Goal: Task Accomplishment & Management: Manage account settings

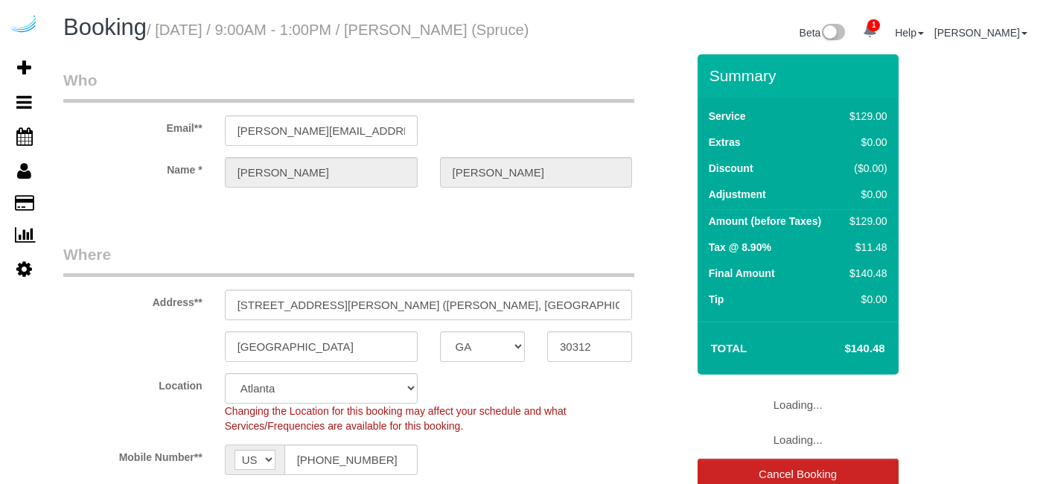
select select "GA"
select select "282"
select select "number:9"
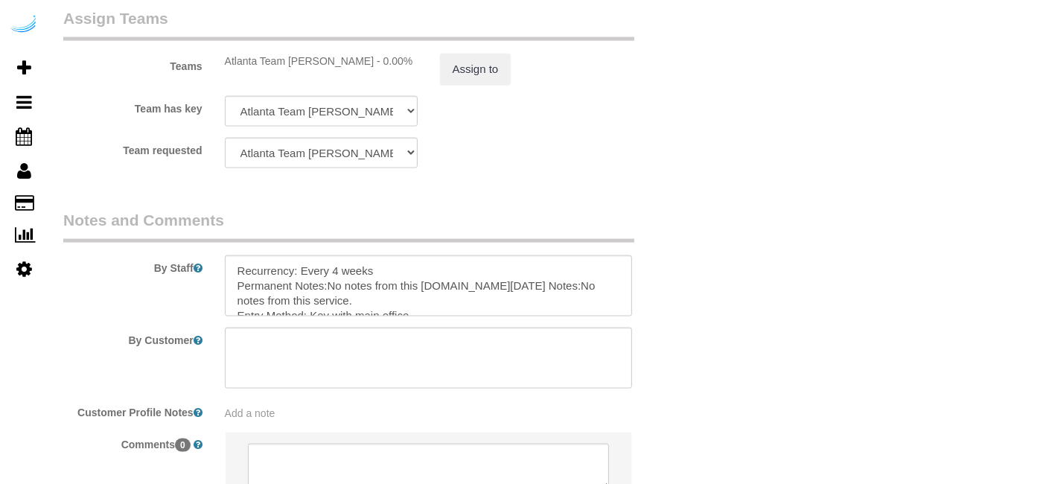
scroll to position [2349, 0]
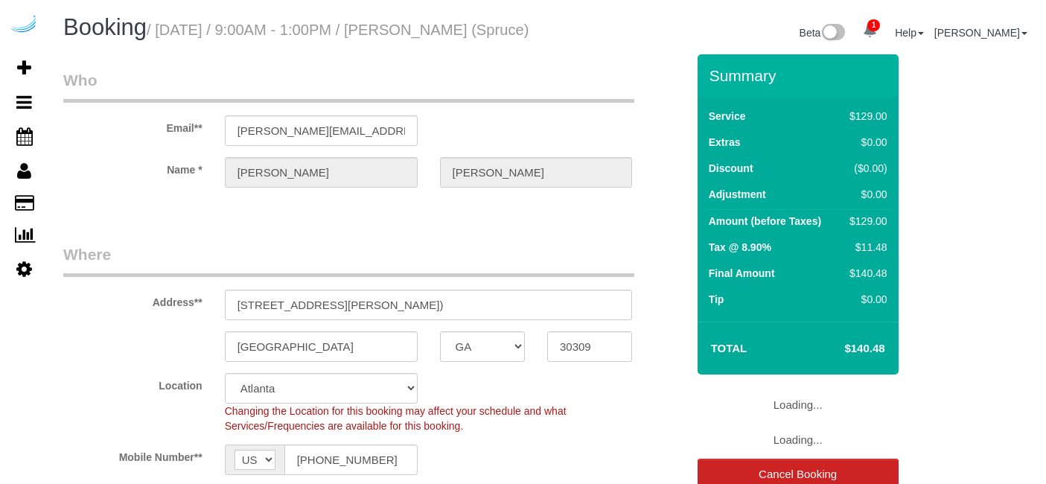
select select "GA"
select select "282"
select select "number:9"
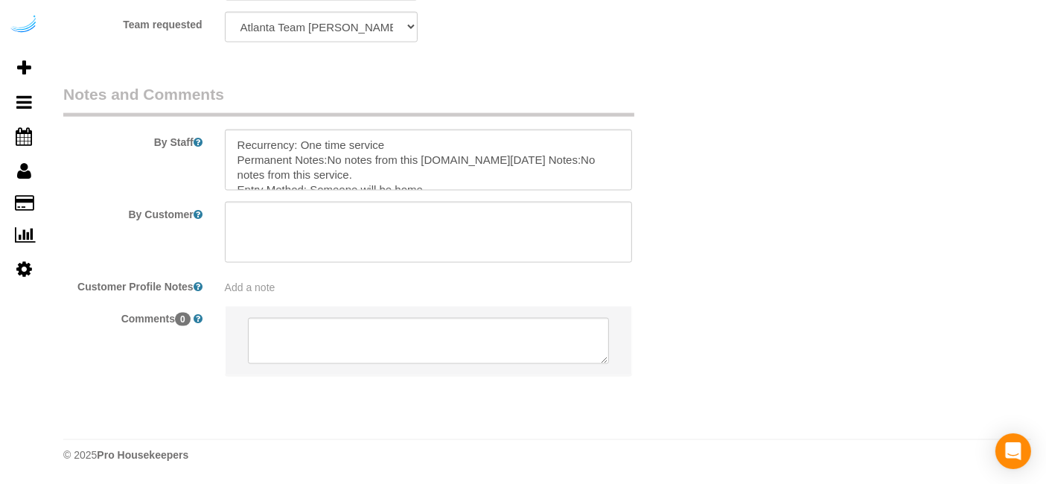
scroll to position [2349, 0]
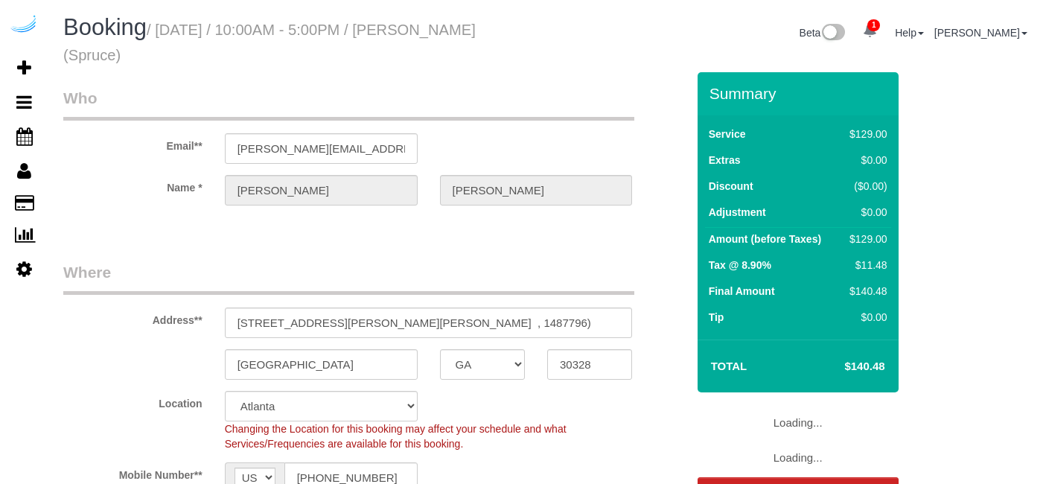
select select "GA"
select select "282"
select select "number:9"
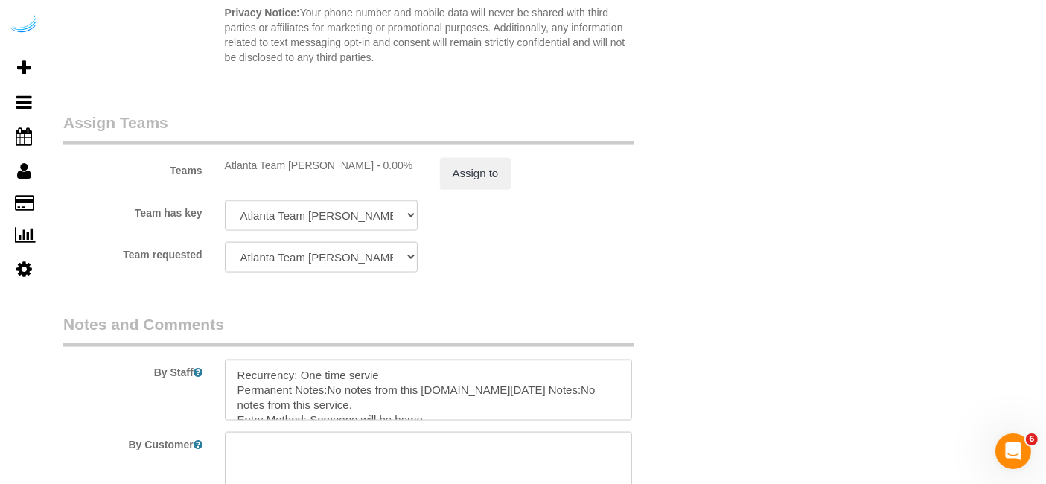
scroll to position [2349, 0]
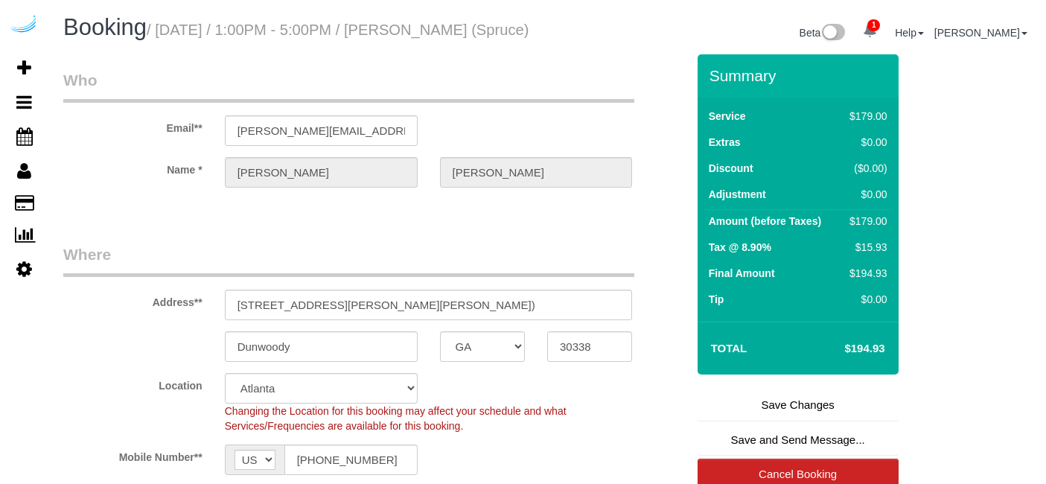
select select "GA"
select select "282"
select select "number:9"
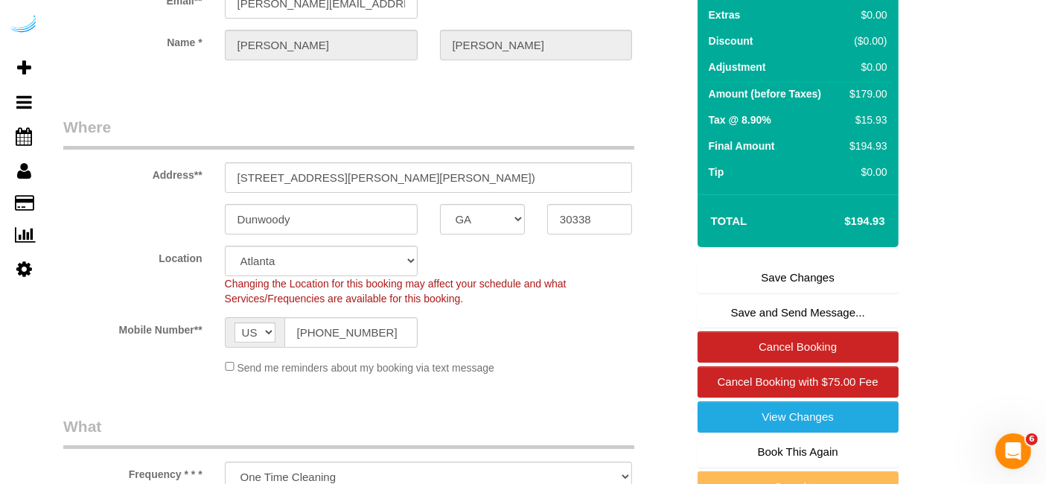
scroll to position [165, 0]
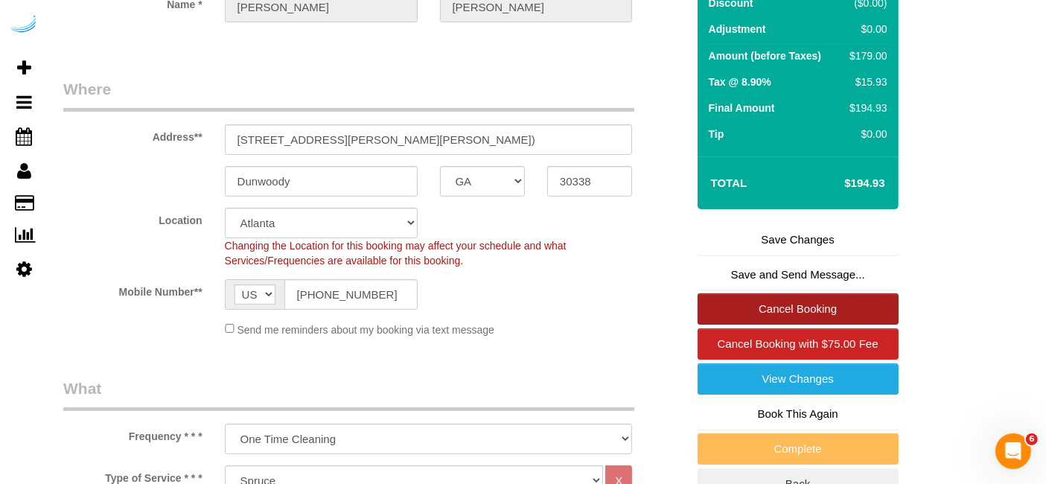
click at [827, 325] on link "Cancel Booking" at bounding box center [797, 308] width 201 height 31
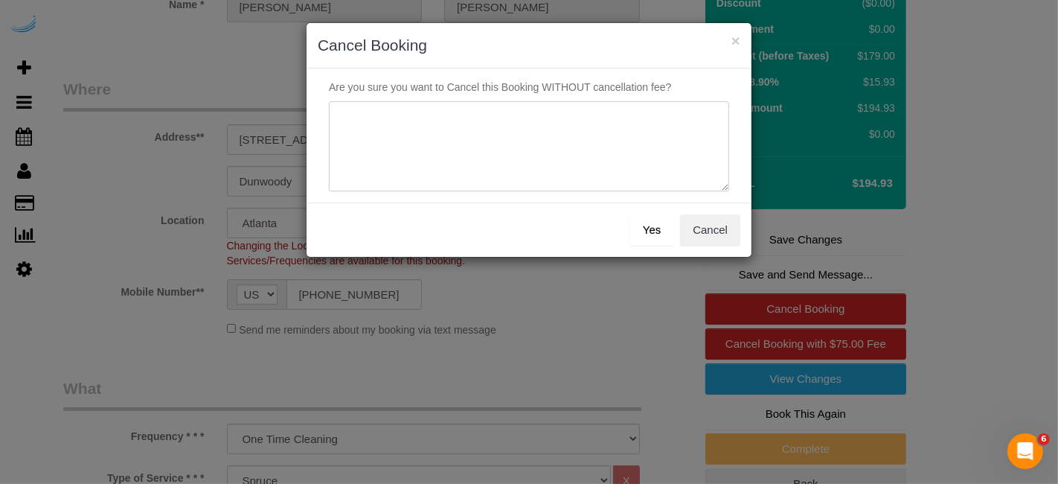
click at [642, 139] on textarea at bounding box center [529, 146] width 400 height 91
type textarea "Not on spruce."
click at [637, 228] on button "Yes" at bounding box center [651, 229] width 43 height 31
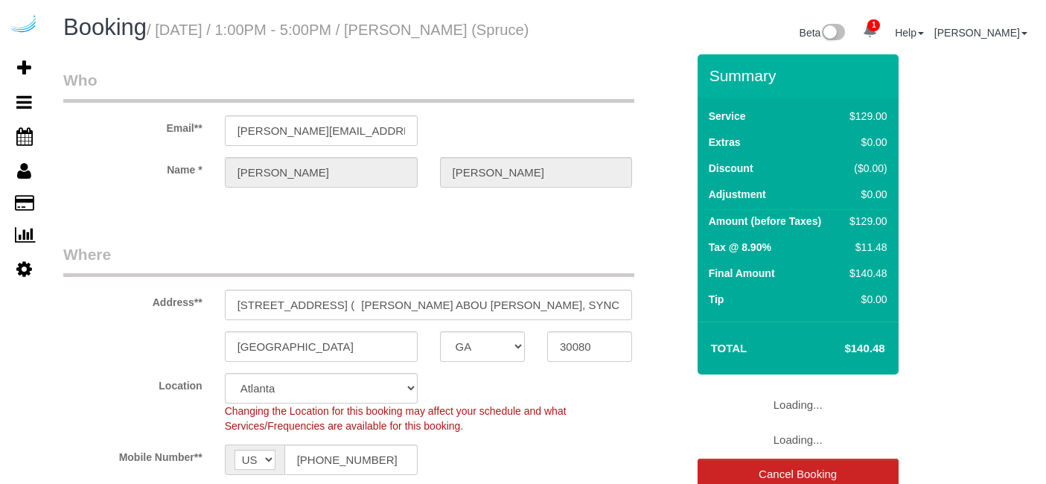
select select "GA"
select select "282"
select select "number:9"
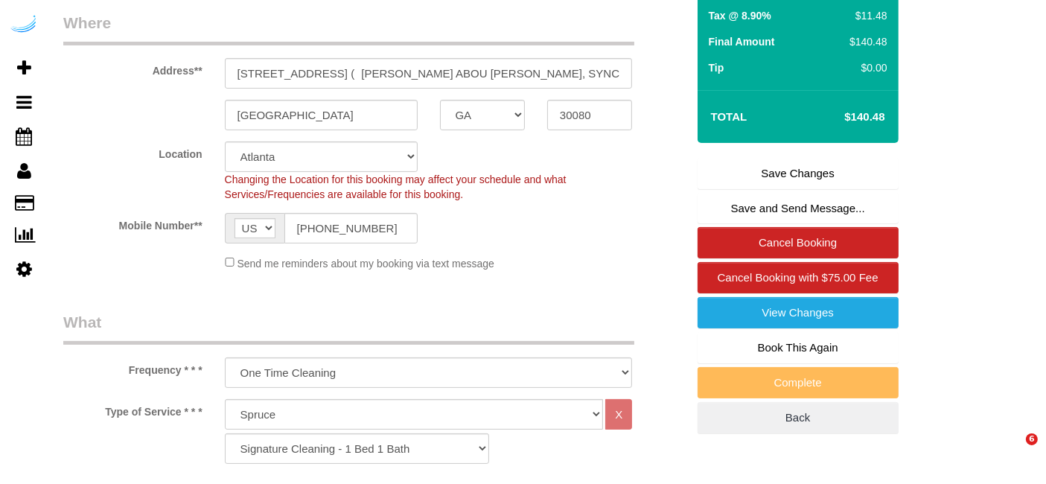
scroll to position [248, 0]
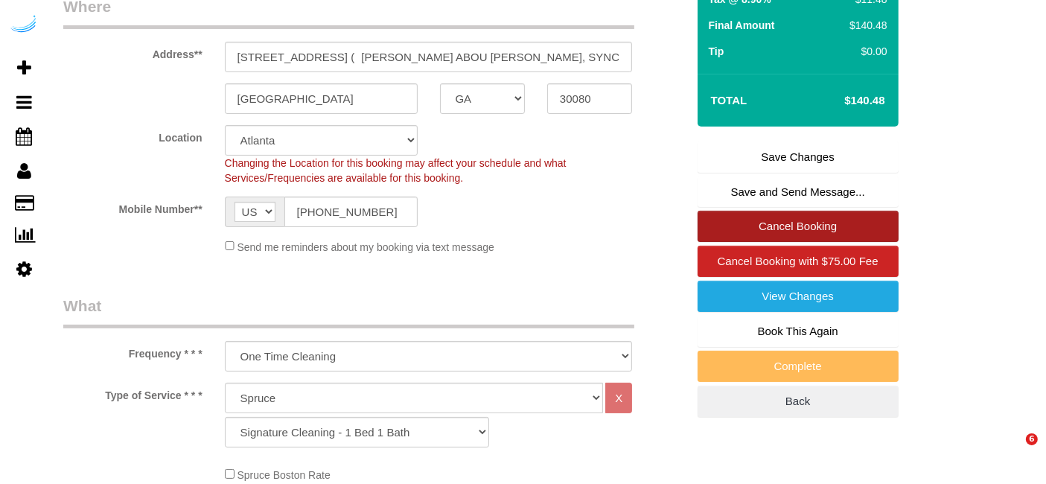
click at [757, 242] on link "Cancel Booking" at bounding box center [797, 226] width 201 height 31
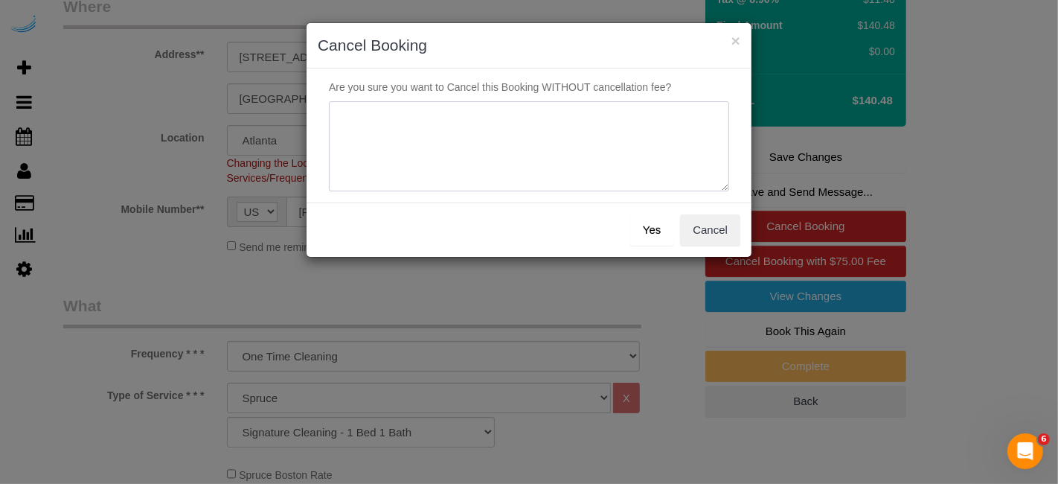
click at [668, 135] on textarea at bounding box center [529, 146] width 400 height 91
paste textarea "Not on spruce."
type textarea "Not on spruce."
click at [666, 217] on button "Yes" at bounding box center [651, 229] width 43 height 31
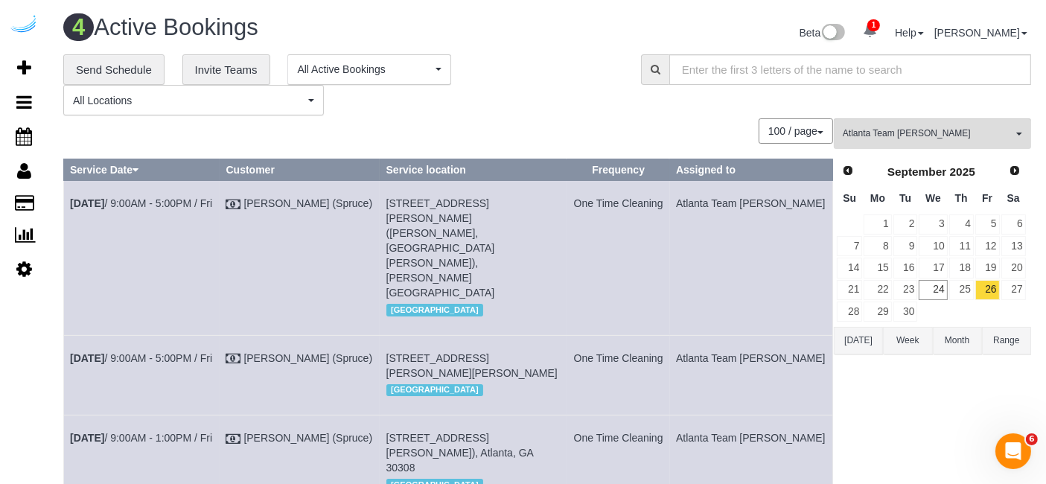
click at [889, 117] on div "**********" at bounding box center [547, 350] width 968 height 592
click at [902, 130] on span "Atlanta Team Eliane" at bounding box center [928, 133] width 170 height 13
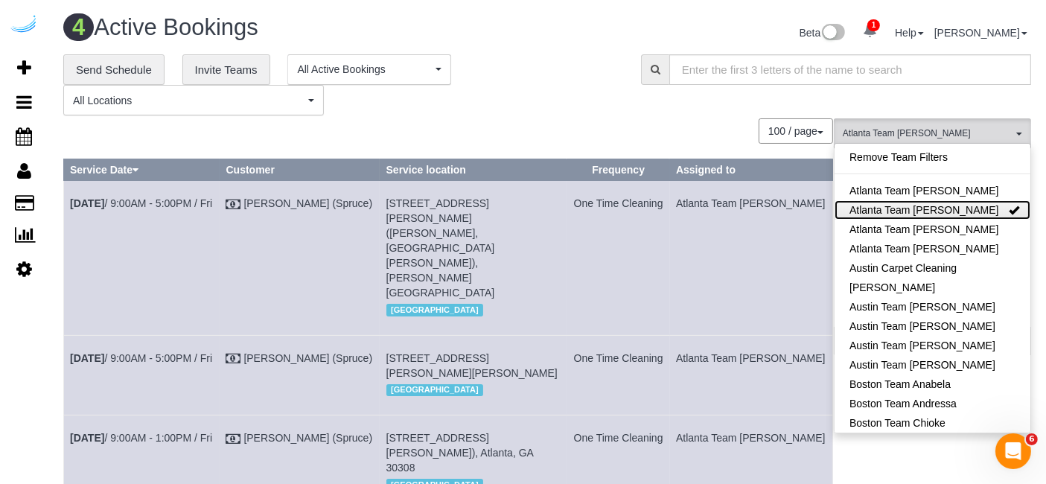
click at [973, 205] on link "Atlanta Team Eliane" at bounding box center [932, 209] width 196 height 19
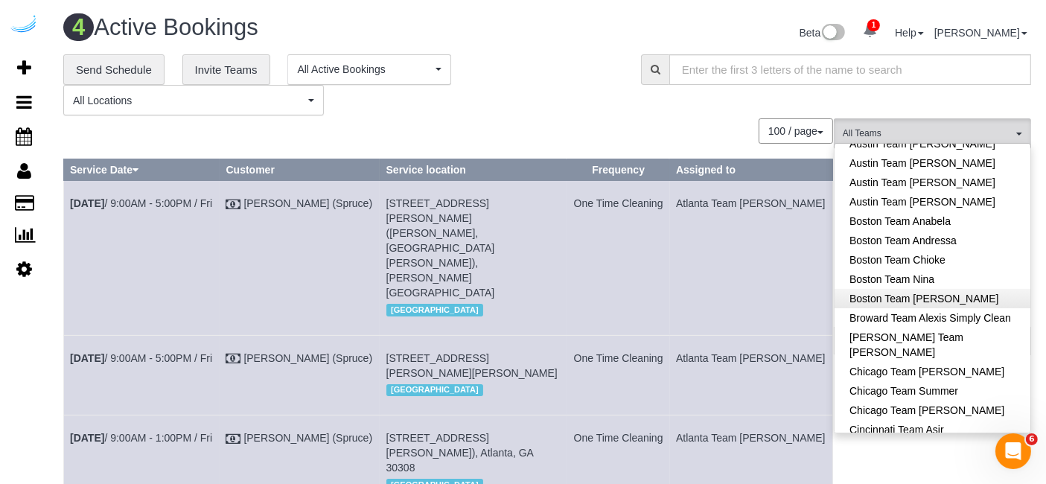
scroll to position [165, 0]
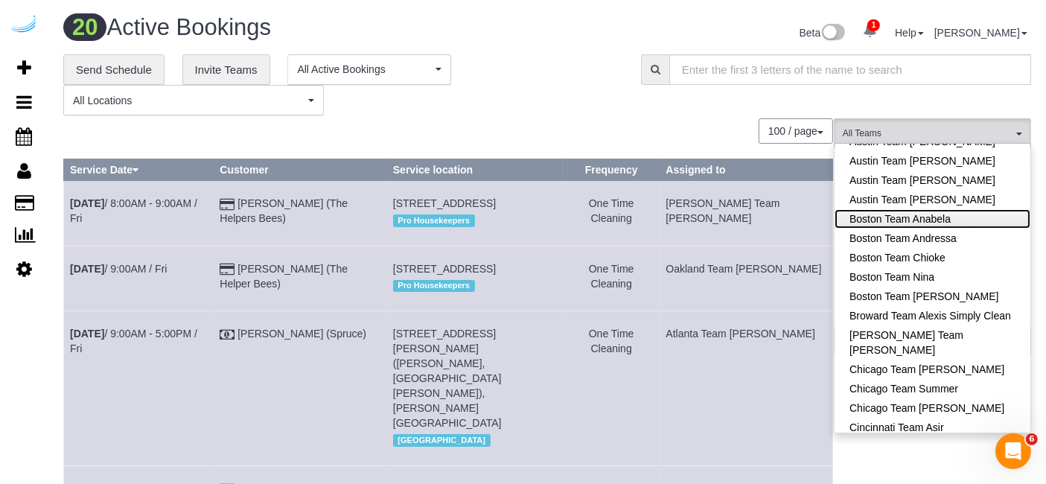
click at [961, 210] on link "Boston Team Anabela" at bounding box center [932, 218] width 196 height 19
click at [709, 95] on div "**********" at bounding box center [547, 85] width 990 height 62
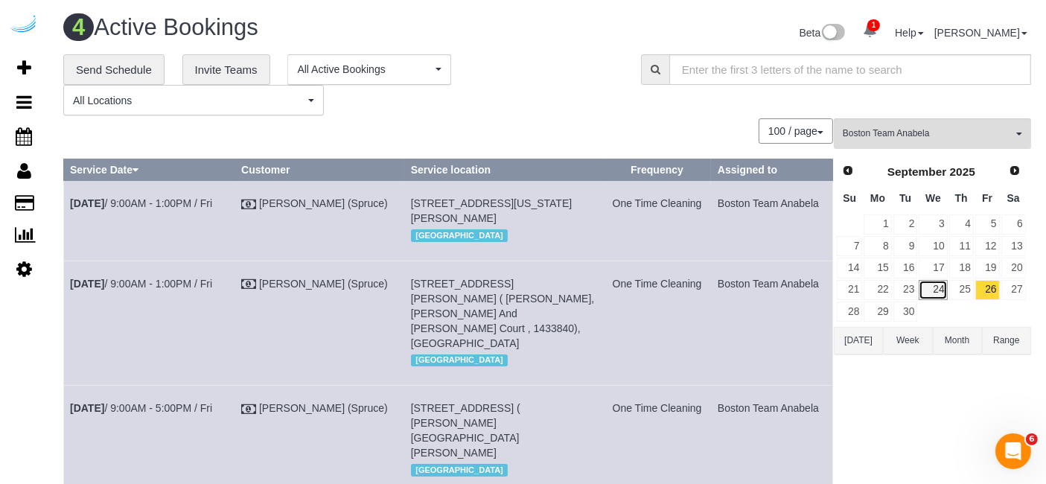
click at [941, 282] on link "24" at bounding box center [933, 290] width 28 height 20
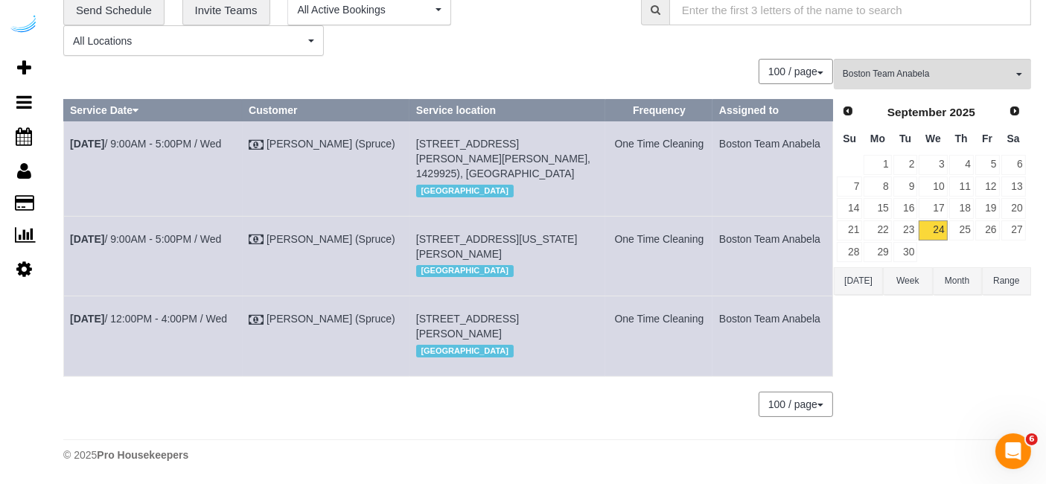
scroll to position [0, 0]
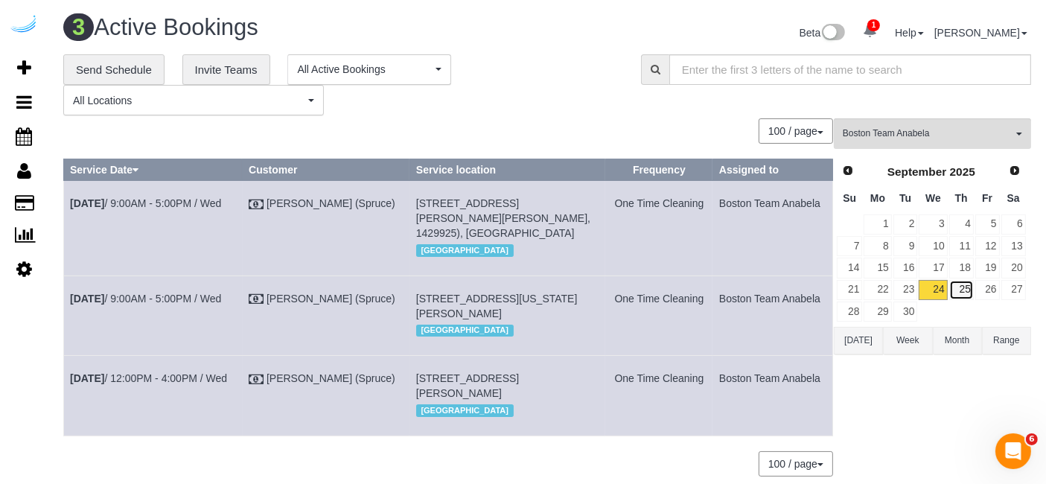
click at [968, 280] on link "25" at bounding box center [961, 290] width 25 height 20
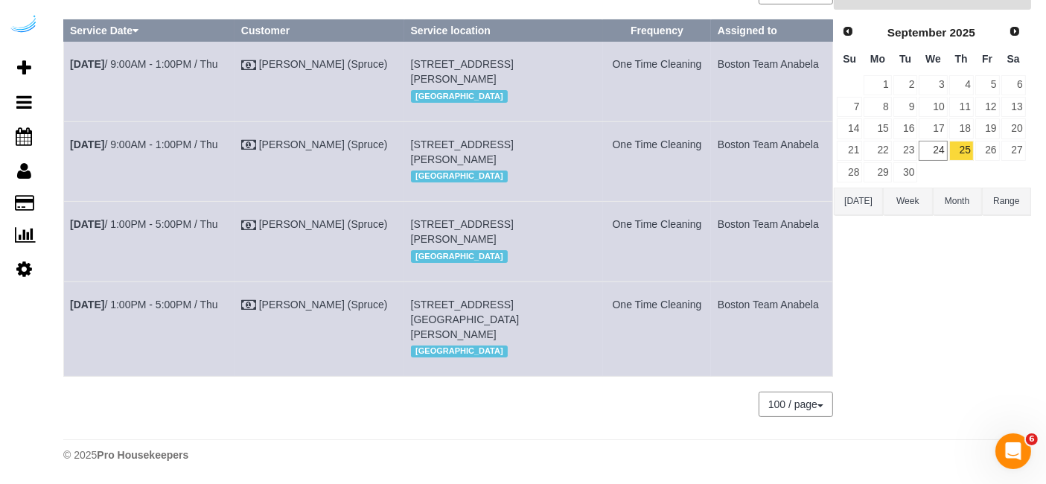
scroll to position [197, 0]
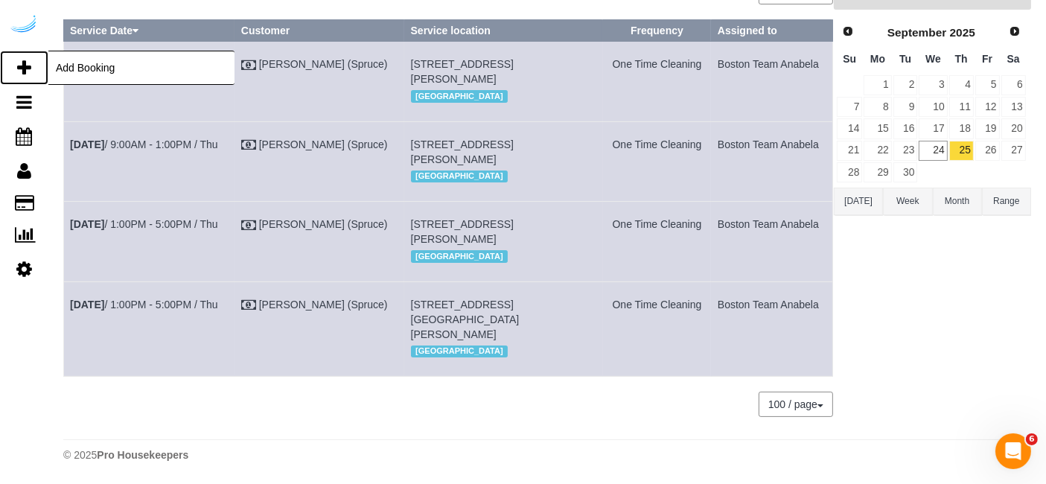
click at [21, 60] on icon at bounding box center [24, 68] width 14 height 18
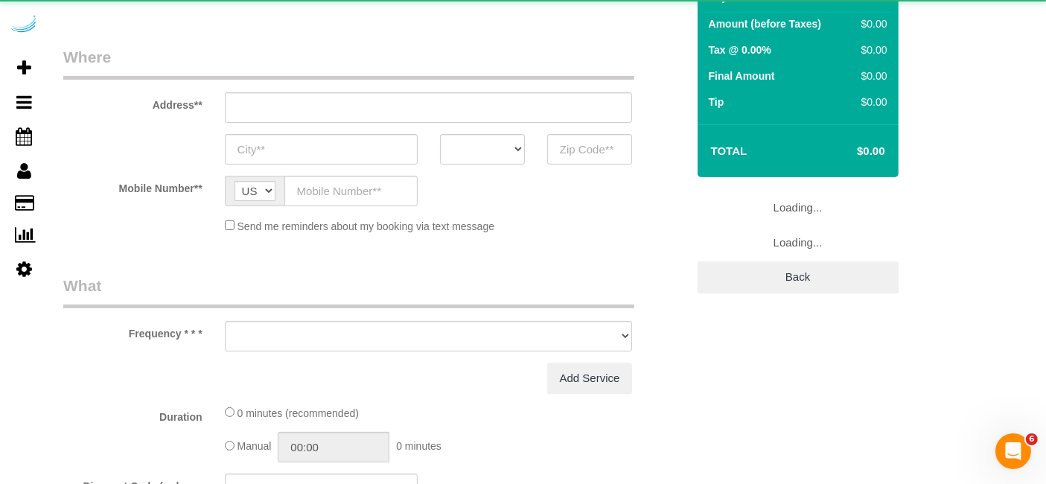
select select "object:1803"
select select "4"
select select "number:9"
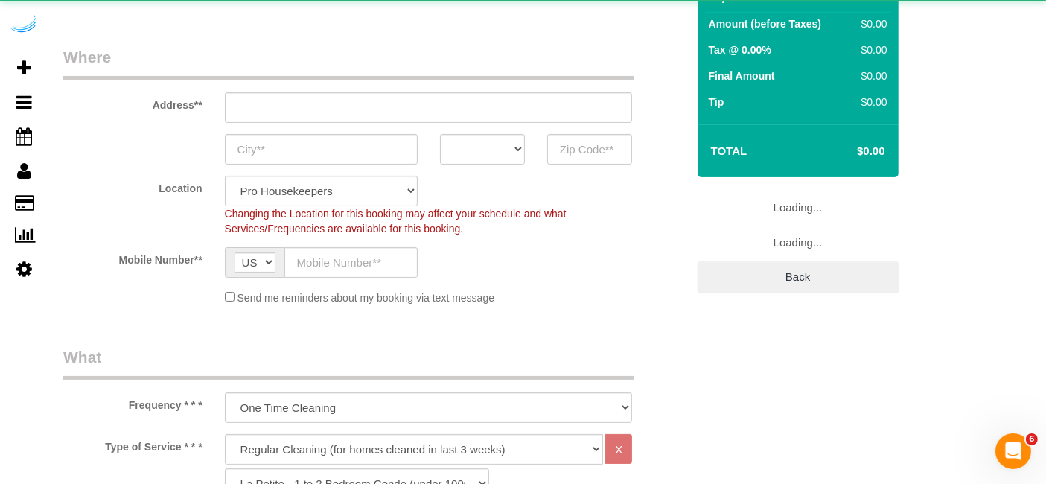
select select "object:2390"
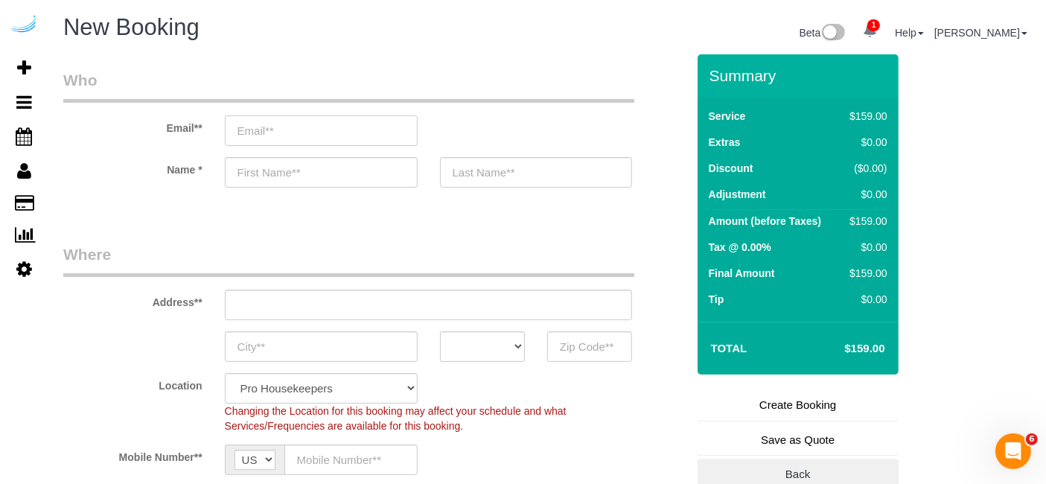
click at [360, 132] on input "email" at bounding box center [321, 130] width 193 height 31
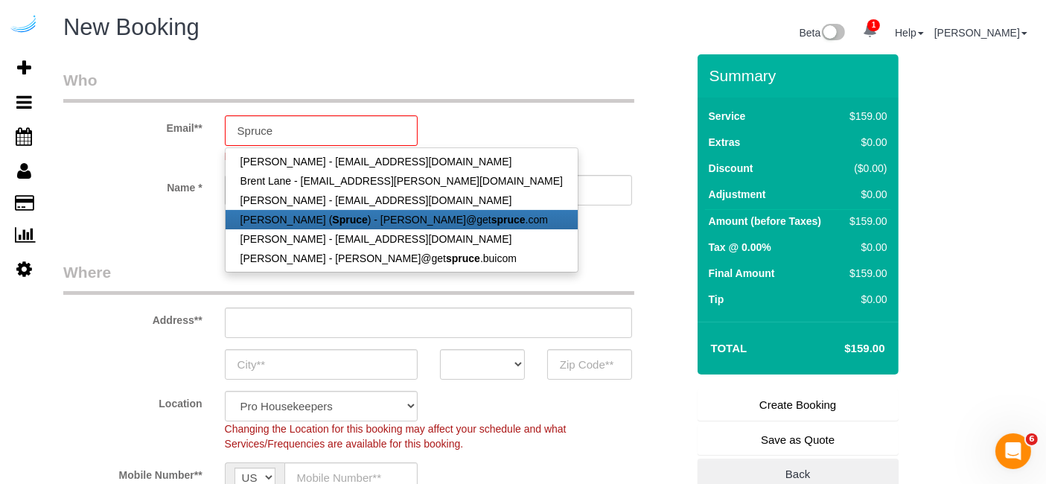
click at [347, 223] on strong "Spruce" at bounding box center [349, 220] width 35 height 12
type input "[PERSON_NAME][EMAIL_ADDRESS][DOMAIN_NAME]"
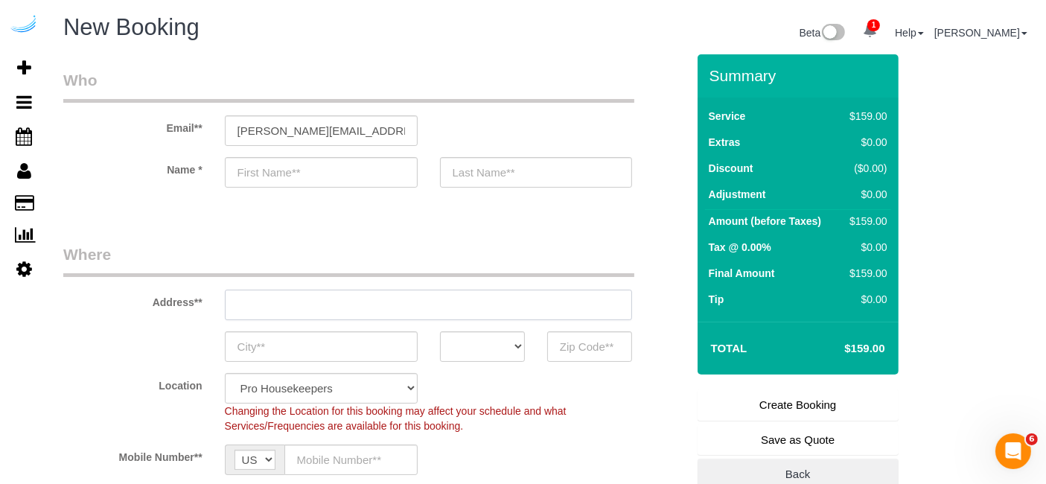
type input "[PERSON_NAME]"
click at [470, 316] on input "text" at bounding box center [429, 305] width 408 height 31
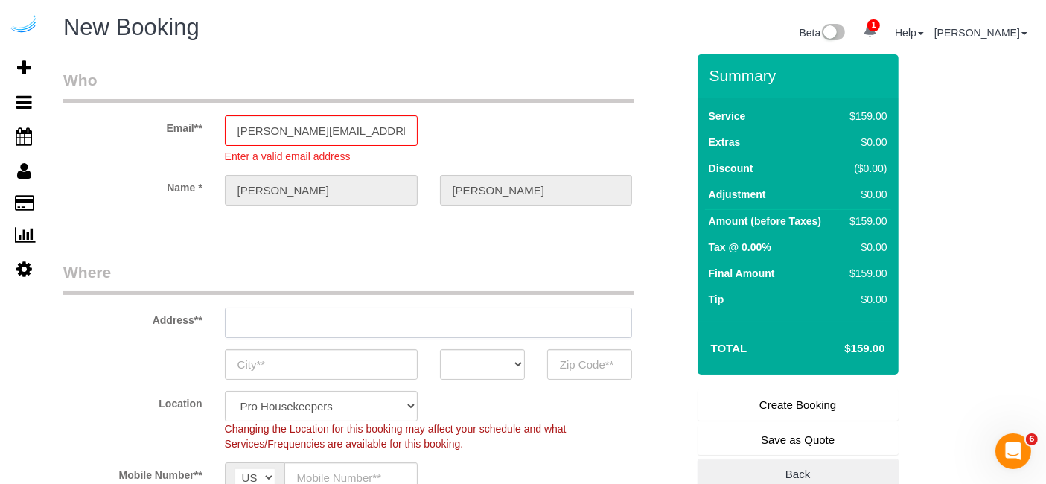
paste input "660 Washington St, Boston, MA 02111"
type input "3816 S Lamar Blvd"
type input "Austin"
select select "[GEOGRAPHIC_DATA]"
type input "78704"
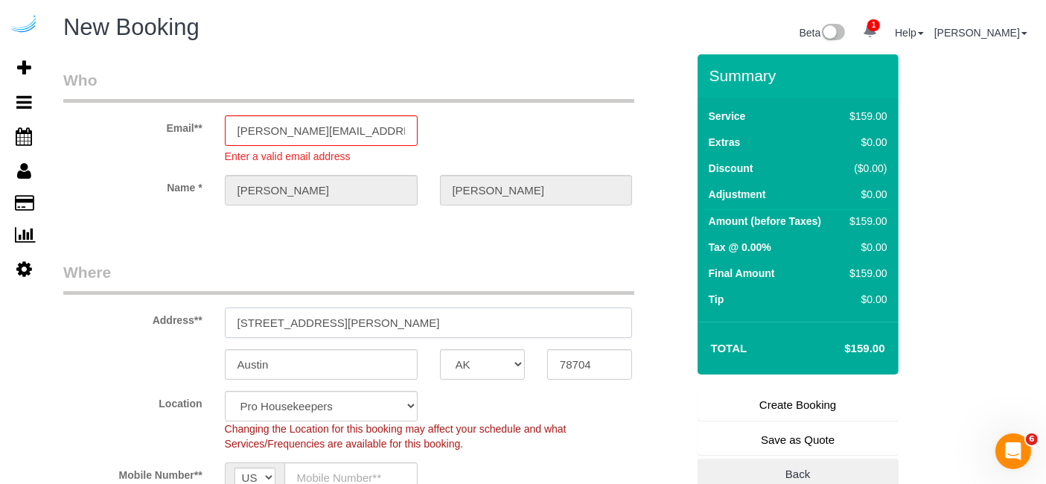
click at [415, 322] on input "3816 S Lamar Blvd" at bounding box center [429, 322] width 408 height 31
paste input "660 Washington St, Boston, MA 02111"
type input "660 Washington St, Boston, MA 02111"
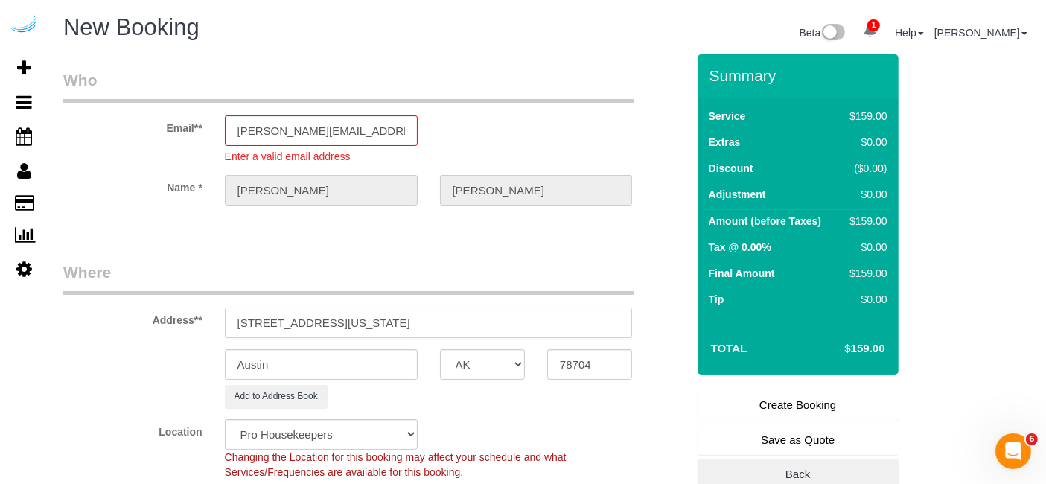
select select "9"
drag, startPoint x: 397, startPoint y: 326, endPoint x: 520, endPoint y: 322, distance: 122.1
click at [504, 317] on input "660 Washington St, Boston, MA 02111" at bounding box center [429, 322] width 408 height 31
type input "660 Washington St, Boston, MA 02111"
click at [569, 377] on input "78704" at bounding box center [589, 364] width 85 height 31
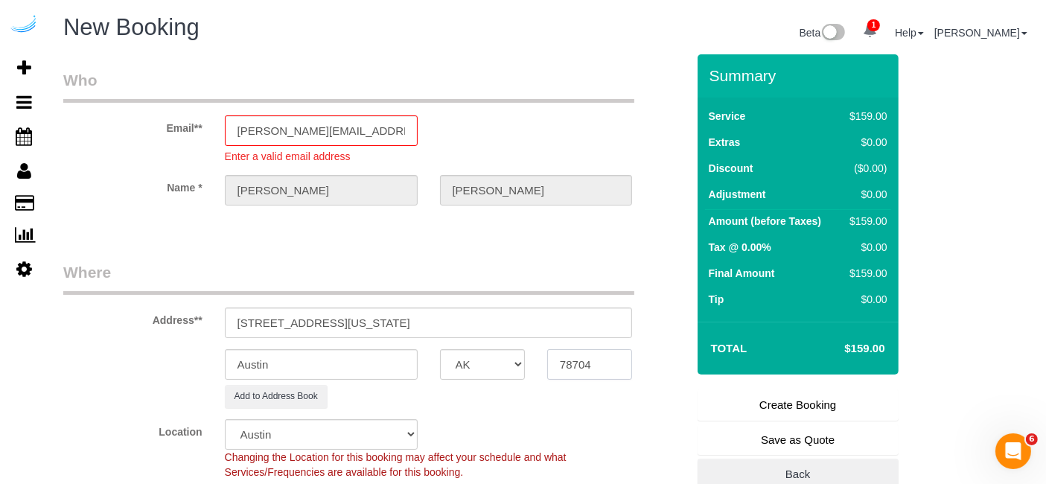
select select "object:2436"
paste input "02111"
type input "02111"
click at [473, 368] on select "AK AL AR AZ CA CO CT DC DE FL GA HI IA ID IL IN KS KY LA MA MD ME MI MN MO MS M…" at bounding box center [482, 364] width 85 height 31
select select "MA"
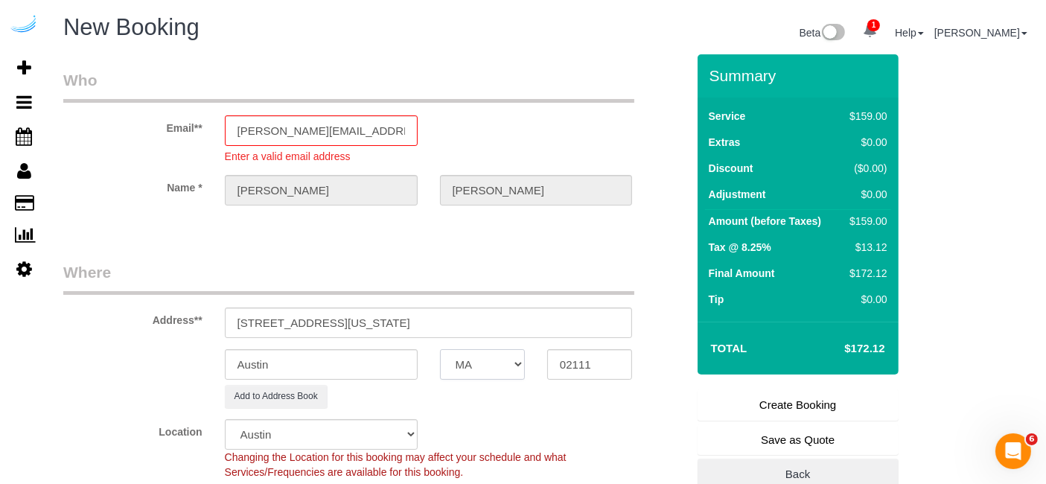
click at [440, 349] on select "AK AL AR AZ CA CO CT DC DE FL GA HI IA ID IL IN KS KY LA MA MD ME MI MN MO MS M…" at bounding box center [482, 364] width 85 height 31
select select "7"
select select "object:2478"
click at [398, 357] on input "Austin" at bounding box center [321, 364] width 193 height 31
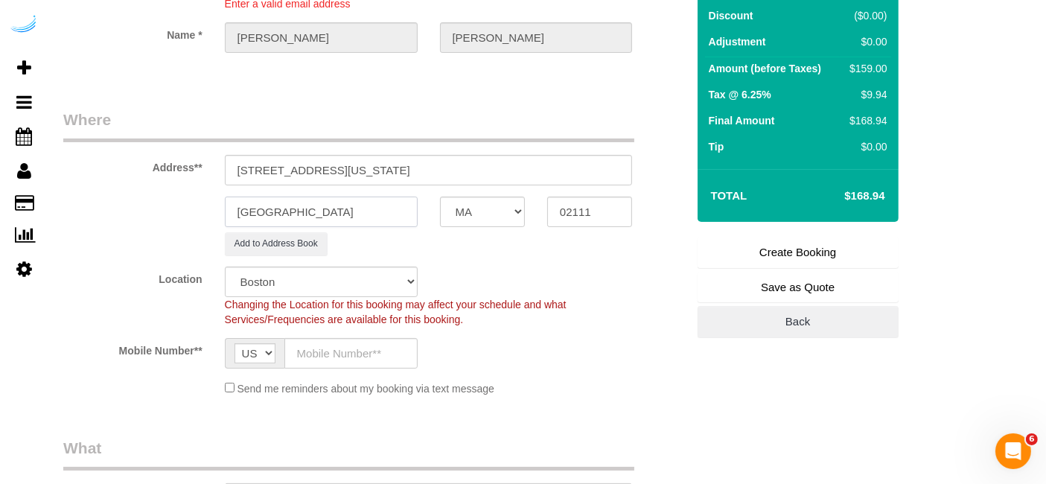
scroll to position [165, 0]
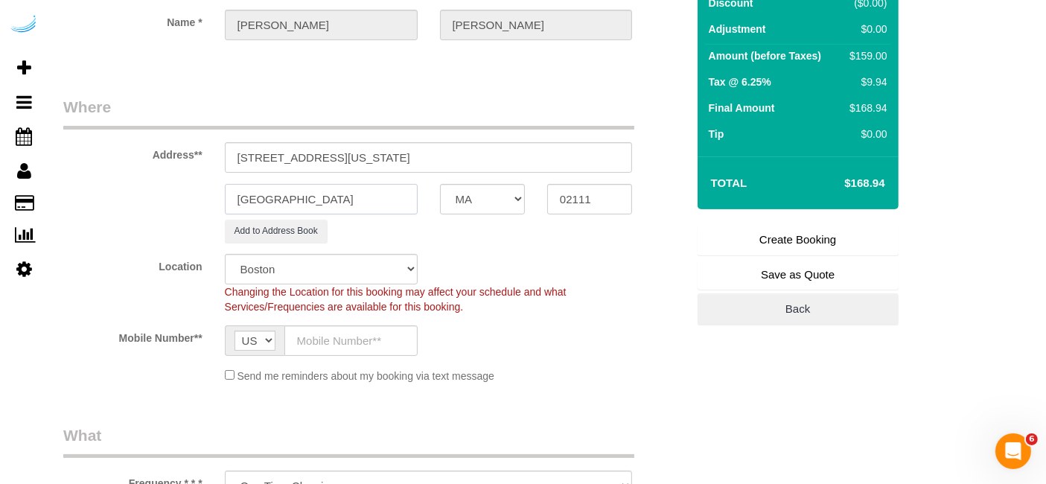
type input "[GEOGRAPHIC_DATA]"
drag, startPoint x: 336, startPoint y: 154, endPoint x: 572, endPoint y: 154, distance: 236.0
click at [568, 154] on input "660 Washington St, Boston, MA 02111" at bounding box center [429, 157] width 408 height 31
paste input "Kasimir Menne"
paste input "660 Washington"
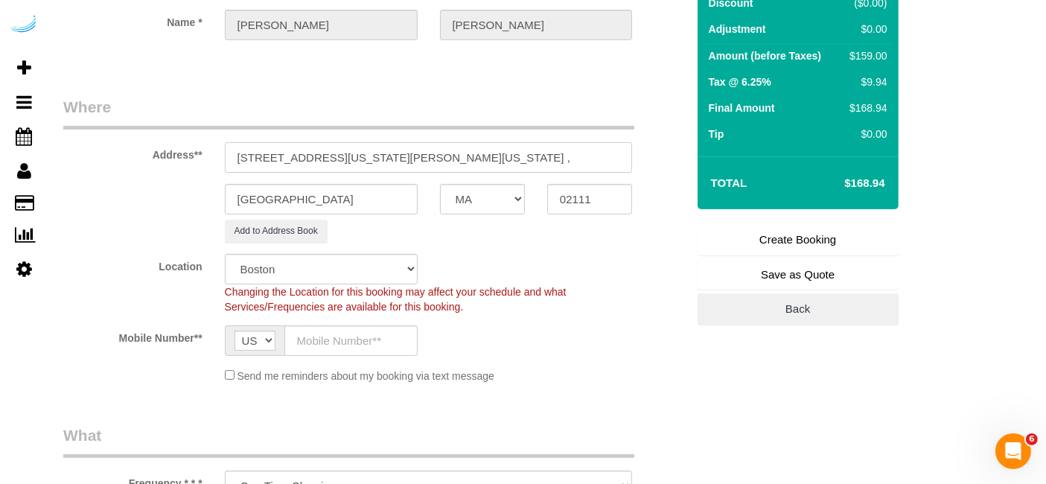
paste input "1488543"
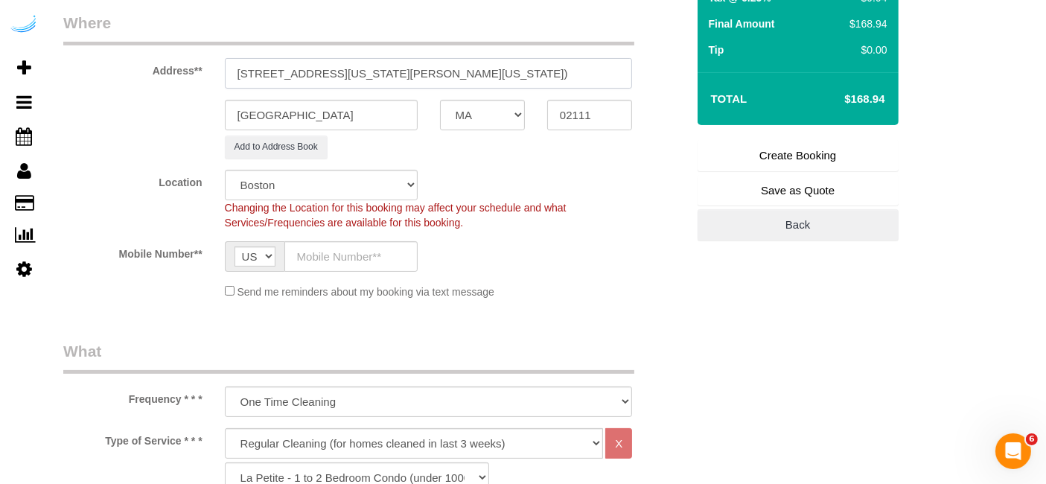
scroll to position [330, 0]
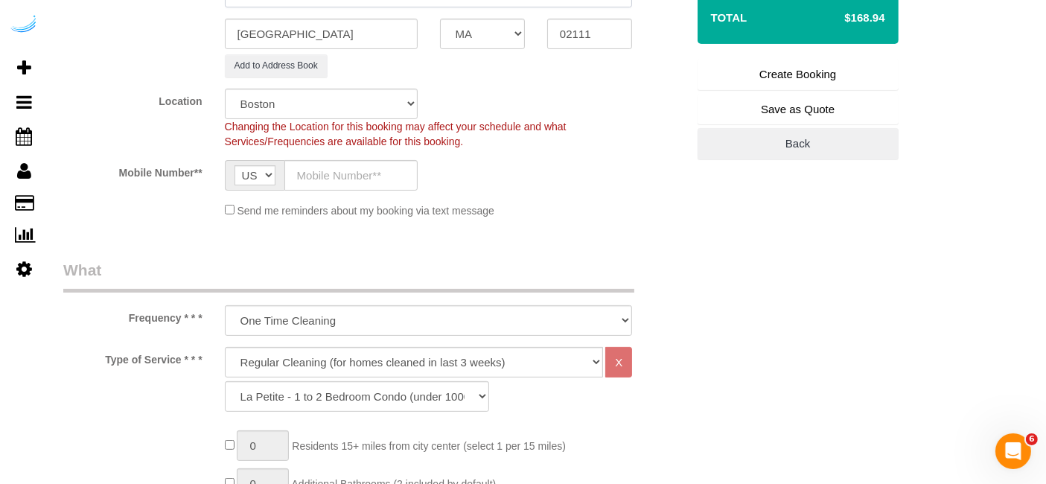
type input "660 Washington St, Unit 23H (Kasimir Menne, 660 Washington , 1488543)"
click at [383, 169] on input "text" at bounding box center [350, 175] width 133 height 31
type input "[PHONE_NUMBER]"
type input "Brandie Louck"
type input "[PHONE_NUMBER]"
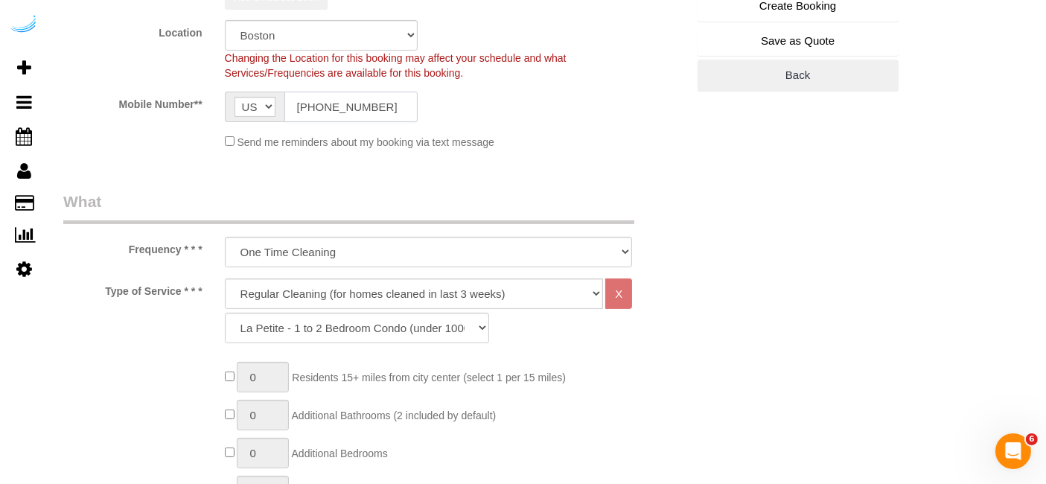
scroll to position [496, 0]
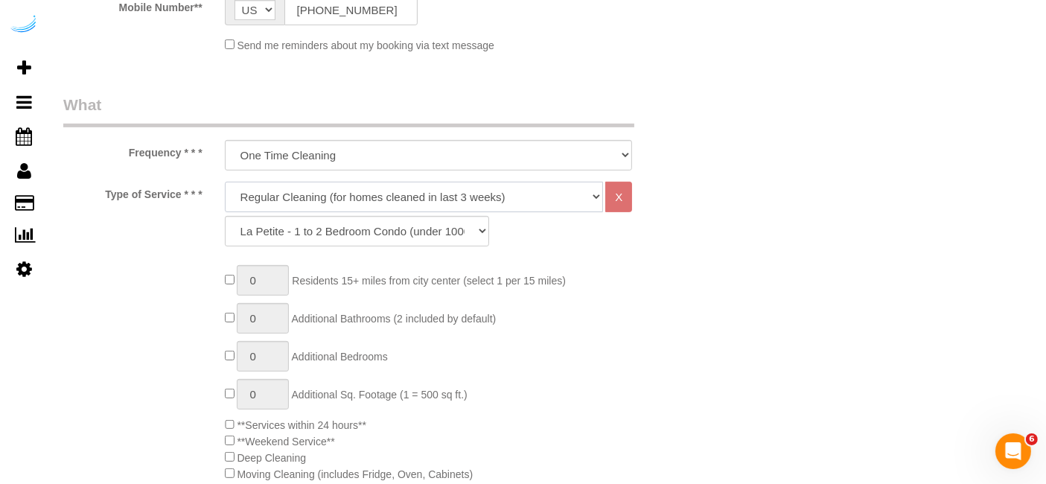
click at [415, 197] on select "Deep Cleaning (for homes that have not been cleaned in 3+ weeks) Spruce Regular…" at bounding box center [414, 197] width 379 height 31
select select "282"
click at [225, 182] on select "Deep Cleaning (for homes that have not been cleaned in 3+ weeks) Spruce Regular…" at bounding box center [414, 197] width 379 height 31
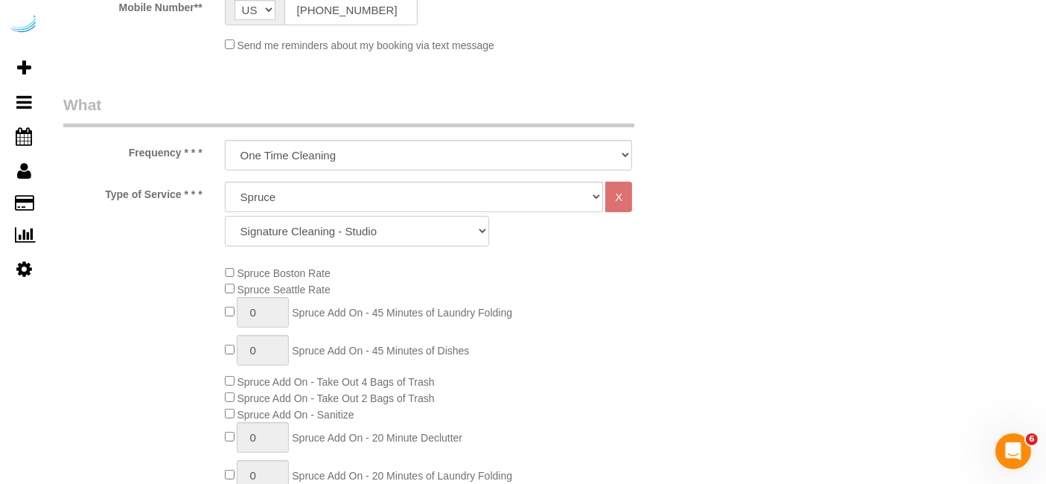
click at [382, 216] on select "Signature Cleaning - Studio Signature Cleaning - 1 Bed 1 Bath Signature Cleanin…" at bounding box center [357, 231] width 264 height 31
select select "304"
click at [225, 216] on select "Signature Cleaning - Studio Signature Cleaning - 1 Bed 1 Bath Signature Cleanin…" at bounding box center [357, 231] width 264 height 31
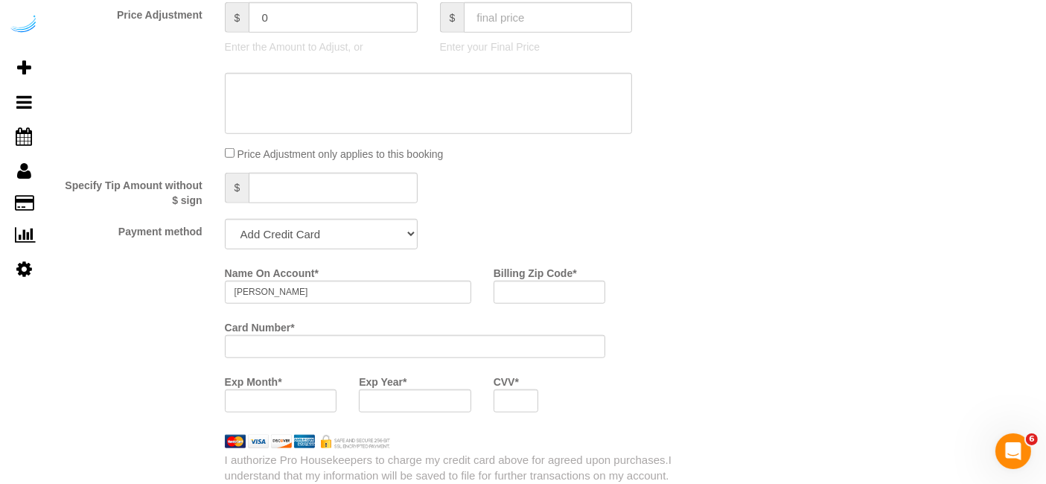
scroll to position [1323, 0]
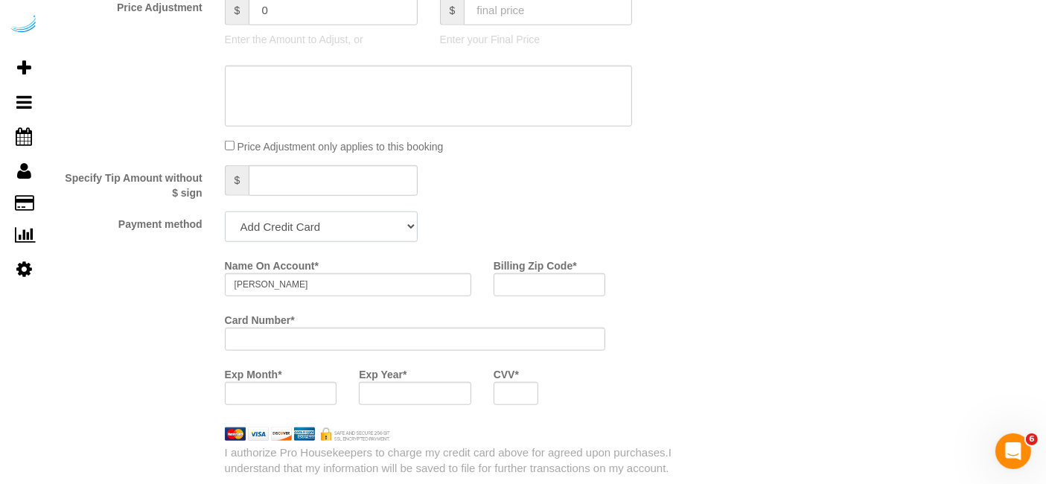
click at [374, 222] on select "Add Credit Card Cash Check Paypal" at bounding box center [321, 226] width 193 height 31
select select "string:check"
click at [225, 211] on select "Add Credit Card Cash Check Paypal" at bounding box center [321, 226] width 193 height 31
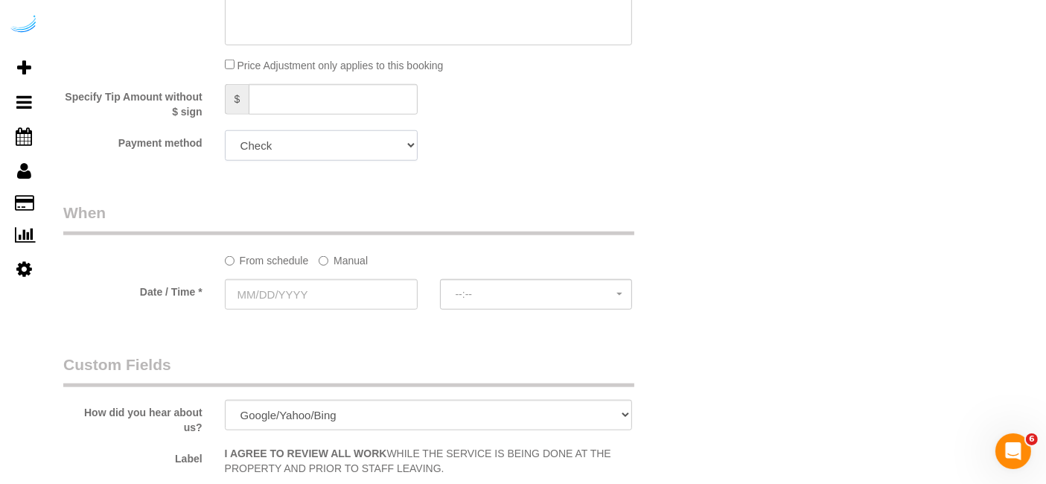
scroll to position [1405, 0]
drag, startPoint x: 406, startPoint y: 261, endPoint x: 391, endPoint y: 261, distance: 15.6
click at [396, 261] on div "From schedule Manual" at bounding box center [429, 256] width 430 height 20
click at [378, 269] on sui-booking-spot "From schedule Manual Date / Time * --:-- --:--" at bounding box center [374, 255] width 623 height 111
click at [365, 263] on label "Manual" at bounding box center [343, 256] width 49 height 20
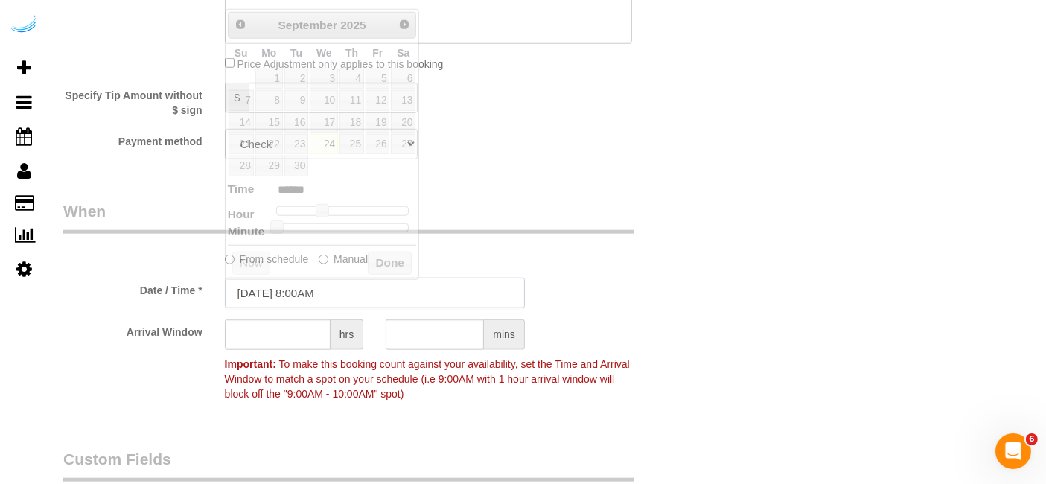
click at [304, 297] on input "09/24/2025 8:00AM" at bounding box center [375, 293] width 300 height 31
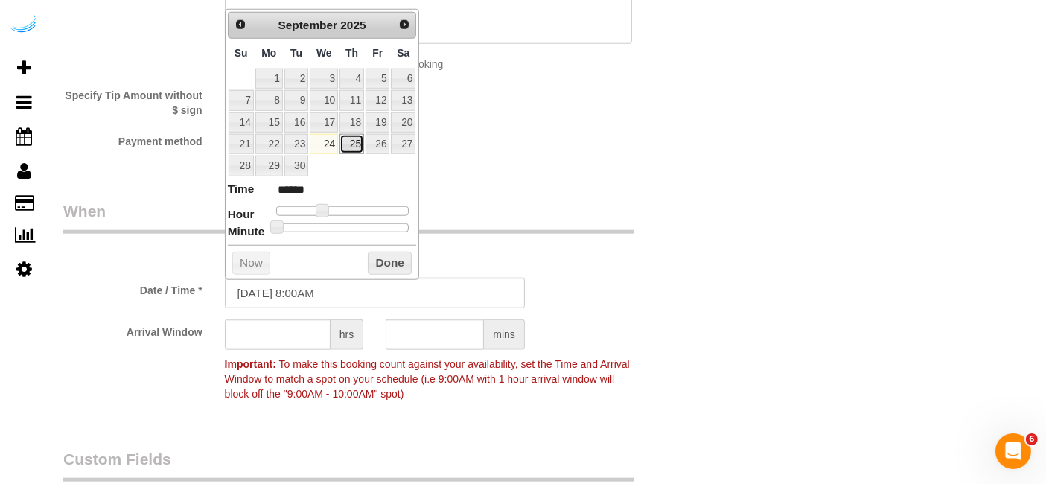
click at [354, 150] on link "25" at bounding box center [351, 144] width 25 height 20
type input "09/25/2025 9:00AM"
type input "******"
type input "09/25/2025 10:00AM"
type input "*******"
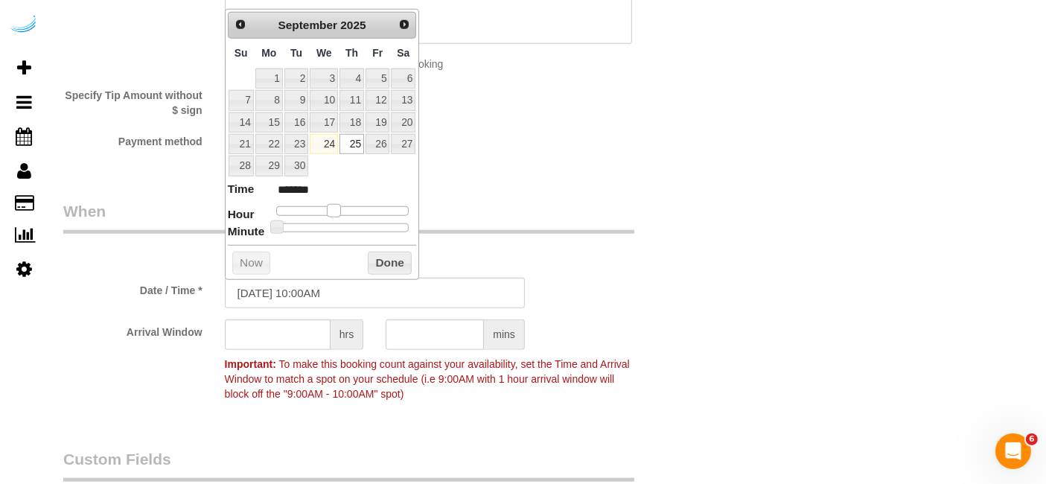
type input "09/25/2025 11:00AM"
type input "*******"
type input "09/25/2025 12:00PM"
type input "*******"
type input "09/25/2025 1:00PM"
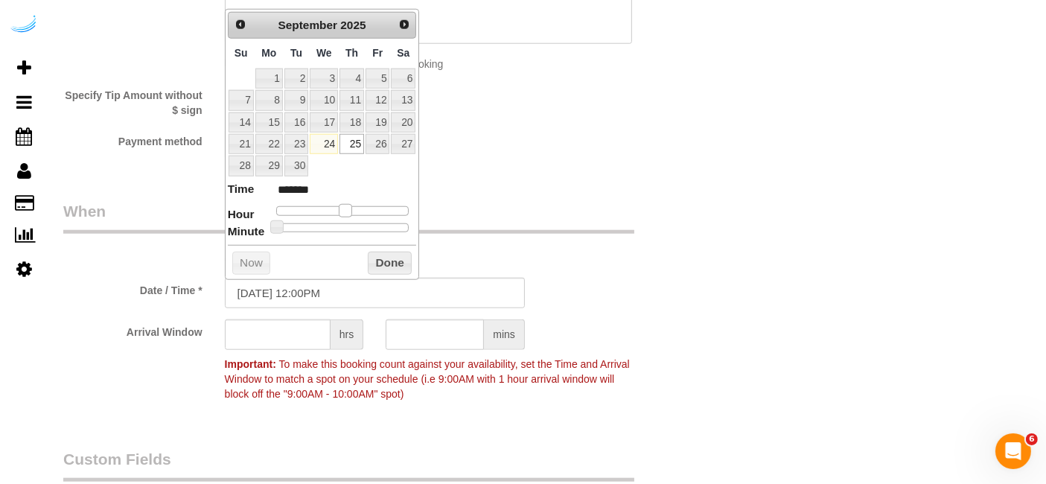
type input "******"
drag, startPoint x: 319, startPoint y: 206, endPoint x: 348, endPoint y: 208, distance: 29.8
click at [348, 208] on span at bounding box center [350, 210] width 13 height 13
click at [306, 330] on input "text" at bounding box center [278, 334] width 106 height 31
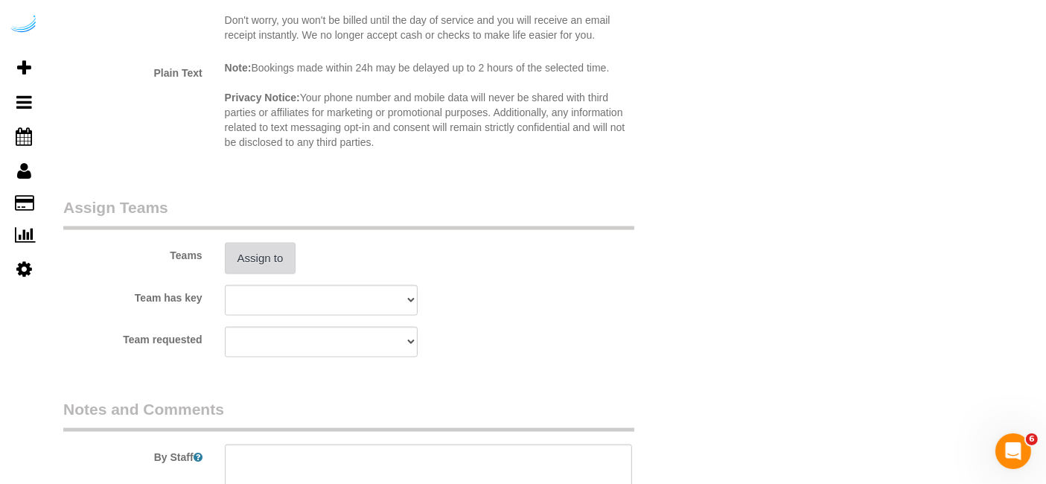
type input "4"
click at [242, 252] on button "Assign to" at bounding box center [260, 258] width 71 height 31
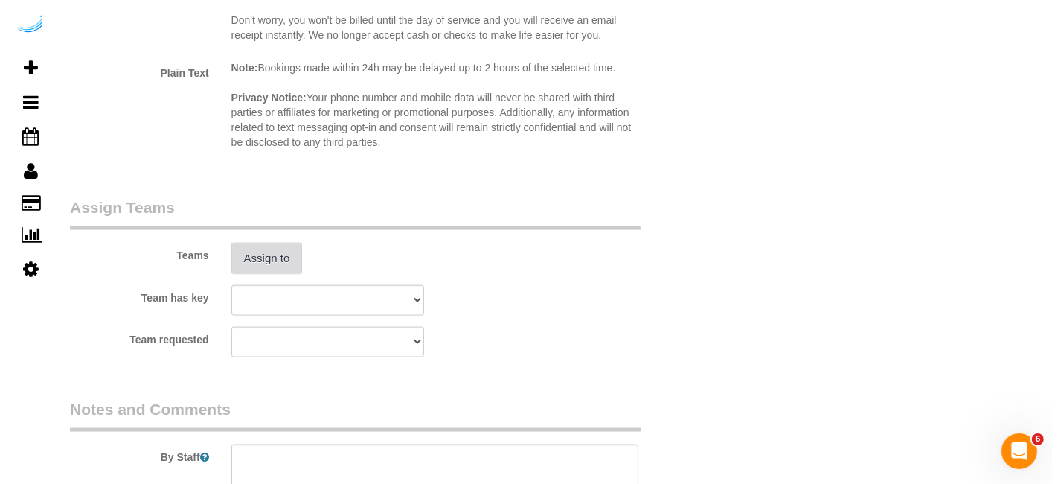
scroll to position [2066, 0]
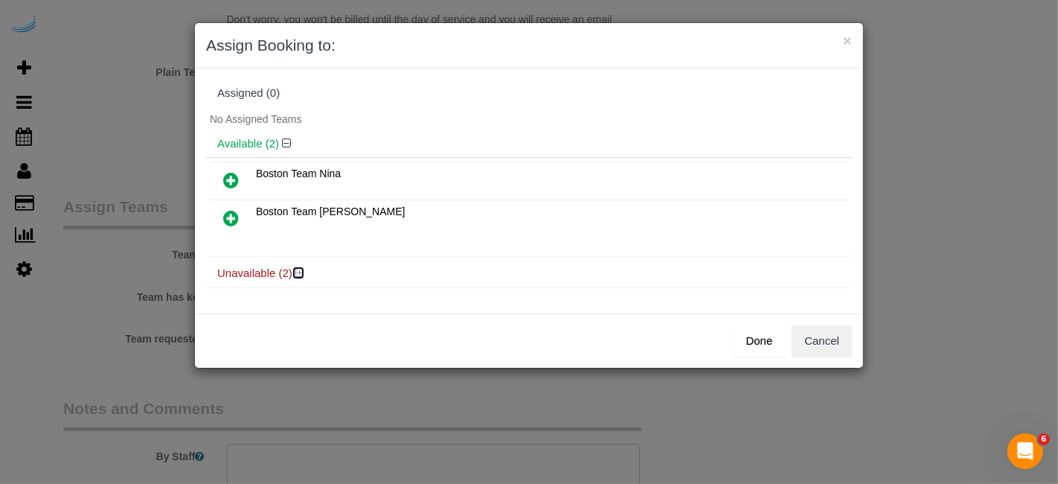
click at [303, 273] on icon at bounding box center [300, 272] width 9 height 11
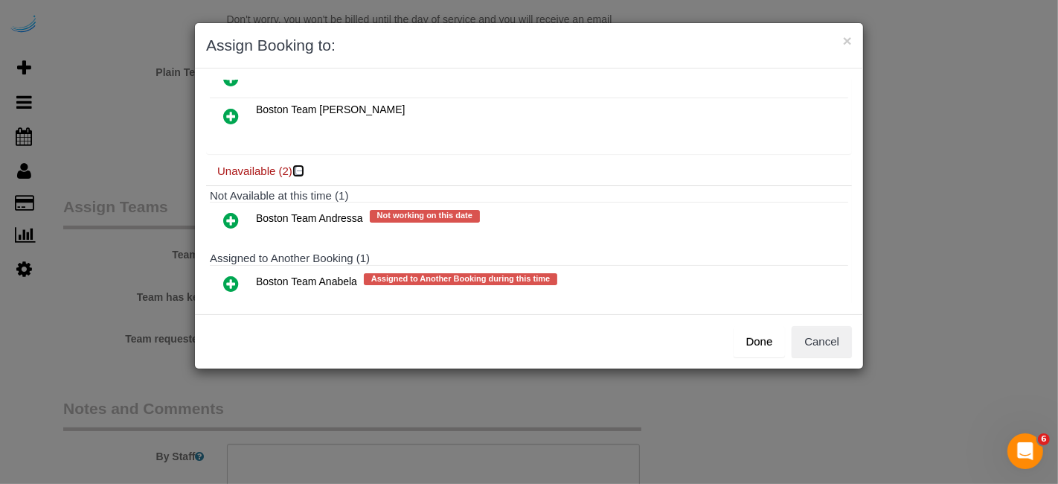
scroll to position [125, 0]
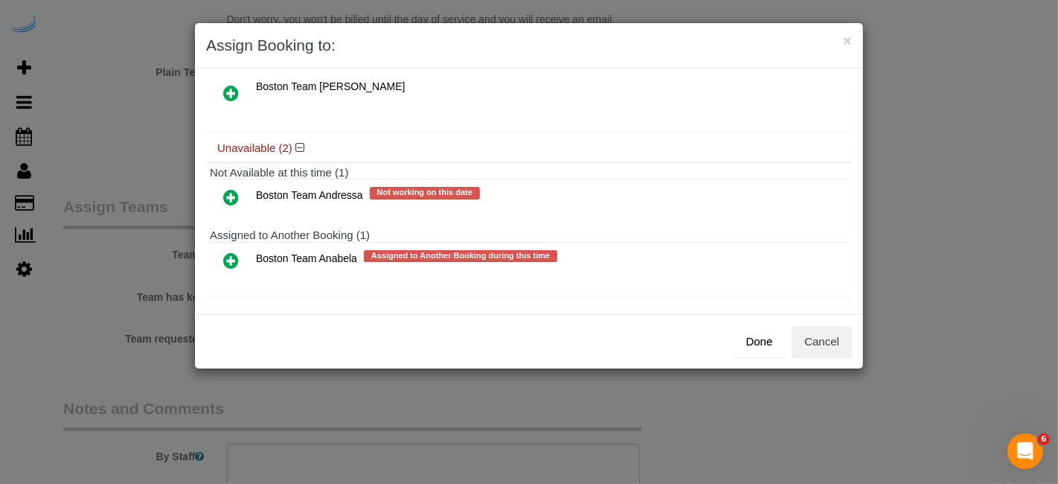
click at [229, 252] on icon at bounding box center [231, 261] width 16 height 18
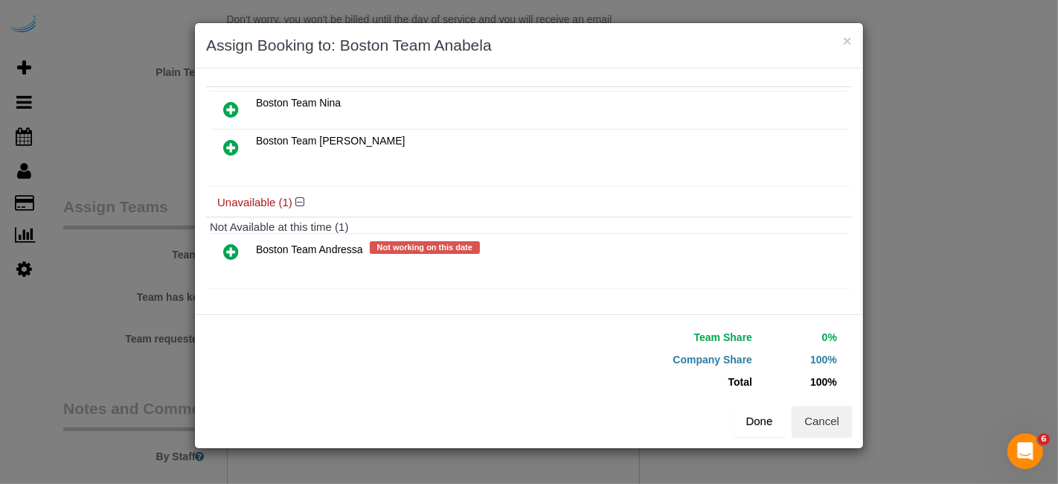
scroll to position [98, 0]
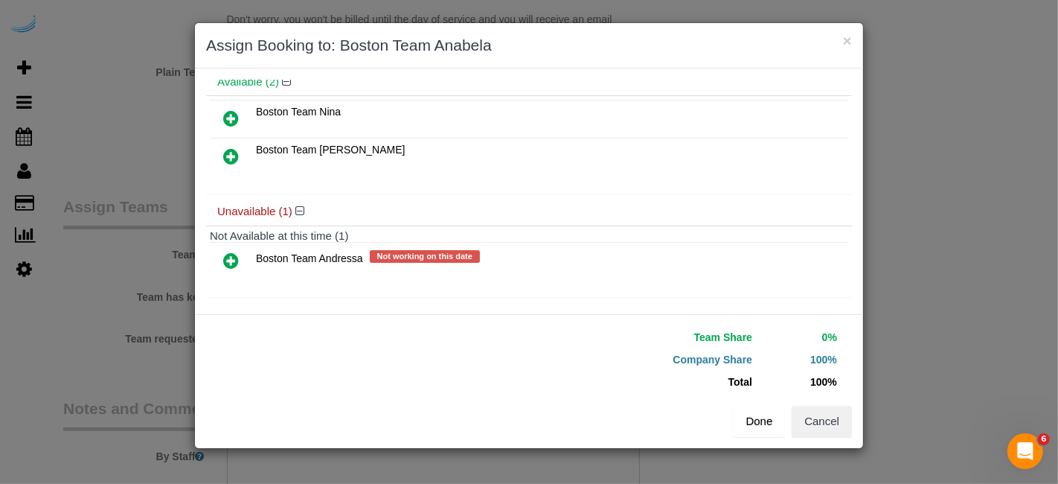
click at [767, 435] on div "Team Share 0% Company Share 100% Total 100% Warning: The Company share is 0%. I…" at bounding box center [529, 381] width 668 height 134
click at [760, 416] on button "Done" at bounding box center [760, 421] width 52 height 31
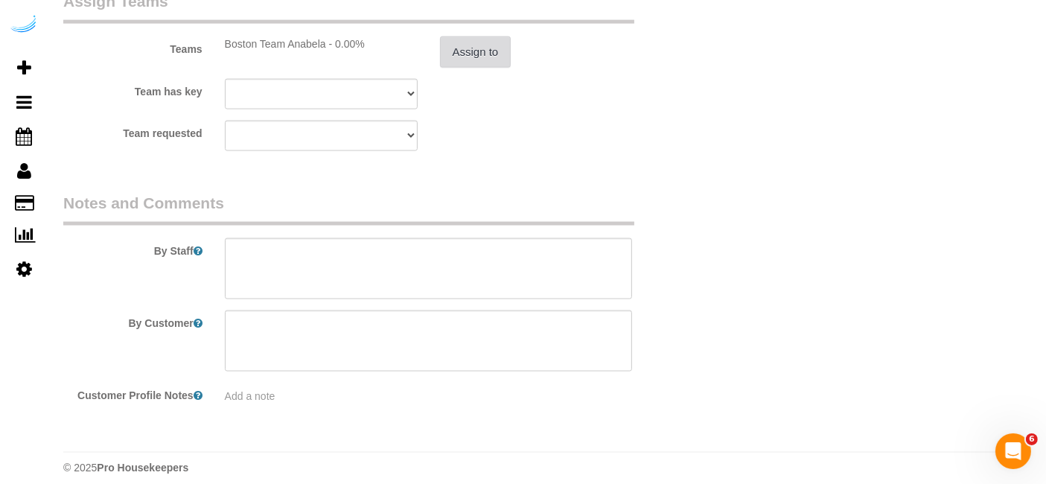
scroll to position [2281, 0]
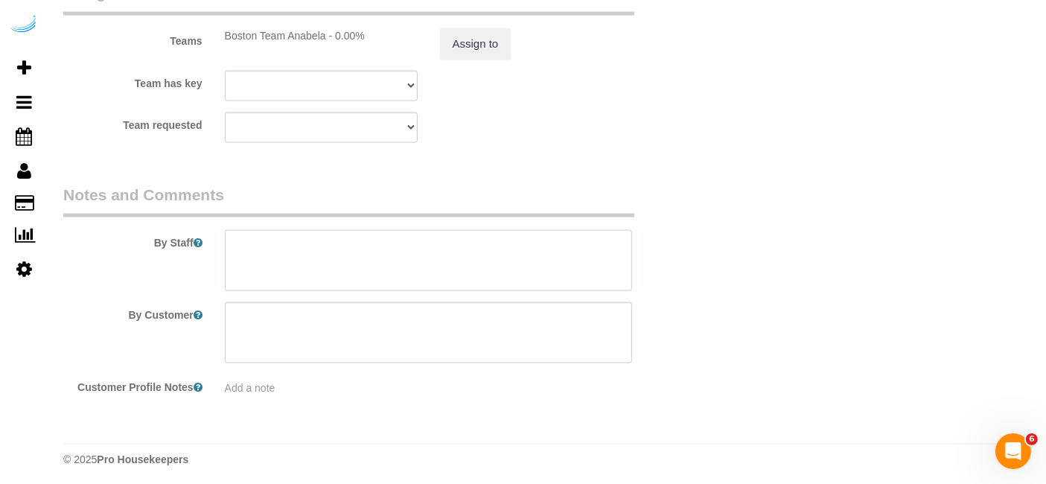
click at [490, 285] on textarea at bounding box center [429, 260] width 408 height 61
click at [539, 234] on textarea at bounding box center [429, 260] width 408 height 61
paste textarea "Permanent Notes:No notes from this customer.Today's Notes:No notes from this se…"
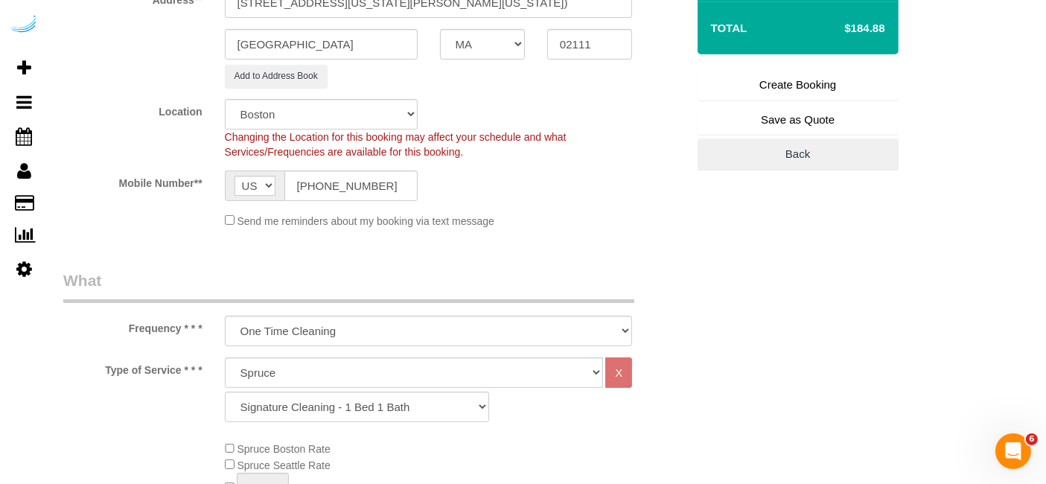
scroll to position [214, 0]
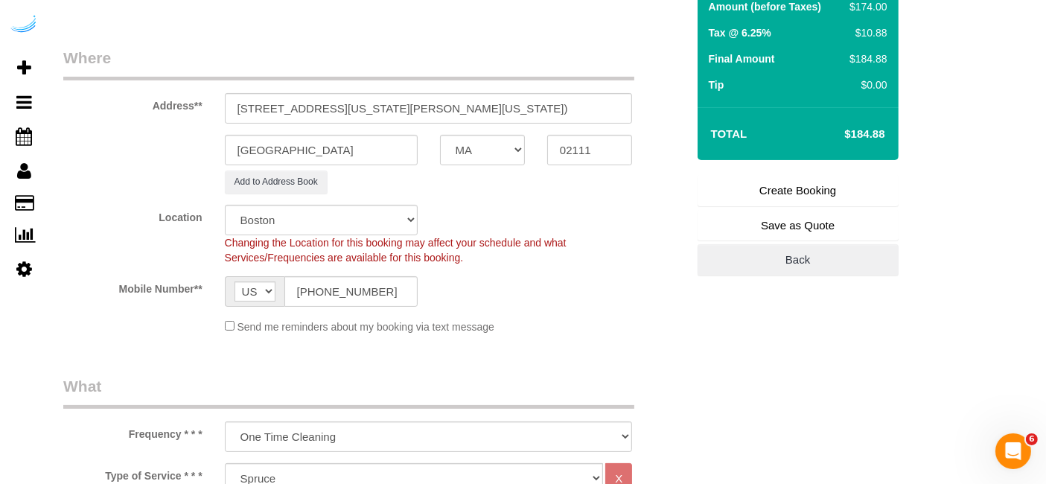
type textarea "RECURRENCY: One time service Permanent Notes:No notes from this customer.Today'…"
click at [778, 180] on link "Create Booking" at bounding box center [797, 190] width 201 height 31
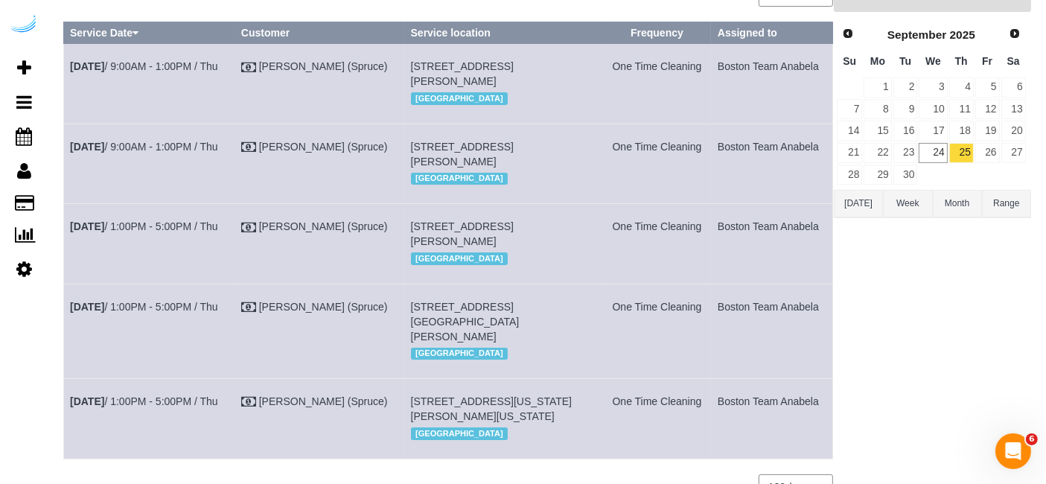
scroll to position [124, 0]
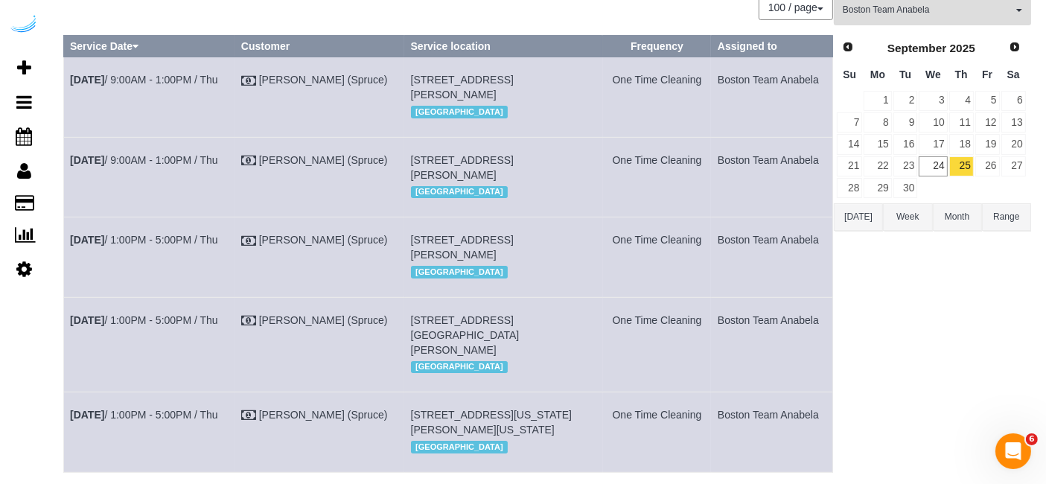
drag, startPoint x: 558, startPoint y: 279, endPoint x: 542, endPoint y: 280, distance: 15.6
click at [542, 280] on td "9 Bay Dr, Building 0439, Unit 0439 (Jonathan Telusma, Prynne Hills , 1469882 ),…" at bounding box center [503, 257] width 198 height 80
copy span "0439"
click at [196, 246] on link "Sep 25th / 1:00PM - 5:00PM / Thu" at bounding box center [144, 240] width 148 height 12
drag, startPoint x: 651, startPoint y: 293, endPoint x: 72, endPoint y: 307, distance: 579.3
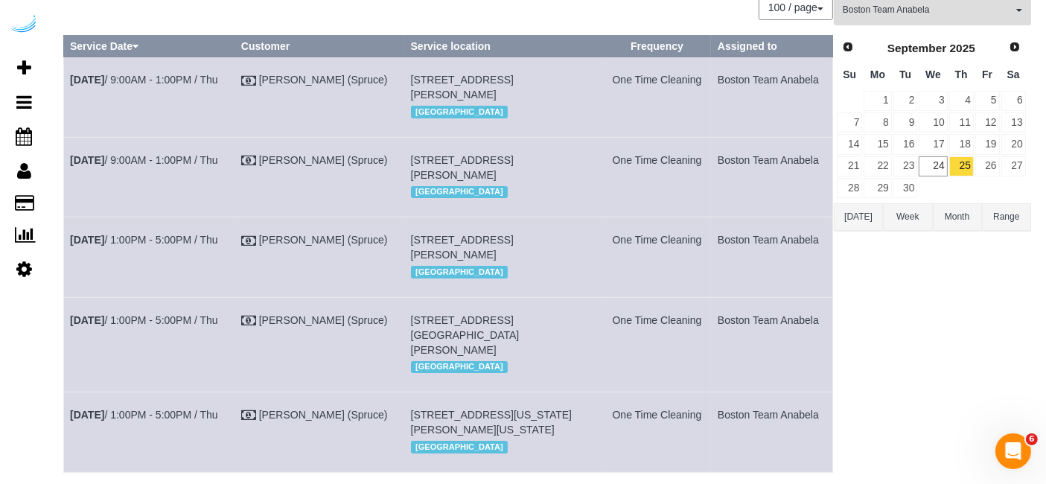
click at [72, 297] on tr "Sep 25th / 1:00PM - 5:00PM / Thu Brandie Louck (Spruce) 9 Bay Dr, Building 0439…" at bounding box center [448, 257] width 769 height 80
copy tr "Sep 25th / 1:00PM - 5:00PM / Thu Brandie Louck (Spruce) 9 Bay Dr, Building 0439…"
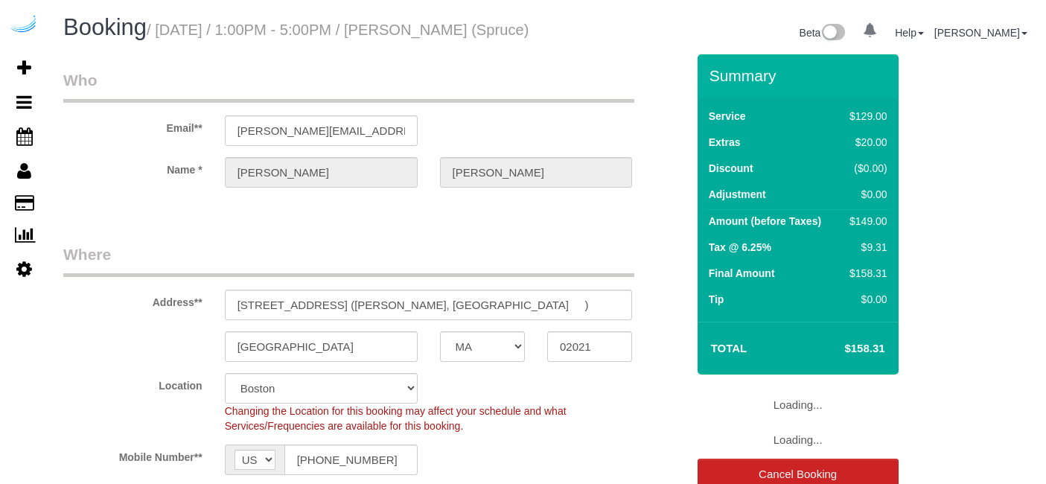
select select "MA"
select select "282"
select select "number:9"
select select "object:788"
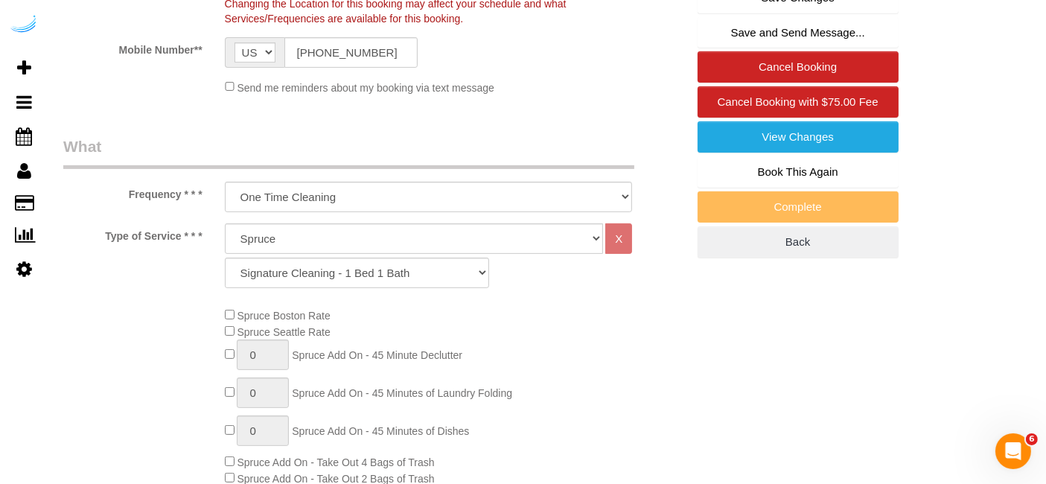
scroll to position [83, 0]
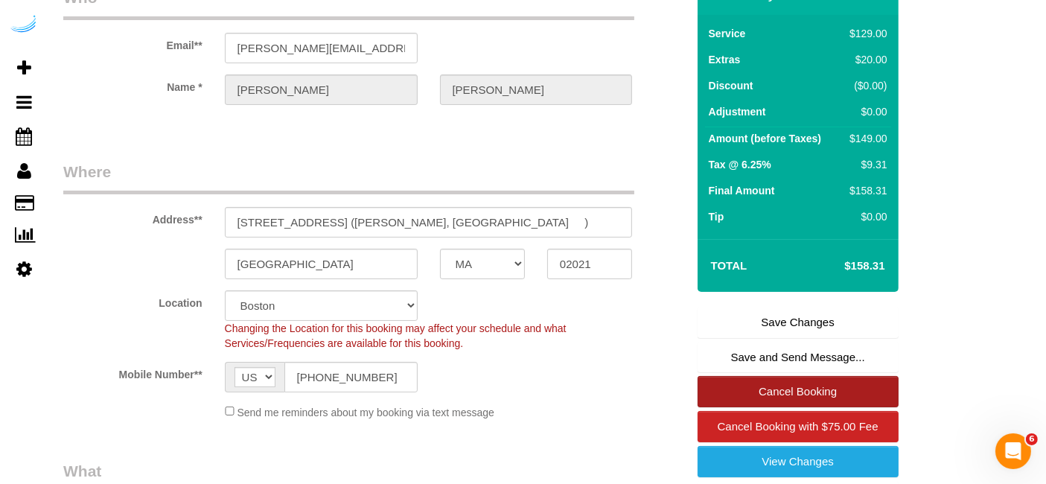
click at [778, 403] on link "Cancel Booking" at bounding box center [797, 391] width 201 height 31
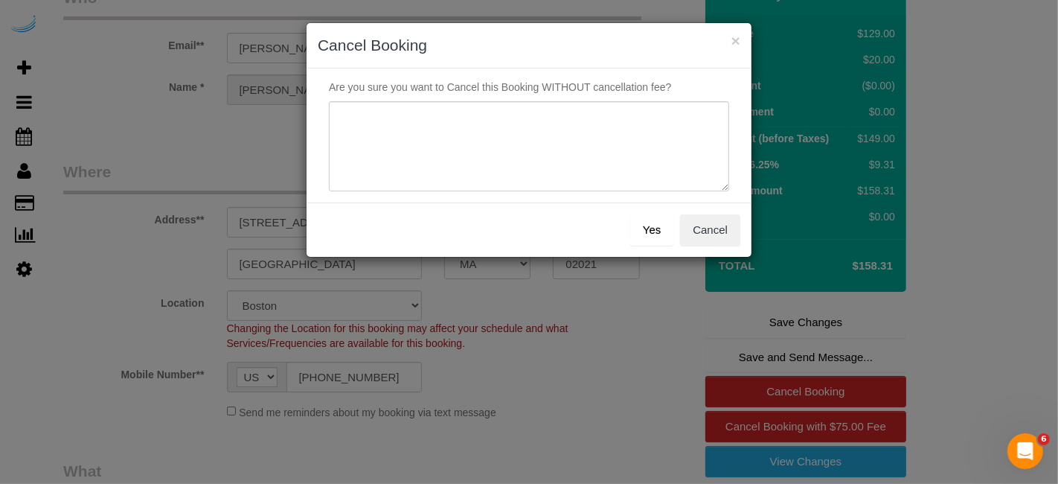
click at [507, 66] on div "× Cancel Booking" at bounding box center [529, 45] width 445 height 45
click at [506, 122] on textarea at bounding box center [529, 146] width 400 height 91
type textarea "Not on spruce."
click at [653, 234] on button "Yes" at bounding box center [651, 229] width 43 height 31
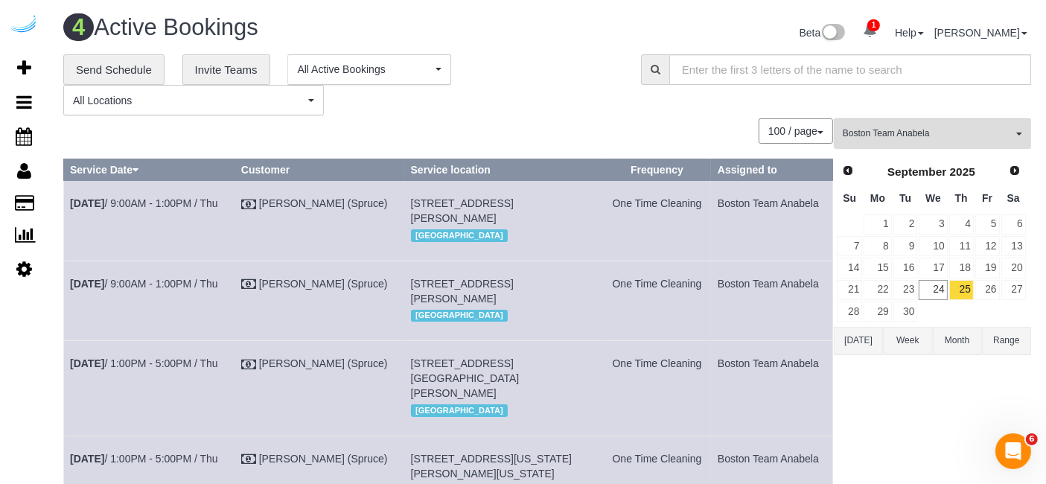
click at [159, 288] on td "Sep 25th / 9:00AM - 1:00PM / Thu" at bounding box center [149, 301] width 171 height 80
click at [163, 290] on link "Sep 25th / 9:00AM - 1:00PM / Thu" at bounding box center [144, 284] width 148 height 12
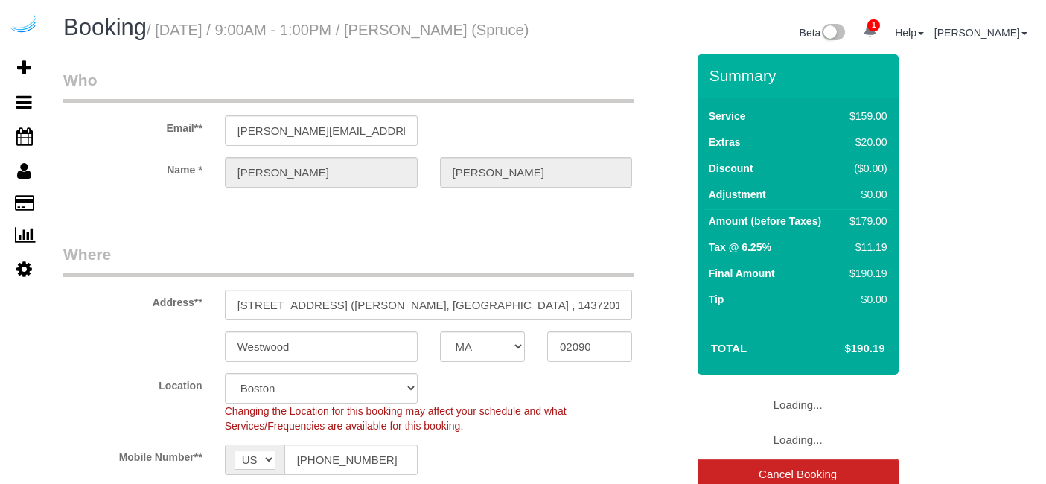
select select "MA"
select select "282"
select select "number:9"
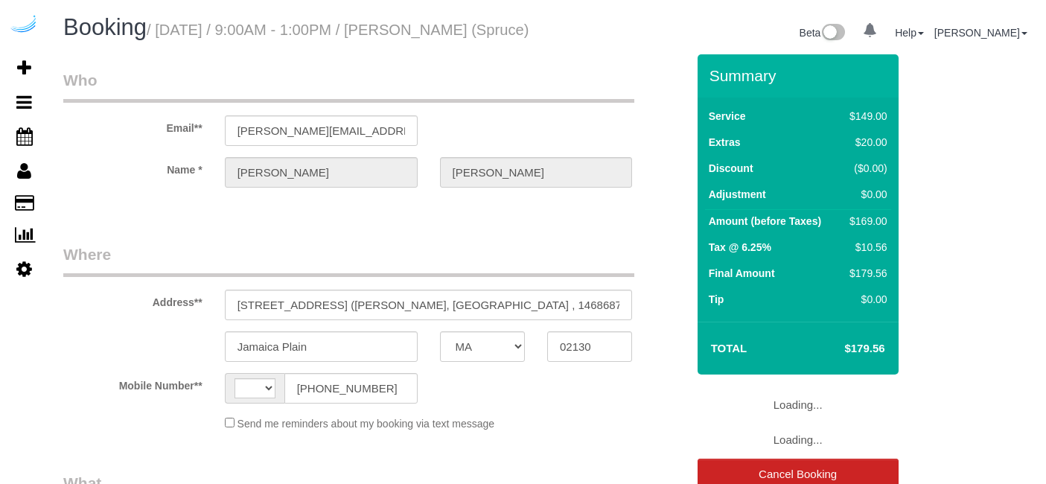
select select "MA"
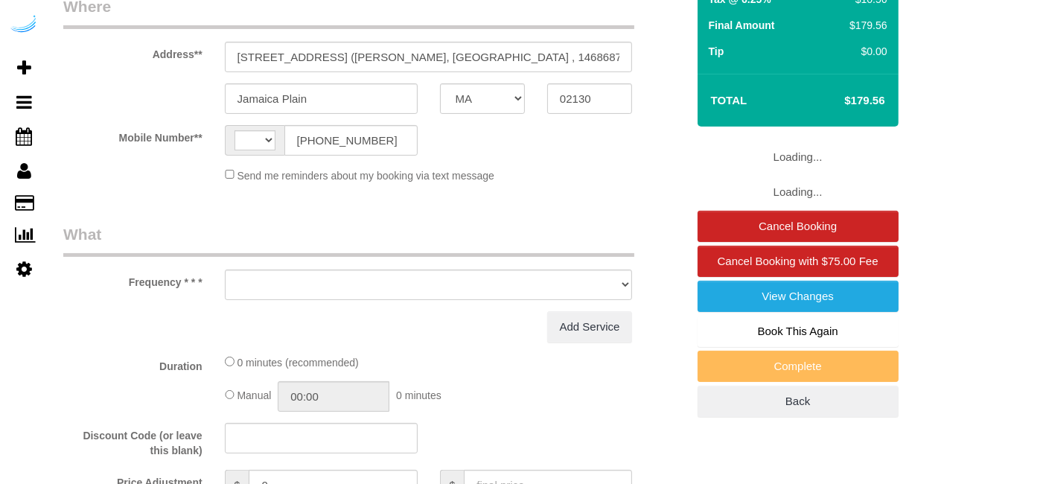
select select "object:369"
select select "number:9"
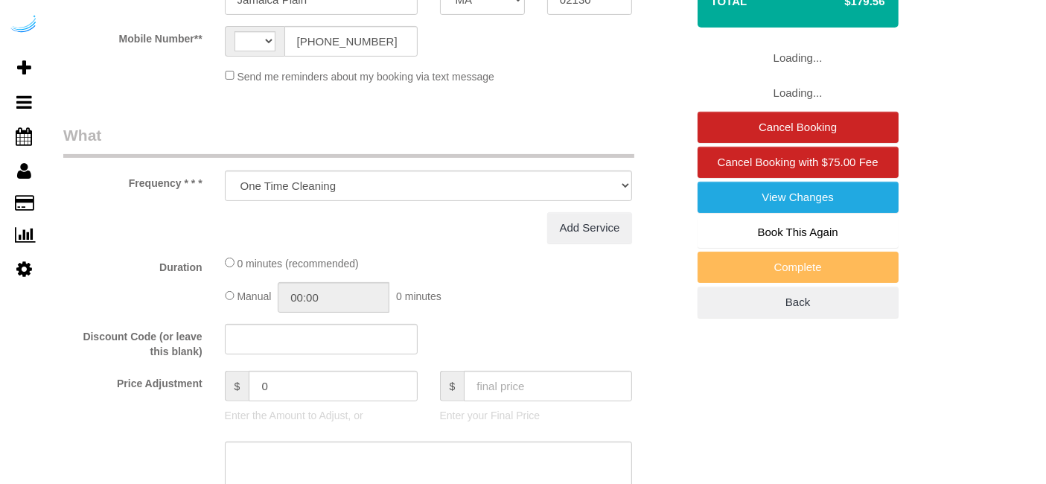
select select "string:[GEOGRAPHIC_DATA]"
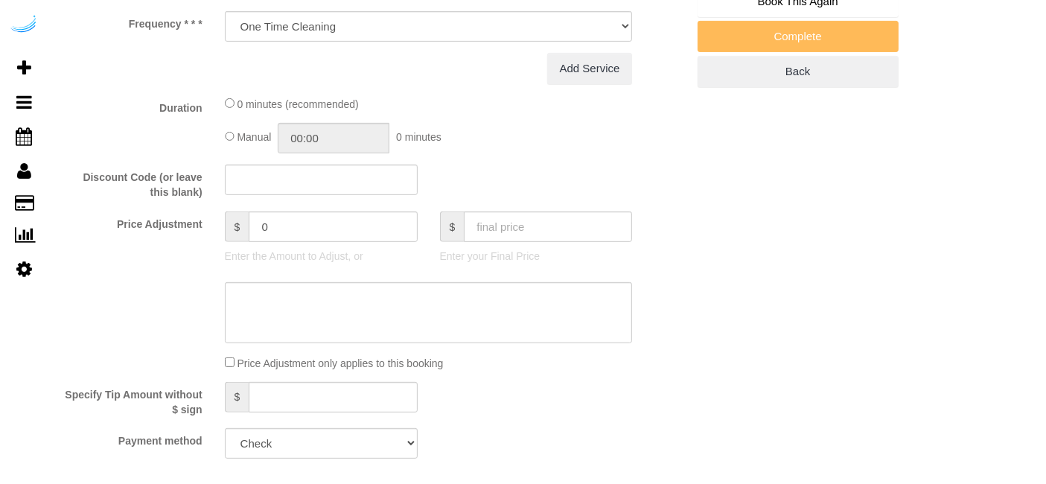
select select "282"
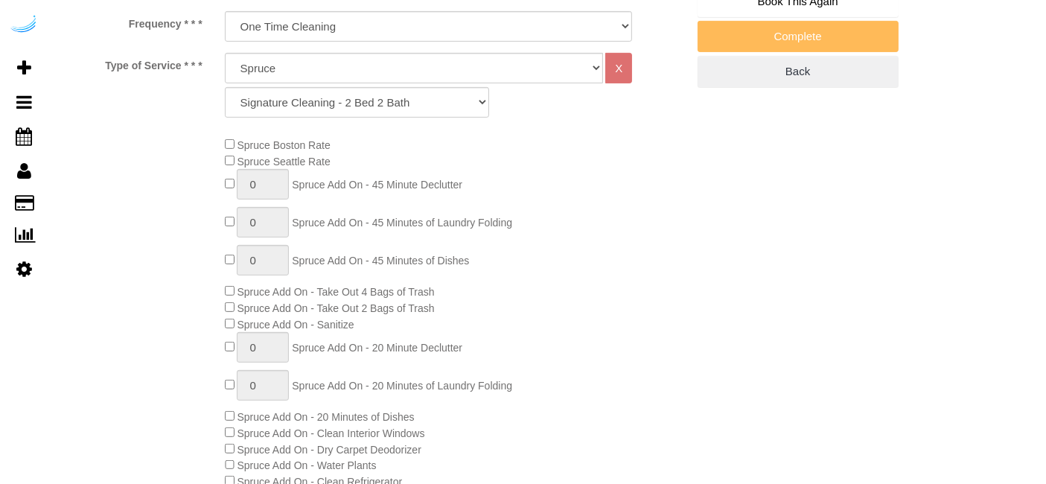
scroll to position [578, 0]
select select "object:788"
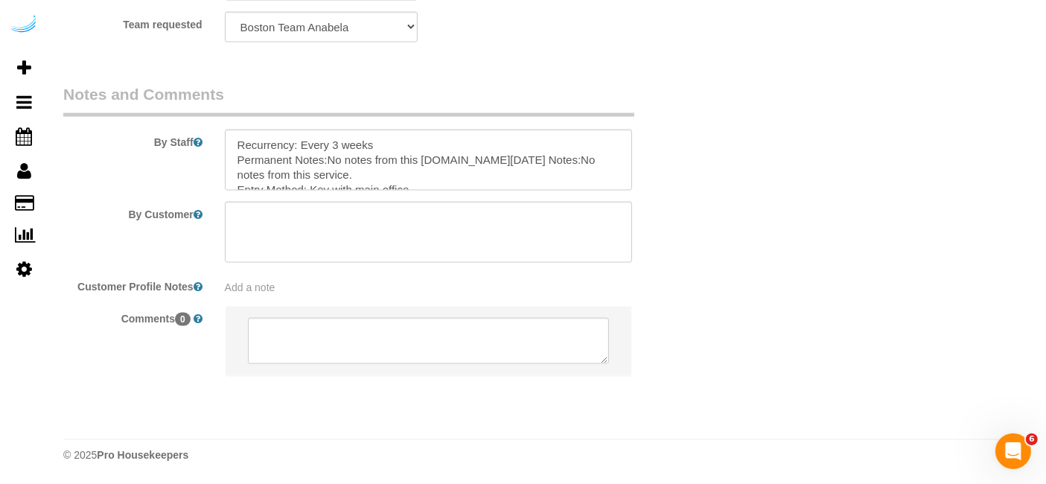
scroll to position [0, 0]
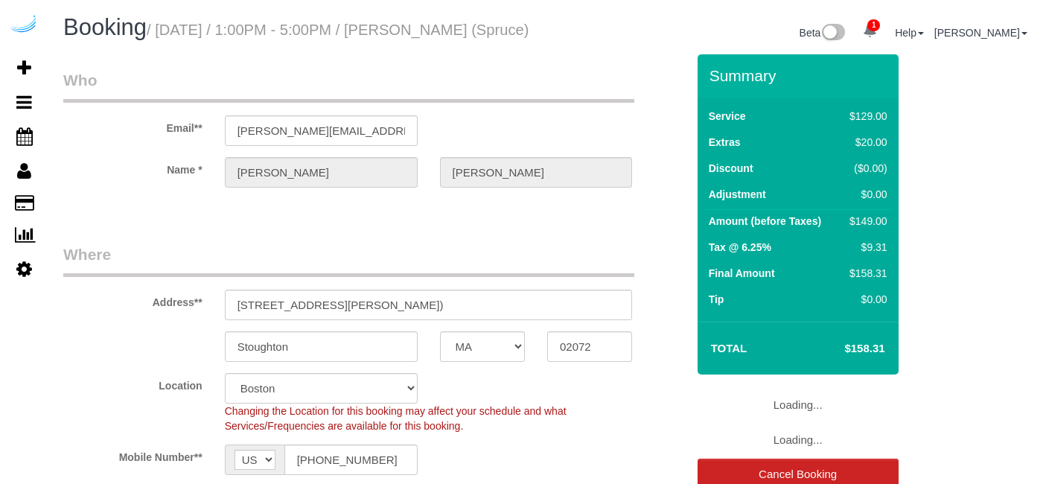
select select "MA"
select select "282"
select select "number:9"
select select "object:788"
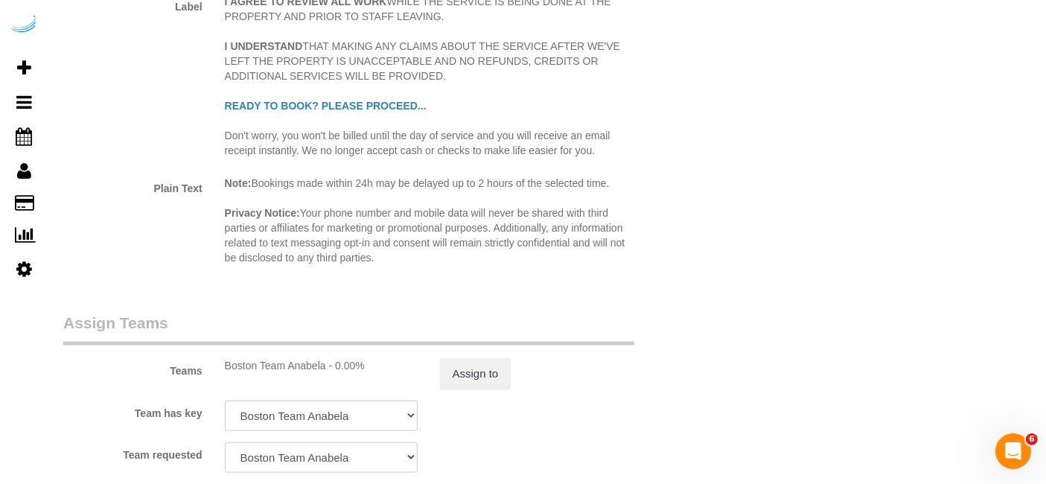
scroll to position [2150, 0]
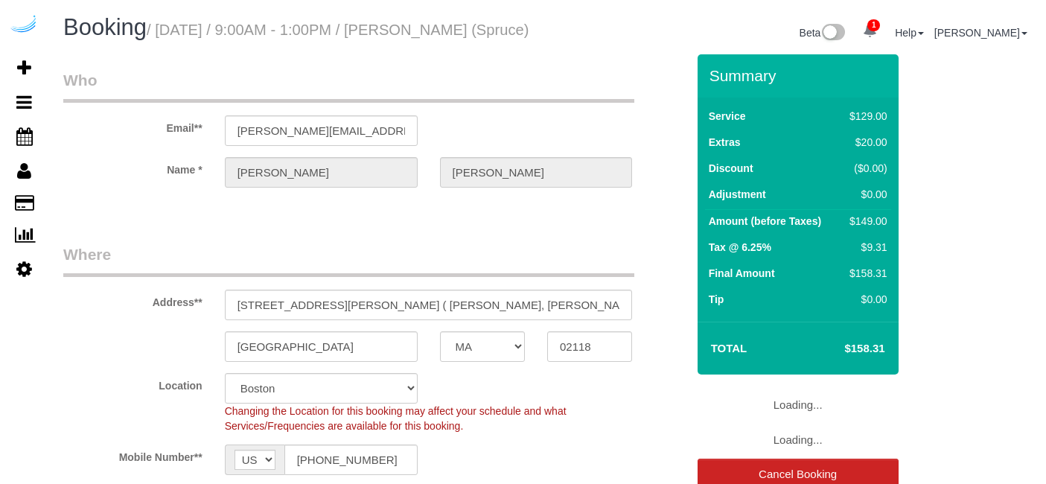
select select "MA"
select select "282"
select select "number:9"
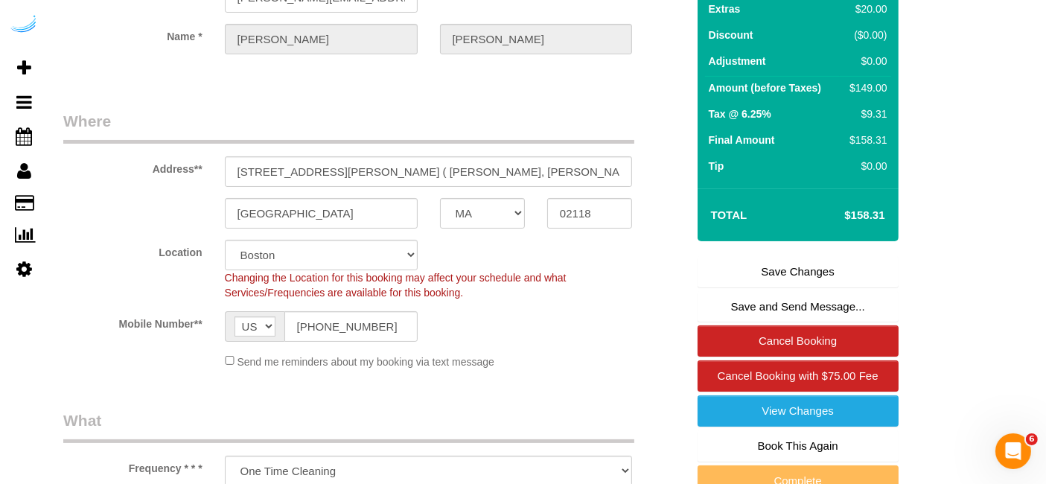
scroll to position [413, 0]
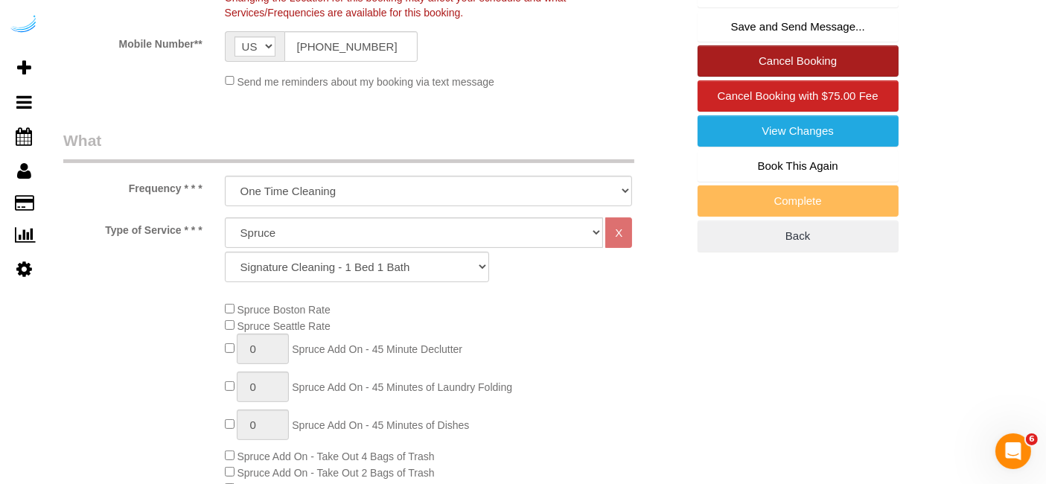
click at [795, 69] on link "Cancel Booking" at bounding box center [797, 60] width 201 height 31
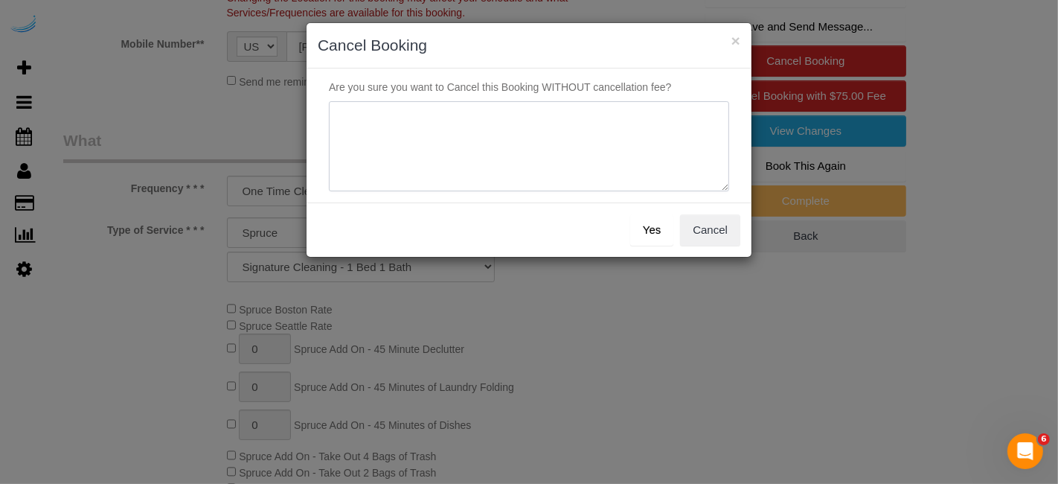
click at [448, 130] on textarea at bounding box center [529, 146] width 400 height 91
type textarea "Not on spruce."
click at [647, 229] on button "Yes" at bounding box center [651, 229] width 43 height 31
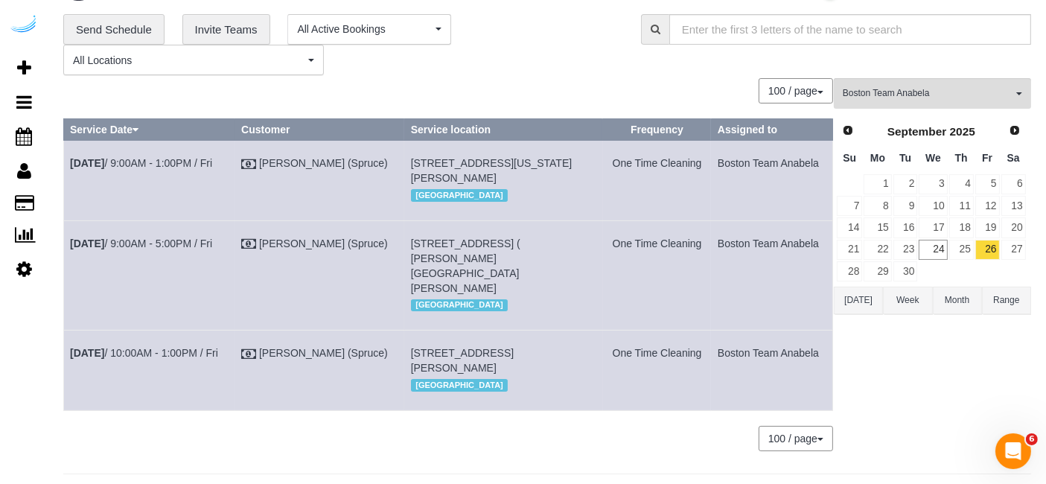
scroll to position [87, 0]
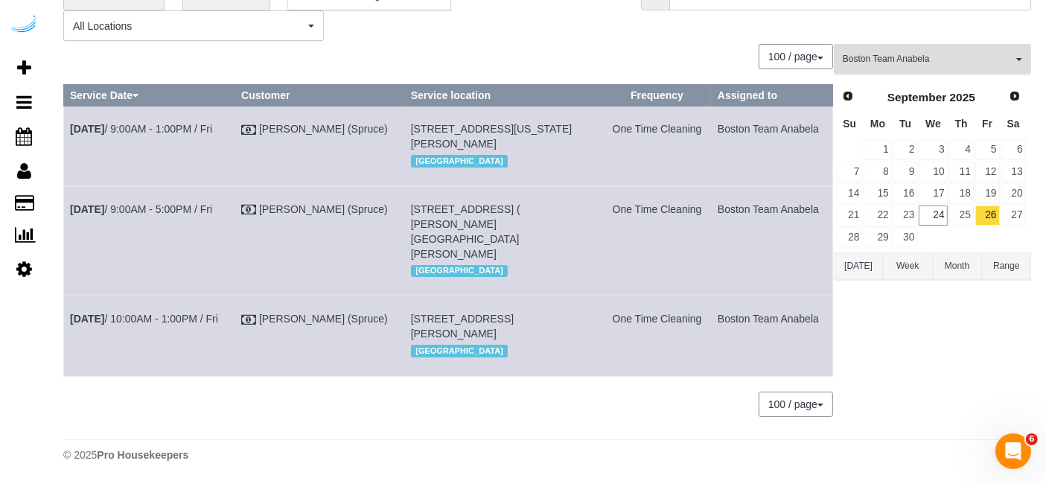
click at [967, 56] on button "Boston Team Anabela All Teams" at bounding box center [932, 59] width 197 height 31
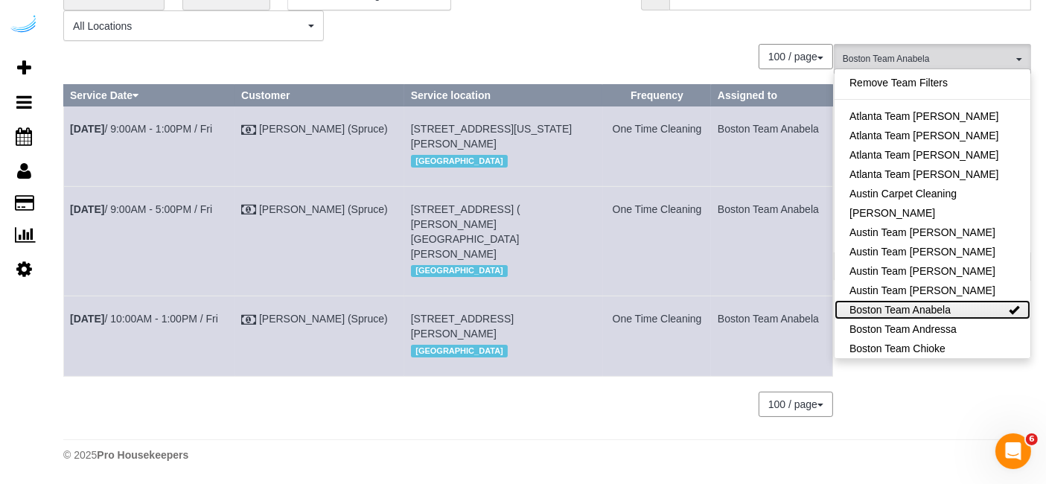
click at [977, 300] on link "Boston Team Anabela" at bounding box center [932, 309] width 196 height 19
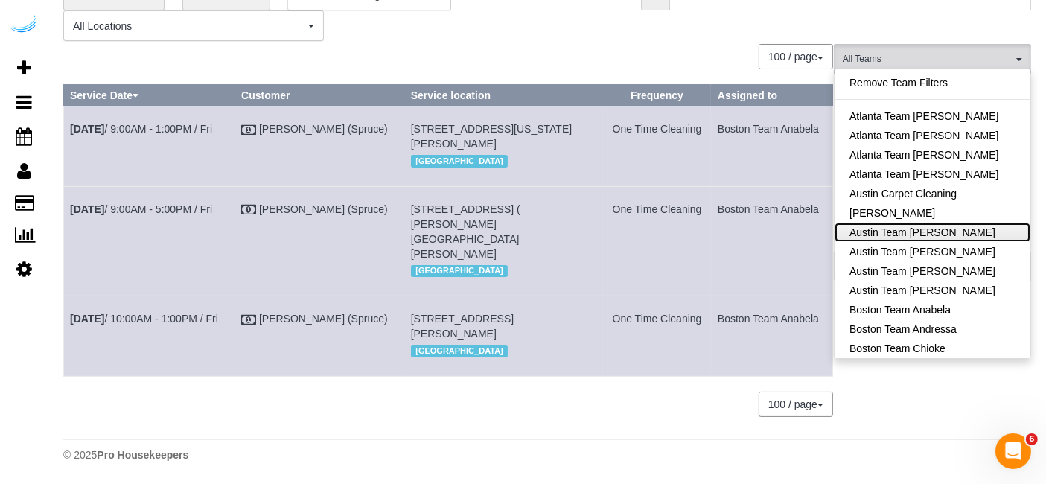
click at [963, 224] on link "Austin Team Esther" at bounding box center [932, 232] width 196 height 19
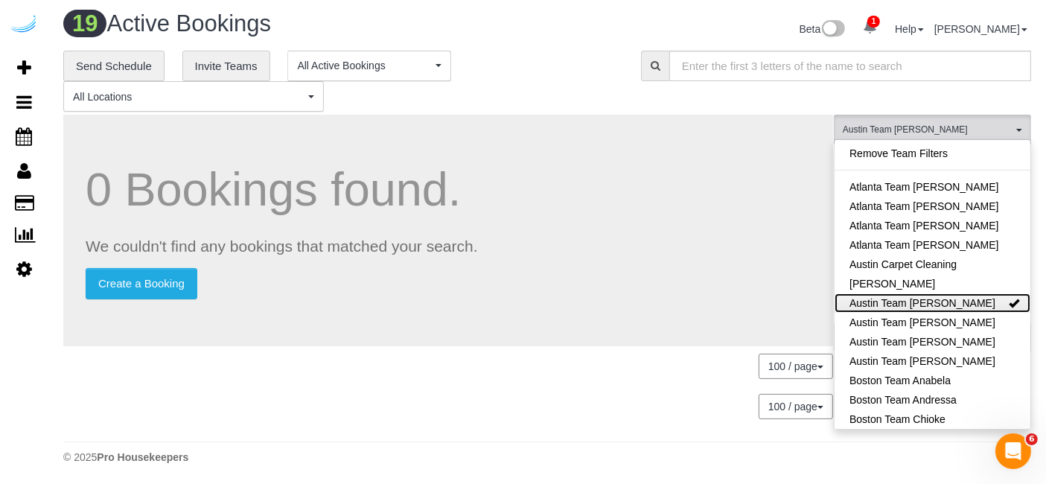
click at [959, 298] on link "Austin Team Esther" at bounding box center [932, 302] width 196 height 19
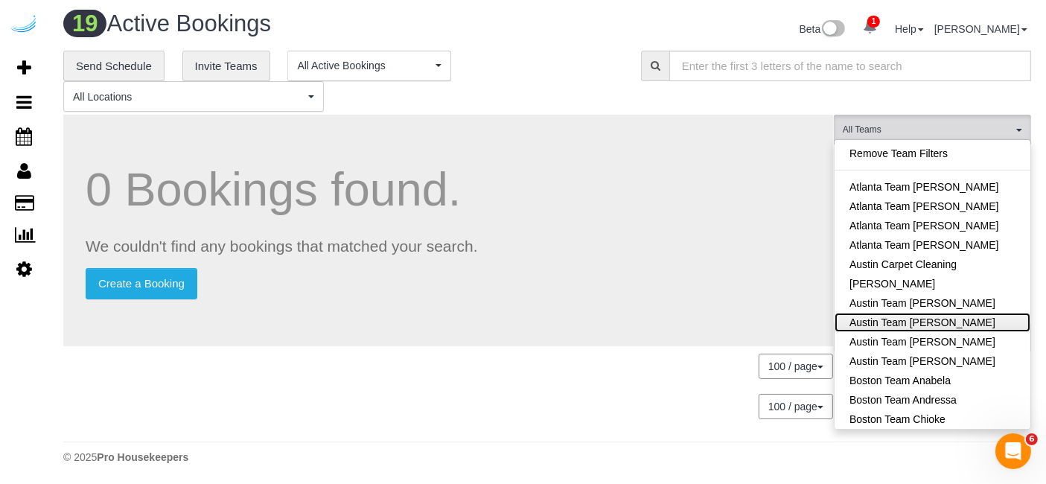
click at [963, 318] on link "Austin Team Isabel" at bounding box center [932, 322] width 196 height 19
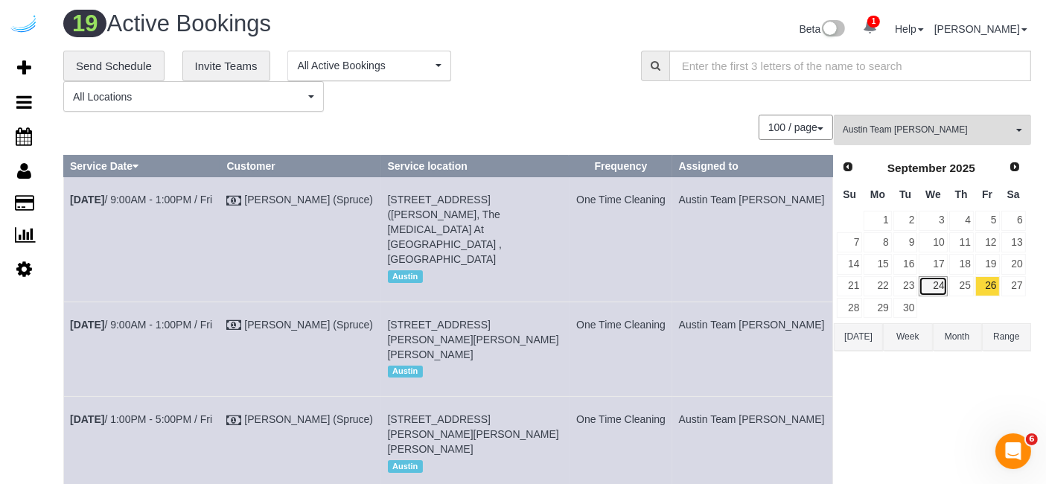
click at [938, 279] on link "24" at bounding box center [933, 286] width 28 height 20
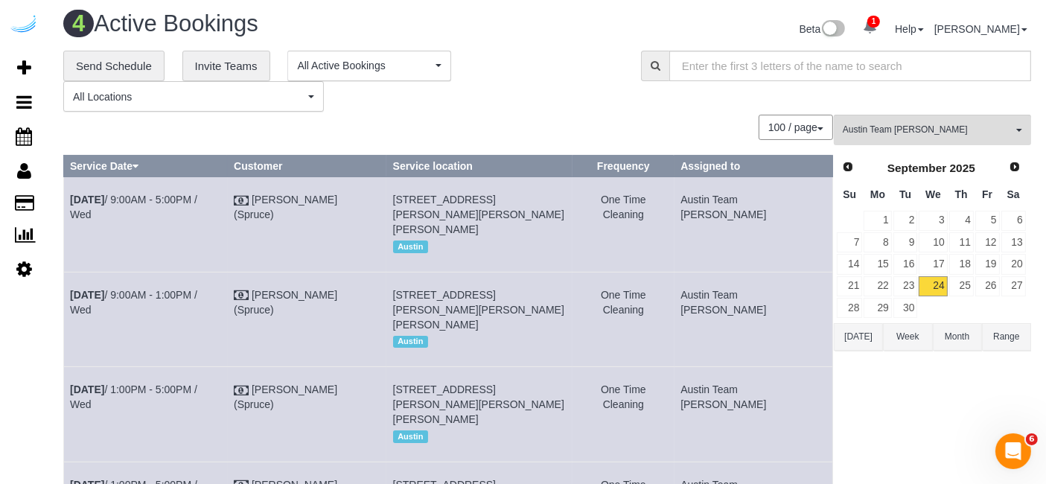
click at [520, 98] on div "**********" at bounding box center [340, 82] width 555 height 62
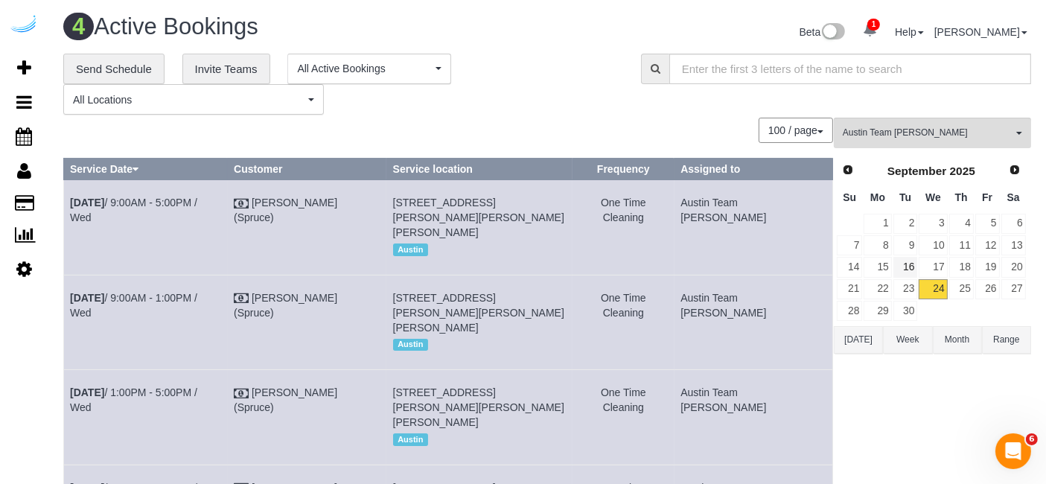
scroll to position [0, 0]
click at [968, 290] on link "25" at bounding box center [961, 290] width 25 height 20
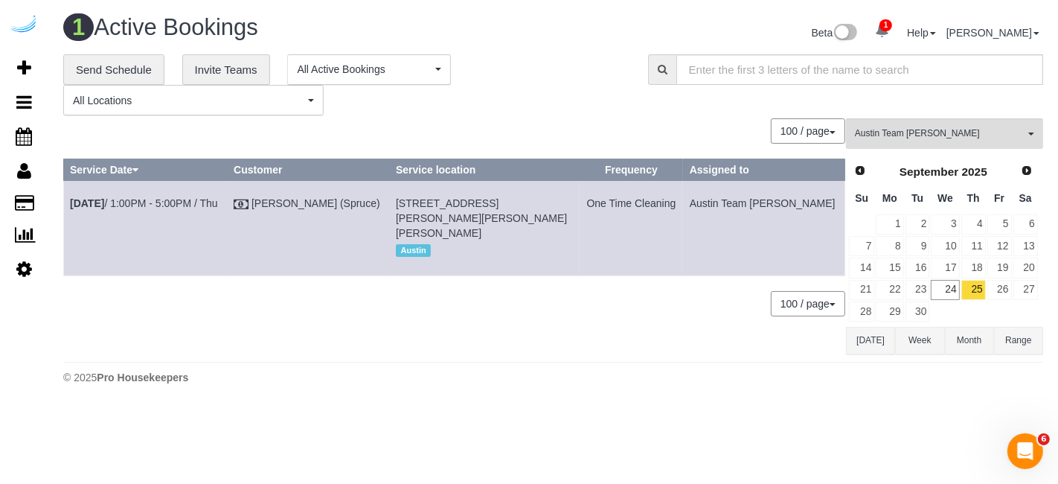
click at [144, 208] on td "Sep 25th / 1:00PM - 5:00PM / Thu" at bounding box center [146, 228] width 164 height 95
click at [155, 202] on link "Sep 25th / 1:00PM - 5:00PM / Thu" at bounding box center [144, 203] width 148 height 12
drag, startPoint x: 833, startPoint y: 211, endPoint x: 68, endPoint y: 241, distance: 765.8
click at [68, 241] on tr "Sep 25th / 1:00PM - 5:00PM / Thu Brandie Louck (Spruce) 5313 Vega Ave, Building…" at bounding box center [455, 228] width 782 height 95
copy tr "Sep 25th / 1:00PM - 5:00PM / Thu Brandie Louck (Spruce) 5313 Vega Ave, Building…"
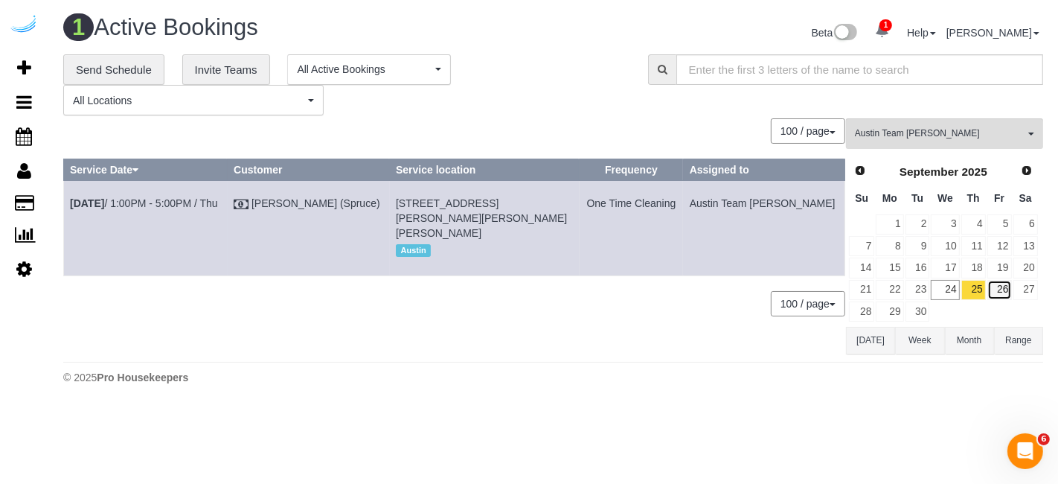
click at [1011, 291] on link "26" at bounding box center [1000, 290] width 25 height 20
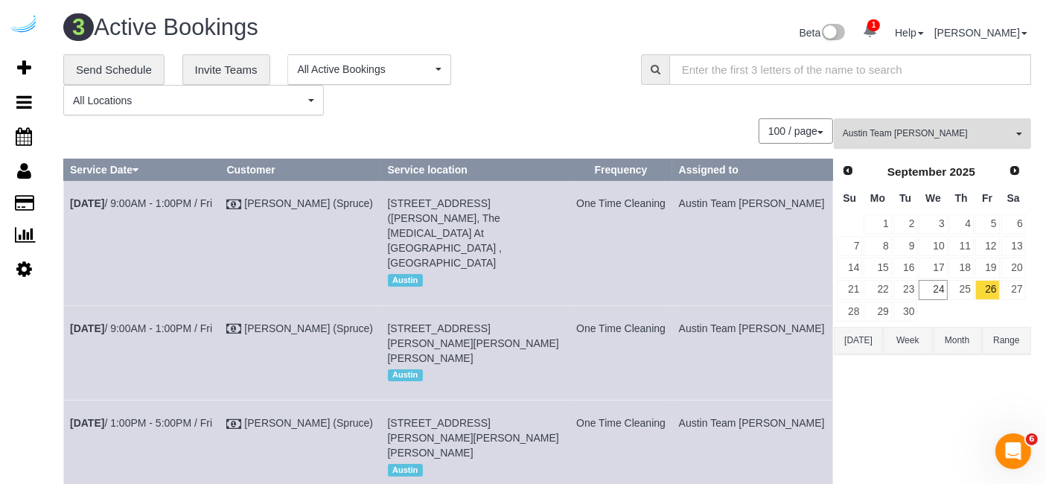
click at [942, 138] on span "Austin Team Isabel" at bounding box center [928, 133] width 170 height 13
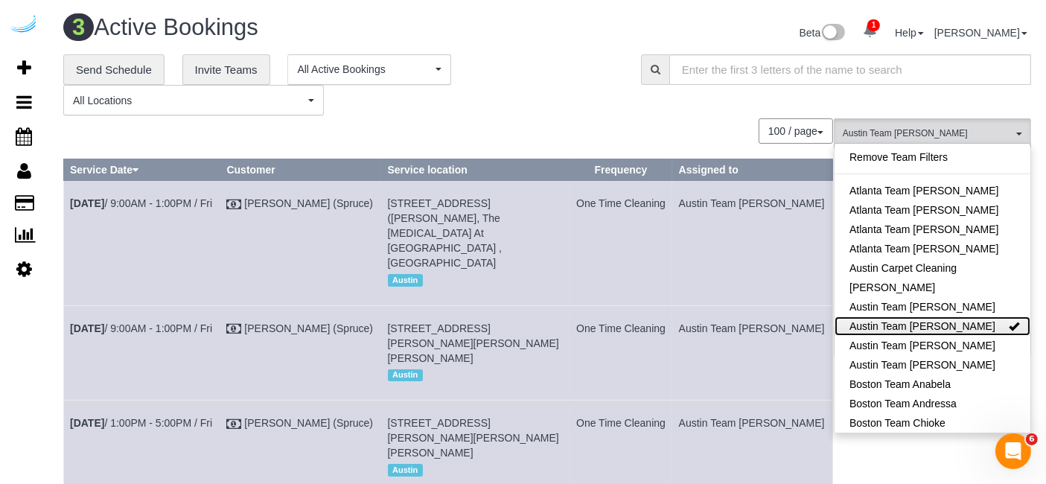
click at [969, 333] on link "Austin Team Isabel" at bounding box center [932, 325] width 196 height 19
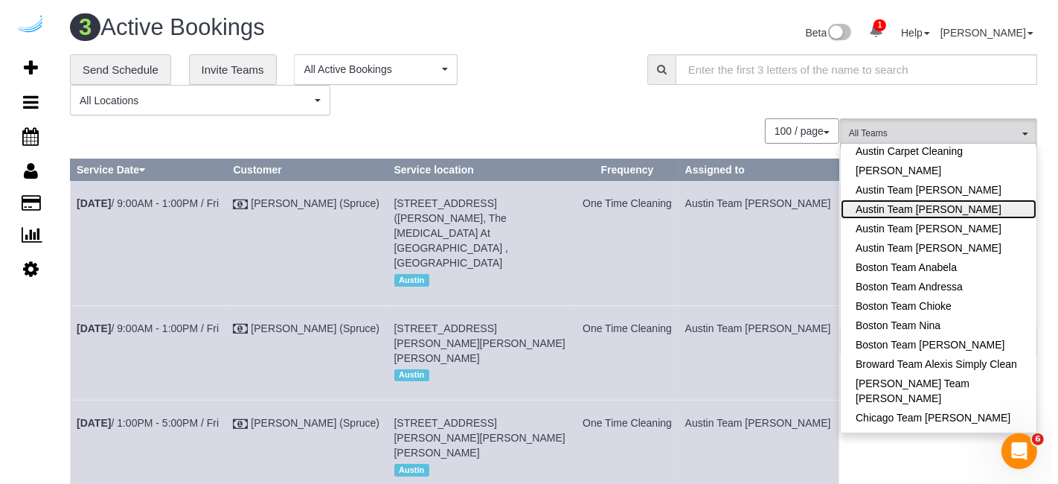
scroll to position [248, 0]
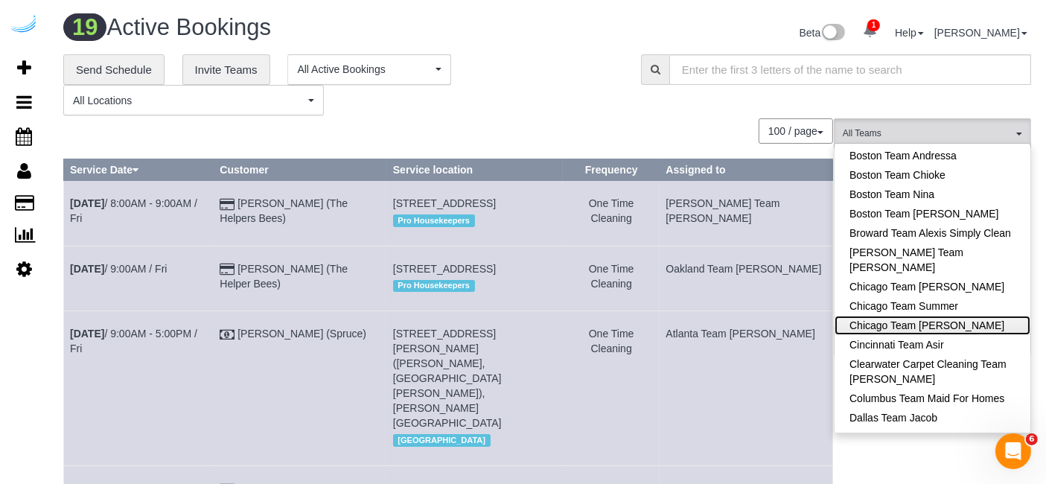
click at [968, 330] on link "Chicago Team Wesley" at bounding box center [932, 325] width 196 height 19
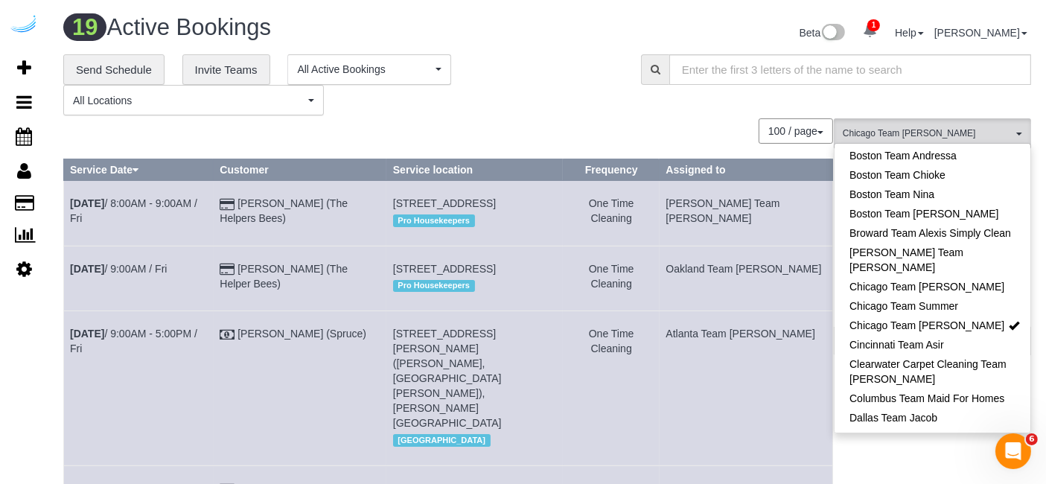
click at [619, 91] on div "**********" at bounding box center [341, 85] width 578 height 62
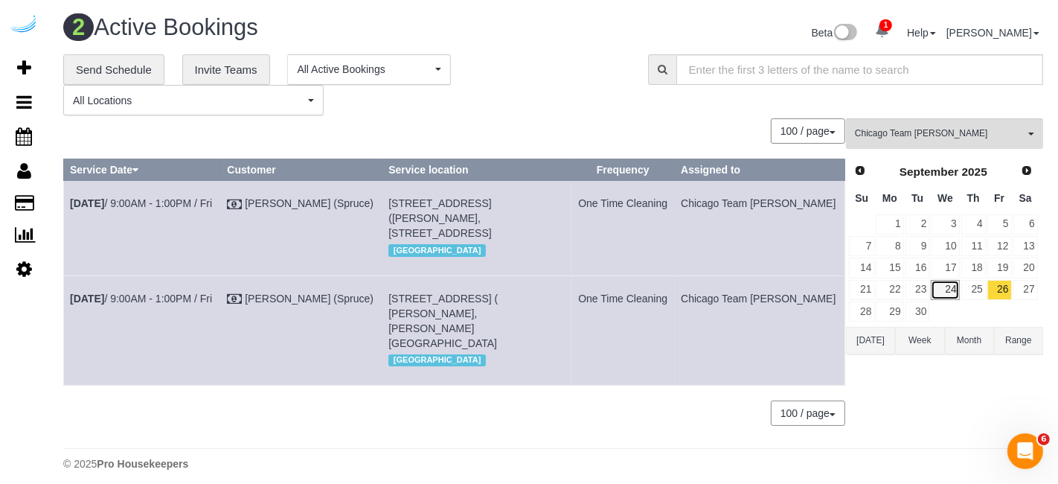
click at [948, 287] on link "24" at bounding box center [945, 290] width 28 height 20
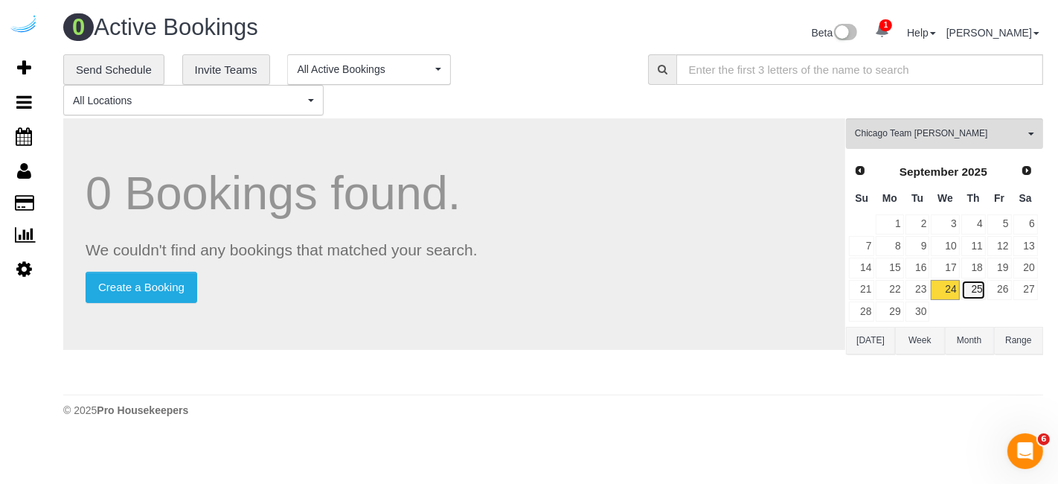
click at [968, 281] on link "25" at bounding box center [974, 290] width 25 height 20
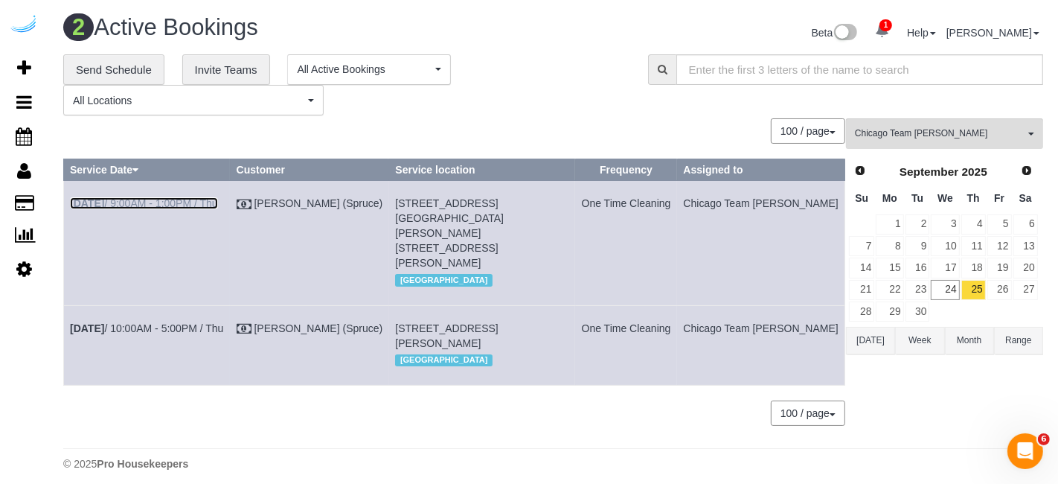
drag, startPoint x: 154, startPoint y: 200, endPoint x: 183, endPoint y: 150, distance: 58.3
click at [154, 200] on link "Sep 25th / 9:00AM - 1:00PM / Thu" at bounding box center [144, 203] width 148 height 12
click at [185, 322] on link "Sep 25th / 10:00AM - 5:00PM / Thu" at bounding box center [146, 328] width 153 height 12
drag, startPoint x: 822, startPoint y: 317, endPoint x: 71, endPoint y: 220, distance: 757.3
click at [71, 220] on tbody "Sep 25th / 9:00AM - 1:00PM / Thu Brandie Louck (Spruce) 900 N Kingsbury St, Uni…" at bounding box center [455, 283] width 782 height 205
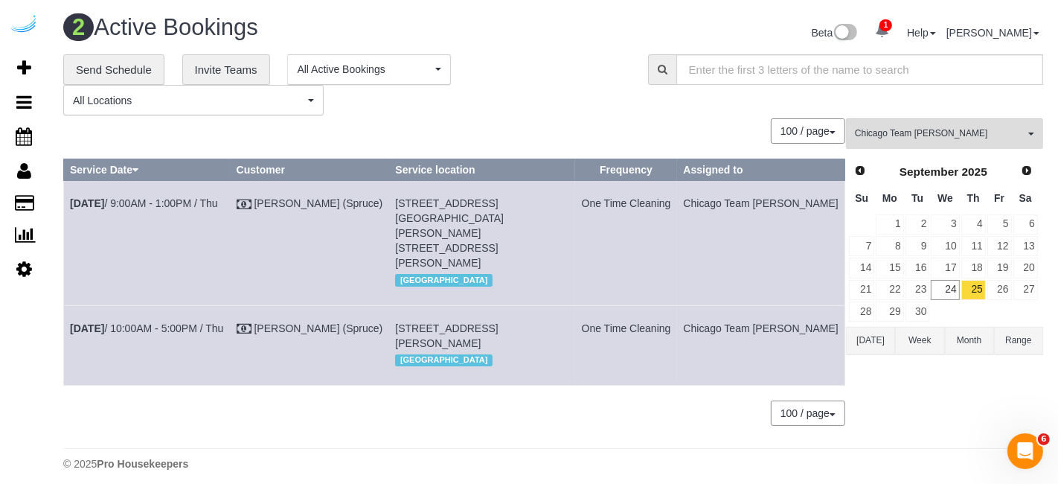
drag, startPoint x: 831, startPoint y: 307, endPoint x: 65, endPoint y: 189, distance: 774.9
click at [65, 189] on tbody "Sep 25th / 9:00AM - 1:00PM / Thu Brandie Louck (Spruce) 900 N Kingsbury St, Uni…" at bounding box center [455, 283] width 782 height 205
copy tbody "Sep 25th / 9:00AM - 1:00PM / Thu Brandie Louck (Spruce) 900 N Kingsbury St, Uni…"
click at [677, 365] on td "One Time Cleaning" at bounding box center [626, 345] width 102 height 80
click at [1001, 286] on link "26" at bounding box center [1000, 290] width 25 height 20
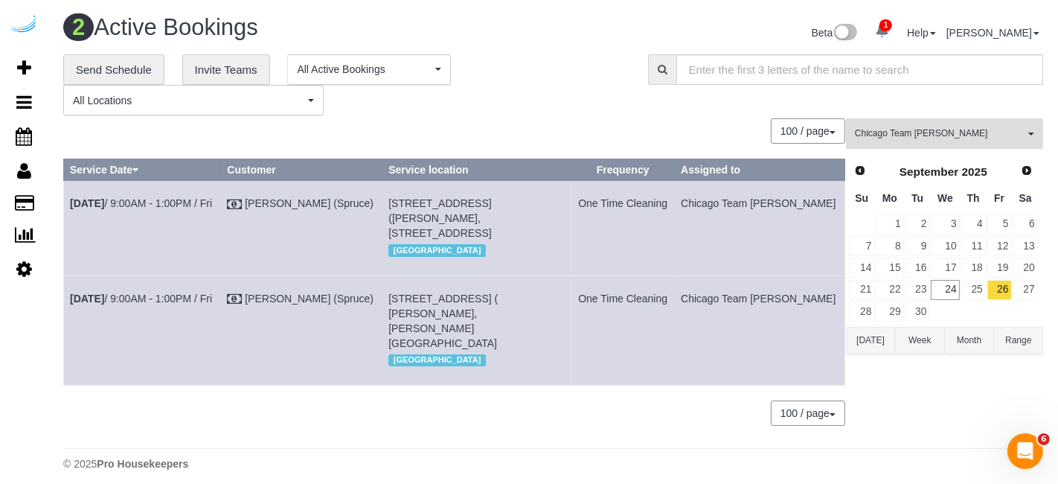
click at [867, 118] on button "Chicago Team Wesley All Teams" at bounding box center [944, 133] width 197 height 31
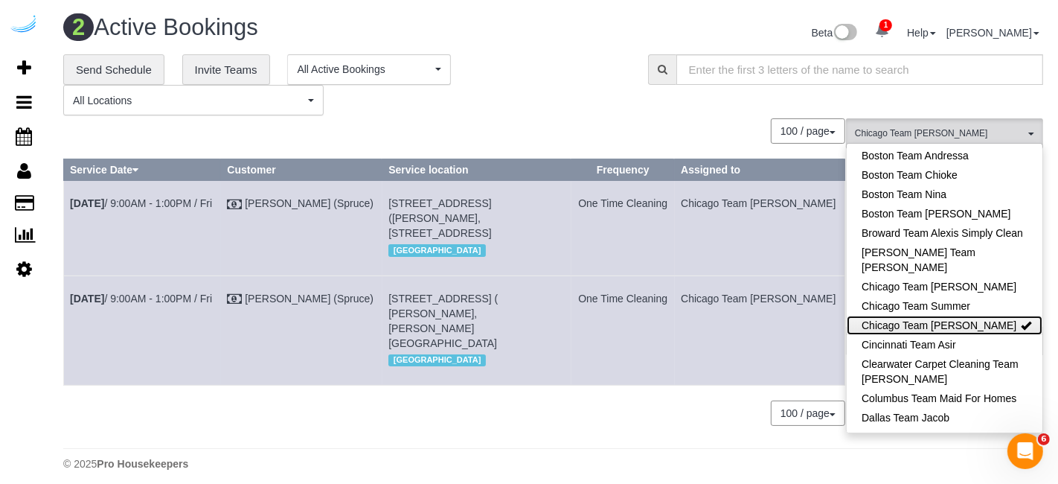
click at [994, 320] on link "Chicago Team Wesley" at bounding box center [945, 325] width 196 height 19
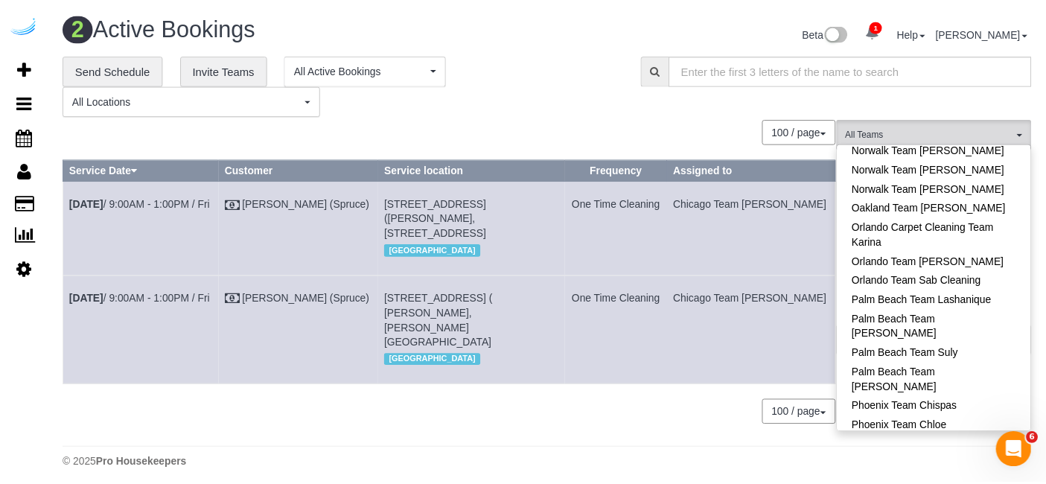
scroll to position [1240, 0]
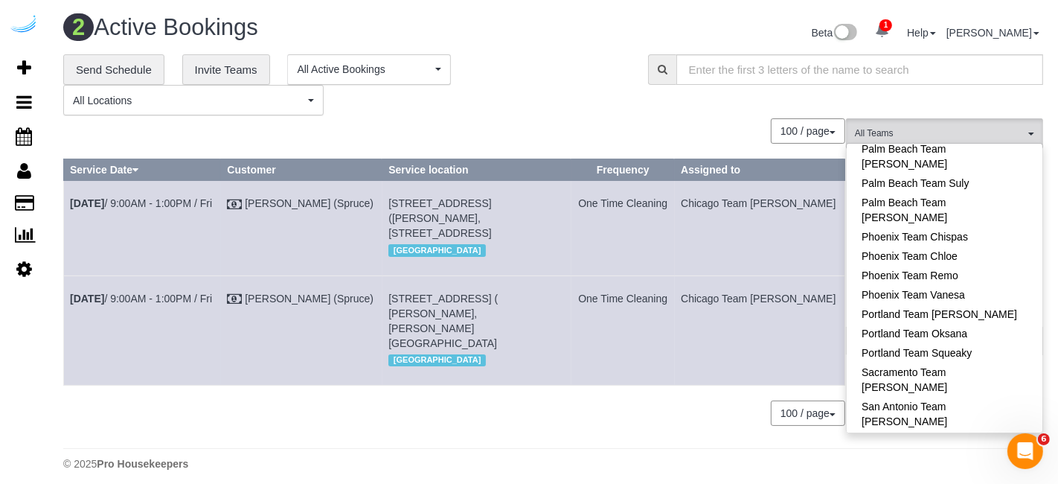
click at [722, 420] on div "0 Bookings found. We couldn't find any bookings that matched your search. Creat…" at bounding box center [454, 279] width 783 height 322
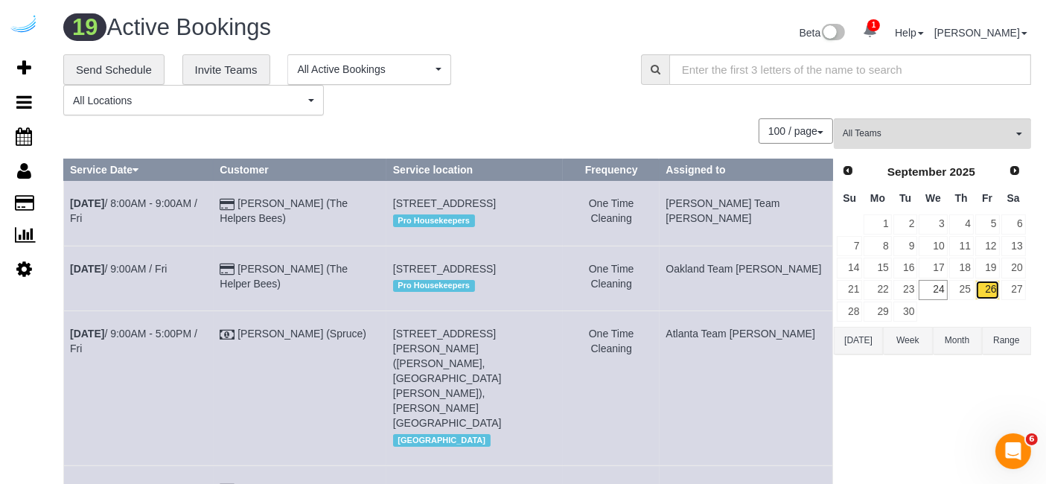
click at [993, 289] on link "26" at bounding box center [987, 290] width 25 height 20
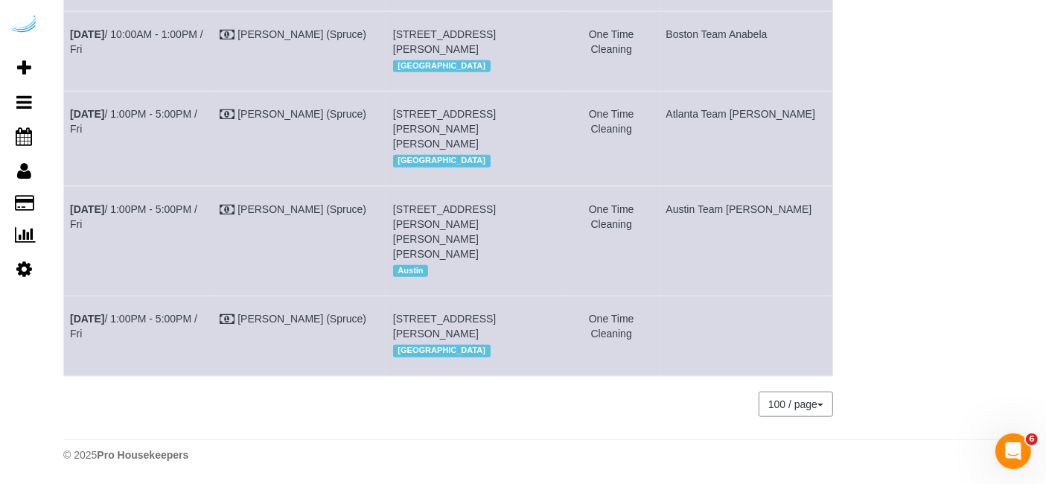
click at [197, 296] on td "Sep 26th / 1:00PM - 5:00PM / Fri" at bounding box center [139, 336] width 150 height 80
click at [197, 313] on link "Sep 26th / 1:00PM - 5:00PM / Fri" at bounding box center [133, 326] width 127 height 27
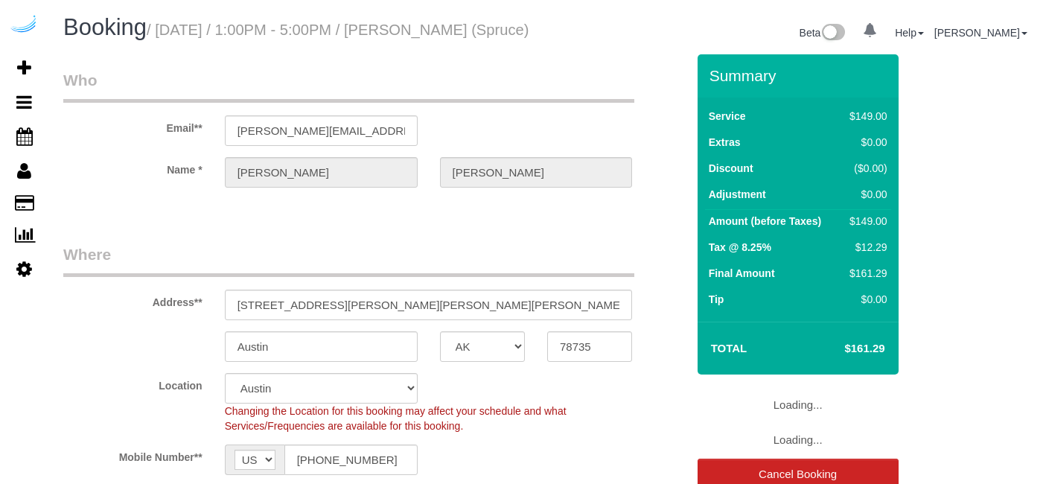
select select "[GEOGRAPHIC_DATA]"
select select "282"
select select "number:9"
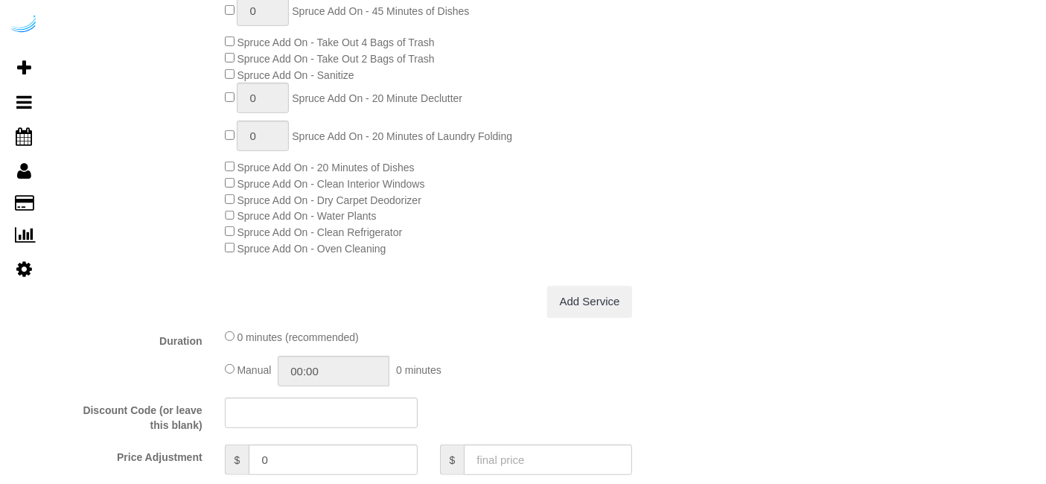
select select "object:803"
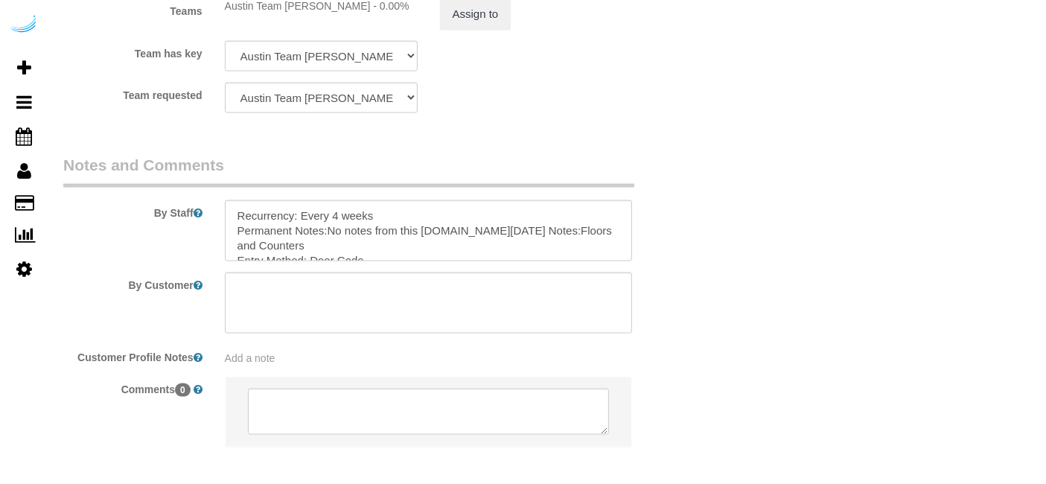
scroll to position [2267, 0]
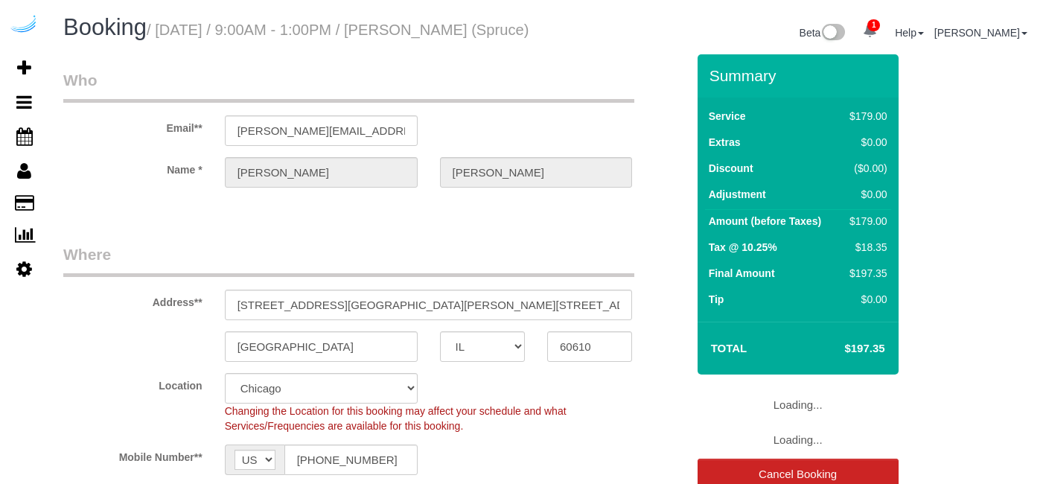
select select "IL"
select select "282"
select select "number:9"
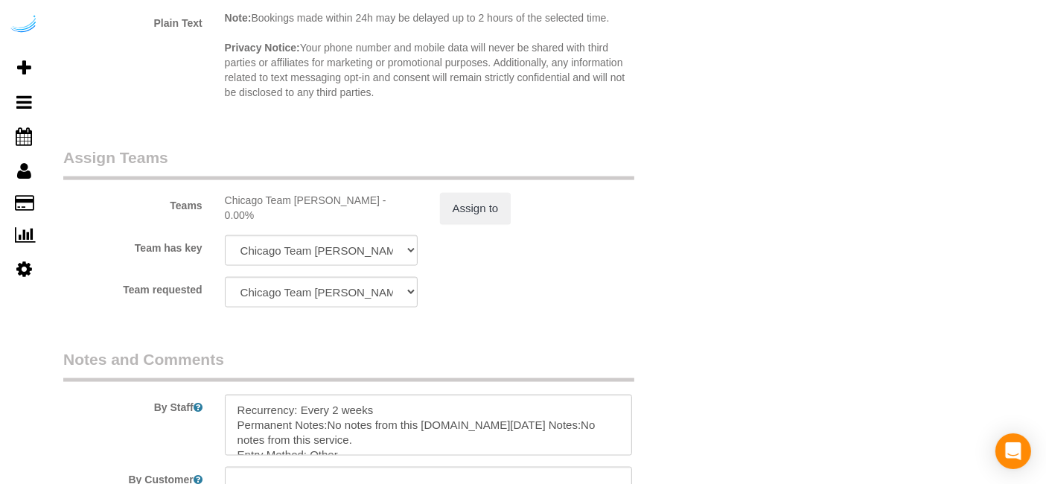
scroll to position [2316, 0]
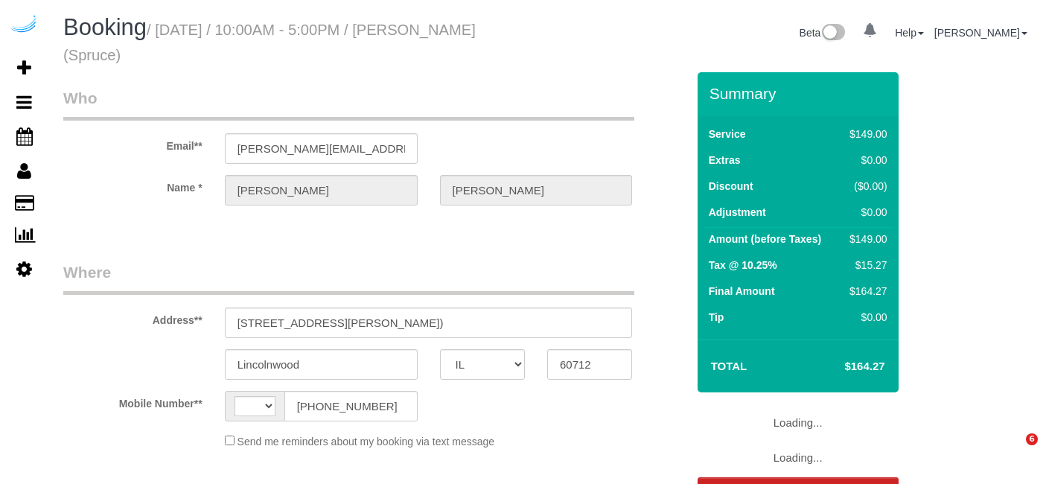
select select "IL"
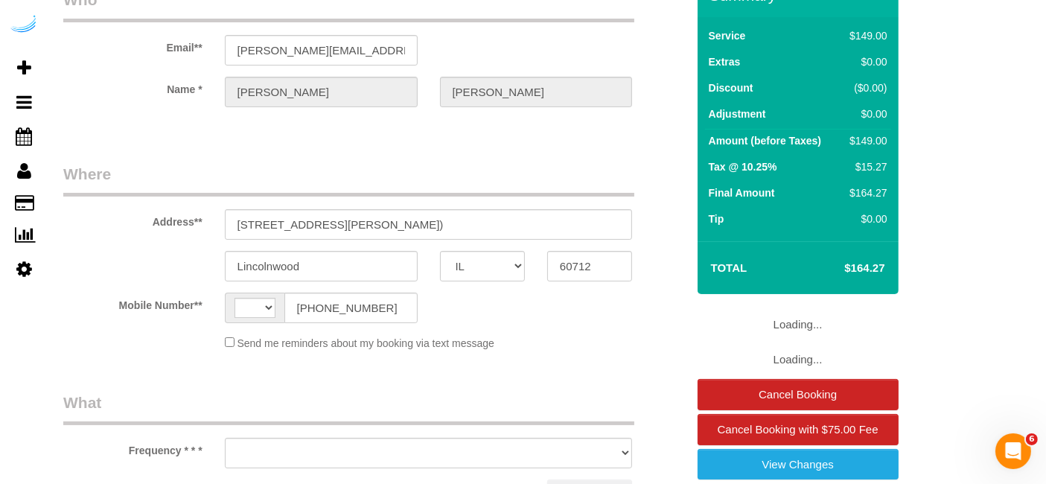
select select "string:[GEOGRAPHIC_DATA]"
select select "object:610"
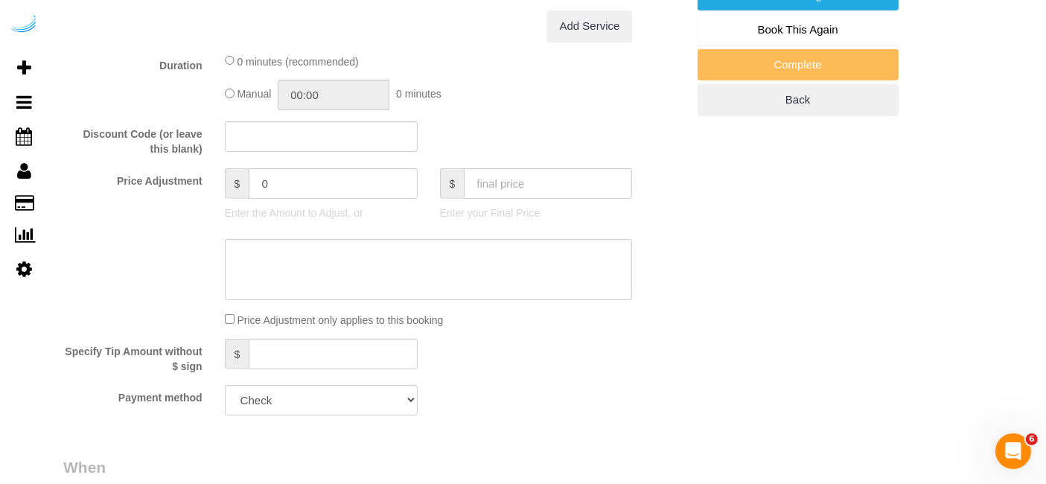
select select "282"
select select "number:9"
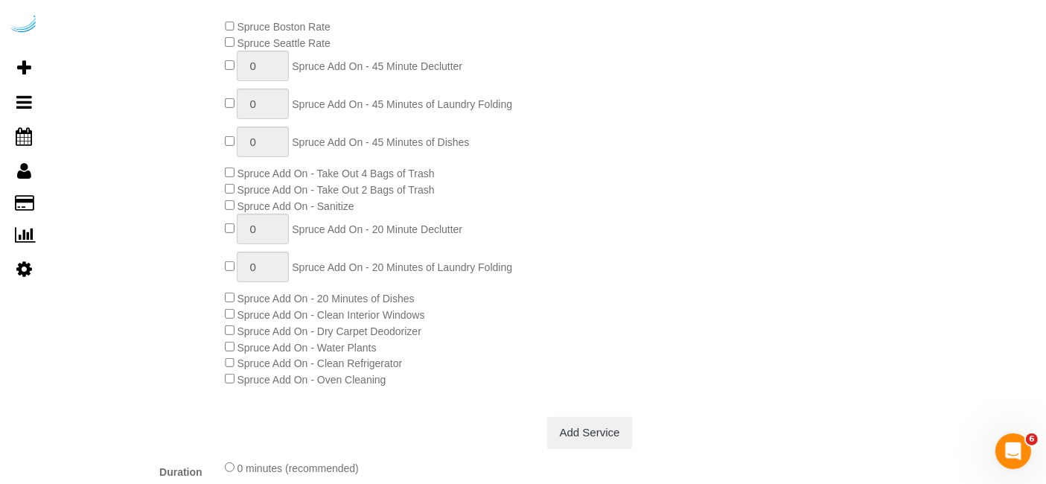
select select "object:783"
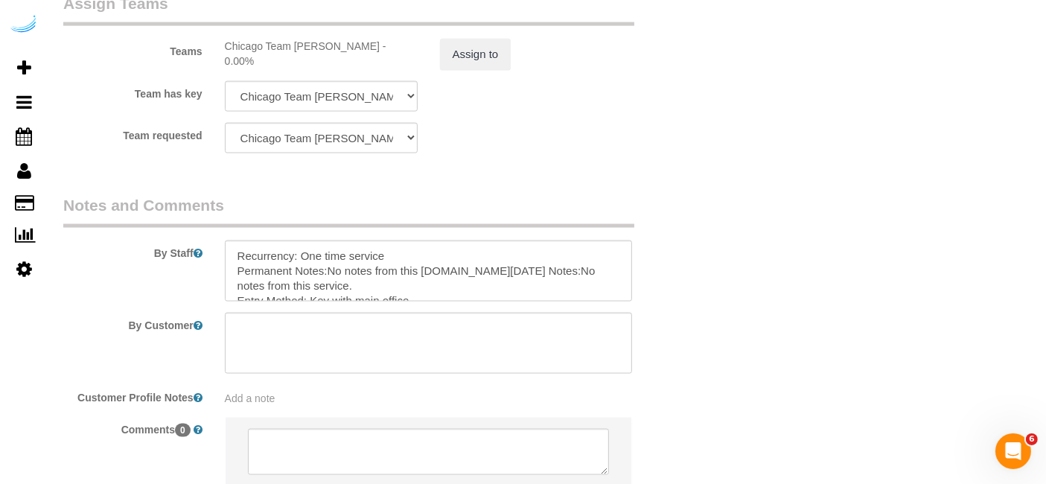
scroll to position [2304, 0]
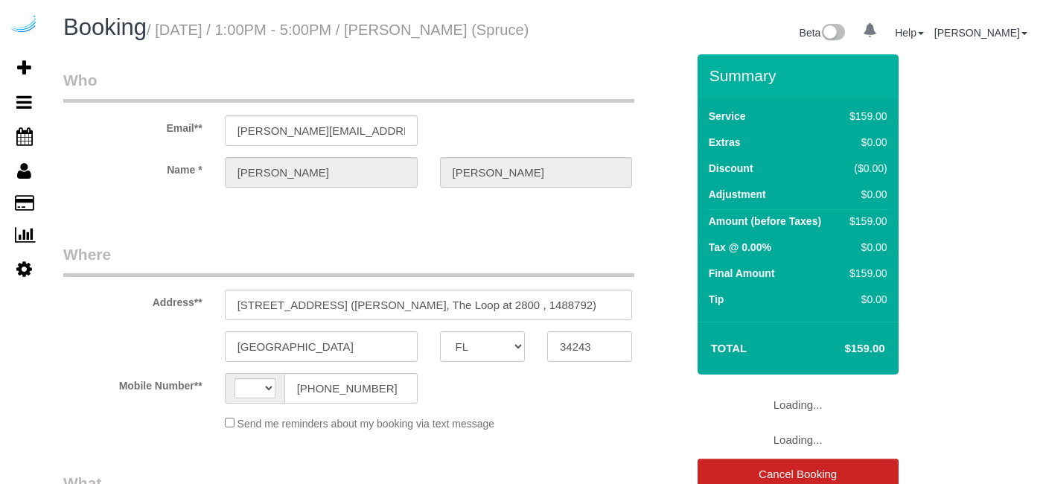
select select "FL"
select select "number:9"
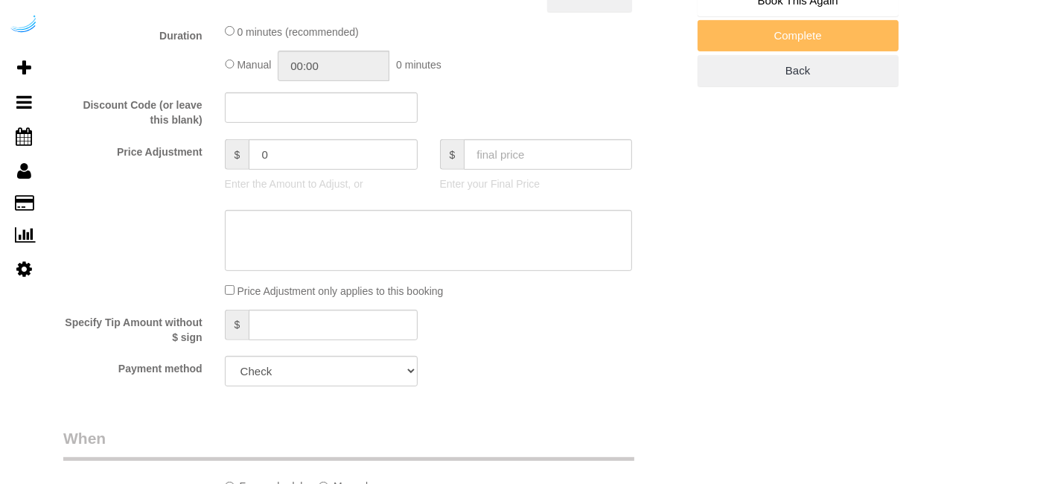
select select "string:[GEOGRAPHIC_DATA]"
select select "object:656"
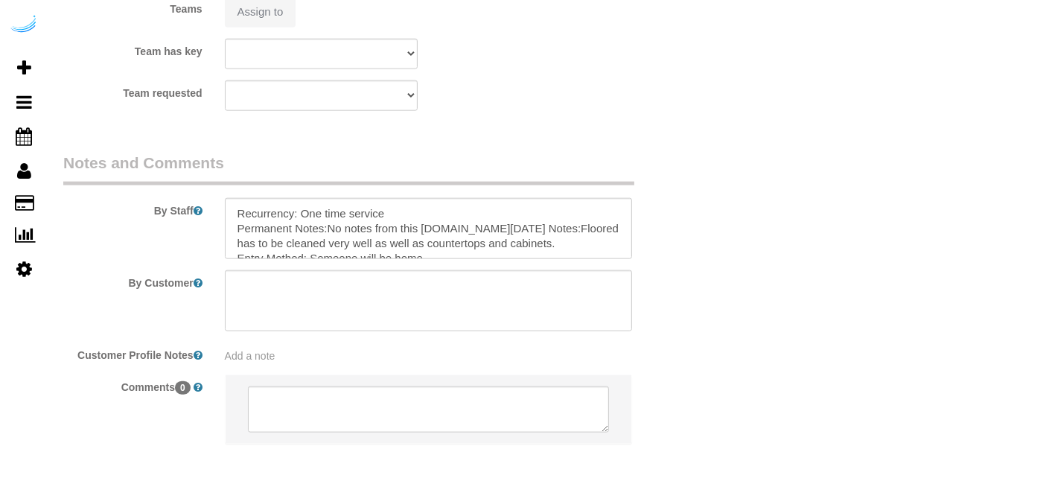
select select "282"
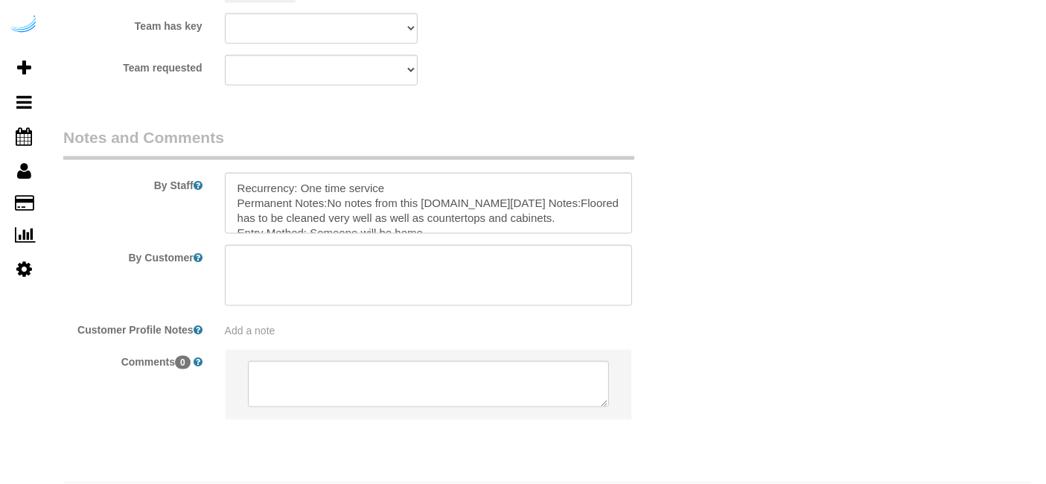
select select "object:777"
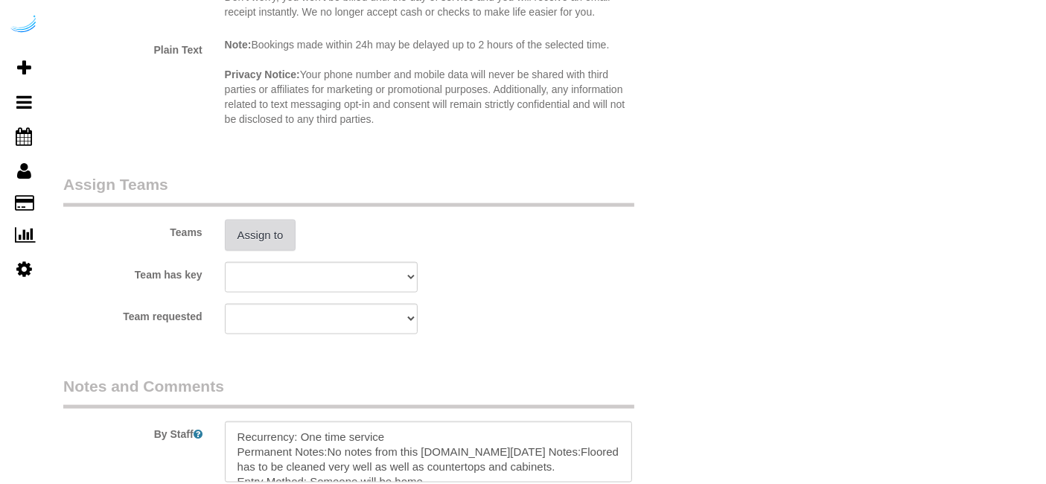
click at [279, 251] on button "Assign to" at bounding box center [260, 235] width 71 height 31
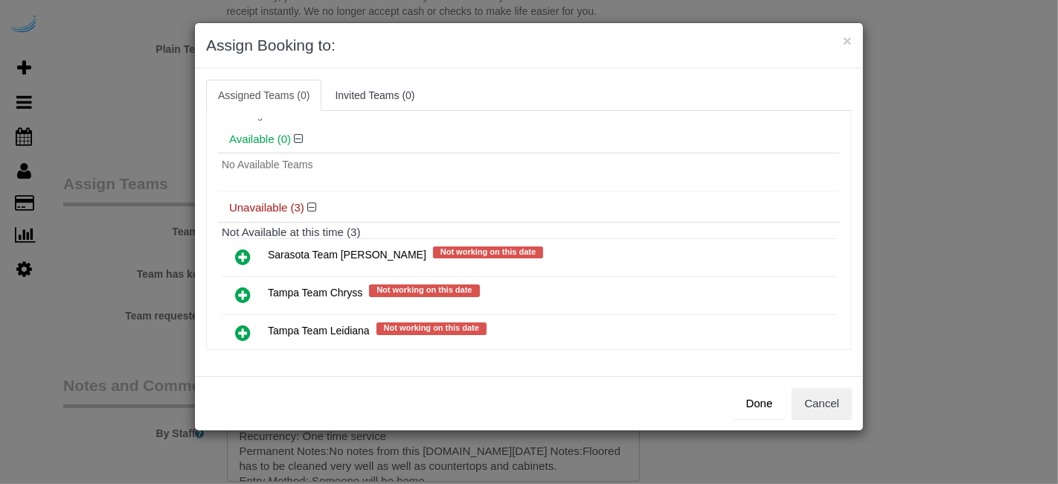
scroll to position [78, 0]
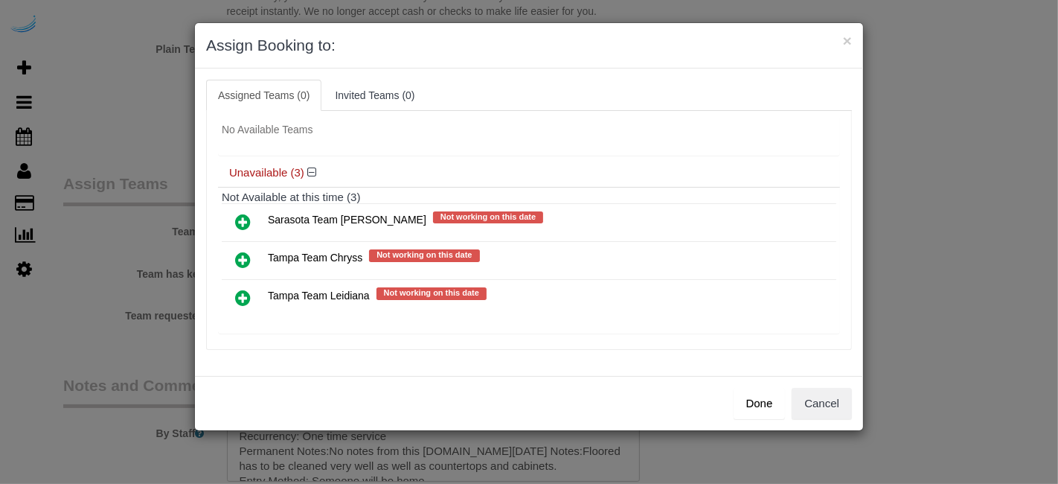
click at [244, 289] on icon at bounding box center [243, 298] width 16 height 18
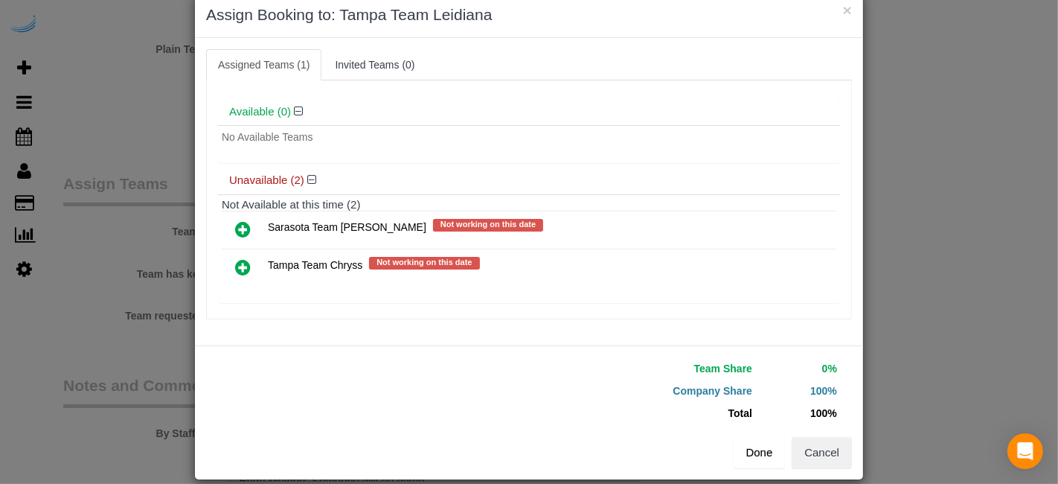
scroll to position [46, 0]
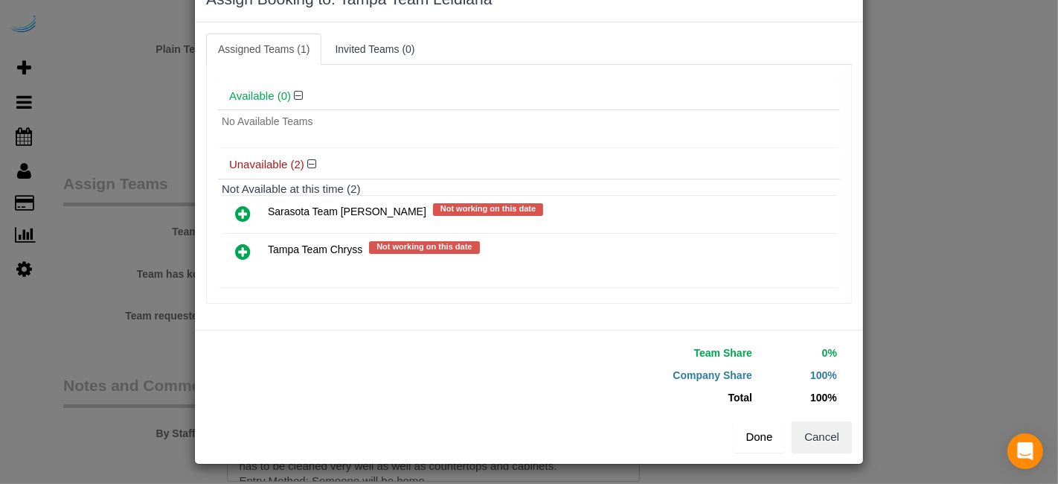
click at [765, 439] on button "Done" at bounding box center [760, 436] width 52 height 31
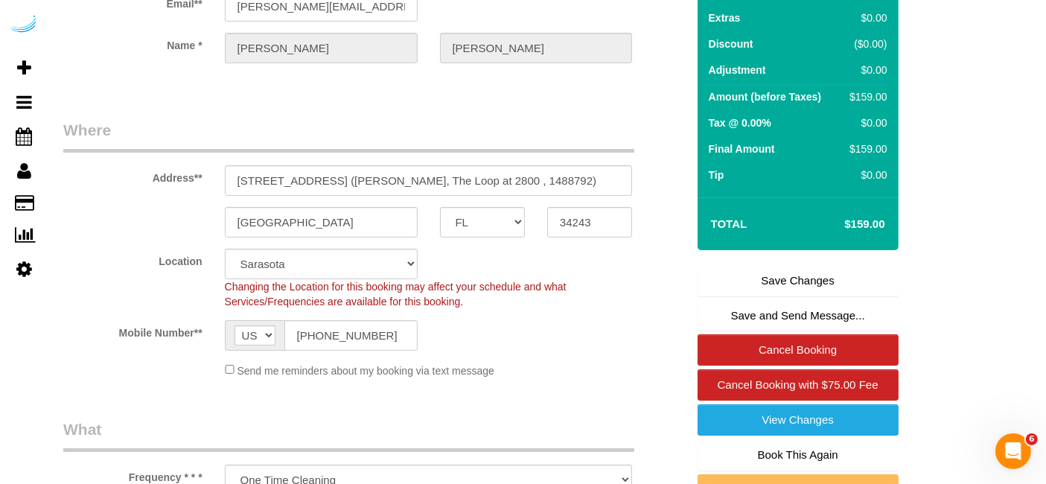
scroll to position [60, 0]
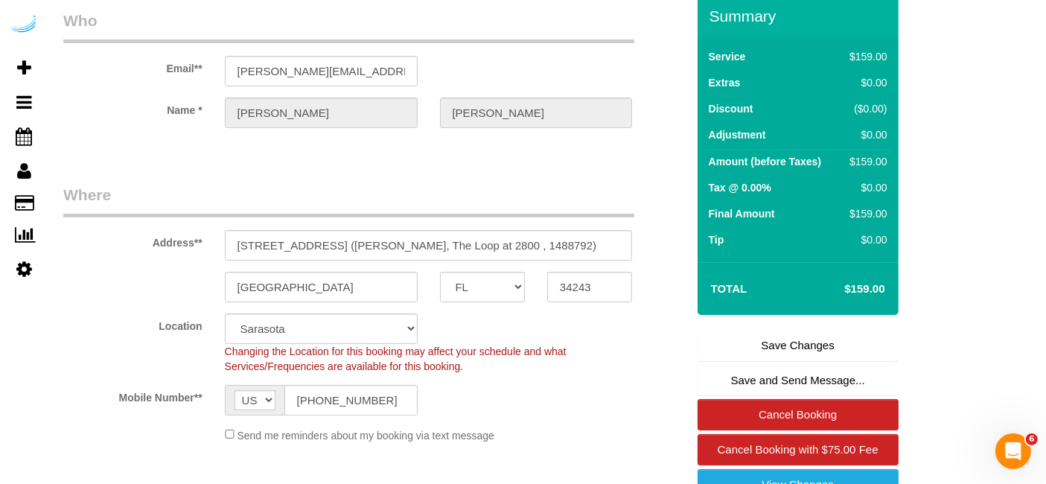
click at [779, 361] on link "Save Changes" at bounding box center [797, 345] width 201 height 31
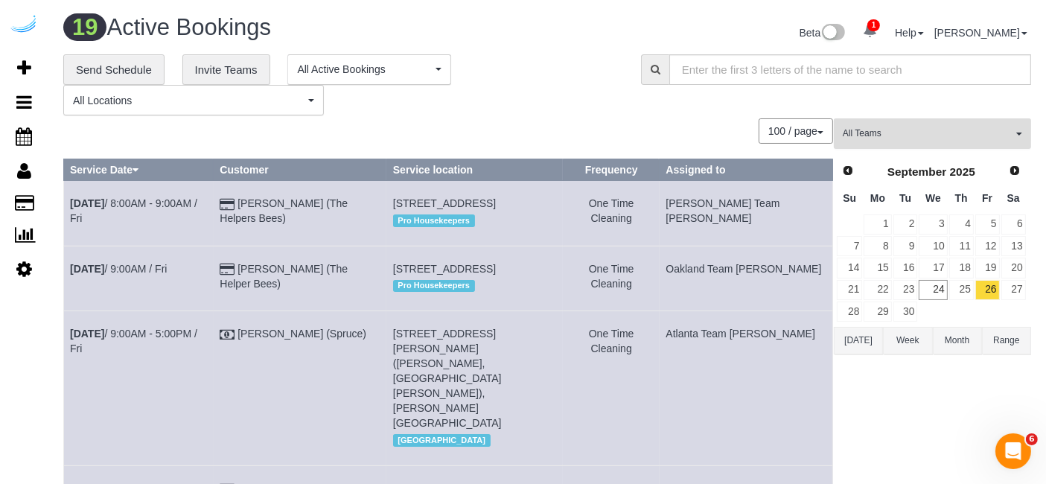
click at [907, 138] on span "All Teams" at bounding box center [928, 133] width 170 height 13
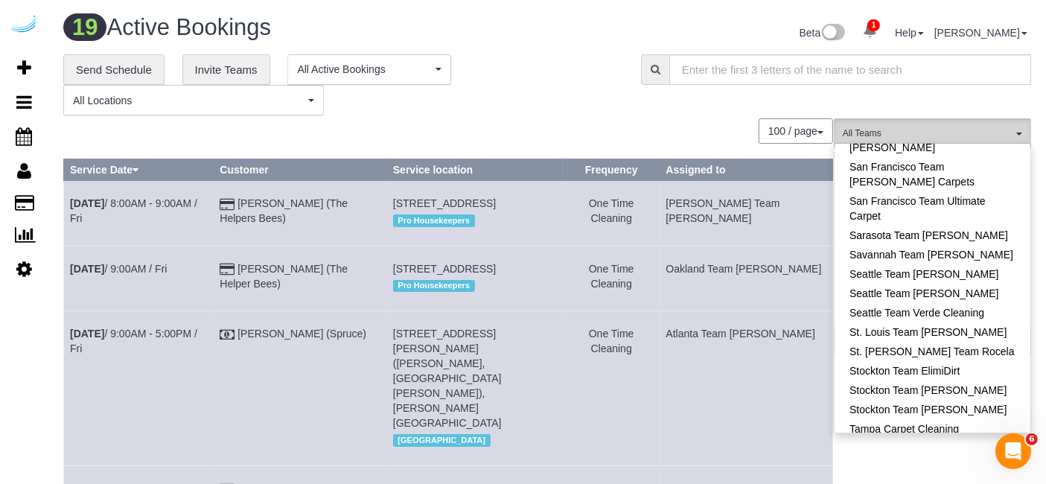
scroll to position [1571, 0]
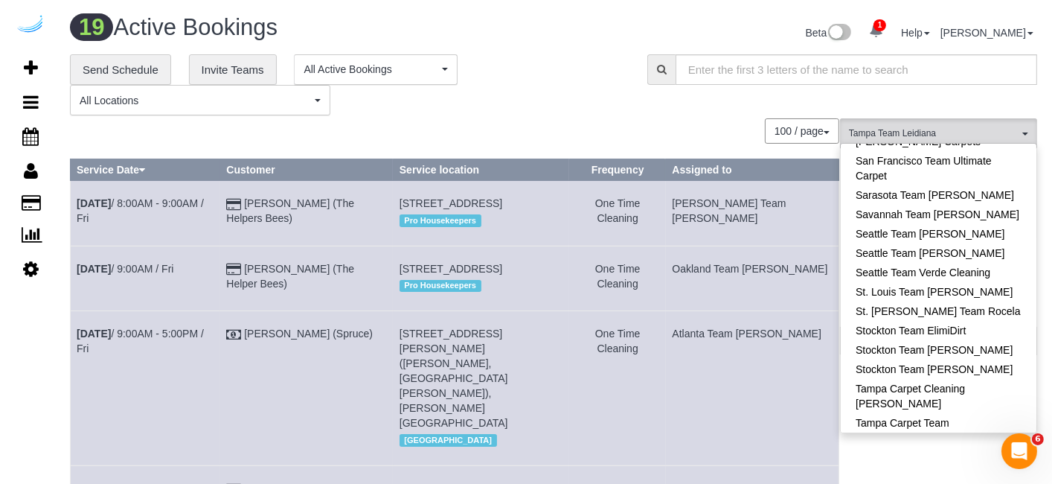
scroll to position [1442, 0]
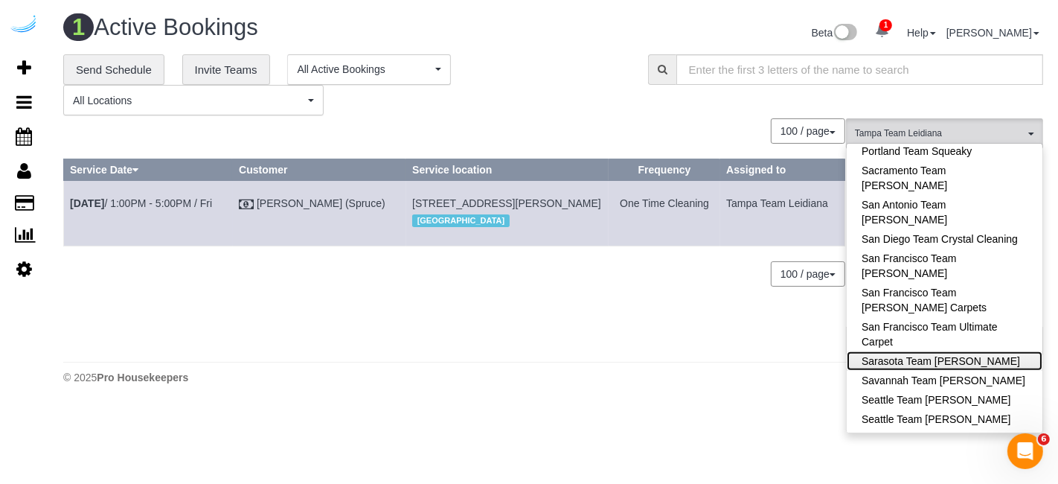
click at [964, 351] on link "Sarasota Team Juan" at bounding box center [945, 360] width 196 height 19
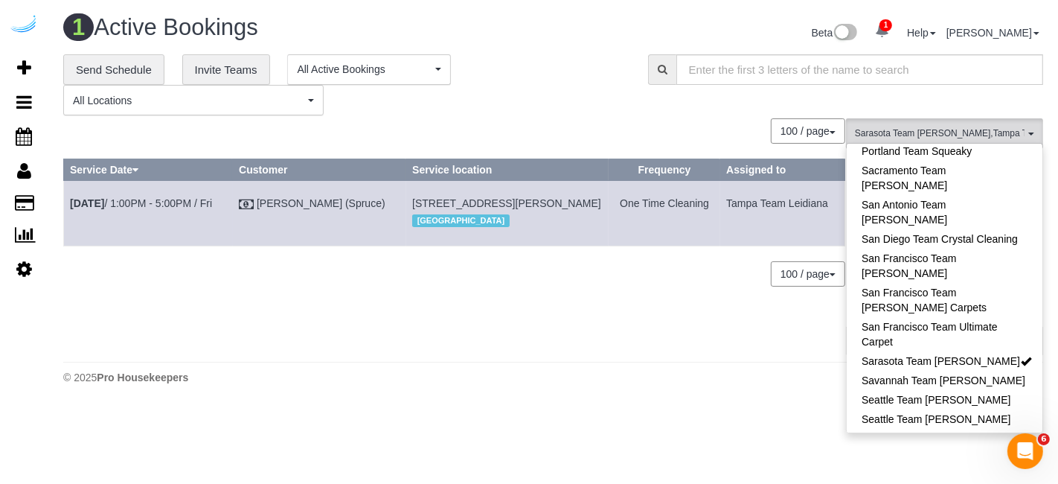
click at [712, 107] on div "**********" at bounding box center [553, 85] width 1003 height 62
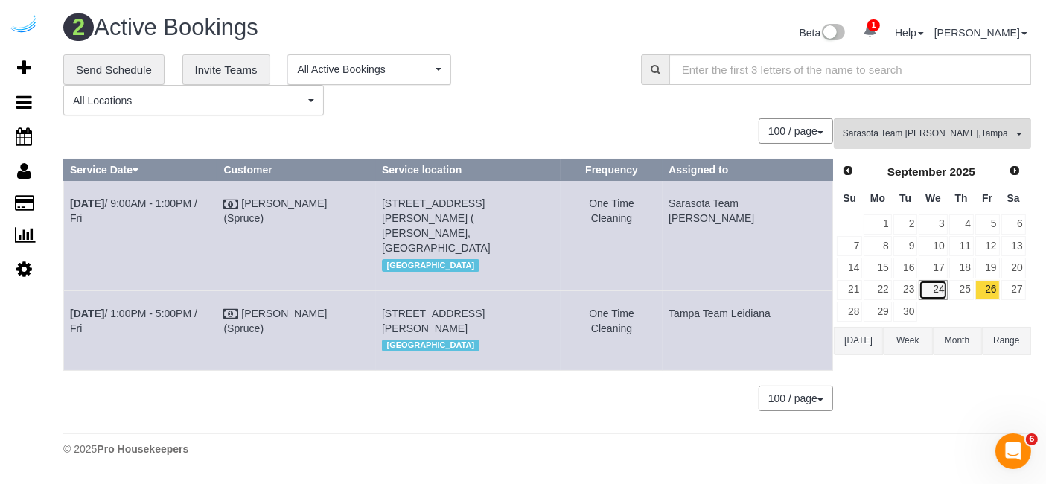
click at [934, 284] on link "24" at bounding box center [933, 290] width 28 height 20
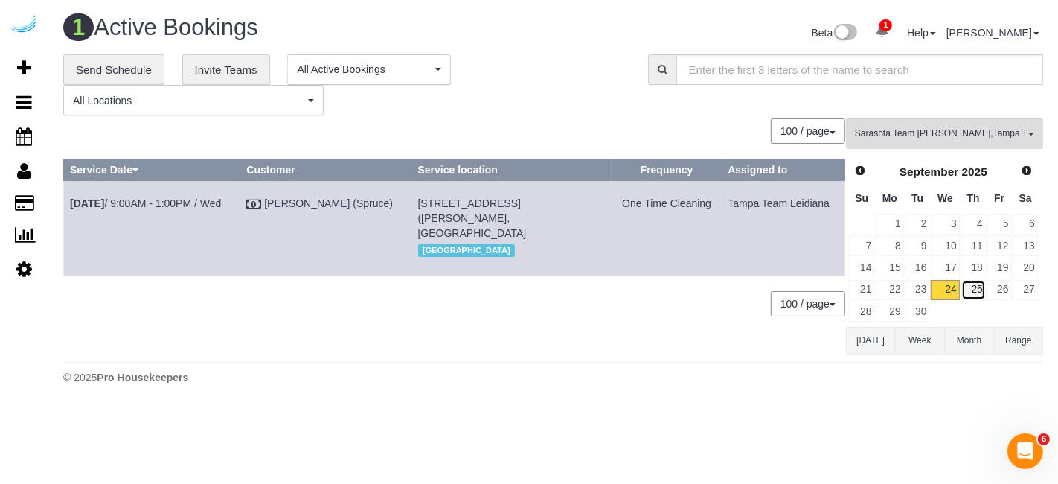
click at [980, 294] on link "25" at bounding box center [974, 290] width 25 height 20
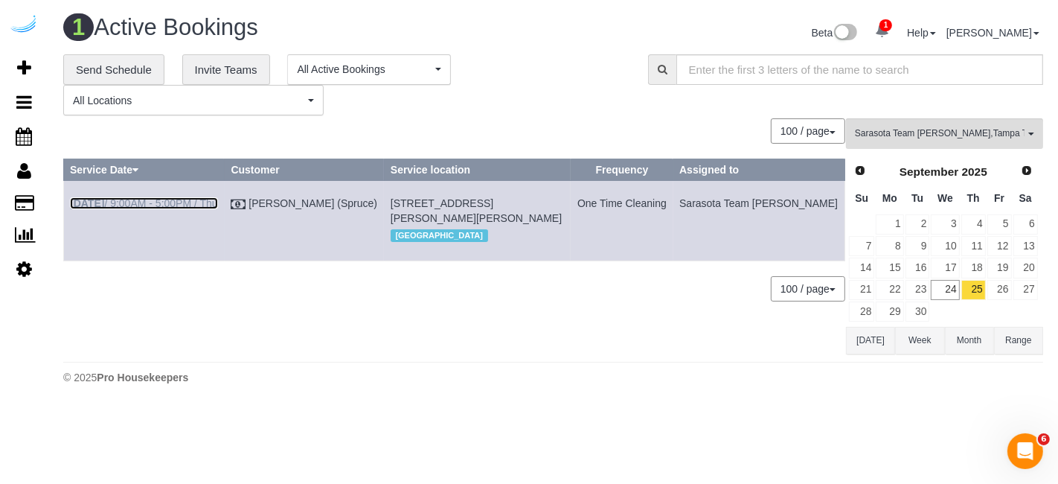
drag, startPoint x: 179, startPoint y: 201, endPoint x: 189, endPoint y: 191, distance: 13.7
click at [179, 201] on link "Sep 25th / 9:00AM - 5:00PM / Thu" at bounding box center [144, 203] width 148 height 12
drag, startPoint x: 834, startPoint y: 215, endPoint x: 57, endPoint y: 220, distance: 776.4
click at [64, 220] on tr "Sep 25th / 9:00AM - 5:00PM / Thu Brandie Louck (Spruce) 3017 Clementine Ct, Bui…" at bounding box center [455, 221] width 782 height 80
copy tr "Sep 25th / 9:00AM - 5:00PM / Thu Brandie Louck (Spruce) 3017 Clementine Ct, Bui…"
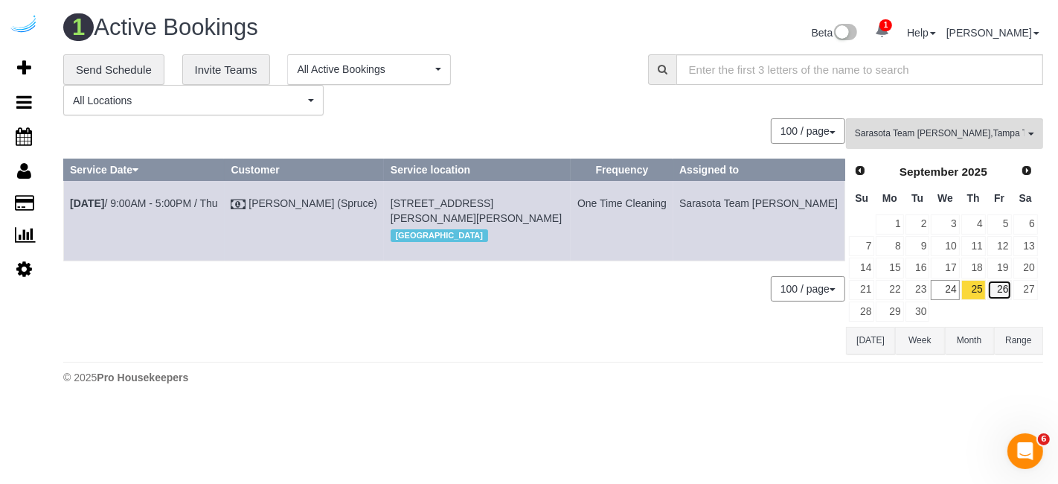
click at [1003, 288] on link "26" at bounding box center [1000, 290] width 25 height 20
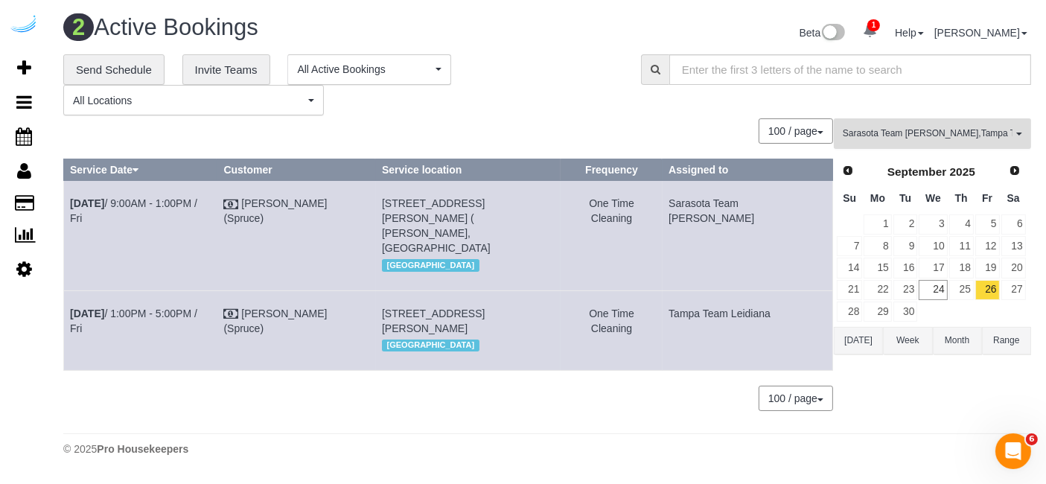
click at [948, 130] on span "Sarasota Team Juan , Tampa Team Leidiana" at bounding box center [928, 133] width 170 height 13
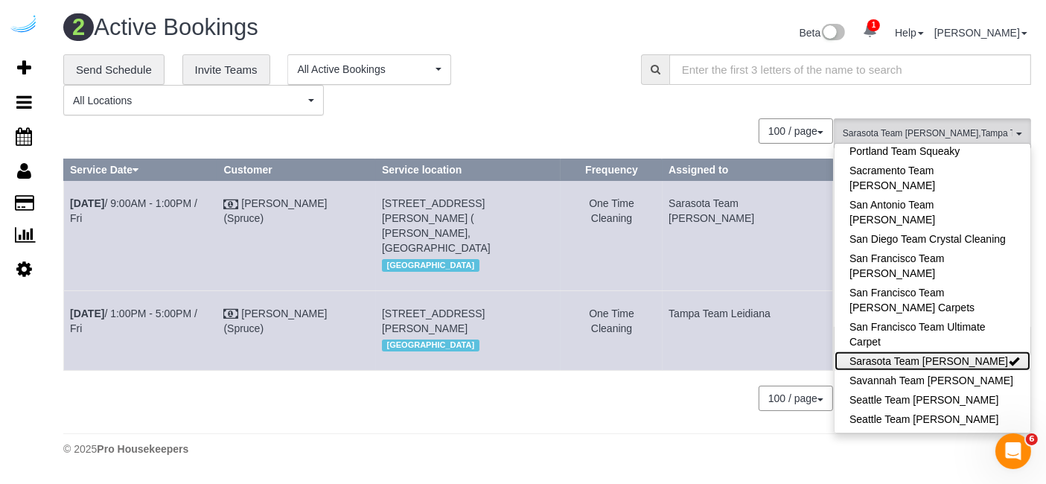
click at [930, 351] on link "Sarasota Team Juan" at bounding box center [932, 360] width 196 height 19
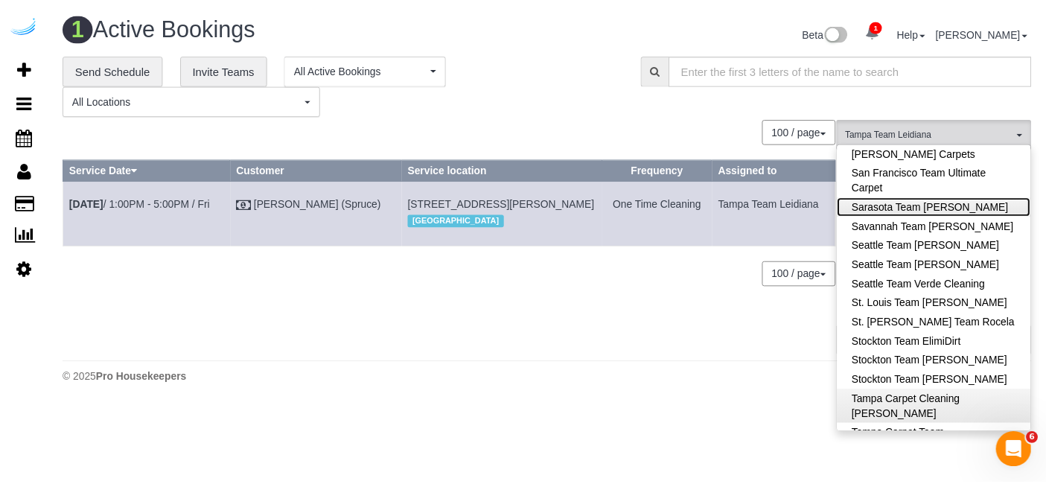
scroll to position [1608, 0]
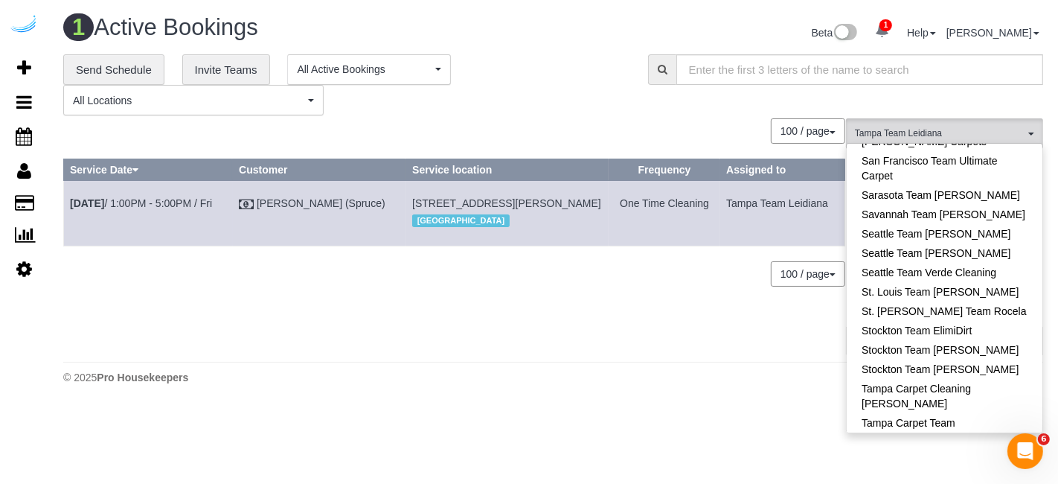
click at [597, 317] on div "0 Bookings found. We couldn't find any bookings that matched your search. Creat…" at bounding box center [454, 235] width 783 height 235
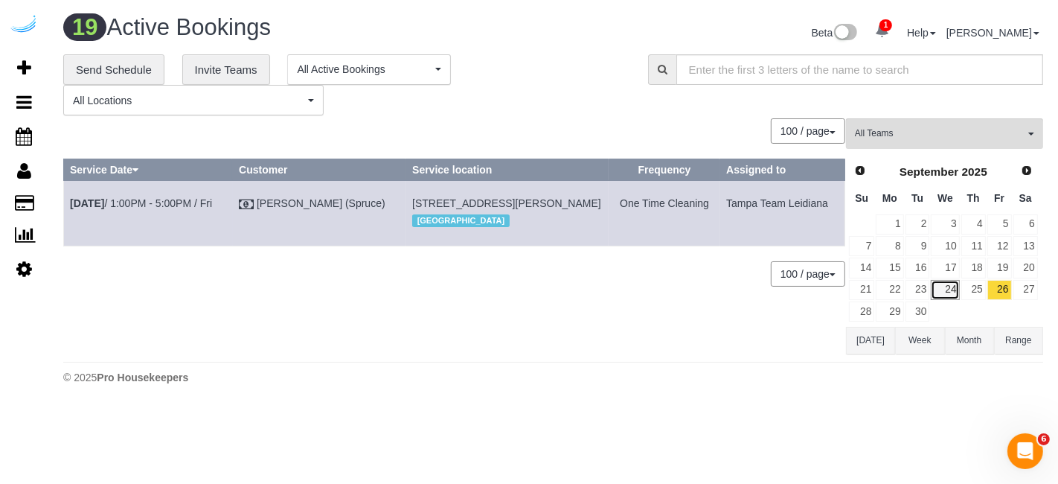
click at [956, 288] on link "24" at bounding box center [945, 290] width 28 height 20
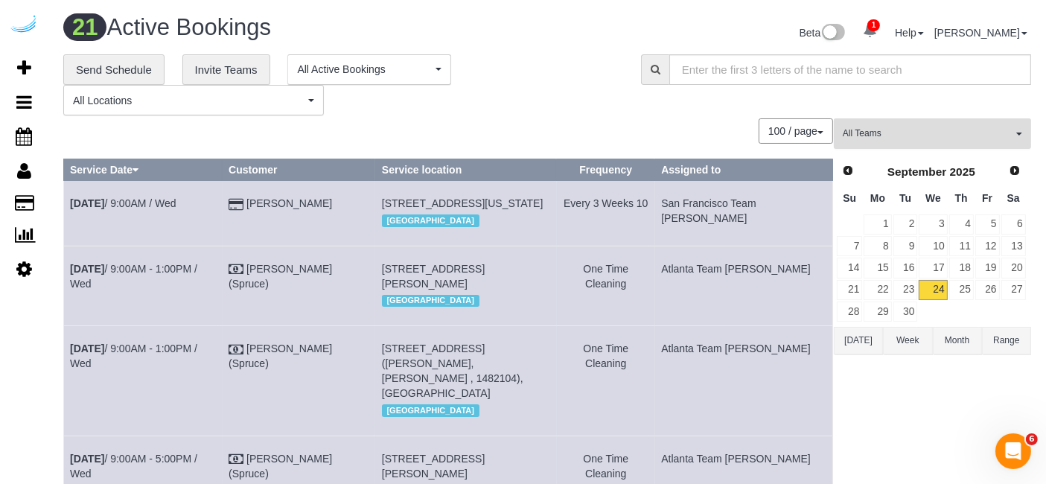
click at [986, 139] on button "All Teams" at bounding box center [932, 133] width 197 height 31
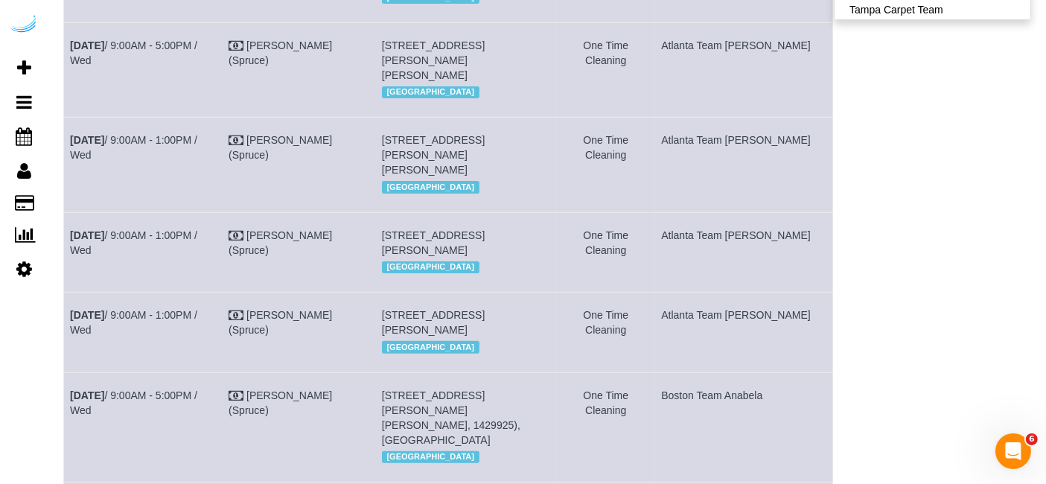
scroll to position [83, 0]
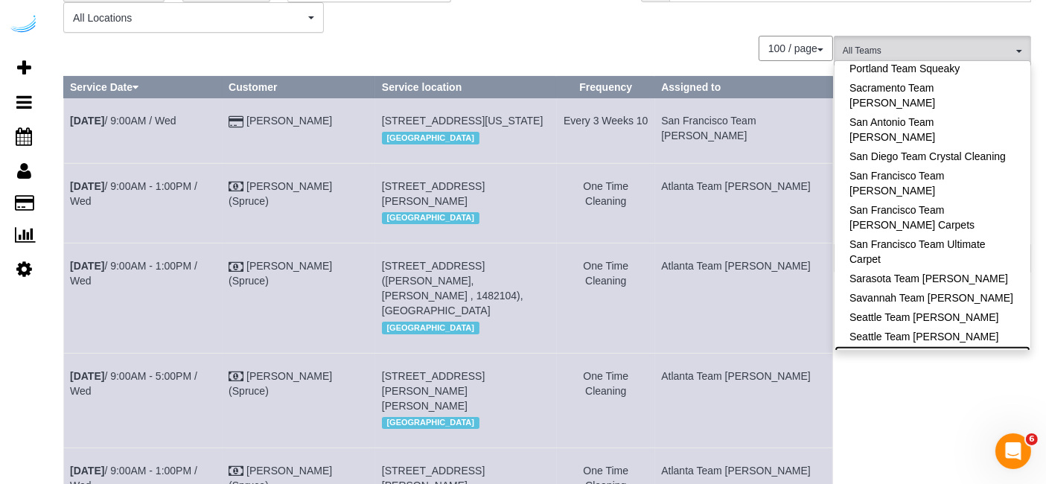
click at [963, 346] on link "Seattle Team Verde Cleaning" at bounding box center [932, 355] width 196 height 19
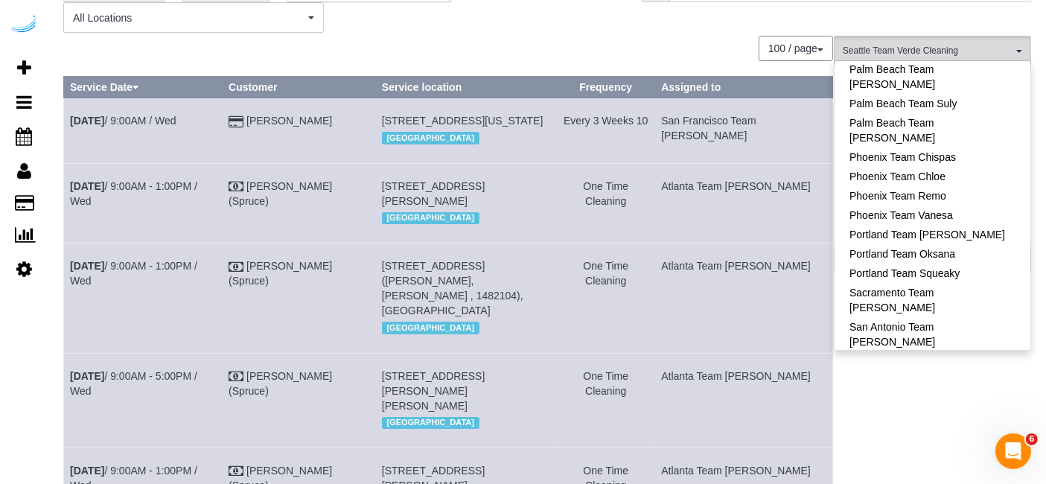
scroll to position [946, 0]
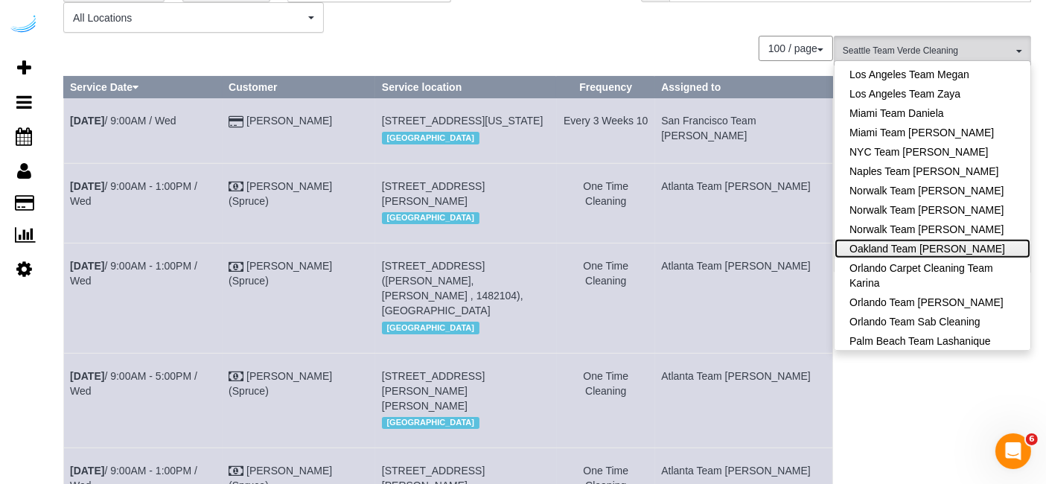
click at [965, 239] on link "Oakland Team [PERSON_NAME]" at bounding box center [932, 248] width 196 height 19
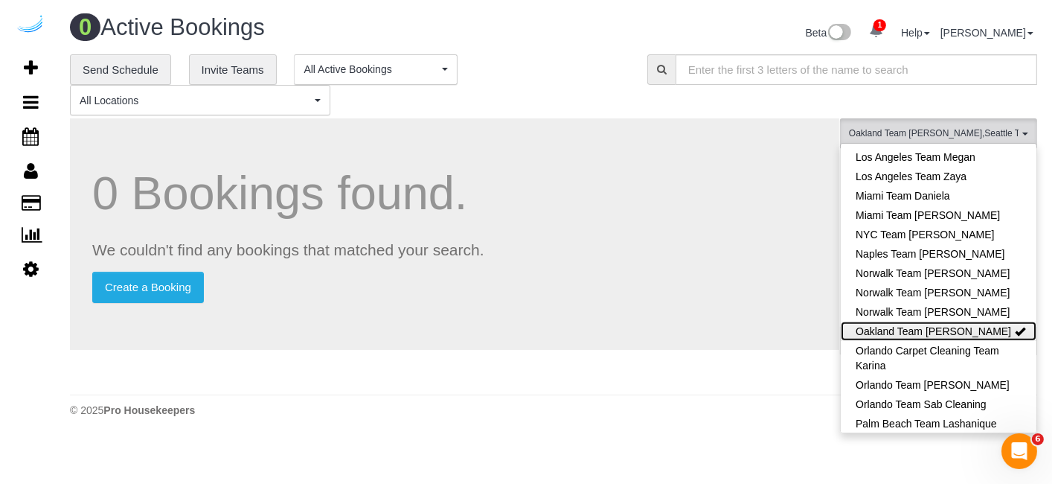
scroll to position [0, 0]
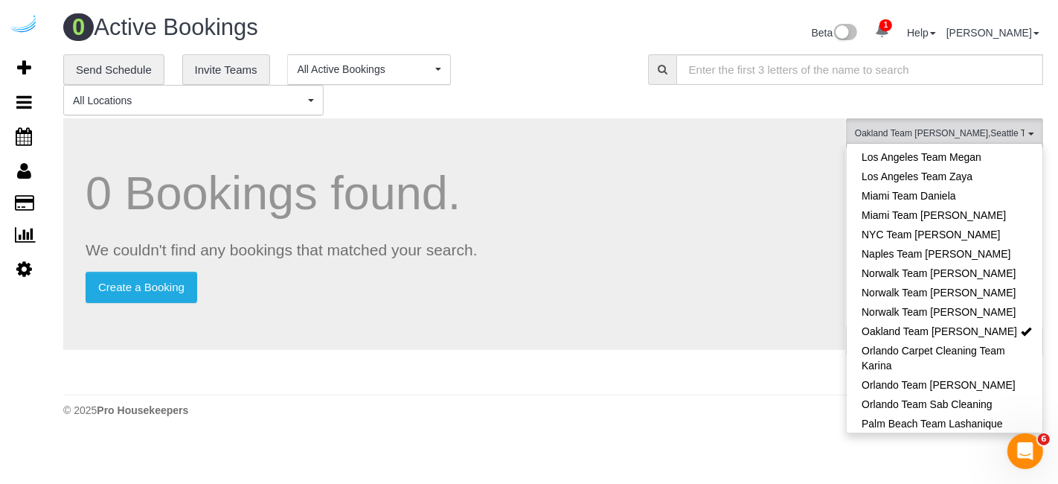
click at [566, 22] on div "Beta 1 Your Notifications You have 0 alerts × You have 24 to charge for 09/22/2…" at bounding box center [805, 34] width 502 height 39
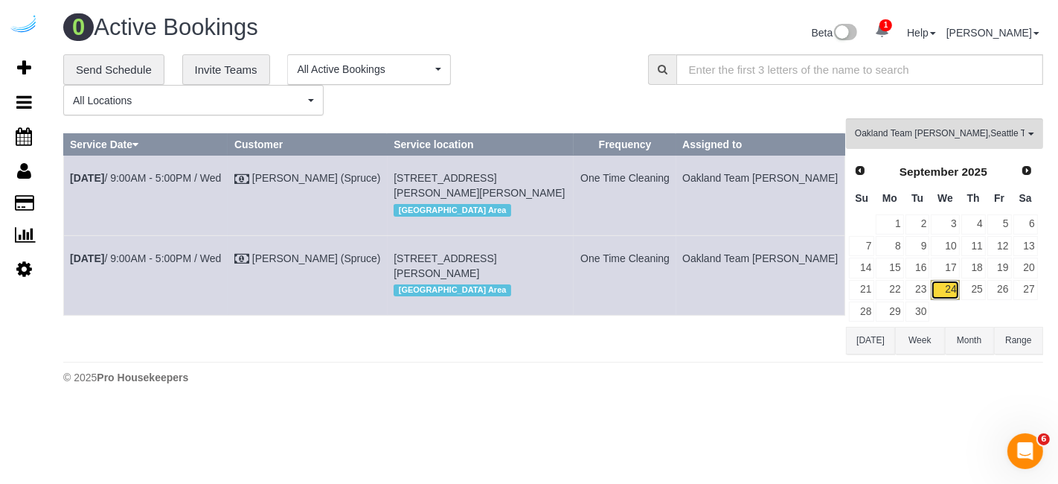
click at [953, 280] on link "24" at bounding box center [945, 290] width 28 height 20
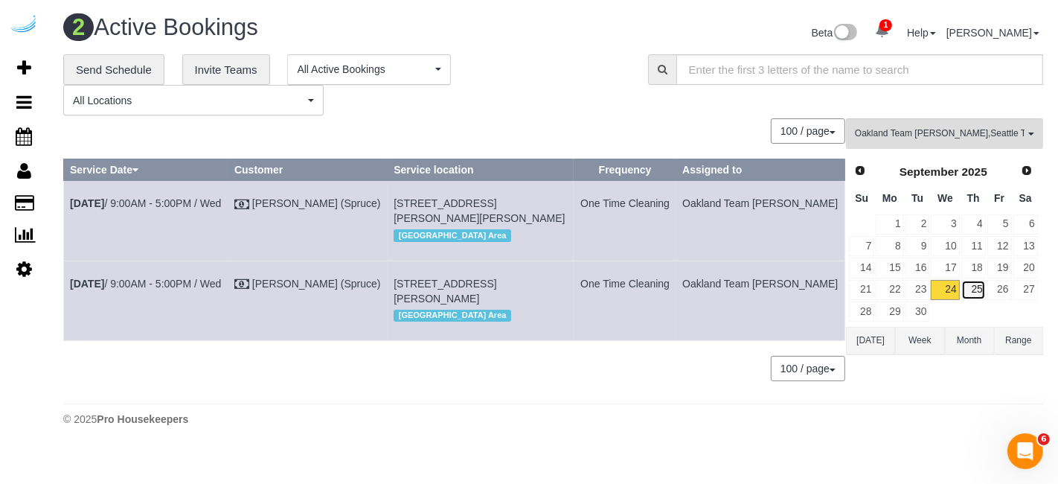
click at [977, 288] on link "25" at bounding box center [974, 290] width 25 height 20
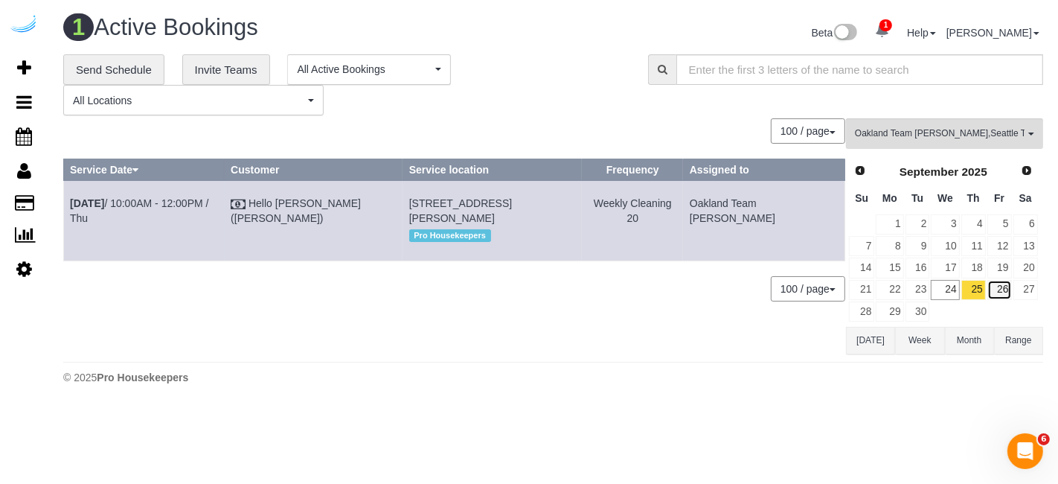
click at [1003, 285] on link "26" at bounding box center [1000, 290] width 25 height 20
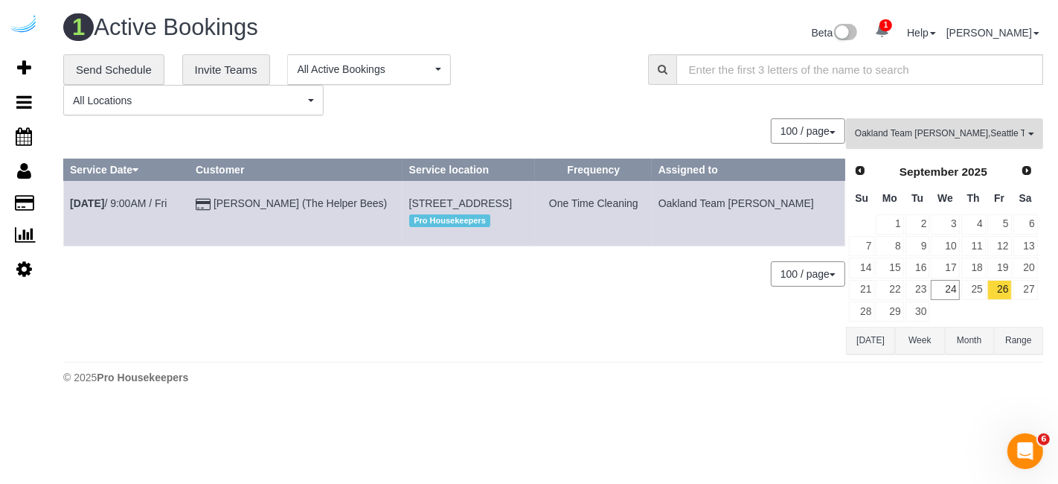
click at [974, 138] on span "Oakland Team Cristina , Seattle Team Verde Cleaning" at bounding box center [940, 133] width 170 height 13
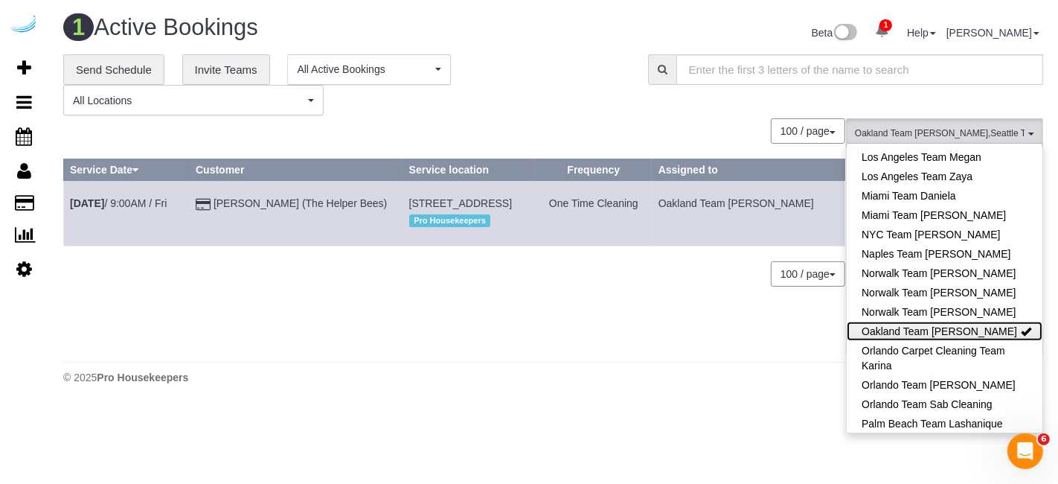
click at [961, 322] on link "Oakland Team [PERSON_NAME]" at bounding box center [945, 331] width 196 height 19
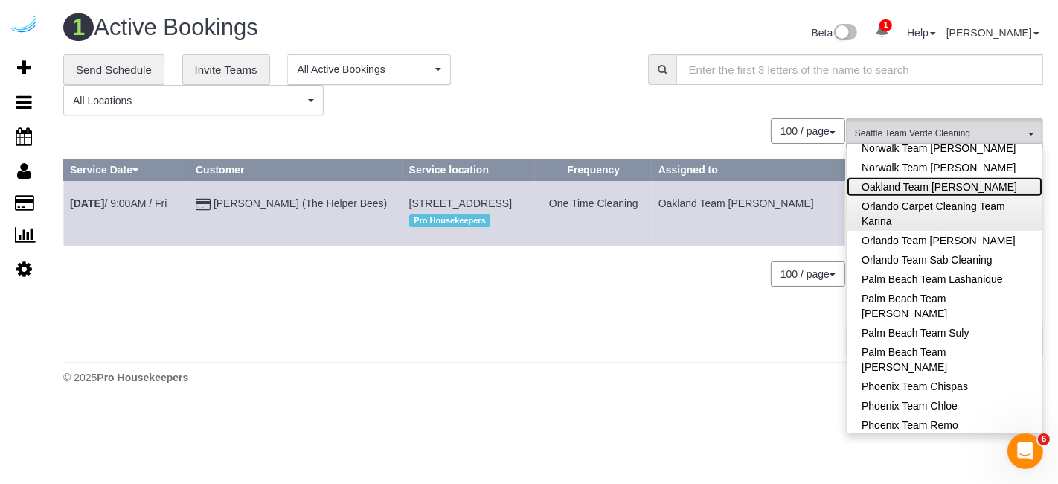
scroll to position [1359, 0]
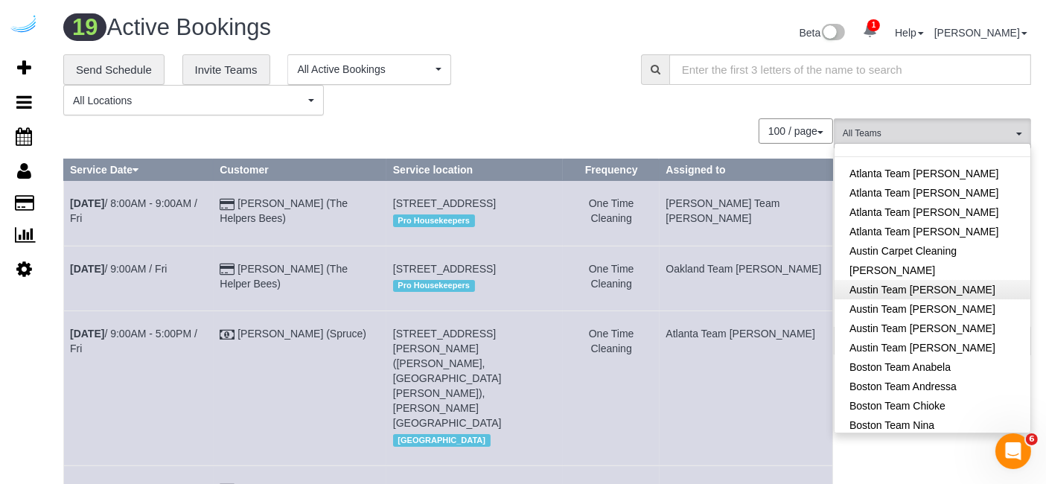
scroll to position [0, 0]
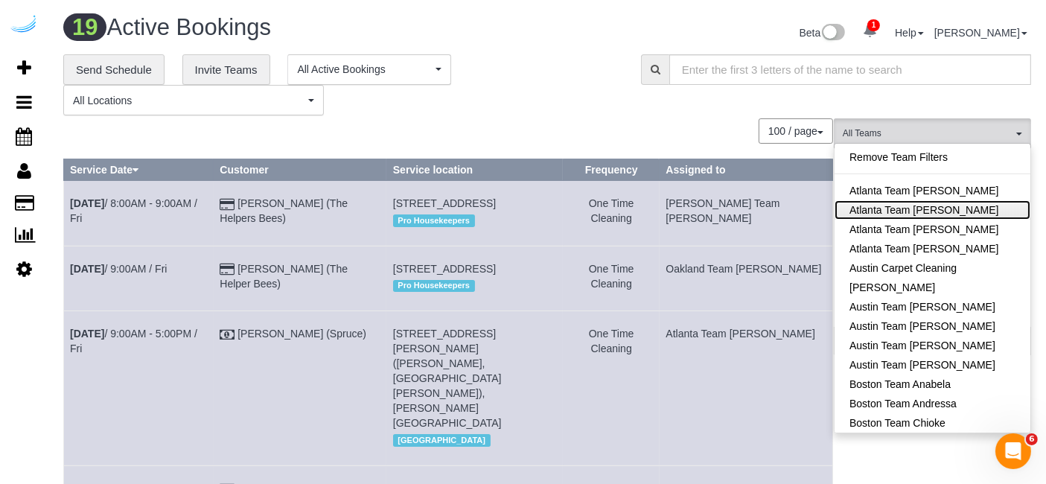
click at [915, 208] on link "Atlanta Team Eliane" at bounding box center [932, 209] width 196 height 19
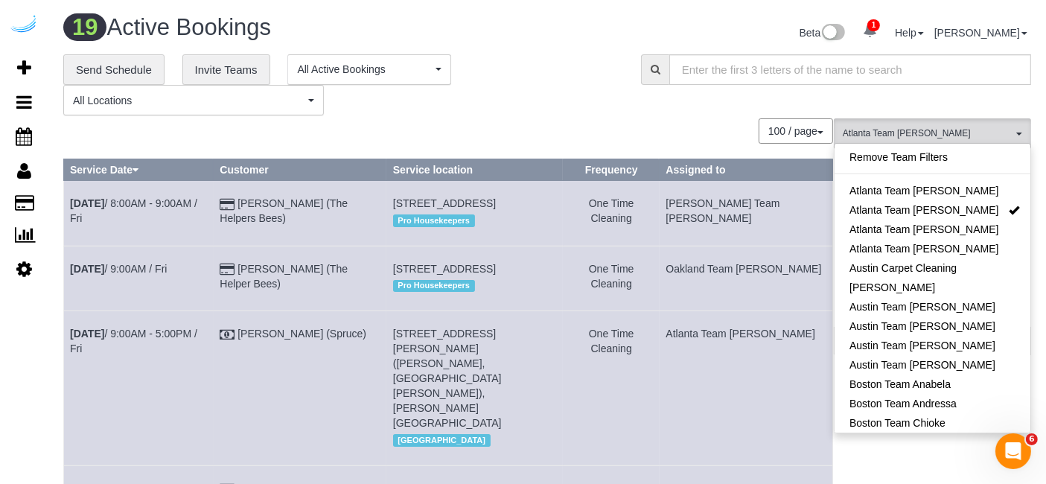
click at [612, 68] on div "**********" at bounding box center [340, 85] width 555 height 62
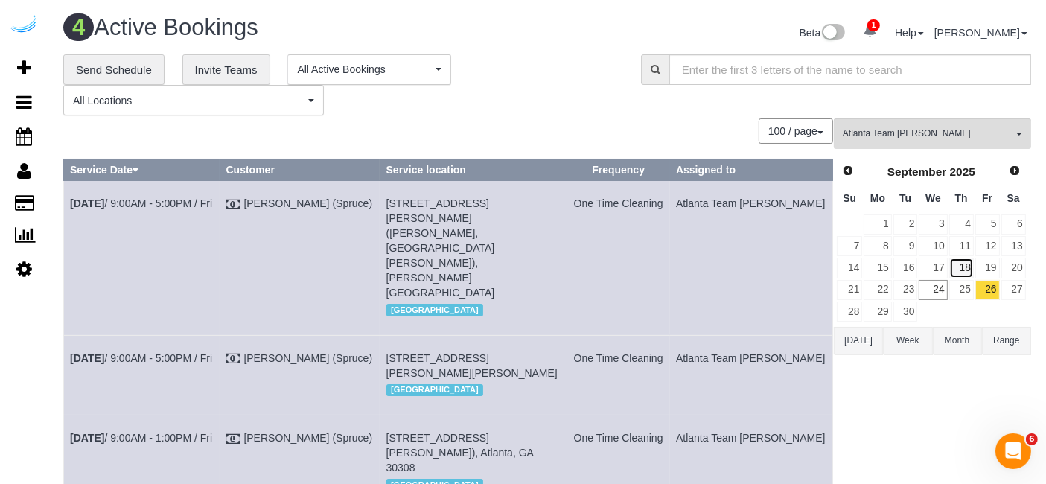
click at [968, 258] on link "18" at bounding box center [961, 268] width 25 height 20
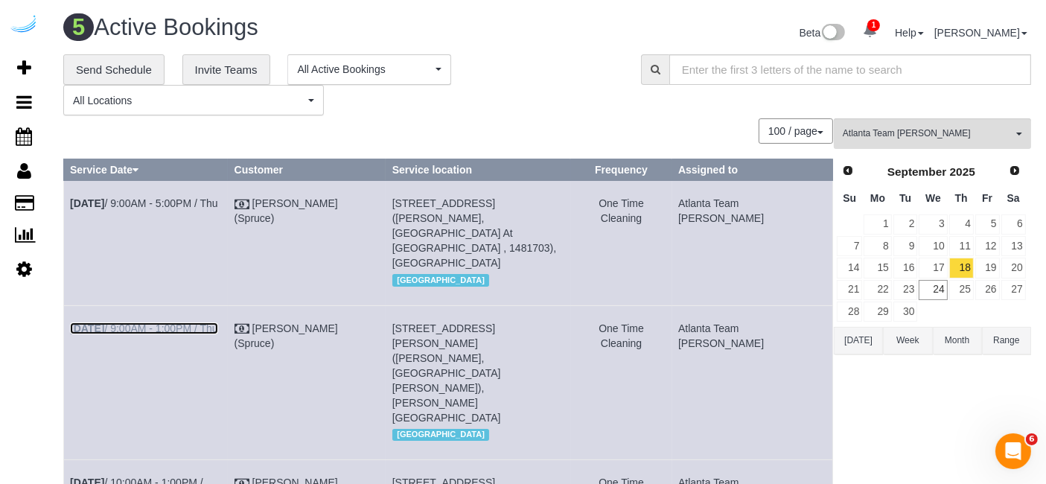
click at [199, 322] on link "Sep 18th / 9:00AM - 1:00PM / Thu" at bounding box center [144, 328] width 148 height 12
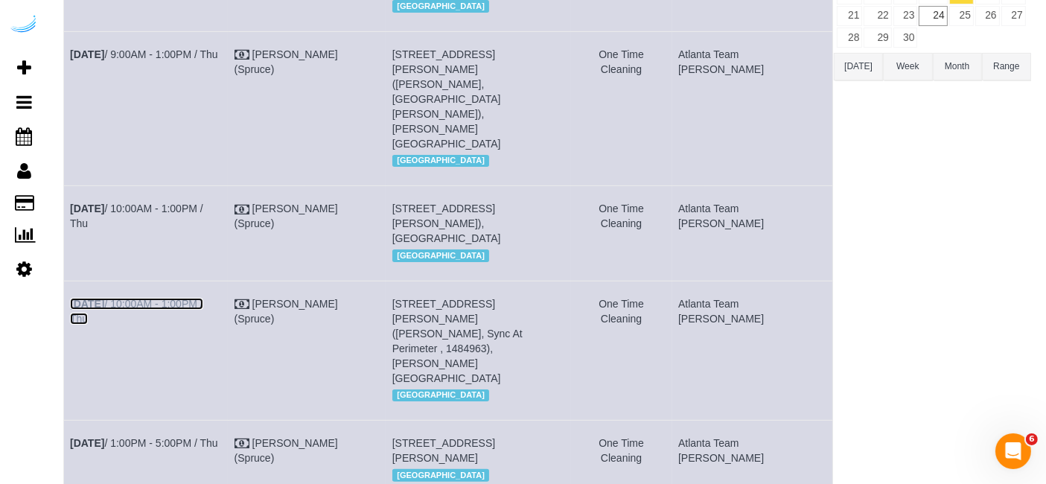
click at [179, 298] on link "Sep 18th / 10:00AM - 1:00PM / Thu" at bounding box center [136, 311] width 133 height 27
click at [204, 421] on td "Sep 18th / 1:00PM - 5:00PM / Thu" at bounding box center [146, 461] width 164 height 80
drag, startPoint x: 201, startPoint y: 294, endPoint x: 199, endPoint y: 307, distance: 12.7
click at [201, 421] on td "Sep 18th / 1:00PM - 5:00PM / Thu" at bounding box center [146, 461] width 164 height 80
click at [199, 437] on link "Sep 18th / 1:00PM - 5:00PM / Thu" at bounding box center [144, 443] width 148 height 12
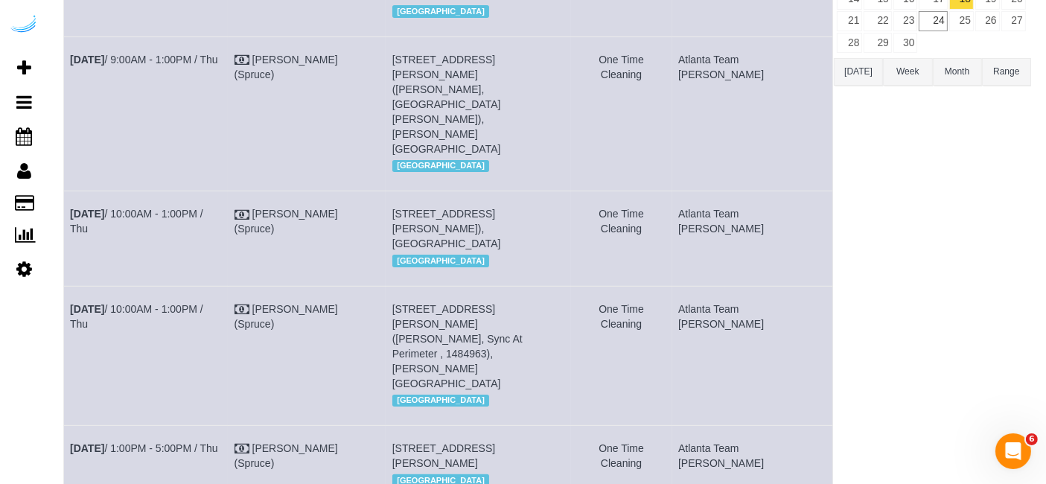
scroll to position [26, 0]
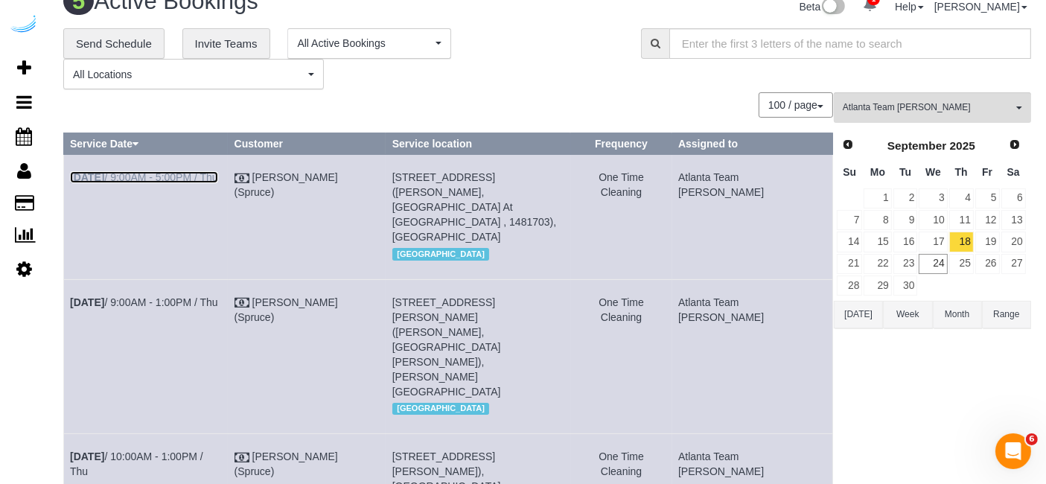
click at [198, 171] on link "Sep 18th / 9:00AM - 5:00PM / Thu" at bounding box center [144, 177] width 148 height 12
click at [203, 450] on link "Sep 18th / 10:00AM - 1:00PM / Thu" at bounding box center [136, 463] width 133 height 27
click at [993, 241] on link "19" at bounding box center [987, 241] width 25 height 20
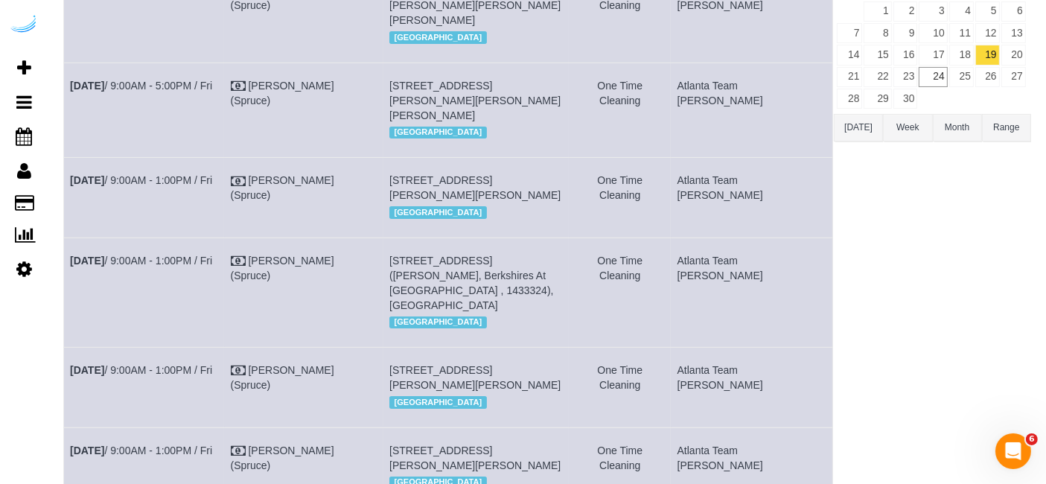
scroll to position [0, 0]
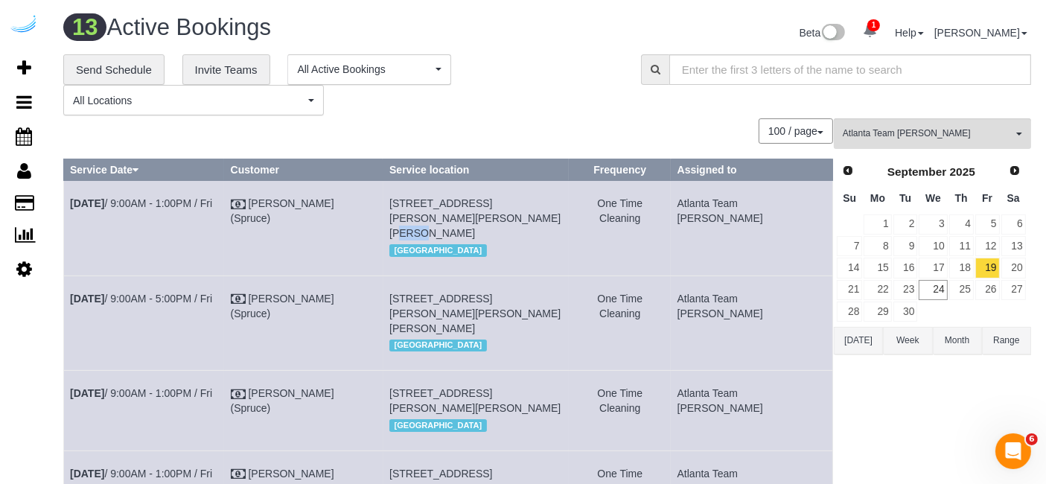
drag, startPoint x: 454, startPoint y: 217, endPoint x: 435, endPoint y: 217, distance: 18.6
click at [435, 217] on span "3460 Kingsboro Rd Ne, Building 636 , Unit 636 ( Taylor Hill, Phipps Place , 143…" at bounding box center [474, 218] width 171 height 42
click at [437, 217] on span "3460 Kingsboro Rd Ne, Building 636 , Unit 636 ( Taylor Hill, Phipps Place , 143…" at bounding box center [474, 218] width 171 height 42
drag, startPoint x: 451, startPoint y: 215, endPoint x: 433, endPoint y: 222, distance: 19.1
click at [433, 222] on span "3460 Kingsboro Rd Ne, Building 636 , Unit 636 ( Taylor Hill, Phipps Place , 143…" at bounding box center [474, 218] width 171 height 42
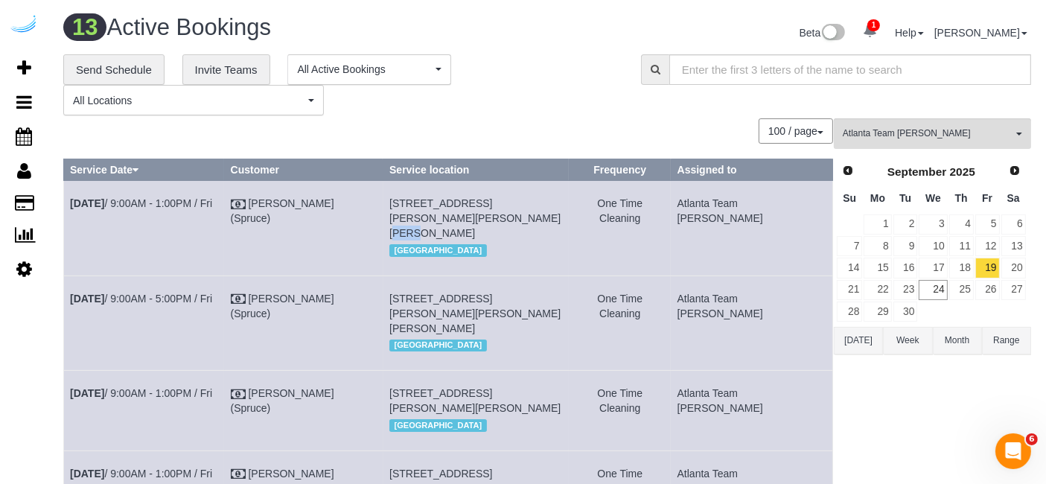
copy span "636"
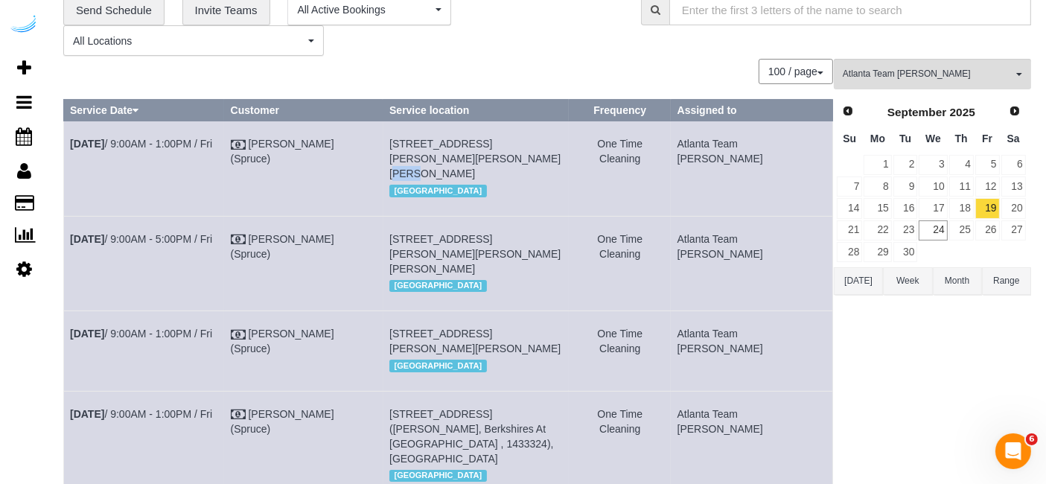
scroll to position [165, 0]
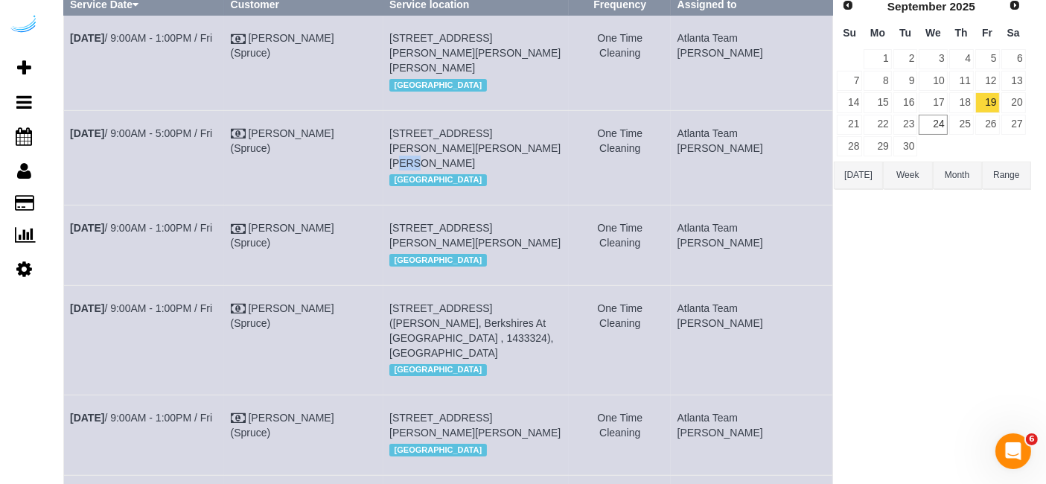
drag, startPoint x: 447, startPoint y: 151, endPoint x: 432, endPoint y: 147, distance: 14.6
click at [432, 147] on span "230 Bill Kennedy Wy Se, Building 258, Unit 258 (Sarah Mount, Elan Madison Yards…" at bounding box center [474, 148] width 171 height 42
copy span "258"
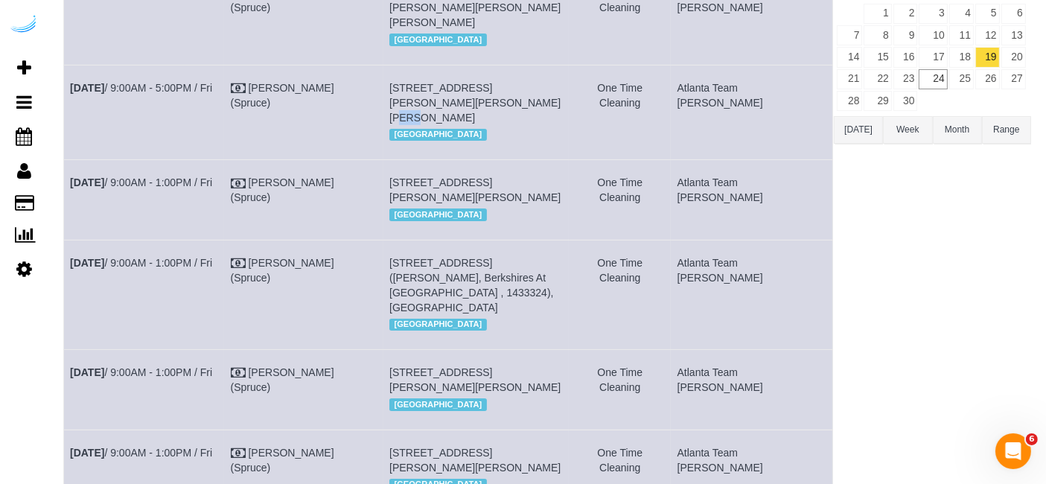
scroll to position [248, 0]
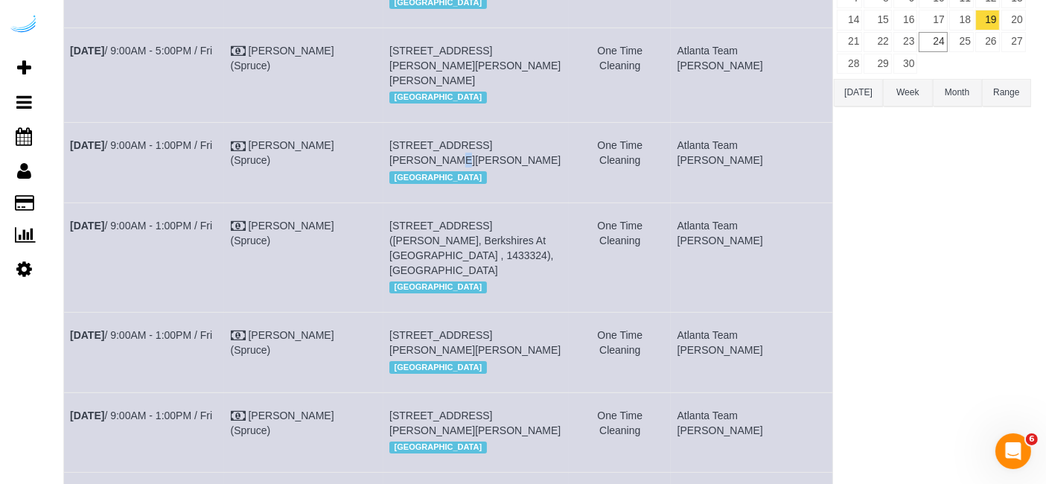
drag, startPoint x: 531, startPoint y: 143, endPoint x: 541, endPoint y: 144, distance: 9.8
click at [534, 143] on span "693 Peachtree St Ne, Unit 5e (Ifeanyi Nzegwu, Lilli Midtown , 1430788), Atlanta…" at bounding box center [474, 152] width 171 height 27
drag, startPoint x: 543, startPoint y: 144, endPoint x: 534, endPoint y: 146, distance: 9.1
click at [534, 146] on span "693 Peachtree St Ne, Unit 5e (Ifeanyi Nzegwu, Lilli Midtown , 1430788), Atlanta…" at bounding box center [474, 152] width 171 height 27
copy span "5e"
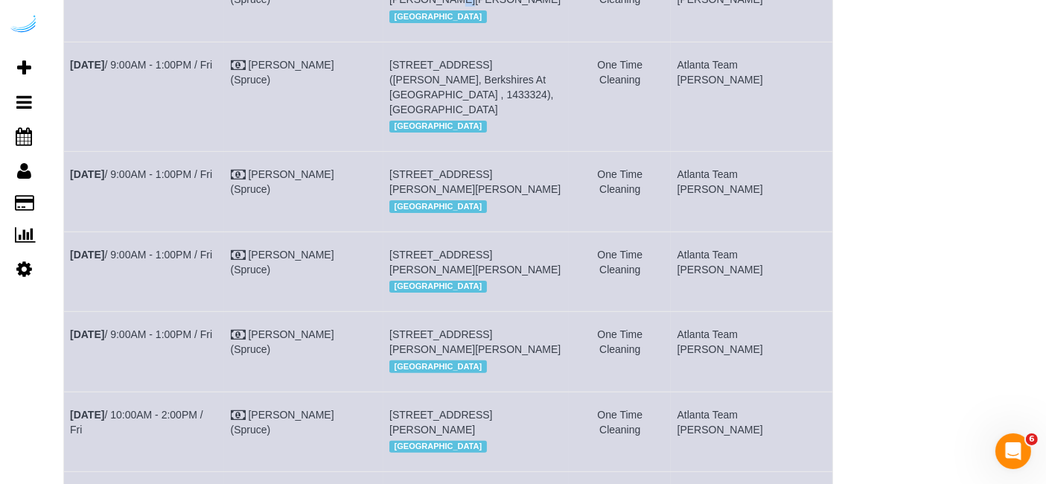
scroll to position [413, 0]
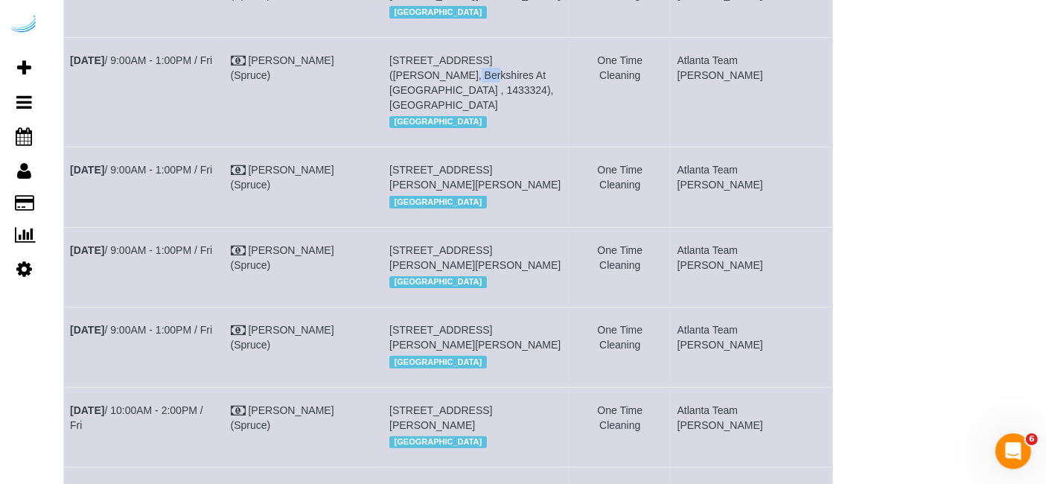
drag, startPoint x: 581, startPoint y: 72, endPoint x: 557, endPoint y: 76, distance: 24.8
click at [557, 76] on td "3200 Spring Hill Pkwy Se, Unit 2211 (Stephanie Roberts, Berkshires At Vinings ,…" at bounding box center [476, 91] width 186 height 109
copy span "2211"
drag, startPoint x: 430, startPoint y: 181, endPoint x: 400, endPoint y: 184, distance: 30.7
click at [400, 184] on tr "Sep 19th / 9:00AM - 1:00PM / Fri Brandie Louck (Spruce) 770 Juniper St Ne, Buil…" at bounding box center [448, 187] width 769 height 80
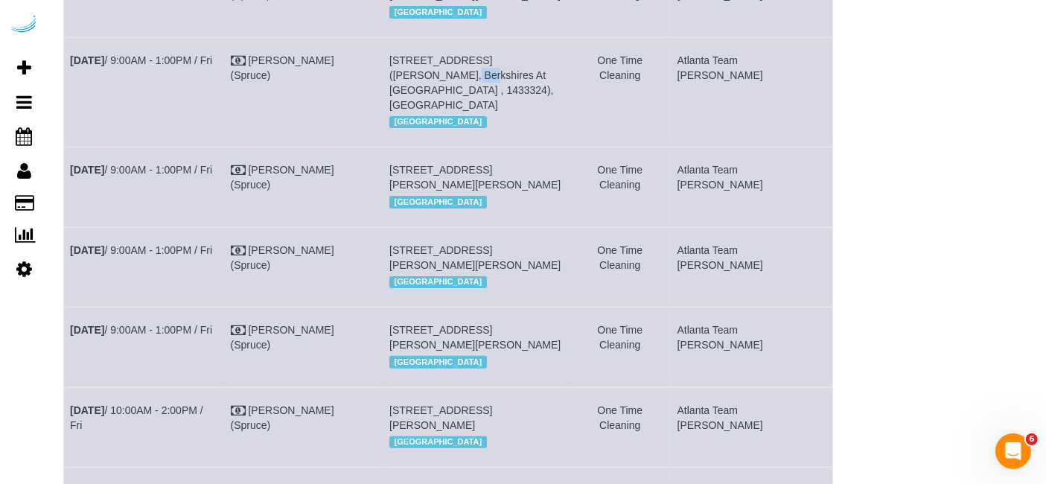
click at [383, 182] on td "Brandie Louck (Spruce)" at bounding box center [303, 187] width 159 height 80
drag, startPoint x: 429, startPoint y: 179, endPoint x: 400, endPoint y: 179, distance: 29.0
click at [404, 181] on td "770 Juniper St Ne, Building 2307, Unit 2307 (Sarah Anderson, The Hadley , 14336…" at bounding box center [476, 187] width 186 height 80
copy span "2307"
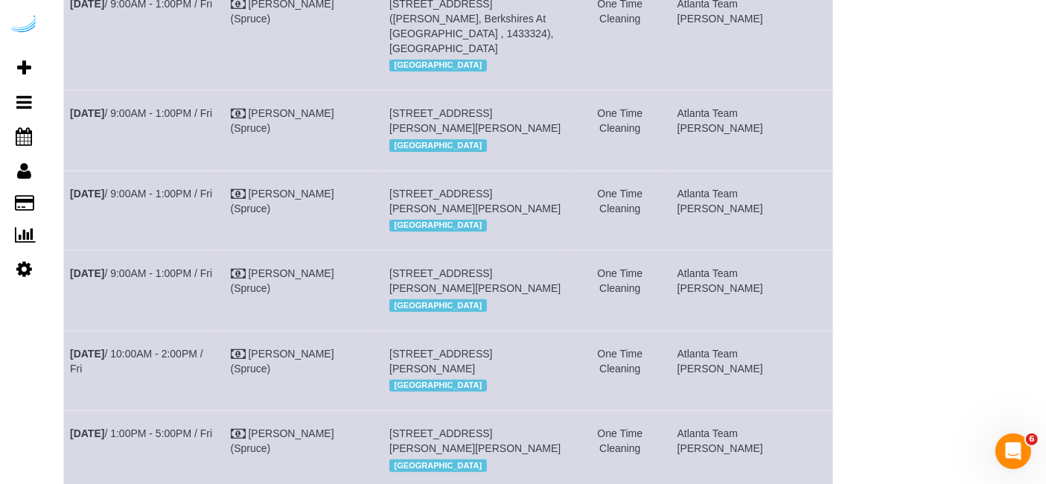
scroll to position [496, 0]
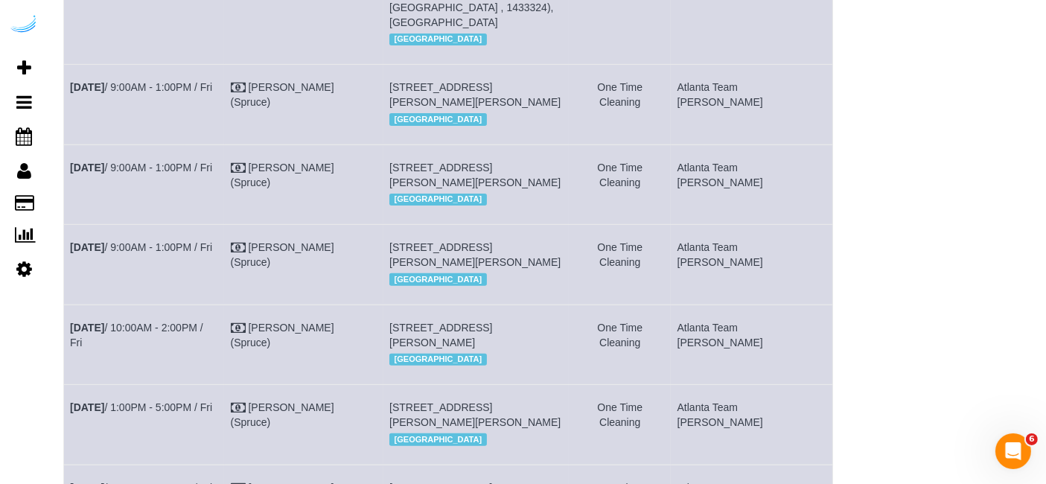
drag, startPoint x: 434, startPoint y: 197, endPoint x: 411, endPoint y: 198, distance: 23.1
click at [411, 188] on span "770 Juniper St Ne, Building 1611, Unit 1611 (Rashi Goel, The Hadley , 1471737),…" at bounding box center [474, 175] width 171 height 27
copy span "1611"
drag, startPoint x: 539, startPoint y: 278, endPoint x: 519, endPoint y: 280, distance: 20.2
click at [519, 268] on span "3097 Maple Dr Ne, Unit 449 (Aemon Weaver, Camden Buckhead Square , 1486366), At…" at bounding box center [474, 254] width 171 height 27
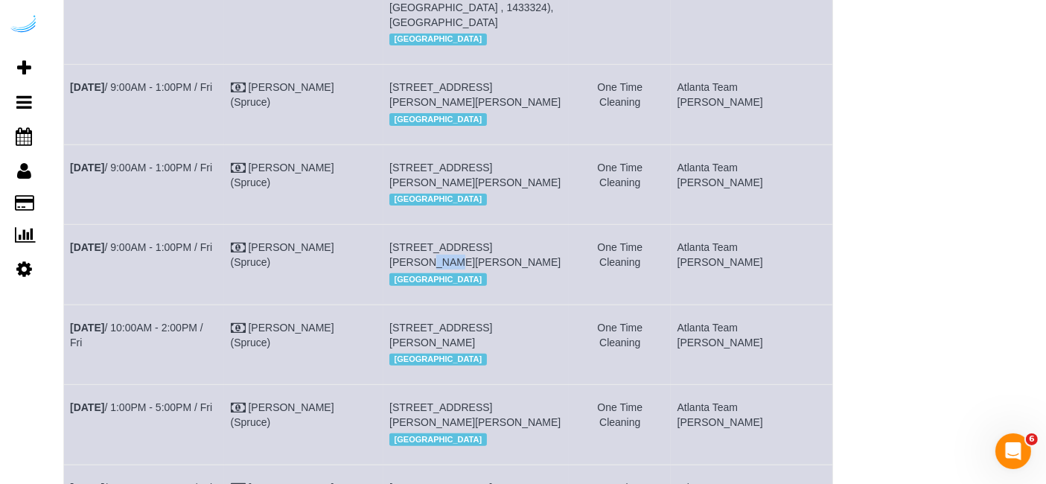
copy span "449"
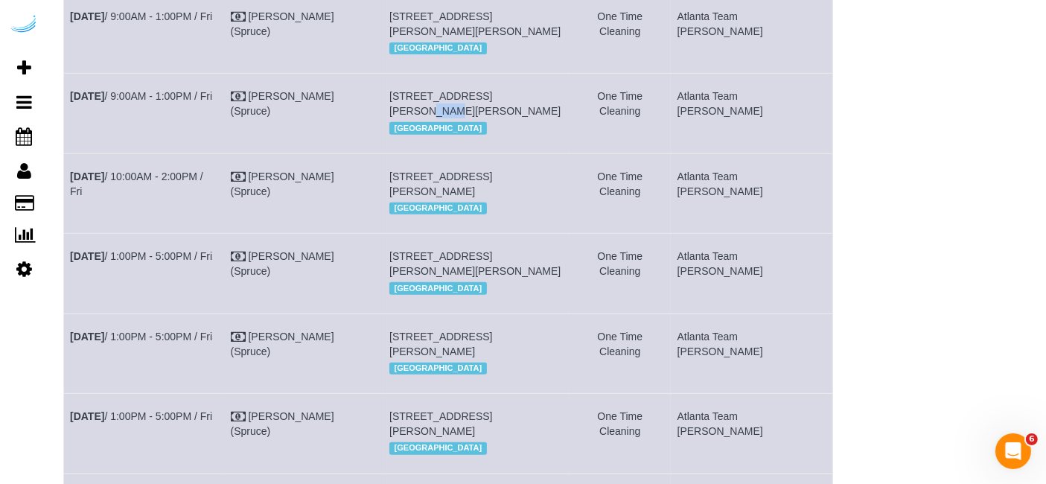
scroll to position [661, 0]
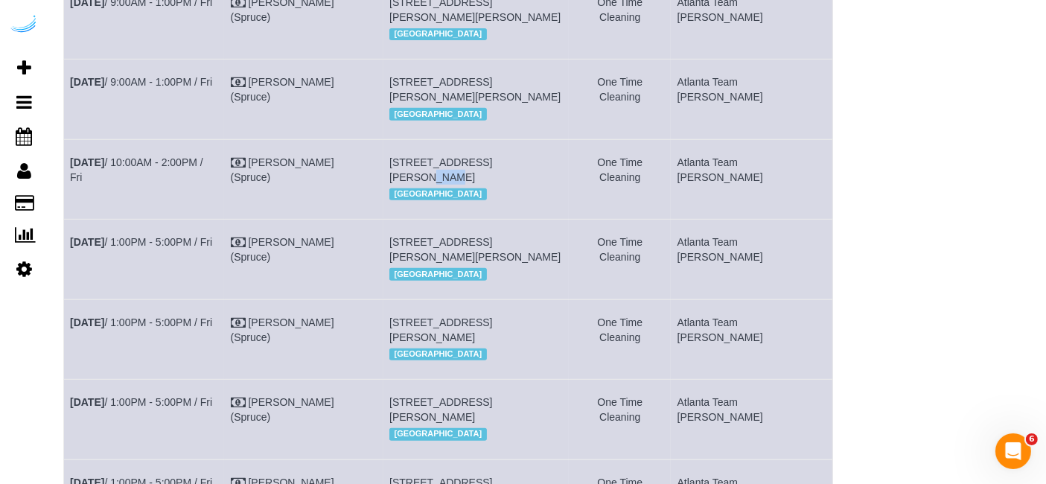
drag, startPoint x: 536, startPoint y: 202, endPoint x: 518, endPoint y: 202, distance: 17.9
click at [492, 183] on span "6075 Roswell Rd, Unit 533 (Richard Hartman, Adley City Springs , 1431467), Atla…" at bounding box center [440, 169] width 103 height 27
copy span "533"
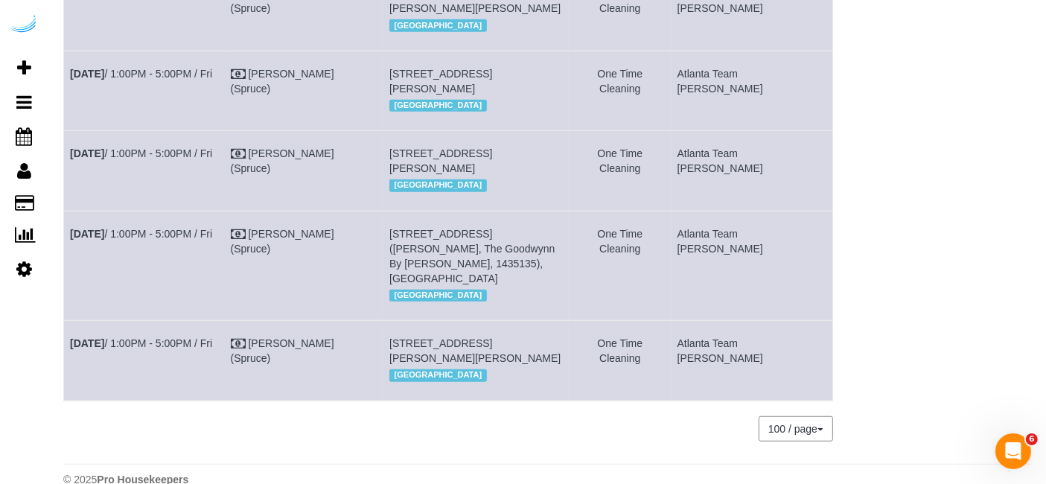
scroll to position [744, 0]
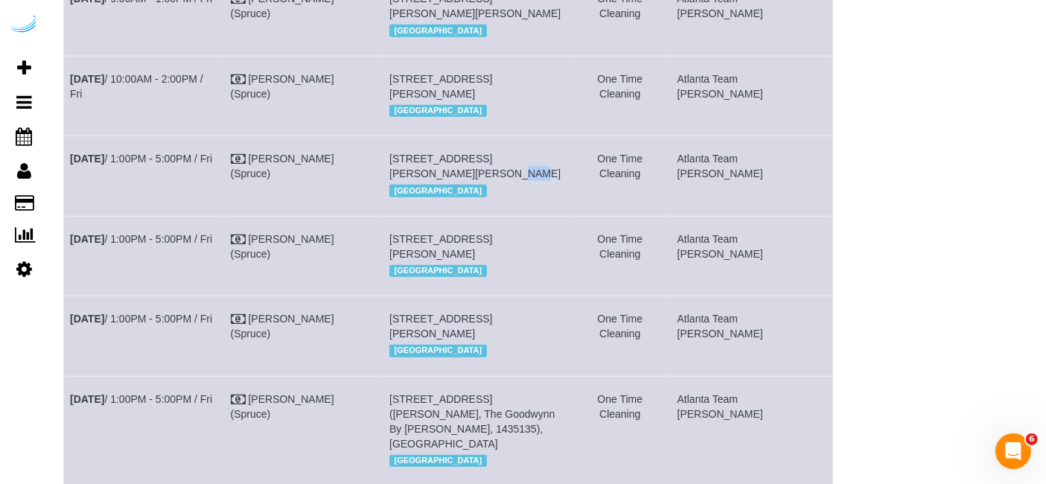
drag, startPoint x: 598, startPoint y: 211, endPoint x: 582, endPoint y: 223, distance: 19.2
click at [569, 216] on td "6125 Roswell Rd, Building 426, Unit 426 (Keval Desai, The Morgan Sandy Springs …" at bounding box center [476, 176] width 186 height 80
copy span "426"
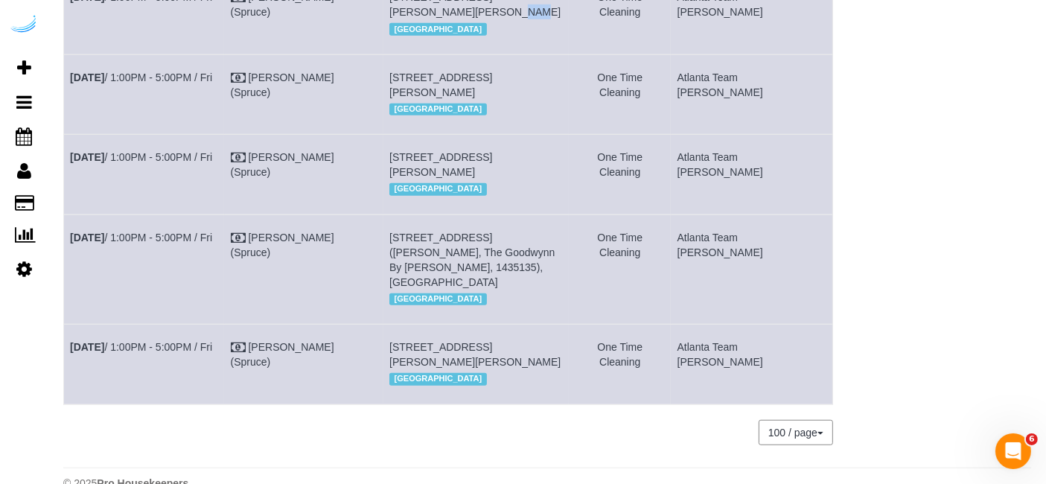
scroll to position [910, 0]
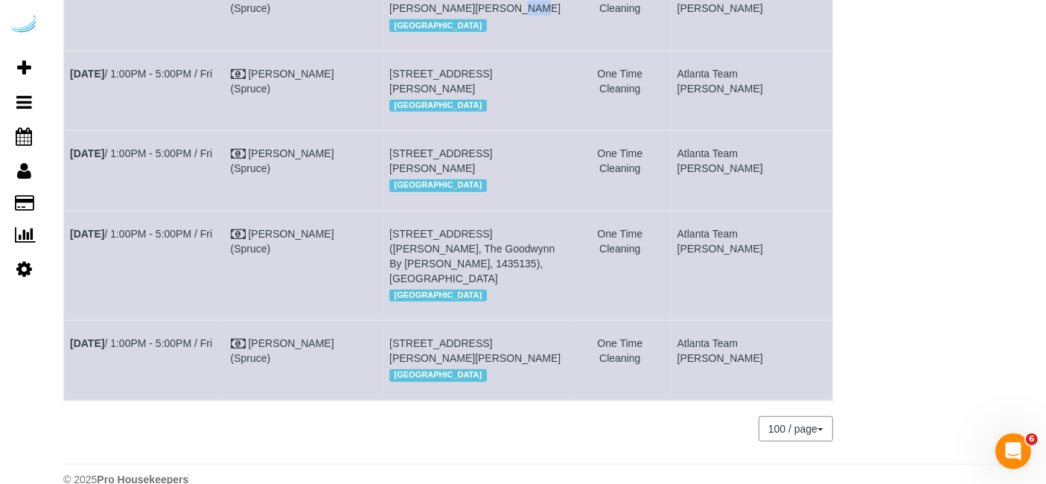
drag, startPoint x: 395, startPoint y: 160, endPoint x: 407, endPoint y: 164, distance: 12.5
click at [407, 130] on td "2735 Paces Ferry Rd Se, Building 2, Unit 611 (Habi Bussa, Gables Vinings Villag…" at bounding box center [476, 91] width 186 height 80
click at [431, 95] on span "2735 Paces Ferry Rd Se, Building 2, Unit 611 (Habi Bussa, Gables Vinings Villag…" at bounding box center [440, 81] width 103 height 27
drag, startPoint x: 426, startPoint y: 159, endPoint x: 409, endPoint y: 159, distance: 16.4
click at [409, 130] on td "2735 Paces Ferry Rd Se, Building 2, Unit 611 (Habi Bussa, Gables Vinings Villag…" at bounding box center [476, 91] width 186 height 80
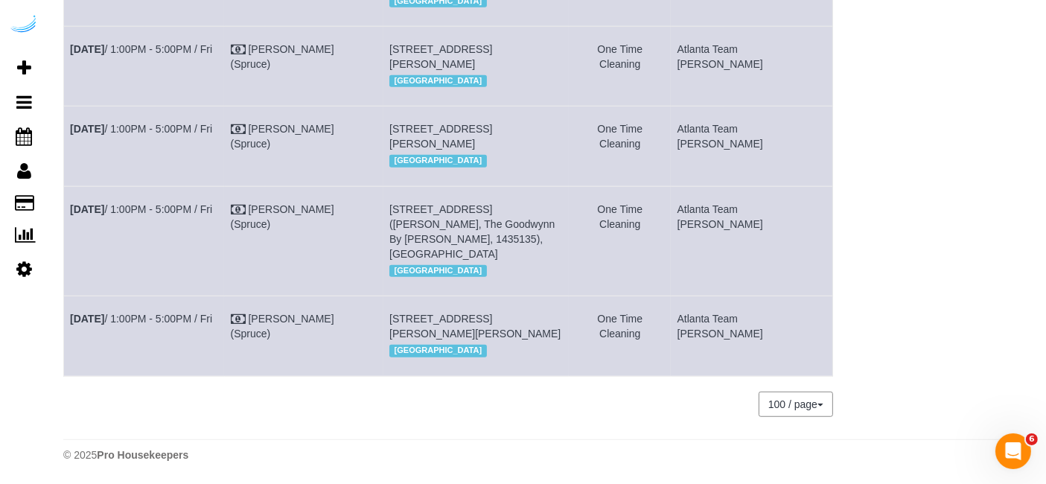
scroll to position [1035, 0]
drag, startPoint x: 574, startPoint y: 110, endPoint x: 554, endPoint y: 121, distance: 23.0
click at [554, 121] on td "2735 Paces Ferry Rd Se, Unit 516 (Jessica Hughes, Gables Vinings Village , 1460…" at bounding box center [476, 146] width 186 height 80
drag, startPoint x: 819, startPoint y: 118, endPoint x: 70, endPoint y: 136, distance: 749.0
click at [70, 136] on tr "Sep 19th / 1:00PM - 5:00PM / Fri Brandie Louck (Spruce) 2735 Paces Ferry Rd Se,…" at bounding box center [448, 146] width 769 height 80
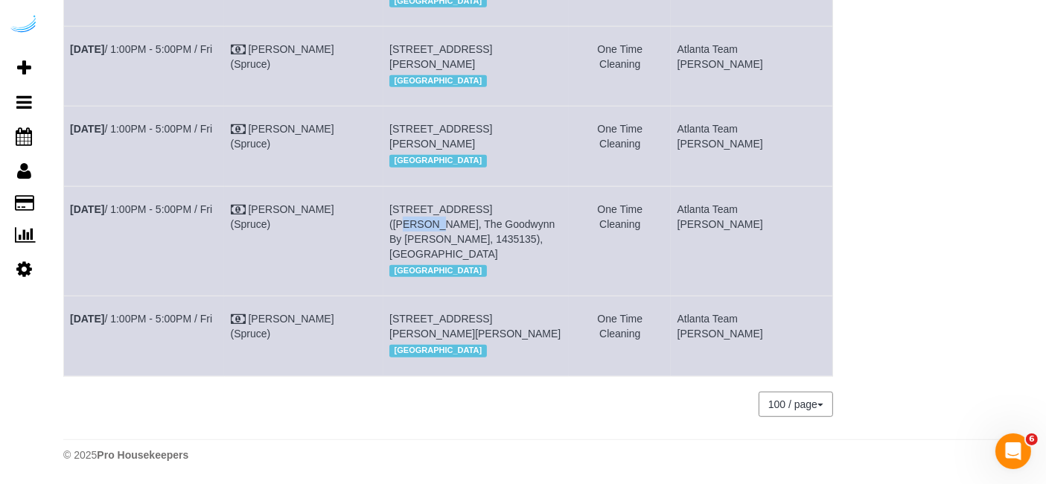
drag, startPoint x: 527, startPoint y: 208, endPoint x: 503, endPoint y: 208, distance: 23.8
click at [503, 208] on span "705 Town Blvd, Unit 428 (Jordan Collins, The Goodwynn By Arium, 1435135), Atlan…" at bounding box center [471, 231] width 165 height 57
click at [508, 204] on span "705 Town Blvd, Unit 428 (Jordan Collins, The Goodwynn By Arium, 1435135), Atlan…" at bounding box center [471, 231] width 165 height 57
drag, startPoint x: 523, startPoint y: 208, endPoint x: 504, endPoint y: 212, distance: 19.1
click at [504, 212] on span "705 Town Blvd, Unit 428 (Jordan Collins, The Goodwynn By Arium, 1435135), Atlan…" at bounding box center [471, 231] width 165 height 57
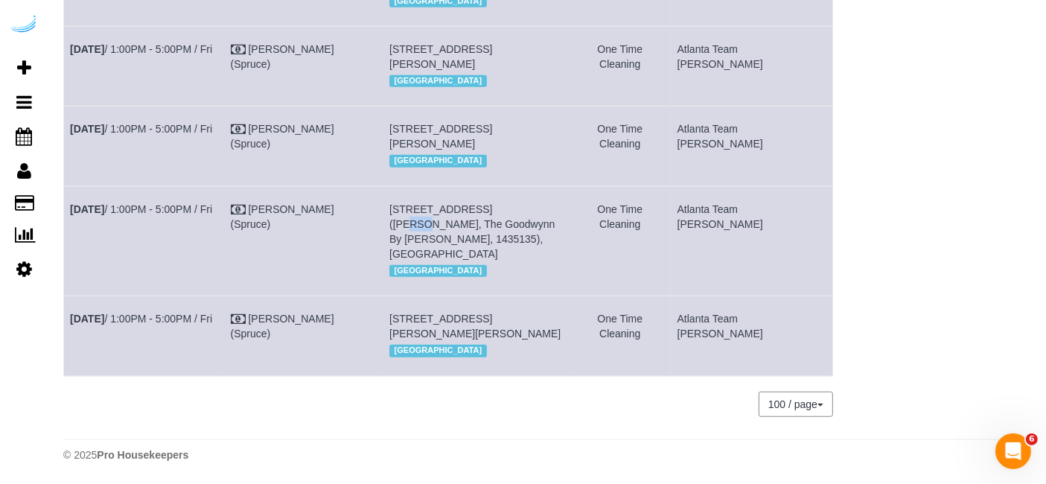
drag, startPoint x: 820, startPoint y: 211, endPoint x: 68, endPoint y: 249, distance: 753.5
click at [68, 249] on tr "Sep 19th / 1:00PM - 5:00PM / Fri Brandie Louck (Spruce) 705 Town Blvd, Unit 428…" at bounding box center [448, 240] width 769 height 109
drag, startPoint x: 428, startPoint y: 319, endPoint x: 410, endPoint y: 319, distance: 17.9
click at [410, 319] on span "8800 Dunwoody Pl, Building 103, Unit 103 (Brandon Dixon, The Bowie , 1485398), …" at bounding box center [474, 326] width 171 height 27
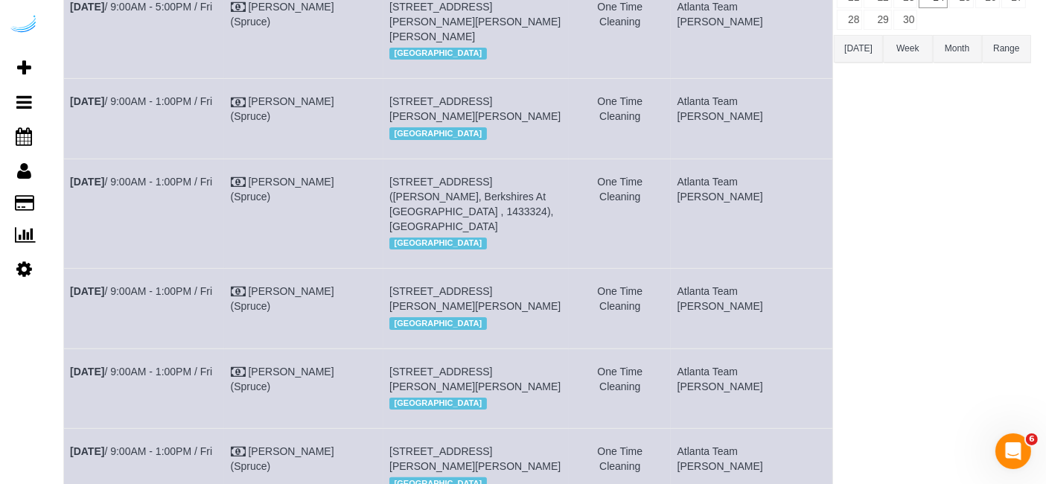
scroll to position [208, 0]
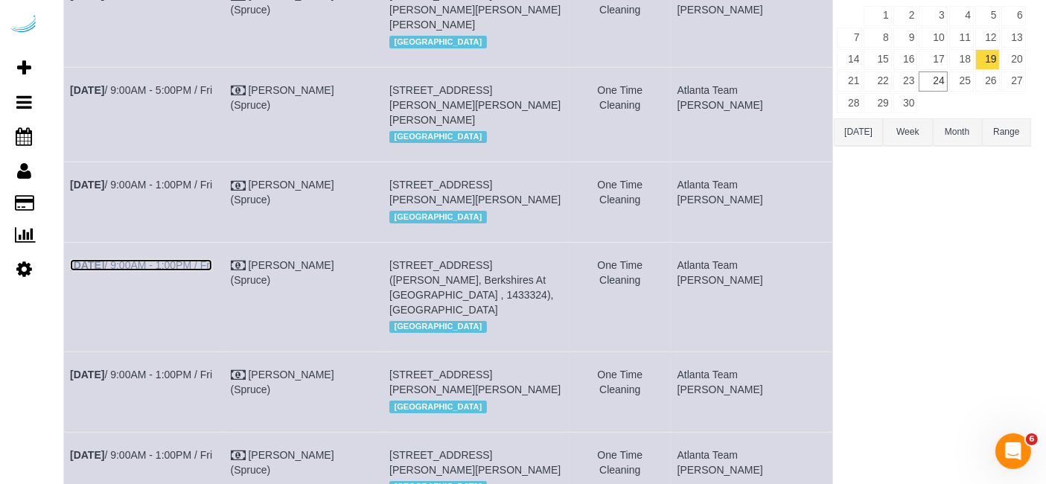
click at [162, 271] on link "Sep 19th / 9:00AM - 1:00PM / Fri" at bounding box center [141, 265] width 142 height 12
click at [180, 367] on td "Sep 19th / 9:00AM - 1:00PM / Fri" at bounding box center [144, 392] width 161 height 80
click at [180, 369] on link "Sep 19th / 9:00AM - 1:00PM / Fri" at bounding box center [141, 374] width 142 height 12
click at [191, 372] on link "Sep 19th / 9:00AM - 1:00PM / Fri" at bounding box center [141, 374] width 142 height 12
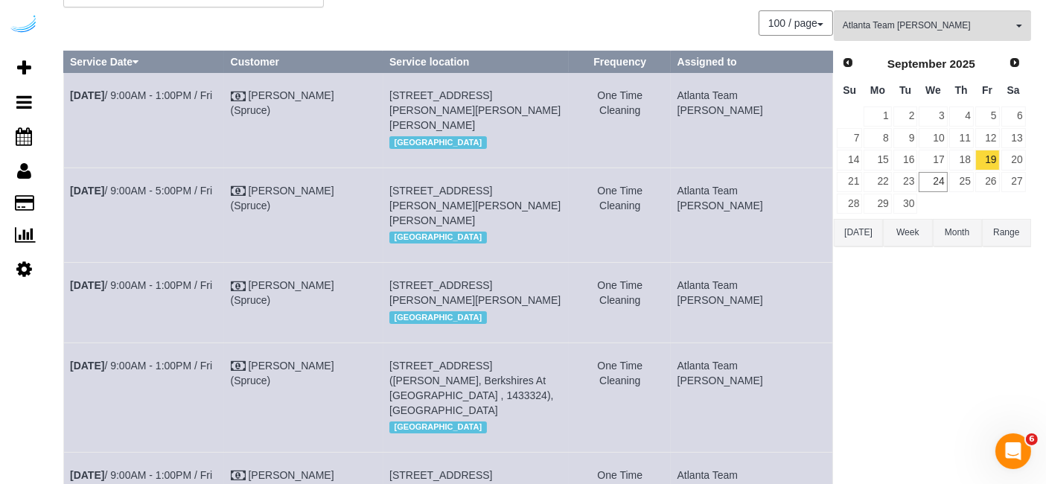
scroll to position [0, 0]
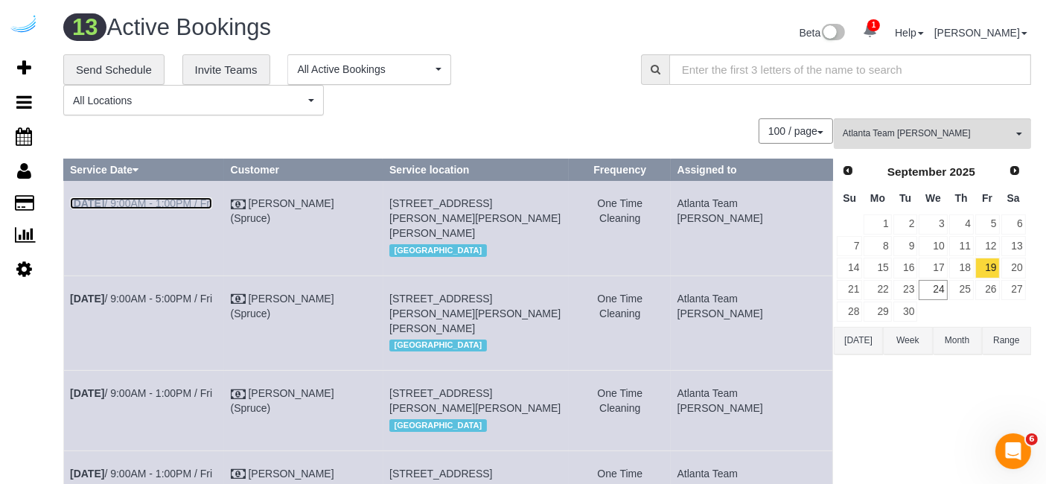
click at [186, 202] on link "Sep 19th / 9:00AM - 1:00PM / Fri" at bounding box center [141, 203] width 142 height 12
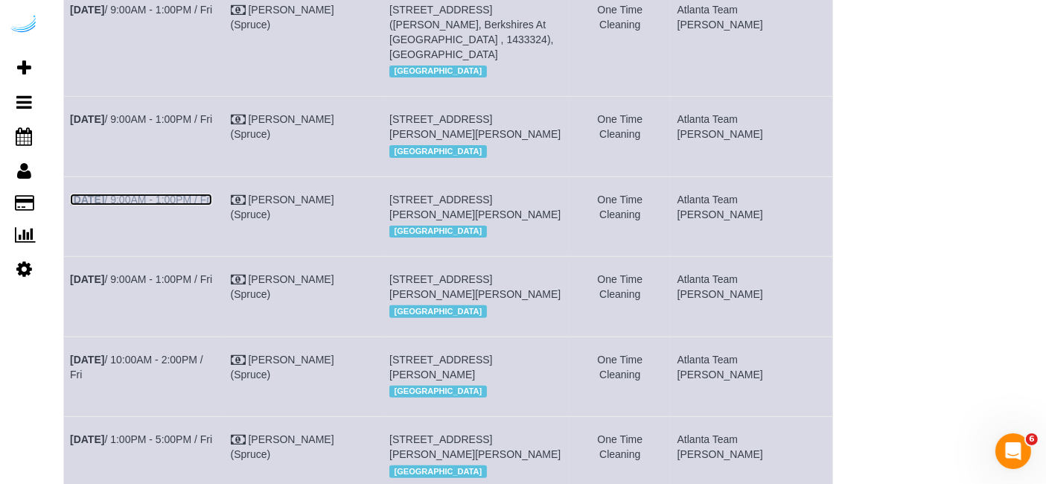
click at [212, 205] on link "Sep 19th / 9:00AM - 1:00PM / Fri" at bounding box center [141, 200] width 142 height 12
click at [203, 380] on link "Sep 19th / 10:00AM - 2:00PM / Fri" at bounding box center [136, 367] width 133 height 27
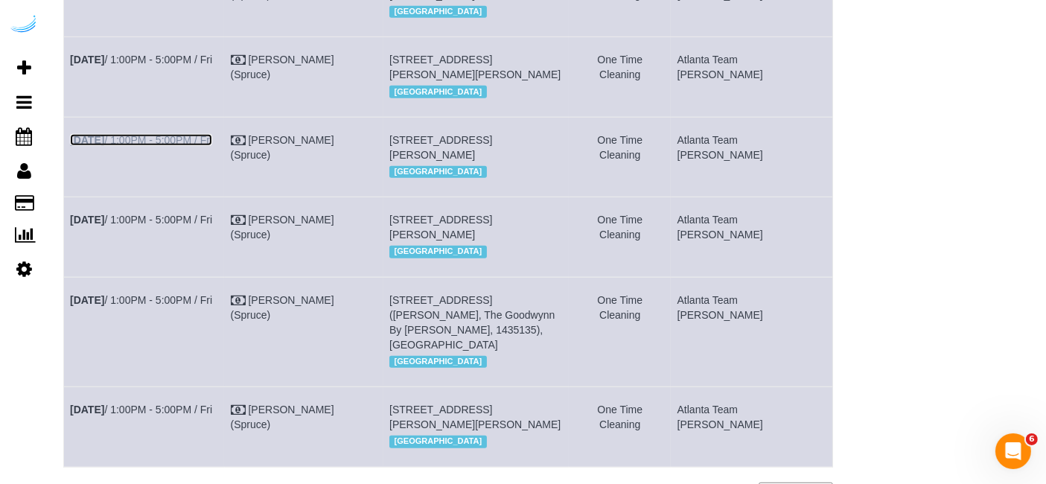
click at [170, 146] on link "Sep 19th / 1:00PM - 5:00PM / Fri" at bounding box center [141, 140] width 142 height 12
click at [212, 66] on link "Sep 19th / 1:00PM - 5:00PM / Fri" at bounding box center [141, 60] width 142 height 12
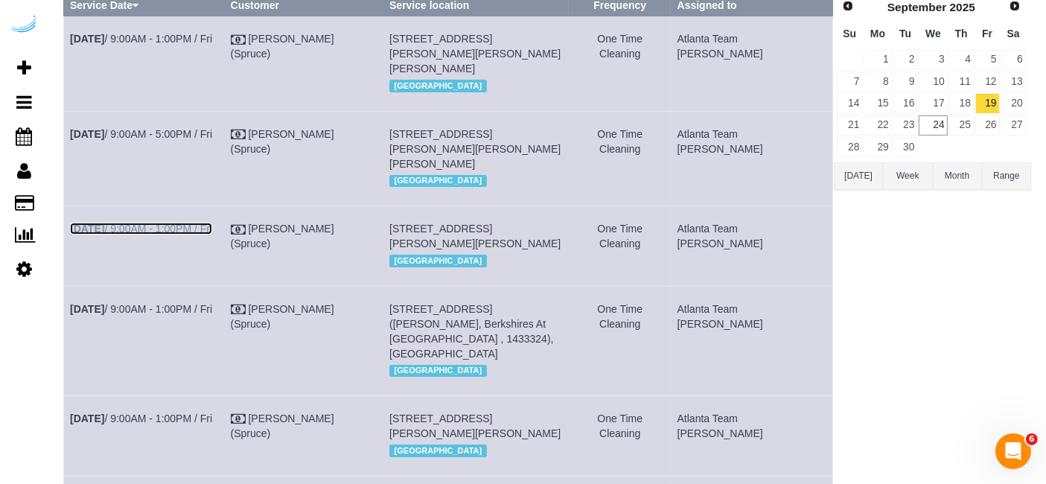
drag, startPoint x: 179, startPoint y: 227, endPoint x: 174, endPoint y: 212, distance: 15.5
click at [179, 228] on link "Sep 19th / 9:00AM - 1:00PM / Fri" at bounding box center [141, 229] width 142 height 12
click at [187, 128] on link "Sep 19th / 9:00AM - 5:00PM / Fri" at bounding box center [141, 134] width 142 height 12
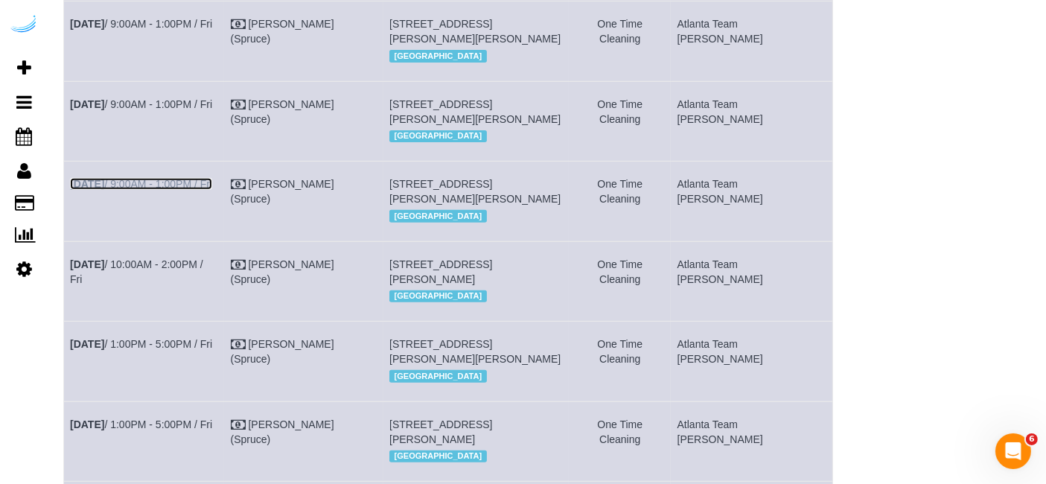
click at [197, 190] on link "Sep 19th / 9:00AM - 1:00PM / Fri" at bounding box center [141, 184] width 142 height 12
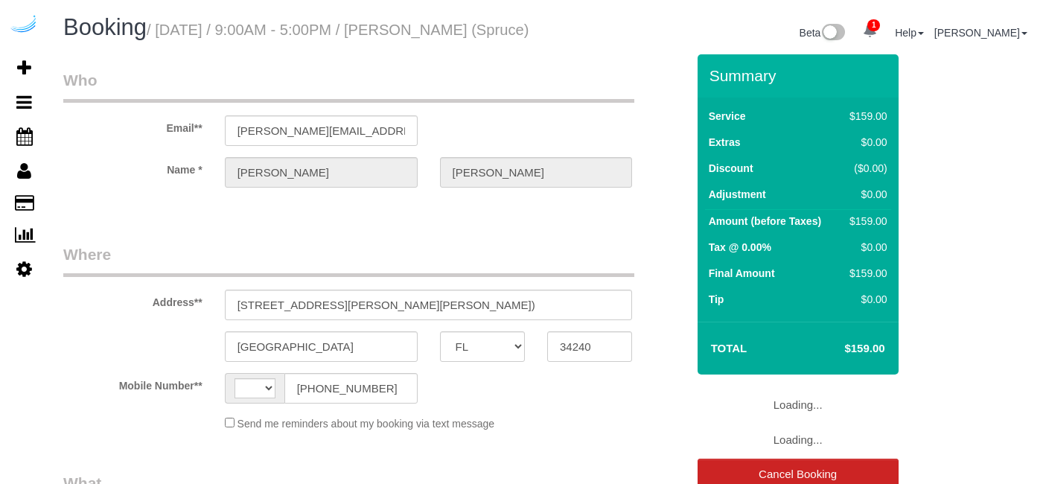
select select "FL"
select select "number:9"
select select "string:[GEOGRAPHIC_DATA]"
select select "object:415"
select select "282"
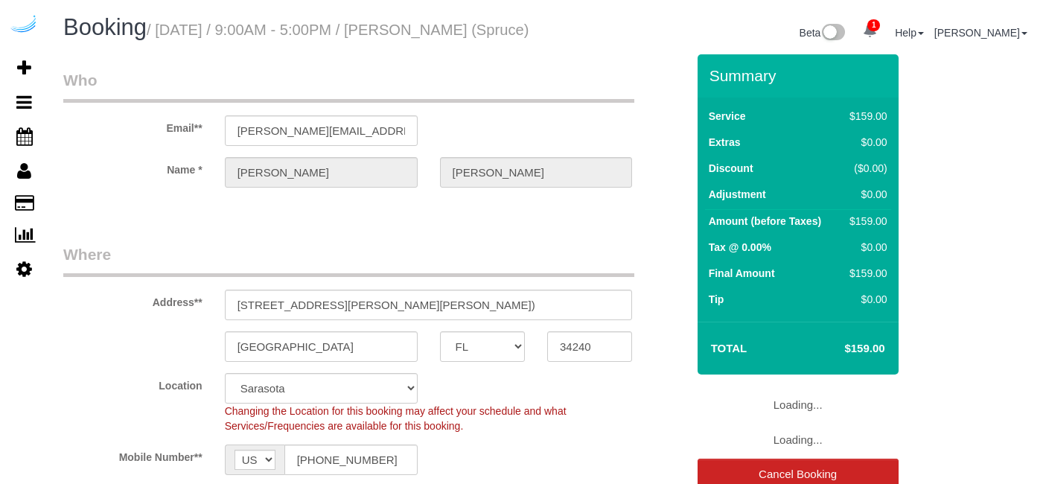
select select "object:783"
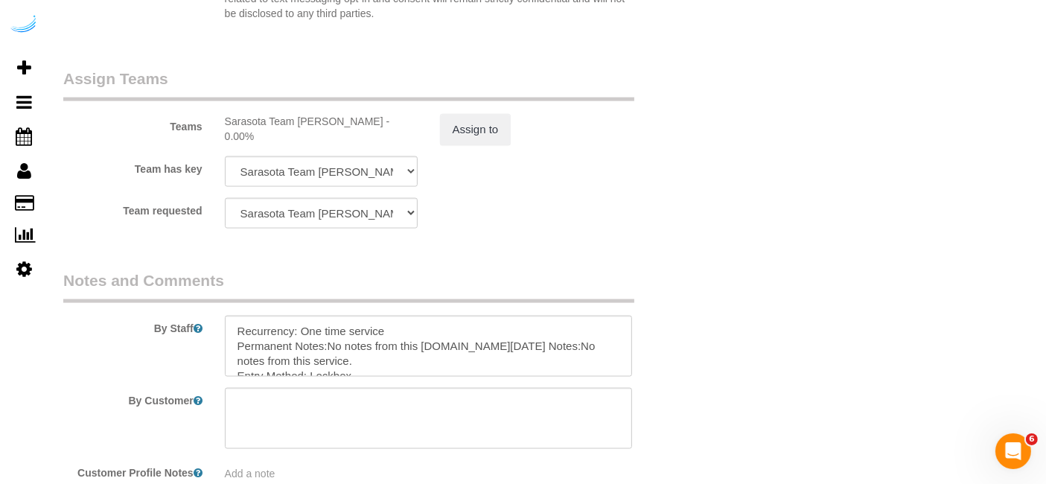
scroll to position [2349, 0]
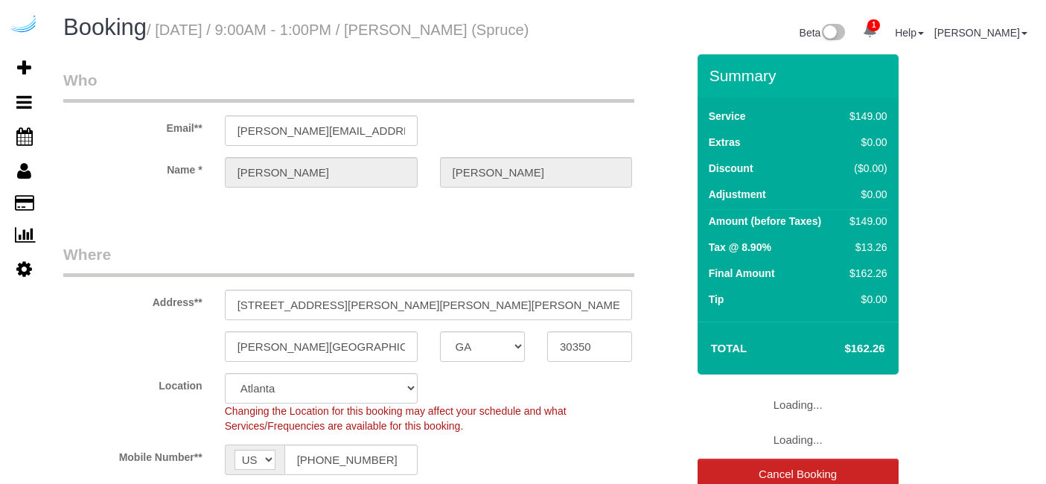
select select "GA"
select select "282"
select select "number:9"
select select "object:795"
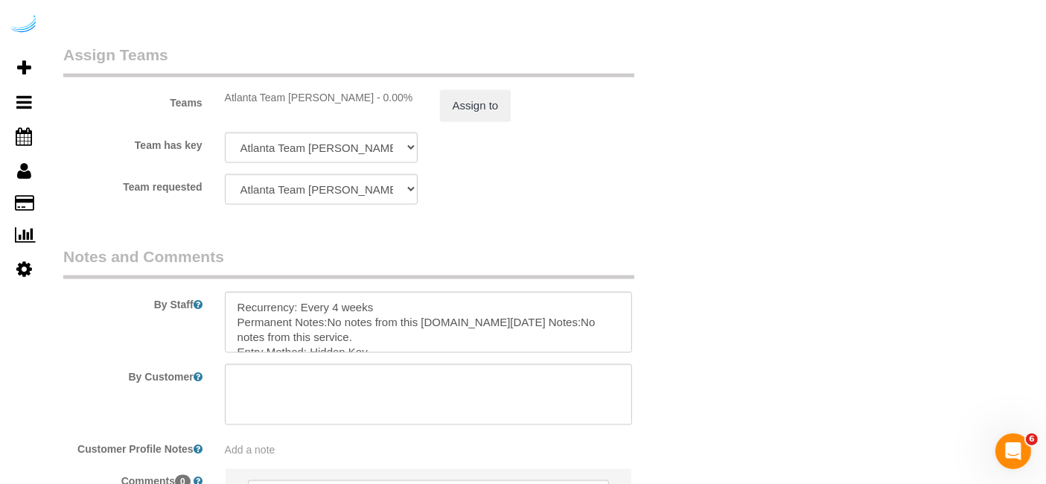
scroll to position [2316, 0]
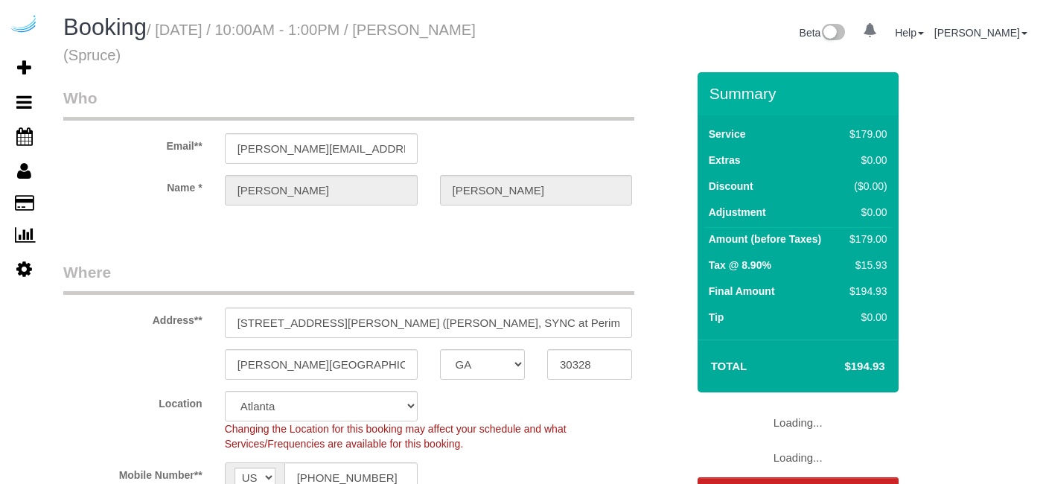
select select "GA"
select select "282"
select select "number:9"
select select "object:795"
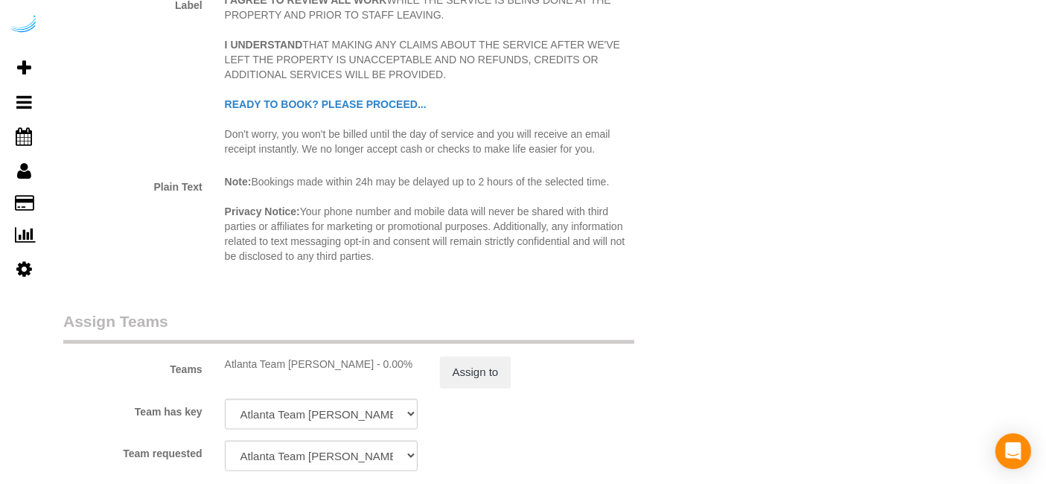
scroll to position [2409, 0]
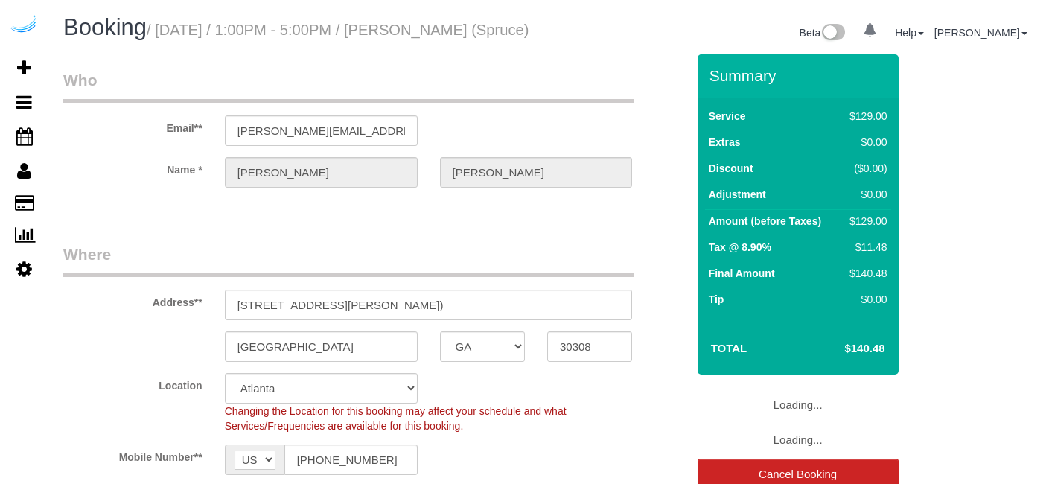
select select "GA"
select select "number:9"
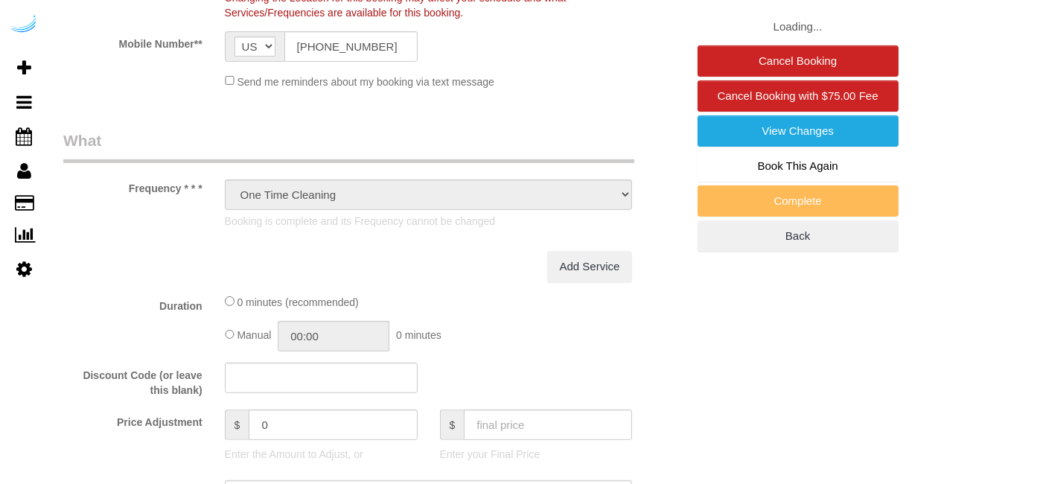
select select "282"
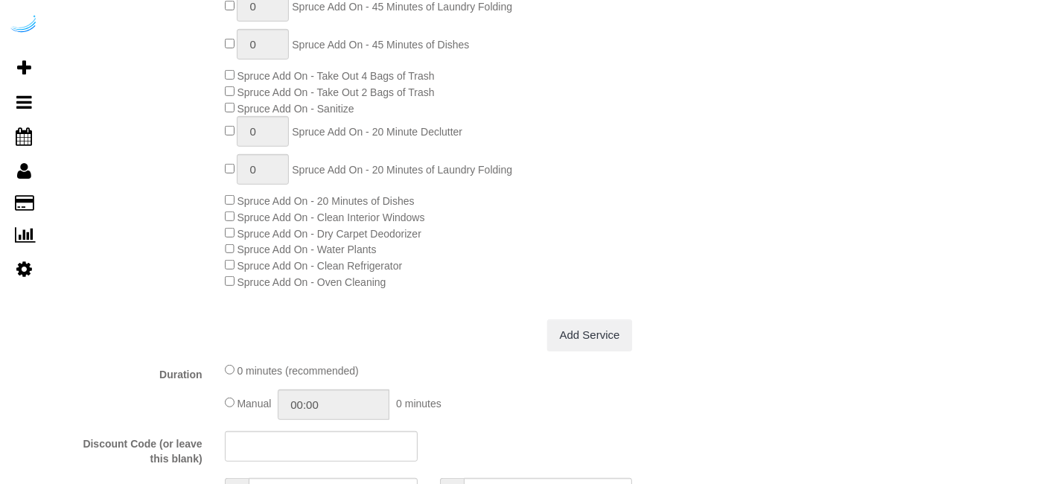
select select "object:795"
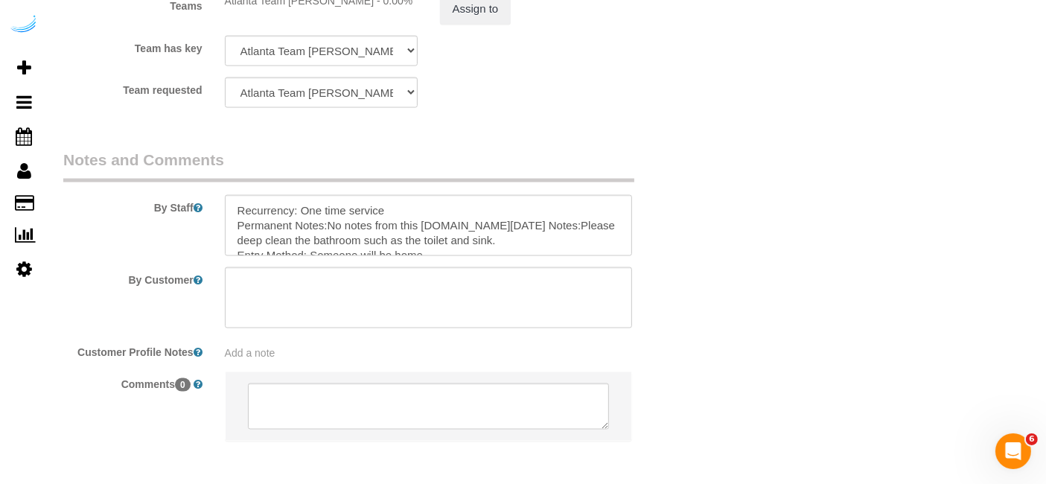
scroll to position [2409, 0]
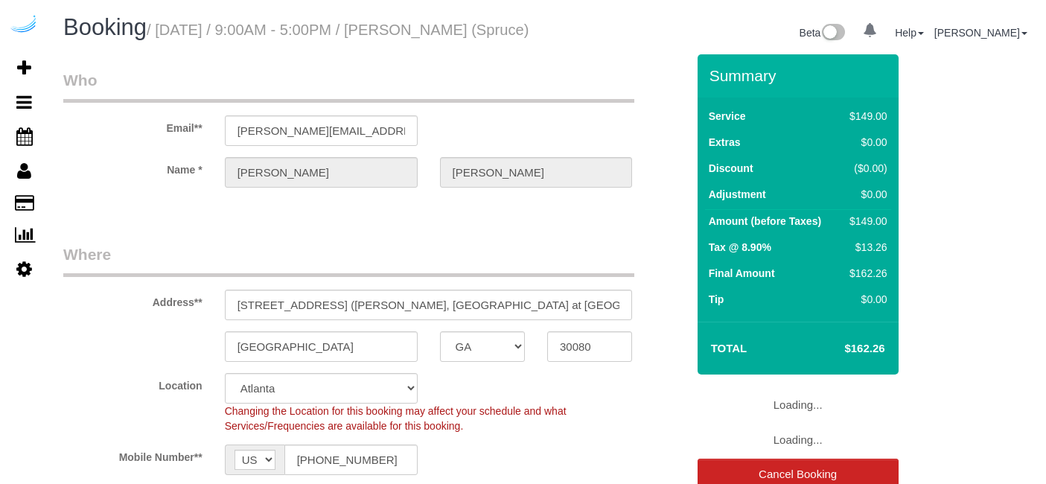
select select "GA"
select select "number:9"
select select "object:711"
select select "282"
select select "object:795"
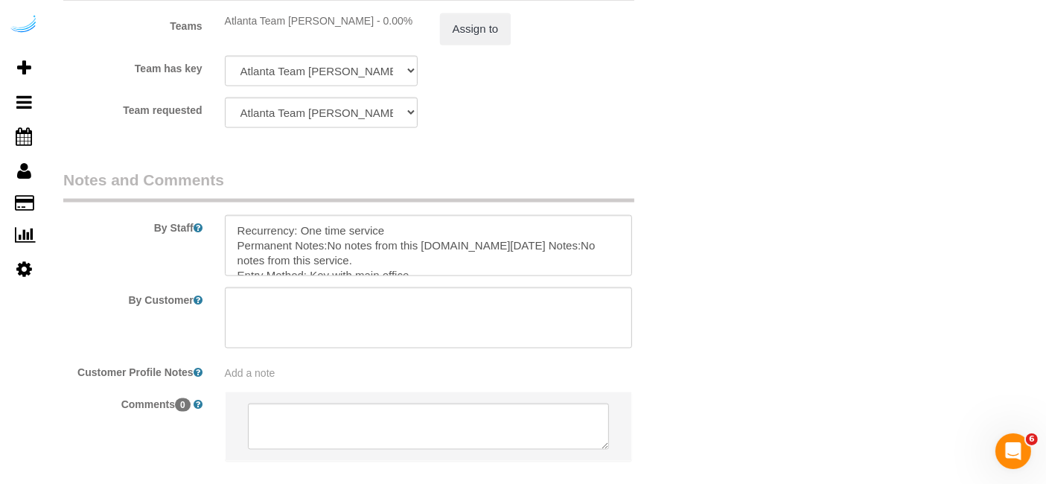
scroll to position [2398, 0]
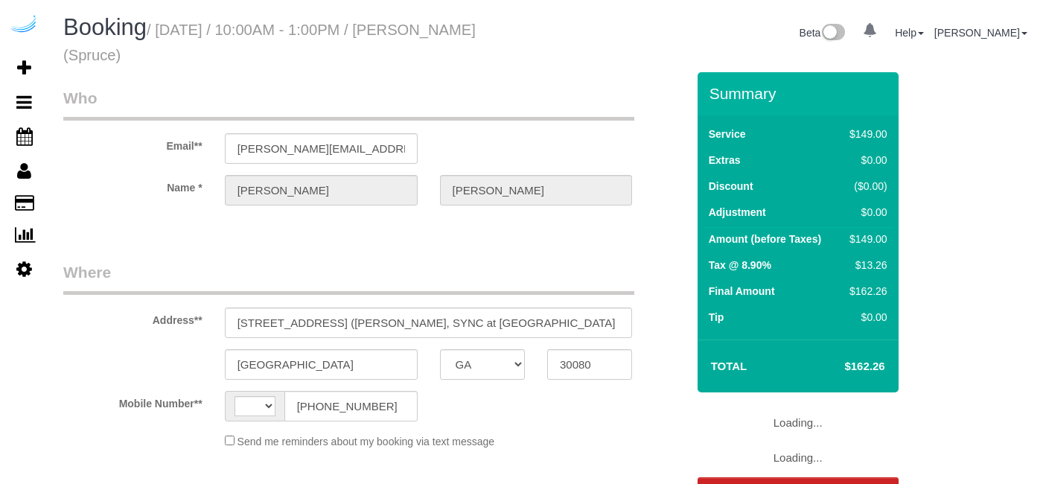
select select "GA"
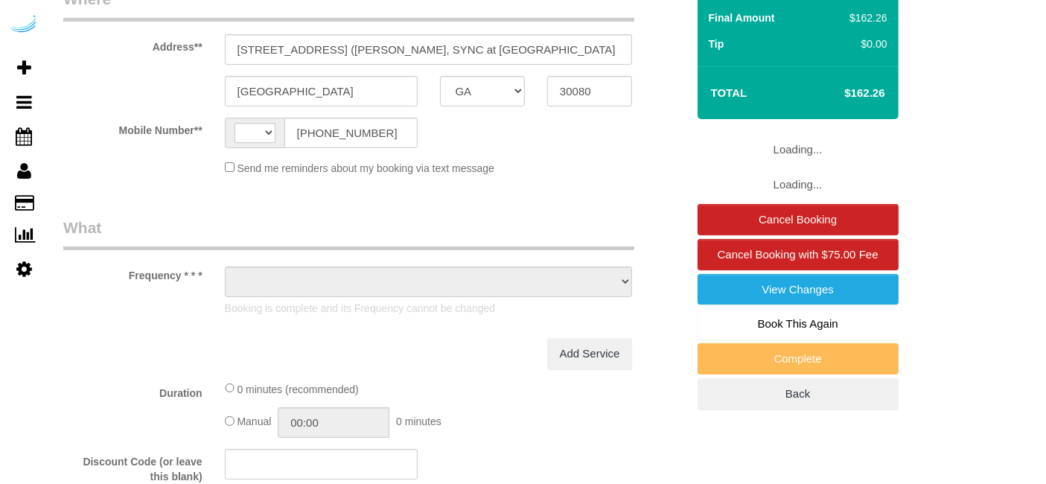
select select "string:[GEOGRAPHIC_DATA]"
select select "object:618"
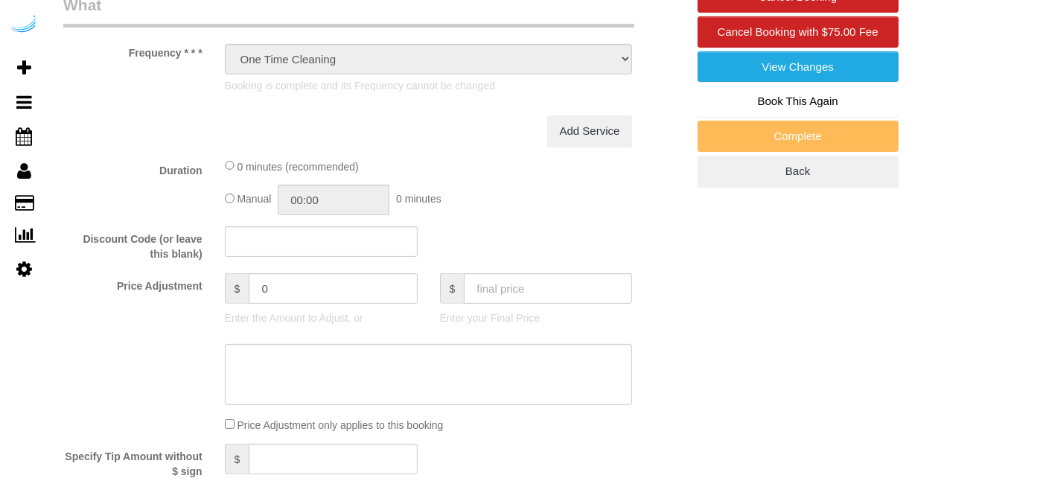
select select "282"
select select "number:9"
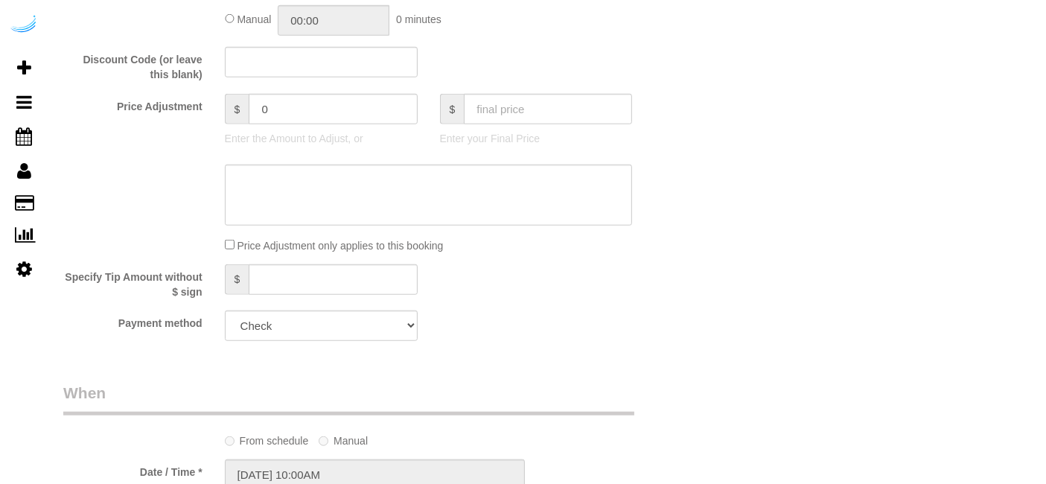
select select "object:795"
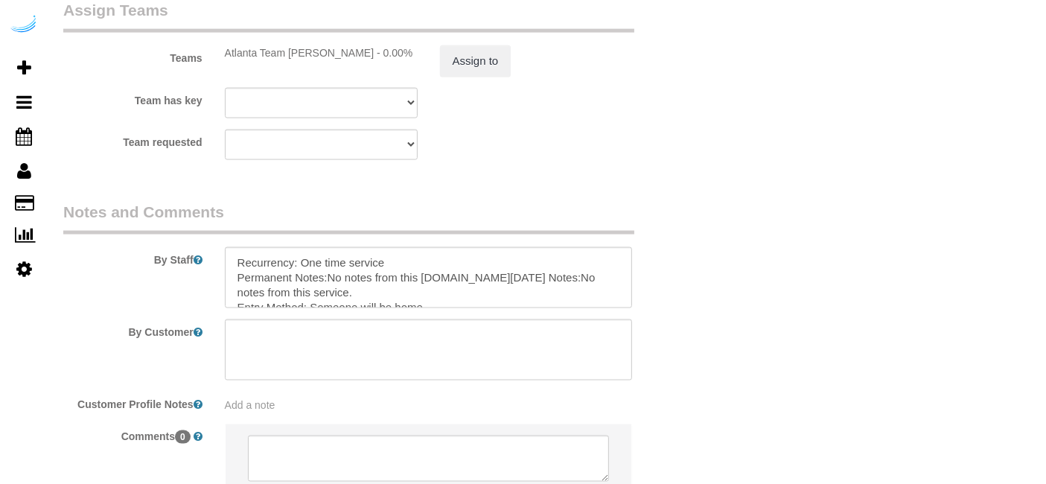
scroll to position [2409, 0]
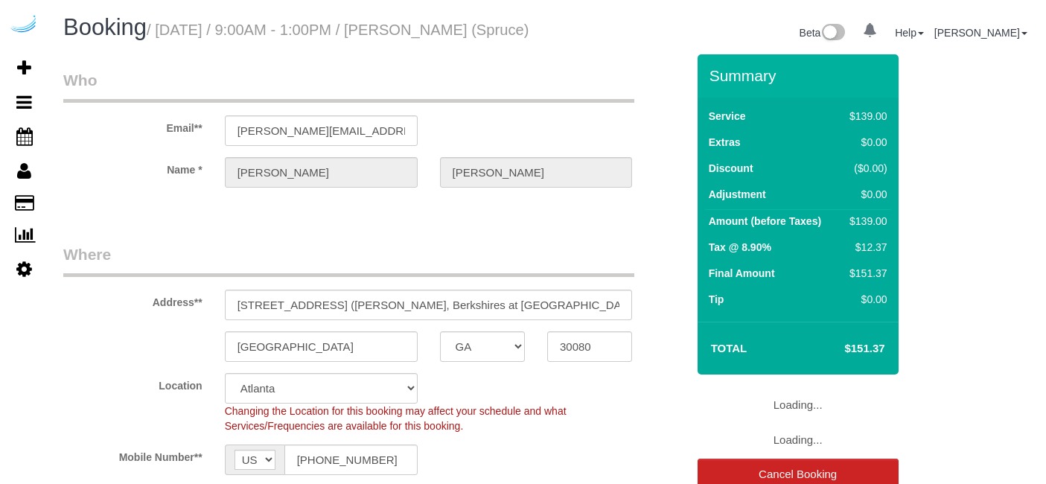
select select "GA"
select select "282"
select select "number:9"
select select "object:795"
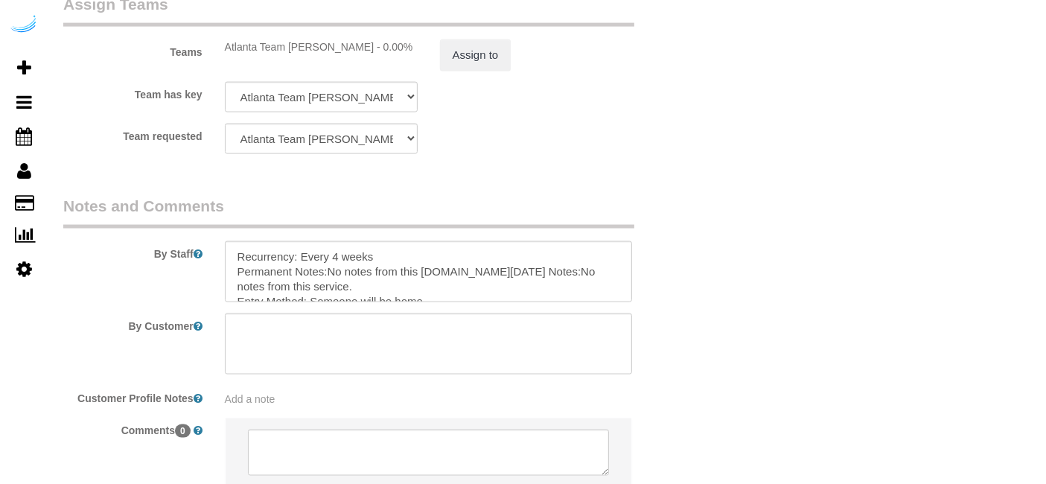
scroll to position [2409, 0]
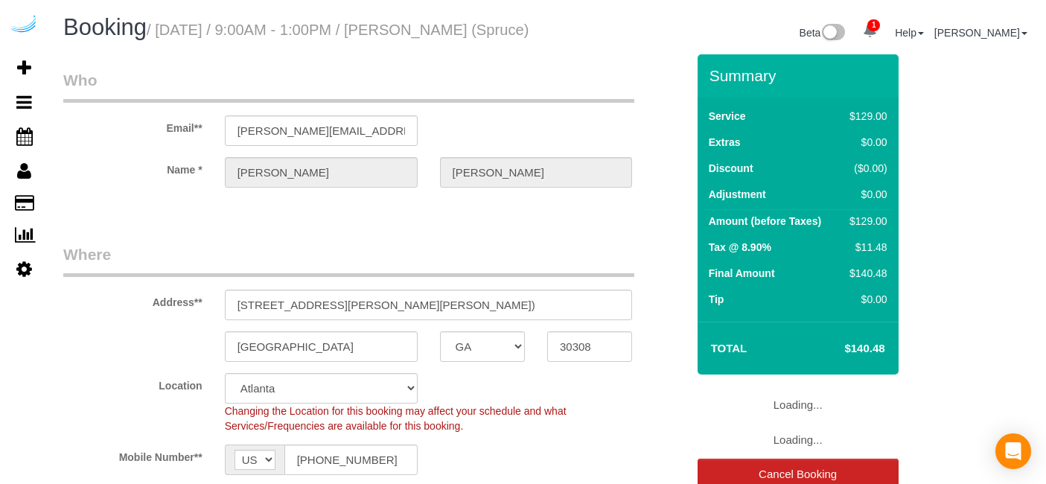
select select "GA"
select select "282"
select select "number:9"
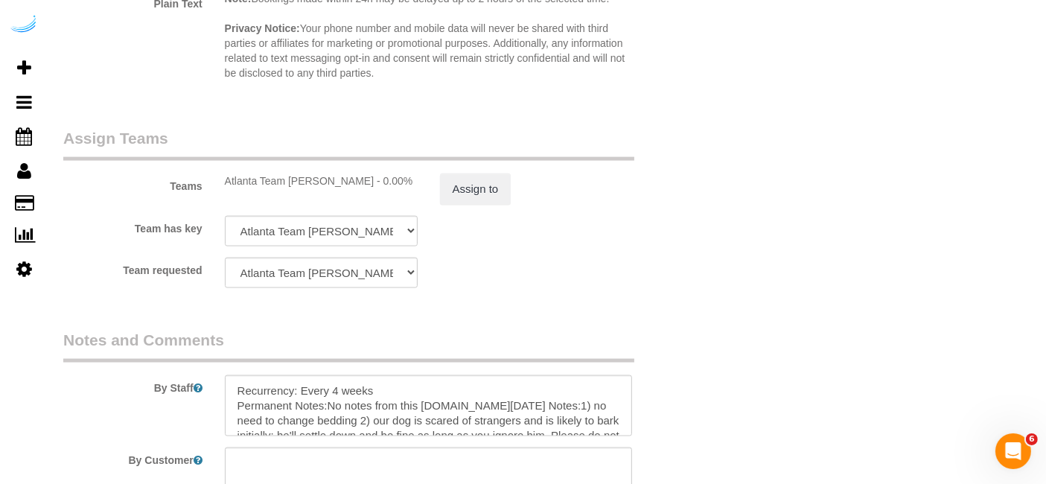
scroll to position [2316, 0]
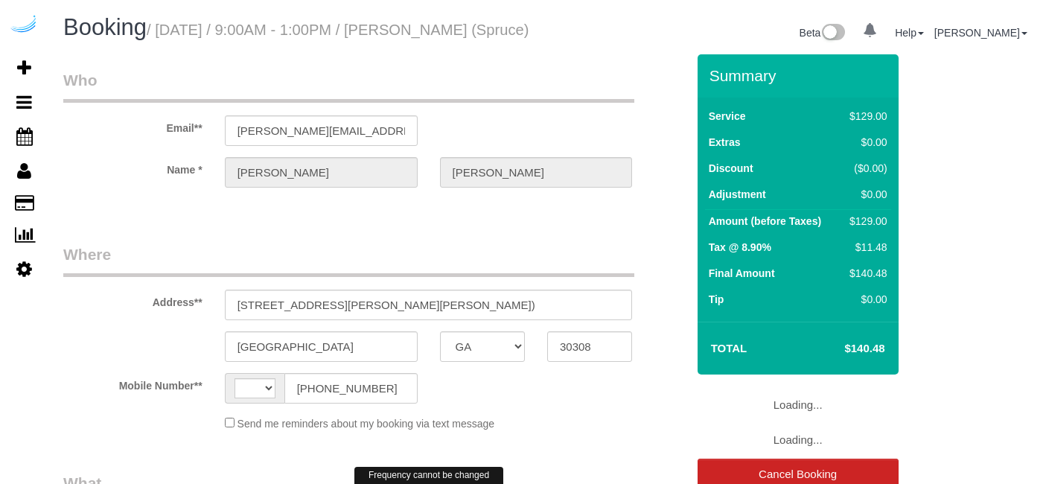
select select "GA"
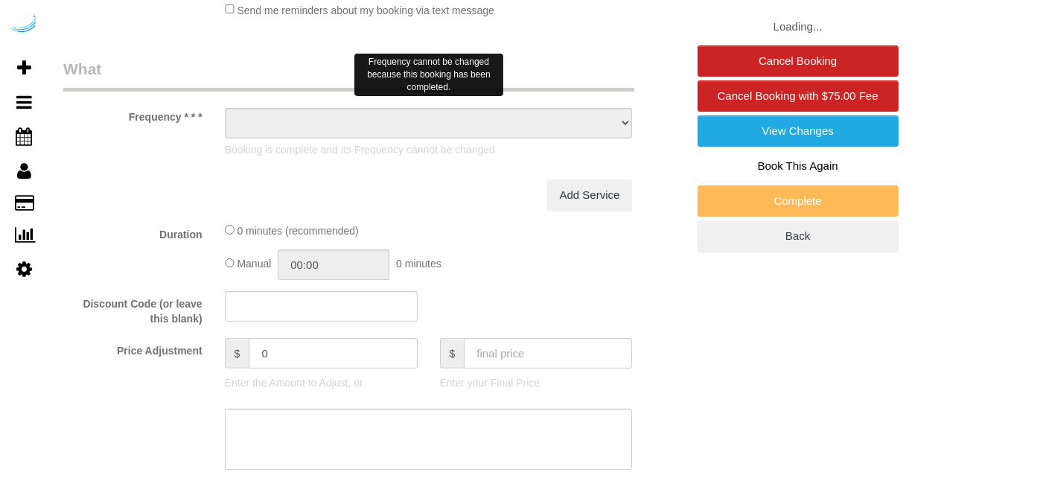
select select "string:[GEOGRAPHIC_DATA]"
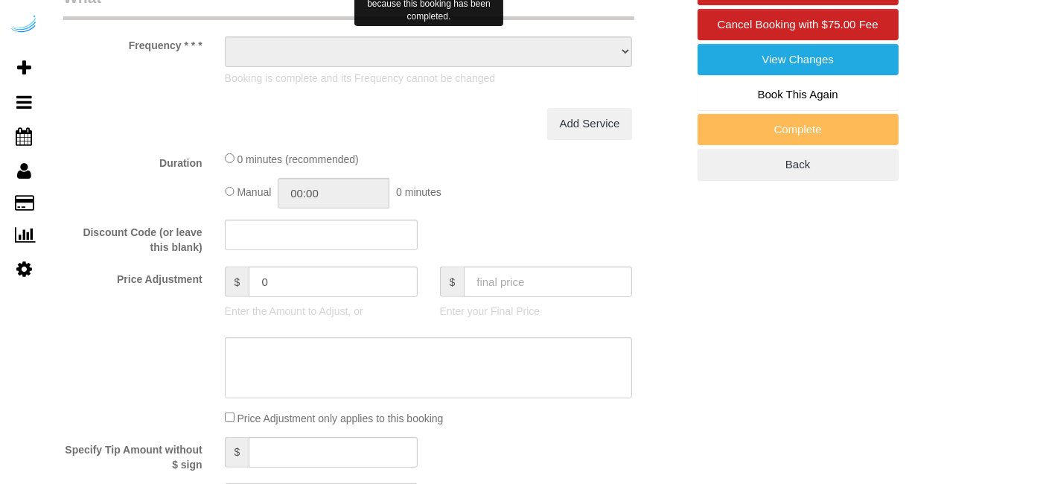
select select "number:9"
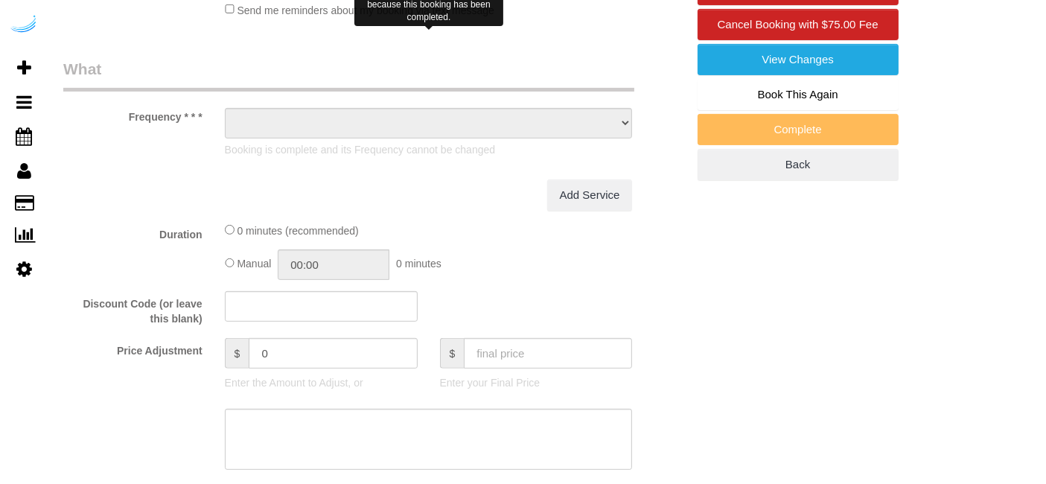
select select "object:672"
select select "282"
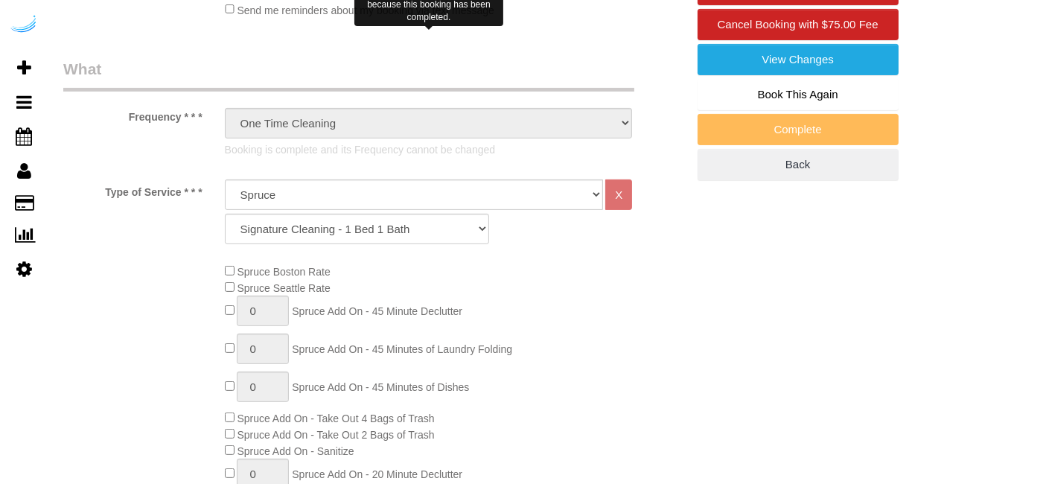
select select "object:798"
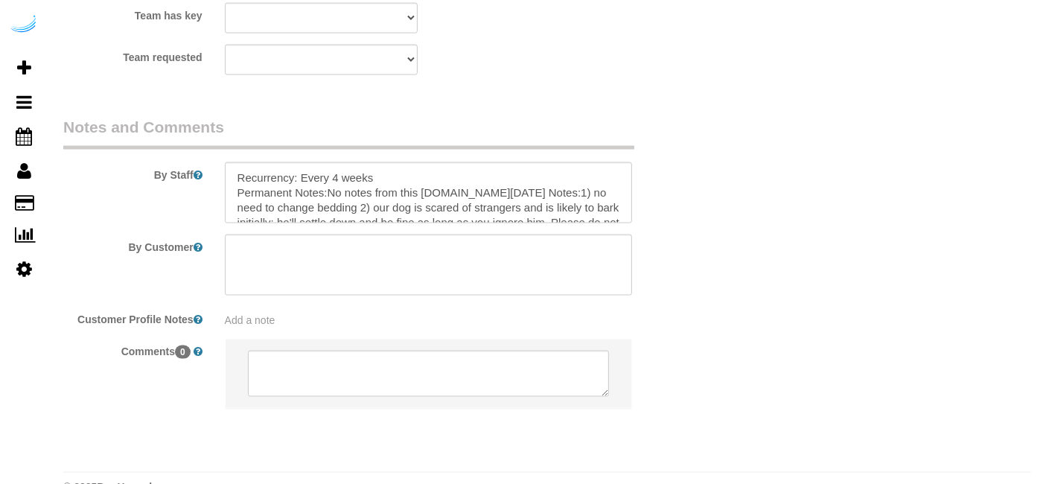
scroll to position [2409, 0]
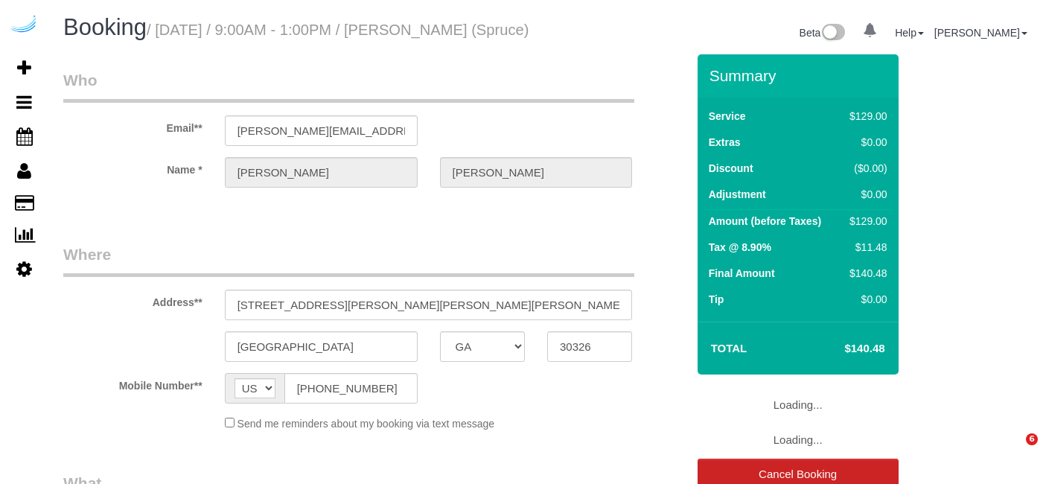
select select "GA"
select select "number:9"
select select "282"
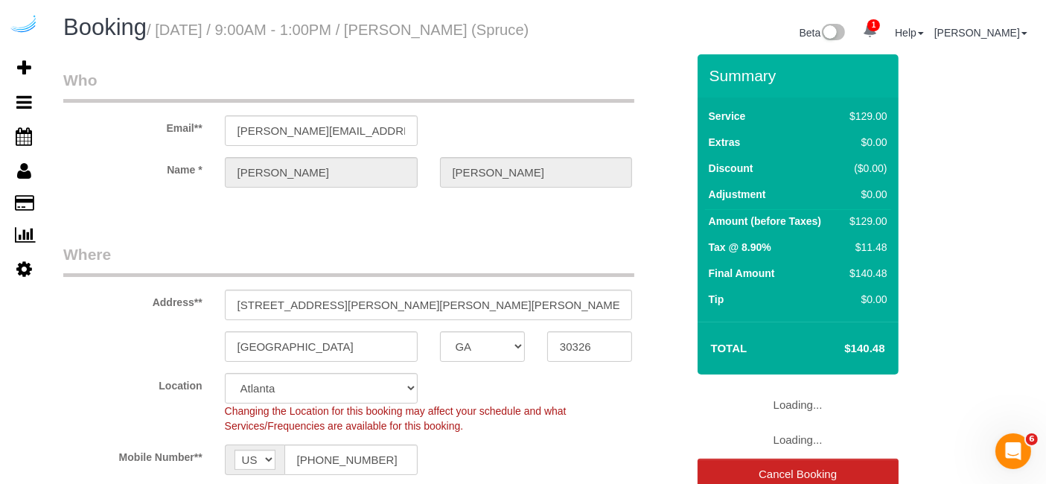
select select "object:795"
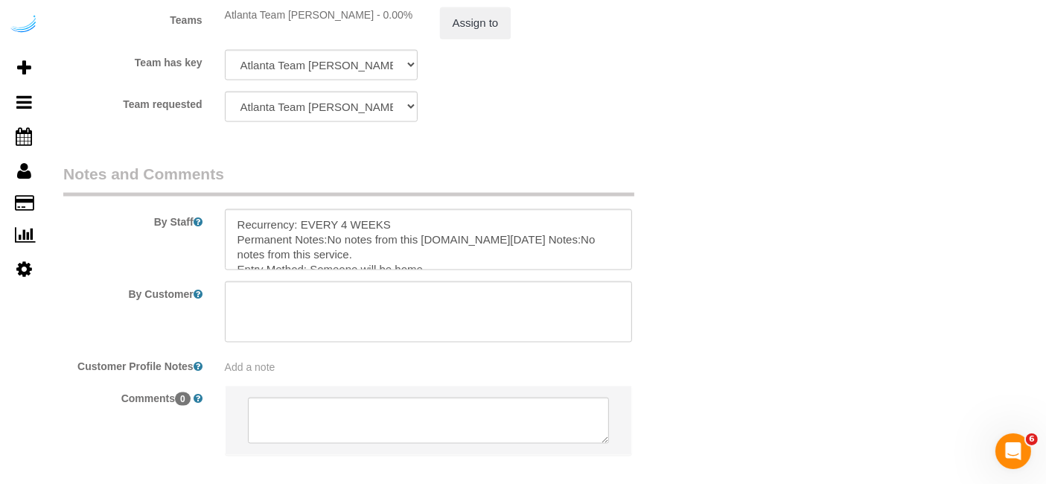
scroll to position [2409, 0]
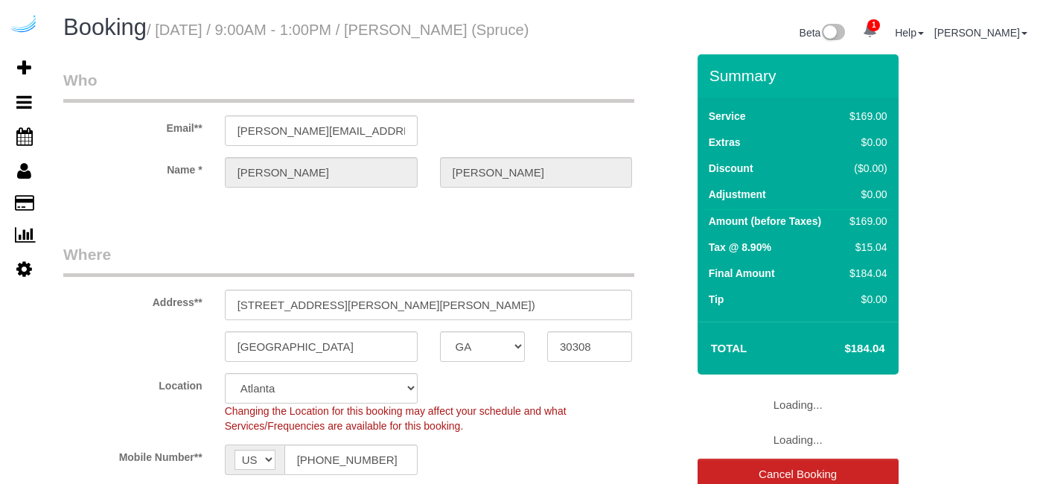
select select "GA"
select select "282"
select select "number:9"
select select "object:795"
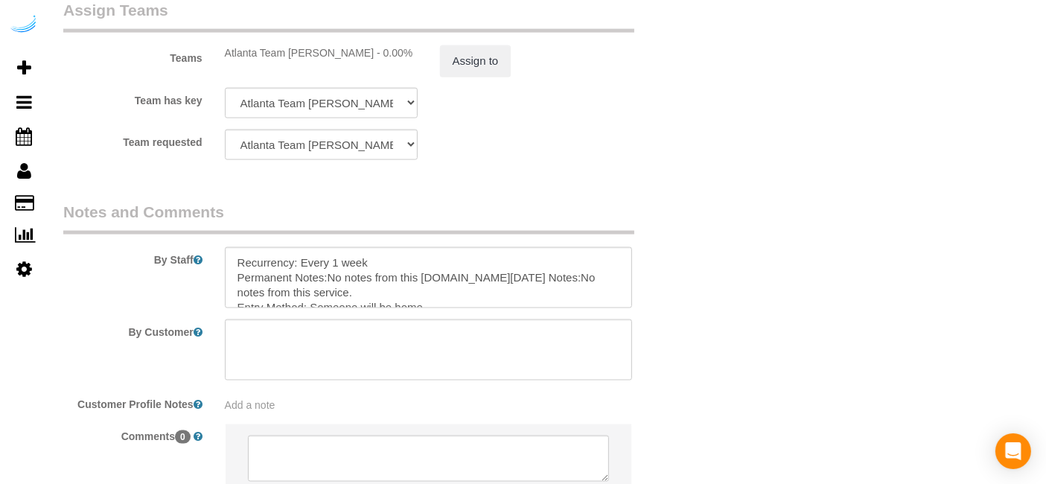
scroll to position [2316, 0]
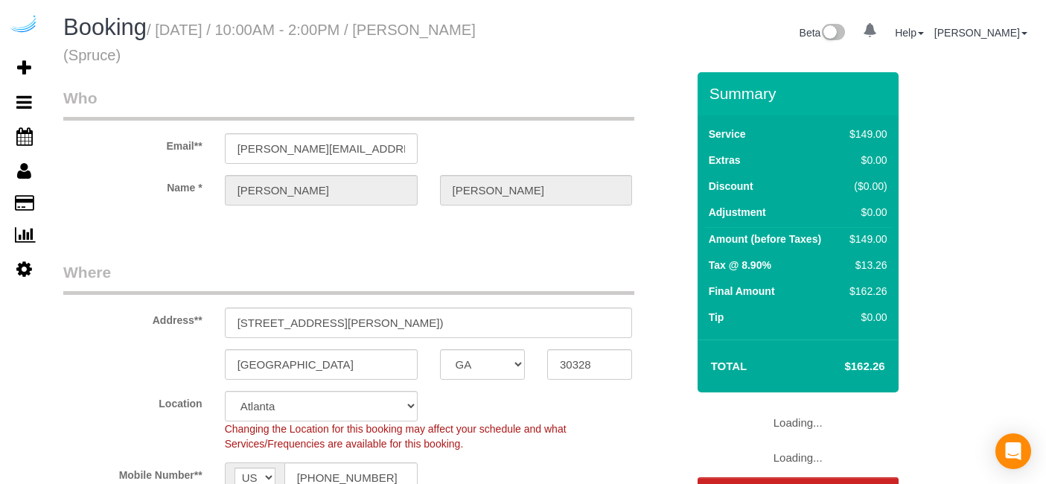
select select "GA"
select select "number:9"
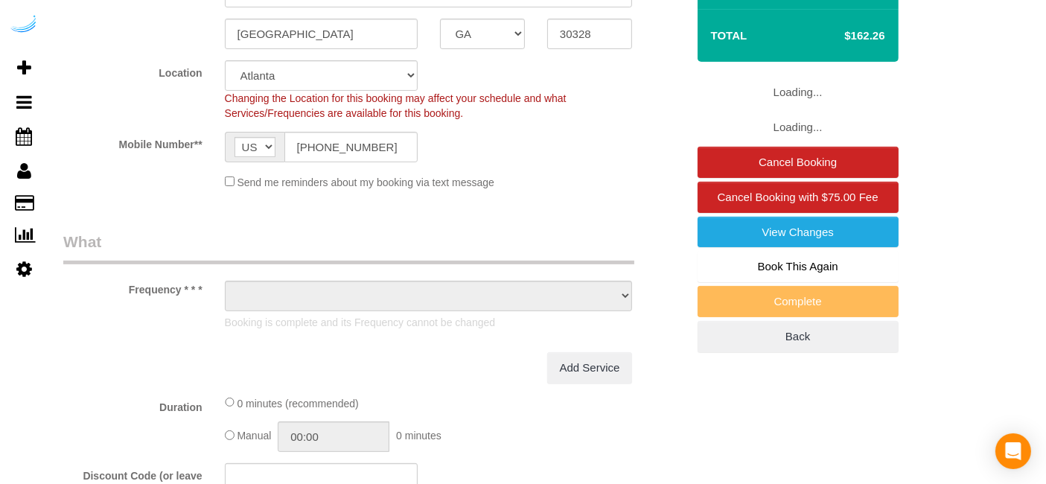
select select "object:711"
select select "282"
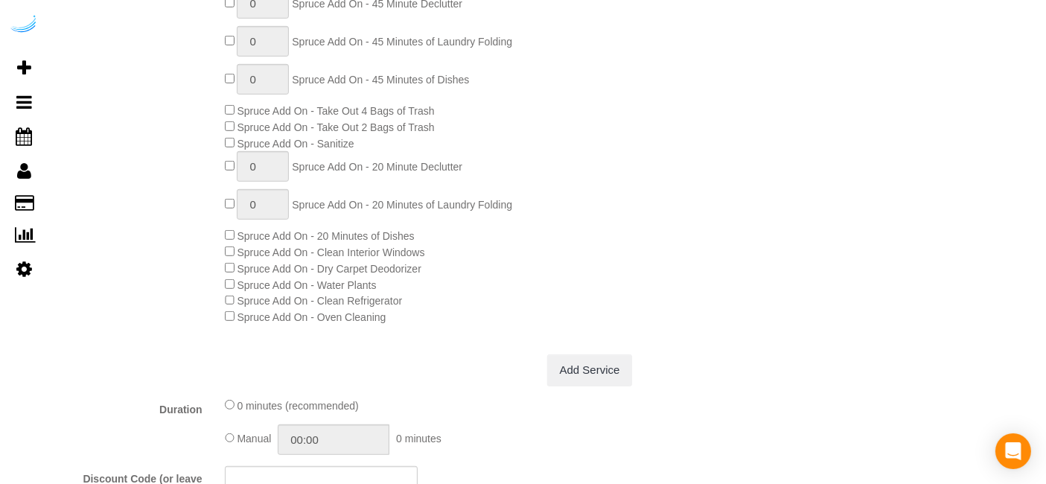
select select "object:795"
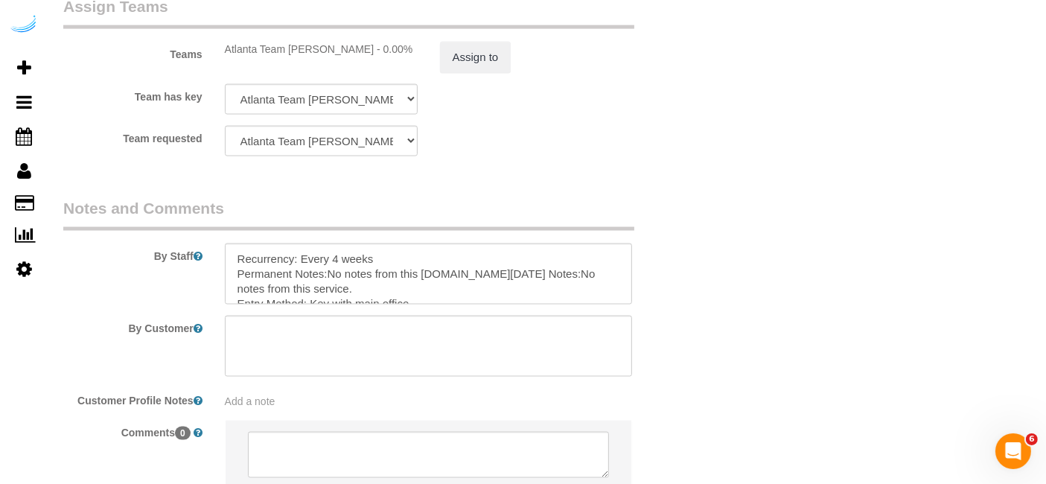
scroll to position [2316, 0]
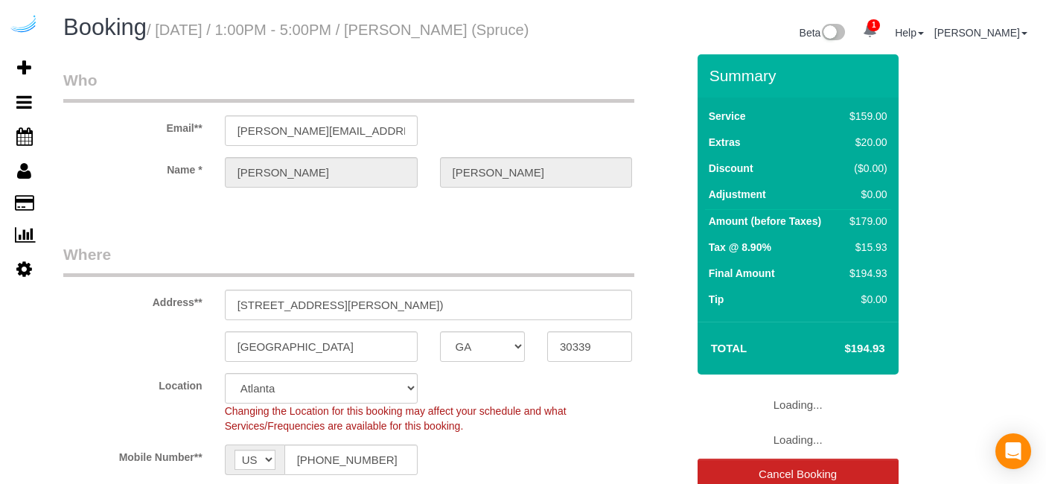
select select "GA"
select select "282"
select select "number:9"
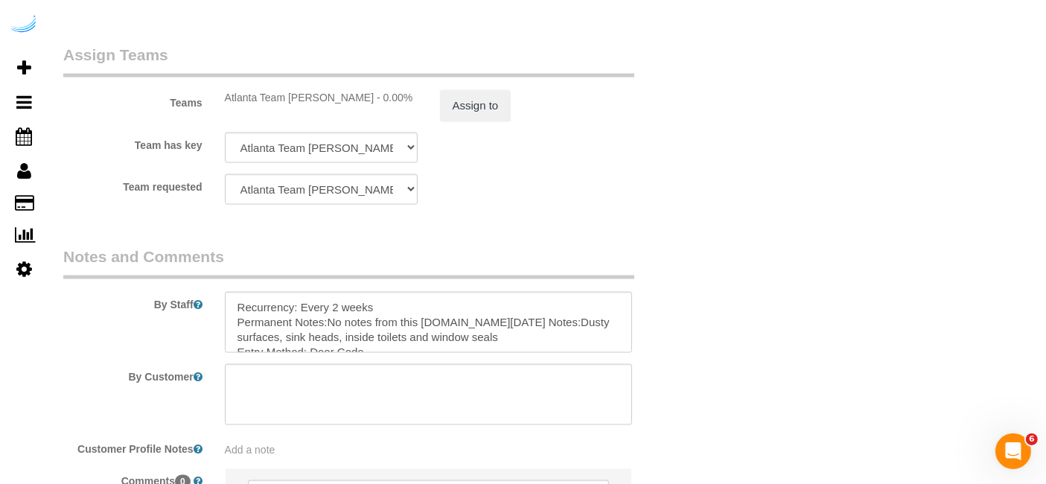
scroll to position [2409, 0]
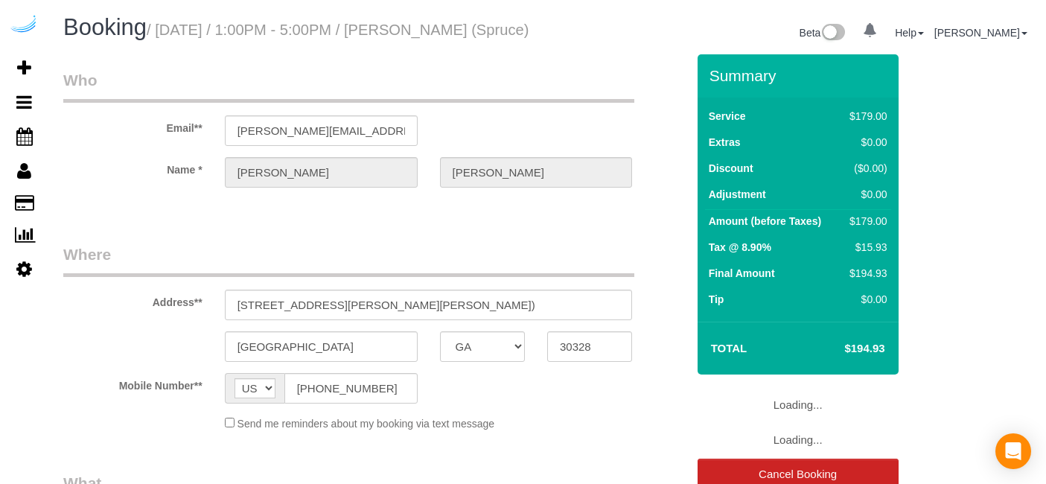
select select "GA"
select select "number:9"
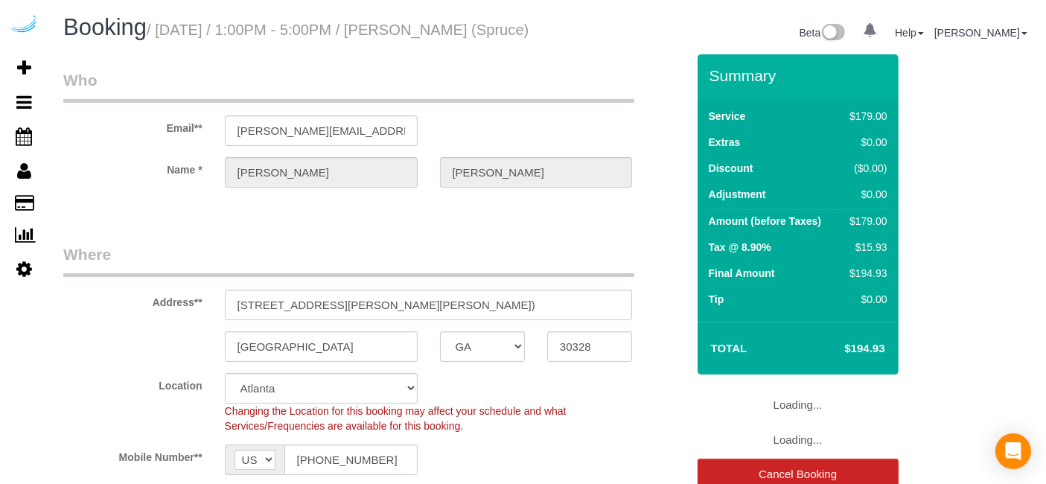
select select "282"
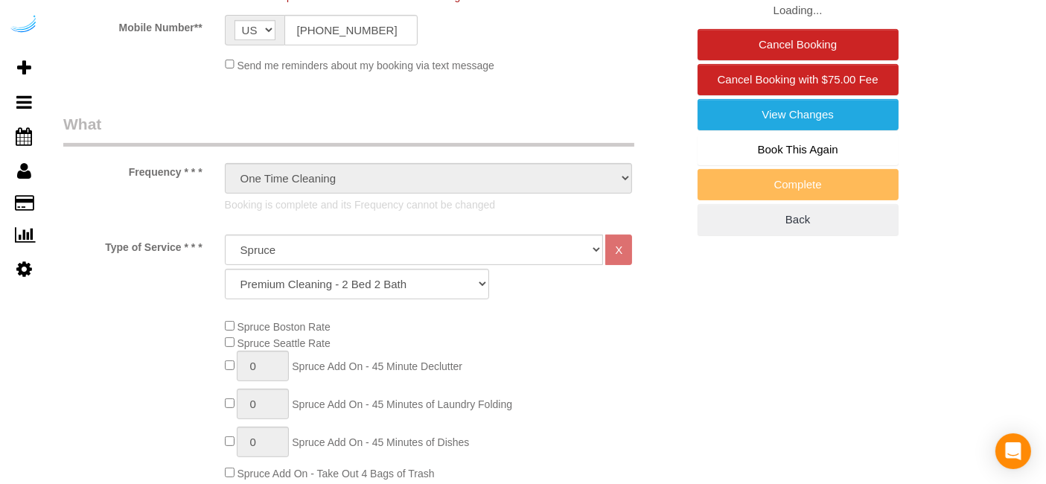
select select "object:795"
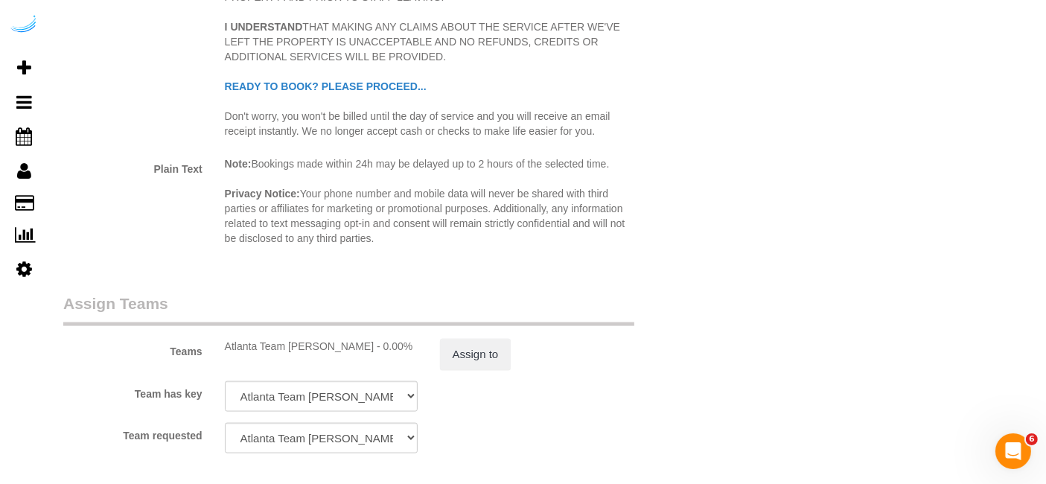
scroll to position [2316, 0]
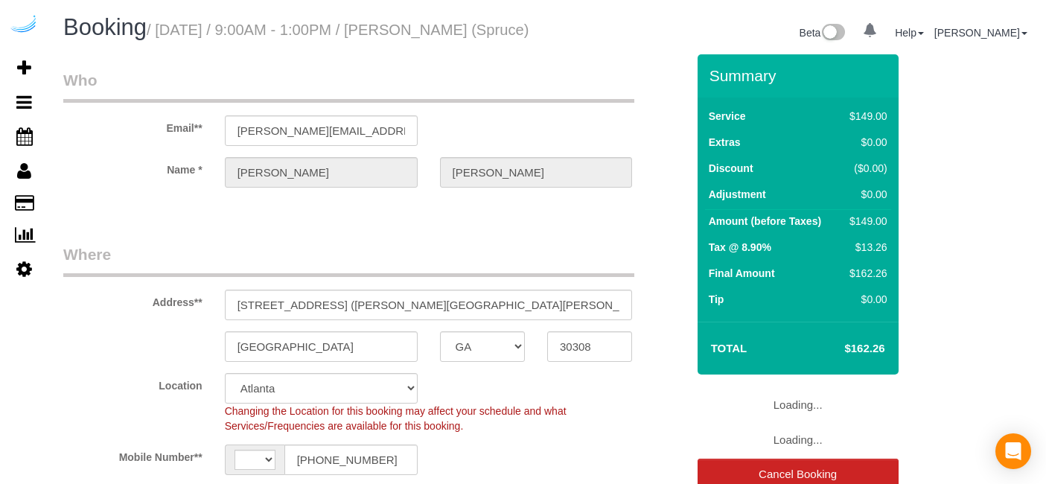
select select "GA"
select select "number:9"
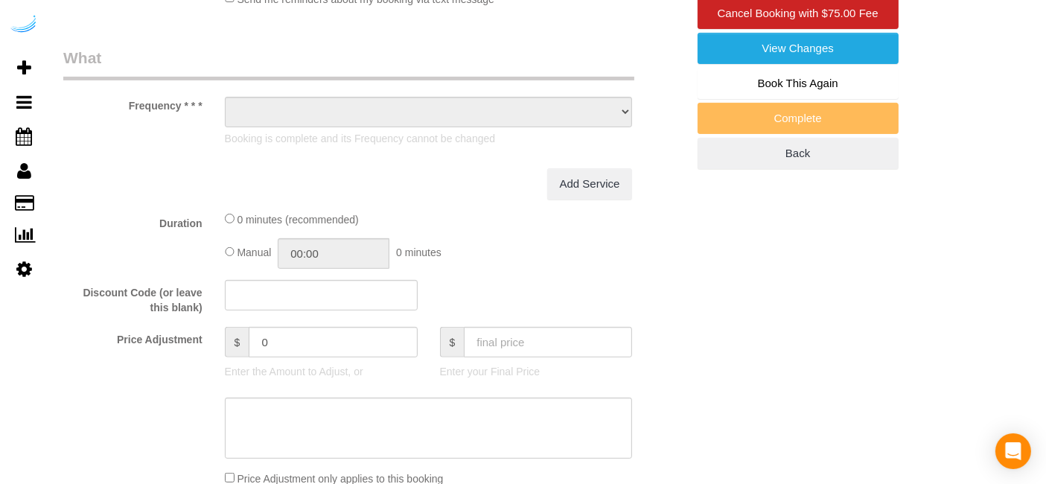
select select "string:[GEOGRAPHIC_DATA]"
select select "object:711"
select select "282"
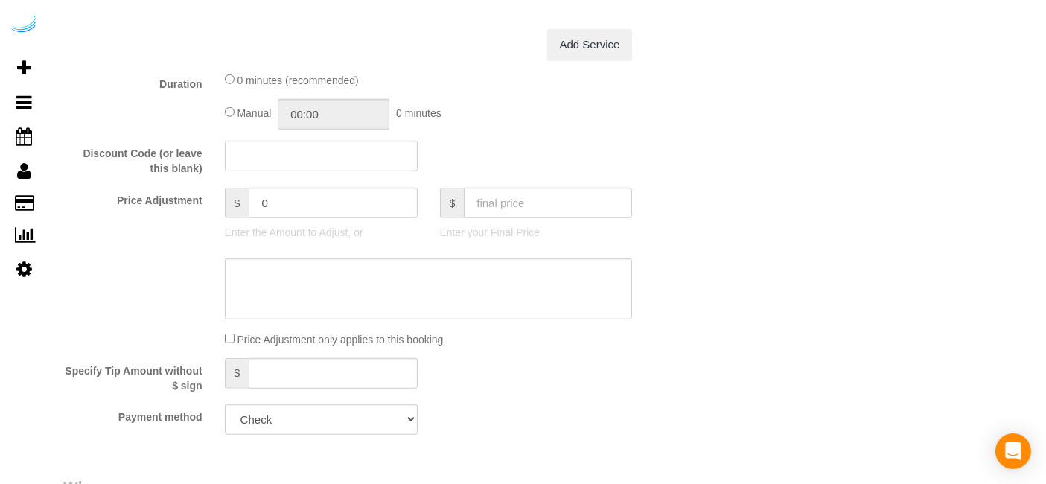
select select "object:795"
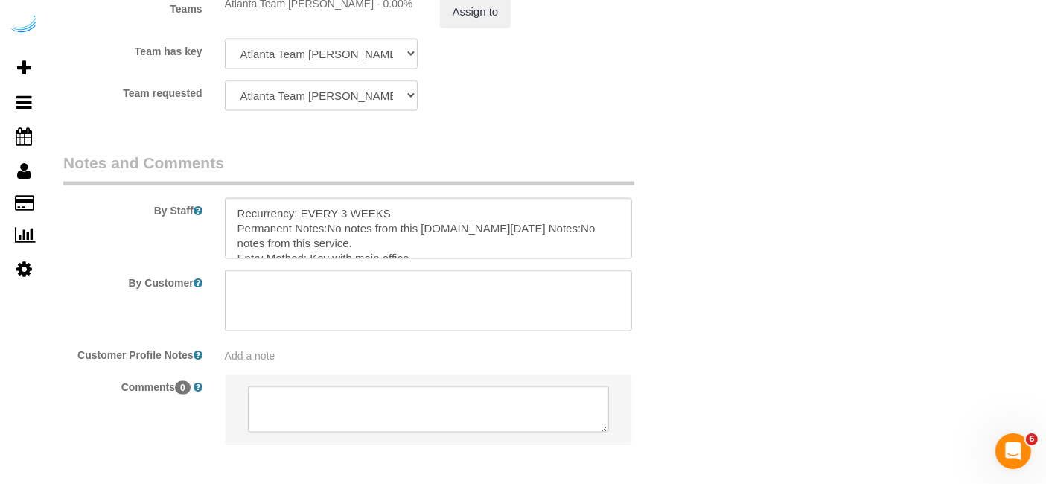
scroll to position [2409, 0]
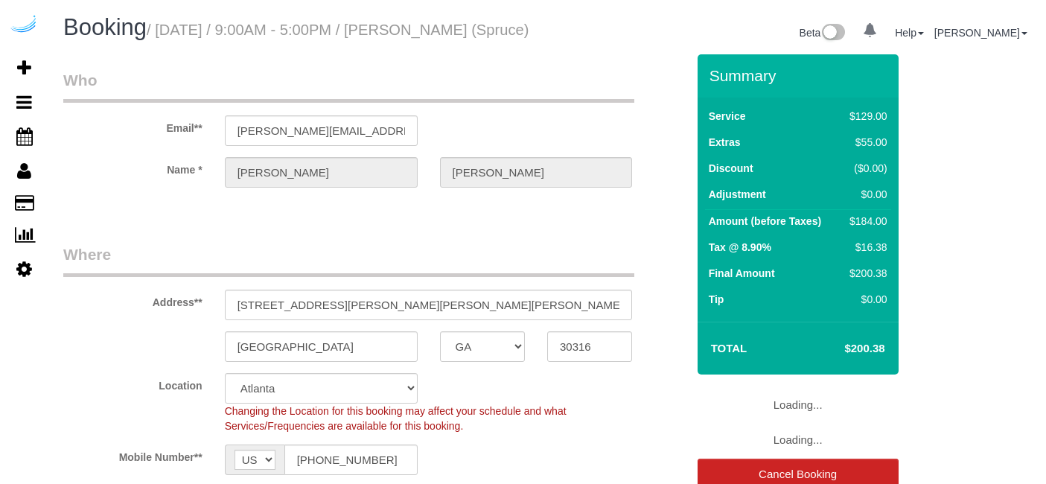
select select "GA"
select select "number:9"
select select "object:718"
select select "282"
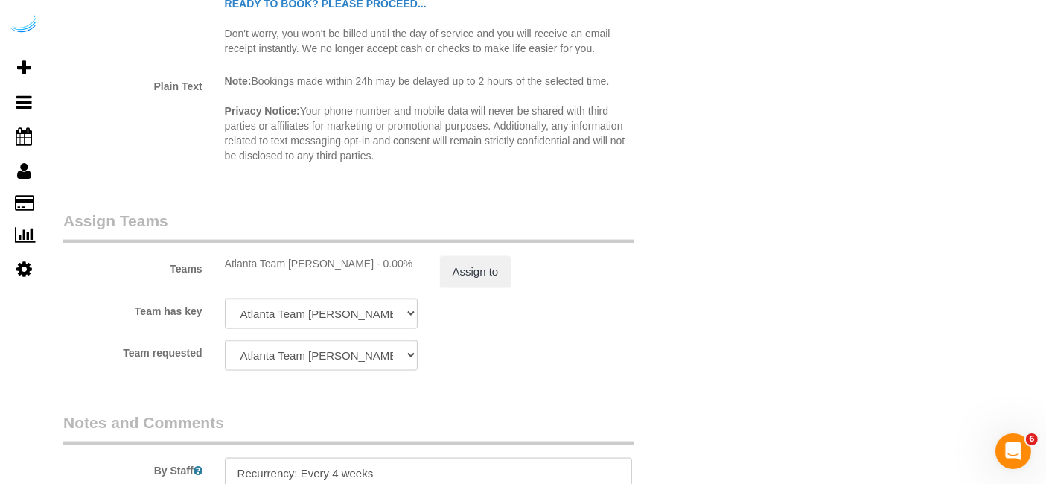
scroll to position [2409, 0]
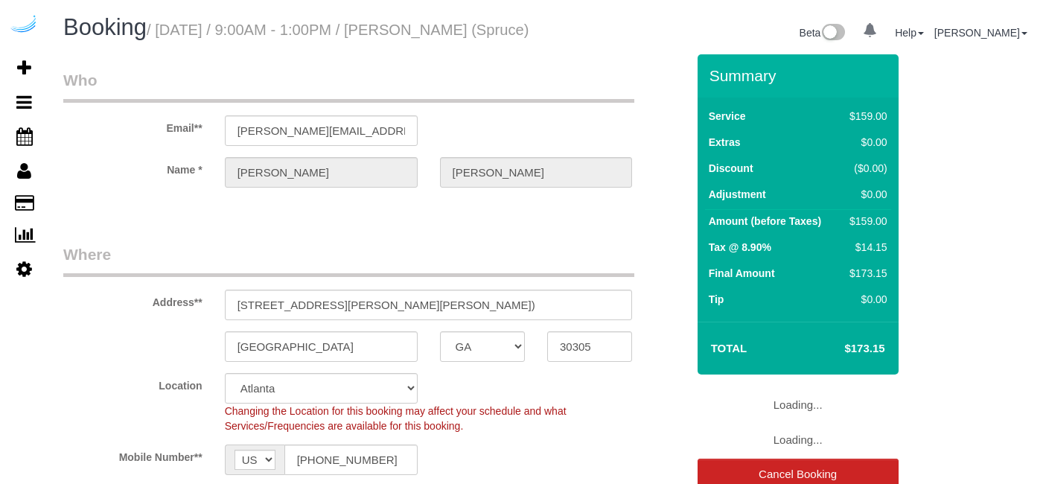
select select "GA"
select select "number:9"
select select "object:795"
select select "282"
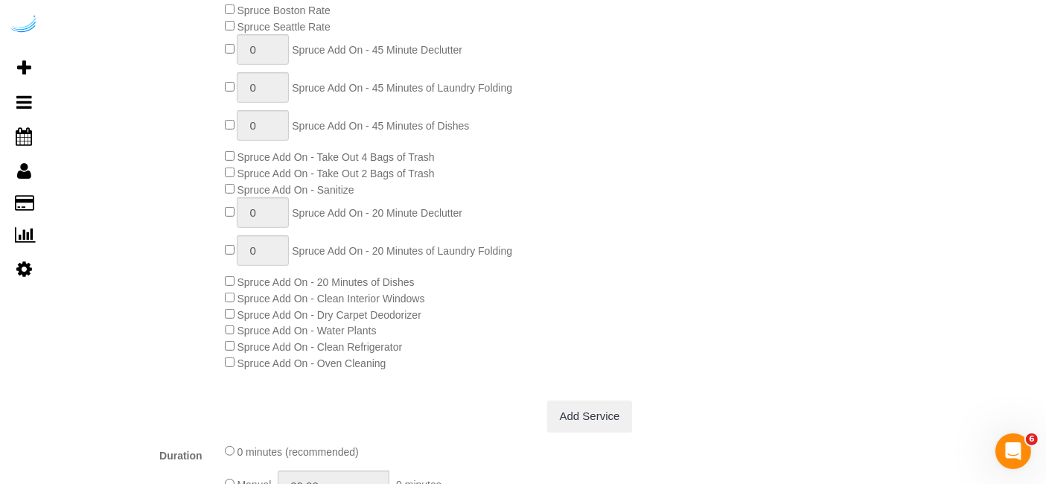
scroll to position [744, 0]
type input "1"
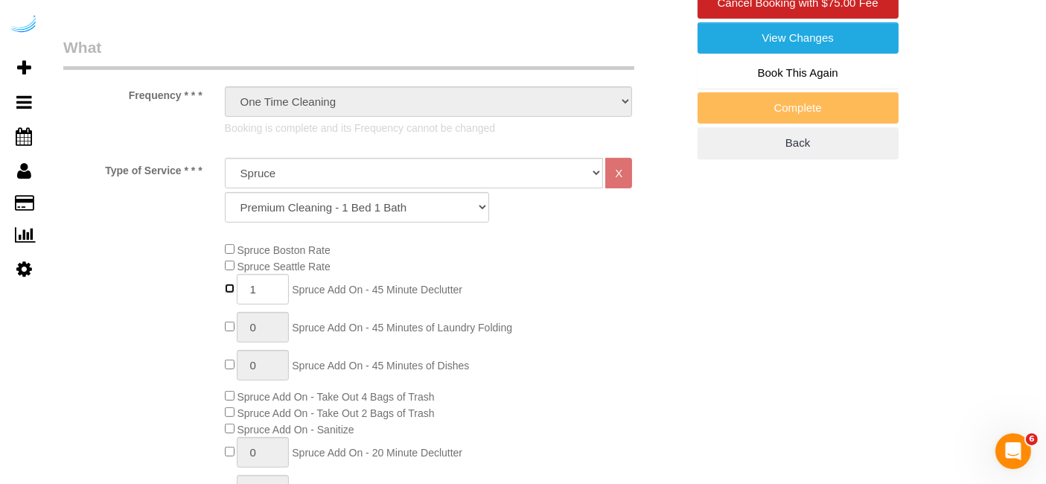
scroll to position [93, 0]
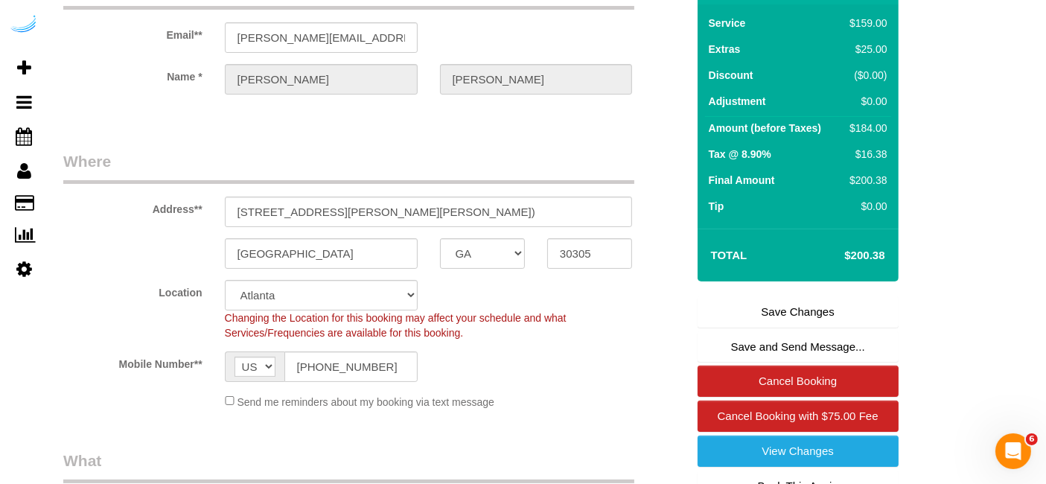
click at [771, 319] on link "Save Changes" at bounding box center [797, 311] width 201 height 31
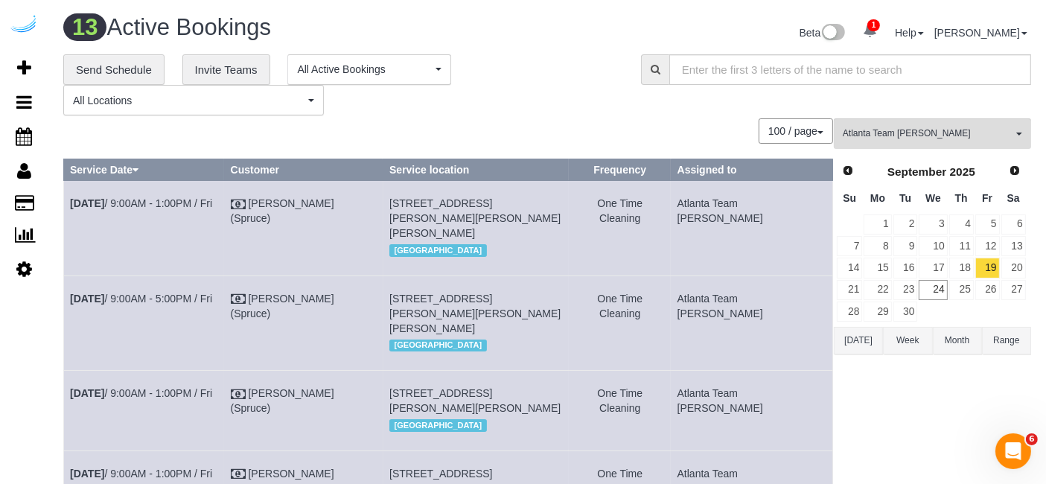
scroll to position [1035, 0]
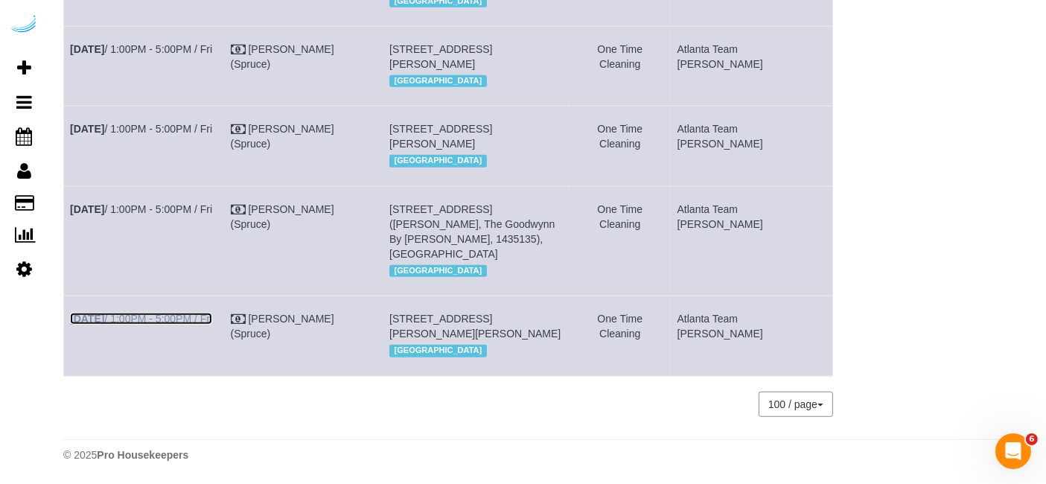
click at [194, 313] on link "Sep 19th / 1:00PM - 5:00PM / Fri" at bounding box center [141, 319] width 142 height 12
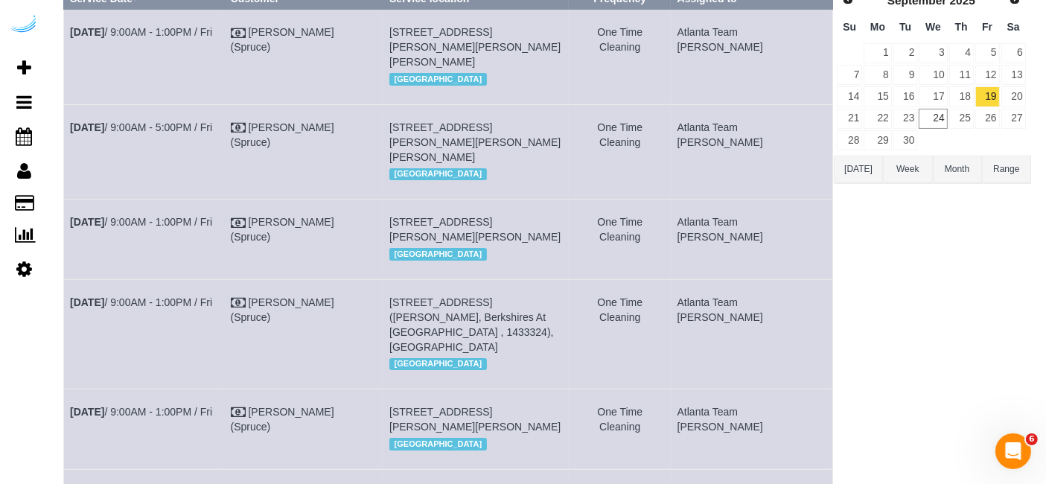
scroll to position [0, 0]
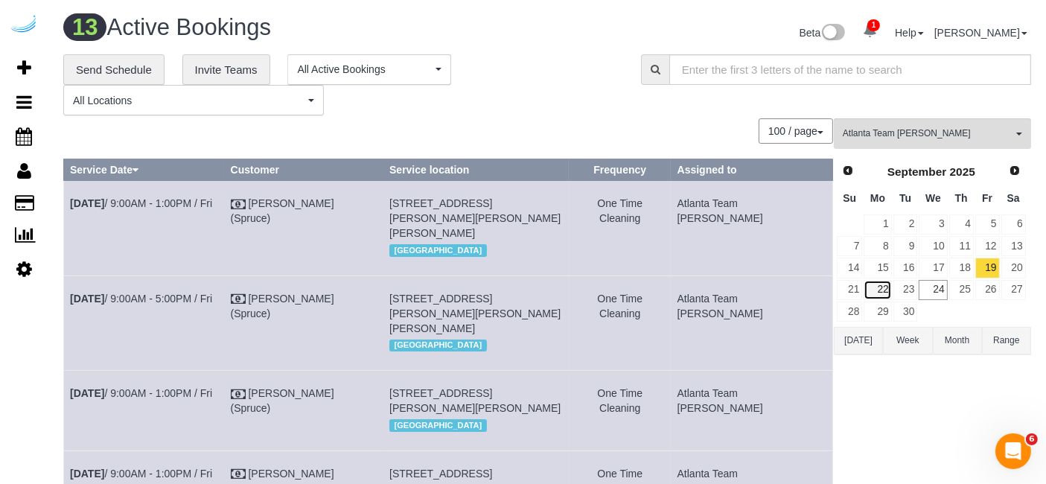
click at [880, 281] on link "22" at bounding box center [877, 290] width 28 height 20
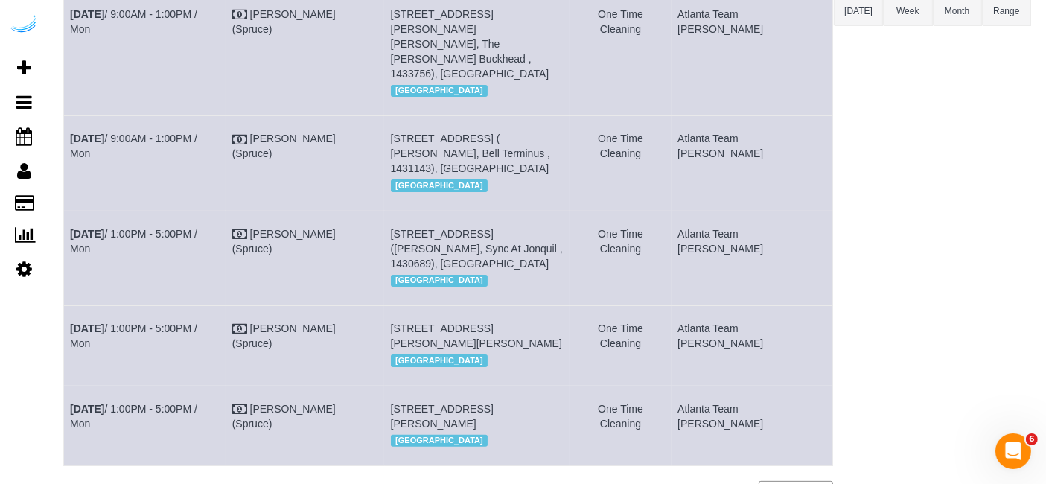
scroll to position [330, 0]
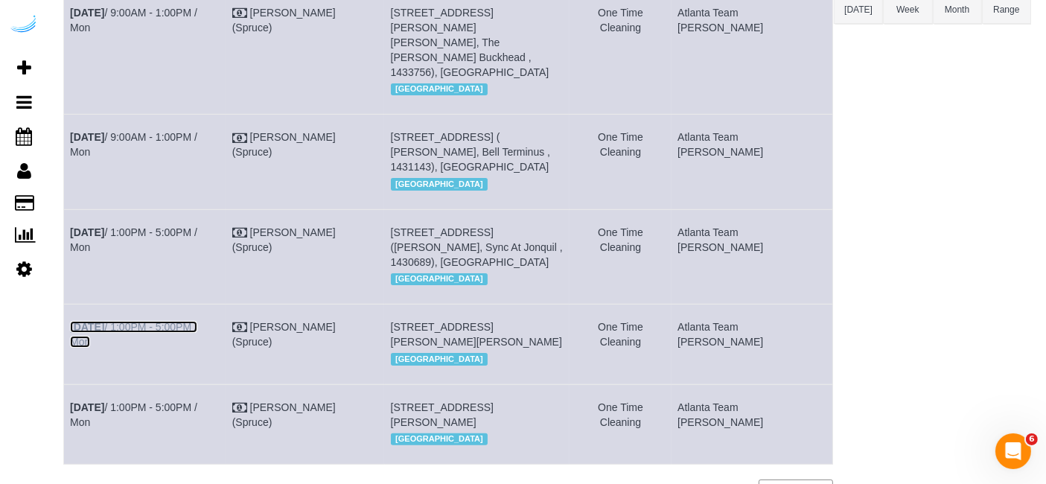
click at [197, 321] on link "Sep 22nd / 1:00PM - 5:00PM / Mon" at bounding box center [133, 334] width 127 height 27
click at [197, 131] on link "Sep 22nd / 9:00AM - 1:00PM / Mon" at bounding box center [133, 144] width 127 height 27
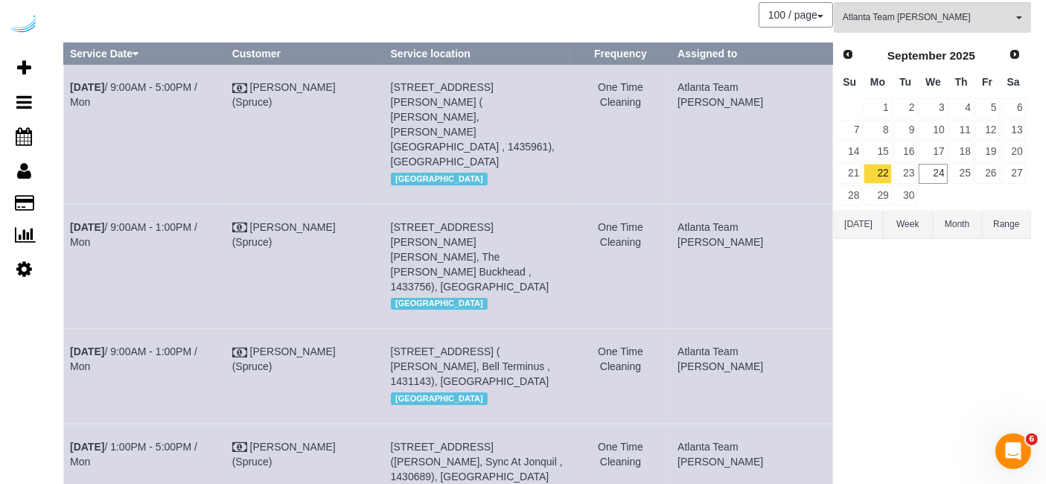
scroll to position [83, 0]
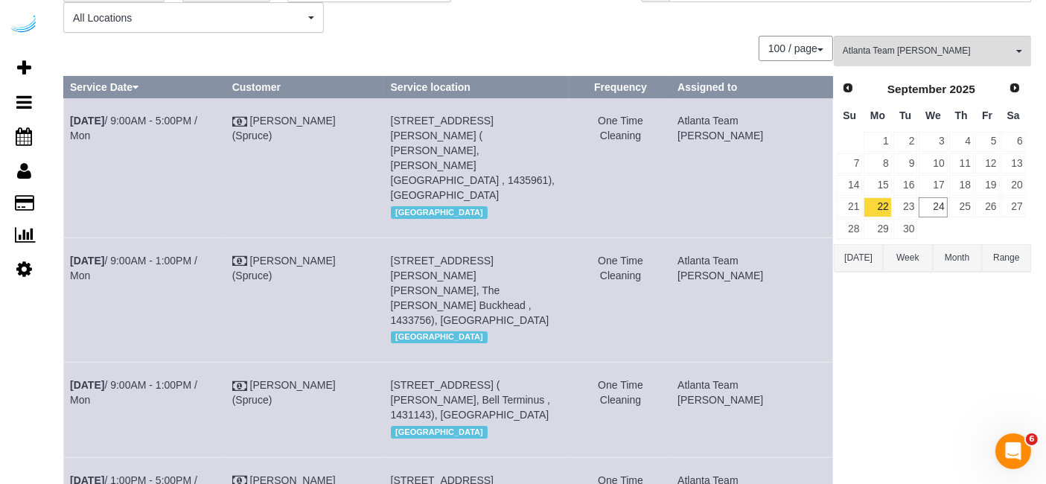
click at [215, 237] on td "Sep 22nd / 9:00AM - 1:00PM / Mon" at bounding box center [145, 299] width 162 height 124
click at [197, 255] on link "Sep 22nd / 9:00AM - 1:00PM / Mon" at bounding box center [133, 268] width 127 height 27
click at [165, 119] on link "Sep 22nd / 9:00AM - 5:00PM / Mon" at bounding box center [133, 128] width 127 height 27
click at [197, 474] on link "Sep 22nd / 1:00PM - 5:00PM / Mon" at bounding box center [133, 487] width 127 height 27
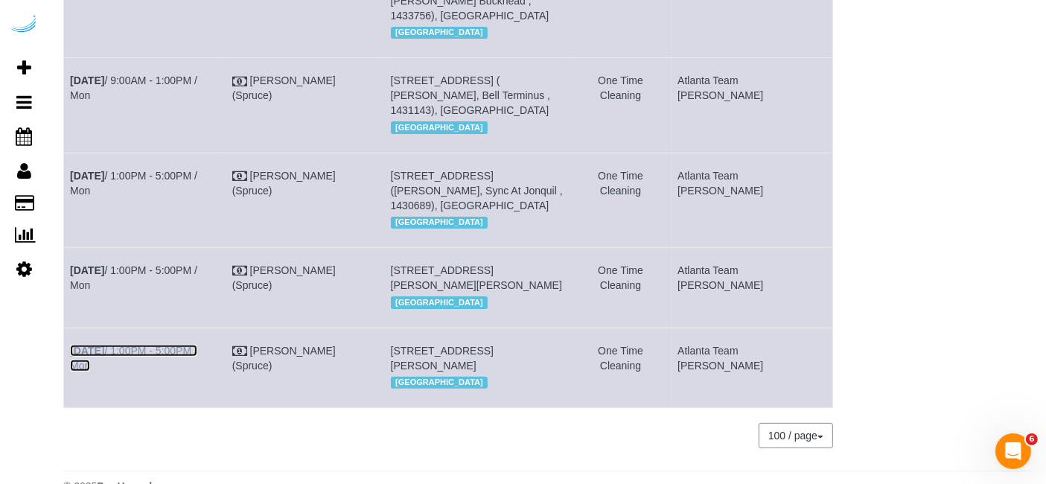
drag, startPoint x: 205, startPoint y: 304, endPoint x: 205, endPoint y: 295, distance: 8.9
click at [197, 345] on link "Sep 22nd / 1:00PM - 5:00PM / Mon" at bounding box center [133, 358] width 127 height 27
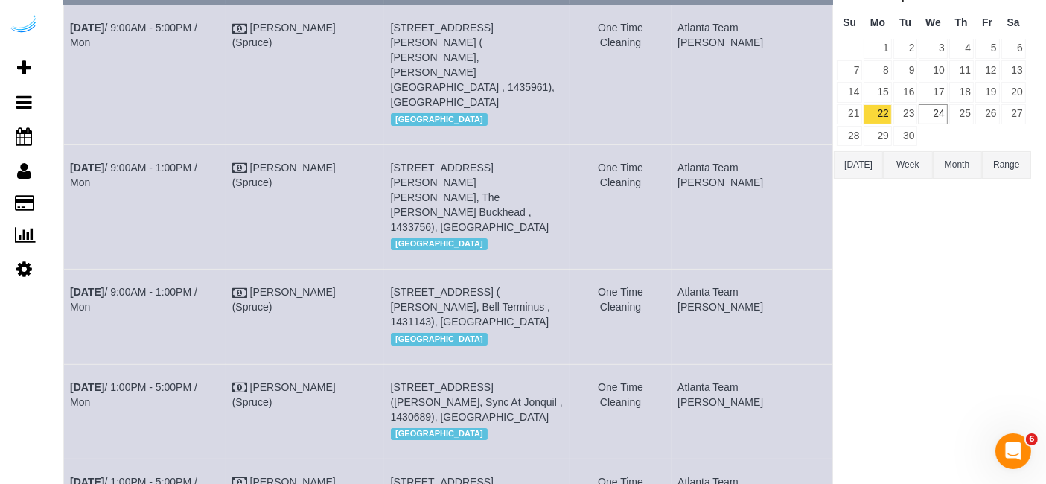
scroll to position [0, 0]
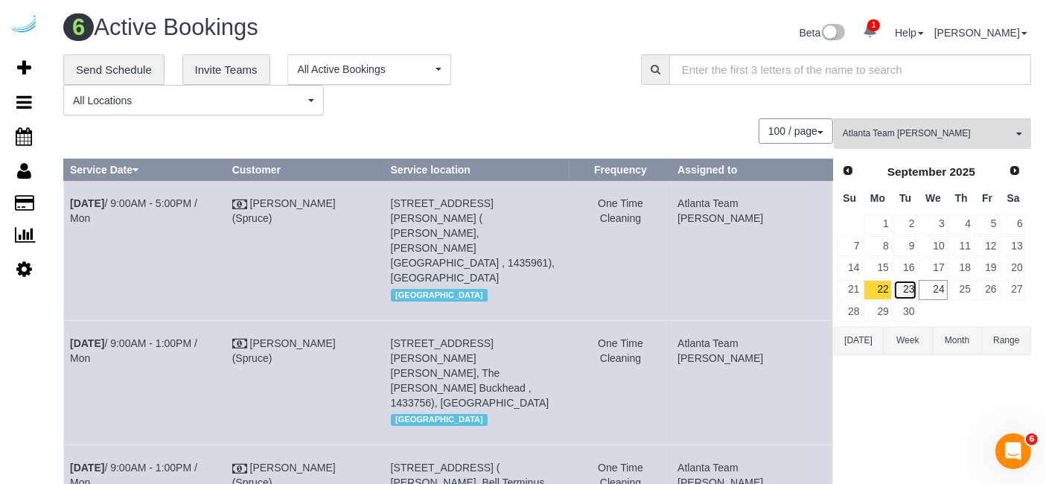
click at [910, 291] on link "23" at bounding box center [905, 290] width 25 height 20
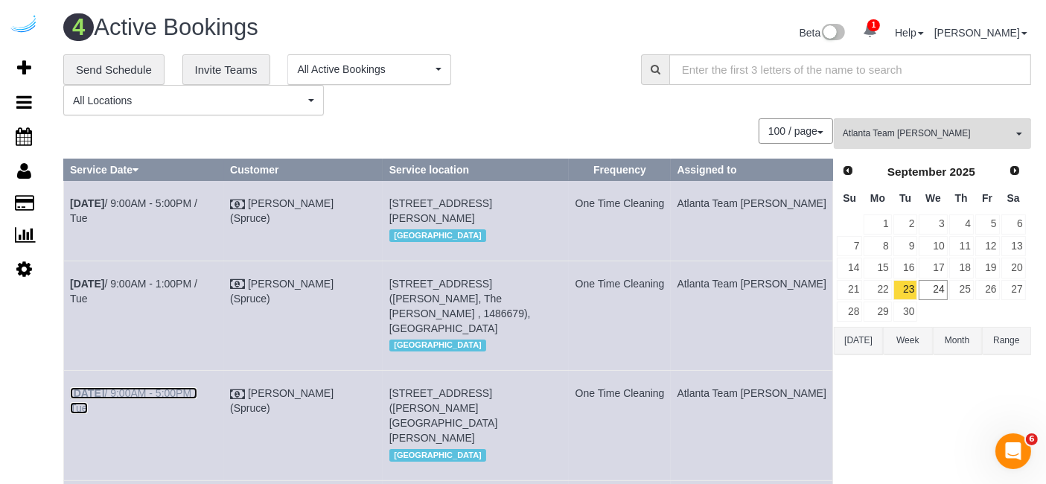
drag, startPoint x: 208, startPoint y: 390, endPoint x: 197, endPoint y: 344, distance: 47.5
click at [197, 390] on link "Sep 23rd / 9:00AM - 5:00PM / Tue" at bounding box center [133, 400] width 127 height 27
click at [197, 293] on link "Sep 23rd / 9:00AM - 1:00PM / Tue" at bounding box center [133, 291] width 127 height 27
click at [188, 202] on link "Sep 23rd / 9:00AM - 5:00PM / Tue" at bounding box center [133, 210] width 127 height 27
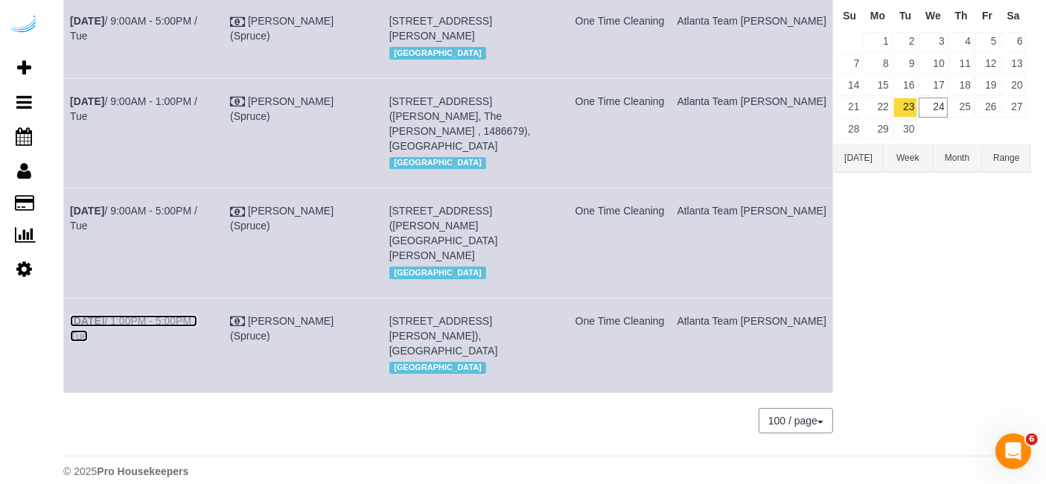
click at [187, 315] on link "Sep 23rd / 1:00PM - 5:00PM / Tue" at bounding box center [133, 328] width 127 height 27
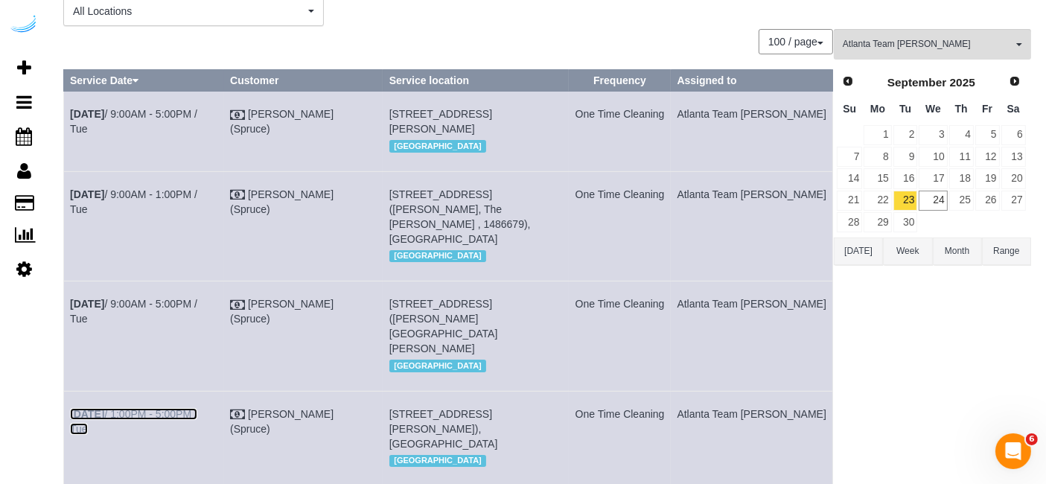
scroll to position [16, 0]
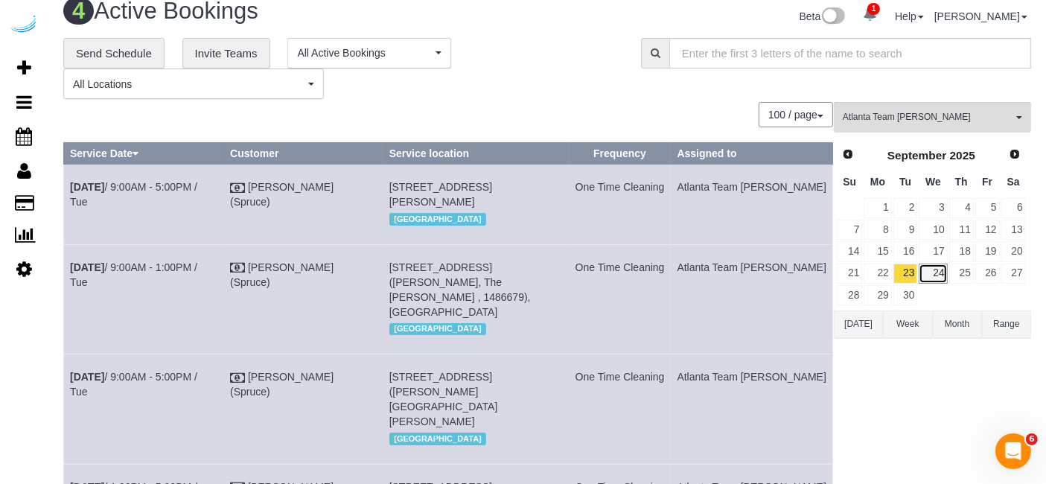
click at [936, 267] on link "24" at bounding box center [933, 273] width 28 height 20
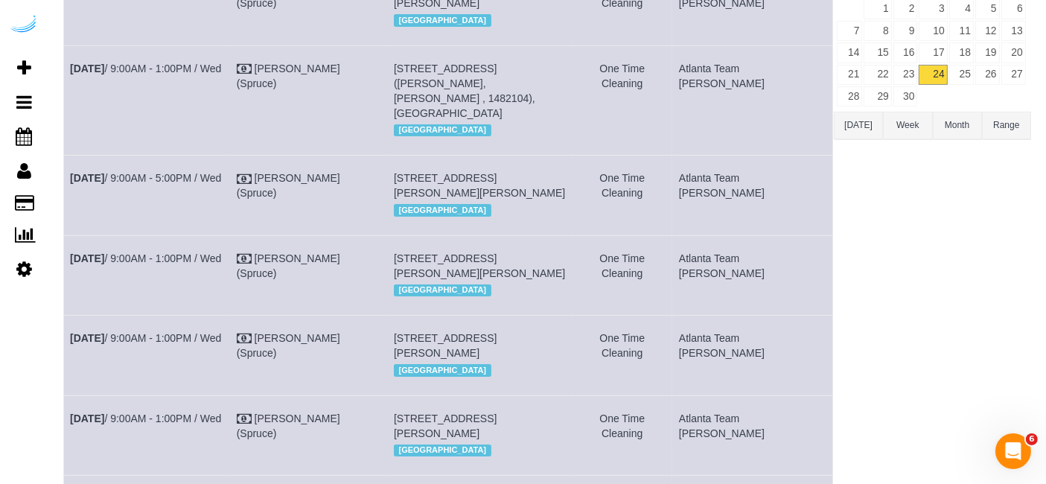
scroll to position [330, 0]
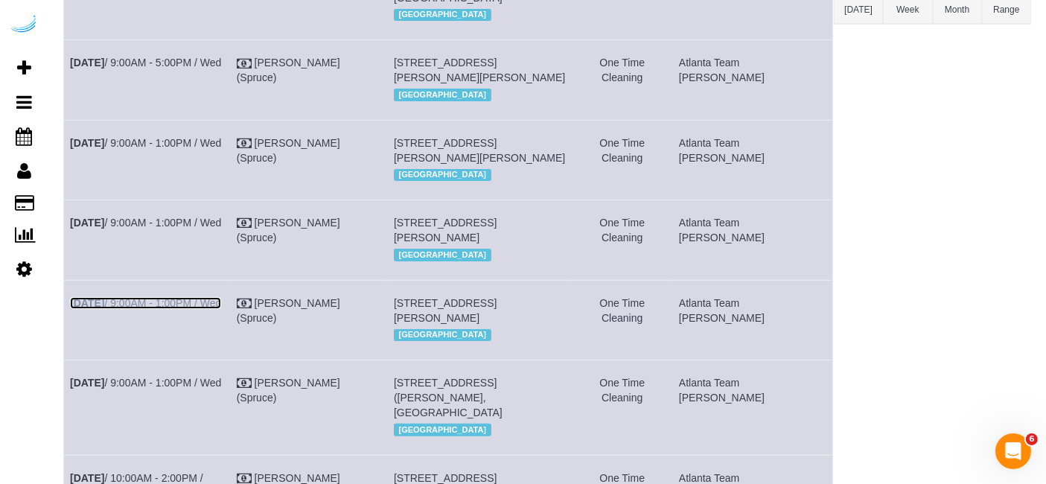
click at [208, 309] on link "Sep 24th / 9:00AM - 1:00PM / Wed" at bounding box center [145, 303] width 151 height 12
click at [202, 60] on link "Sep 24th / 9:00AM - 5:00PM / Wed" at bounding box center [145, 63] width 151 height 12
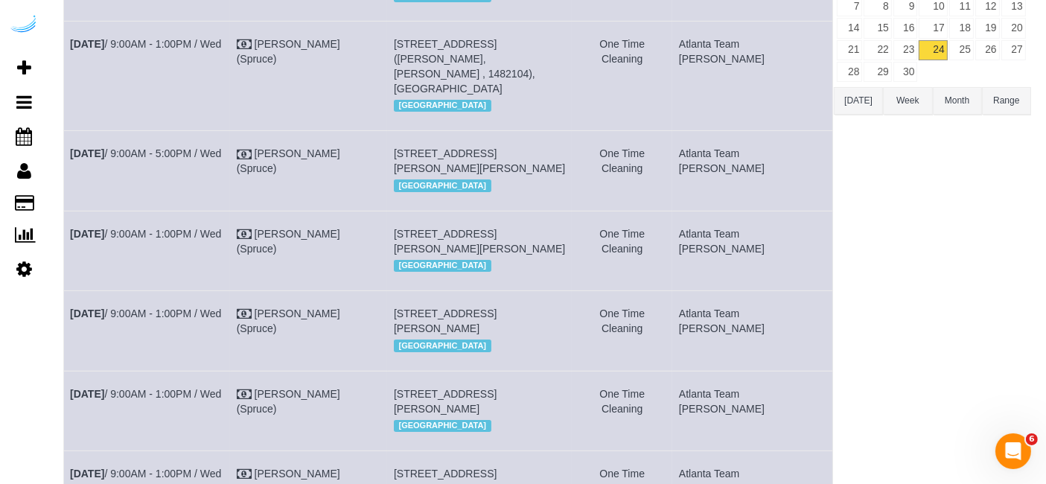
scroll to position [165, 0]
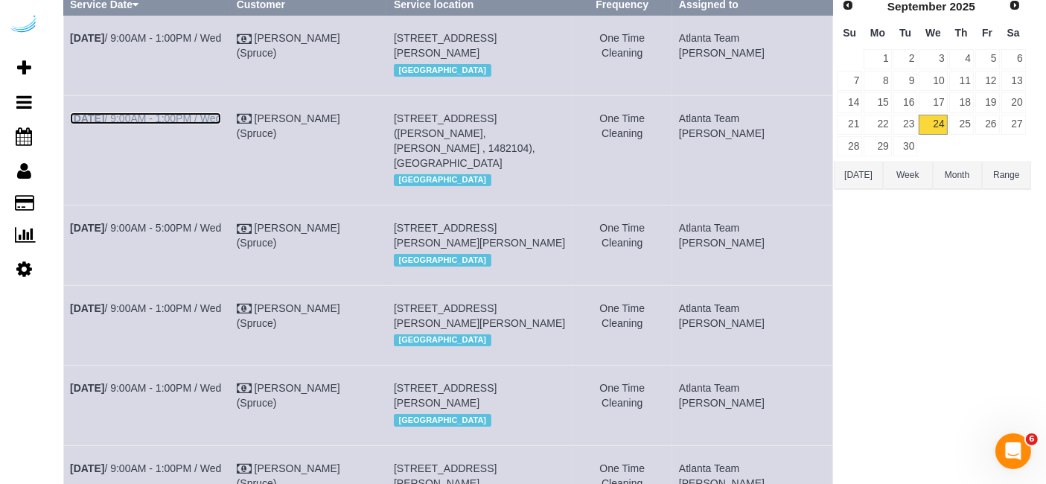
click at [199, 124] on link "Sep 24th / 9:00AM - 1:00PM / Wed" at bounding box center [145, 118] width 151 height 12
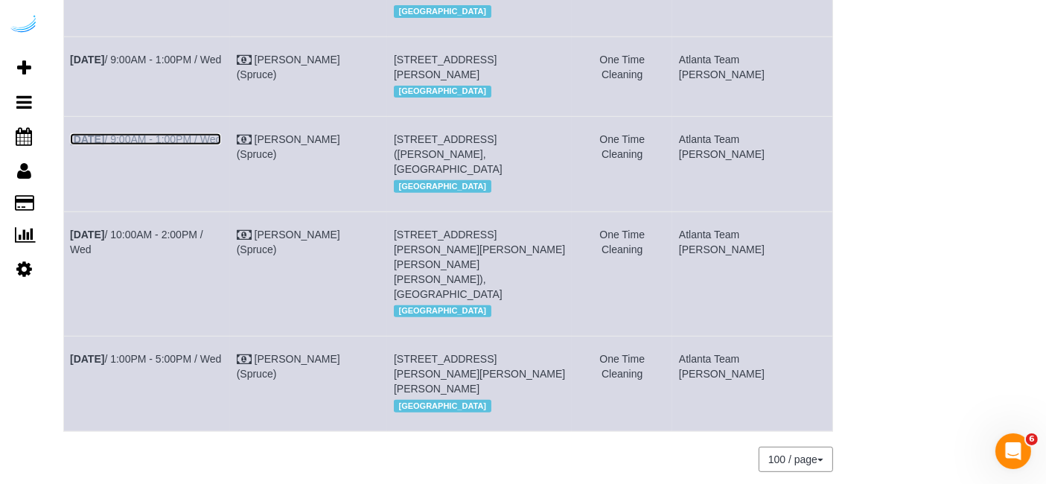
click at [140, 145] on link "Sep 24th / 9:00AM - 1:00PM / Wed" at bounding box center [145, 139] width 151 height 12
click at [203, 255] on link "Sep 24th / 10:00AM - 2:00PM / Wed" at bounding box center [136, 242] width 133 height 27
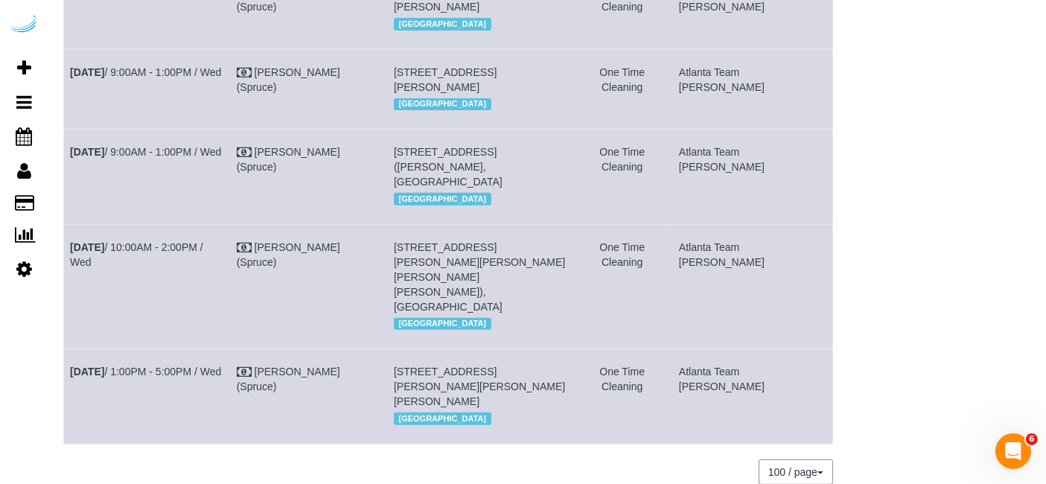
scroll to position [491, 0]
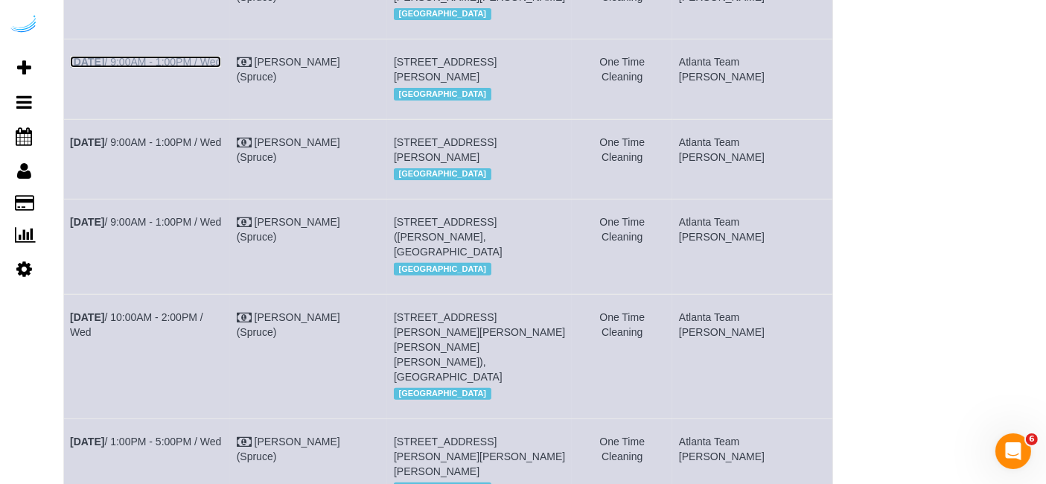
click at [195, 68] on link "Sep 24th / 9:00AM - 1:00PM / Wed" at bounding box center [145, 62] width 151 height 12
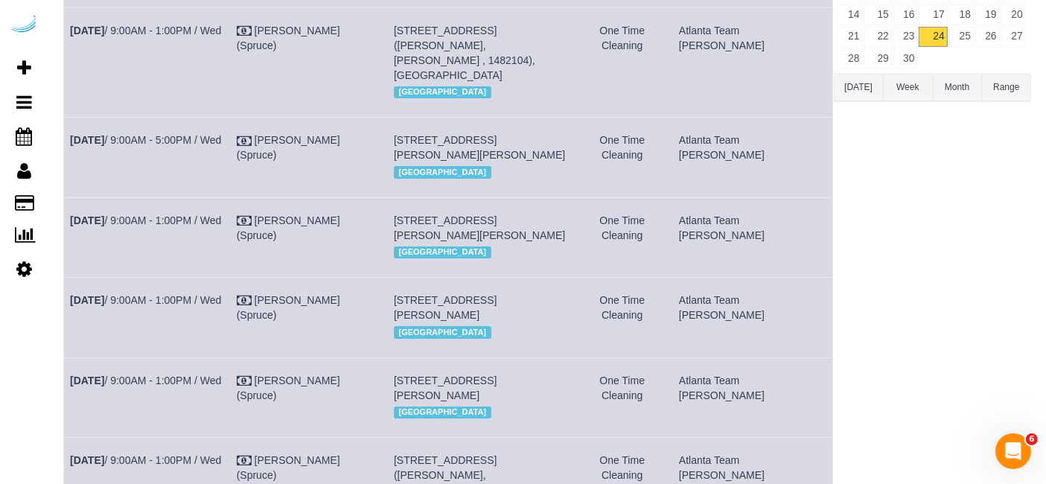
scroll to position [243, 0]
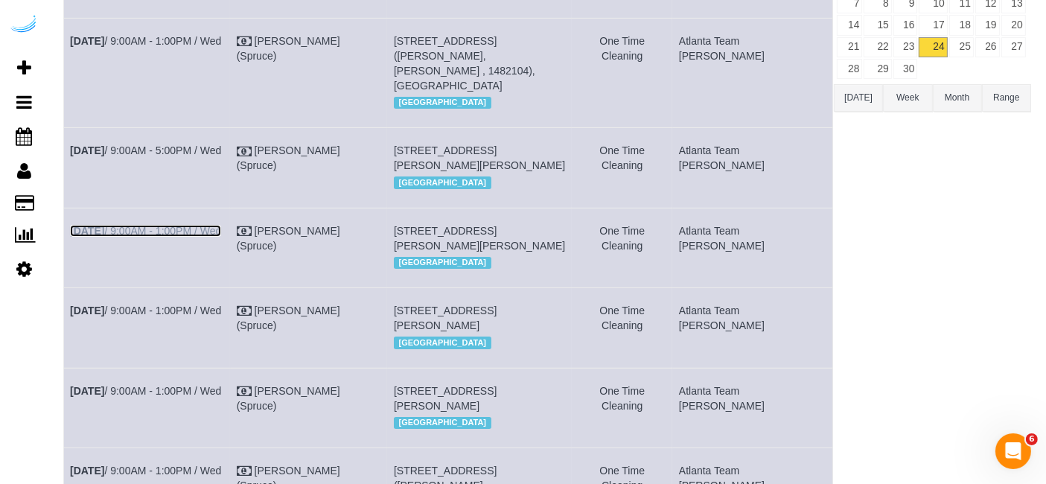
click at [176, 237] on link "Sep 24th / 9:00AM - 1:00PM / Wed" at bounding box center [145, 231] width 151 height 12
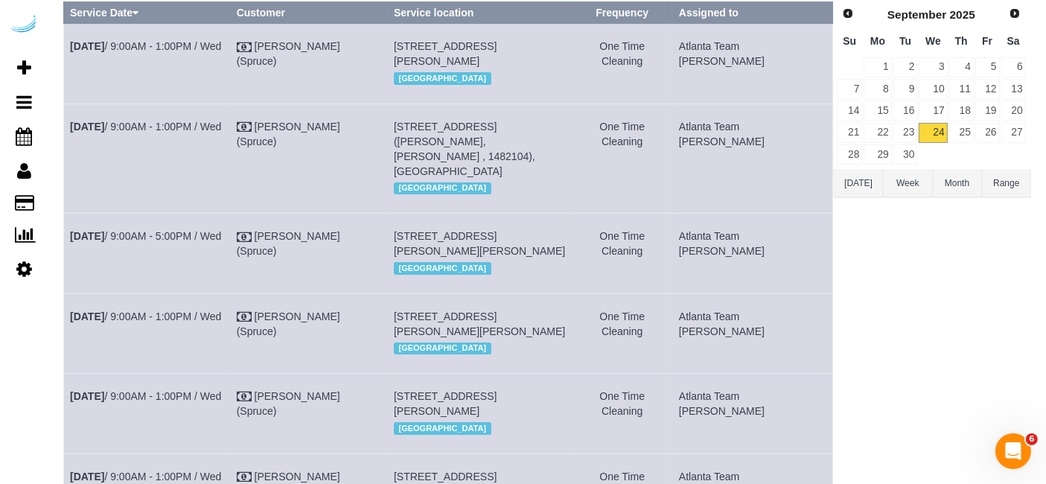
scroll to position [77, 0]
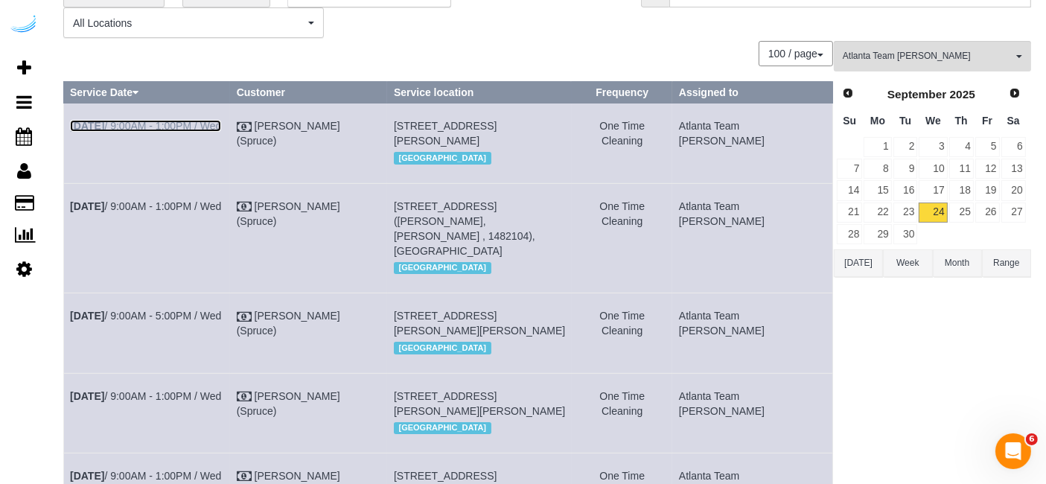
click at [199, 124] on link "Sep 24th / 9:00AM - 1:00PM / Wed" at bounding box center [145, 126] width 151 height 12
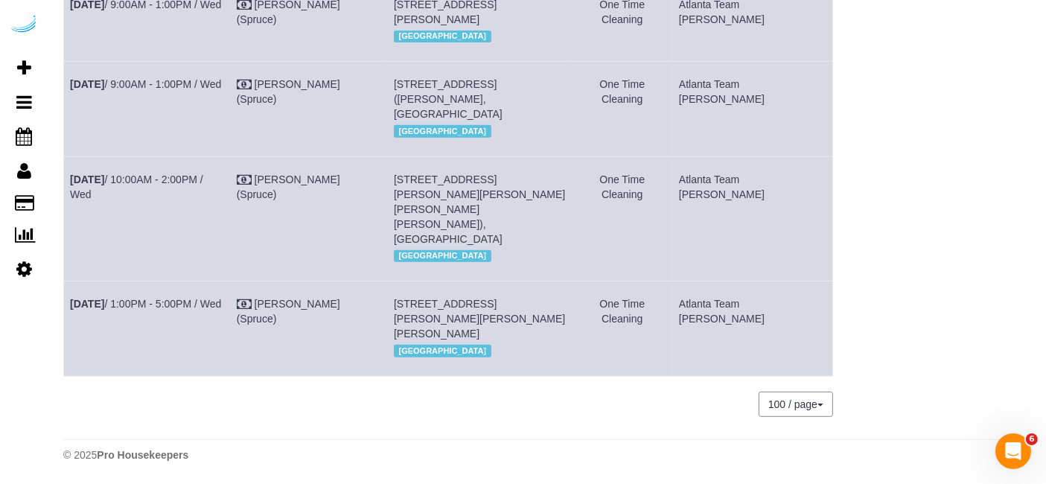
click at [188, 297] on td "Sep 24th / 1:00PM - 5:00PM / Wed" at bounding box center [147, 328] width 167 height 95
click at [188, 301] on link "Sep 24th / 1:00PM - 5:00PM / Wed" at bounding box center [145, 304] width 151 height 12
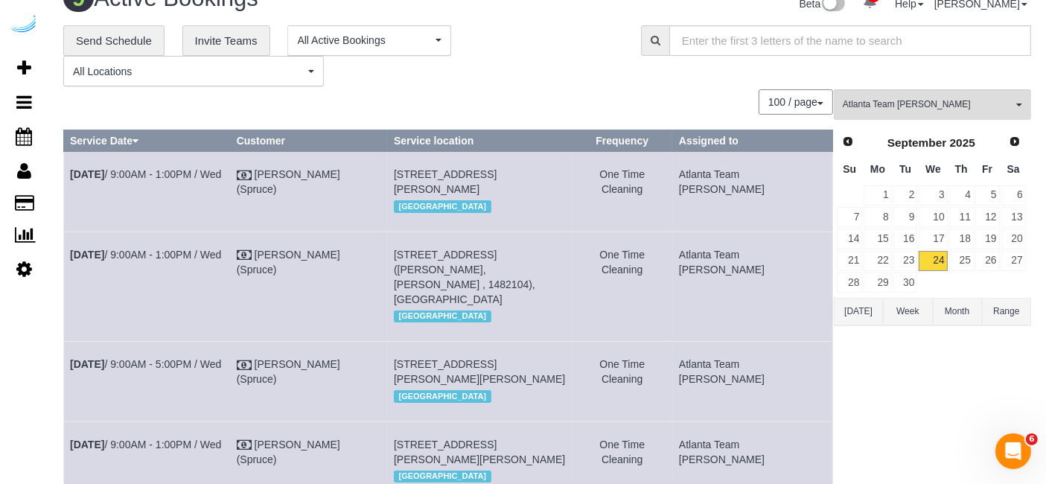
scroll to position [0, 0]
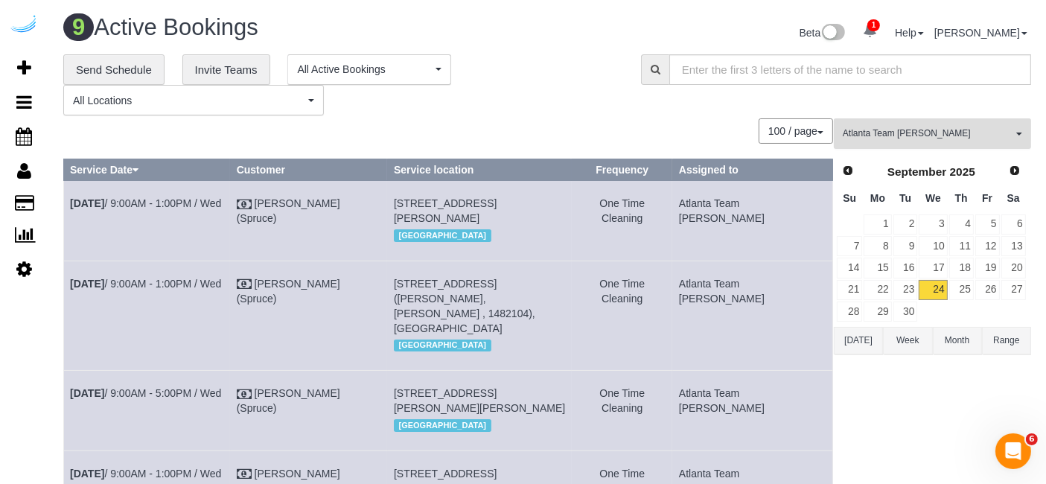
click at [921, 132] on span "Atlanta Team [PERSON_NAME]" at bounding box center [928, 133] width 170 height 13
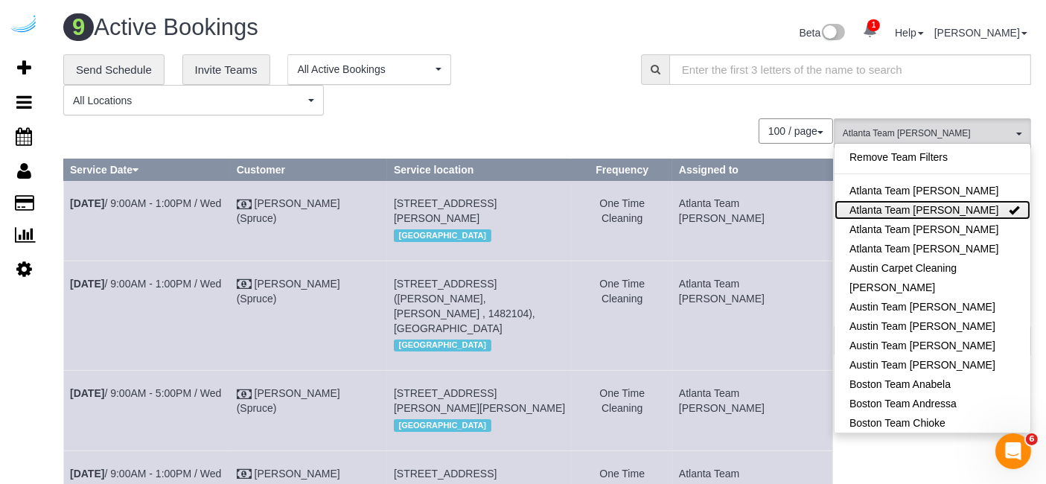
click at [927, 203] on link "Atlanta Team [PERSON_NAME]" at bounding box center [932, 209] width 196 height 19
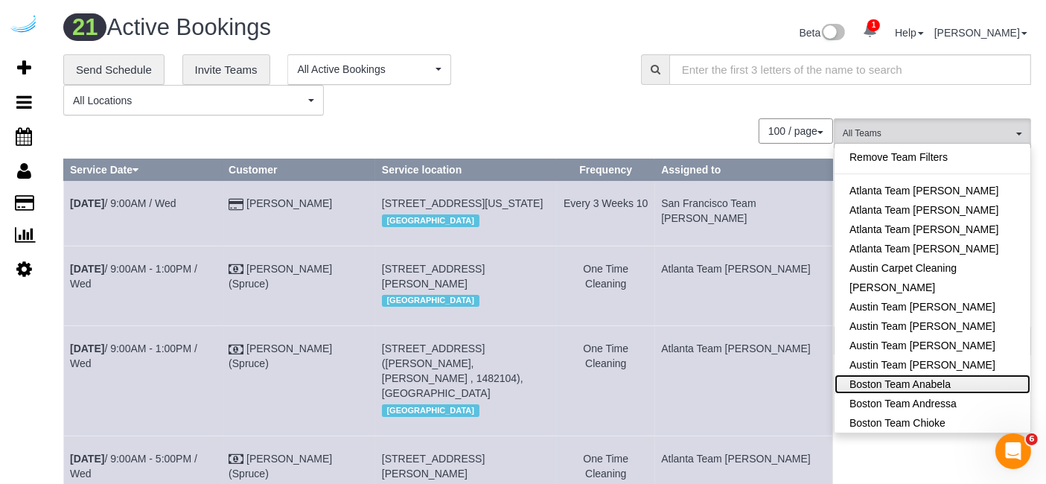
click at [962, 388] on link "Boston Team Anabela" at bounding box center [932, 383] width 196 height 19
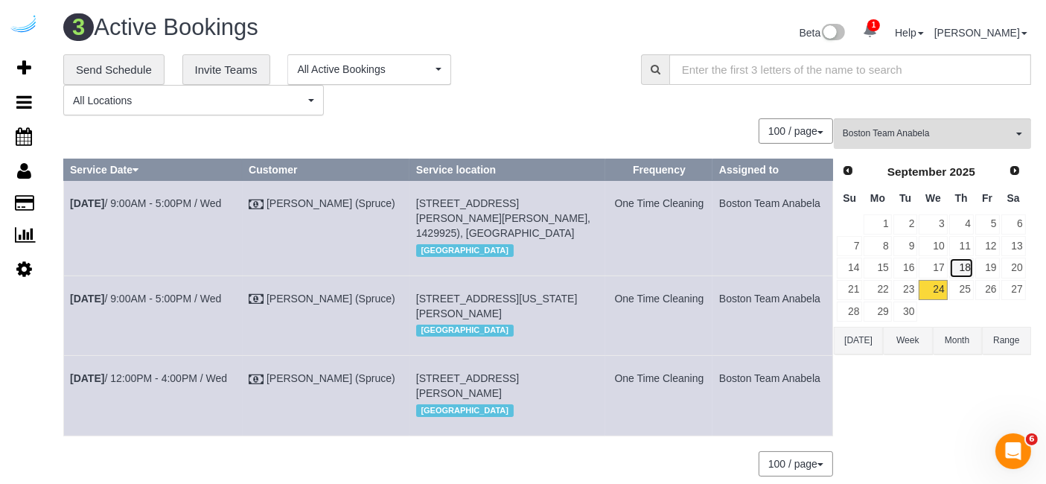
click at [968, 263] on link "18" at bounding box center [961, 268] width 25 height 20
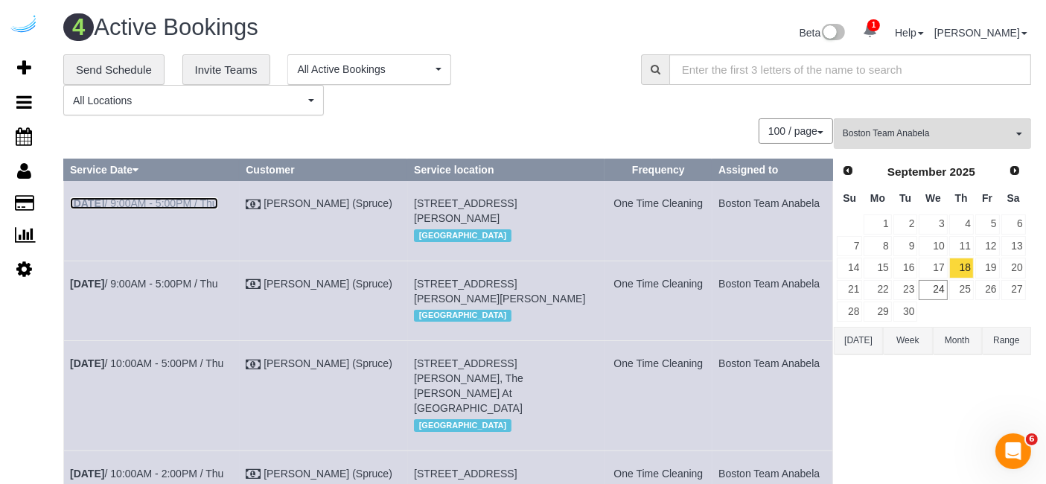
click at [199, 199] on link "Sep 18th / 9:00AM - 5:00PM / Thu" at bounding box center [144, 203] width 148 height 12
click at [212, 290] on link "Sep 18th / 9:00AM - 5:00PM / Thu" at bounding box center [144, 284] width 148 height 12
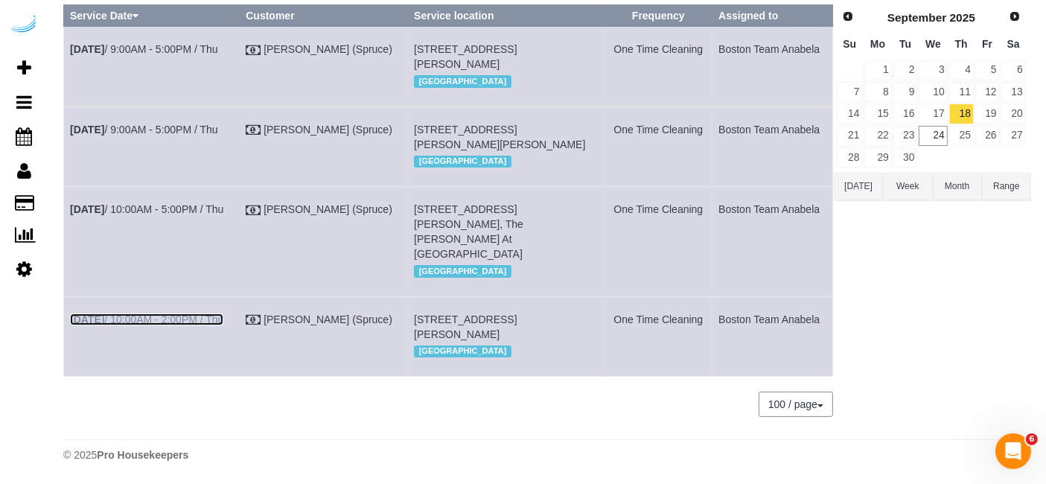
click at [202, 313] on link "Sep 18th / 10:00AM - 2:00PM / Thu" at bounding box center [146, 319] width 153 height 12
click at [212, 203] on link "Sep 18th / 10:00AM - 5:00PM / Thu" at bounding box center [146, 209] width 153 height 12
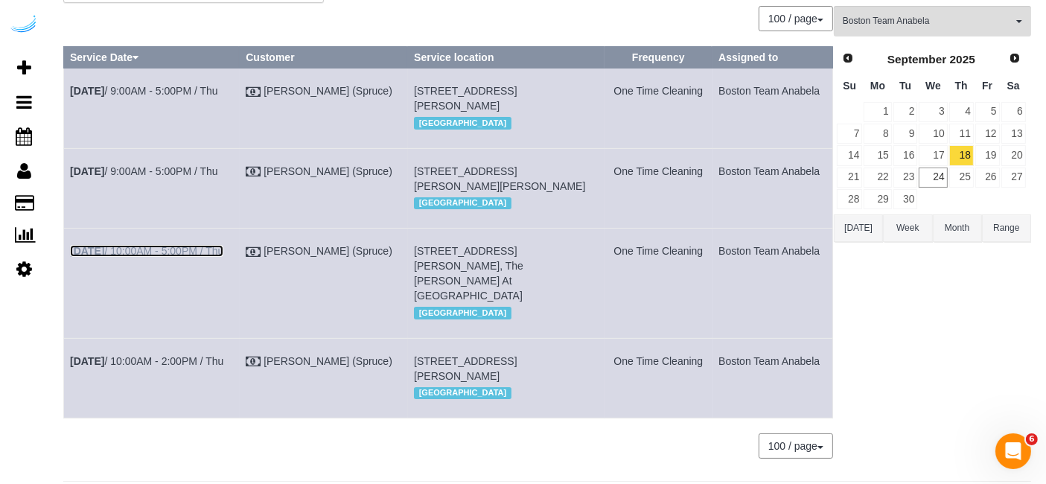
scroll to position [31, 0]
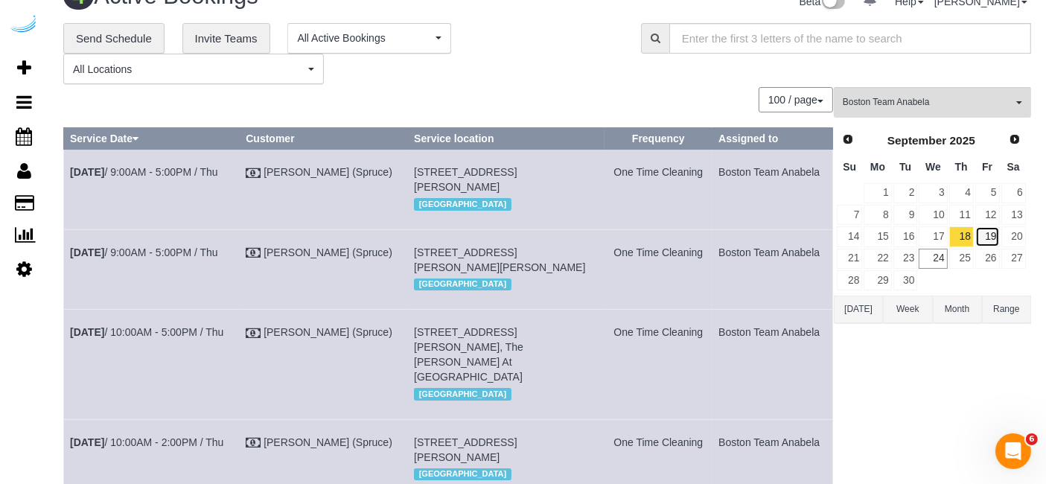
click at [993, 241] on link "19" at bounding box center [987, 236] width 25 height 20
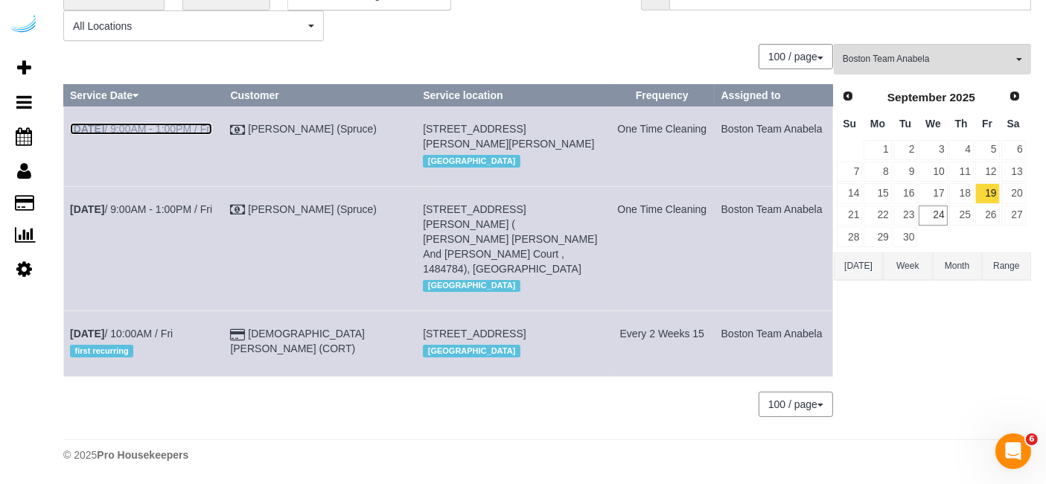
click at [183, 123] on link "Sep 19th / 9:00AM - 1:00PM / Fri" at bounding box center [141, 129] width 142 height 12
click at [199, 208] on link "Sep 19th / 9:00AM - 1:00PM / Fri" at bounding box center [141, 209] width 142 height 12
click at [884, 205] on link "22" at bounding box center [877, 215] width 28 height 20
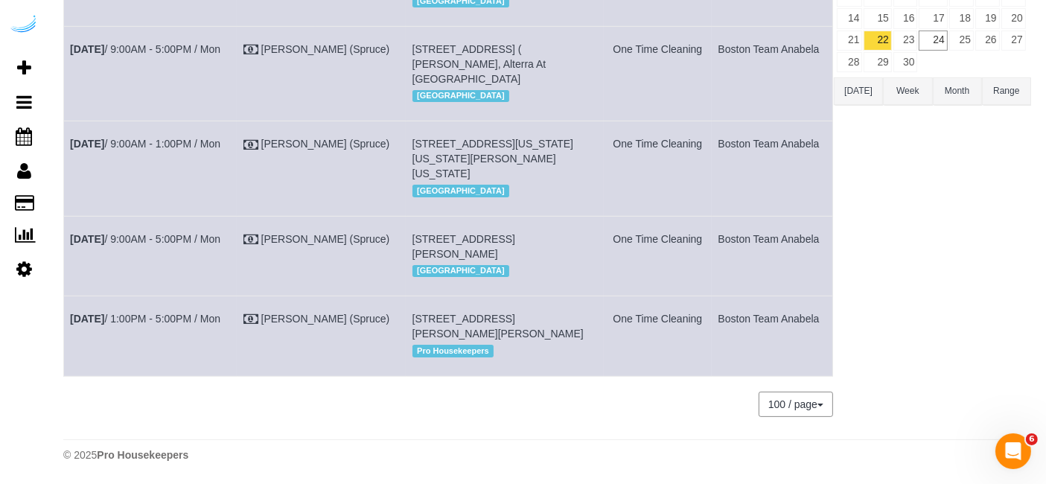
scroll to position [0, 0]
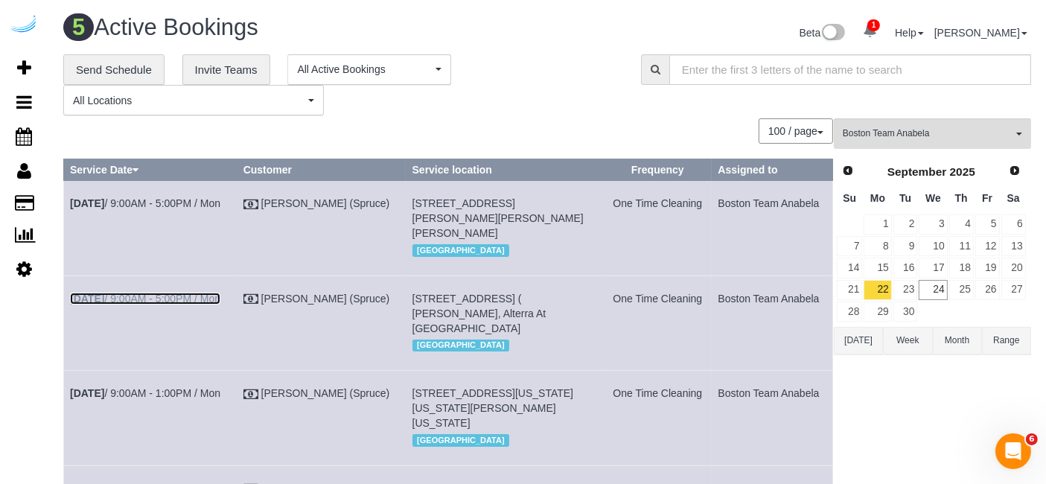
drag, startPoint x: 195, startPoint y: 298, endPoint x: 199, endPoint y: 284, distance: 15.5
click at [195, 298] on link "Sep 22nd / 9:00AM - 5:00PM / Mon" at bounding box center [145, 299] width 150 height 12
click at [207, 399] on link "Sep 22nd / 9:00AM - 1:00PM / Mon" at bounding box center [145, 393] width 150 height 12
click at [162, 192] on td "Sep 22nd / 9:00AM - 5:00PM / Mon" at bounding box center [150, 228] width 173 height 95
click at [165, 202] on link "Sep 22nd / 9:00AM - 5:00PM / Mon" at bounding box center [145, 203] width 150 height 12
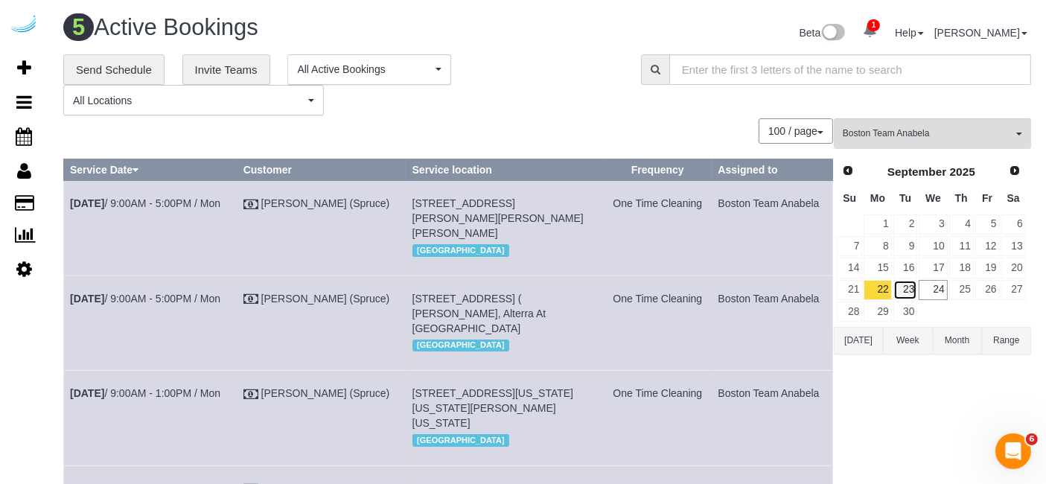
click at [908, 290] on link "23" at bounding box center [905, 290] width 25 height 20
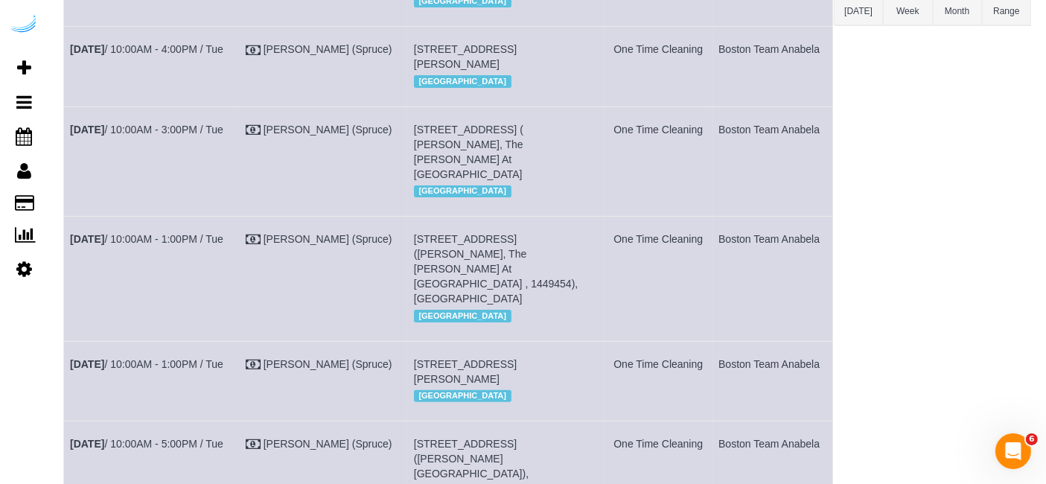
scroll to position [81, 0]
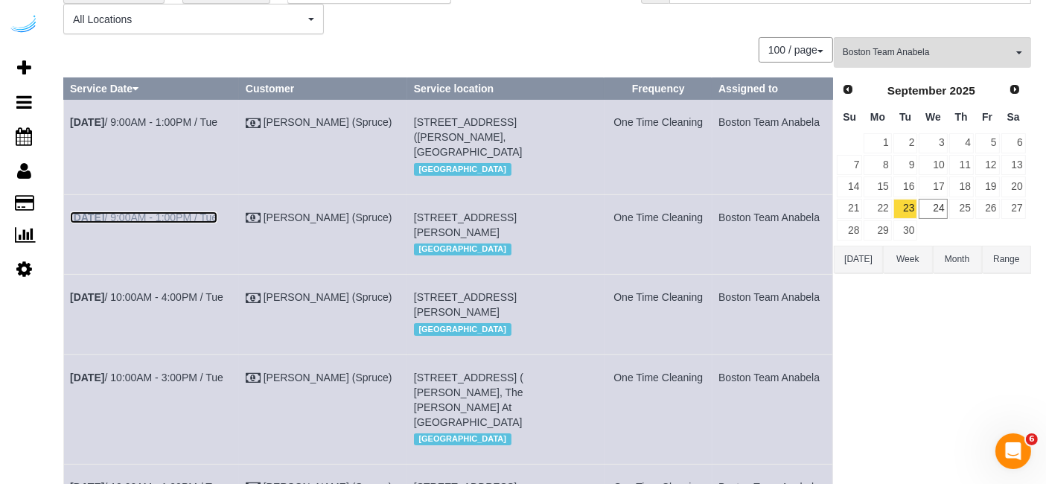
click at [213, 223] on link "Sep 23rd / 9:00AM - 1:00PM / Tue" at bounding box center [143, 217] width 147 height 12
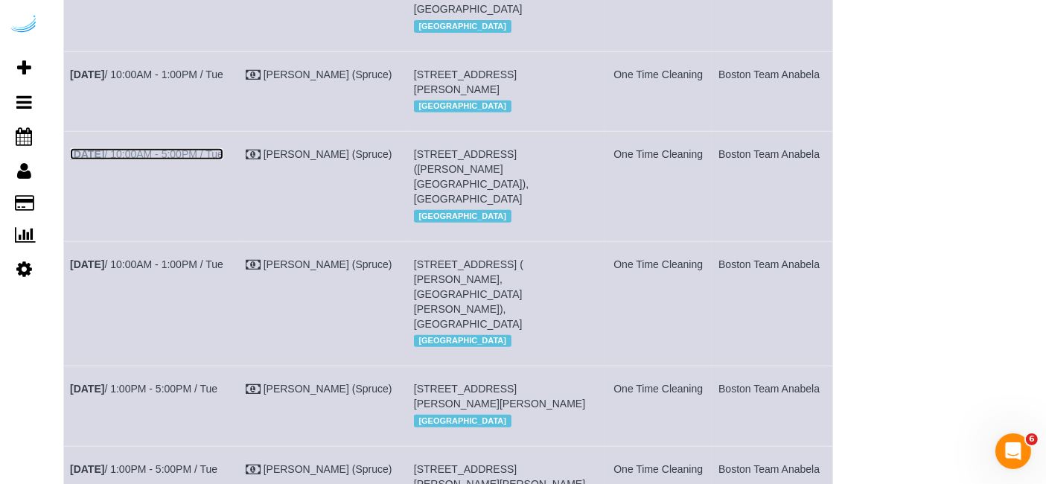
click at [220, 160] on link "Sep 23rd / 10:00AM - 5:00PM / Tue" at bounding box center [146, 154] width 153 height 12
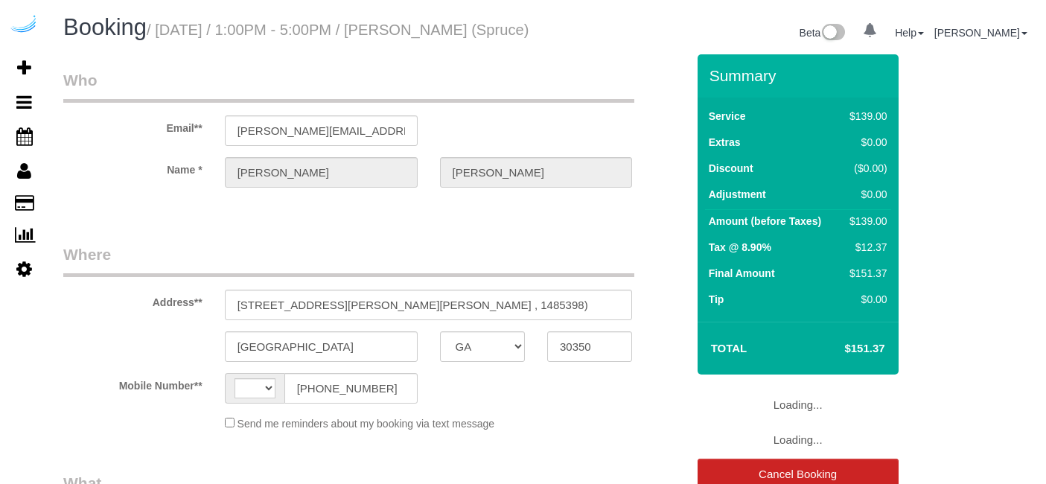
select select "GA"
select select "string:[GEOGRAPHIC_DATA]"
select select "object:693"
select select "number:9"
select select "282"
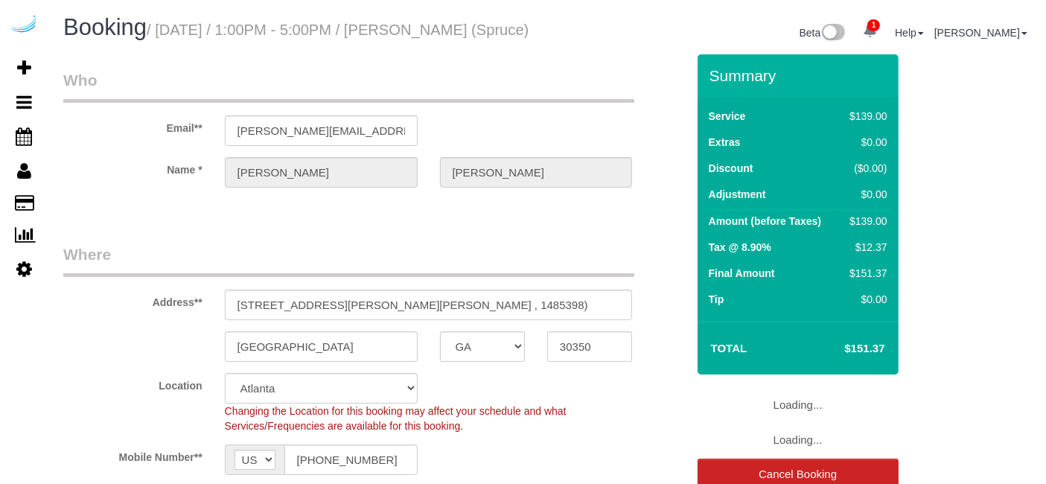
select select "object:795"
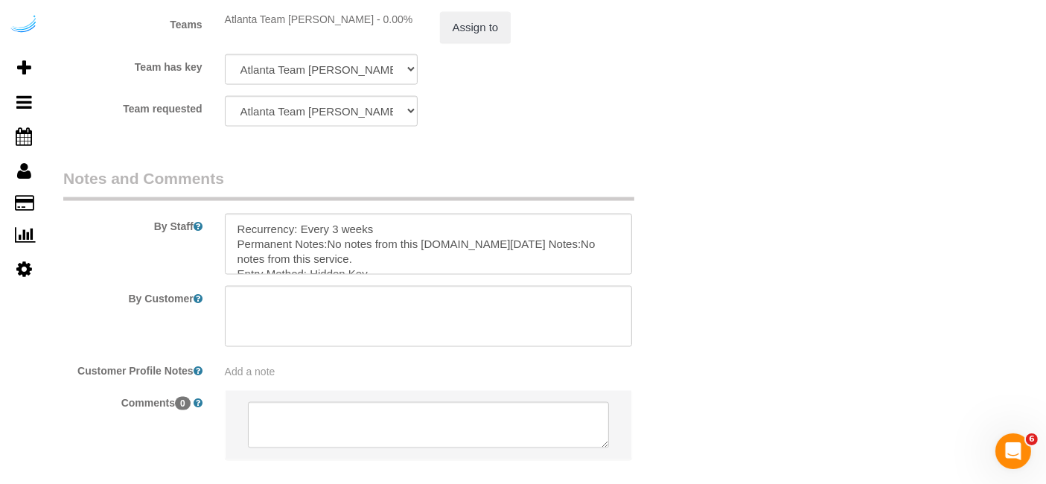
scroll to position [2316, 0]
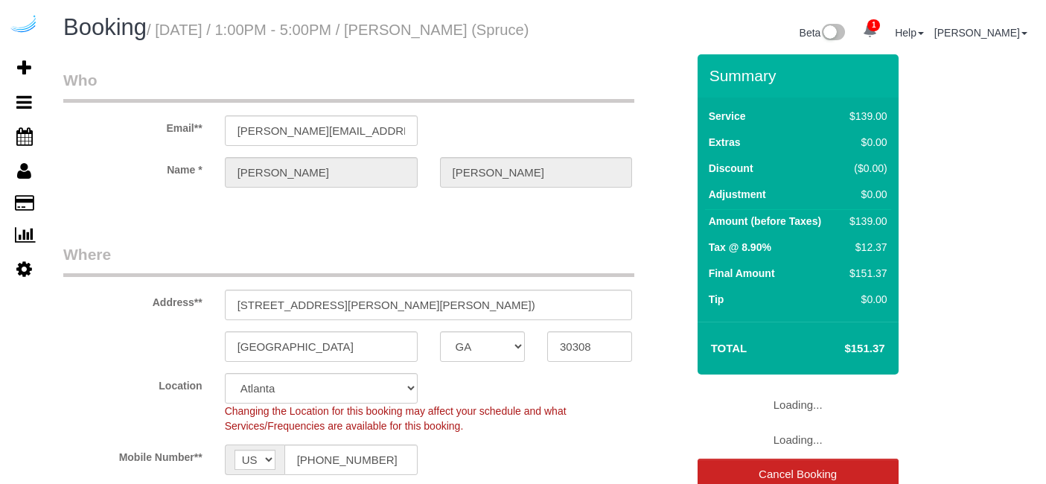
select select "GA"
select select "282"
select select "number:9"
select select "object:795"
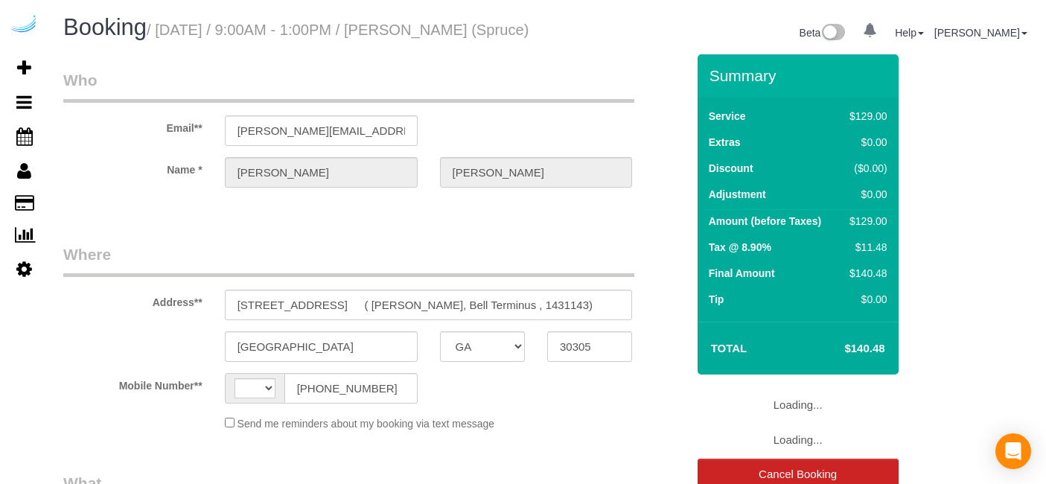
select select "GA"
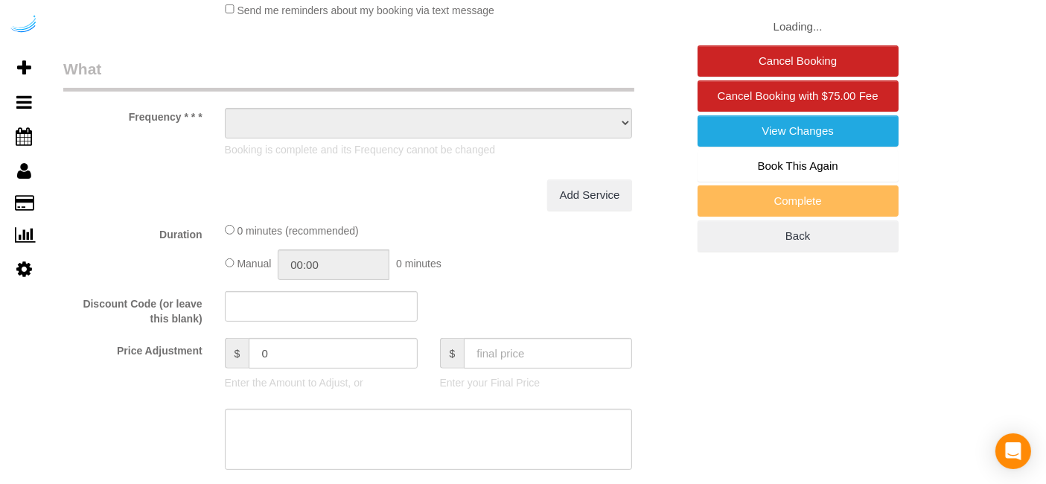
select select "282"
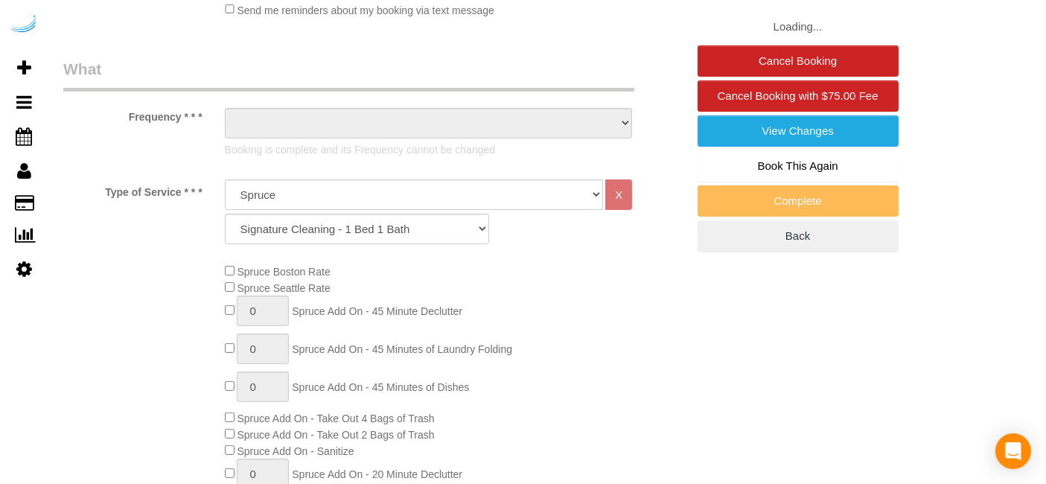
select select "string:[GEOGRAPHIC_DATA]"
select select "object:765"
select select "number:9"
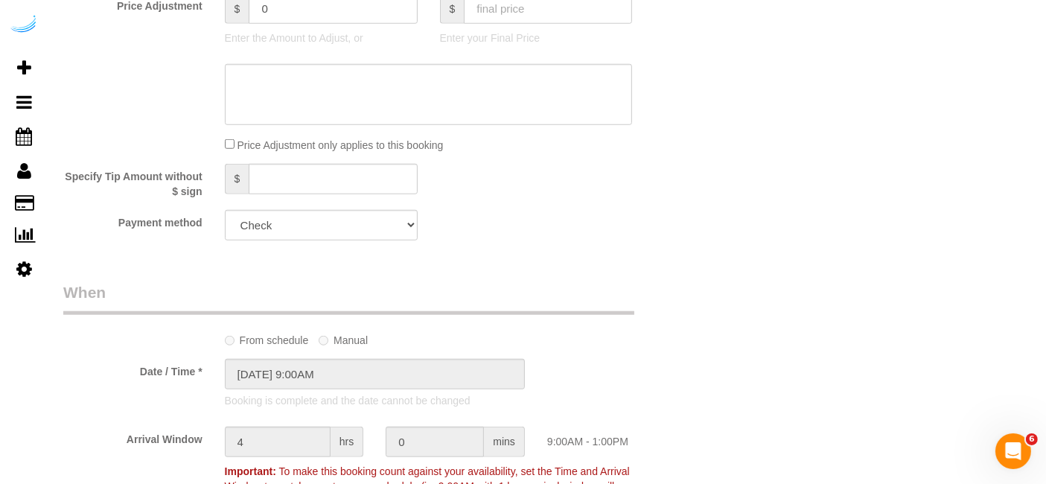
select select "object:798"
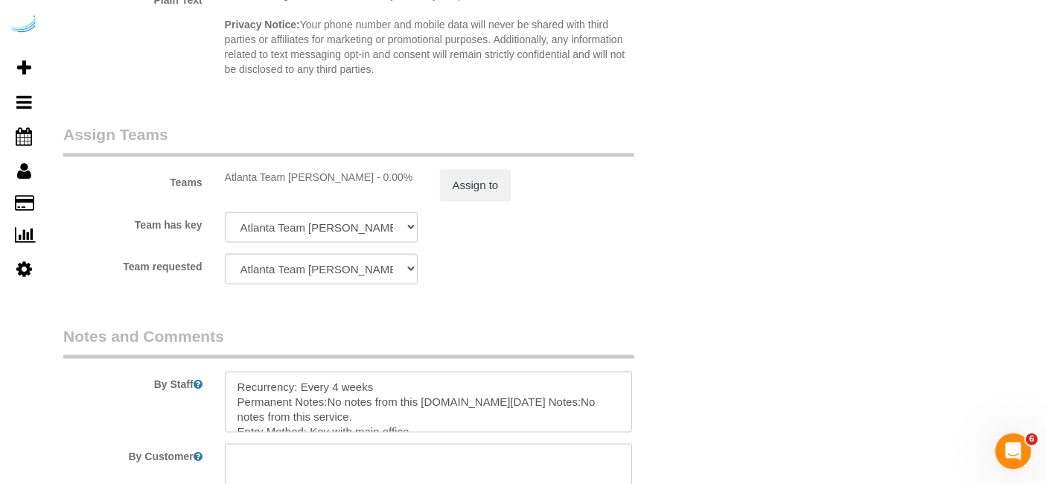
scroll to position [2304, 0]
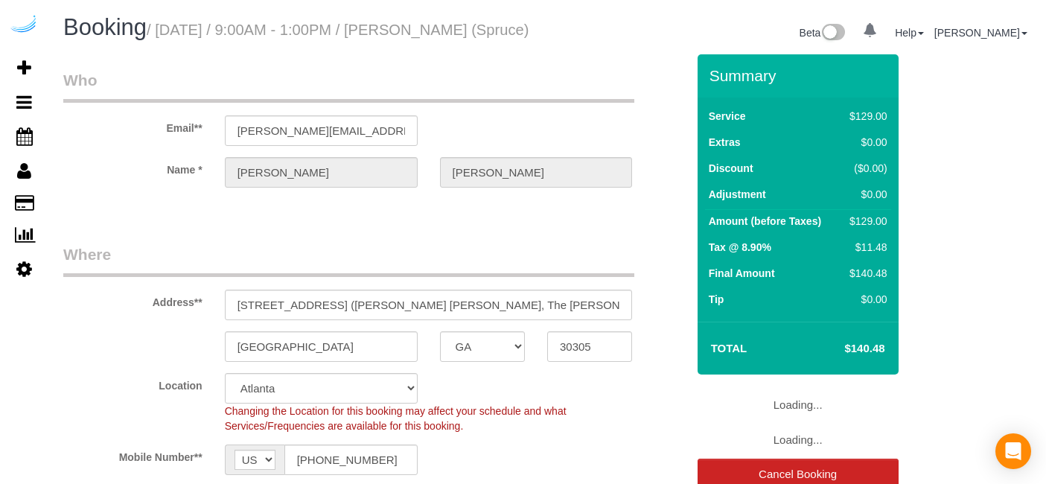
select select "GA"
select select "282"
select select "number:9"
select select "object:795"
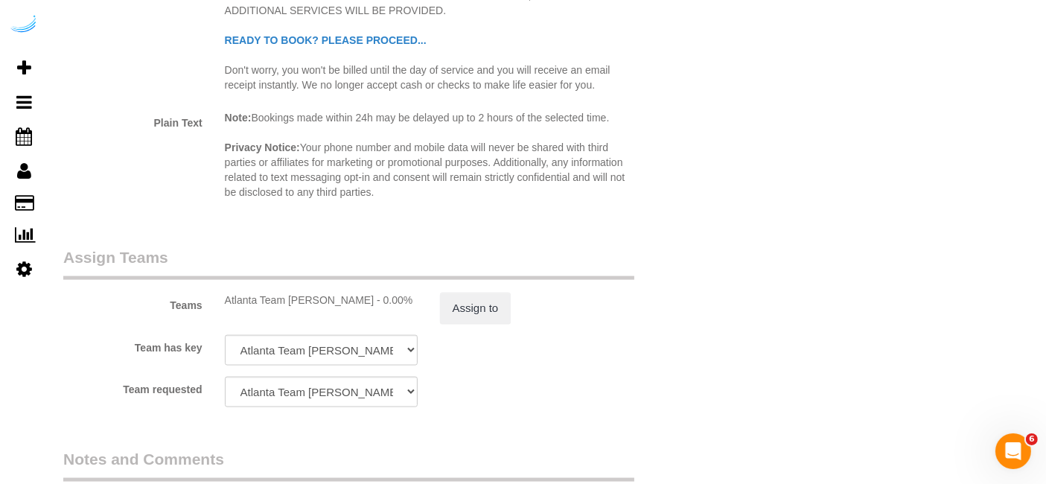
scroll to position [2233, 0]
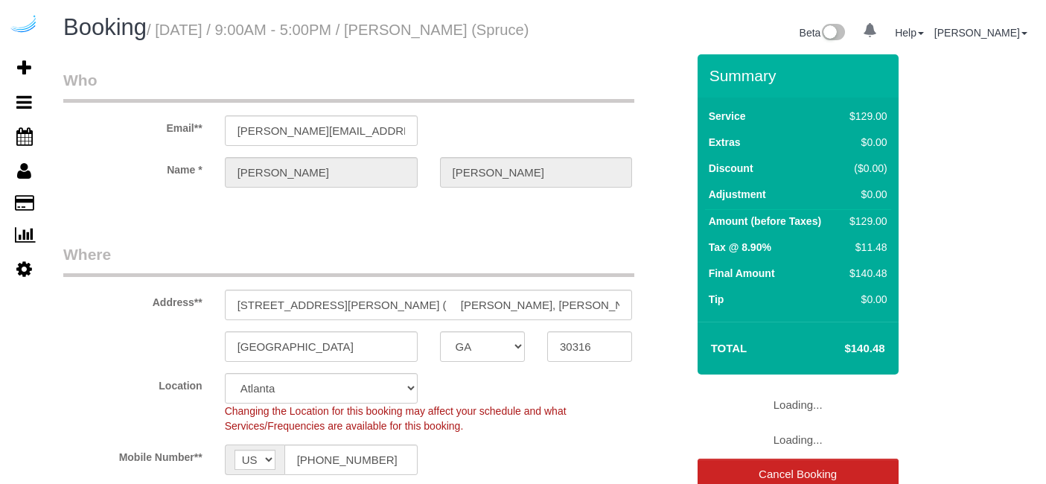
select select "GA"
select select "282"
select select "number:9"
select select "object:795"
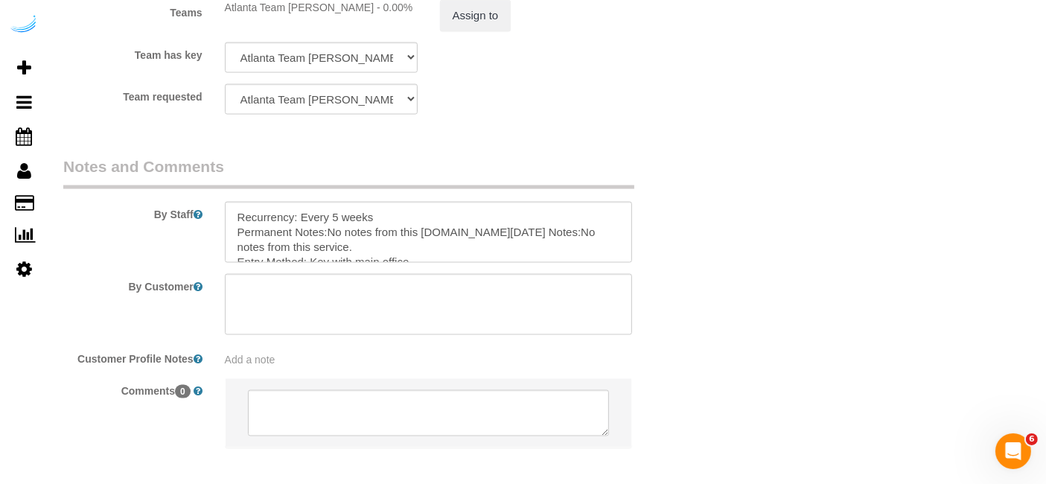
scroll to position [2409, 0]
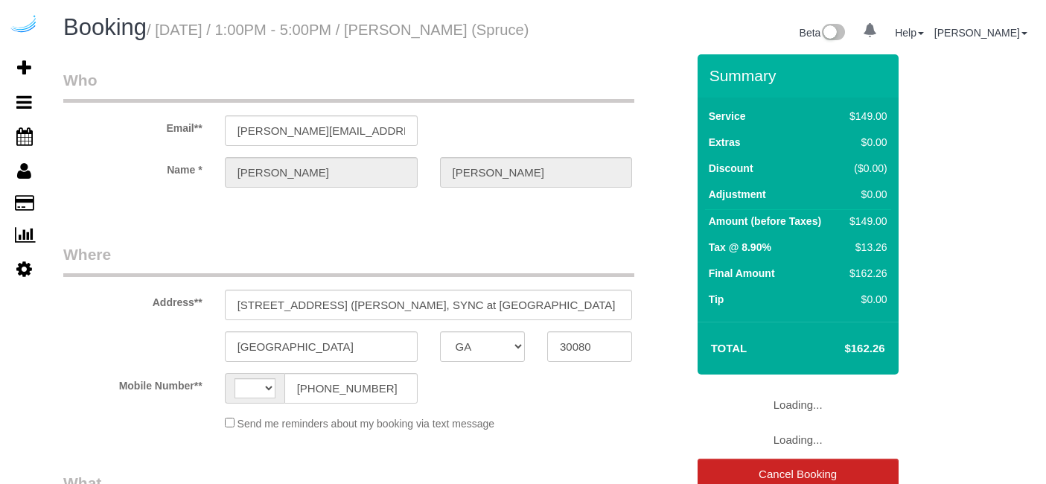
select select "GA"
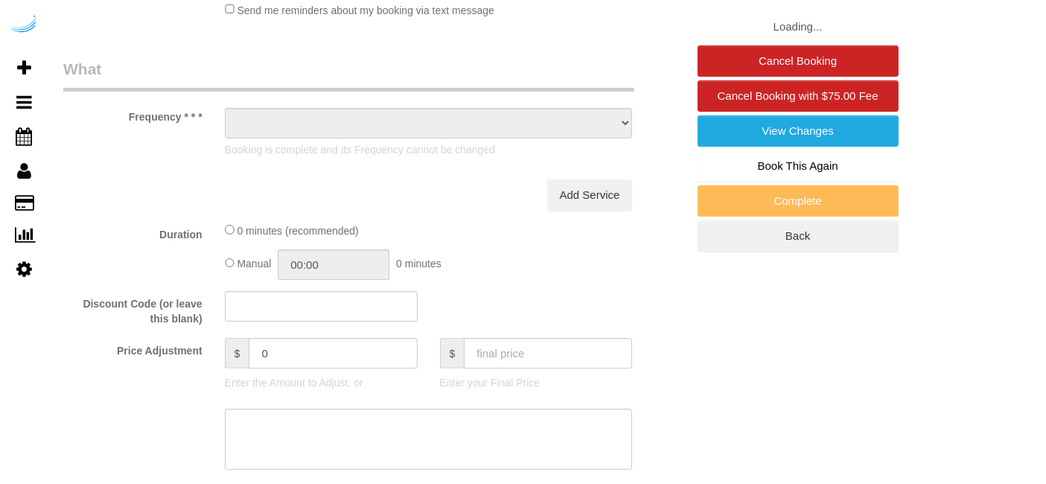
select select "string:[GEOGRAPHIC_DATA]"
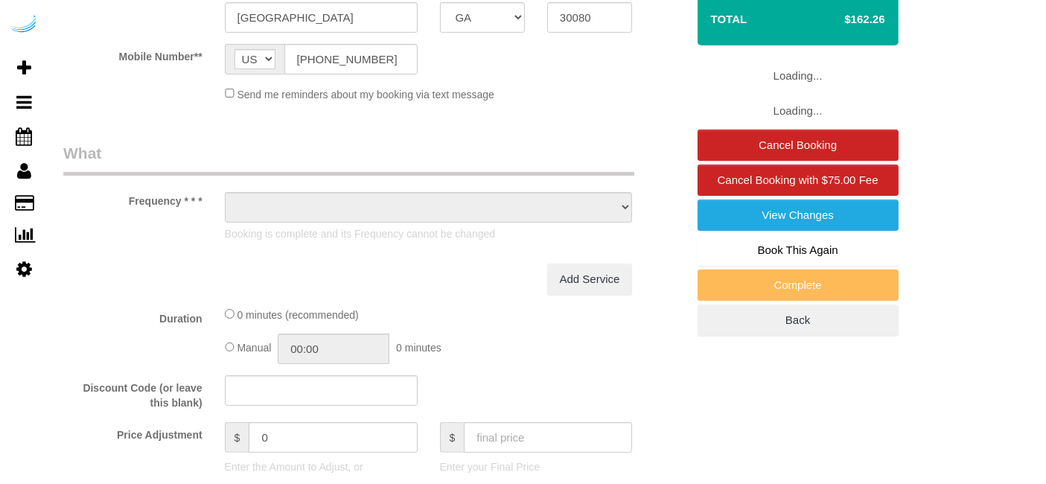
select select "object:618"
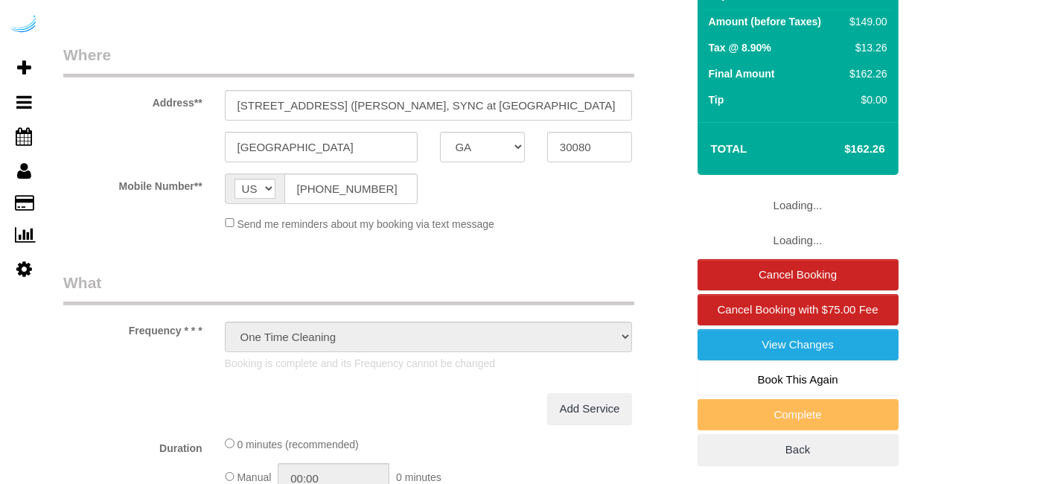
scroll to position [165, 0]
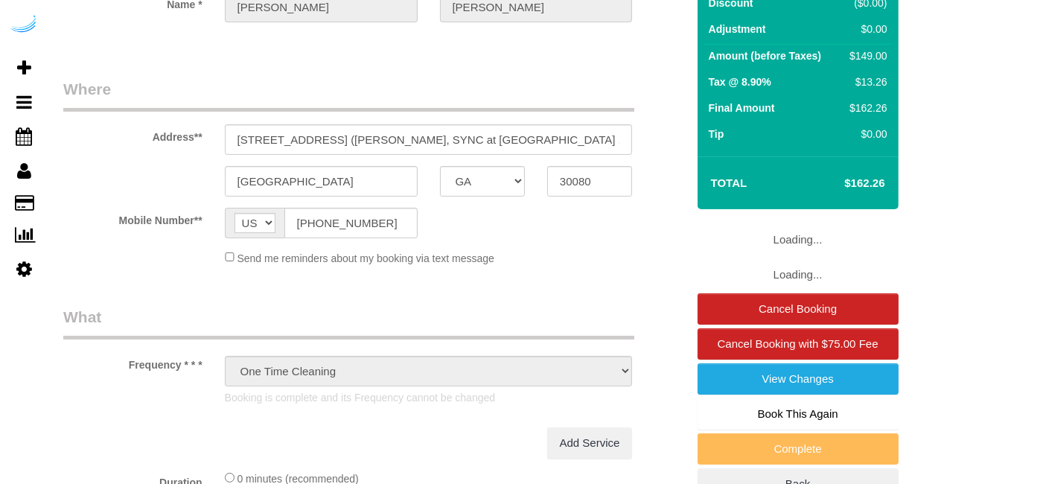
select select "number:9"
select select "282"
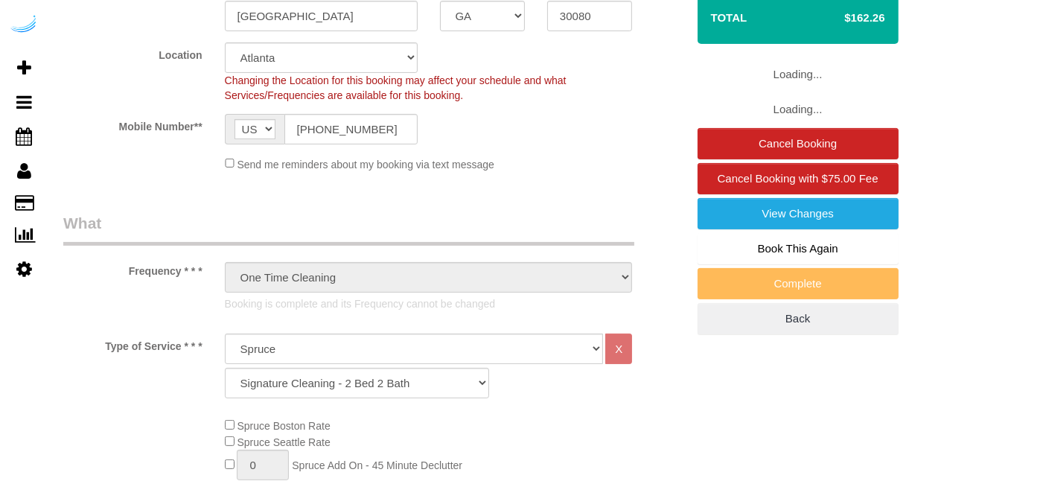
select select "object:795"
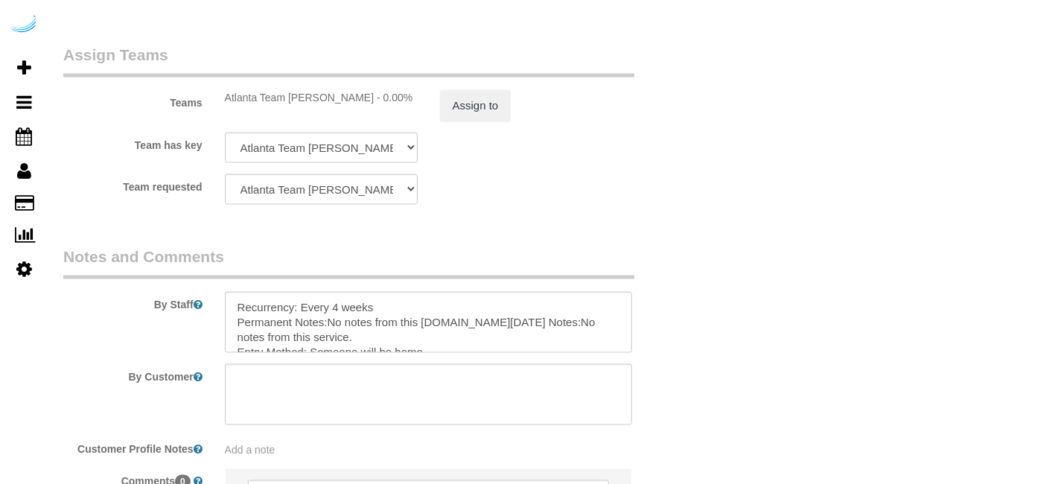
scroll to position [2316, 0]
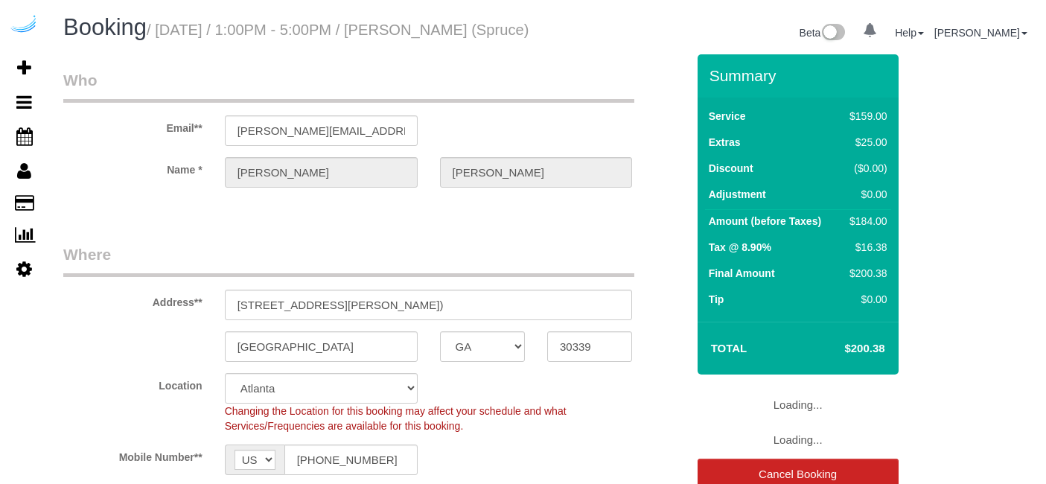
select select "GA"
select select "number:9"
select select "282"
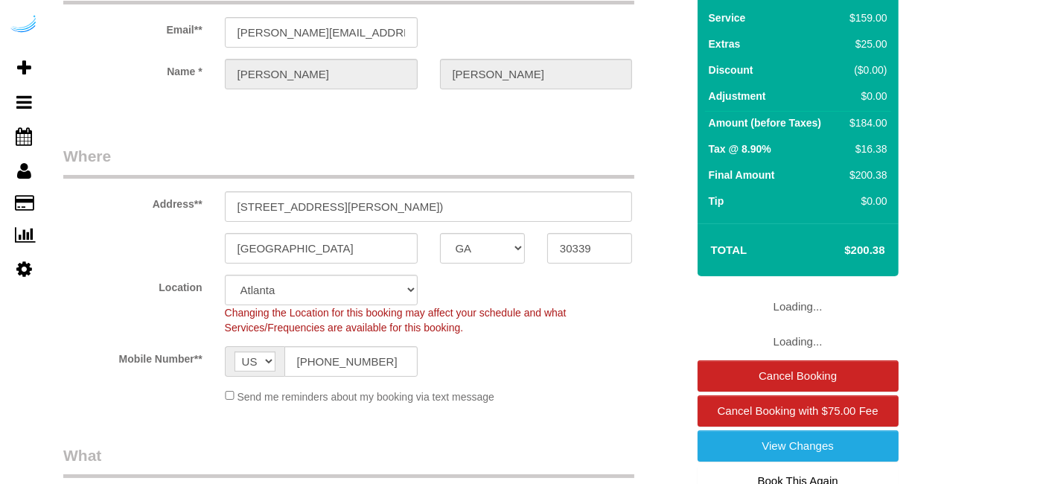
select select "object:795"
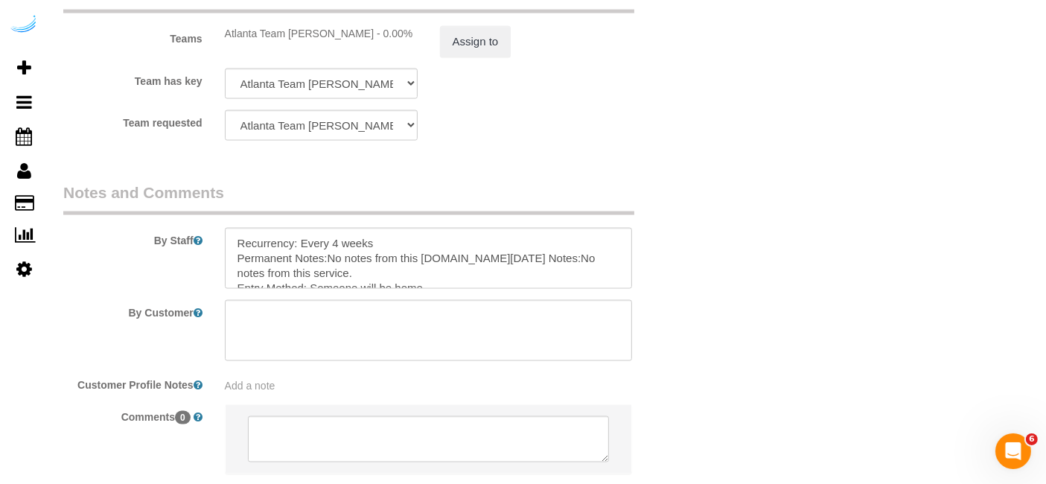
scroll to position [2316, 0]
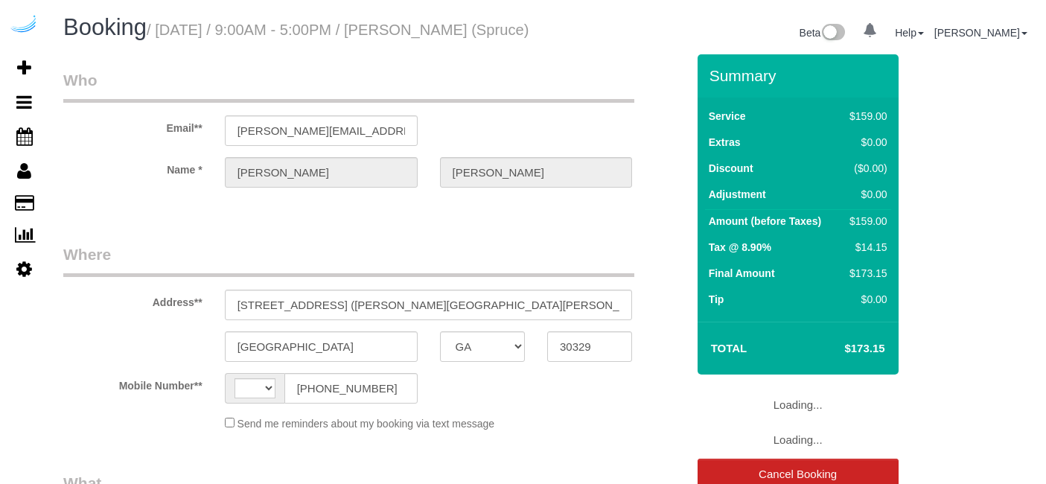
select select "GA"
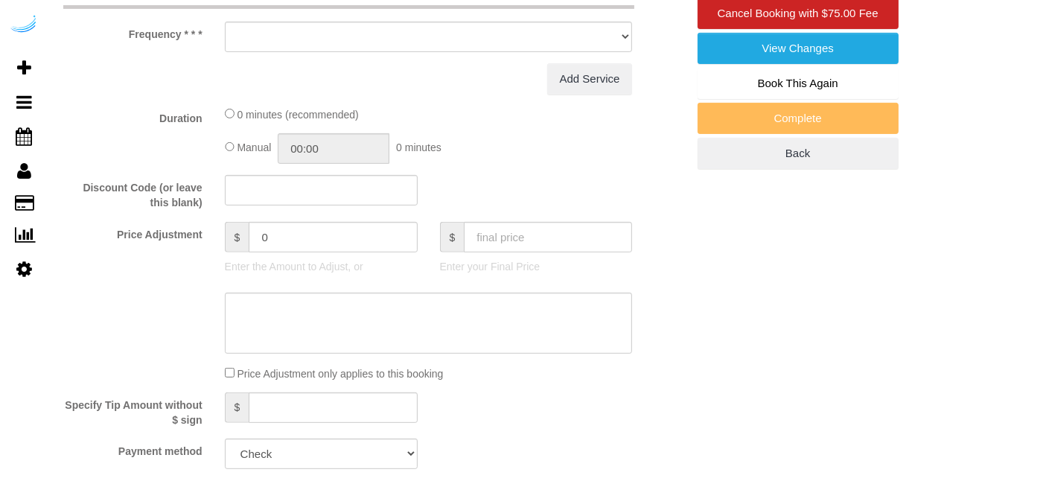
select select "string:[GEOGRAPHIC_DATA]"
select select "object:678"
select select "282"
select select "number:9"
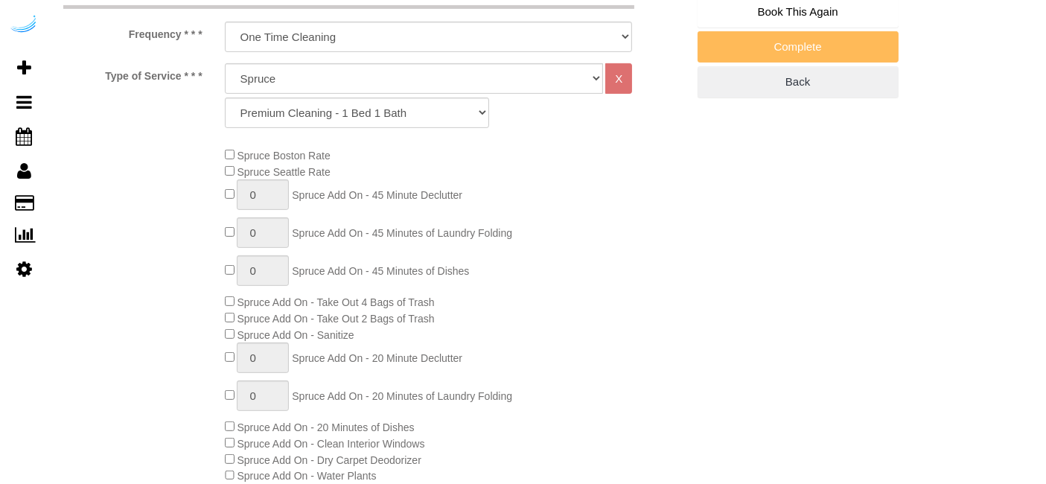
select select "object:788"
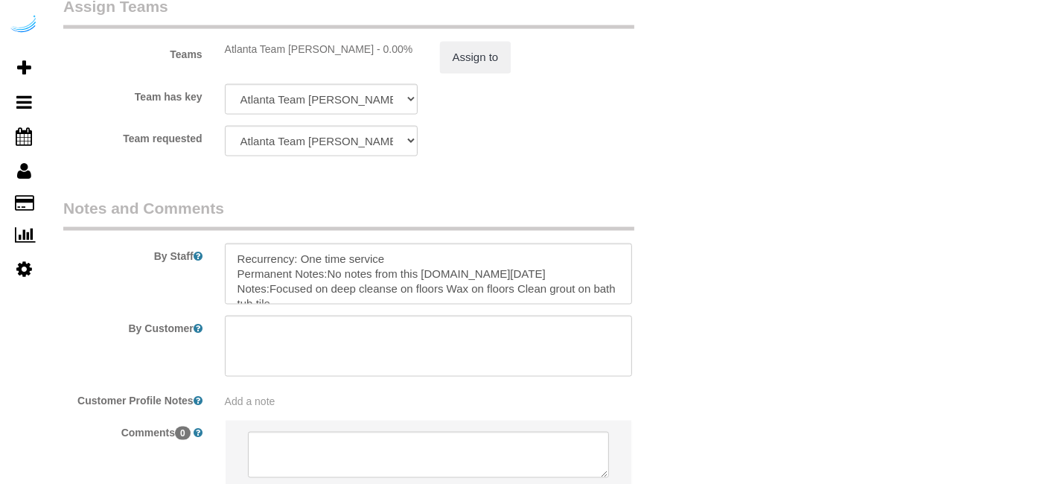
scroll to position [2349, 0]
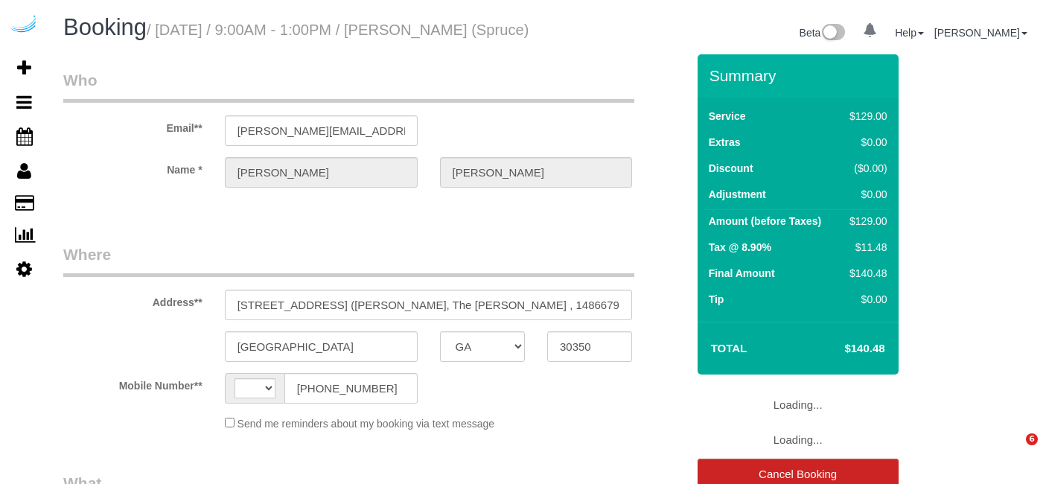
select select "GA"
select select "string:US"
select select "object:630"
select select "282"
select select "number:9"
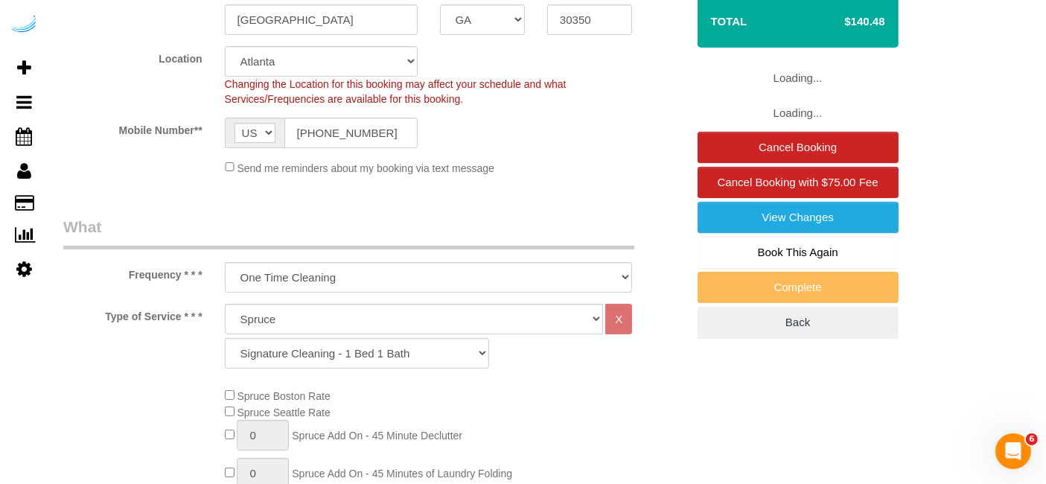
select select "object:788"
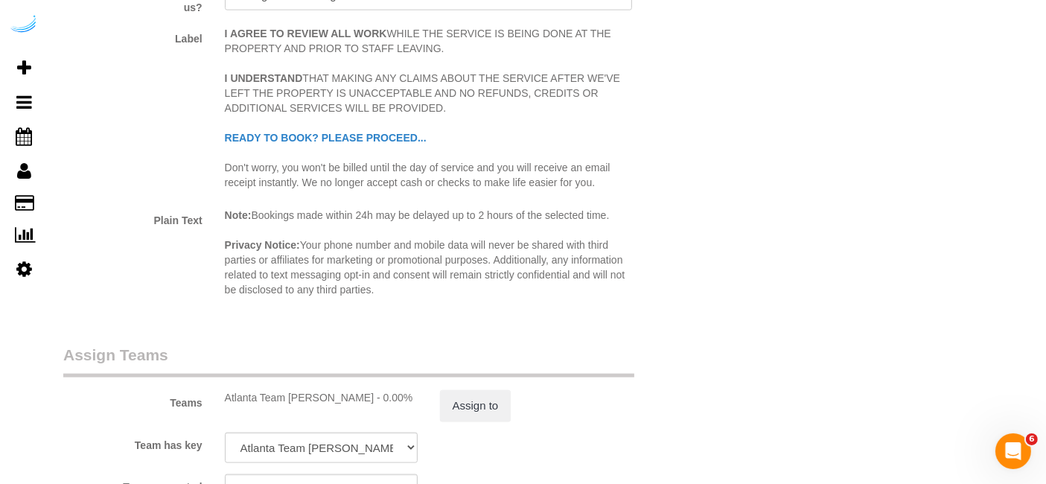
scroll to position [2067, 0]
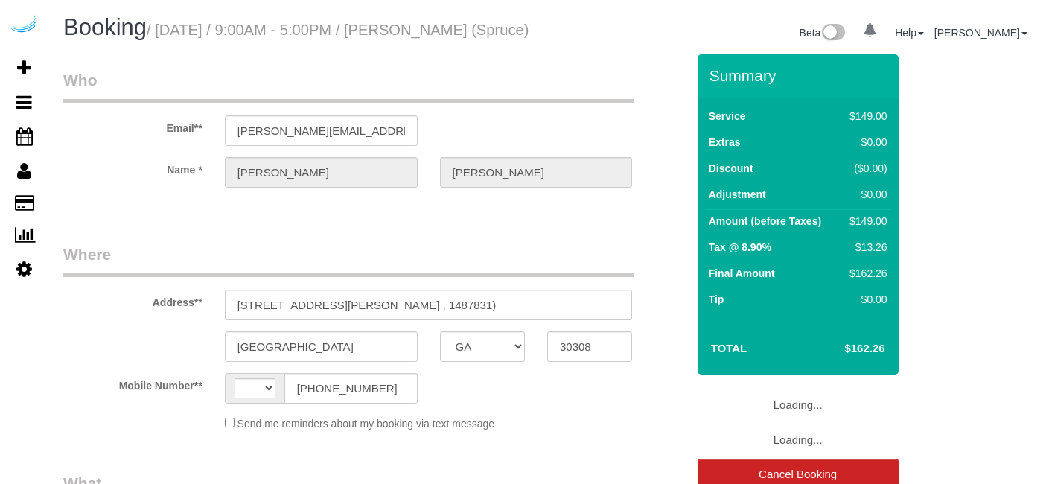
select select "GA"
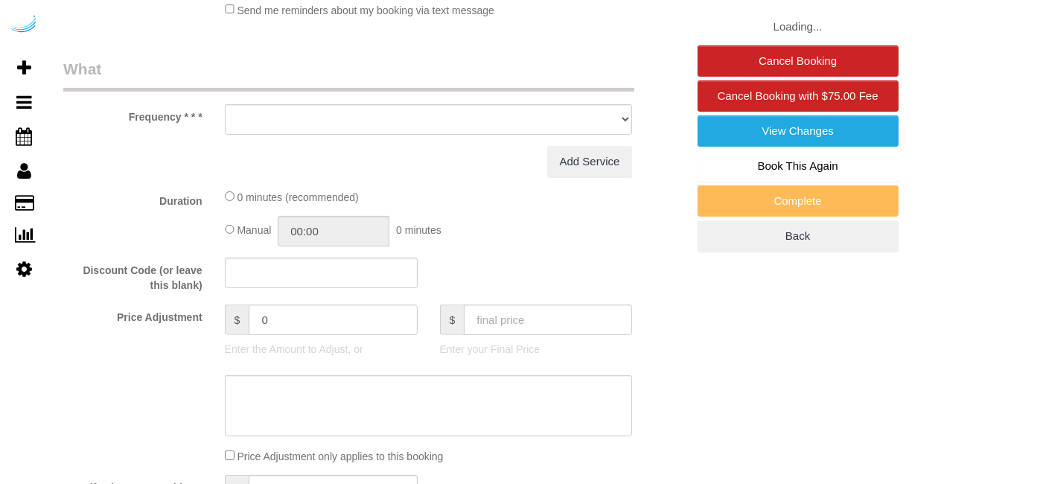
select select "string:[GEOGRAPHIC_DATA]"
select select "object:616"
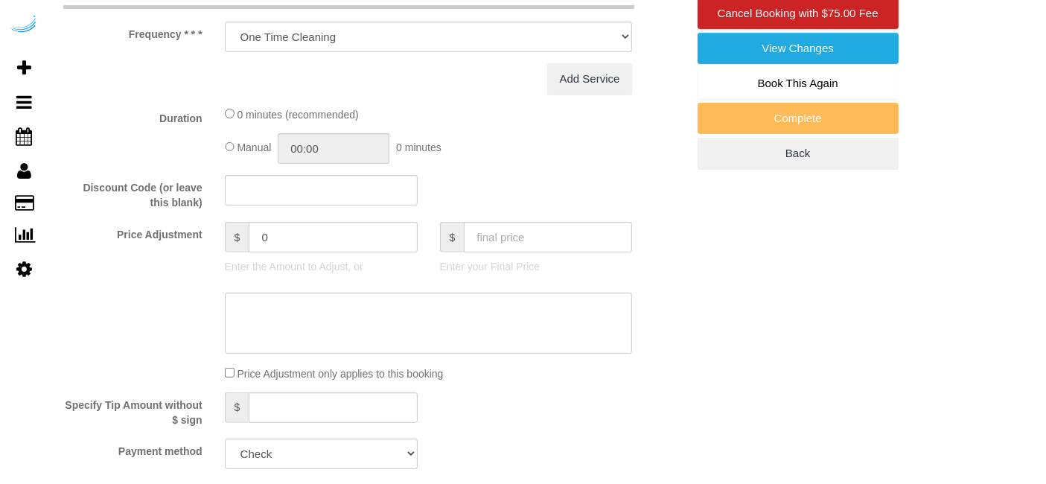
select select "282"
select select "number:9"
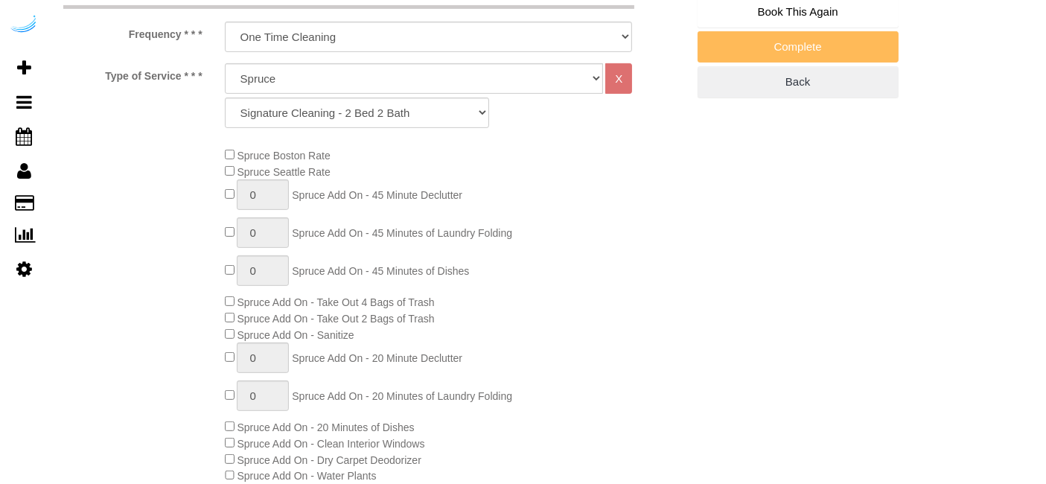
select select "object:788"
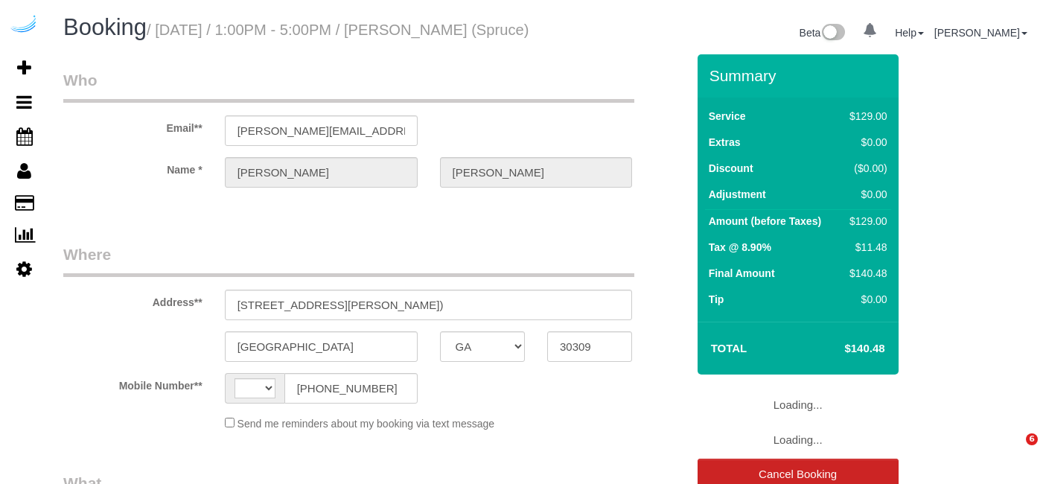
select select "GA"
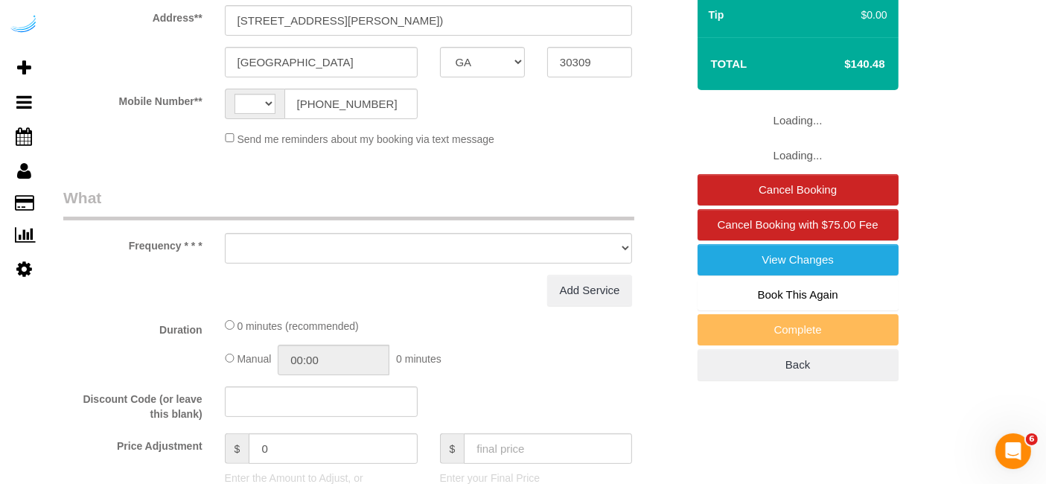
select select "string:[GEOGRAPHIC_DATA]"
select select "object:678"
select select "282"
select select "number:9"
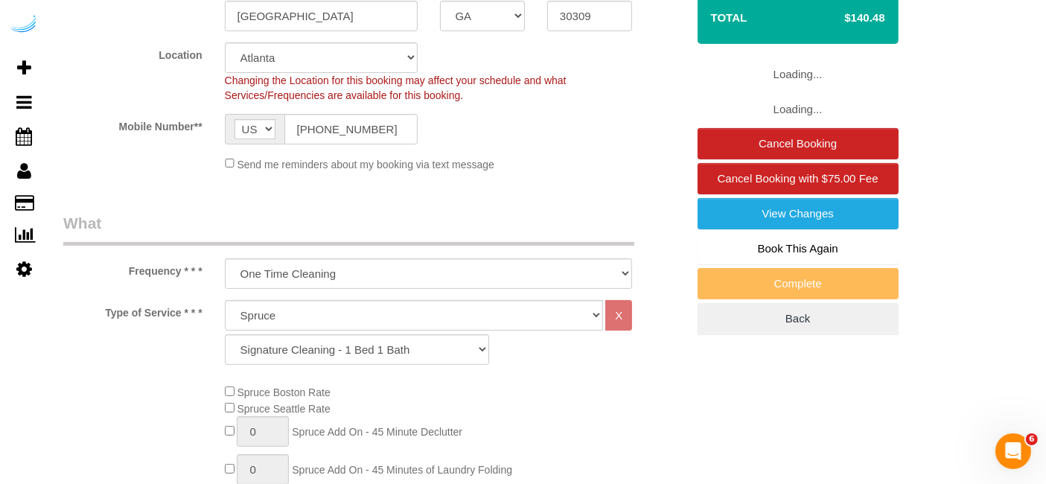
select select "object:788"
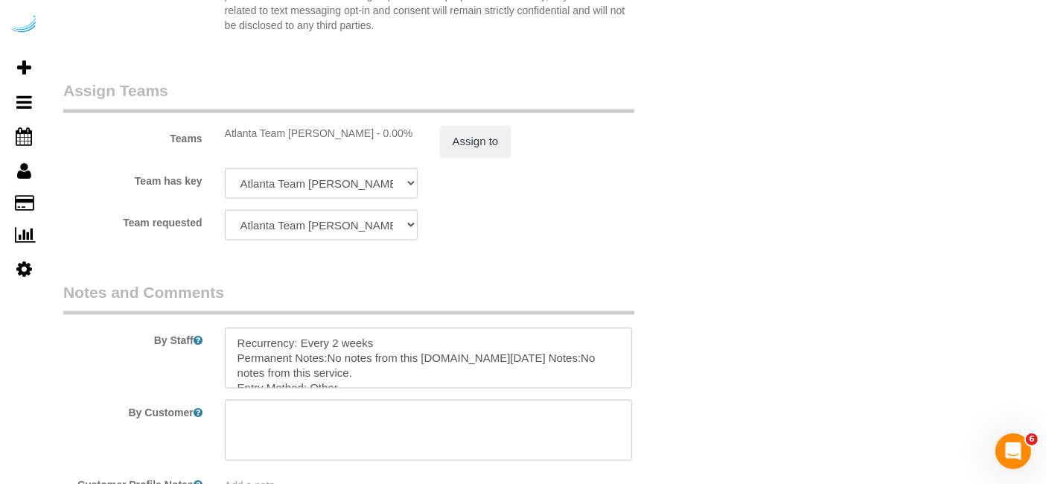
scroll to position [2150, 0]
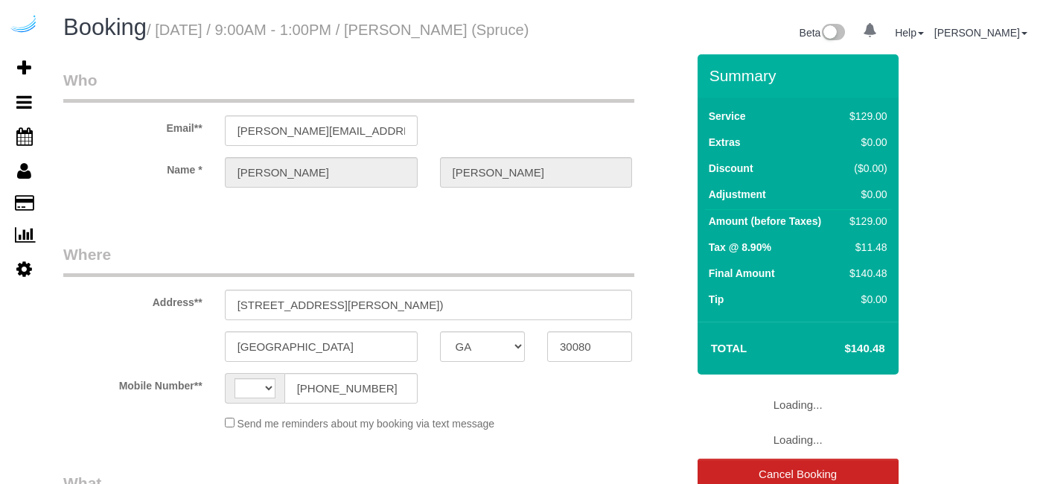
select select "GA"
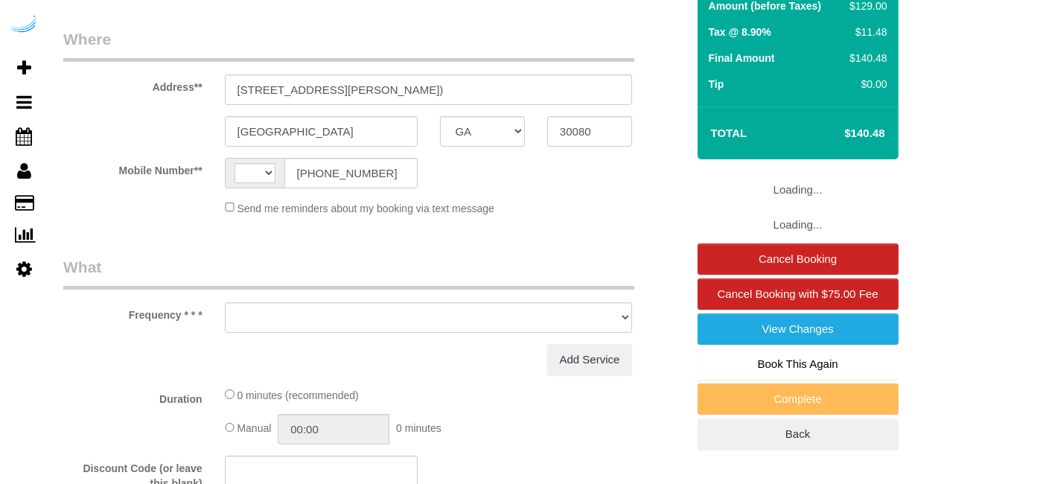
select select "string:[GEOGRAPHIC_DATA]"
select select "object:371"
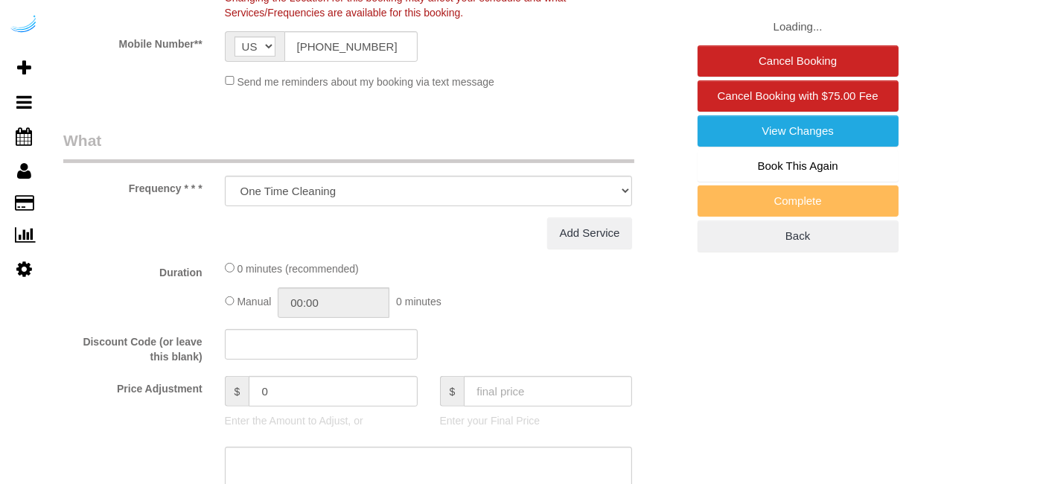
select select "282"
select select "number:9"
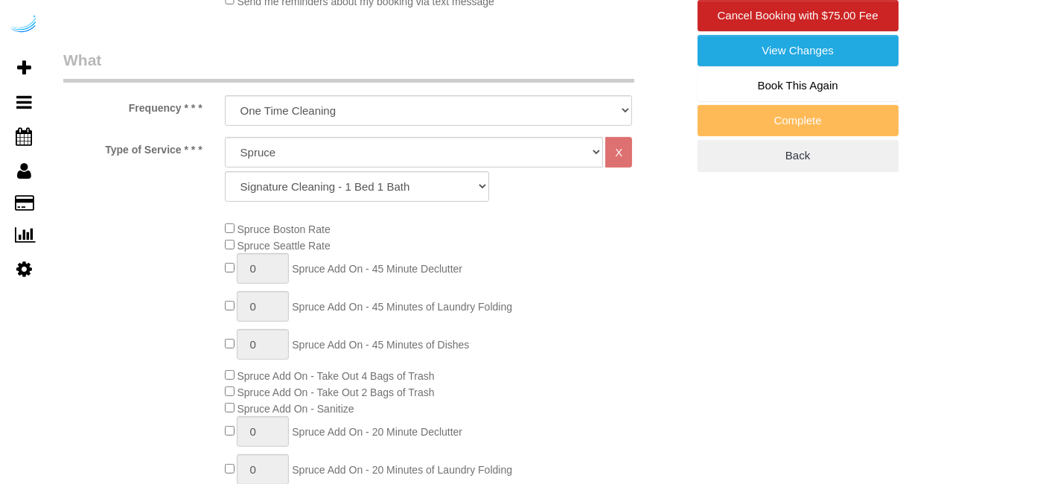
select select "object:788"
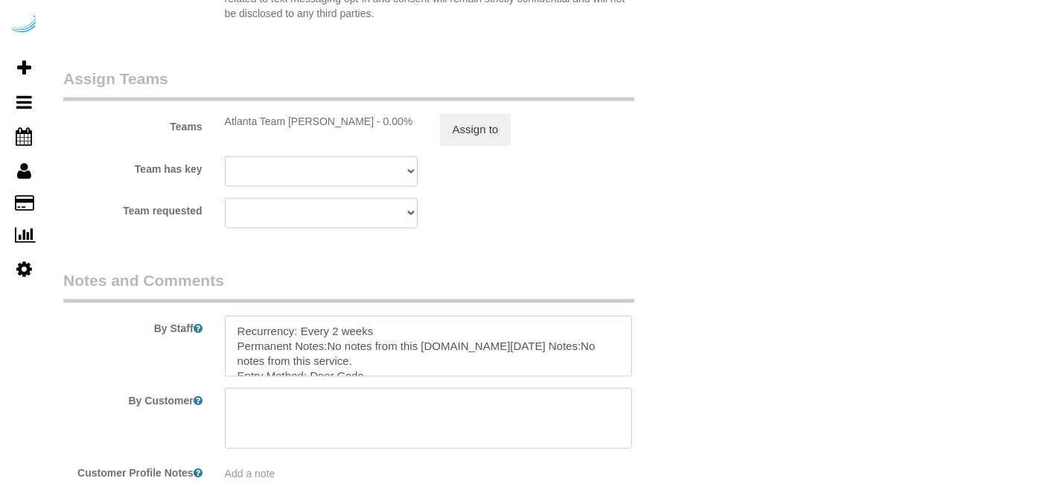
scroll to position [2349, 0]
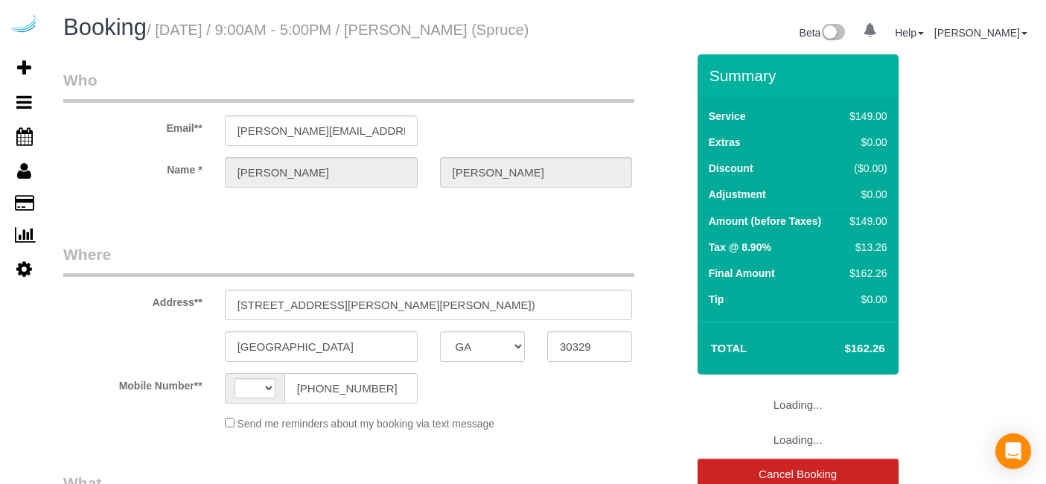
select select "GA"
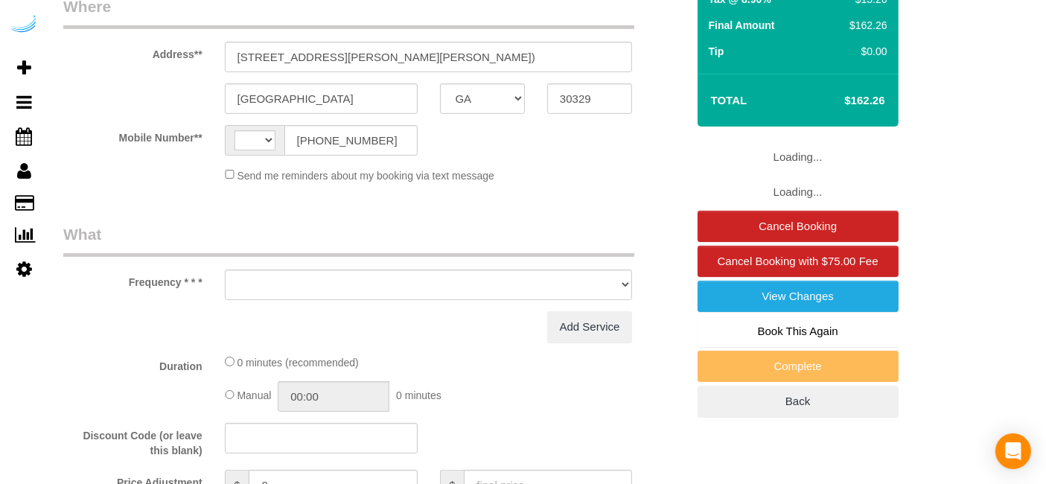
select select "string:[GEOGRAPHIC_DATA]"
select select "object:369"
select select "number:9"
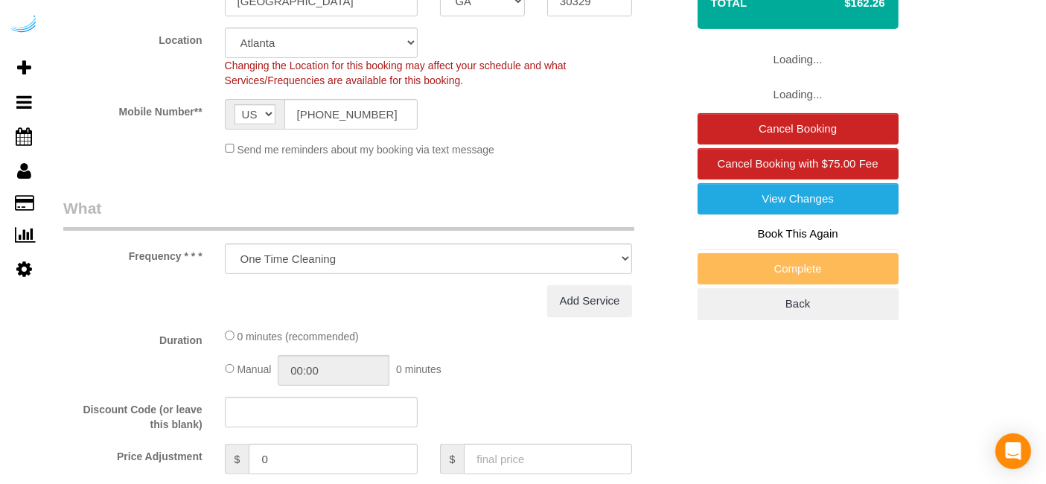
scroll to position [496, 0]
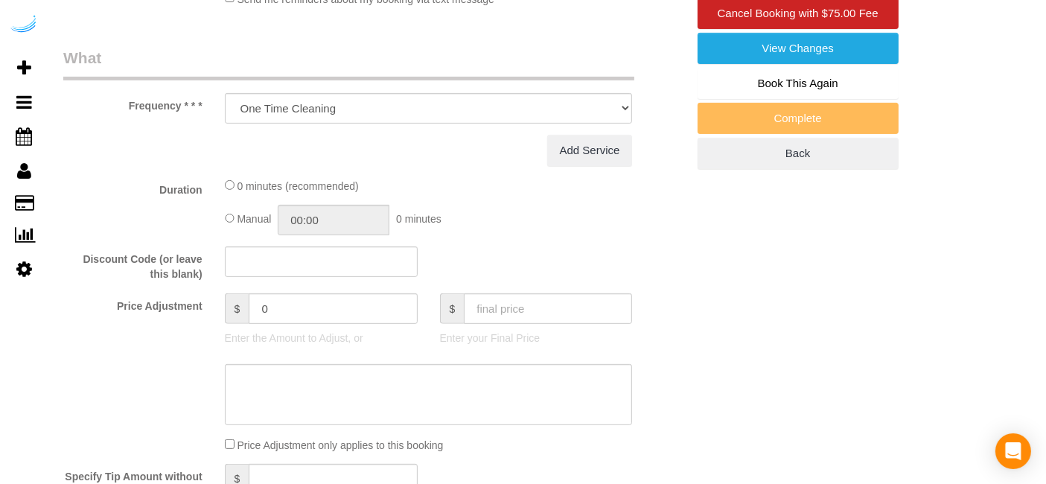
select select "282"
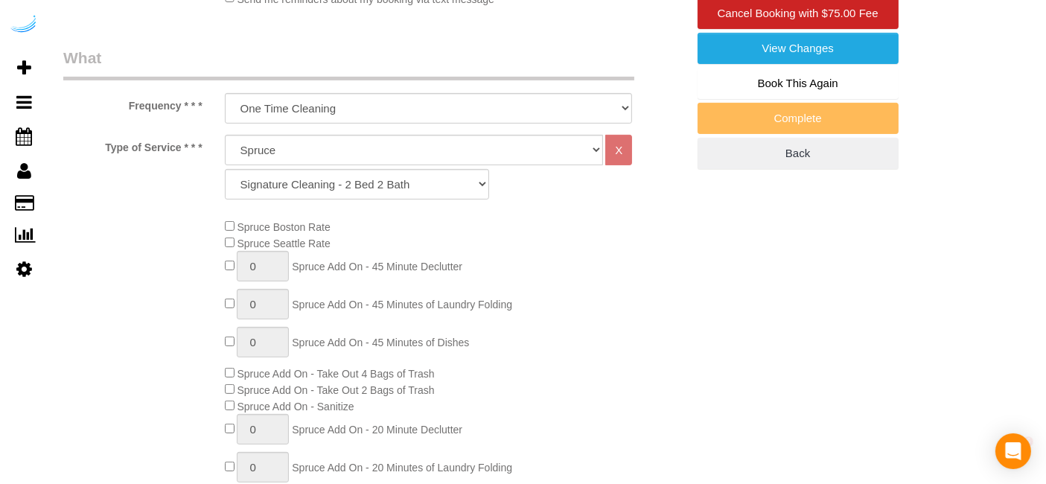
scroll to position [0, 0]
select select "object:788"
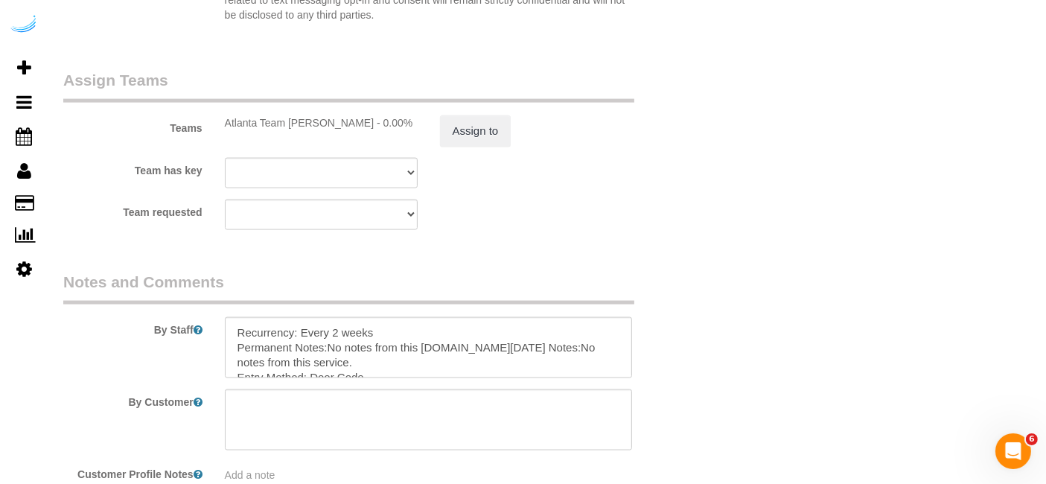
scroll to position [2349, 0]
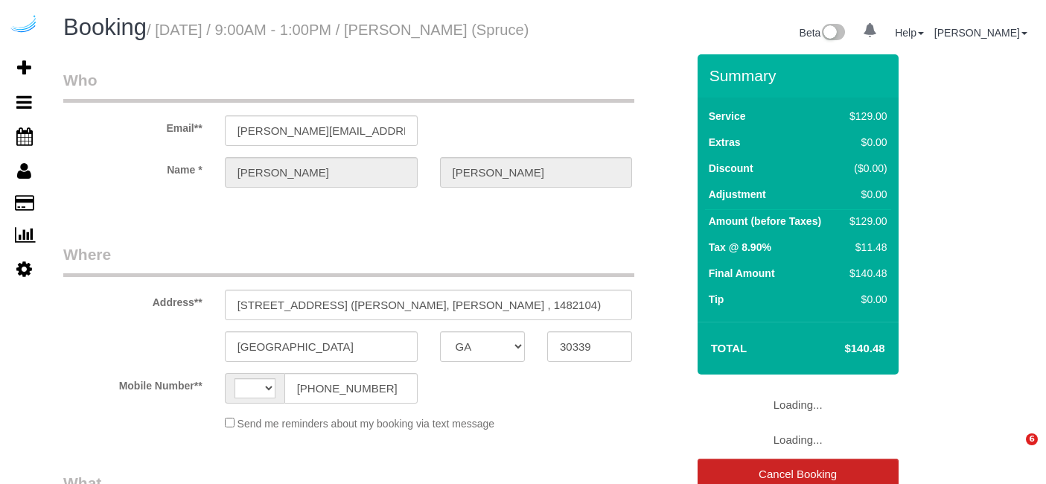
select select "GA"
select select "object:369"
select select "number:9"
select select "string:[GEOGRAPHIC_DATA]"
select select "282"
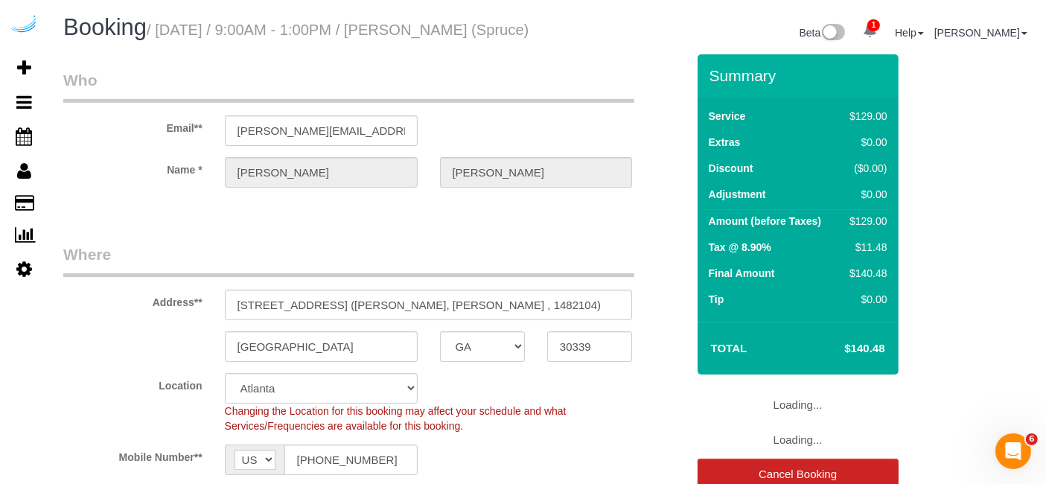
select select "object:788"
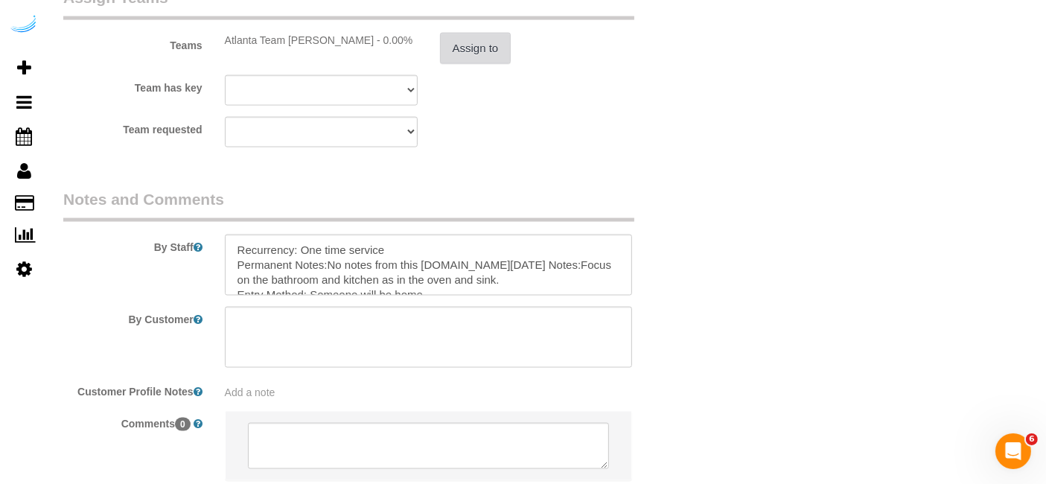
scroll to position [2233, 0]
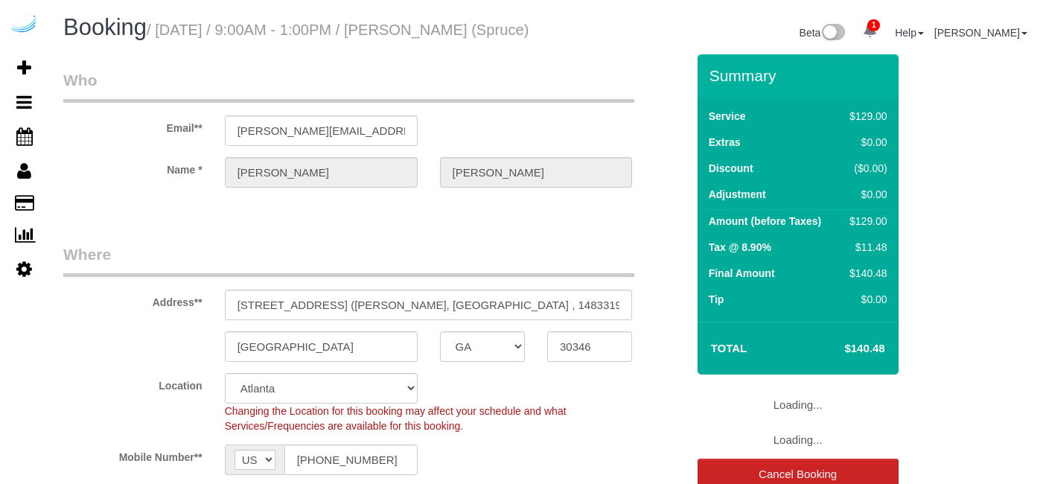
select select "GA"
select select "number:9"
select select "object:704"
select select "282"
select select "object:788"
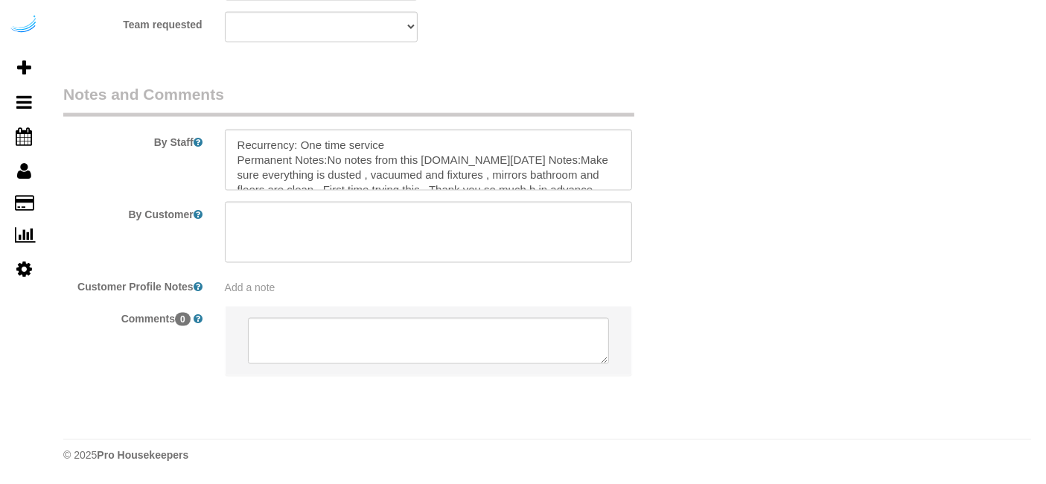
scroll to position [2349, 0]
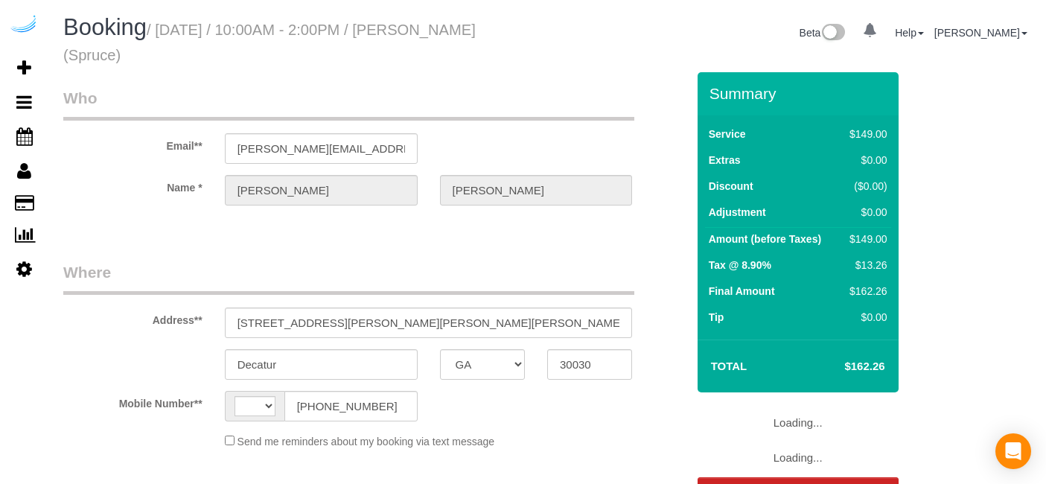
select select "GA"
select select "string:[GEOGRAPHIC_DATA]"
select select "number:9"
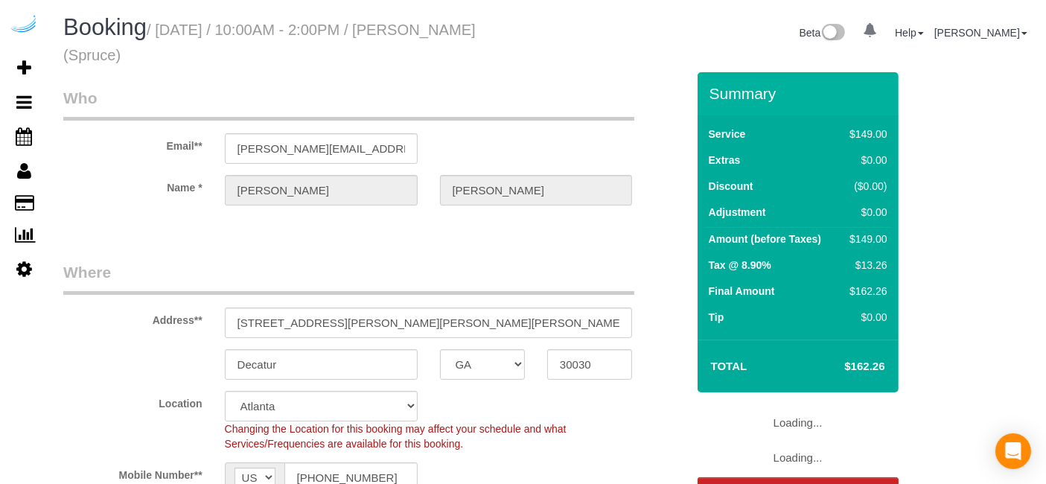
select select "object:664"
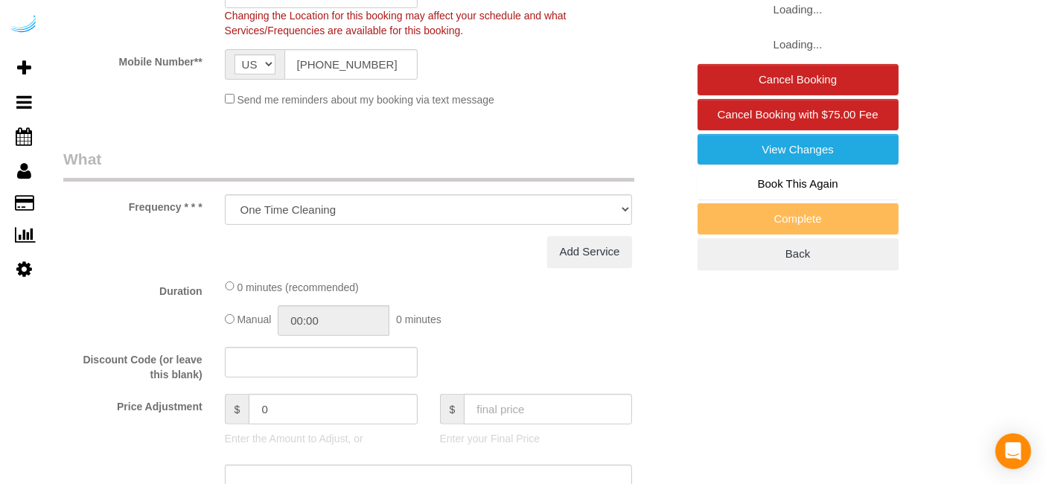
select select "282"
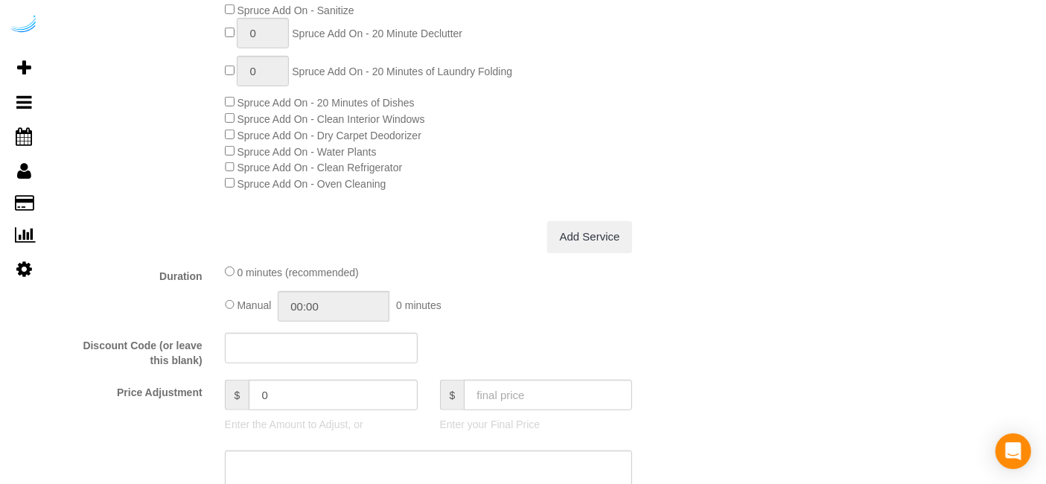
select select "object:788"
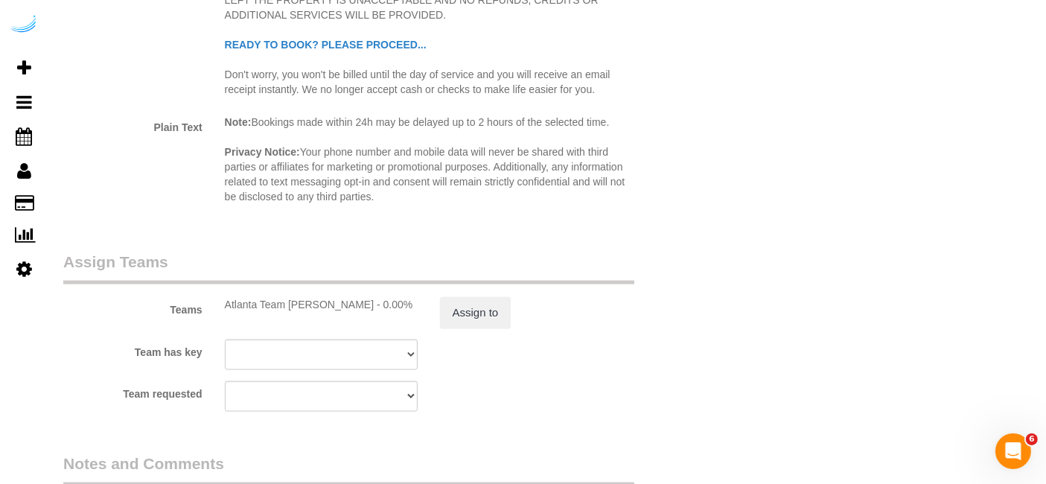
scroll to position [2316, 0]
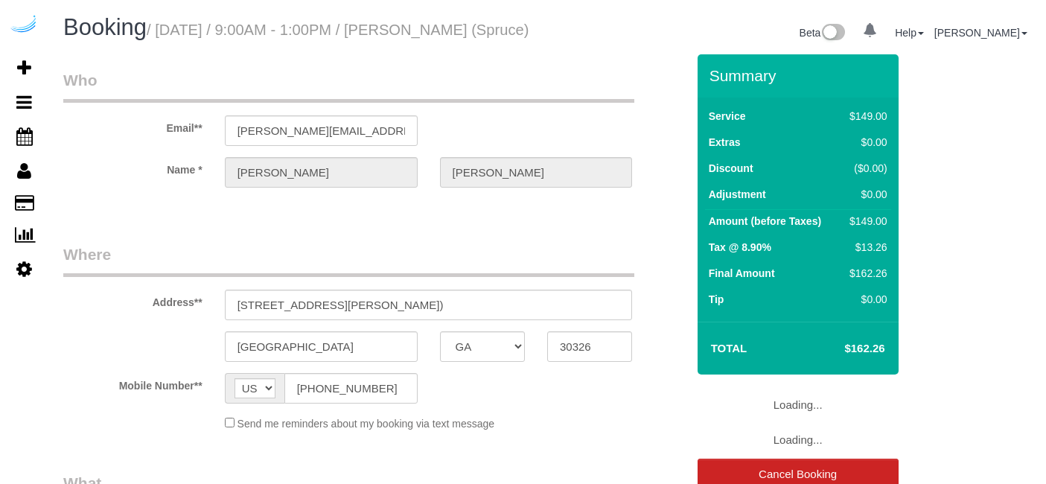
select select "GA"
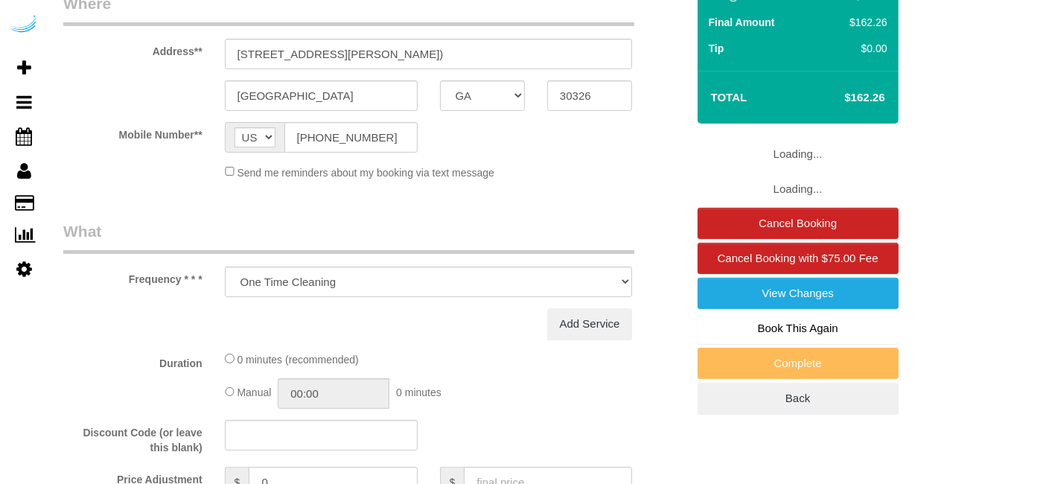
select select "282"
select select "number:9"
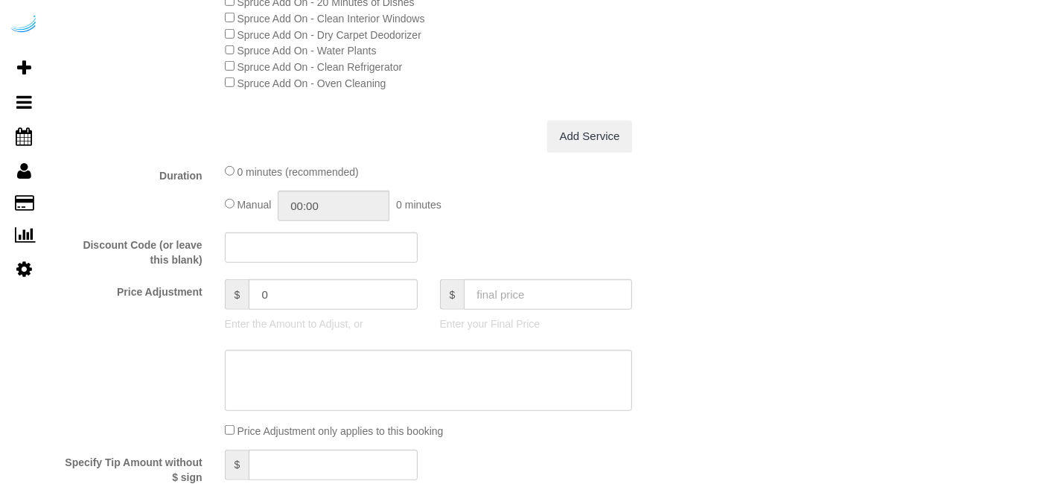
select select "object:788"
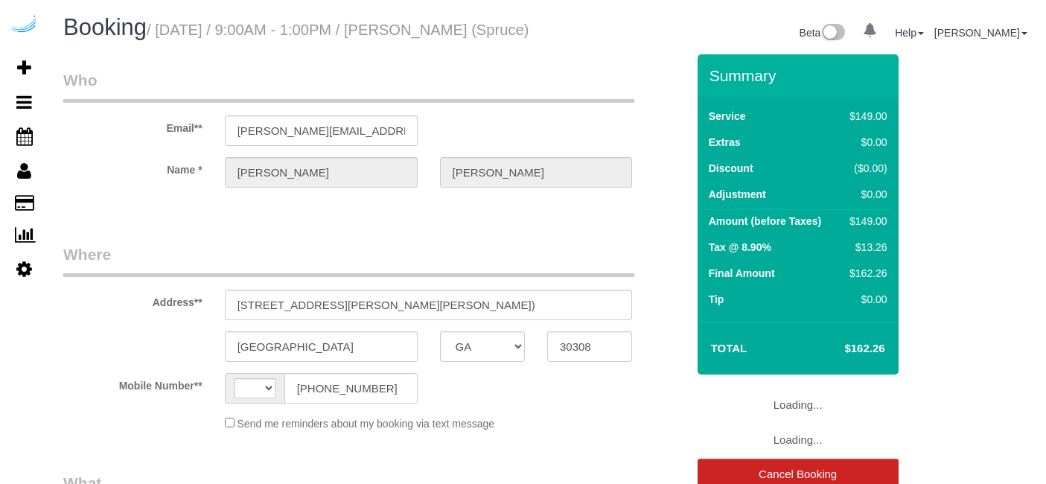
select select "GA"
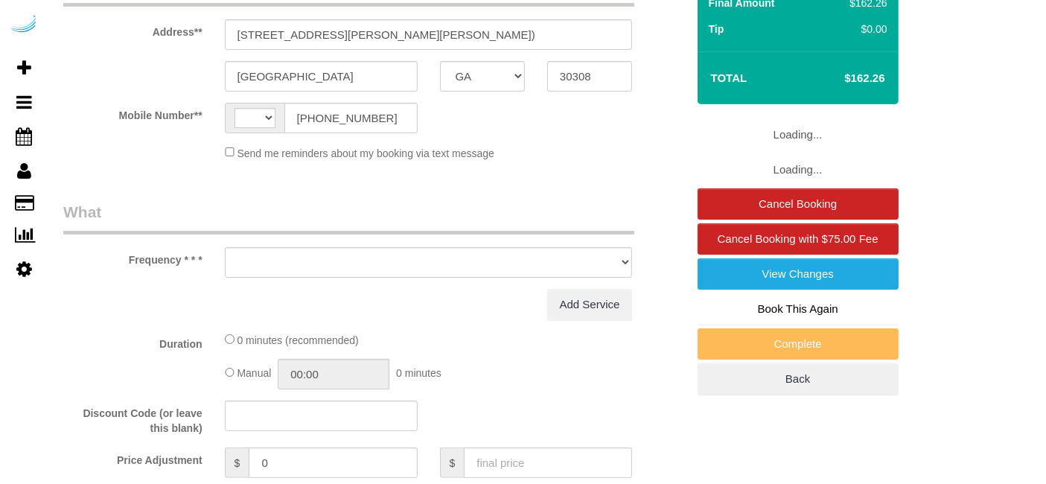
select select "string:[GEOGRAPHIC_DATA]"
select select "object:615"
select select "282"
select select "number:9"
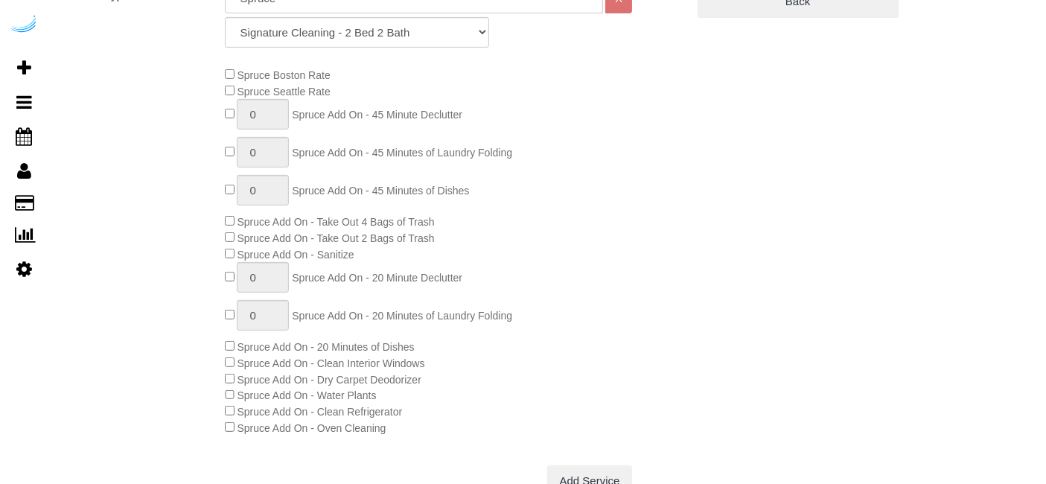
select select "object:788"
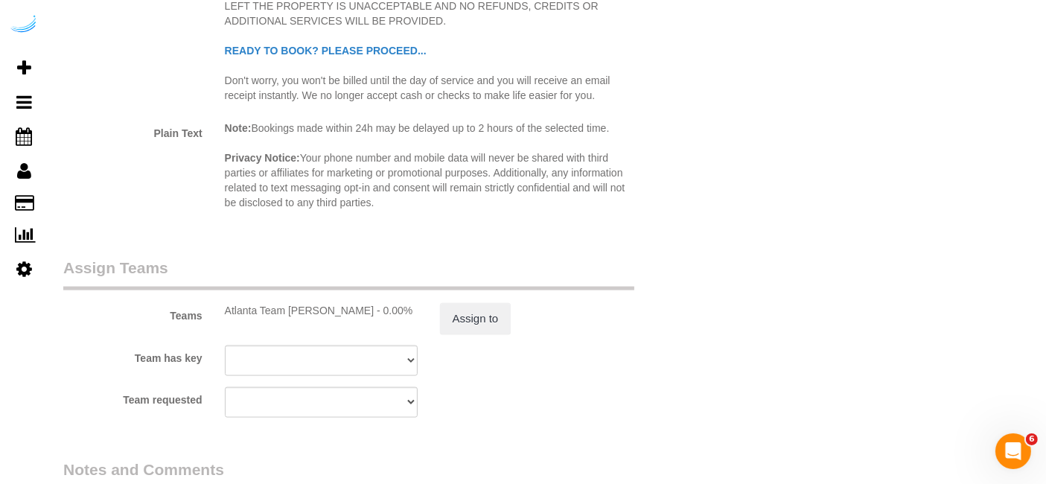
scroll to position [2316, 0]
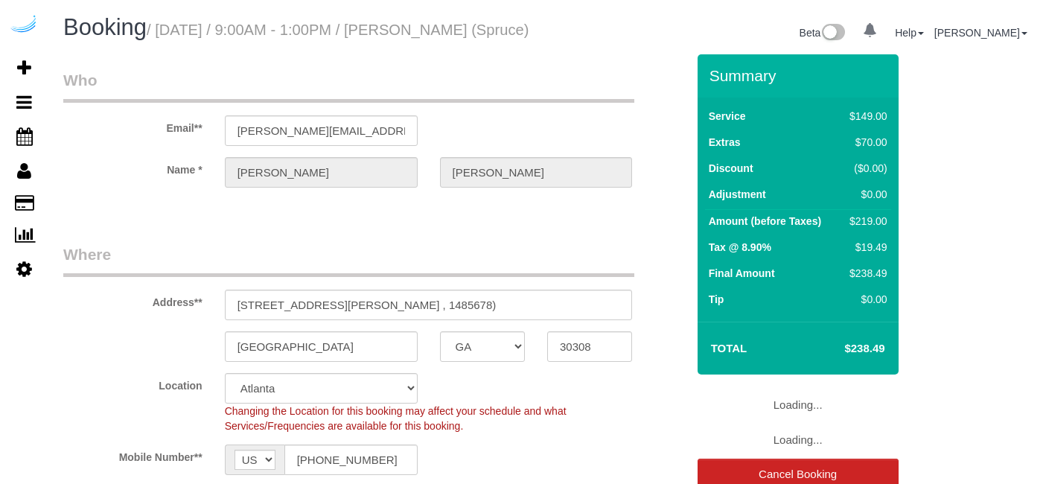
select select "GA"
select select "number:9"
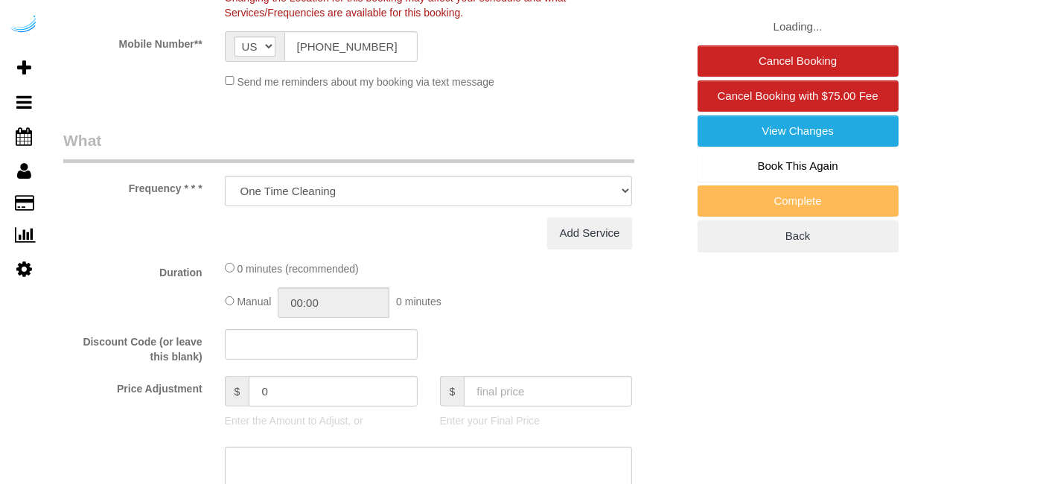
select select "282"
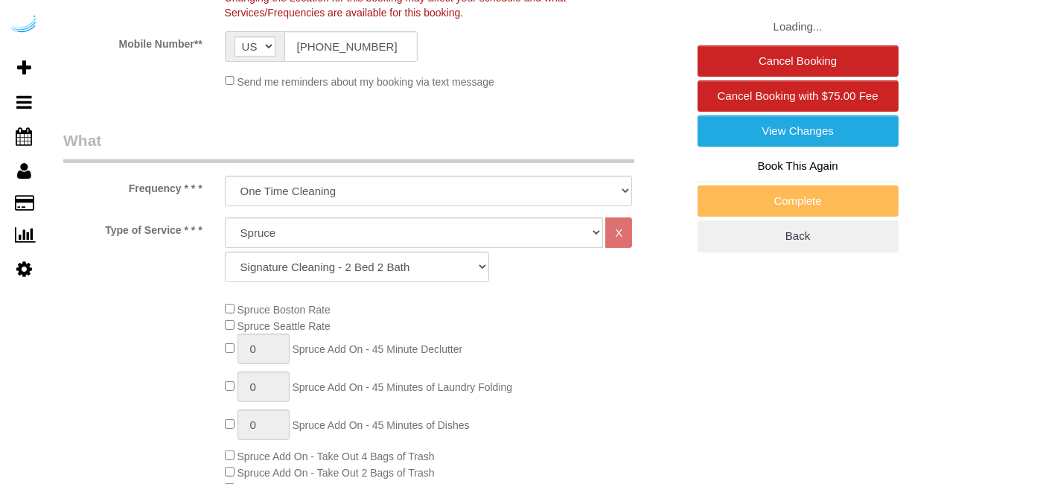
select select "object:788"
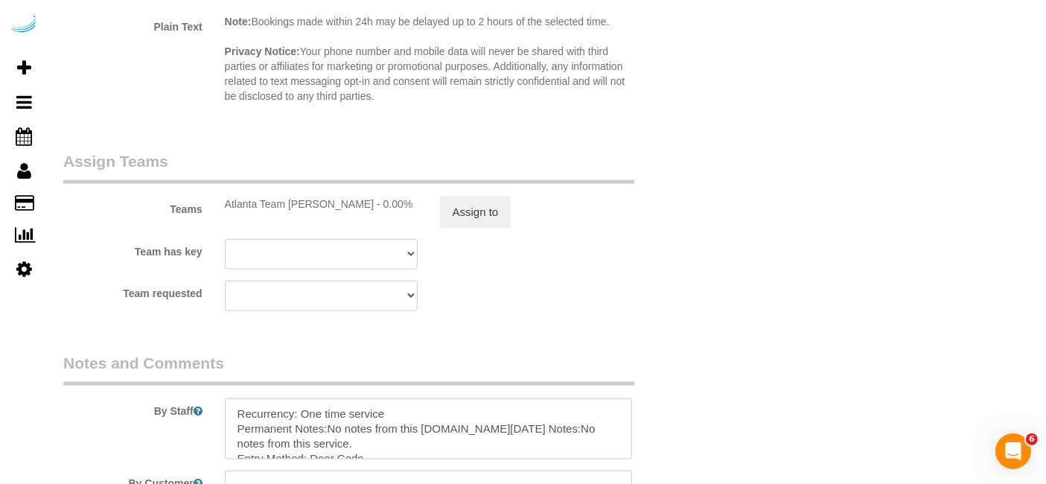
scroll to position [2349, 0]
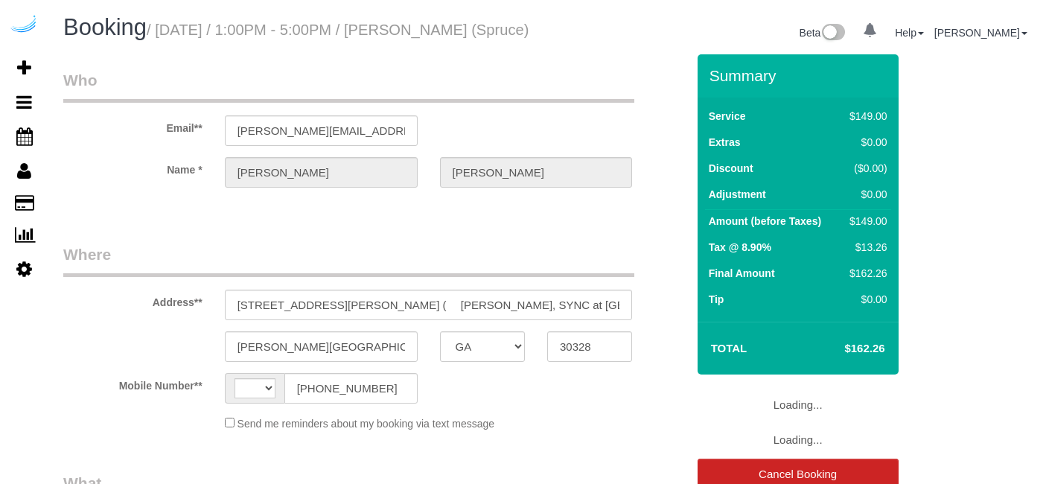
select select "GA"
select select "string:[GEOGRAPHIC_DATA]"
select select "object:616"
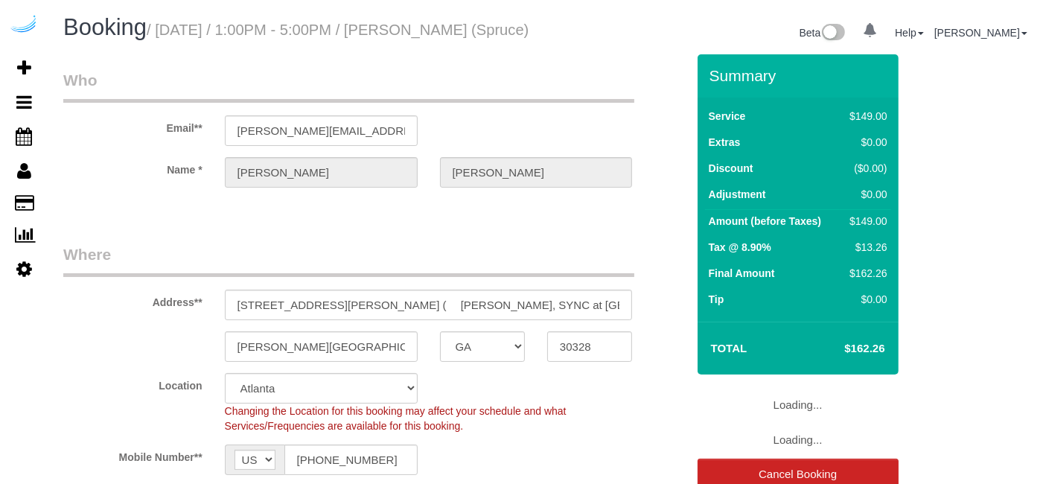
select select "282"
select select "number:9"
select select "object:788"
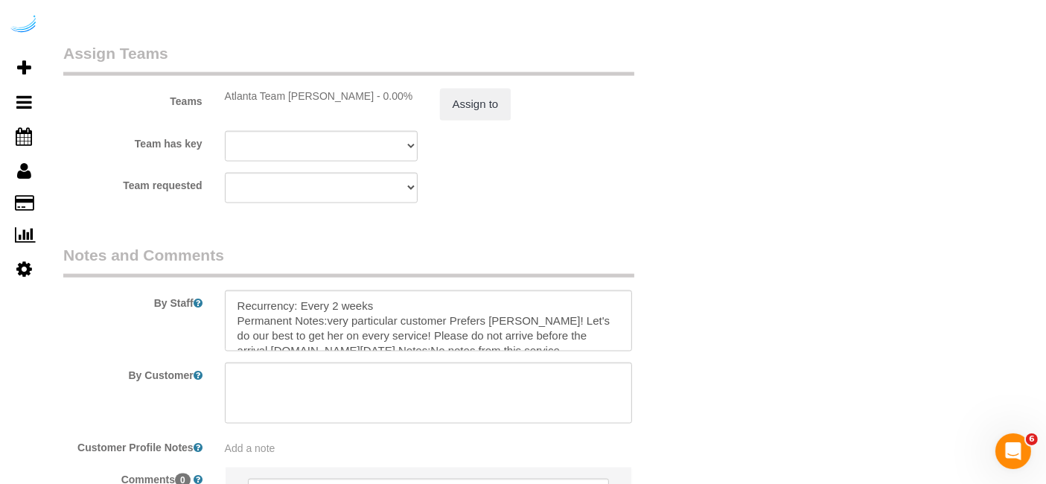
scroll to position [2316, 0]
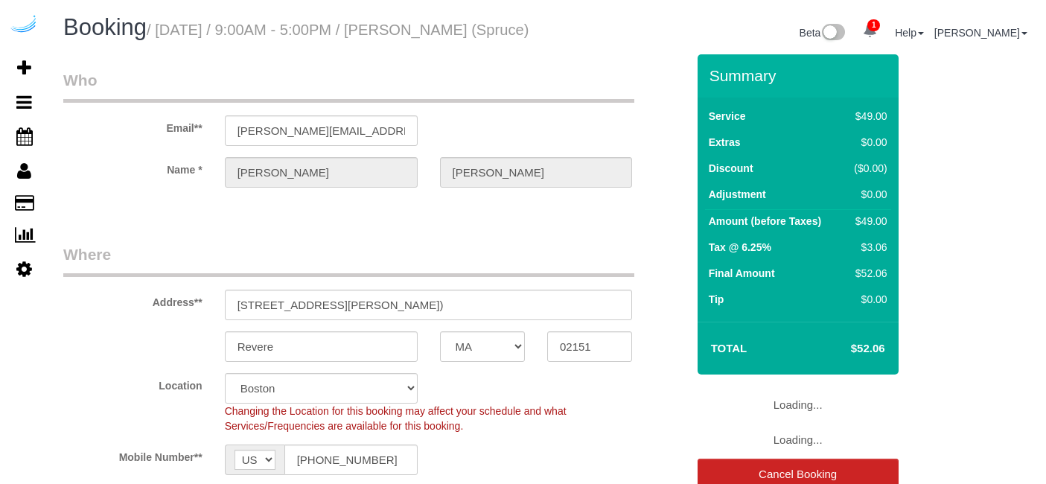
select select "MA"
select select "282"
select select "number:9"
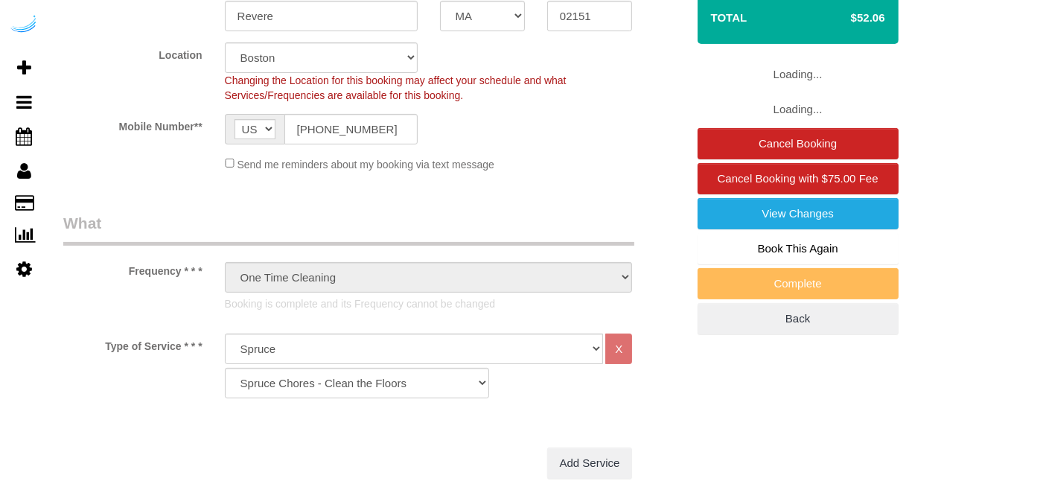
select select "object:735"
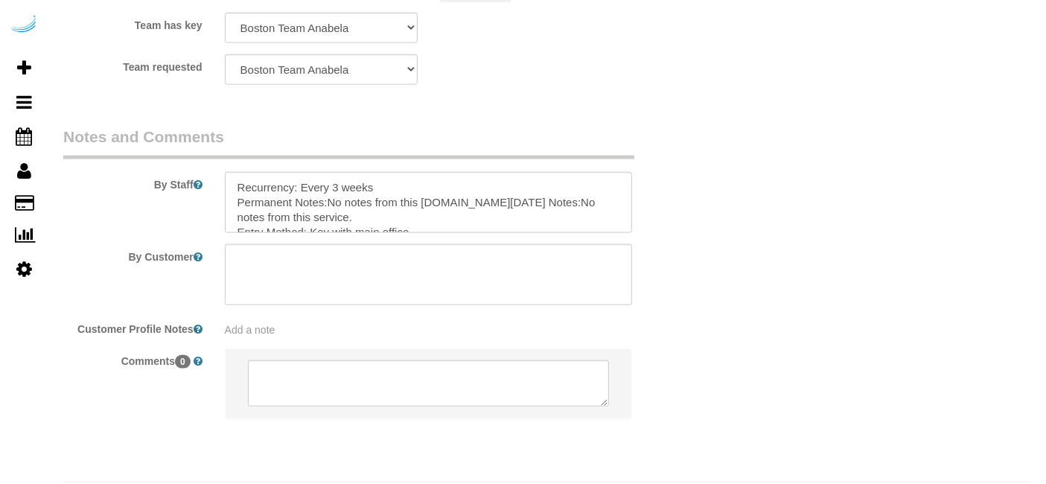
scroll to position [2038, 0]
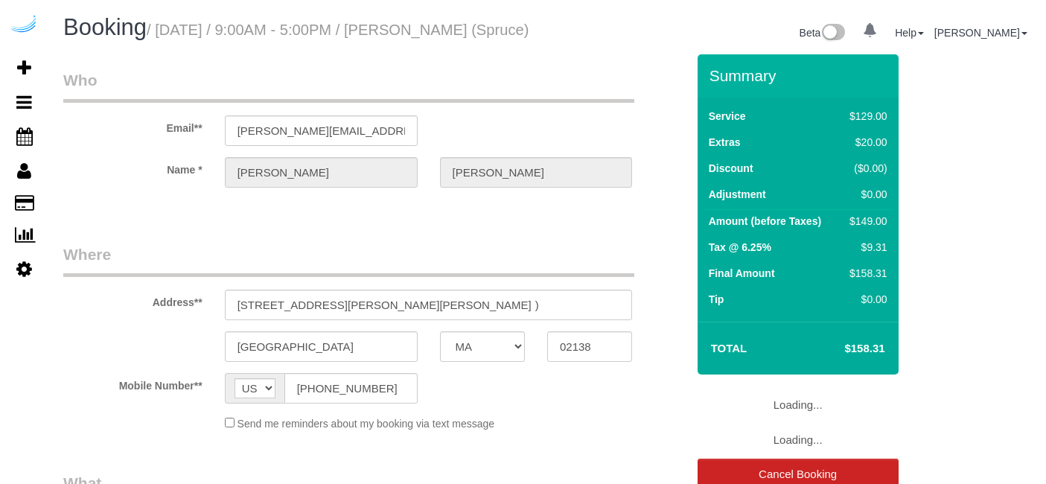
select select "MA"
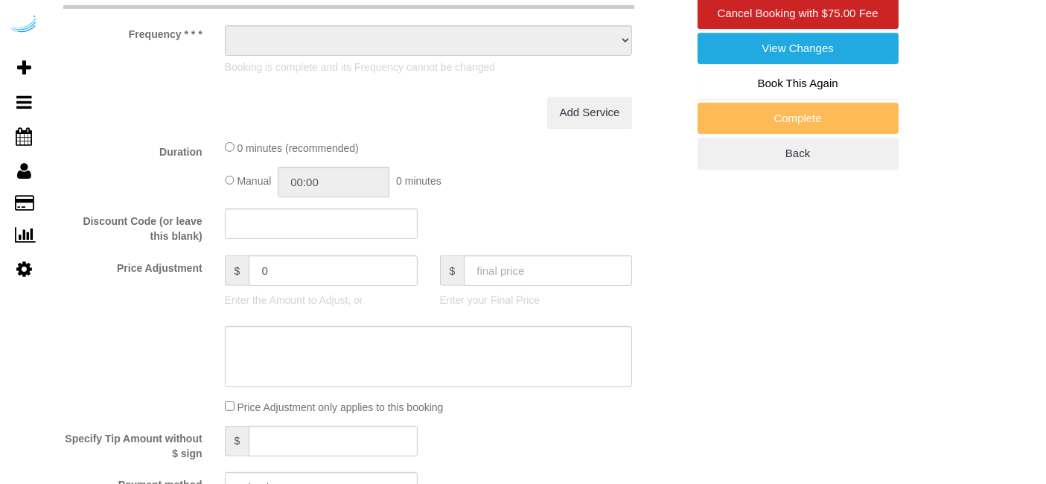
select select "object:669"
select select "282"
select select "number:9"
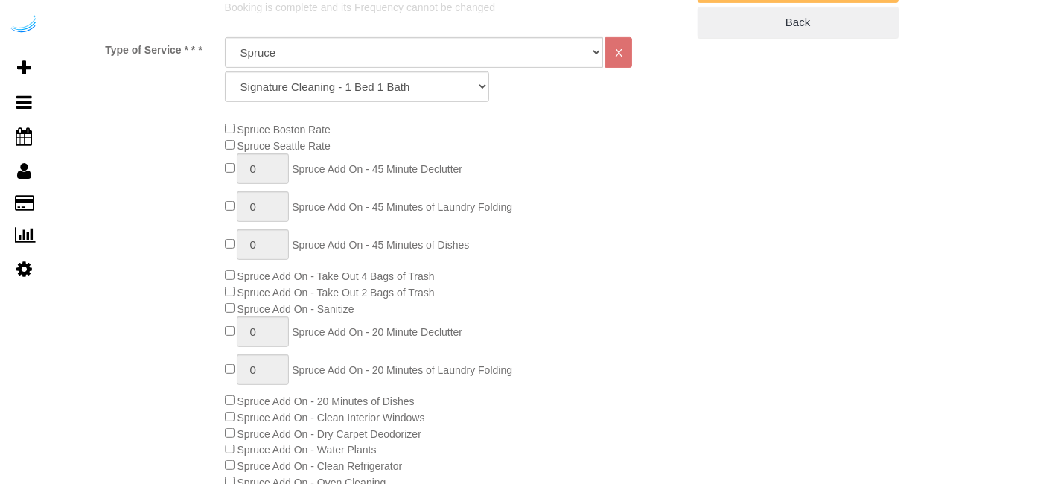
select select "object:795"
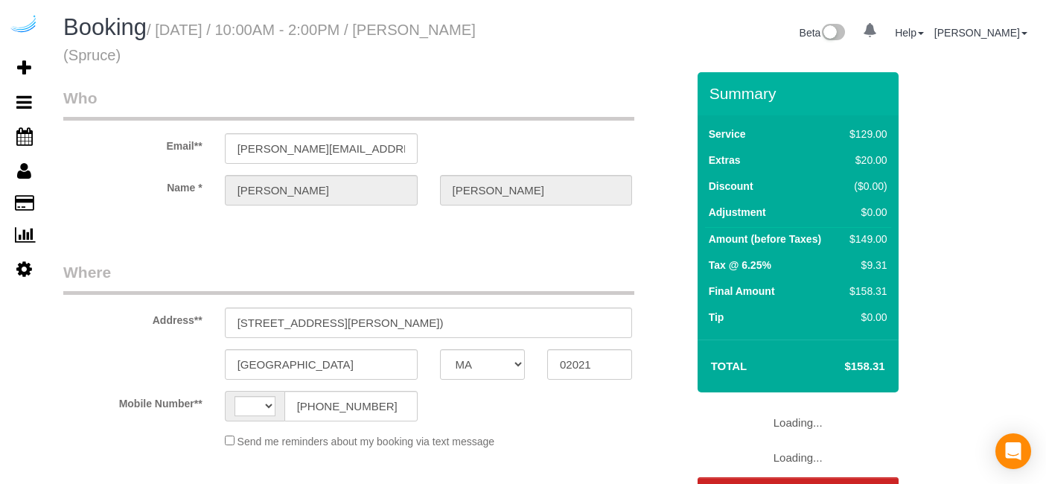
select select "MA"
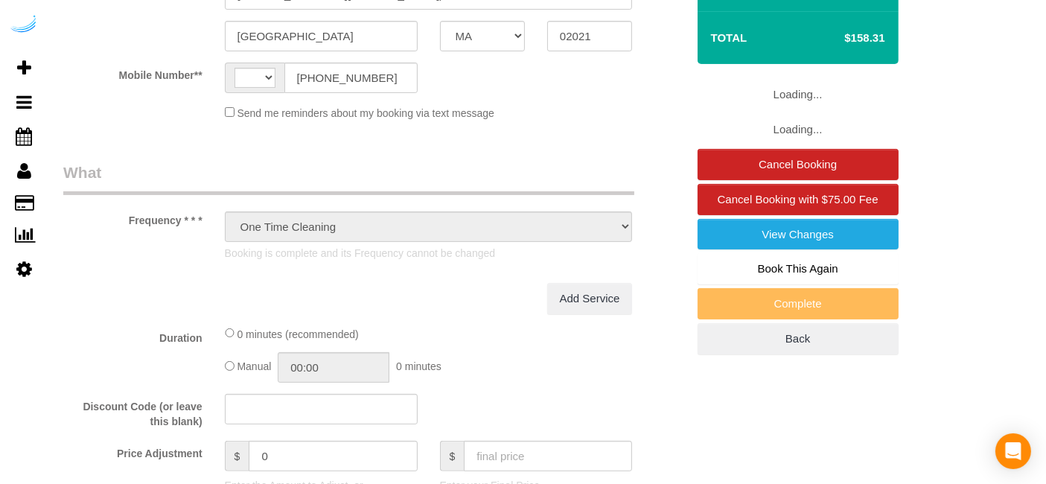
select select "string:[GEOGRAPHIC_DATA]"
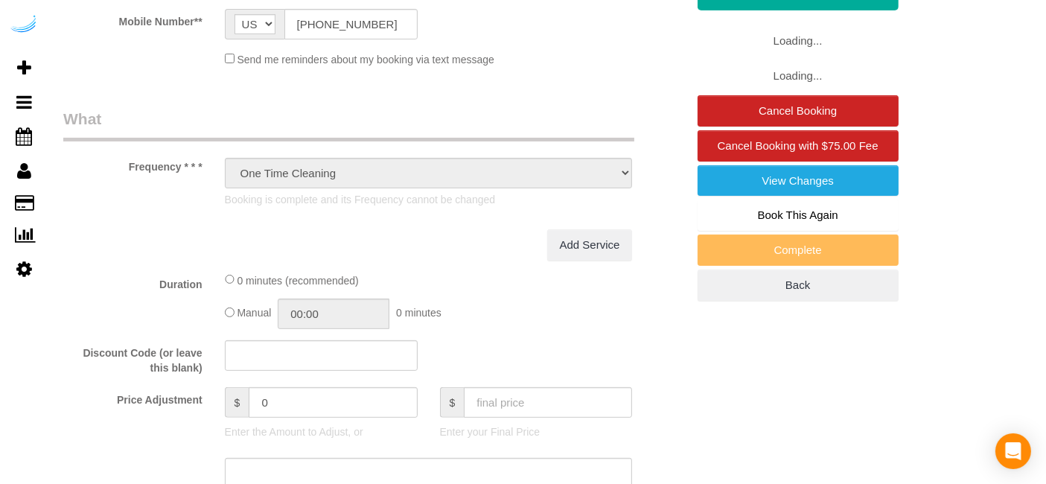
select select "282"
select select "number:9"
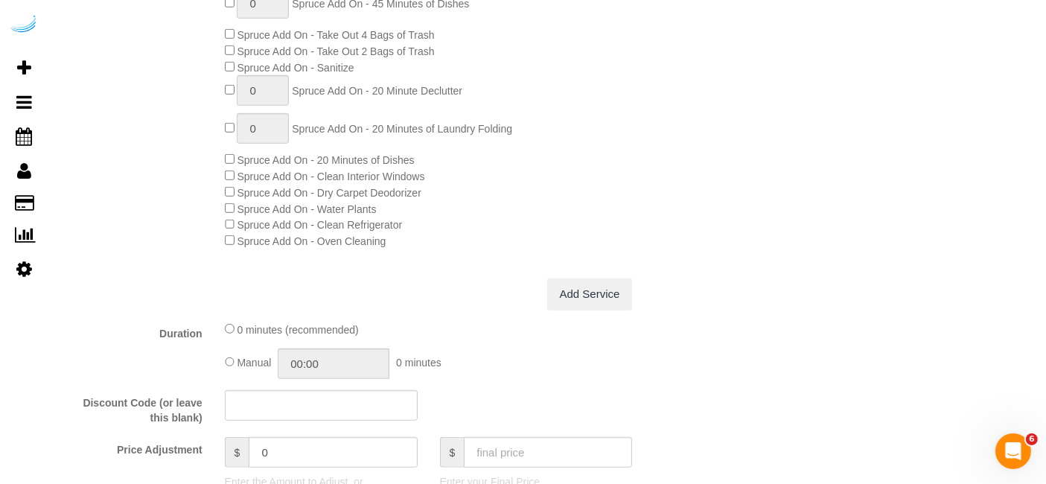
select select "object:798"
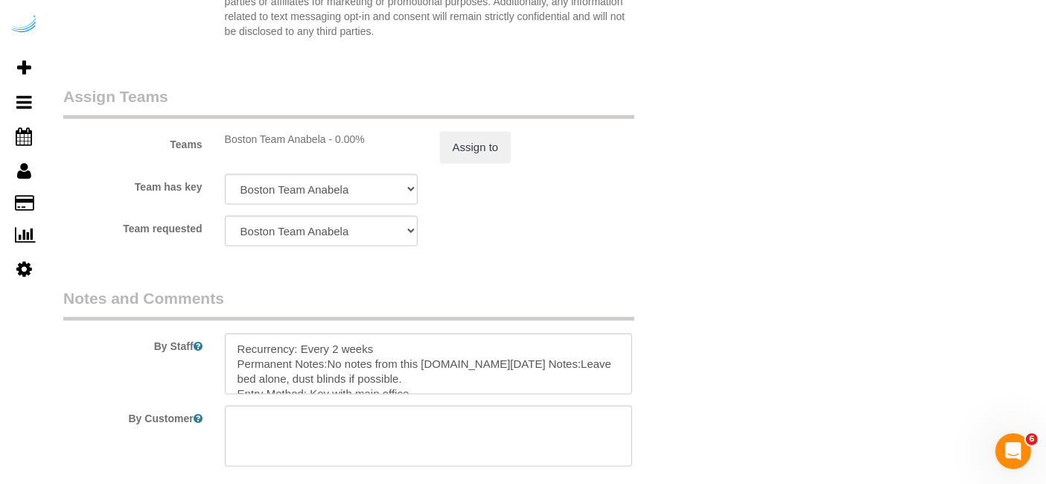
scroll to position [2222, 0]
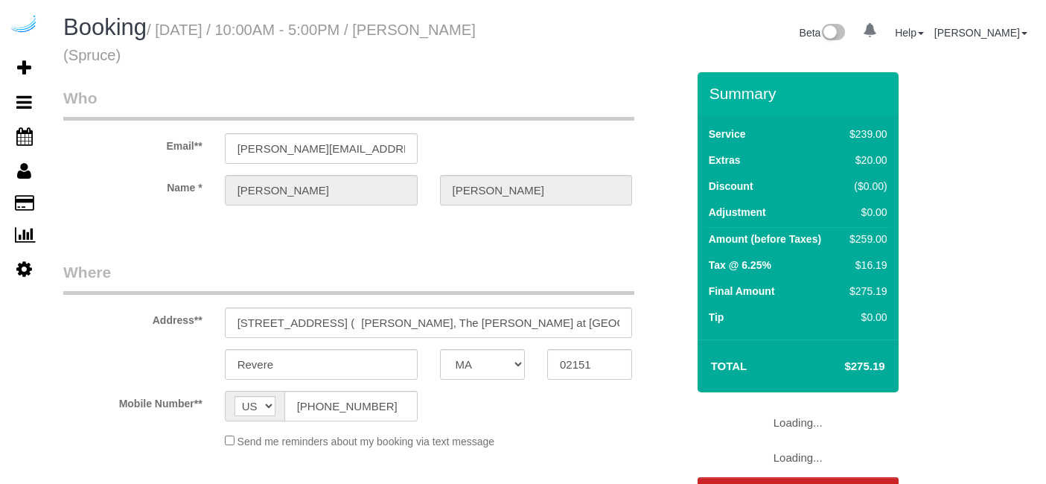
select select "MA"
select select "object:664"
select select "number:9"
select select "282"
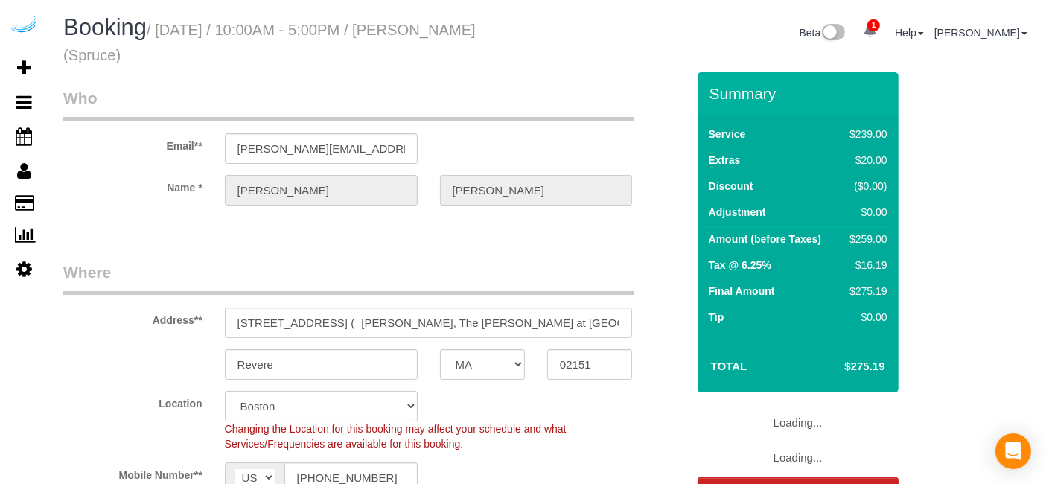
select select "object:795"
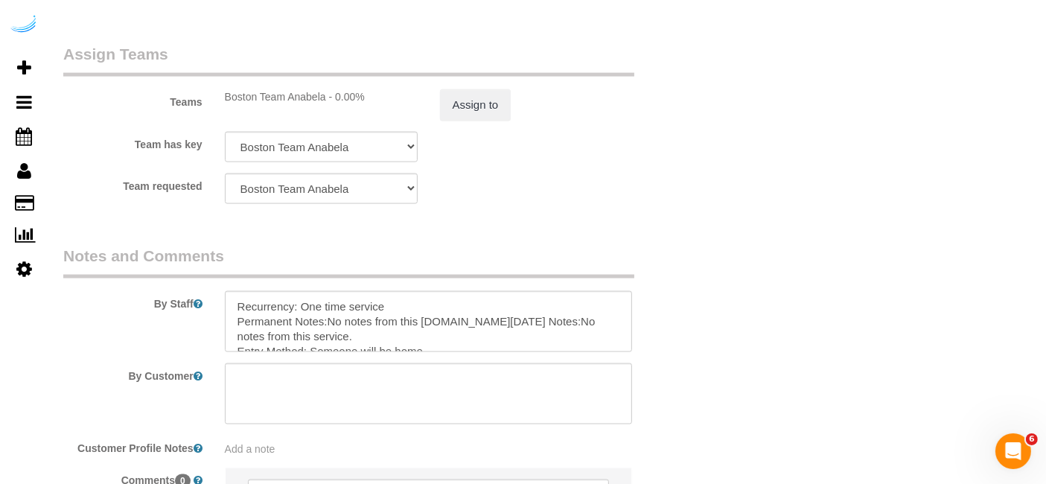
scroll to position [2316, 0]
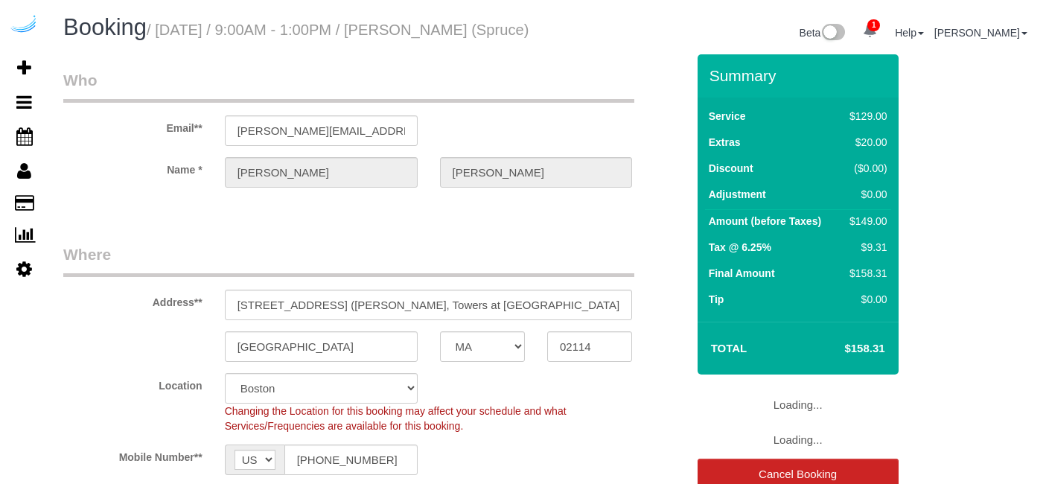
select select "MA"
select select "282"
select select "number:9"
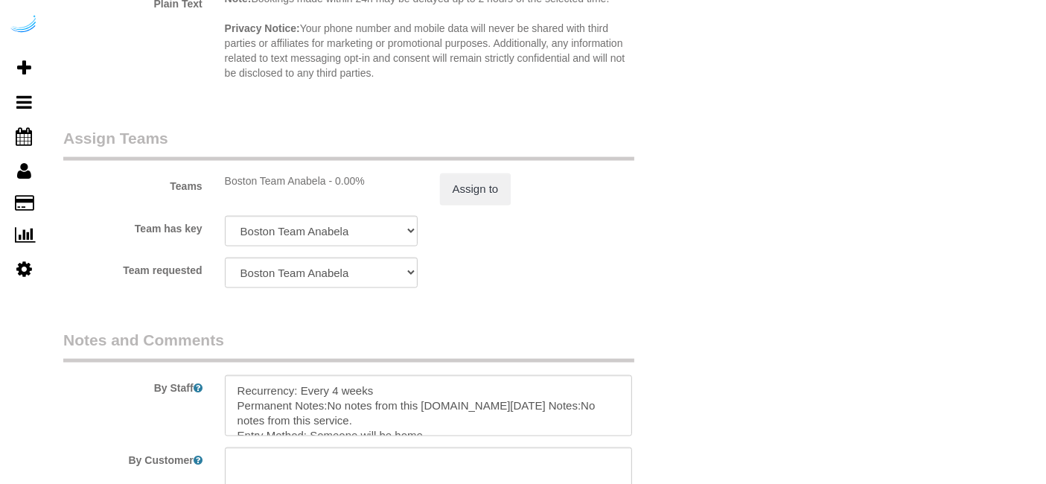
scroll to position [2409, 0]
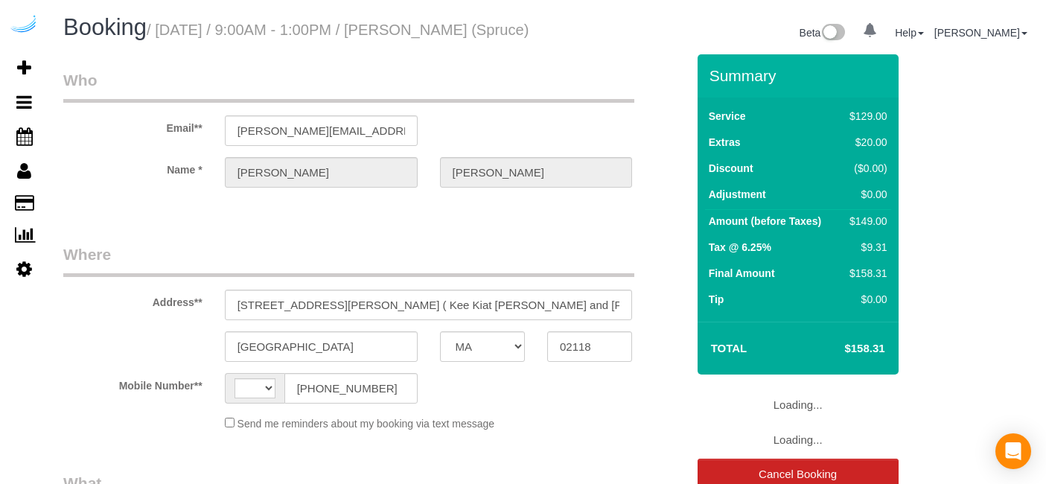
select select "MA"
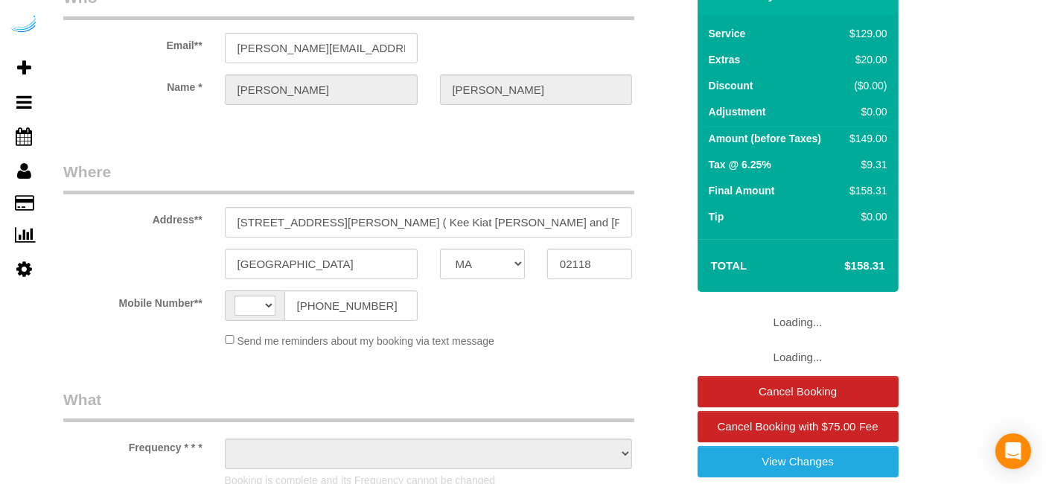
select select "string:[GEOGRAPHIC_DATA]"
select select "object:683"
select select "number:9"
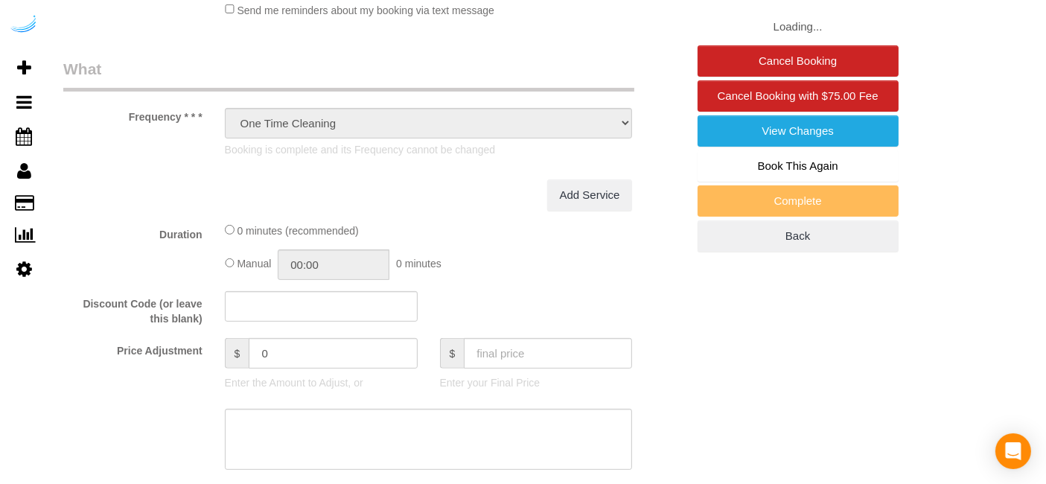
select select "282"
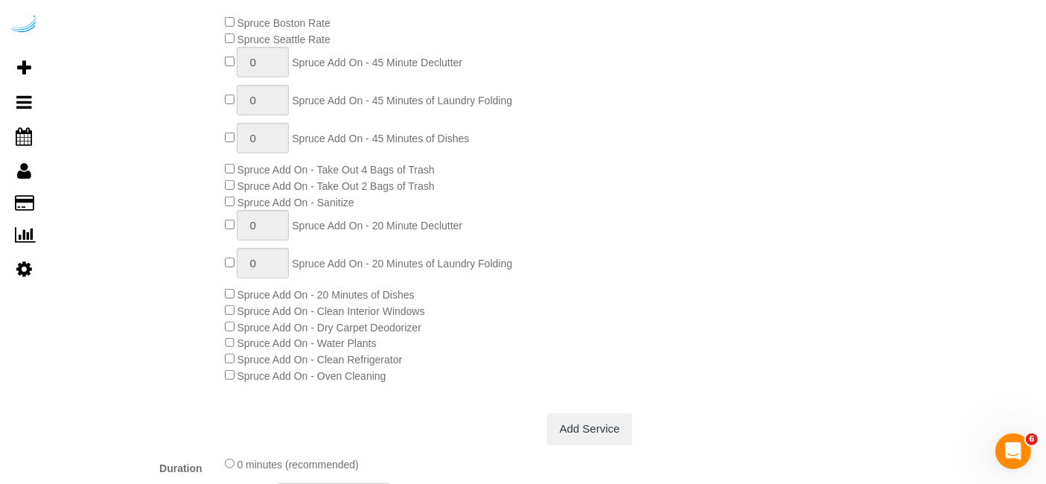
select select "object:798"
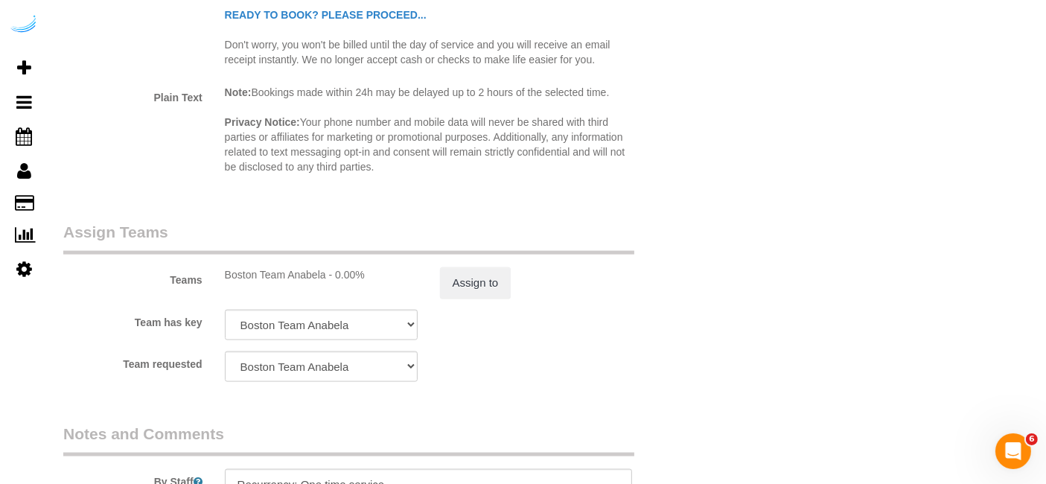
scroll to position [2409, 0]
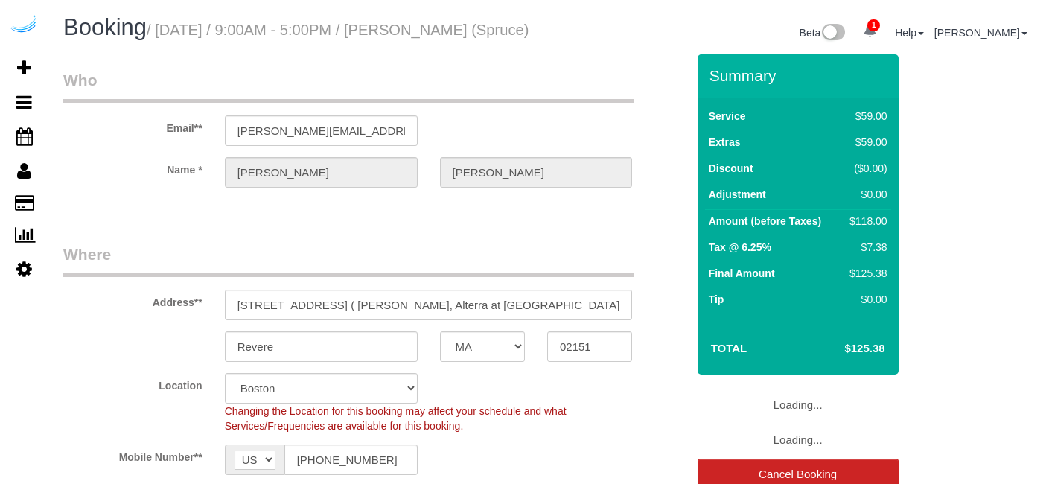
select select "MA"
select select "282"
select select "number:9"
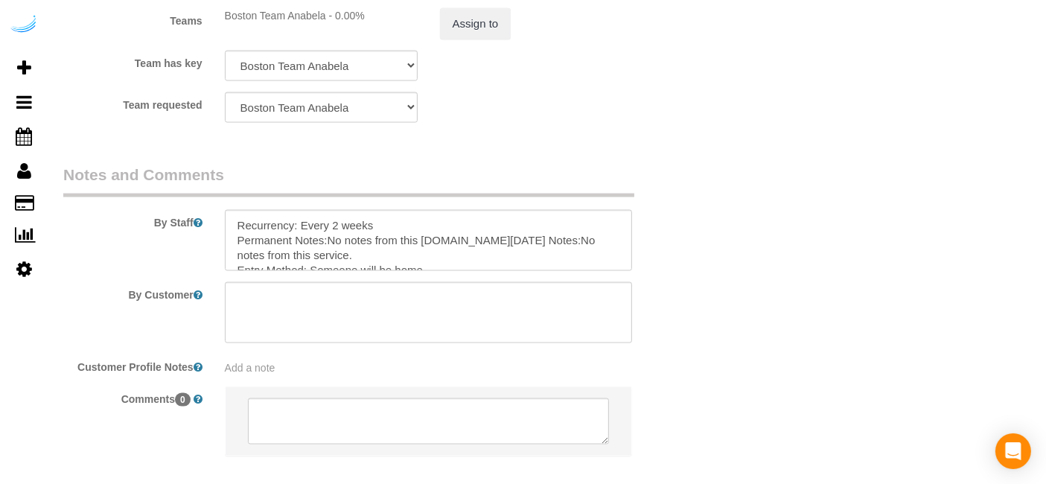
scroll to position [2413, 0]
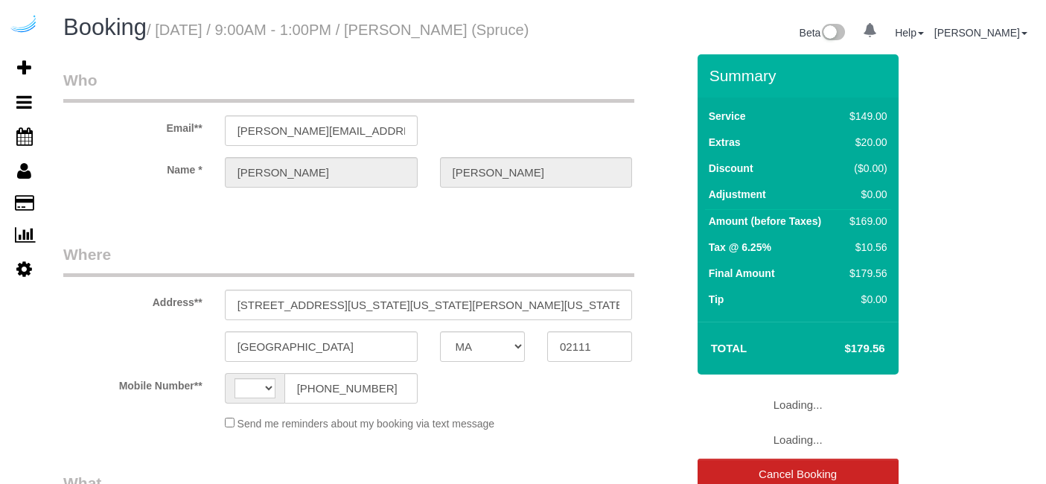
select select "MA"
select select "number:9"
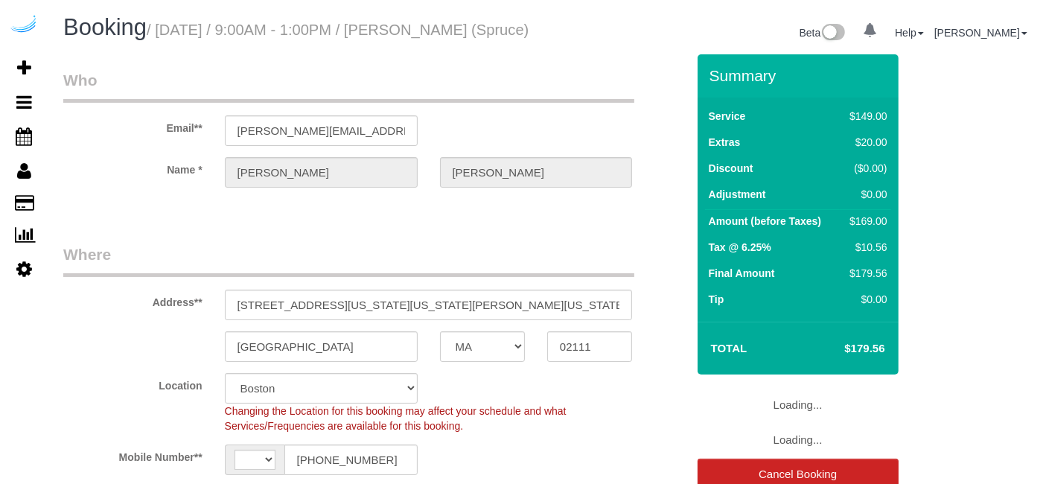
select select "string:US"
select select "282"
select select "object:795"
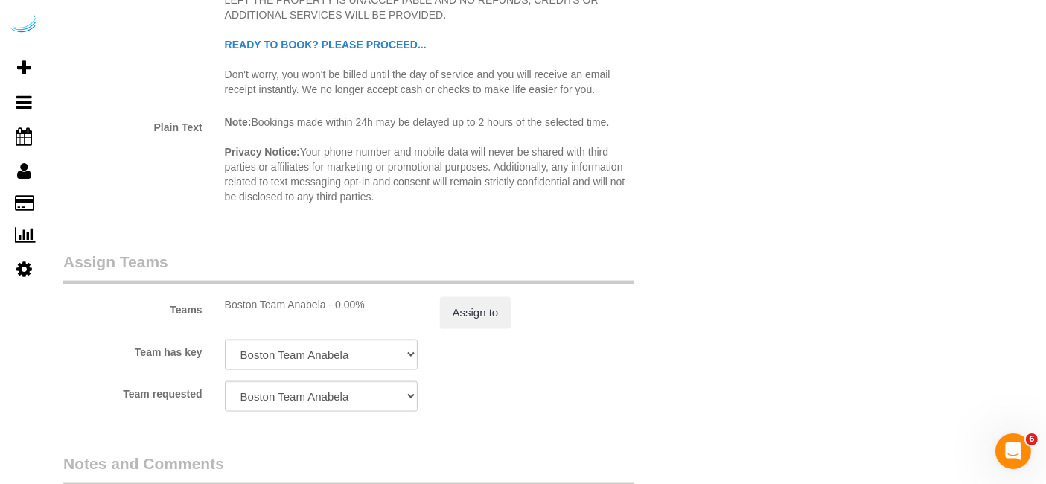
scroll to position [2233, 0]
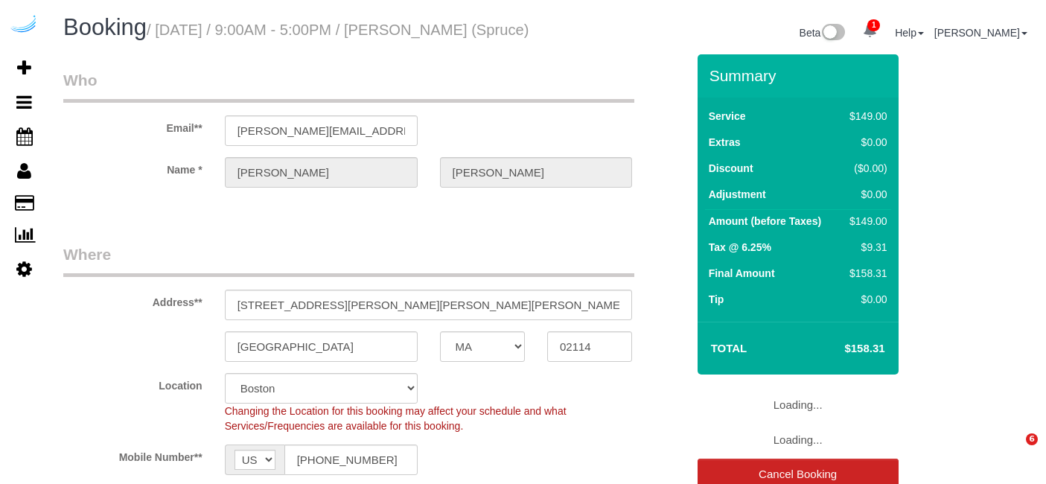
select select "MA"
select select "282"
select select "number:9"
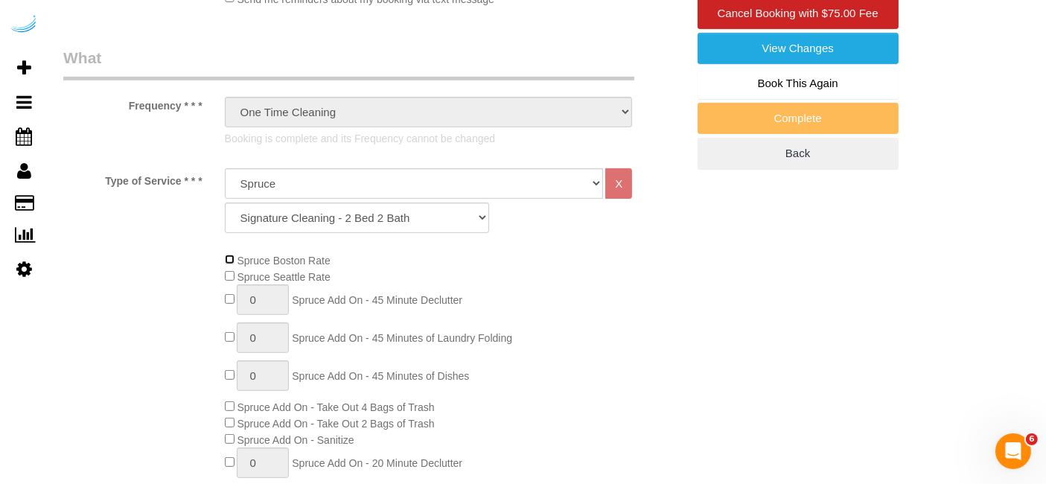
scroll to position [83, 0]
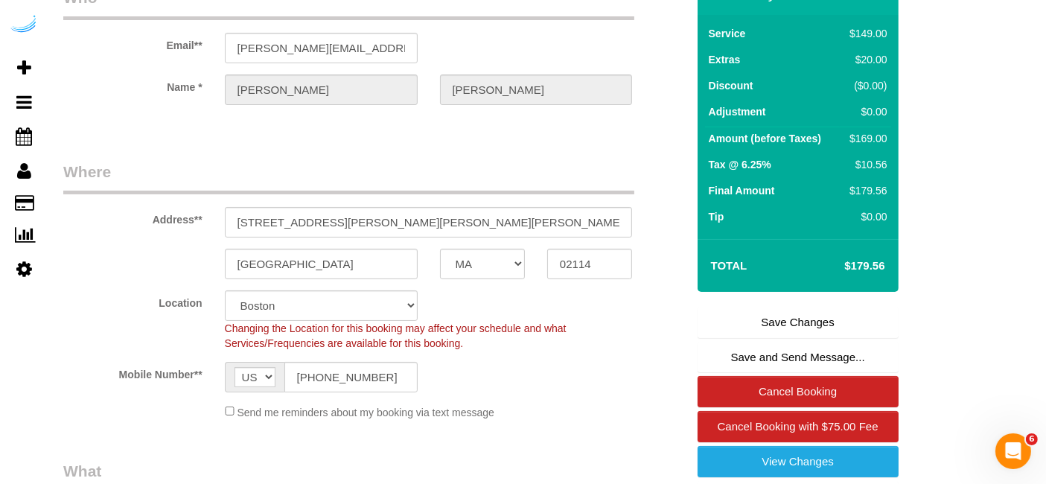
click at [794, 331] on link "Save Changes" at bounding box center [797, 322] width 201 height 31
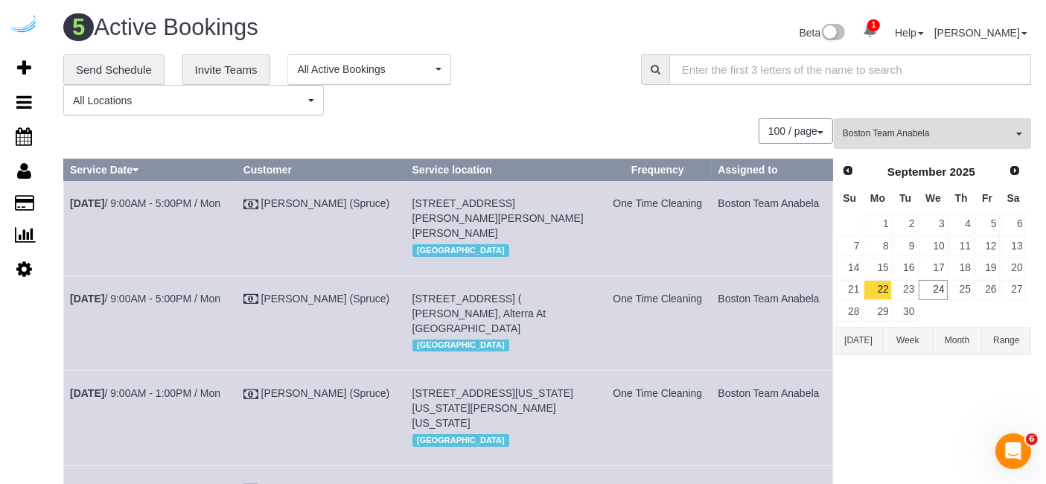
scroll to position [304, 0]
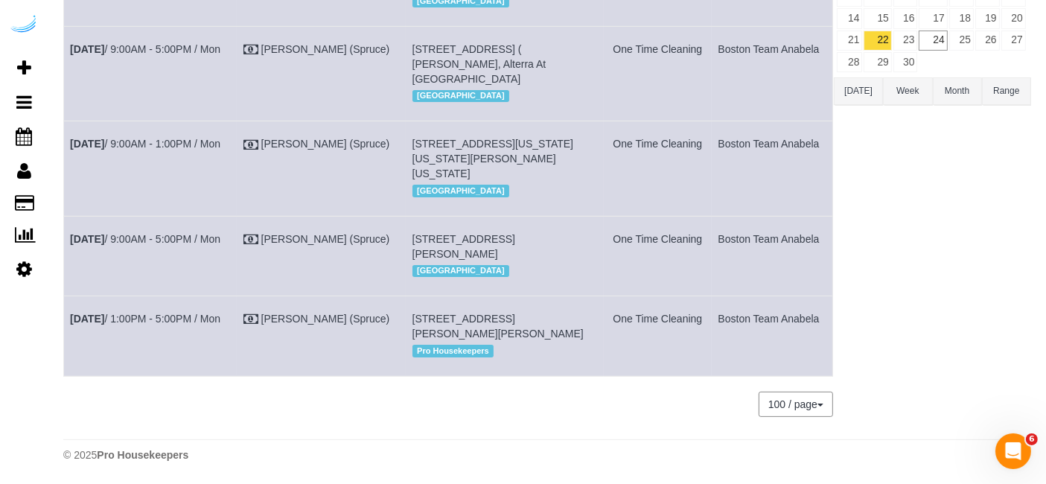
click at [138, 216] on td "Sep 22nd / 9:00AM - 5:00PM / Mon" at bounding box center [150, 256] width 173 height 80
click at [150, 219] on td "Sep 22nd / 9:00AM - 5:00PM / Mon" at bounding box center [150, 256] width 173 height 80
click at [155, 233] on link "Sep 22nd / 9:00AM - 5:00PM / Mon" at bounding box center [145, 239] width 150 height 12
click at [208, 322] on link "Sep 22nd / 1:00PM - 5:00PM / Mon" at bounding box center [145, 319] width 150 height 12
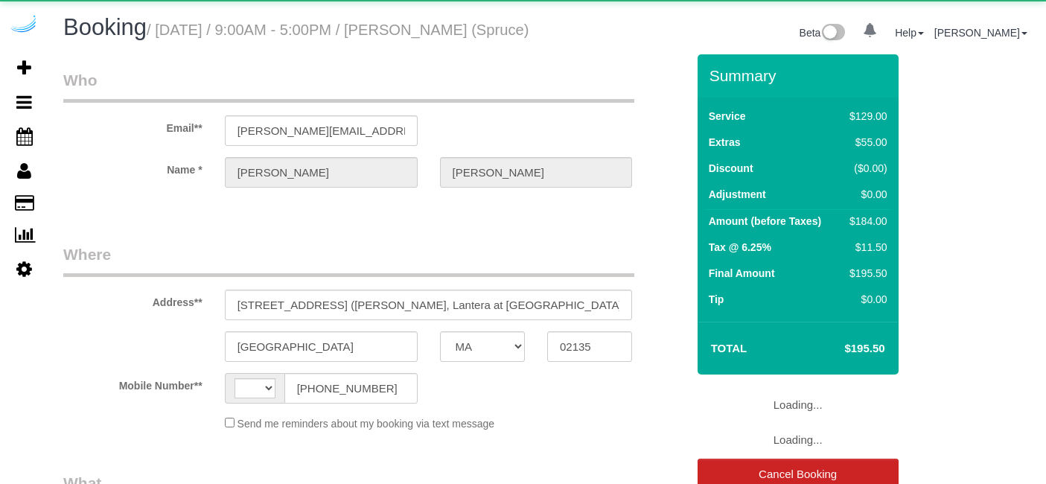
select select "MA"
select select "object:365"
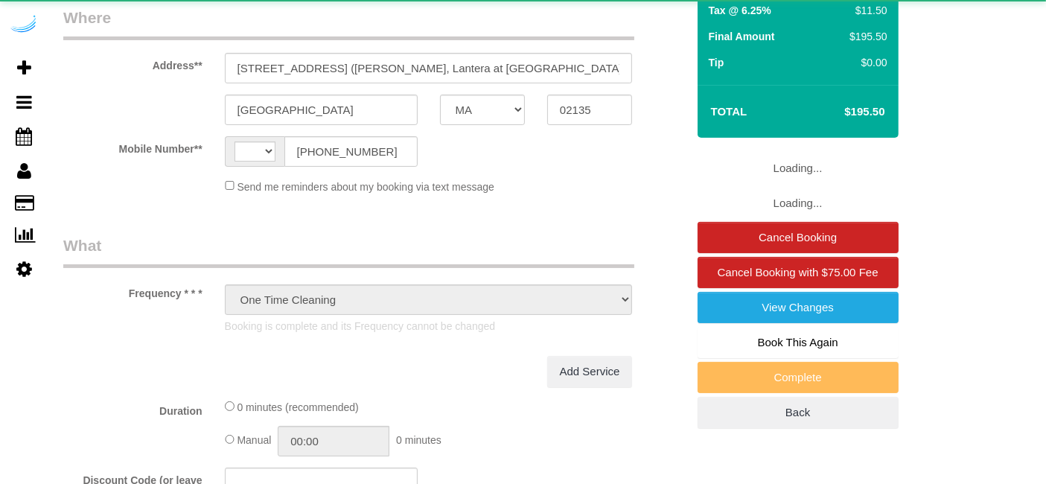
select select "number:9"
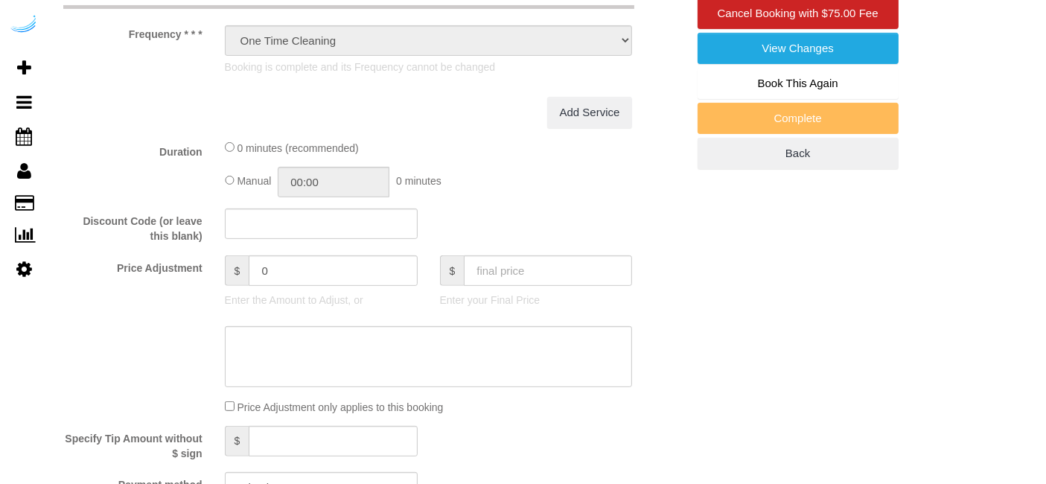
scroll to position [567, 0]
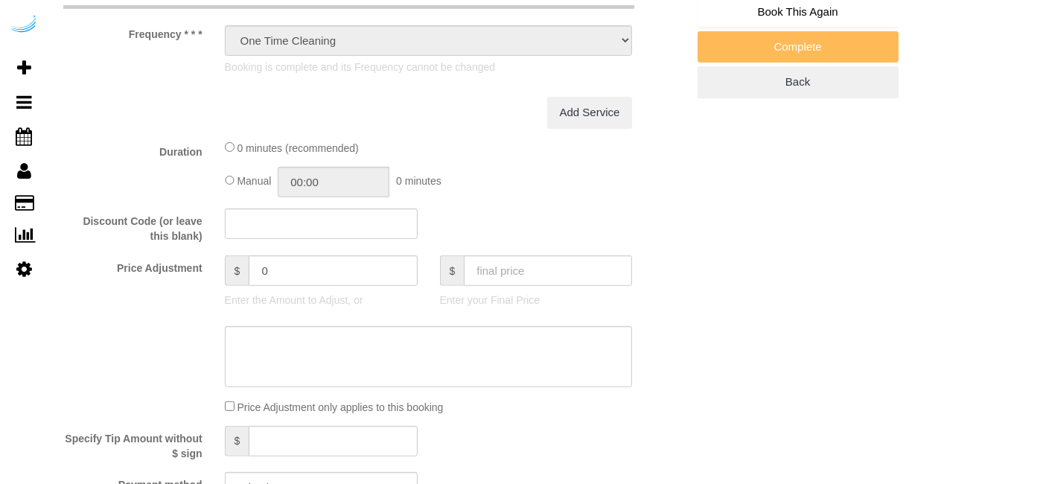
select select "string:[GEOGRAPHIC_DATA]"
select select "282"
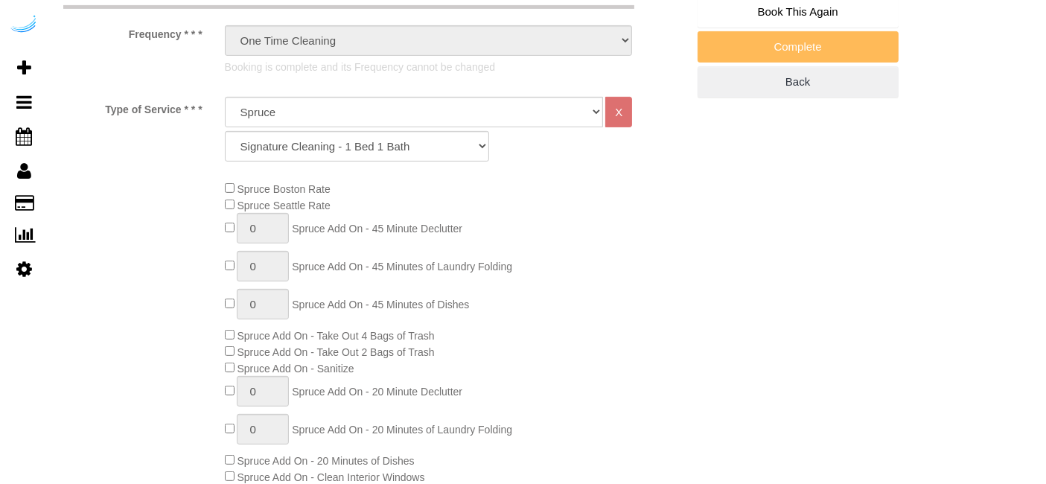
select select "object:798"
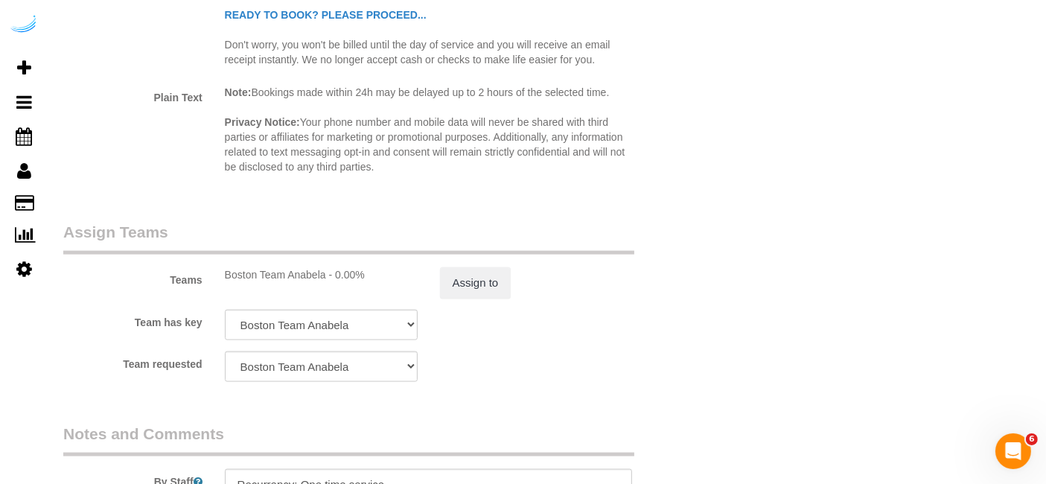
scroll to position [2304, 0]
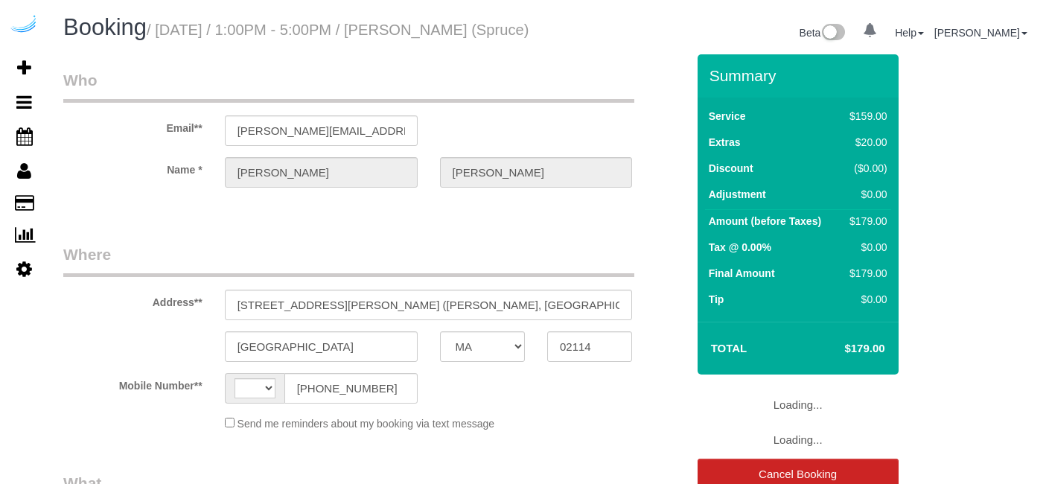
select select "MA"
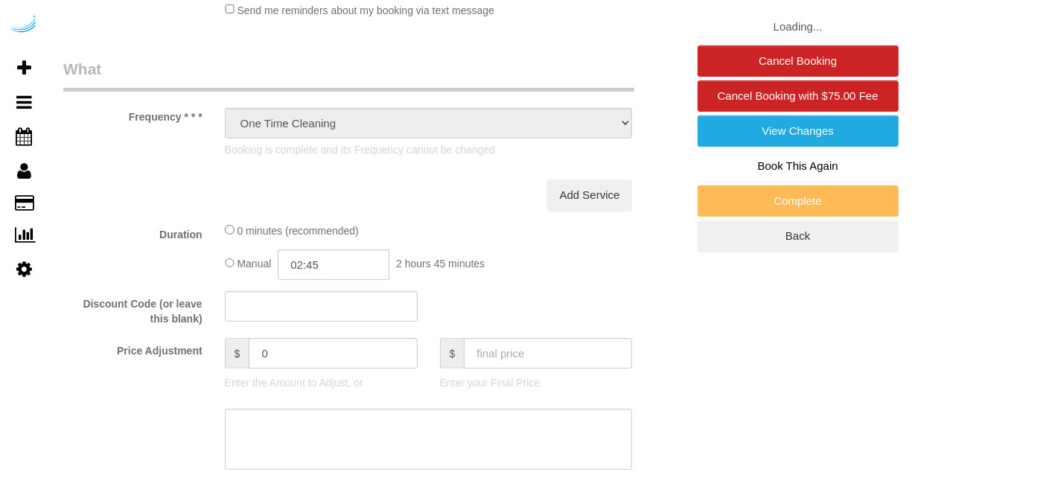
select select "string:[GEOGRAPHIC_DATA]"
select select "number:9"
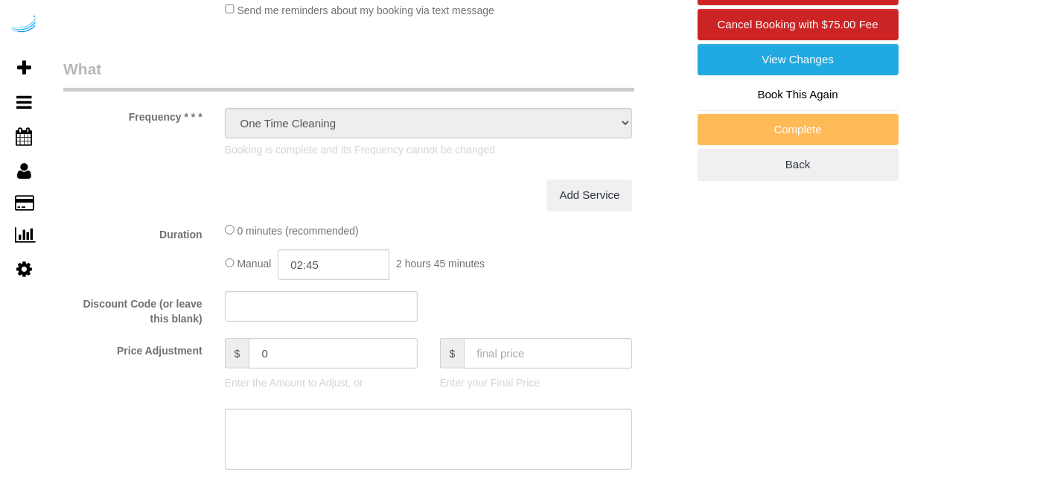
select select "282"
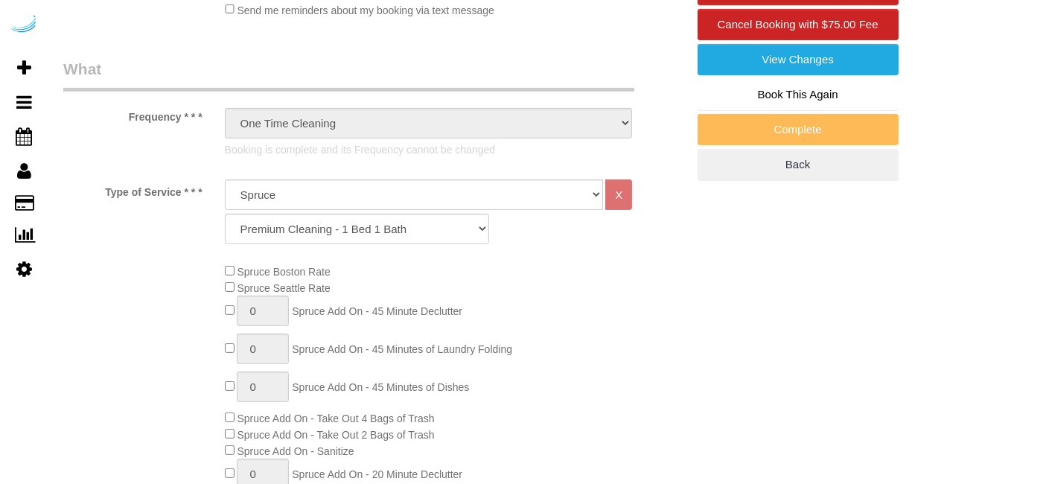
select select "object:1220"
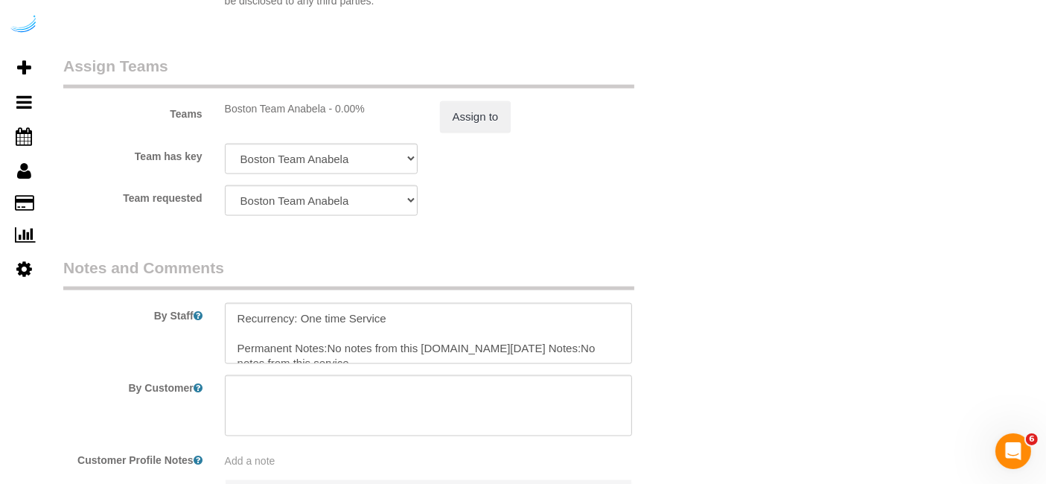
scroll to position [2409, 0]
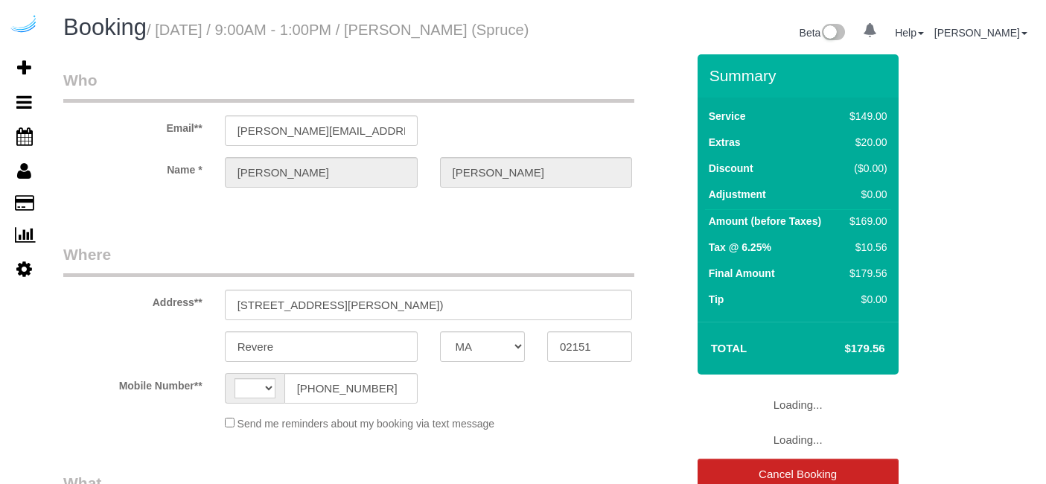
select select "MA"
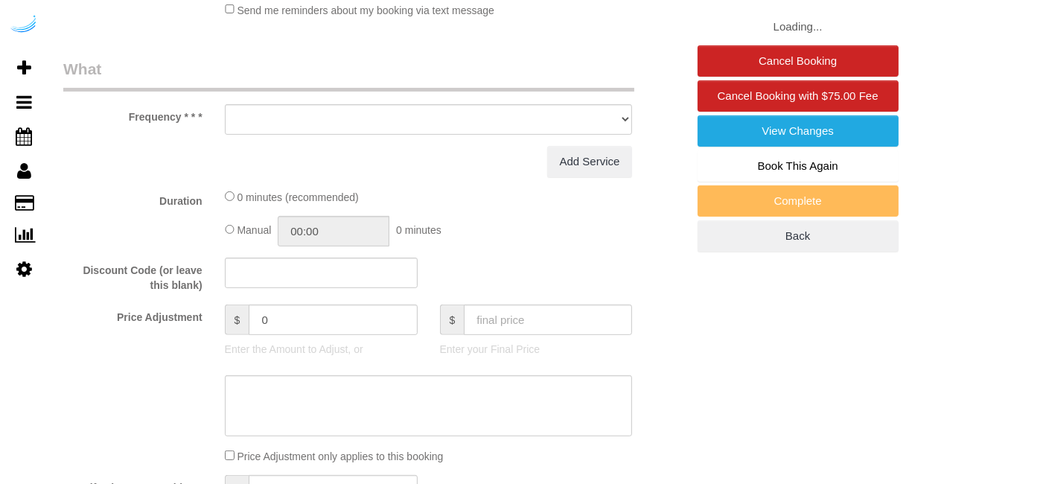
select select "string:[GEOGRAPHIC_DATA]"
select select "object:616"
select select "number:9"
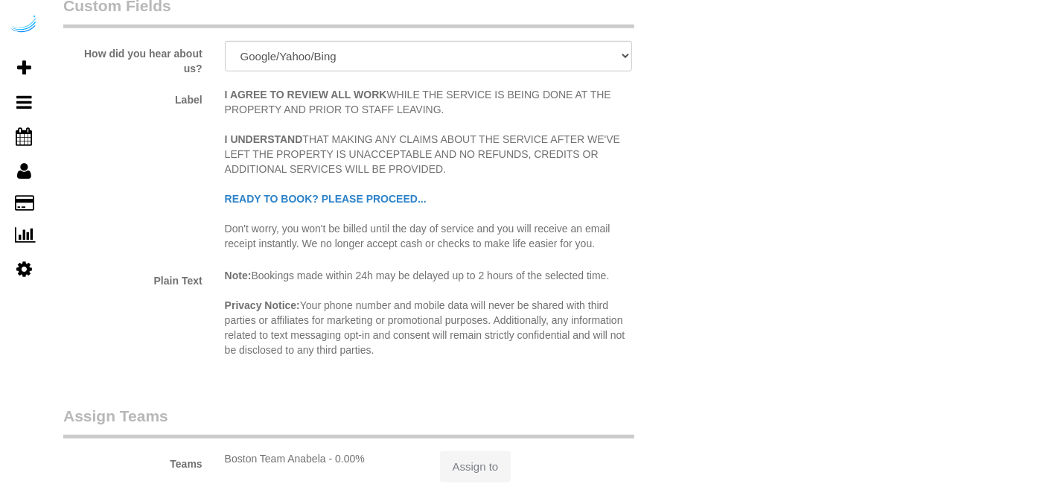
scroll to position [1217, 0]
select select "282"
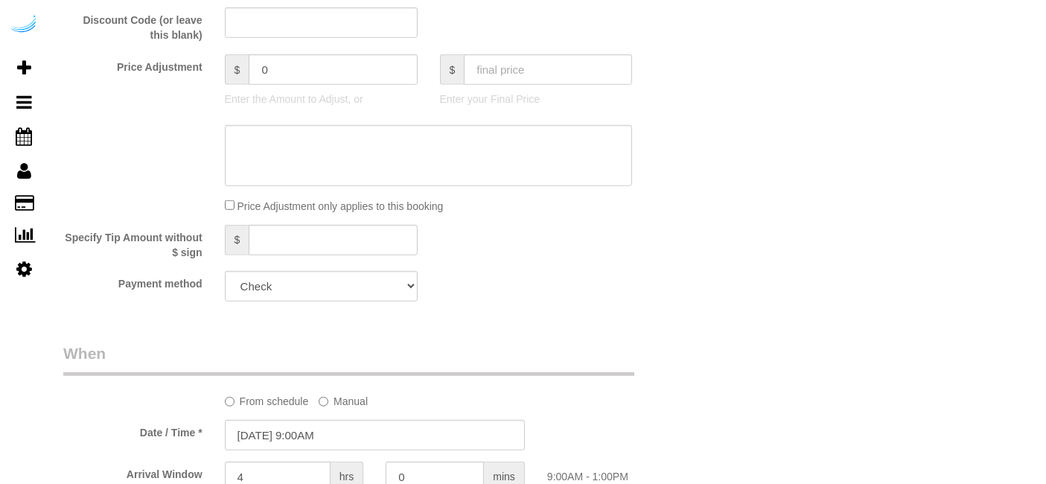
select select "object:788"
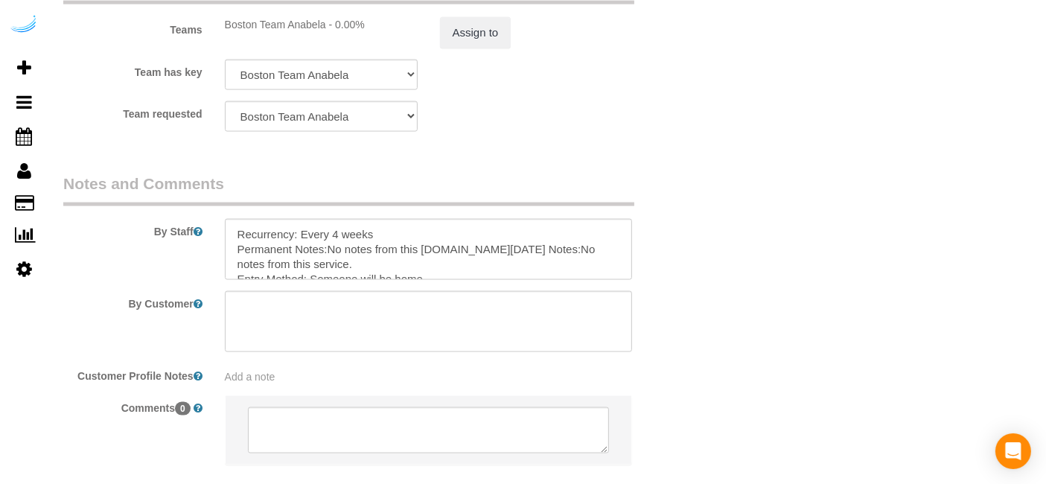
scroll to position [2349, 0]
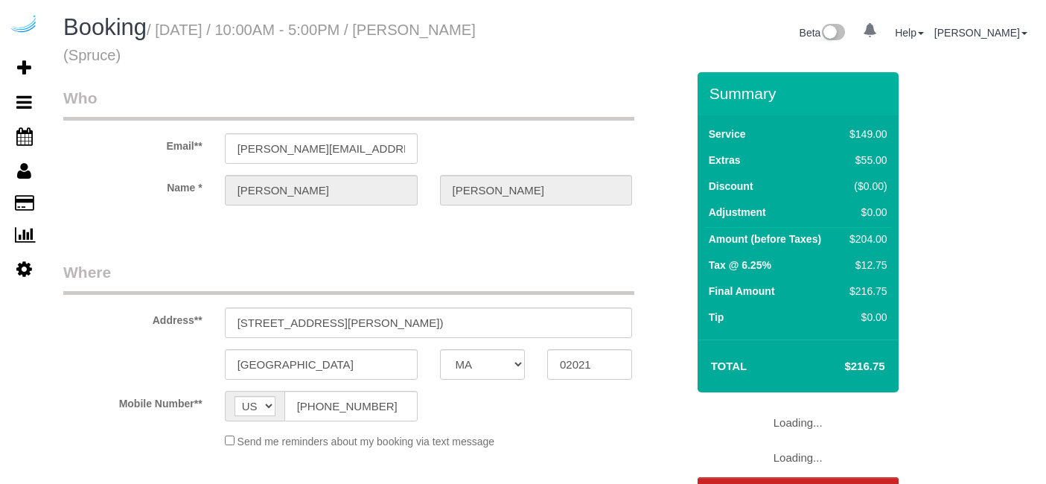
select select "MA"
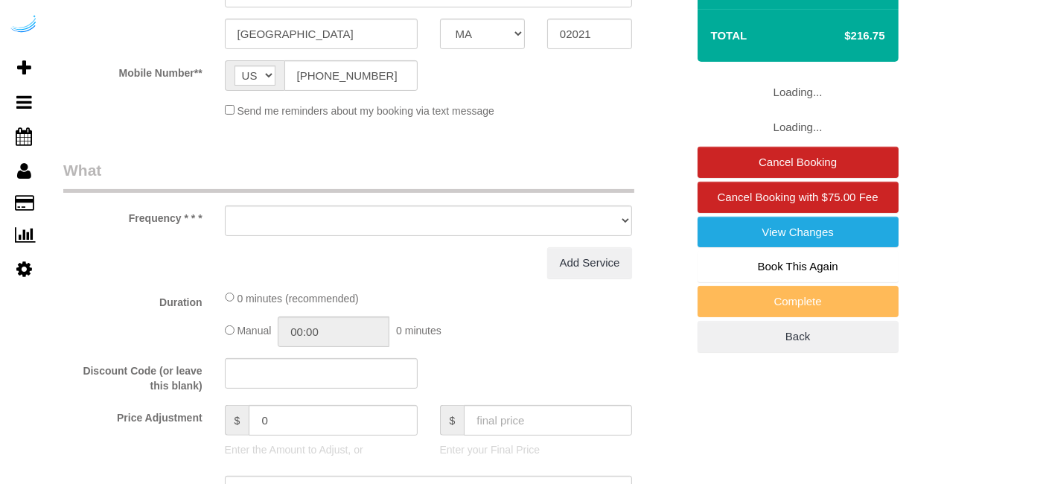
select select "object:678"
select select "number:9"
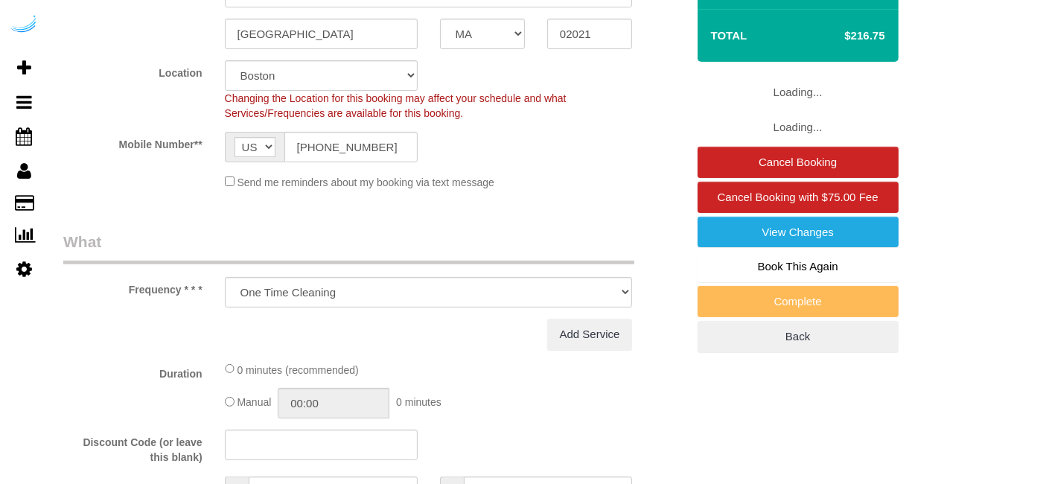
select select "282"
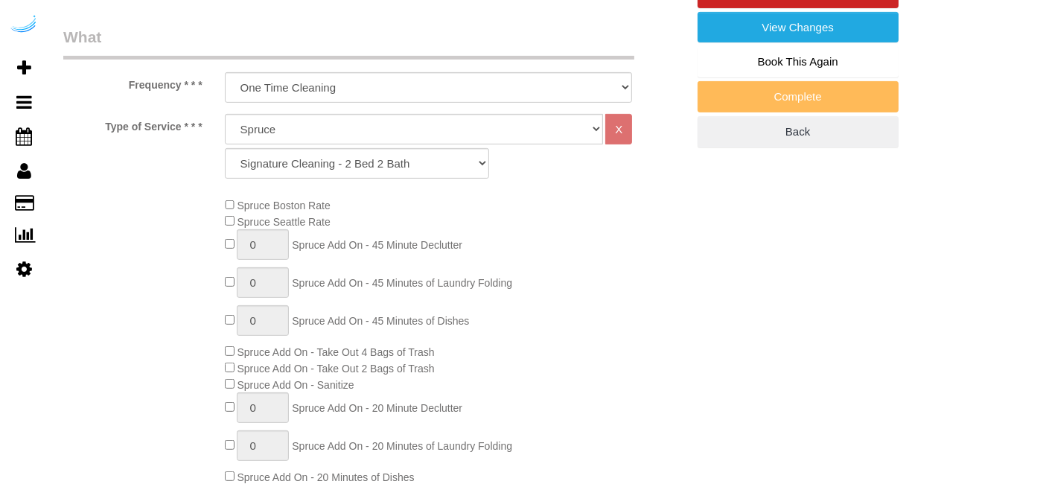
scroll to position [578, 0]
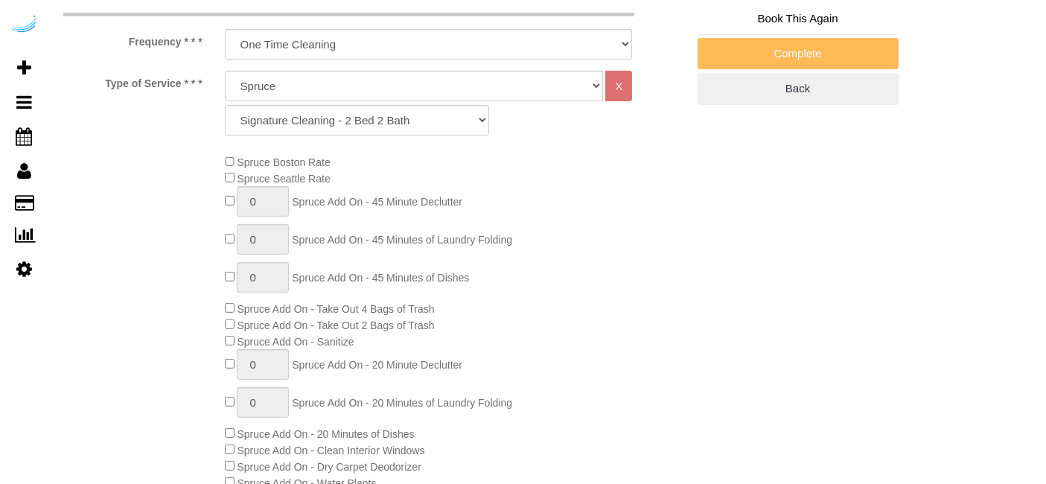
select select "object:788"
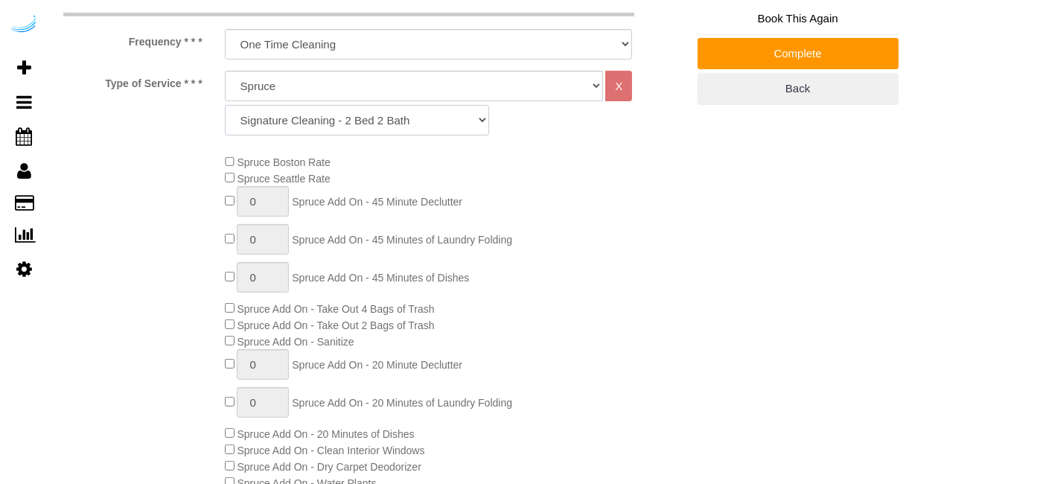
click at [396, 108] on select "Signature Cleaning - Studio Signature Cleaning - 1 Bed 1 Bath Signature Cleanin…" at bounding box center [357, 120] width 264 height 31
select select "325"
click at [225, 105] on select "Signature Cleaning - Studio Signature Cleaning - 1 Bed 1 Bath Signature Cleanin…" at bounding box center [357, 120] width 264 height 31
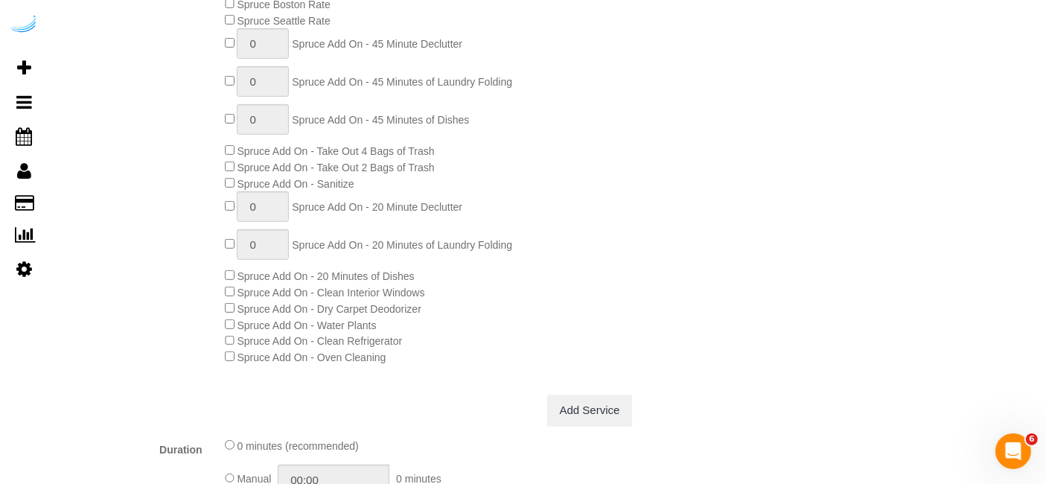
scroll to position [83, 0]
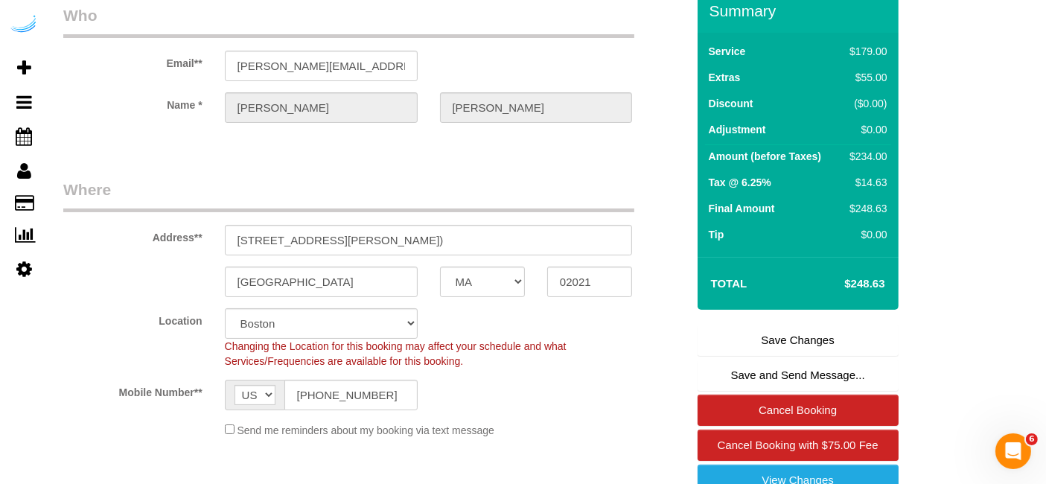
click at [760, 343] on link "Save Changes" at bounding box center [797, 340] width 201 height 31
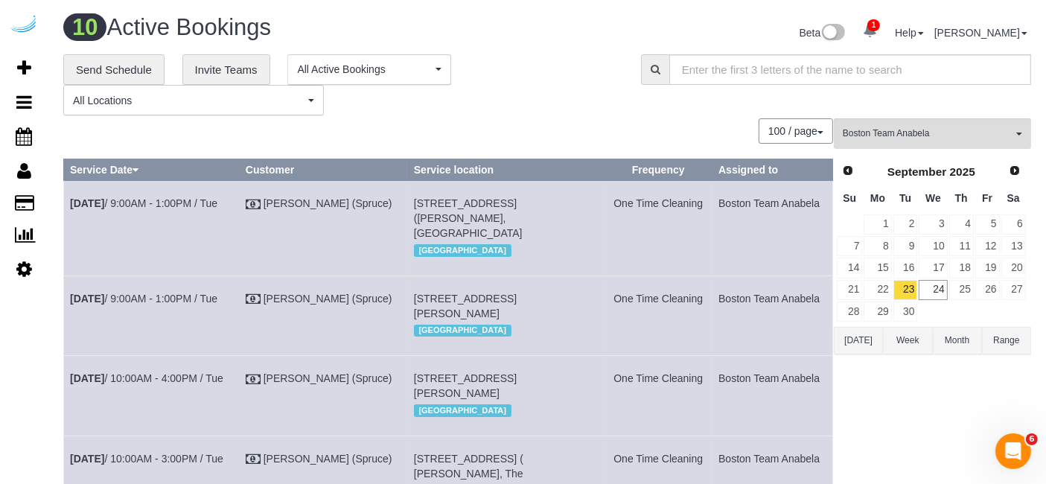
scroll to position [508, 0]
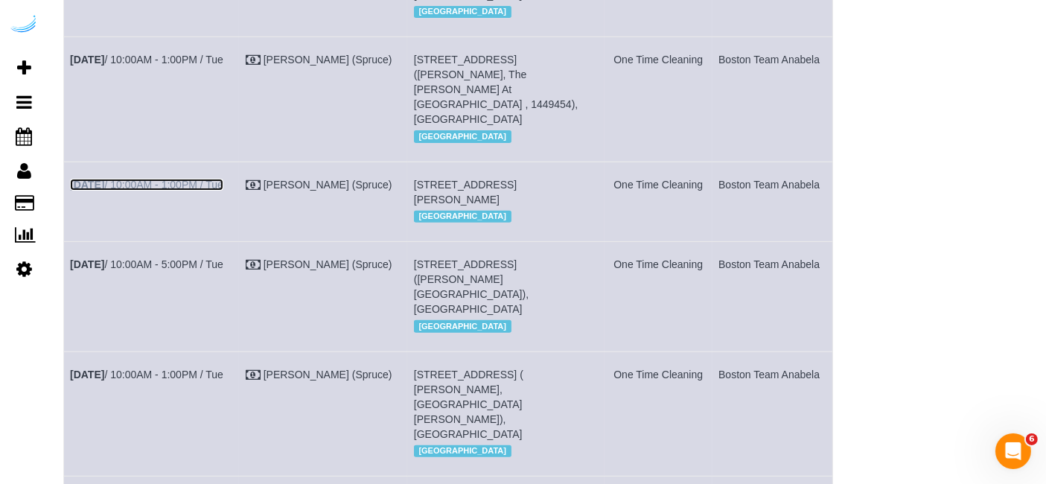
click at [148, 191] on link "[DATE] 10:00AM - 1:00PM / Tue" at bounding box center [146, 185] width 153 height 12
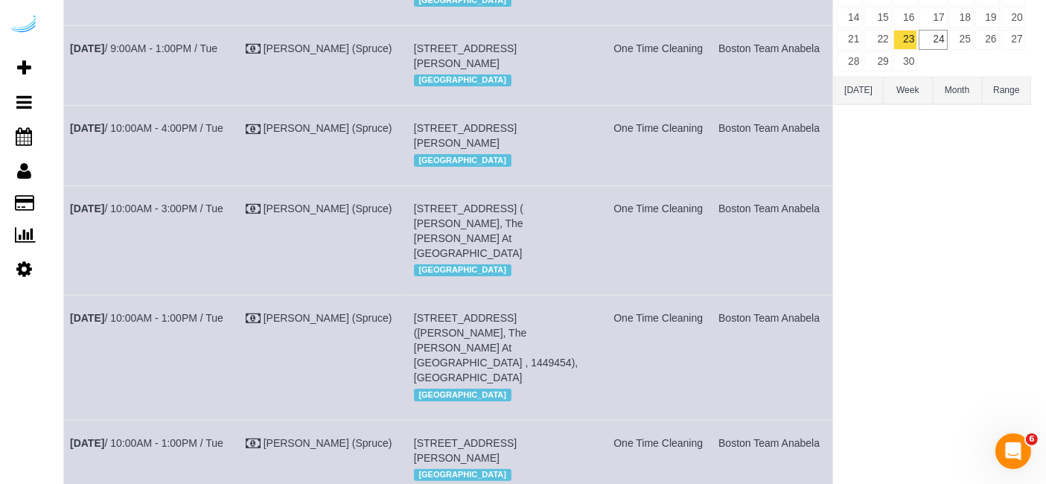
scroll to position [95, 0]
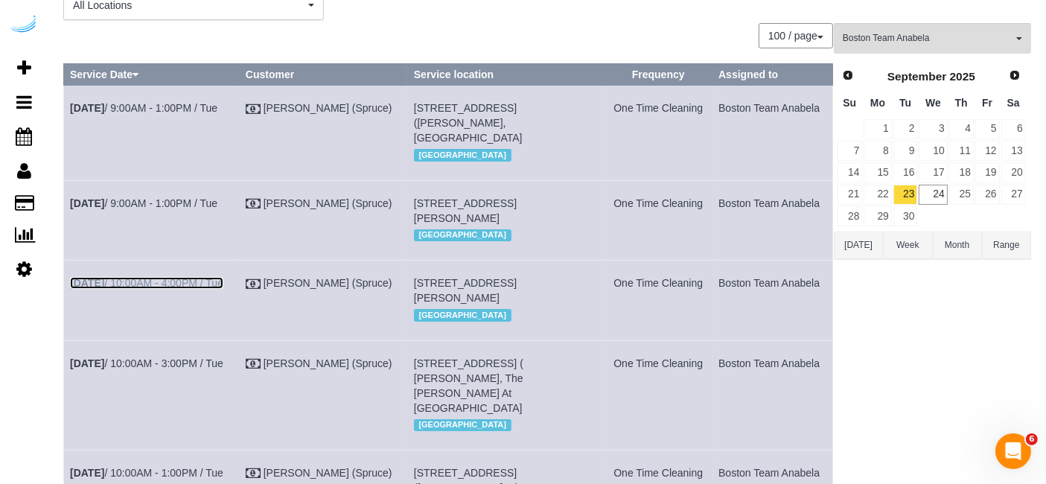
click at [133, 289] on link "[DATE] 10:00AM - 4:00PM / Tue" at bounding box center [146, 283] width 153 height 12
click at [173, 369] on link "[DATE] 10:00AM - 3:00PM / Tue" at bounding box center [146, 363] width 153 height 12
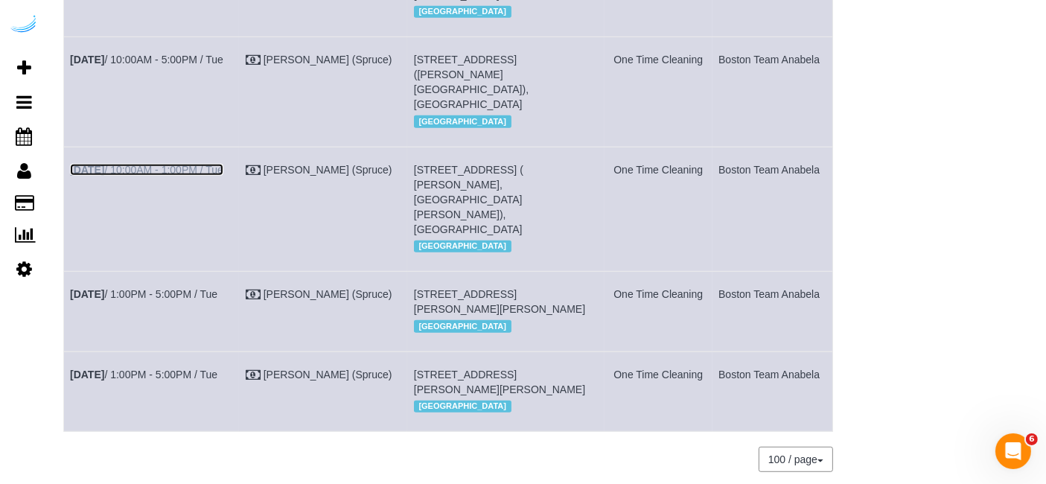
click at [211, 176] on link "[DATE] 10:00AM - 1:00PM / Tue" at bounding box center [146, 170] width 153 height 12
click at [159, 380] on link "[DATE] 1:00PM - 5:00PM / Tue" at bounding box center [143, 374] width 147 height 12
click at [187, 300] on link "[DATE] 1:00PM - 5:00PM / Tue" at bounding box center [143, 294] width 147 height 12
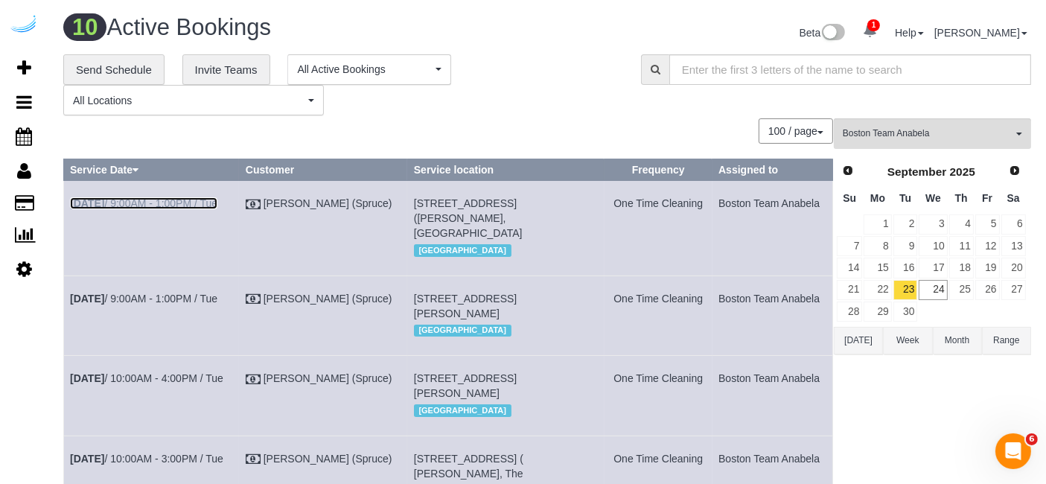
drag, startPoint x: 187, startPoint y: 205, endPoint x: 195, endPoint y: 179, distance: 26.6
click at [187, 205] on link "[DATE] 9:00AM - 1:00PM / Tue" at bounding box center [143, 203] width 147 height 12
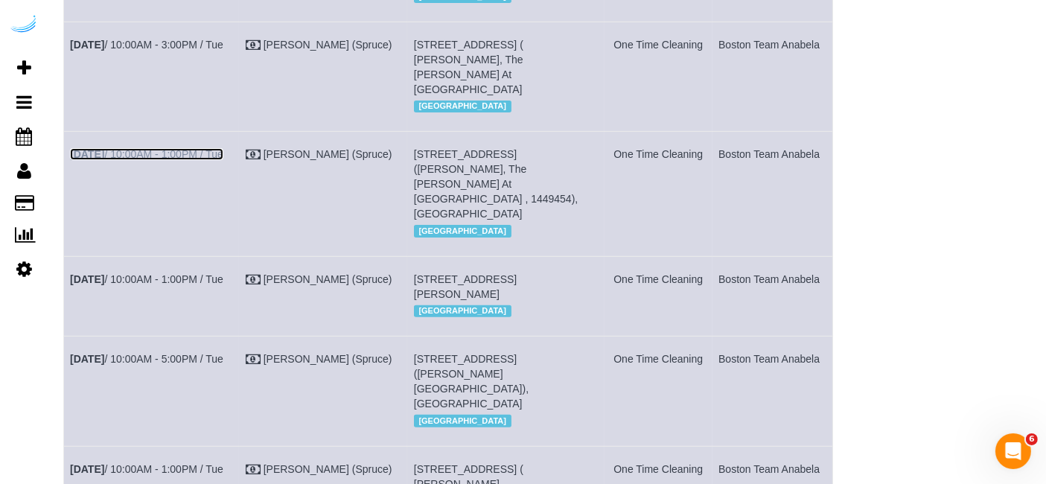
click at [194, 160] on link "Sep 23rd / 10:00AM - 1:00PM / Tue" at bounding box center [146, 154] width 153 height 12
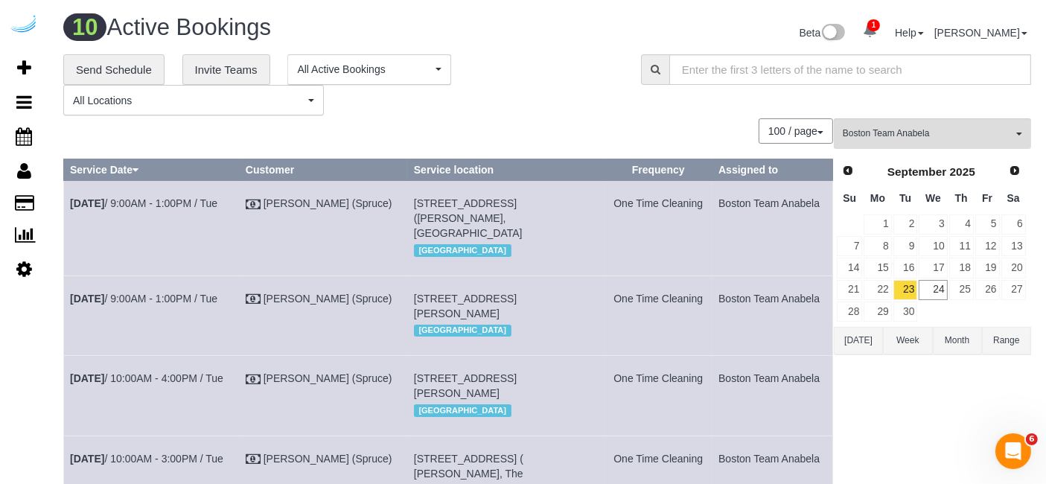
scroll to position [0, 0]
click at [945, 290] on link "24" at bounding box center [933, 290] width 28 height 20
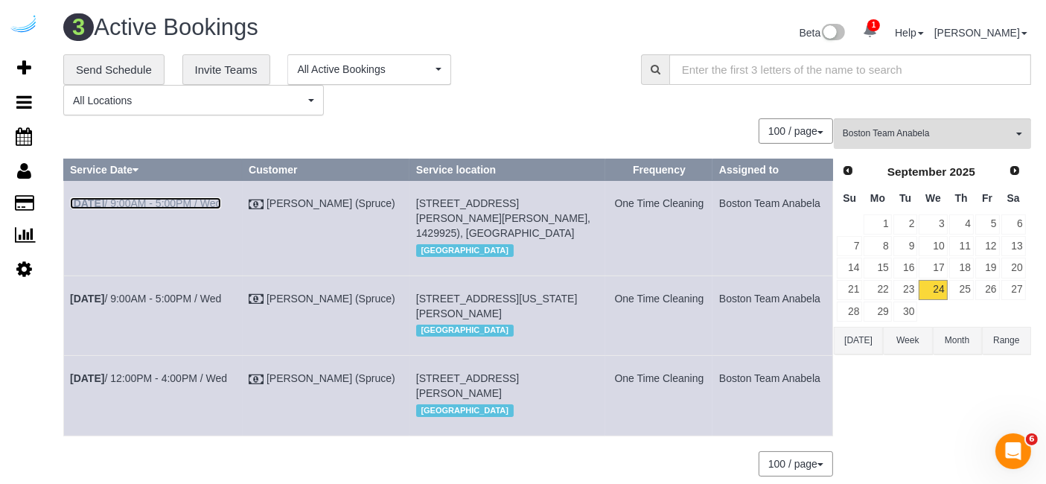
click at [198, 199] on link "Sep 24th / 9:00AM - 5:00PM / Wed" at bounding box center [145, 203] width 151 height 12
click at [185, 296] on link "Sep 24th / 9:00AM - 5:00PM / Wed" at bounding box center [145, 299] width 151 height 12
click at [153, 384] on link "Sep 24th / 12:00PM - 4:00PM / Wed" at bounding box center [148, 378] width 157 height 12
click at [863, 119] on button "Boston Team Anabela All Teams" at bounding box center [932, 133] width 197 height 31
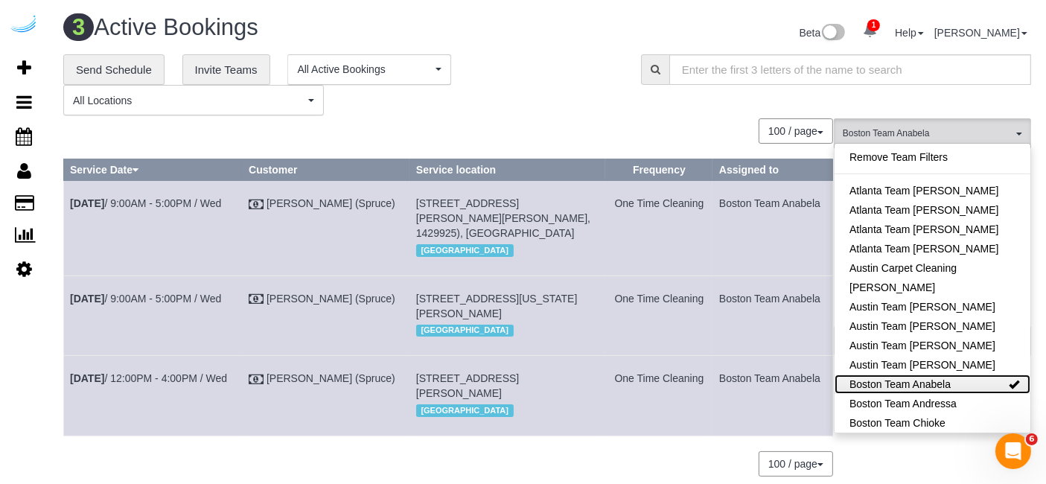
click at [922, 386] on link "Boston Team Anabela" at bounding box center [932, 383] width 196 height 19
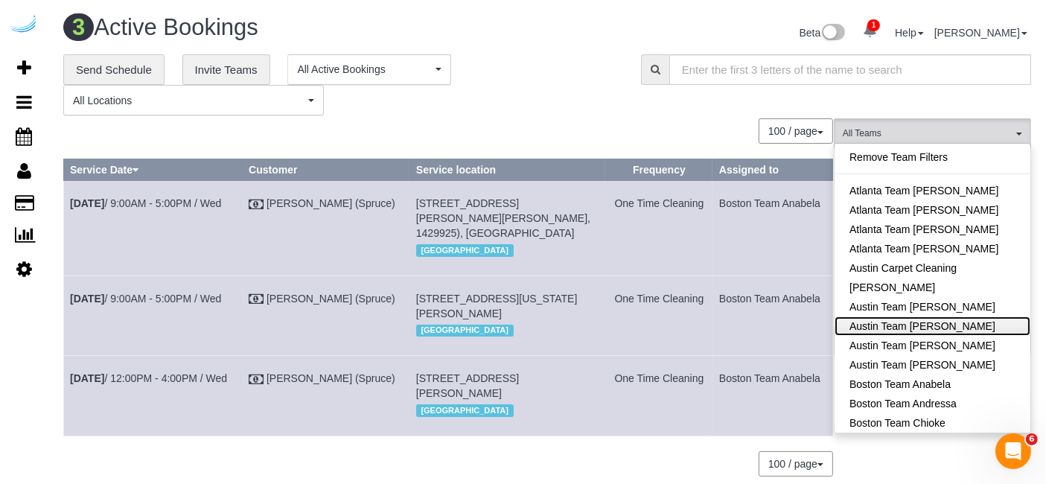
click at [916, 325] on link "Austin Team Isabel" at bounding box center [932, 325] width 196 height 19
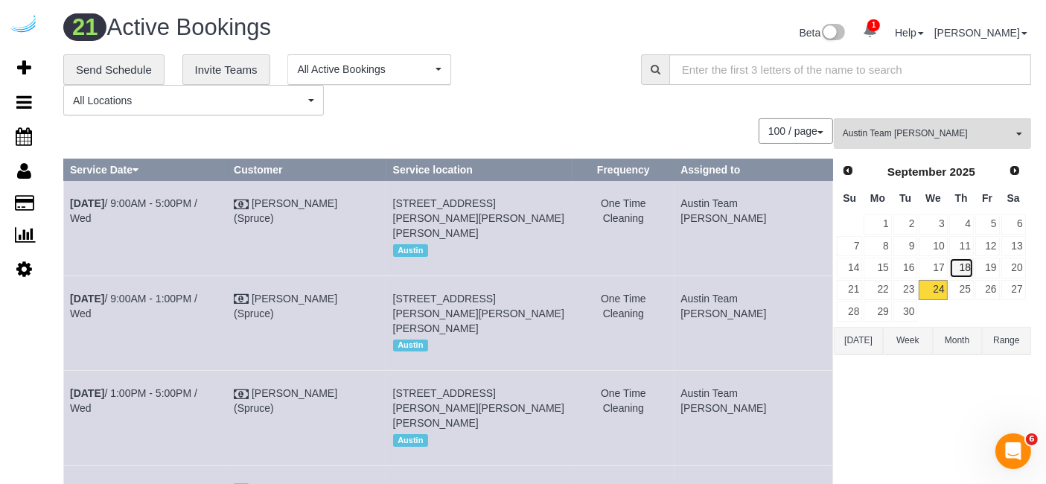
click at [971, 265] on link "18" at bounding box center [961, 268] width 25 height 20
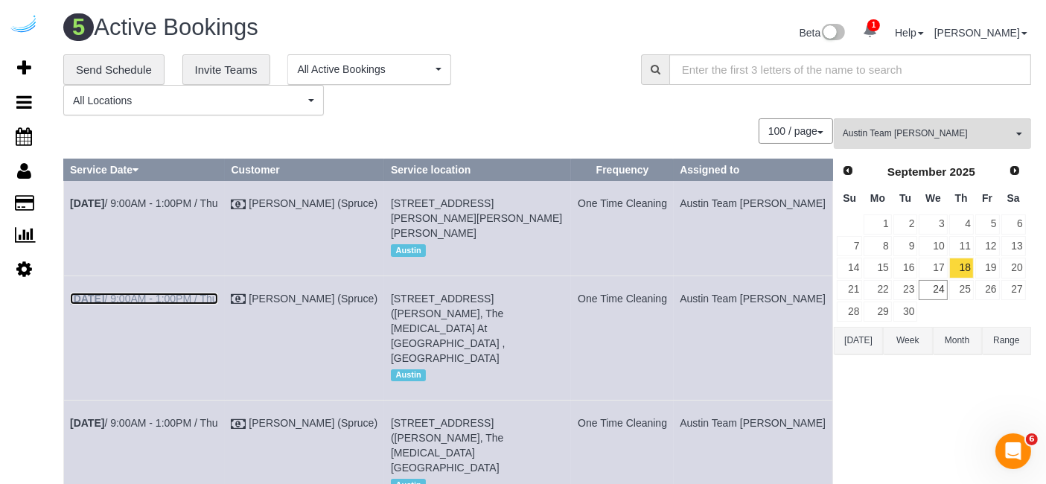
click at [155, 298] on link "Sep 18th / 9:00AM - 1:00PM / Thu" at bounding box center [144, 299] width 148 height 12
click at [218, 199] on link "Sep 18th / 9:00AM - 1:00PM / Thu" at bounding box center [144, 203] width 148 height 12
drag, startPoint x: 182, startPoint y: 392, endPoint x: 176, endPoint y: 339, distance: 53.2
click at [182, 417] on link "Sep 18th / 9:00AM - 1:00PM / Thu" at bounding box center [144, 423] width 148 height 12
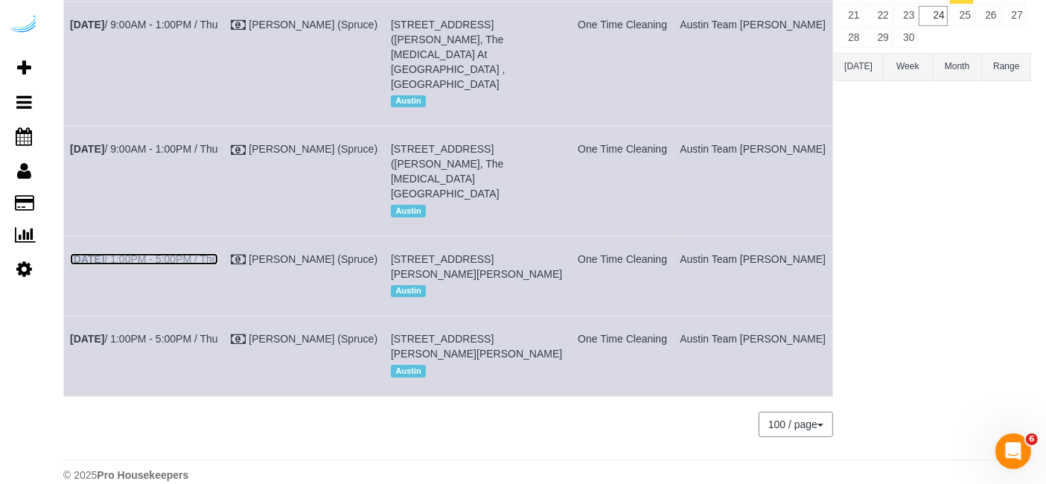
click at [164, 253] on link "Sep 18th / 1:00PM - 5:00PM / Thu" at bounding box center [144, 259] width 148 height 12
click at [144, 333] on link "Sep 18th / 1:00PM - 5:00PM / Thu" at bounding box center [144, 339] width 148 height 12
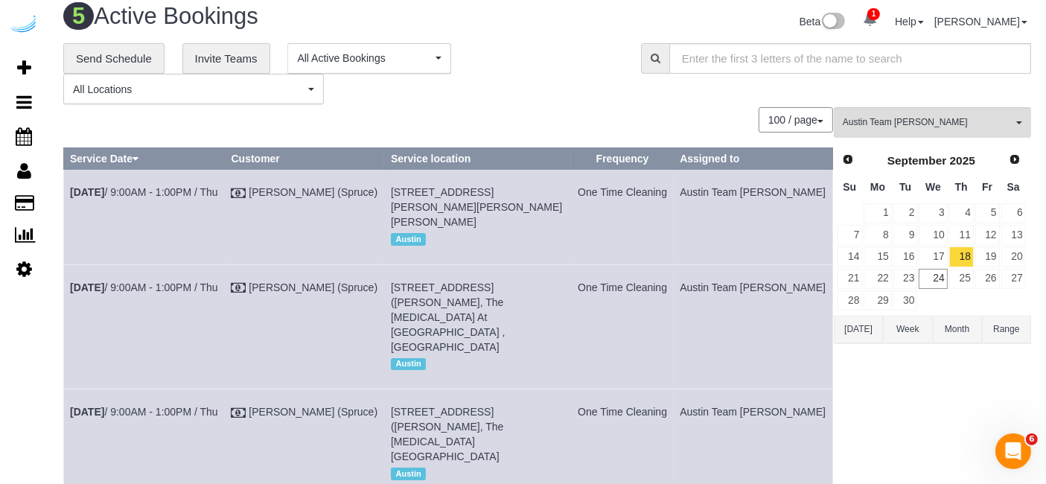
scroll to position [0, 0]
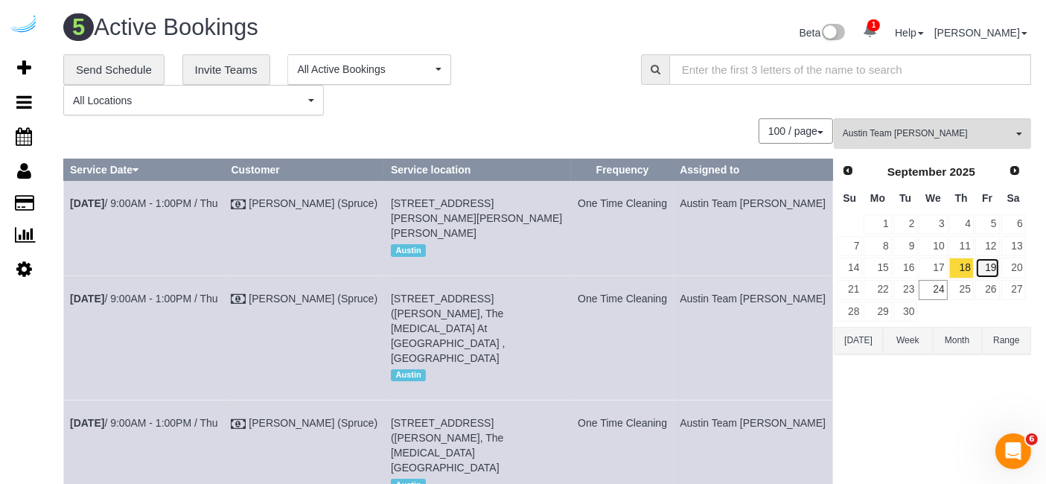
click at [985, 260] on link "19" at bounding box center [987, 268] width 25 height 20
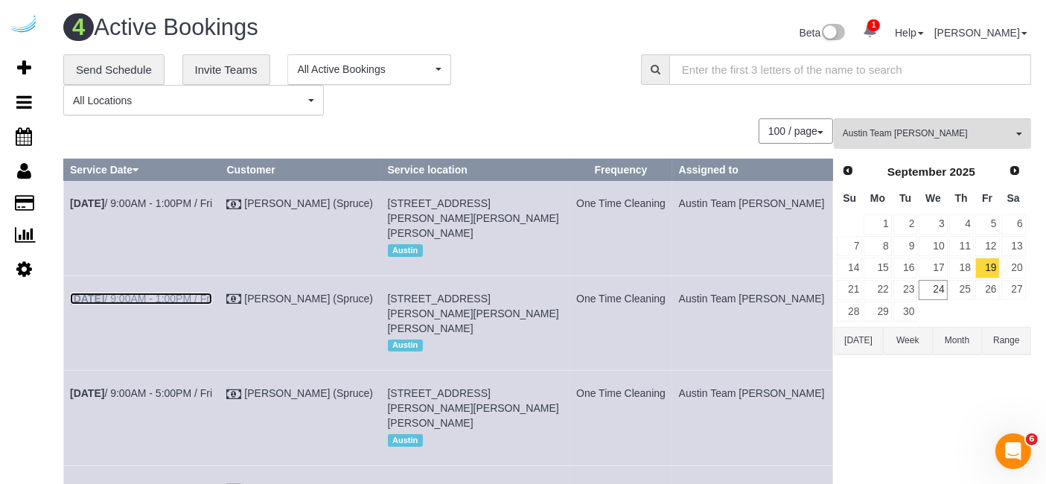
click at [163, 296] on link "Sep 19th / 9:00AM - 1:00PM / Fri" at bounding box center [141, 299] width 142 height 12
click at [199, 207] on link "Sep 19th / 9:00AM - 1:00PM / Fri" at bounding box center [141, 203] width 142 height 12
click at [147, 397] on link "Sep 19th / 9:00AM - 5:00PM / Fri" at bounding box center [141, 393] width 142 height 12
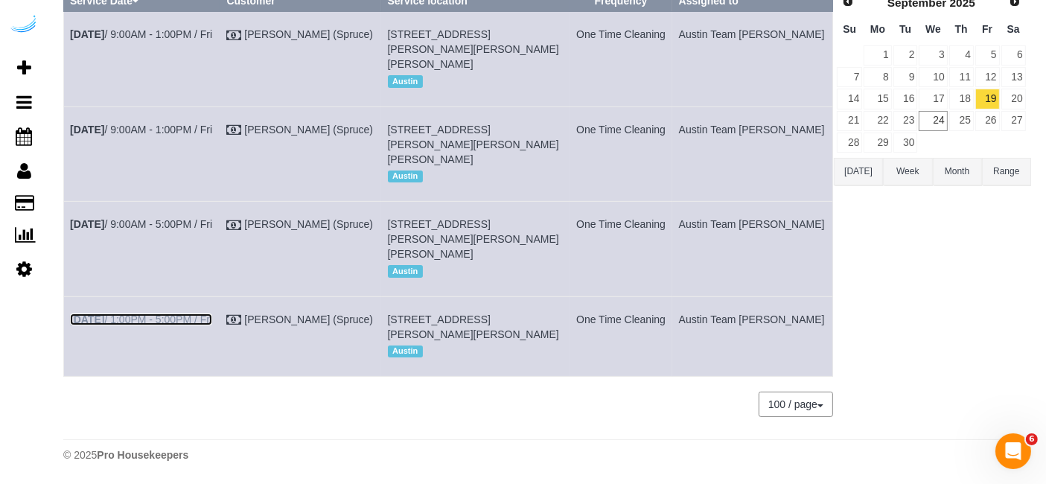
click at [202, 313] on link "Sep 19th / 1:00PM - 5:00PM / Fri" at bounding box center [141, 319] width 142 height 12
click at [887, 111] on link "22" at bounding box center [877, 121] width 28 height 20
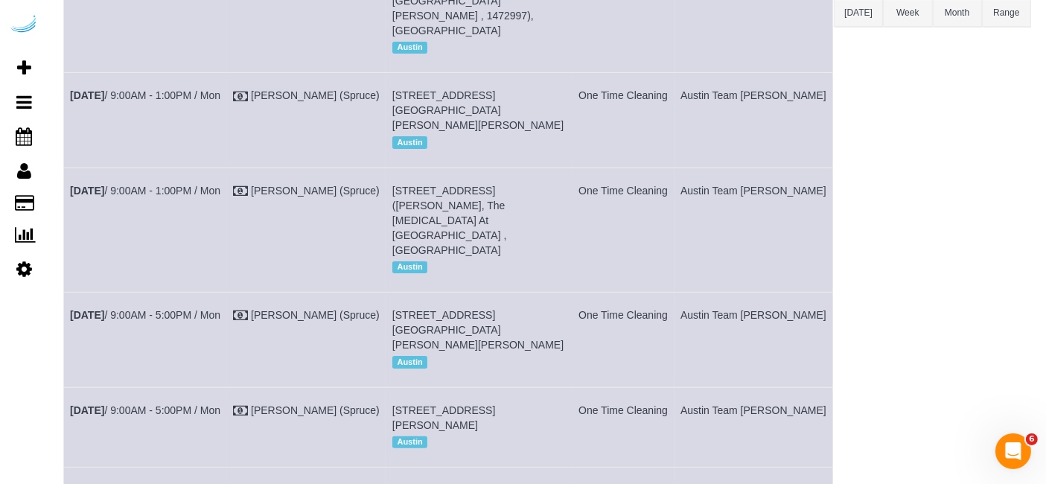
scroll to position [331, 0]
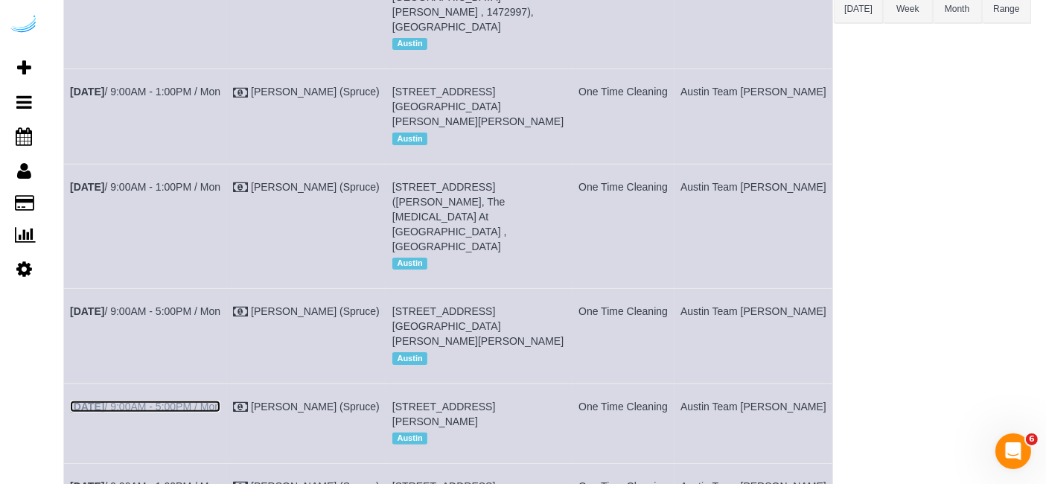
click at [194, 400] on link "Sep 22nd / 9:00AM - 5:00PM / Mon" at bounding box center [145, 406] width 150 height 12
click at [172, 305] on link "Sep 22nd / 9:00AM - 5:00PM / Mon" at bounding box center [145, 311] width 150 height 12
click at [192, 182] on link "Sep 22nd / 9:00AM - 1:00PM / Mon" at bounding box center [145, 187] width 150 height 12
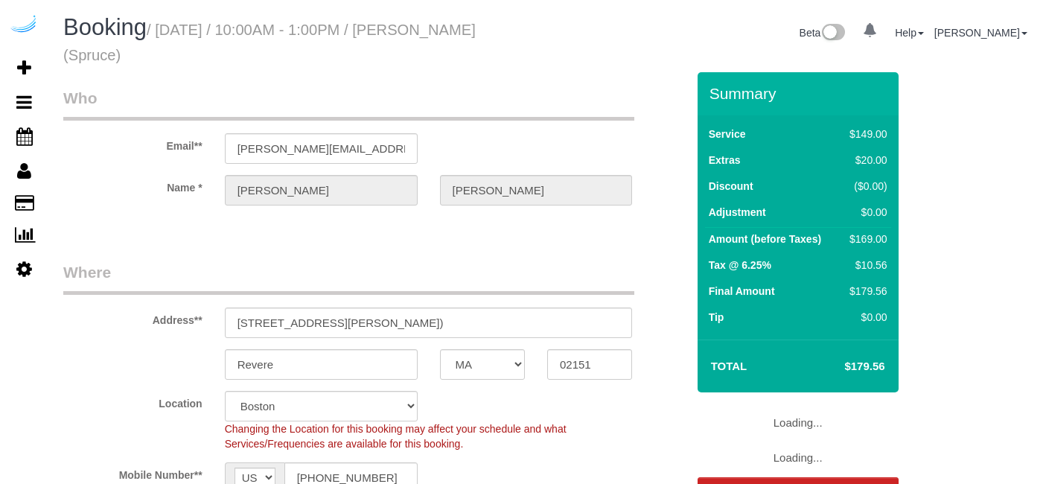
select select "MA"
select select "282"
select select "number:9"
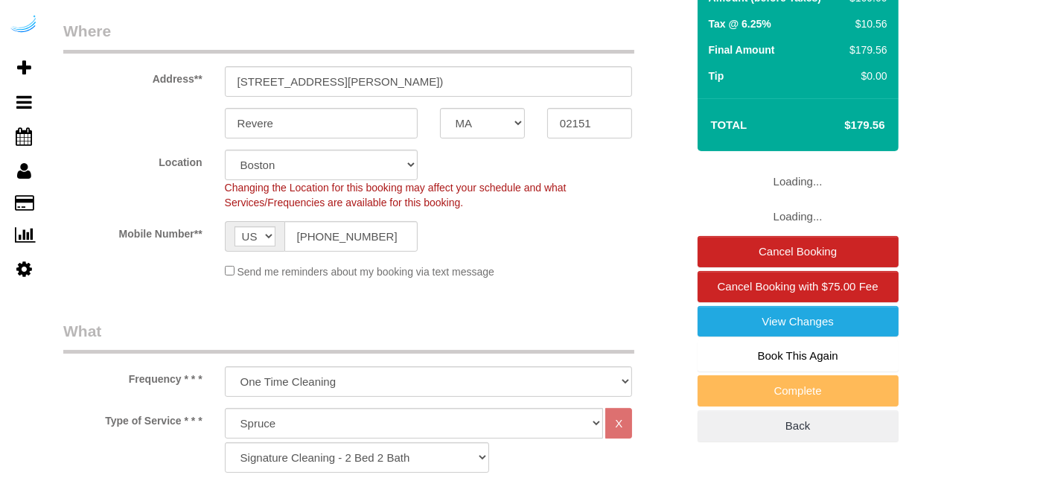
select select "object:788"
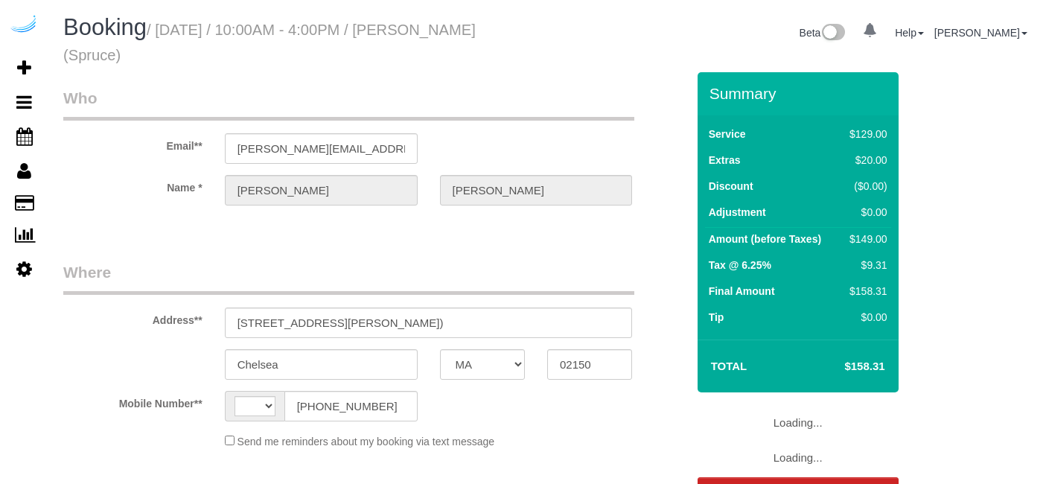
select select "MA"
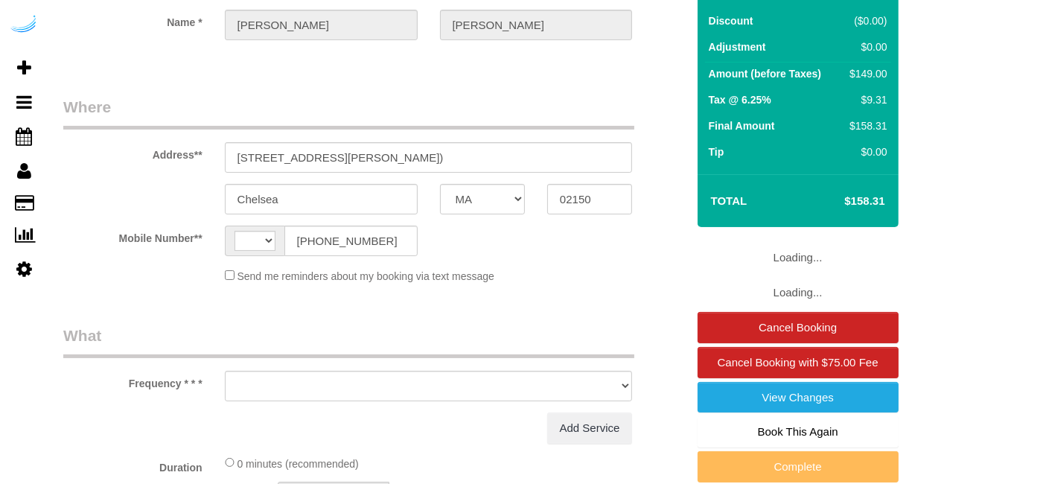
select select "string:[GEOGRAPHIC_DATA]"
select select "object:630"
select select "number:9"
select select "282"
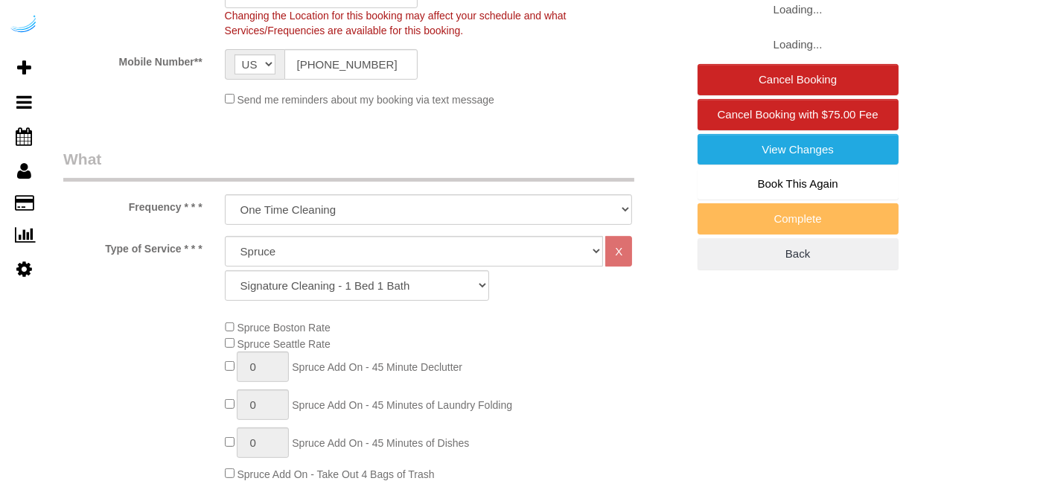
select select "object:788"
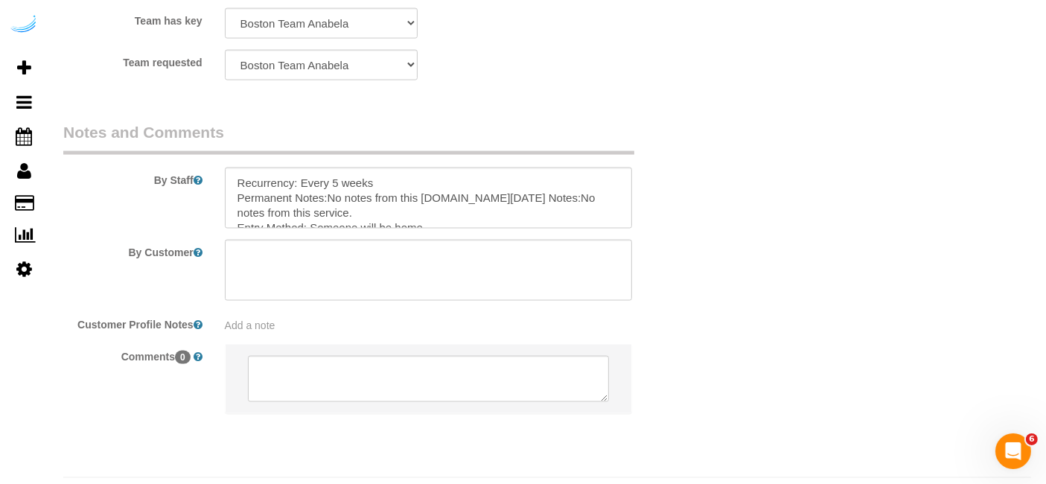
scroll to position [0, 0]
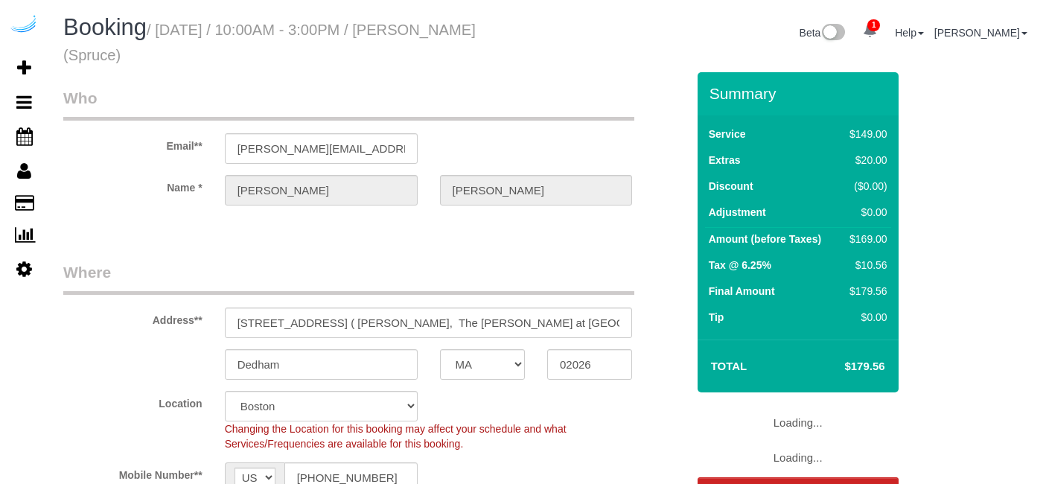
select select "MA"
select select "282"
select select "number:9"
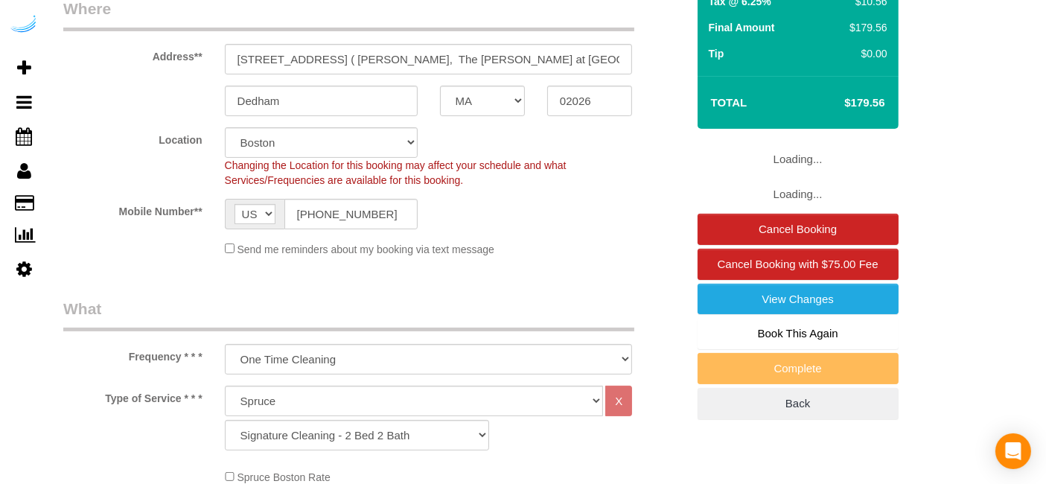
select select "object:788"
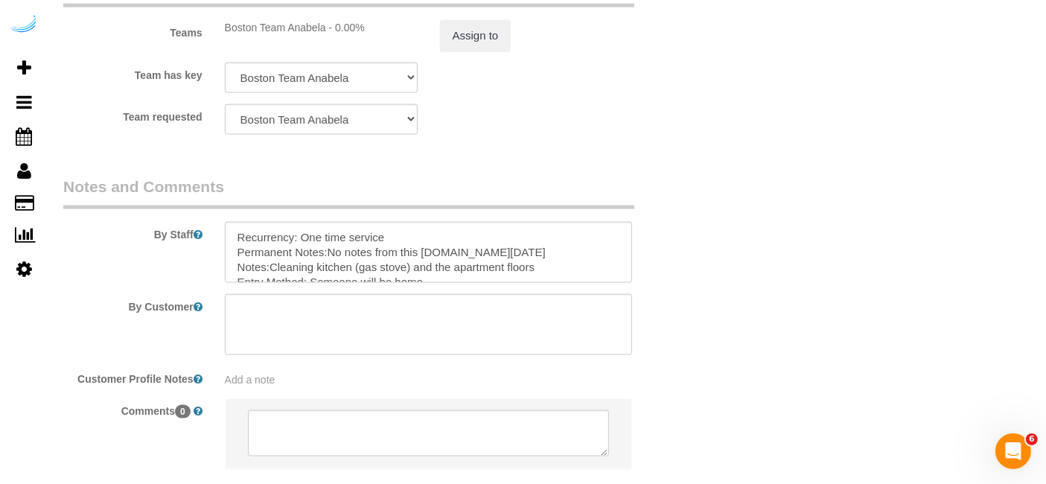
scroll to position [2316, 0]
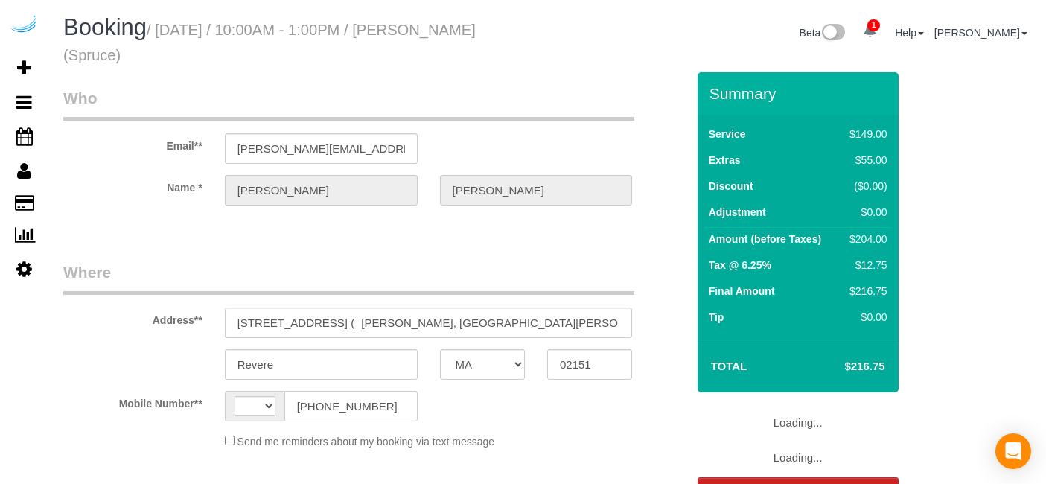
select select "MA"
select select "string:[GEOGRAPHIC_DATA]"
select select "object:618"
select select "number:9"
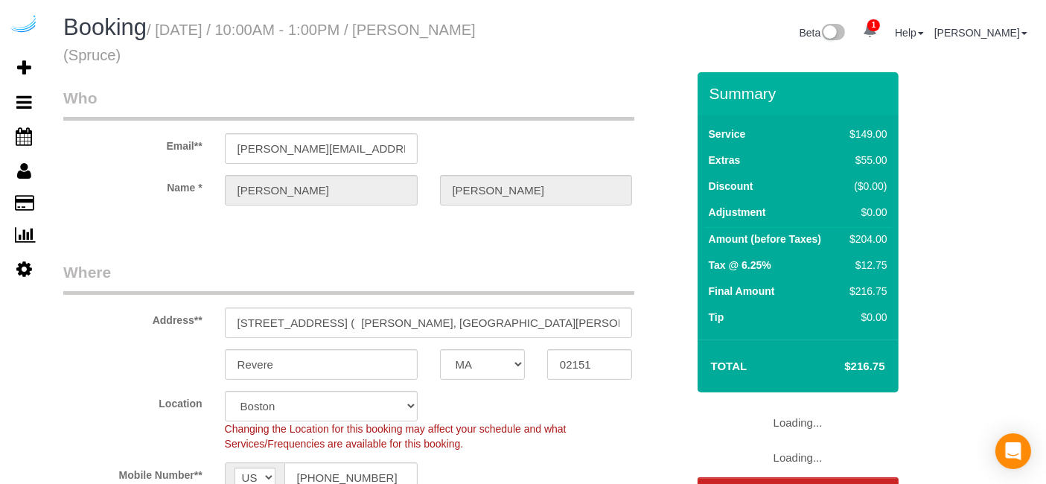
select select "282"
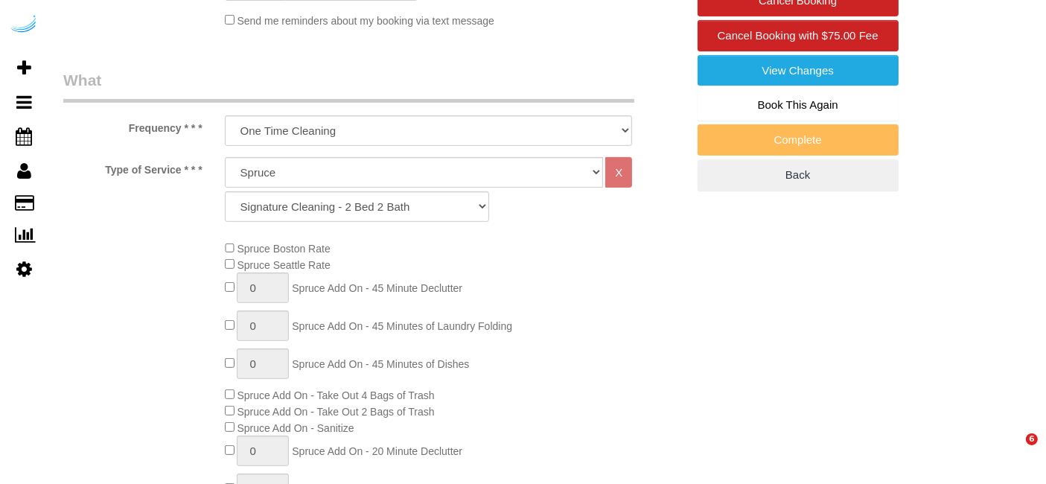
scroll to position [496, 0]
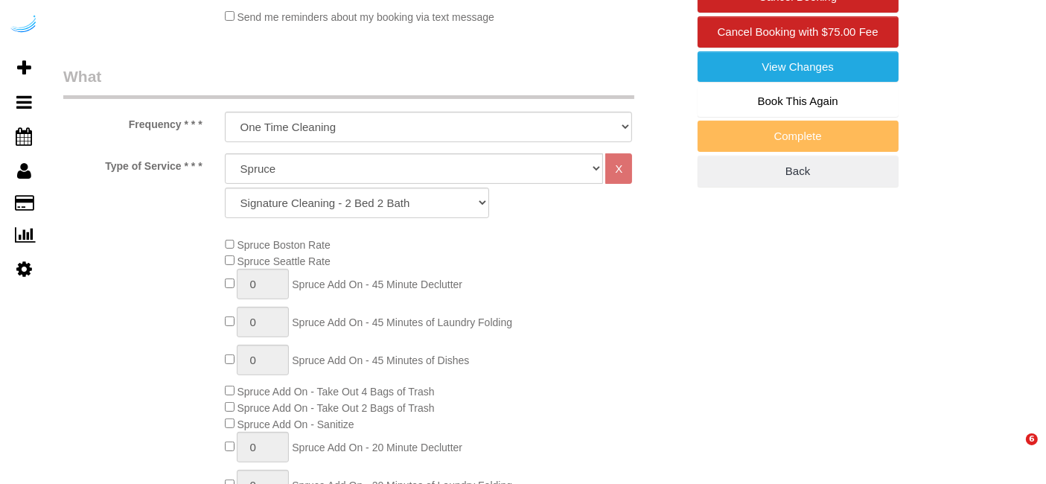
select select "object:788"
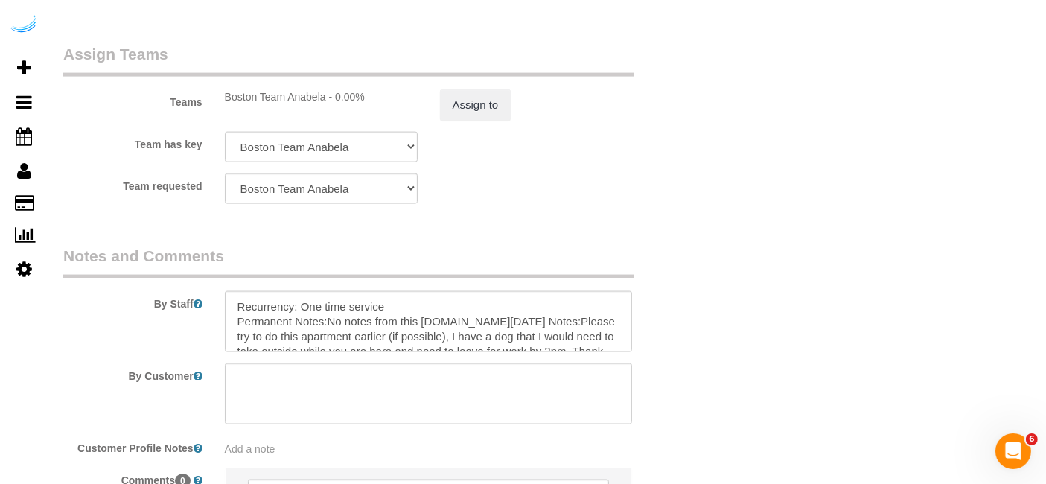
scroll to position [2316, 0]
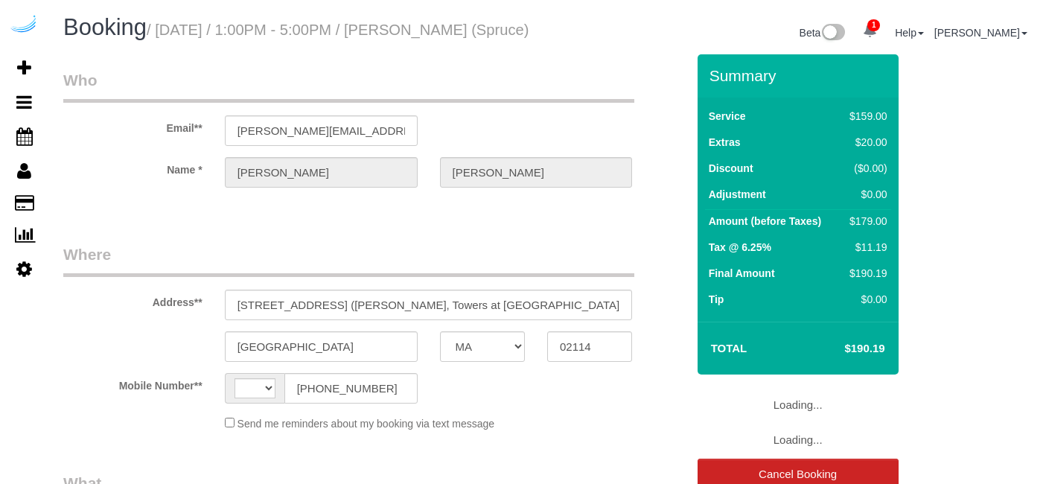
select select "MA"
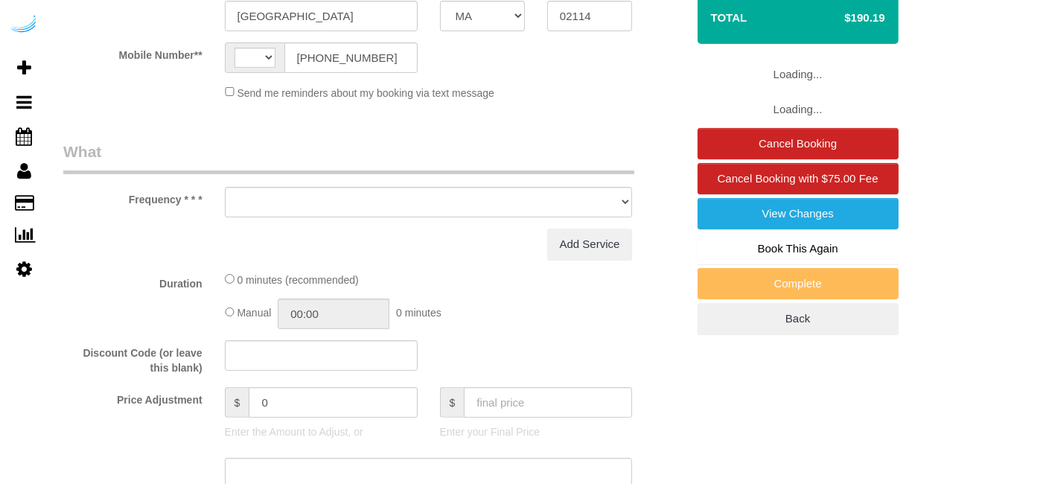
select select "string:[GEOGRAPHIC_DATA]"
select select "282"
select select "number:9"
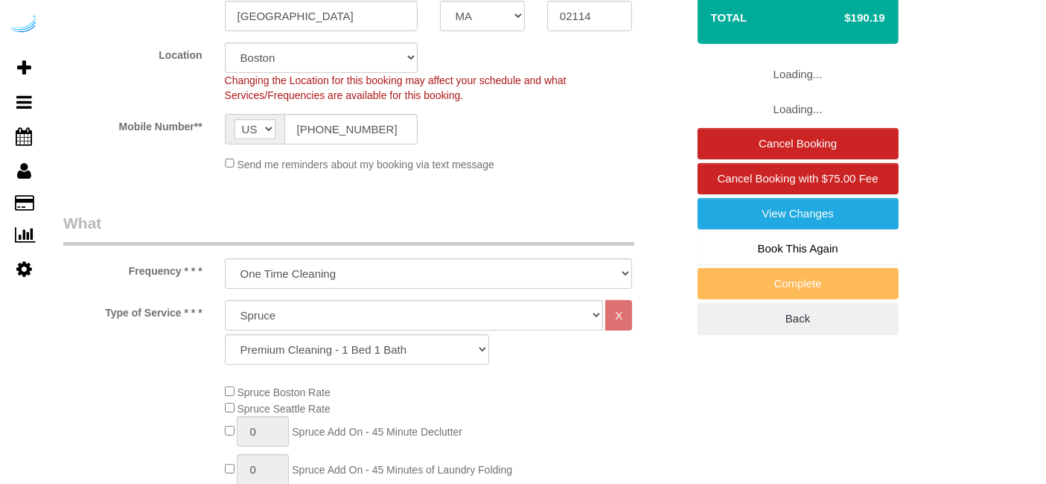
select select "object:788"
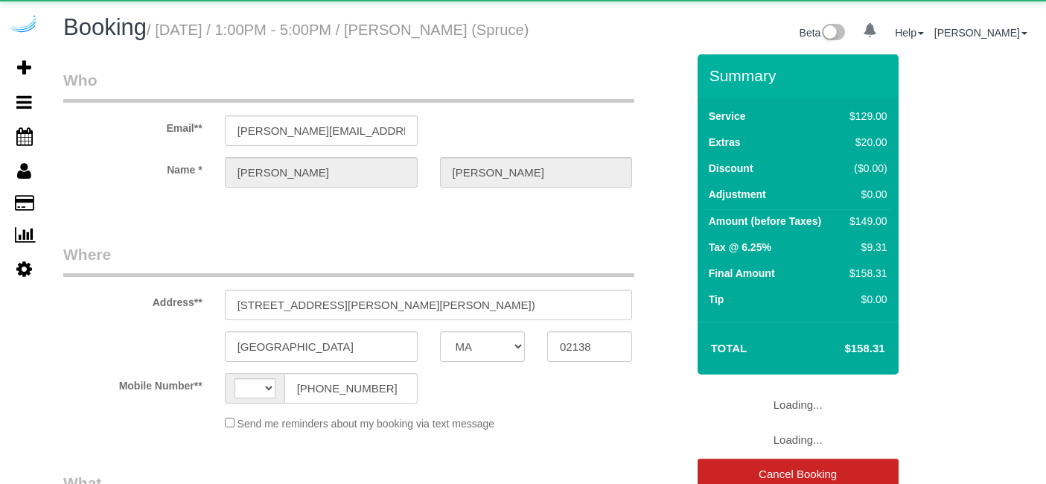
select select "MA"
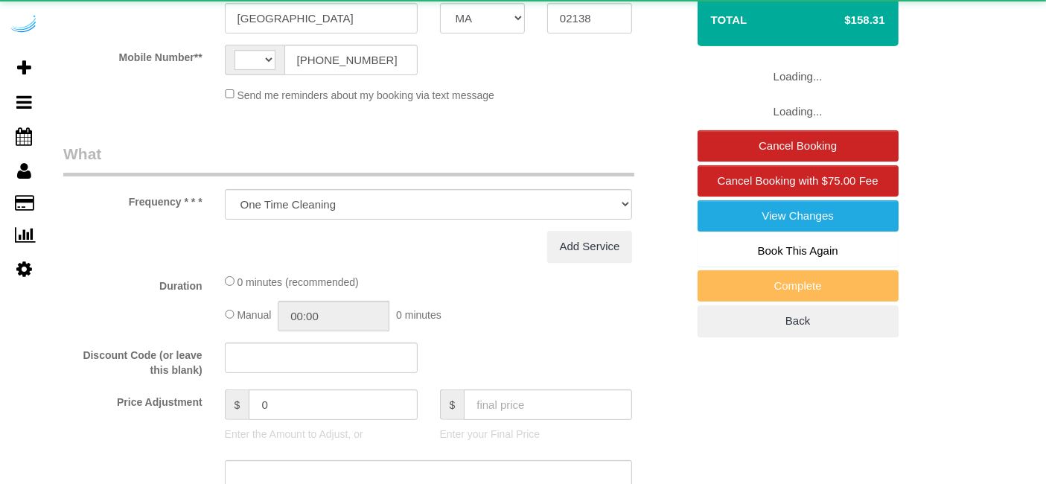
select select "string:[GEOGRAPHIC_DATA]"
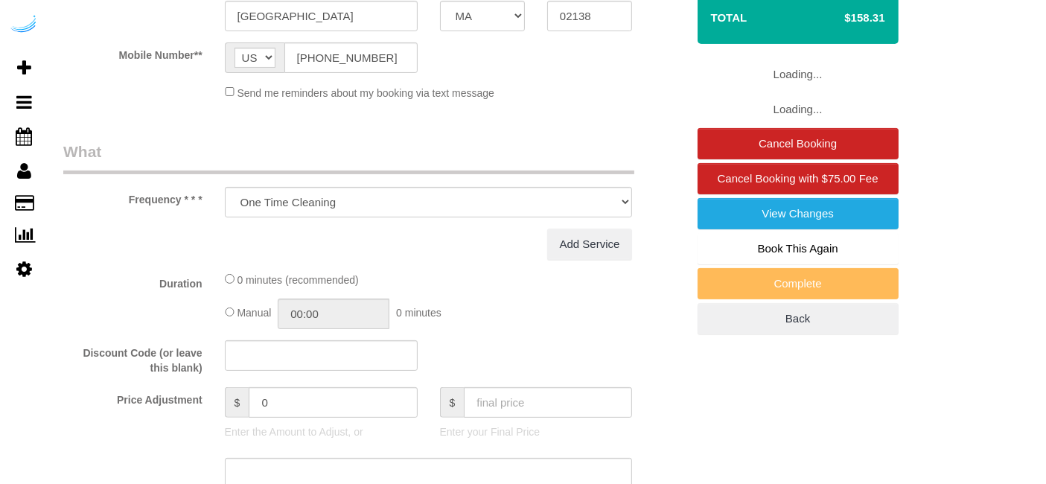
select select "282"
select select "number:9"
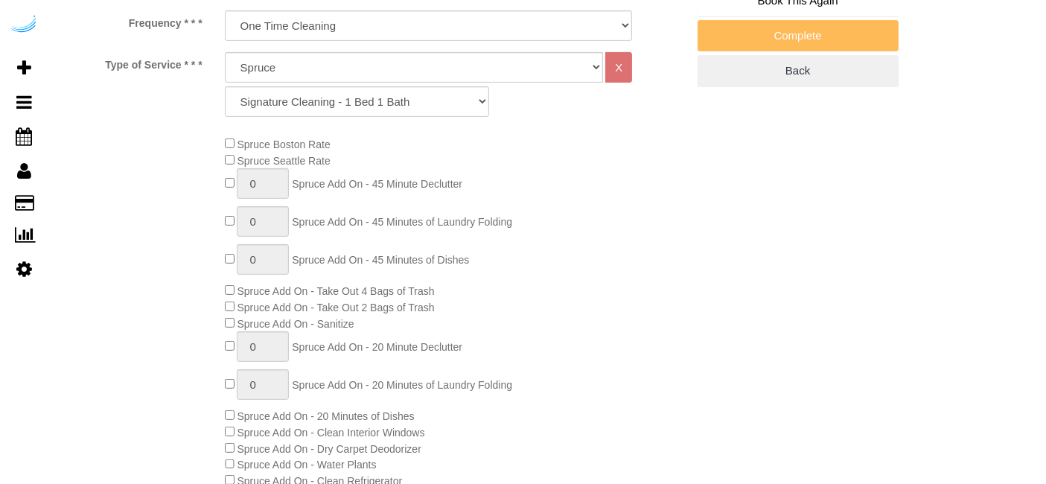
select select "object:788"
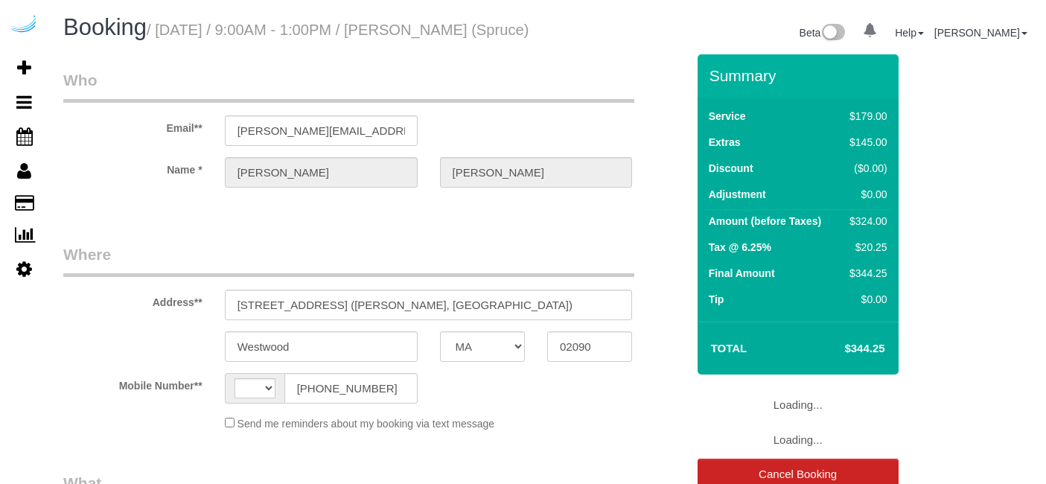
select select "MA"
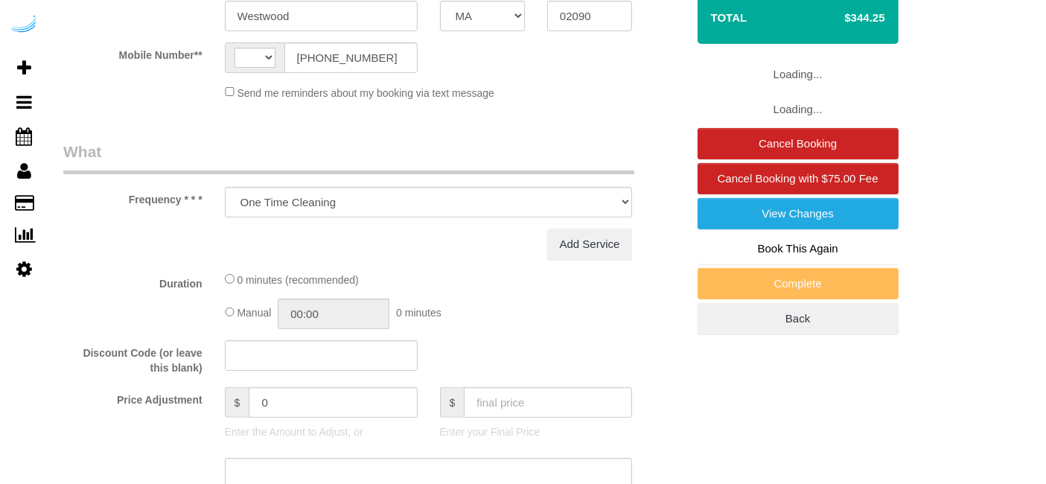
select select "string:[GEOGRAPHIC_DATA]"
select select "number:9"
select select "282"
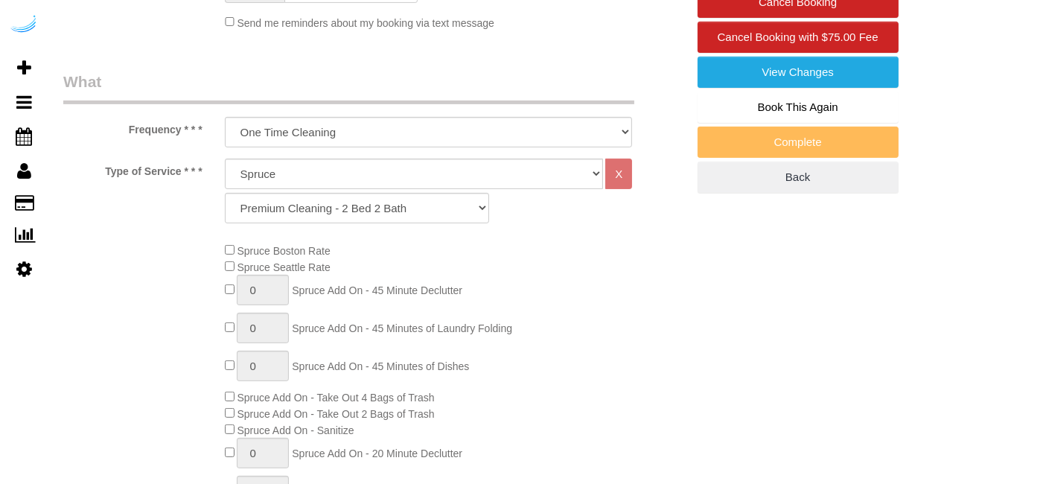
scroll to position [496, 0]
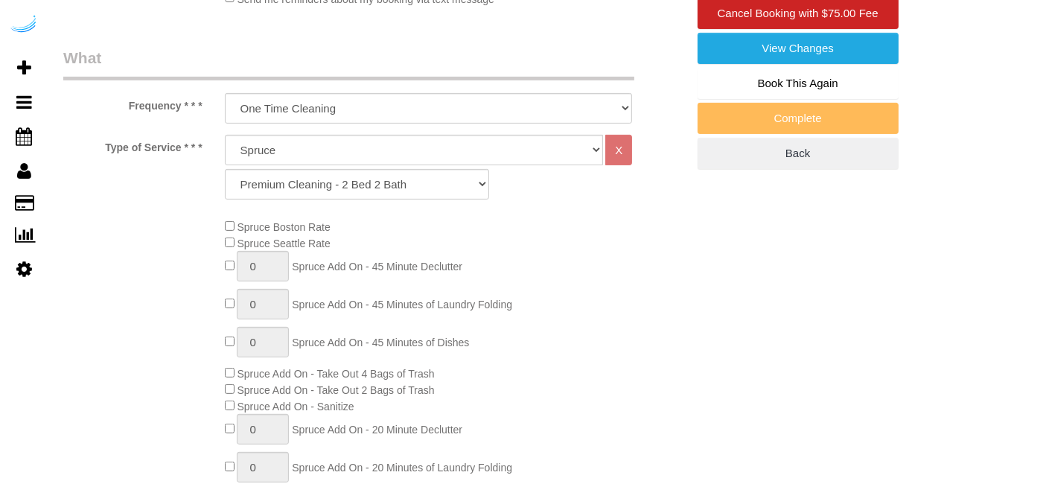
select select "object:788"
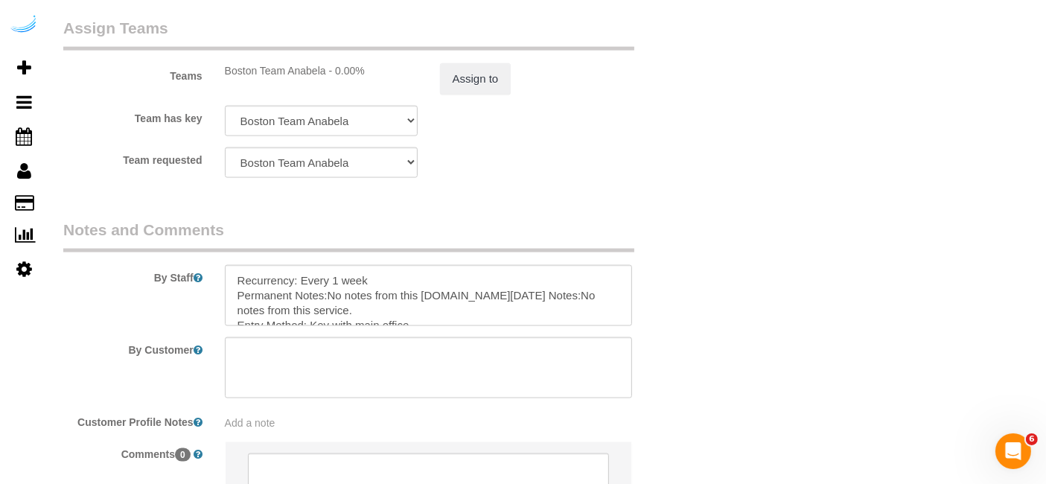
scroll to position [2349, 0]
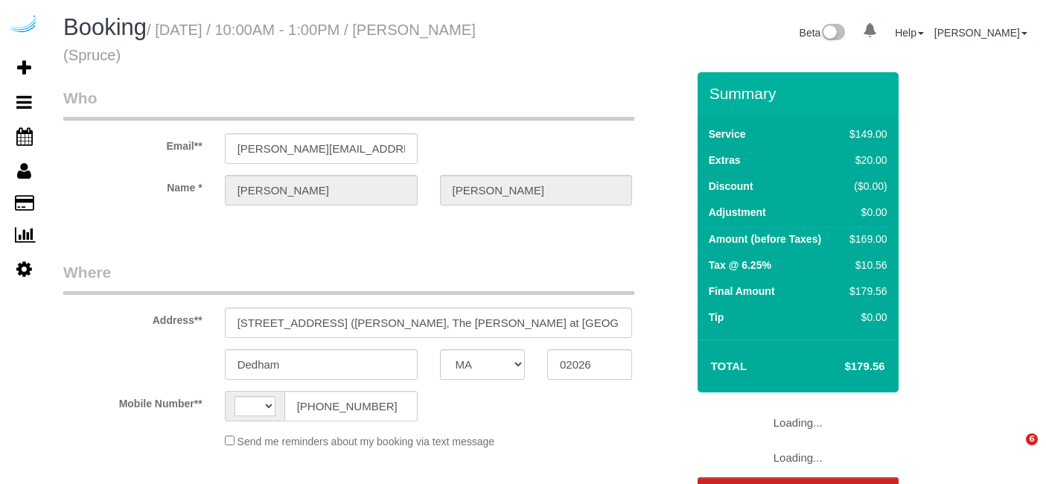
select select "MA"
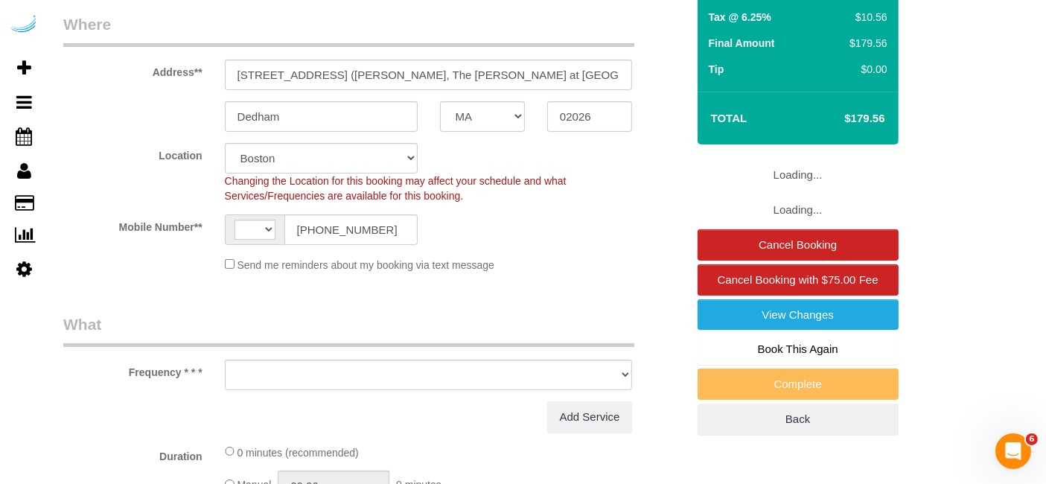
select select "string:US"
select select "object:612"
select select "282"
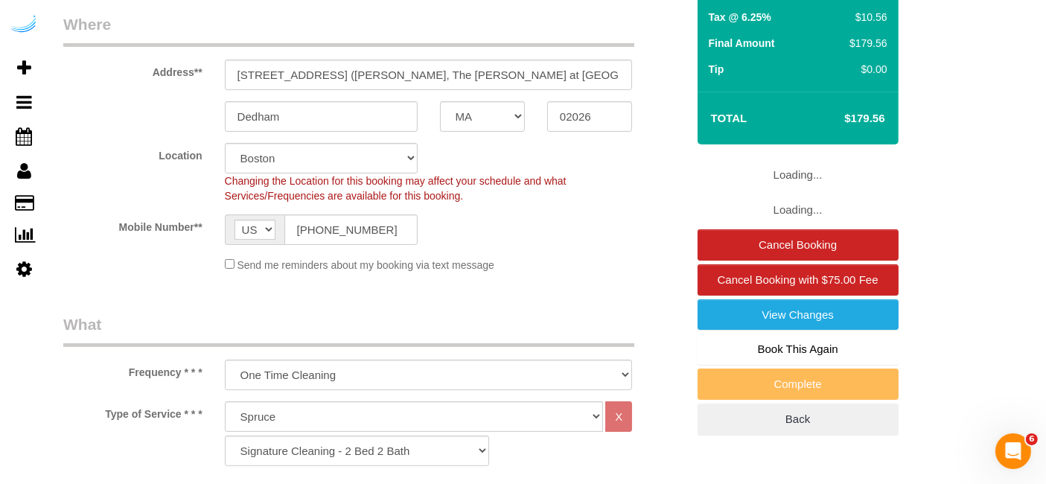
select select "number:9"
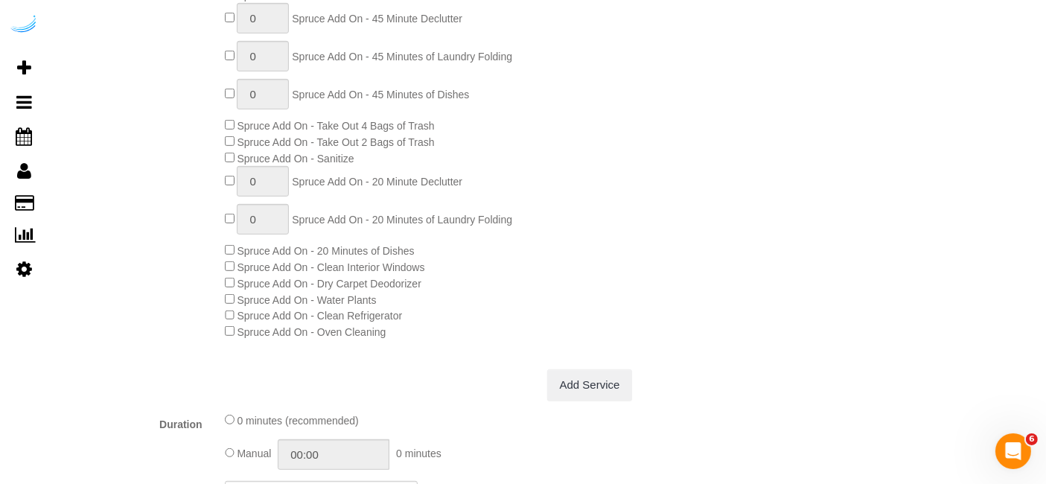
select select "object:788"
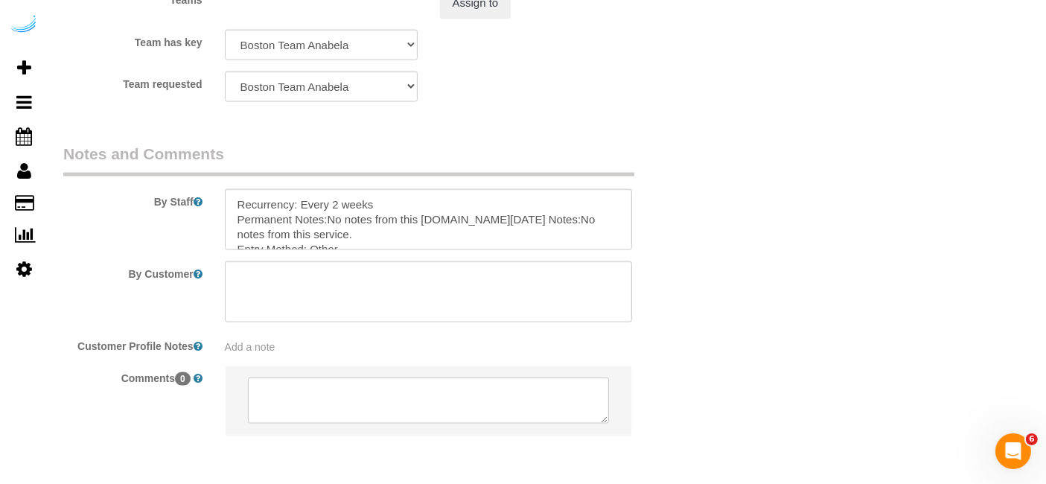
scroll to position [2349, 0]
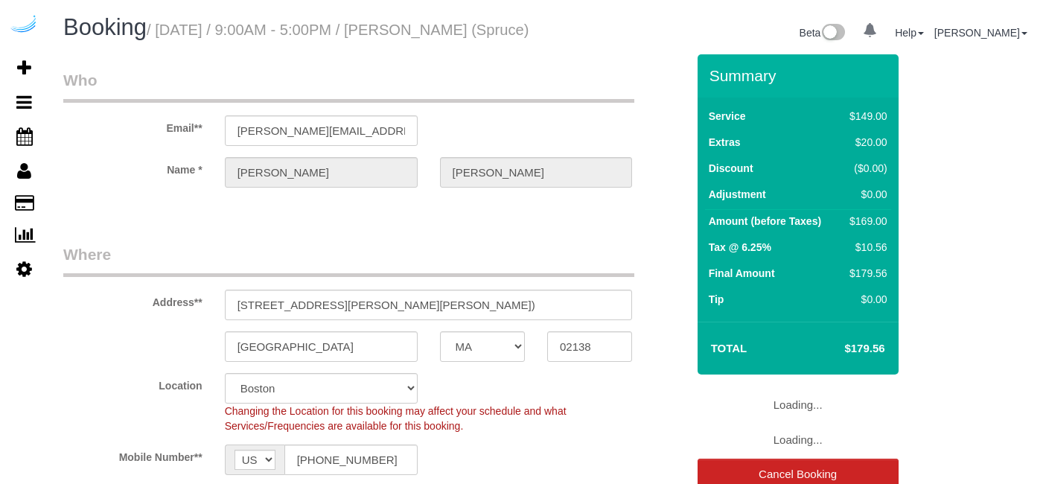
select select "MA"
select select "282"
select select "number:9"
select select "object:788"
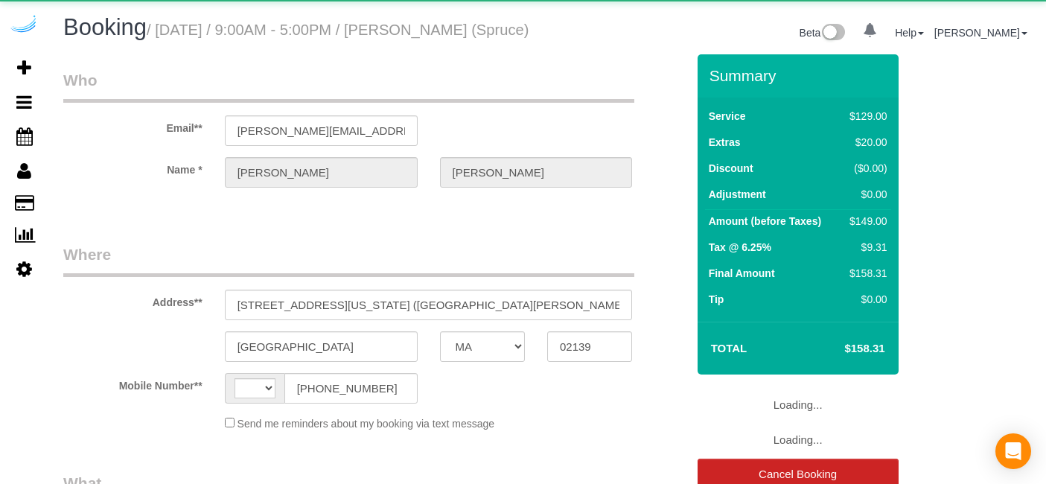
select select "MA"
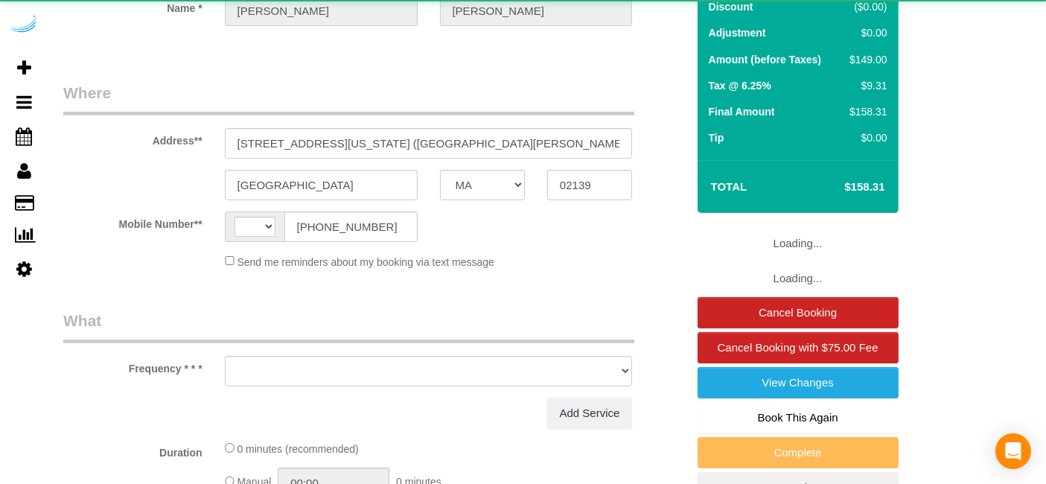
scroll to position [248, 0]
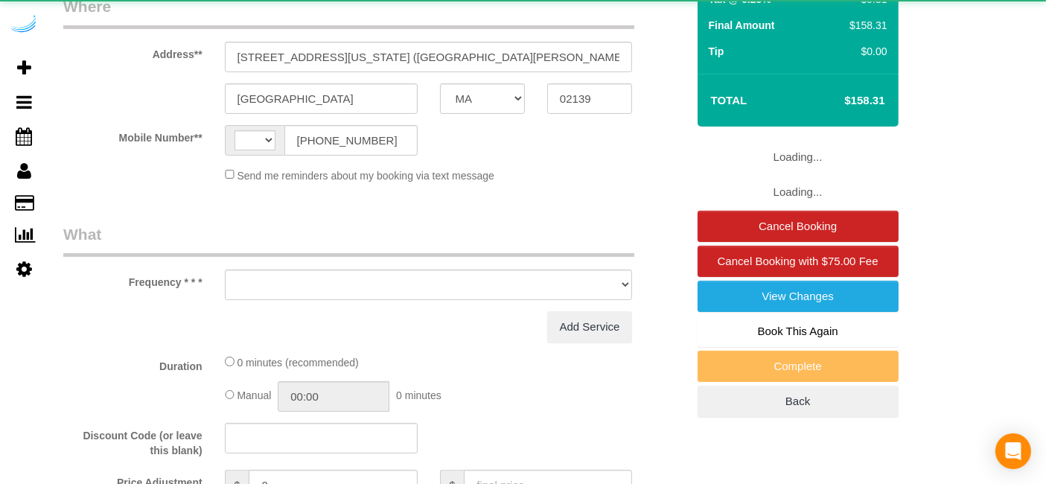
select select "string:US"
select select "object:412"
select select "number:9"
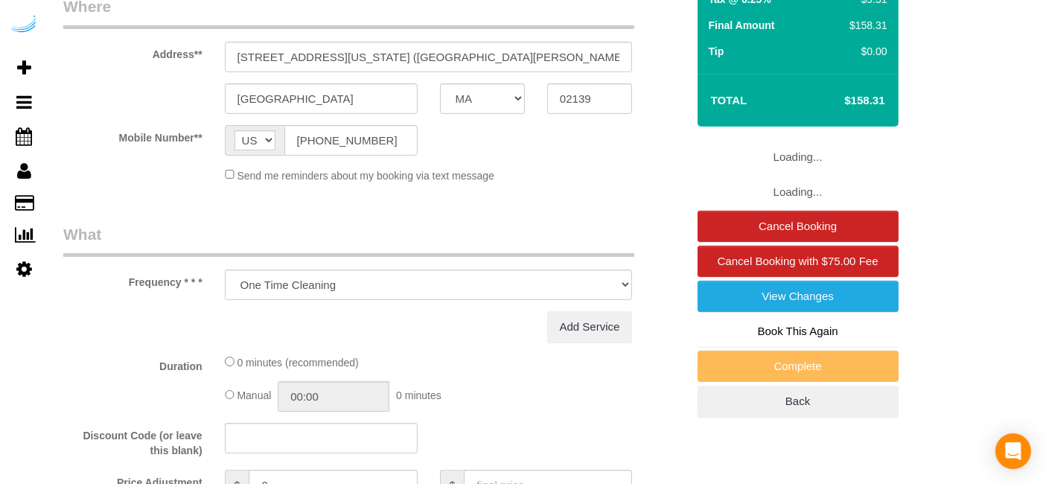
select select "282"
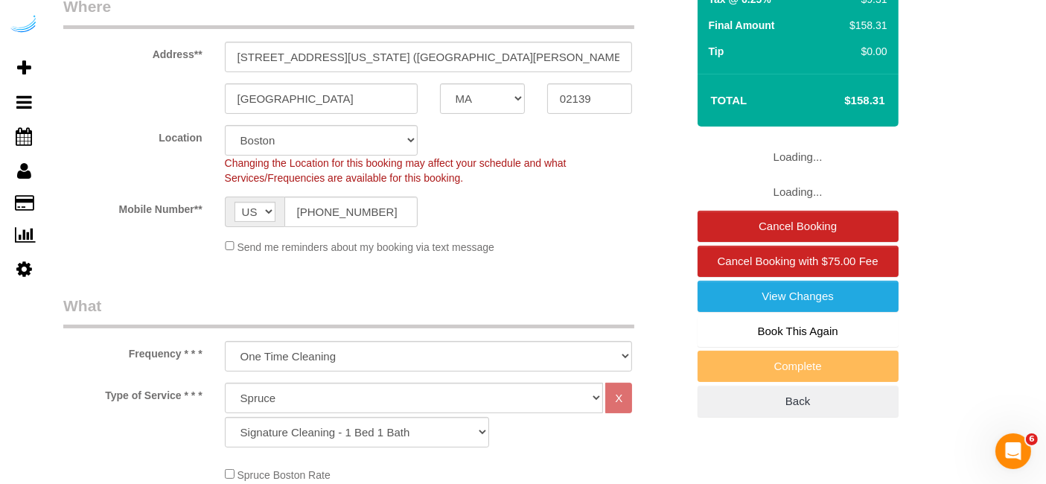
scroll to position [0, 0]
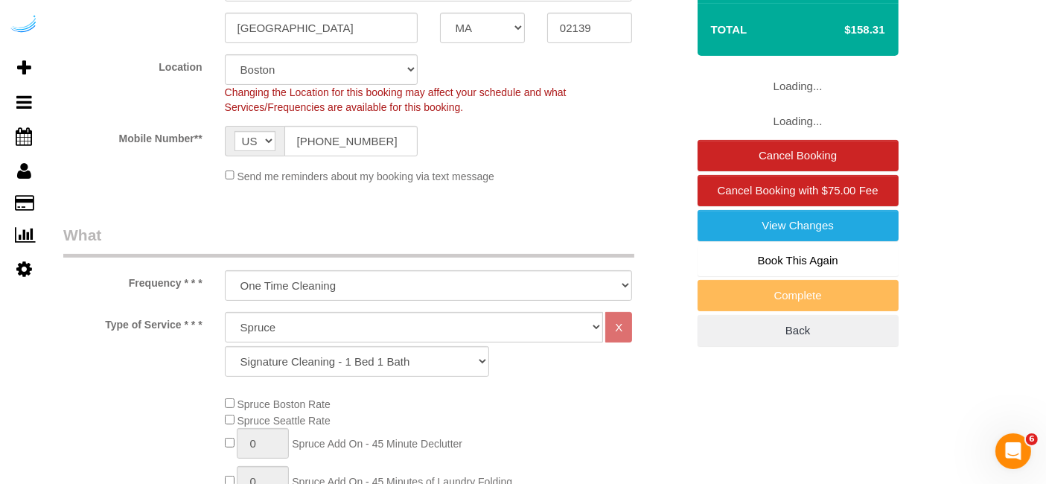
select select "object:788"
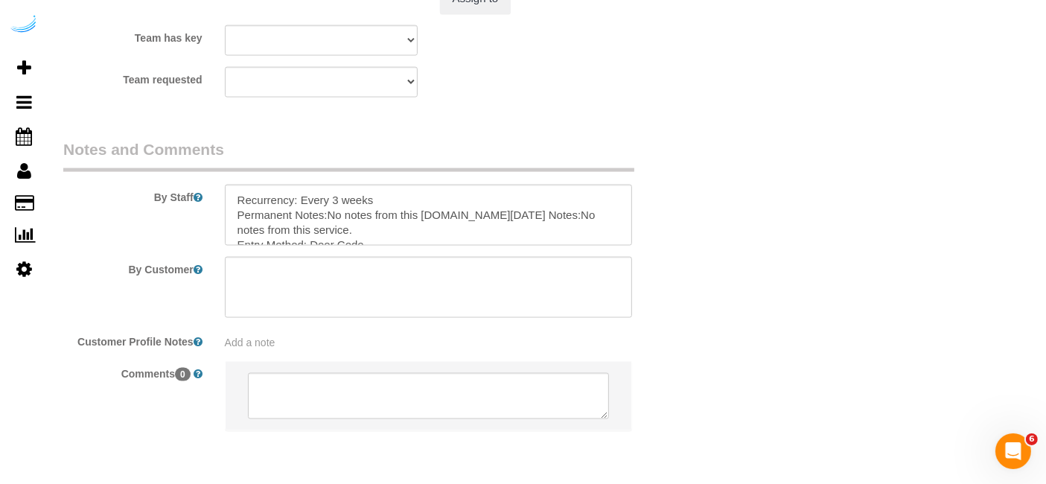
scroll to position [2316, 0]
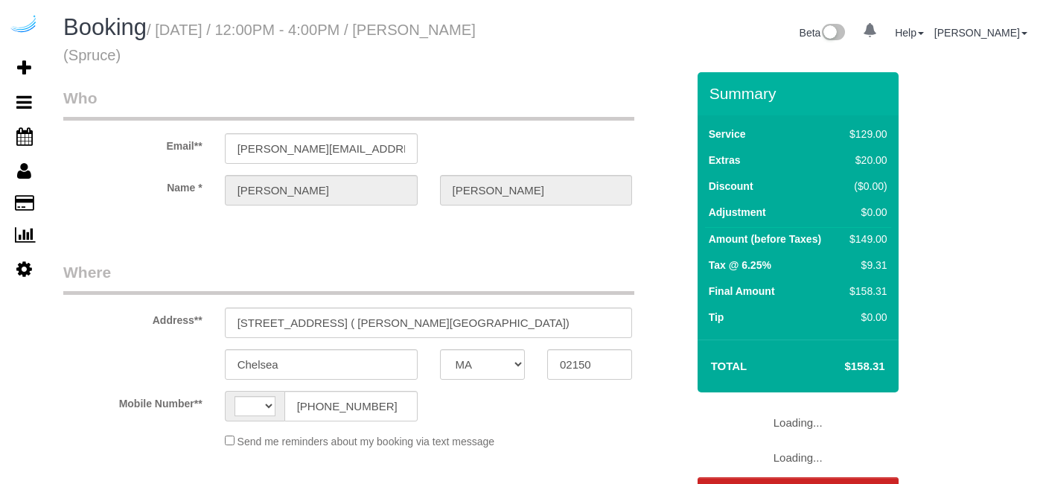
select select "MA"
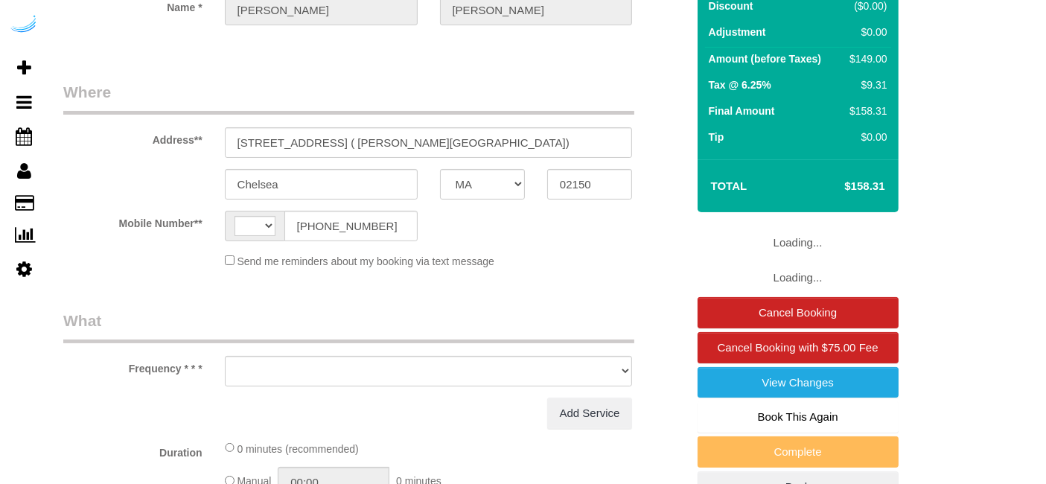
select select "string:[GEOGRAPHIC_DATA]"
select select "object:618"
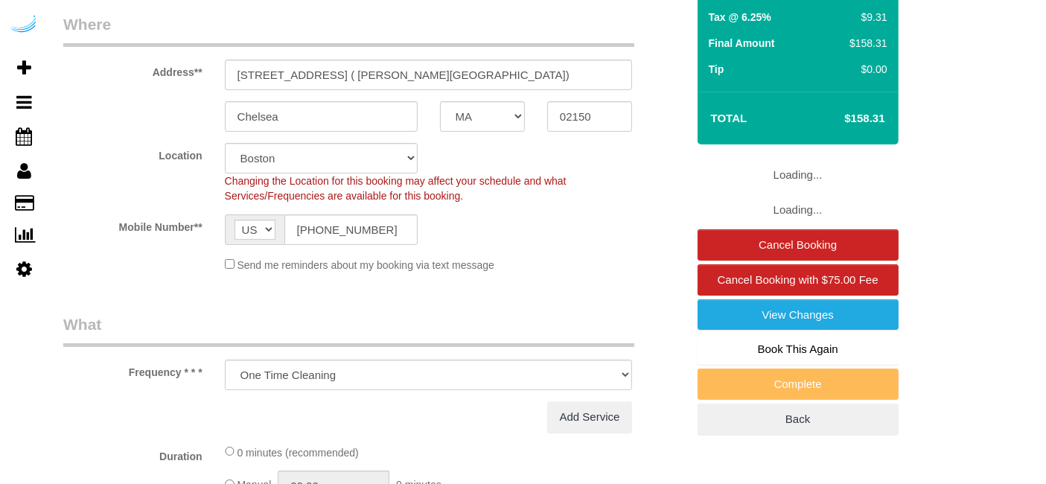
select select "number:9"
select select "282"
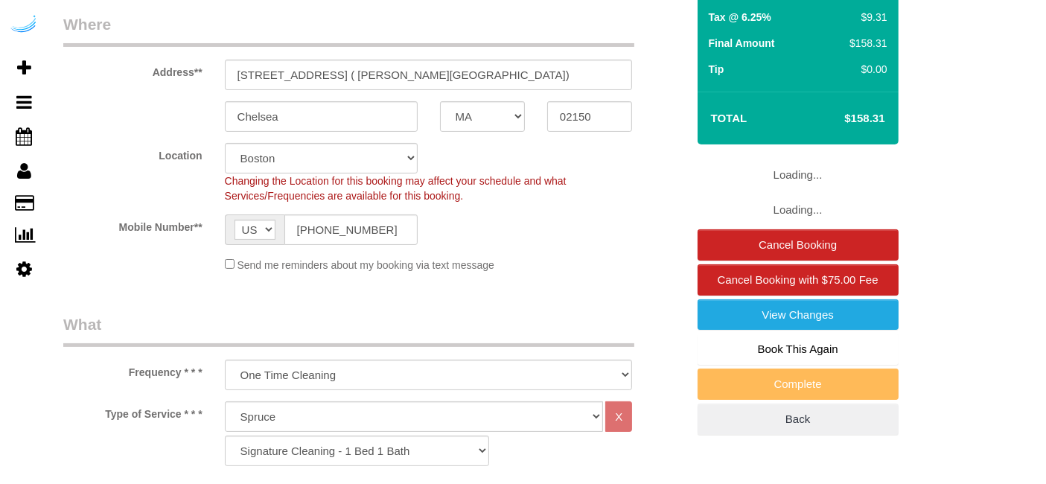
select select "object:788"
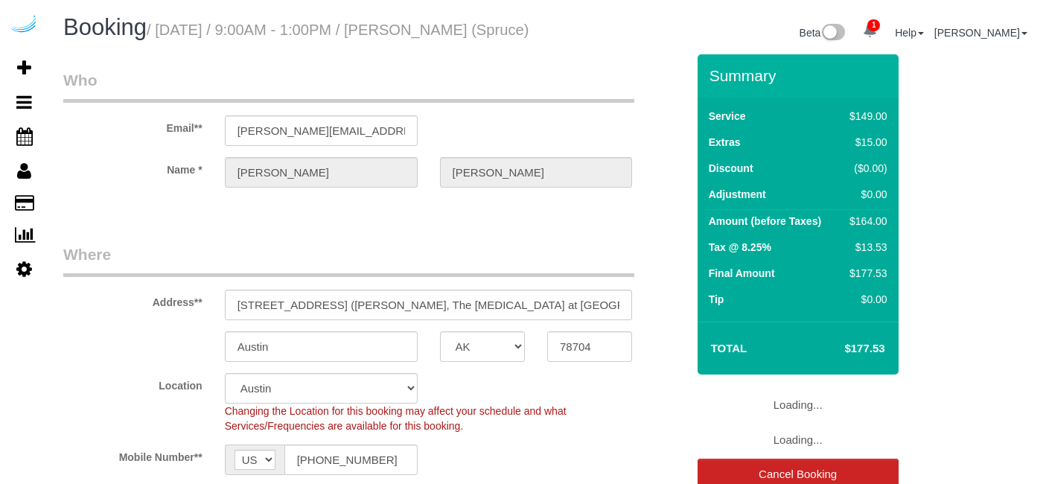
select select "[GEOGRAPHIC_DATA]"
select select "282"
select select "number:9"
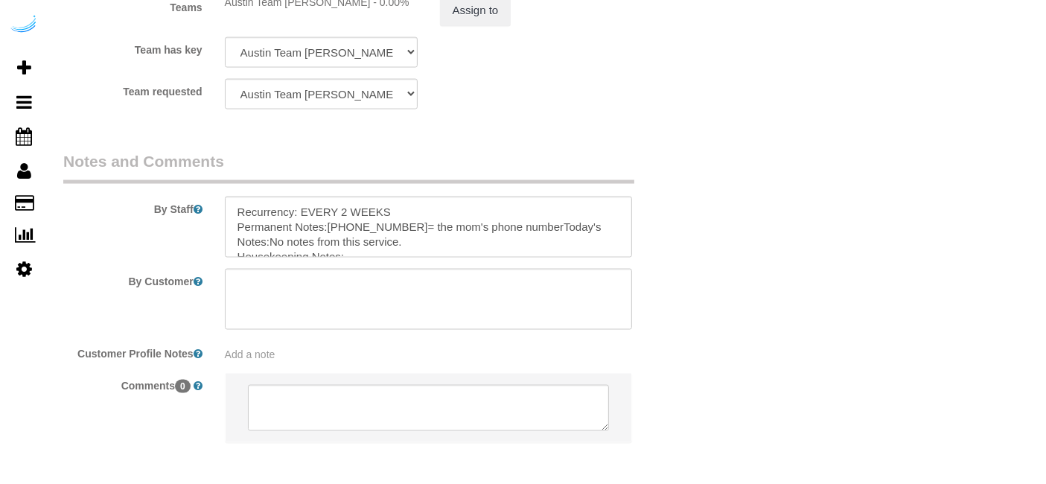
scroll to position [2409, 0]
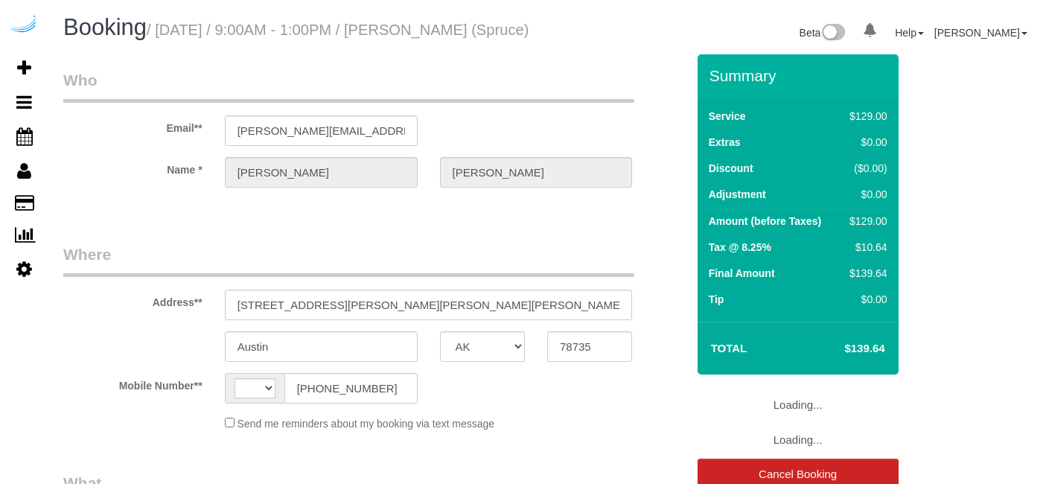
select select "[GEOGRAPHIC_DATA]"
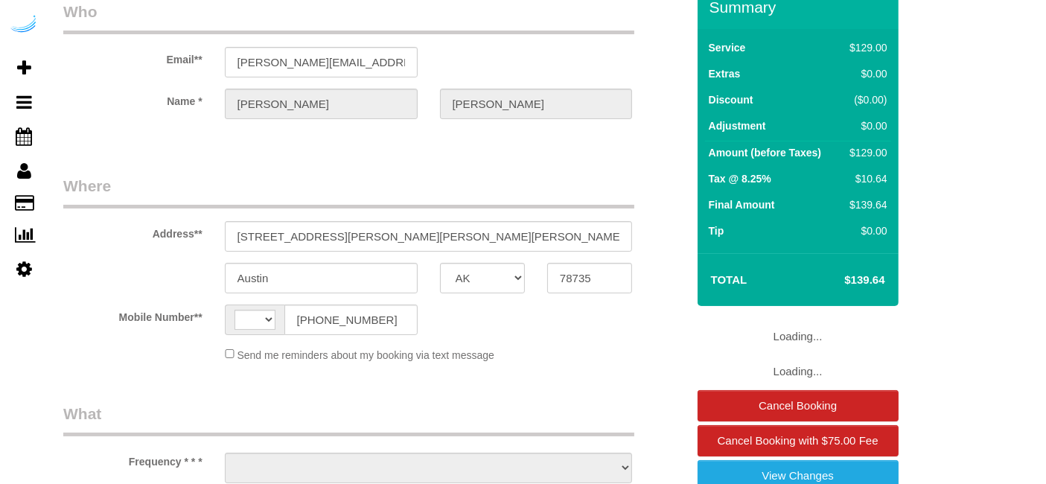
select select "string:[GEOGRAPHIC_DATA]"
select select "object:621"
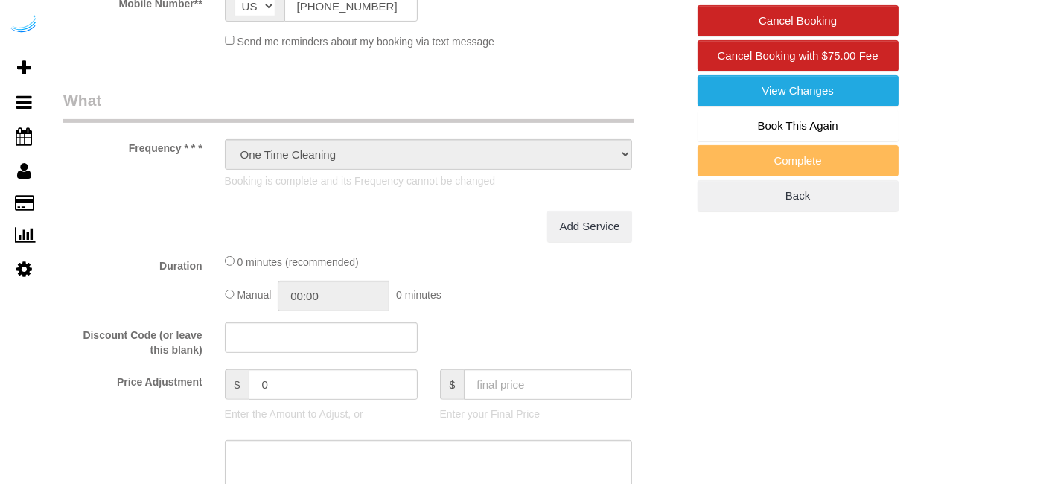
select select "282"
select select "number:9"
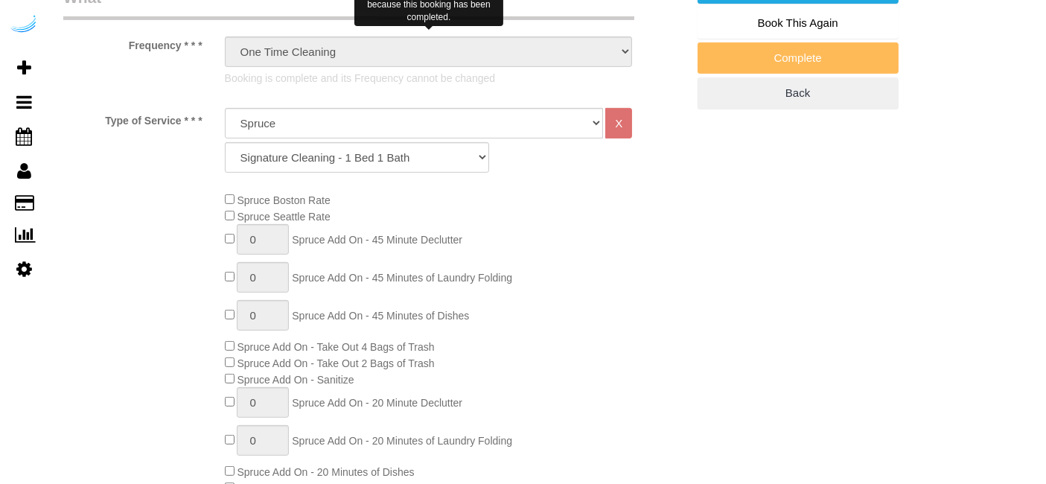
select select "object:813"
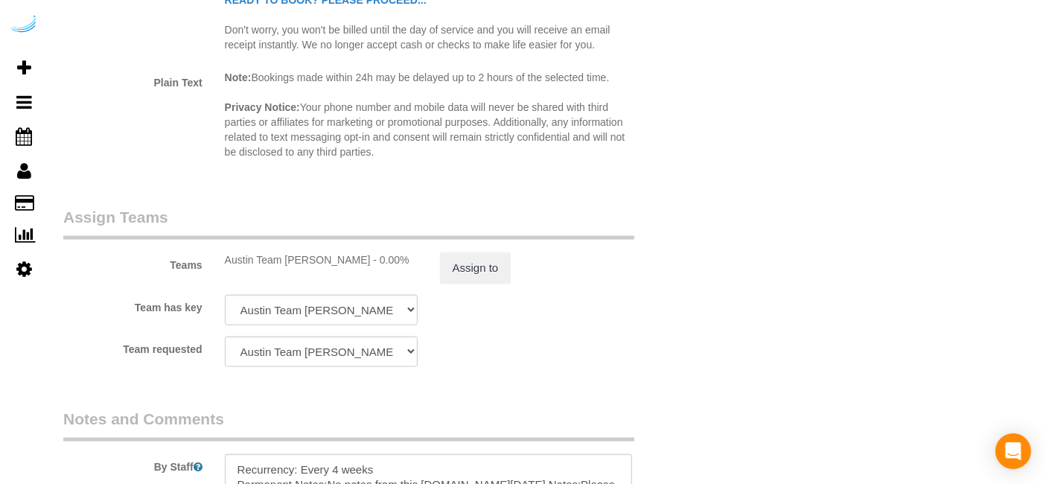
scroll to position [2398, 0]
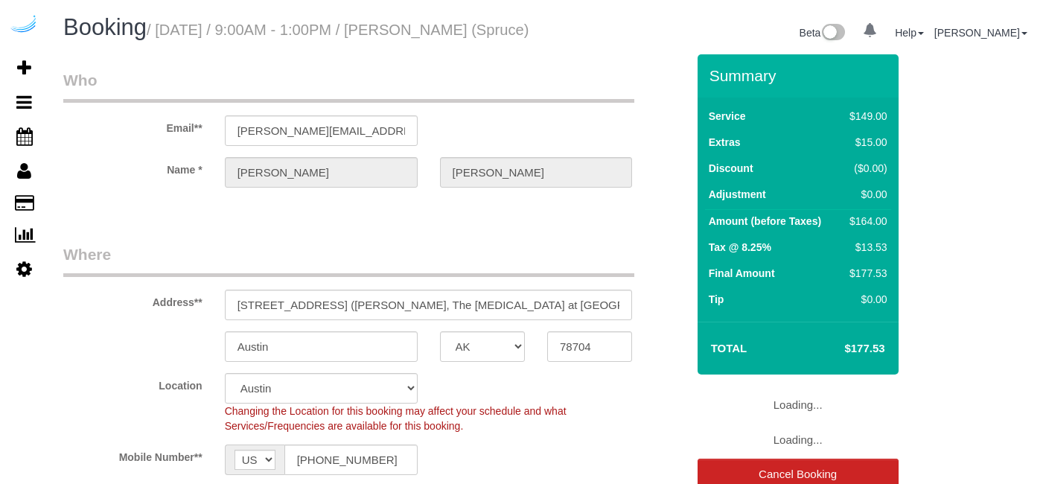
select select "[GEOGRAPHIC_DATA]"
select select "number:9"
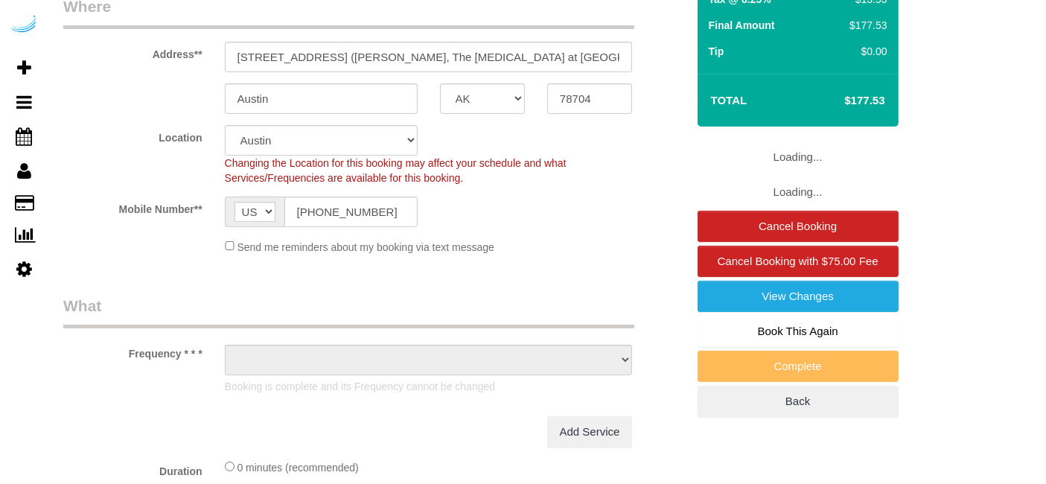
select select "object:726"
select select "282"
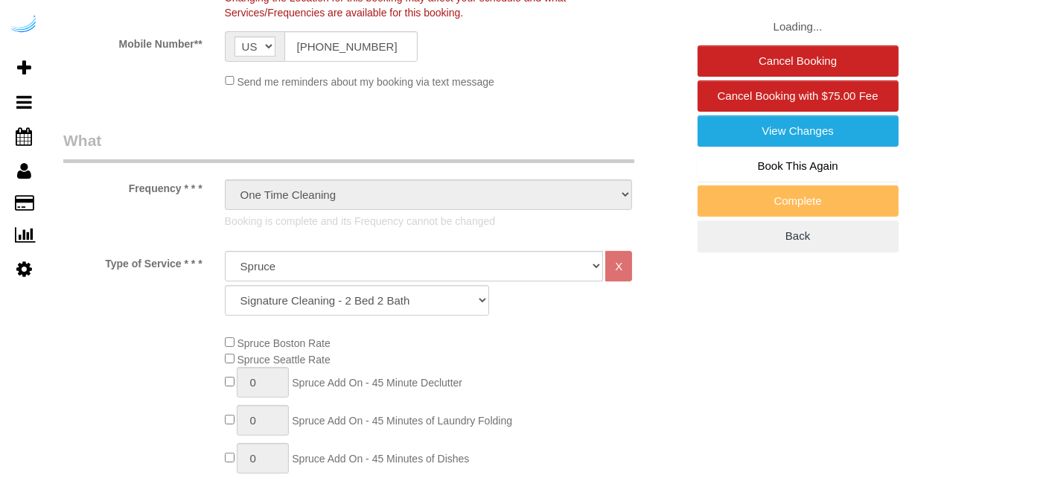
select select "object:840"
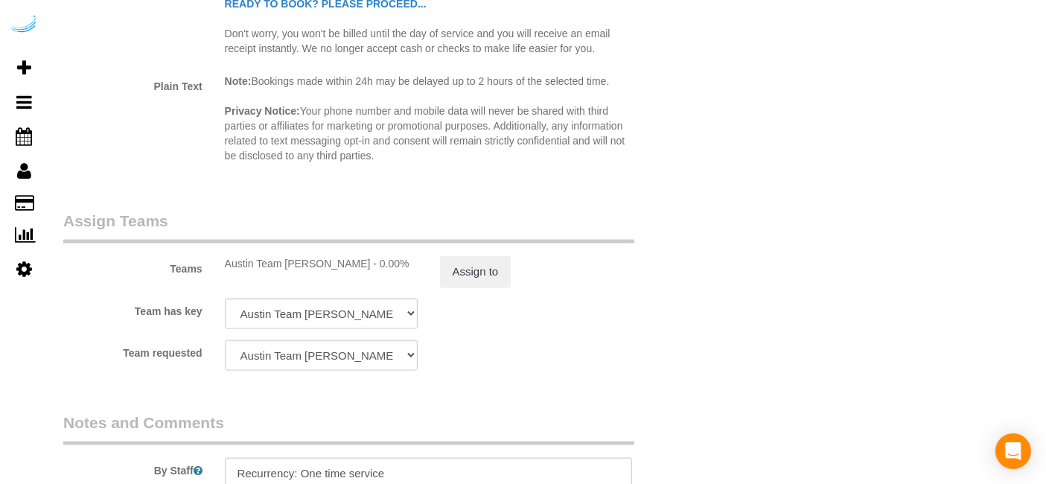
scroll to position [2409, 0]
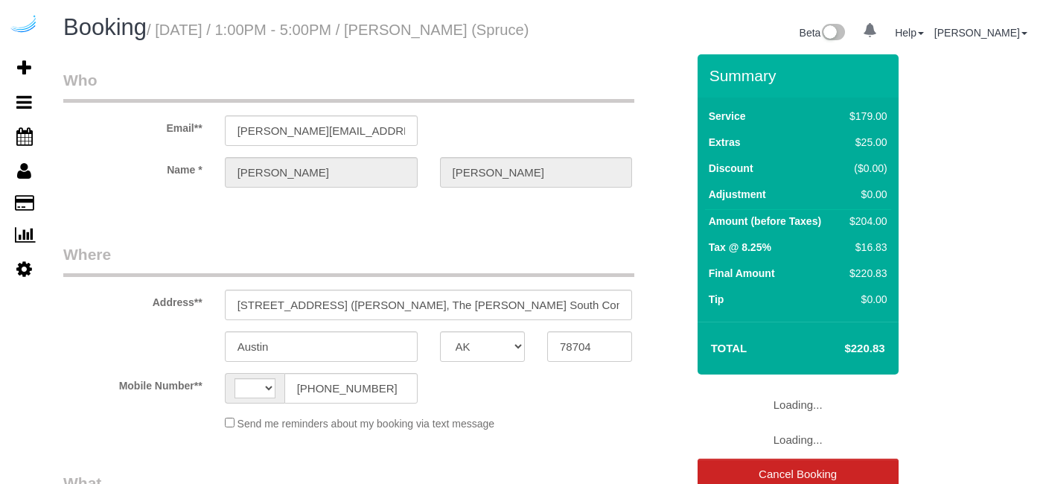
select select "[GEOGRAPHIC_DATA]"
select select "string:[GEOGRAPHIC_DATA]"
select select "object:662"
select select "number:9"
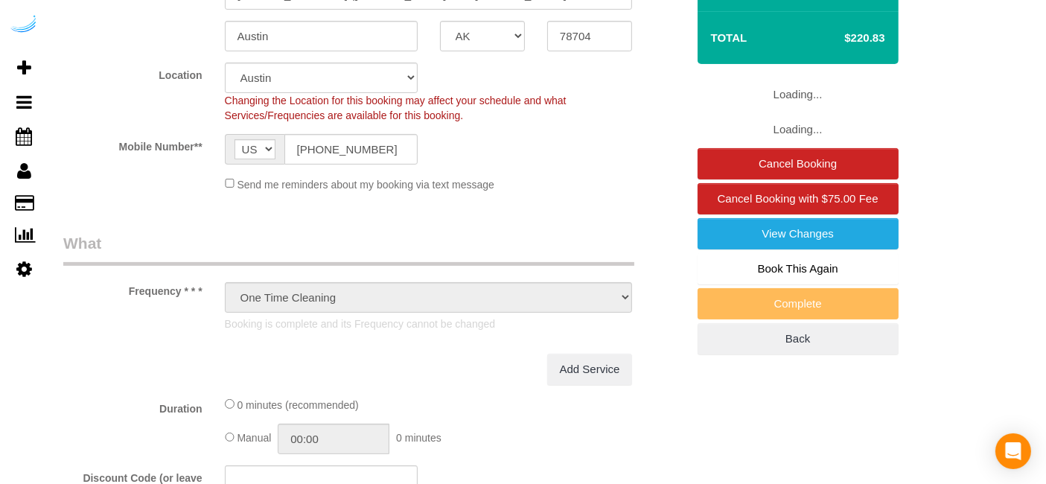
select select "282"
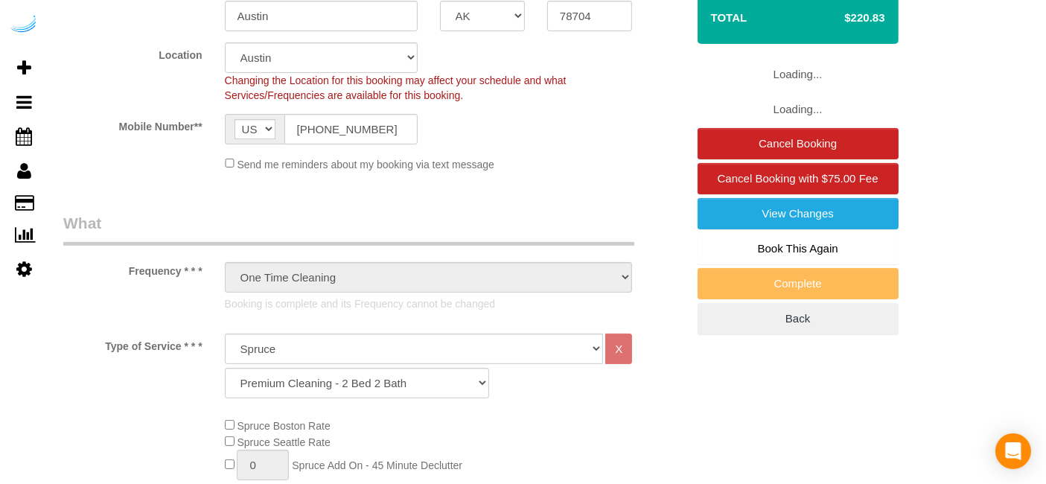
select select "object:810"
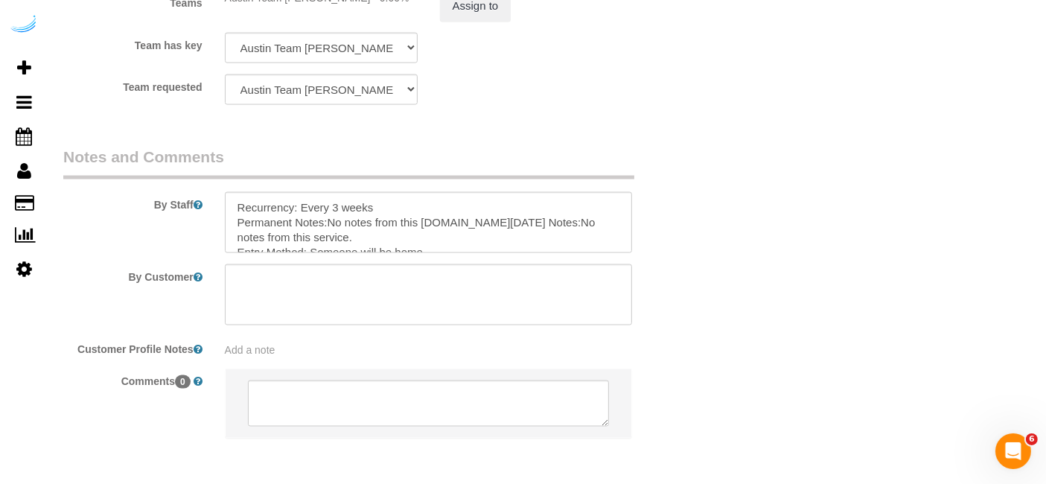
scroll to position [2398, 0]
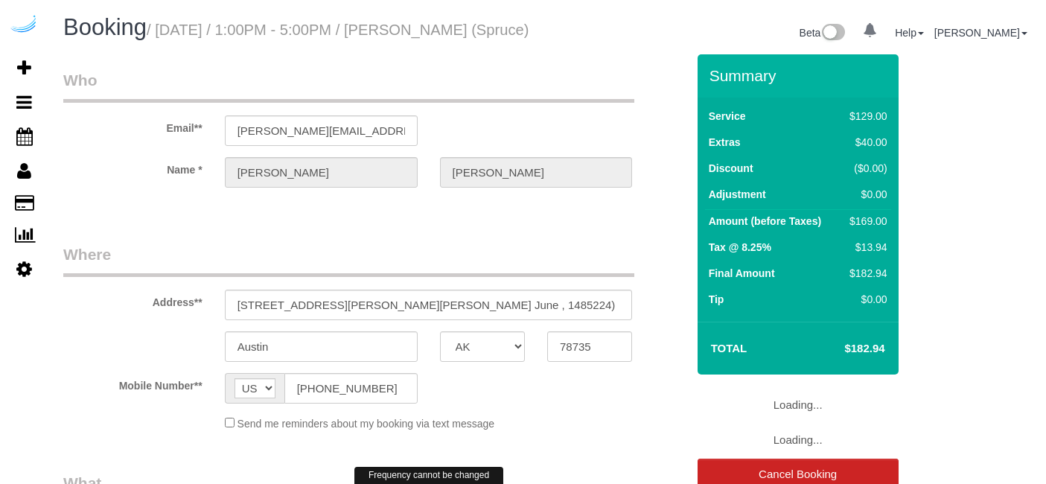
select select "[GEOGRAPHIC_DATA]"
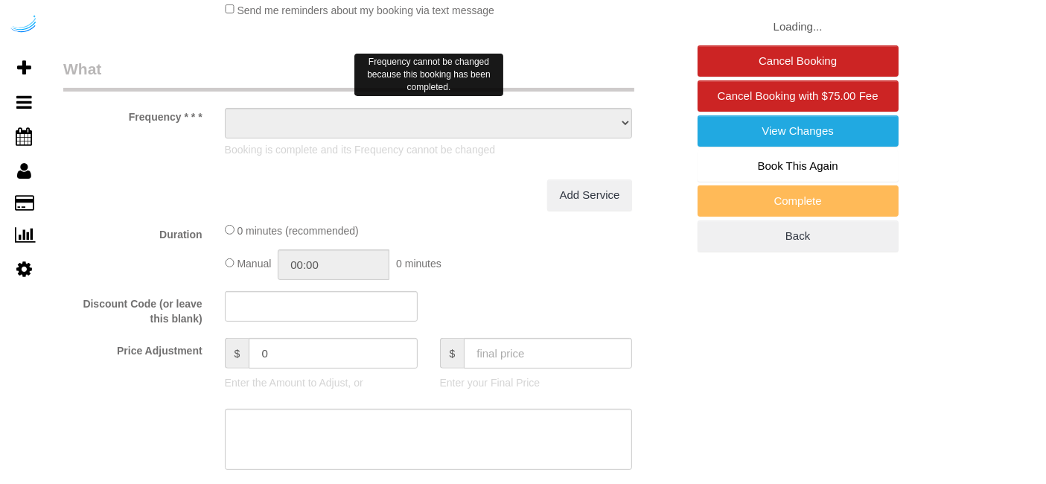
select select "object:683"
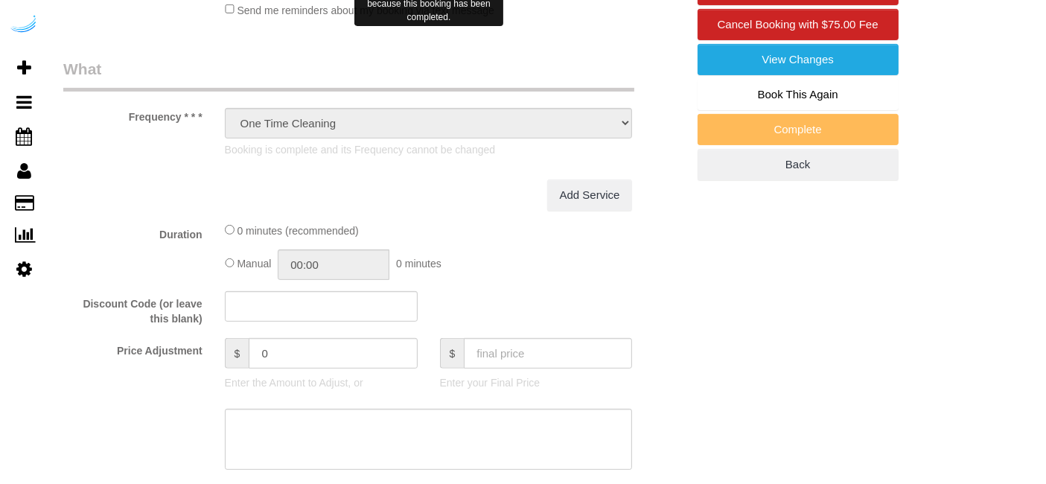
select select "number:9"
select select "282"
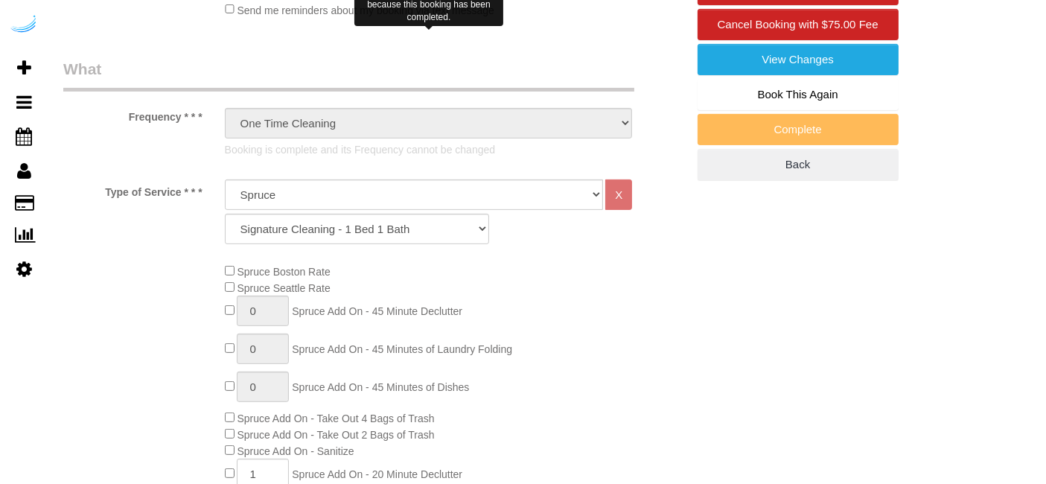
select select "object:813"
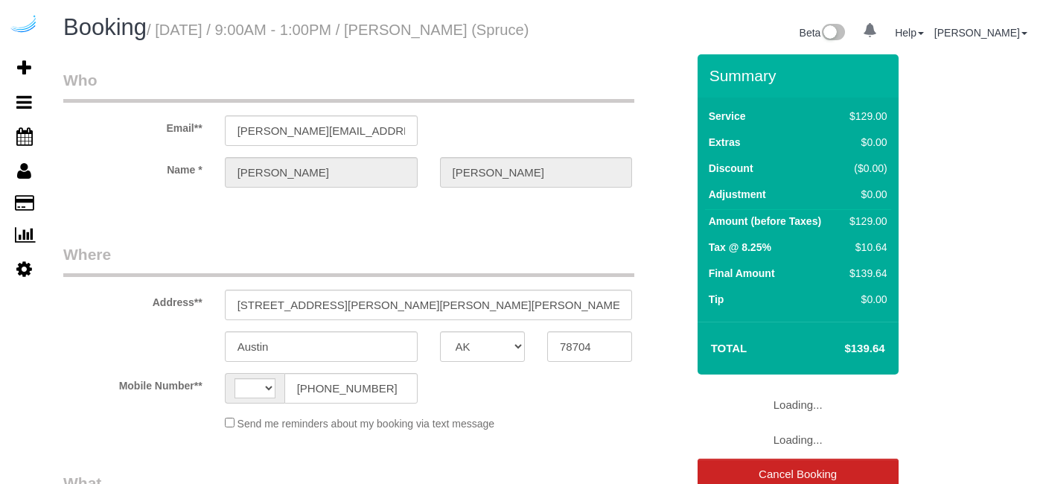
select select "[GEOGRAPHIC_DATA]"
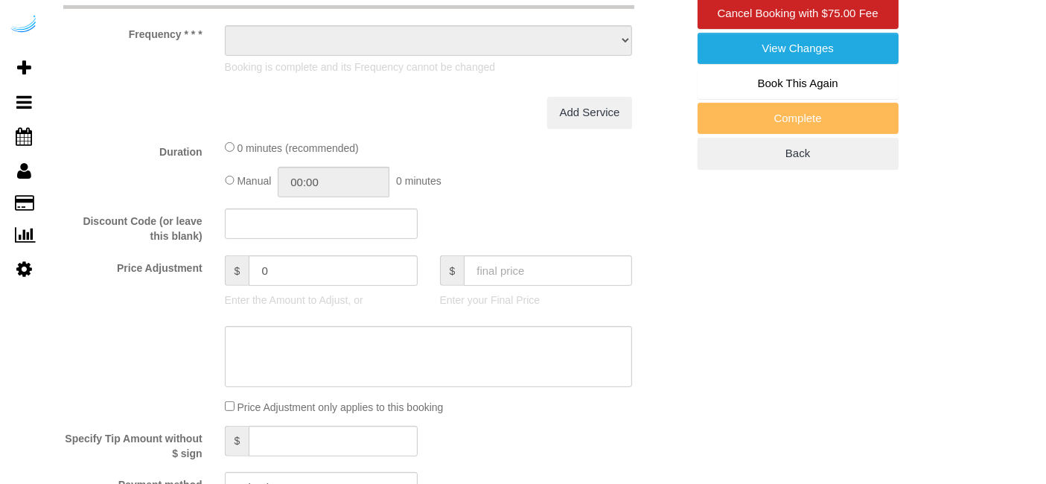
select select "string:US"
select select "object:624"
select select "number:9"
select select "282"
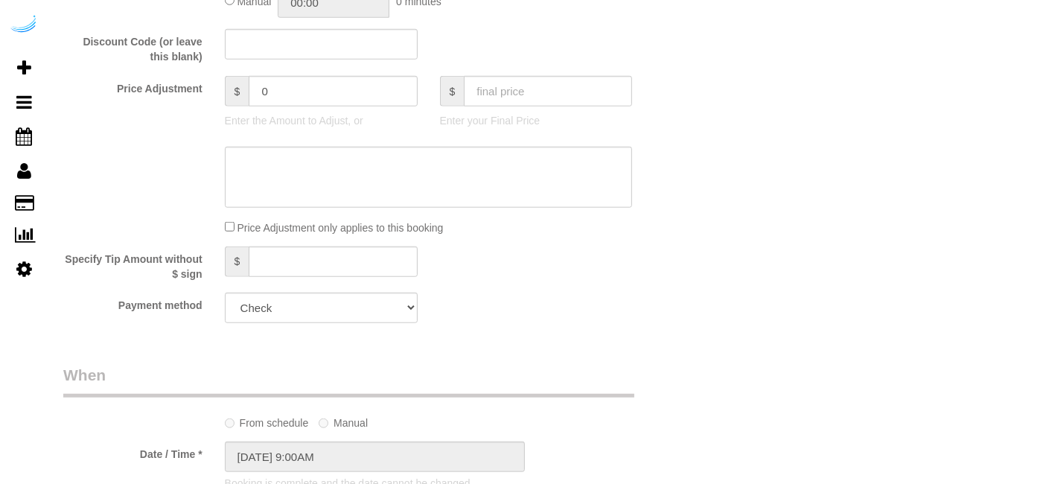
select select "object:813"
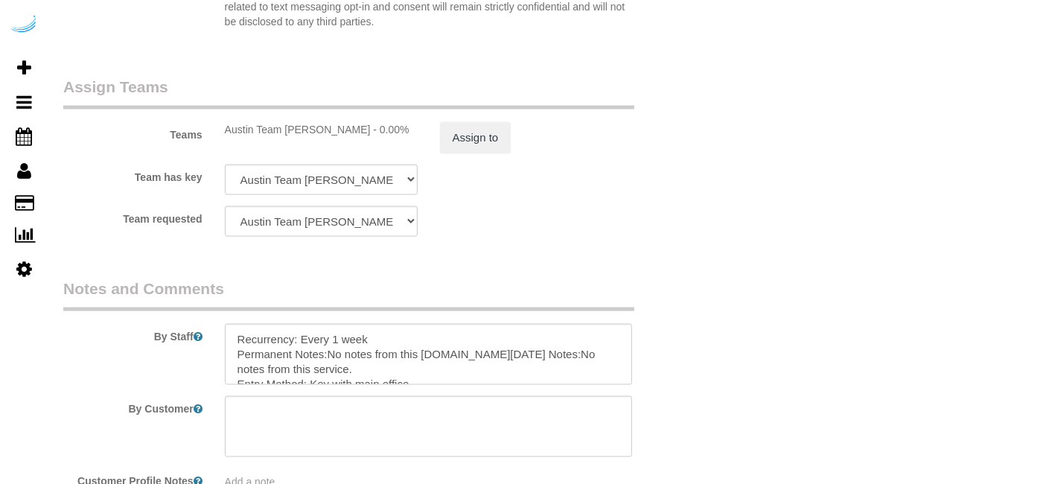
scroll to position [2387, 0]
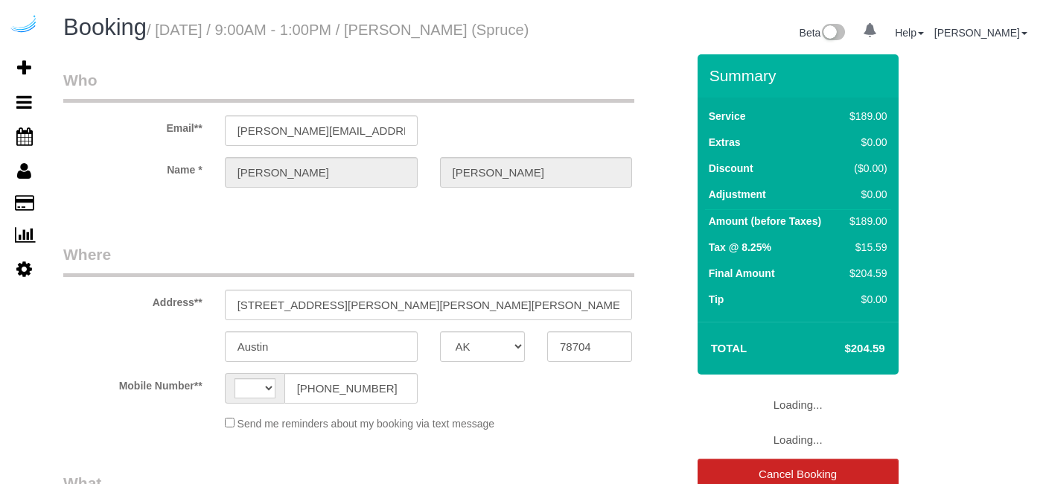
select select "[GEOGRAPHIC_DATA]"
select select "number:9"
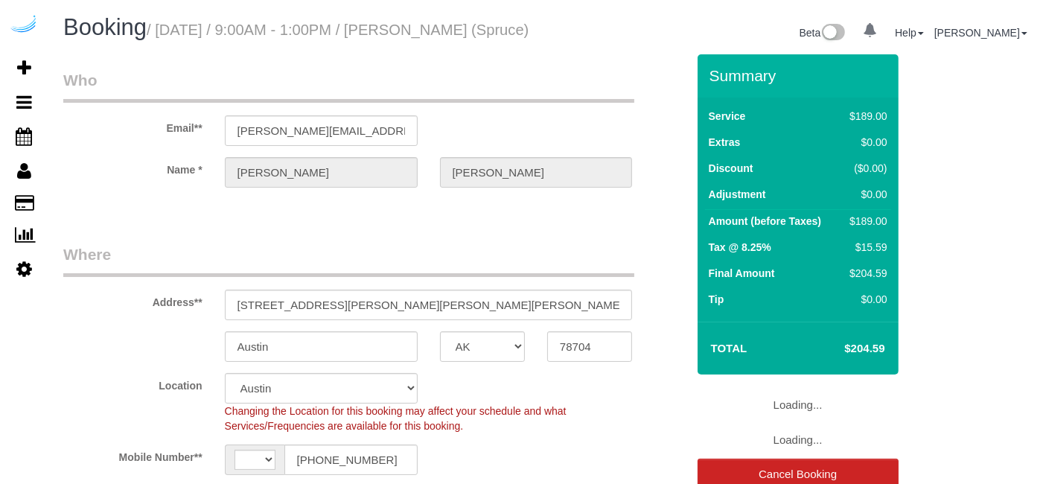
select select "string:US"
select select "object:710"
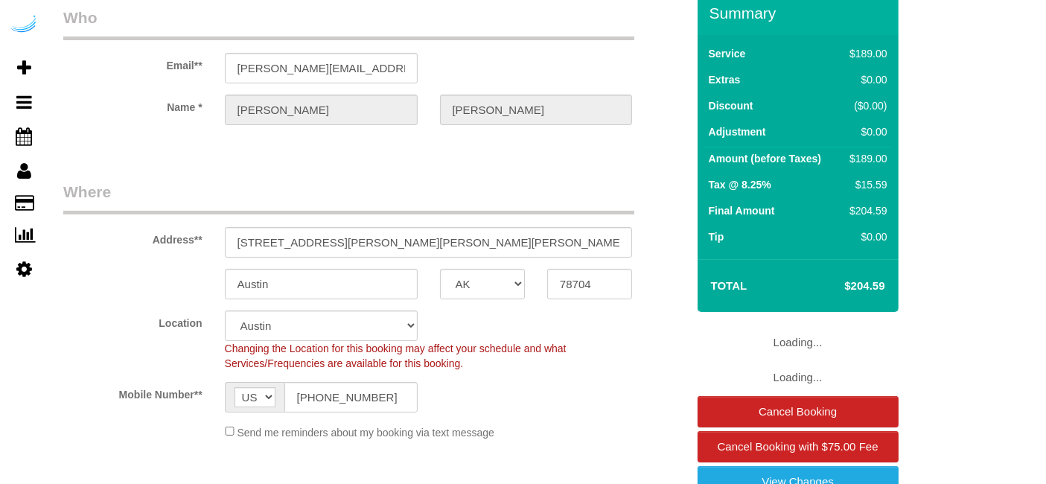
select select "282"
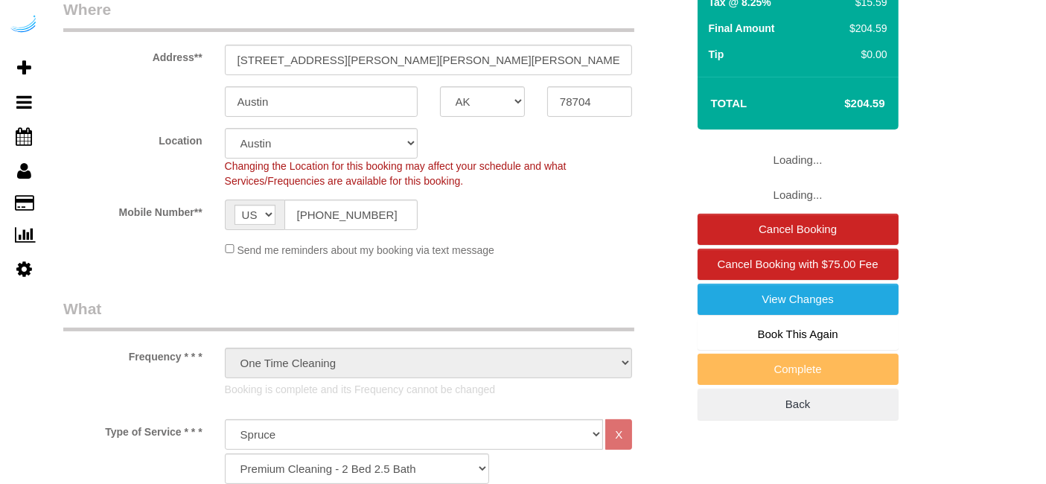
scroll to position [248, 0]
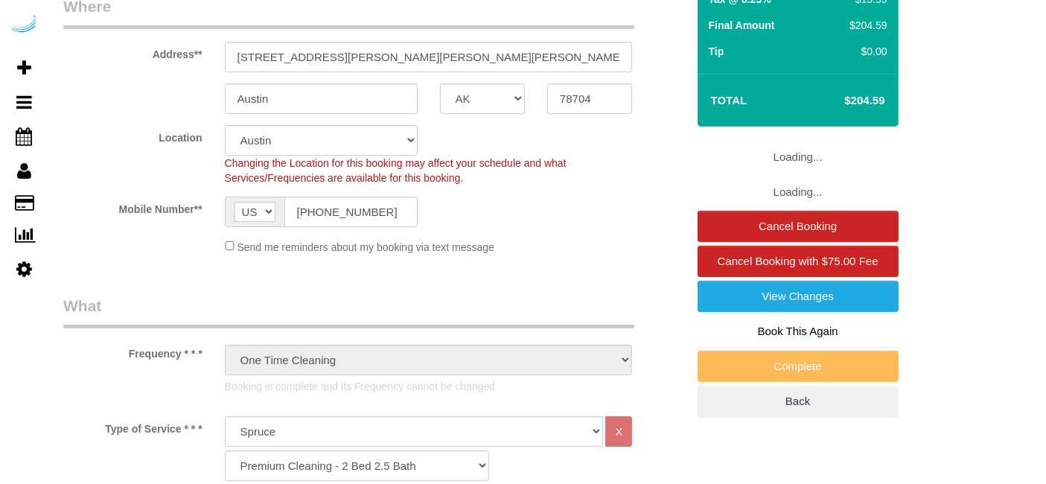
select select "object:810"
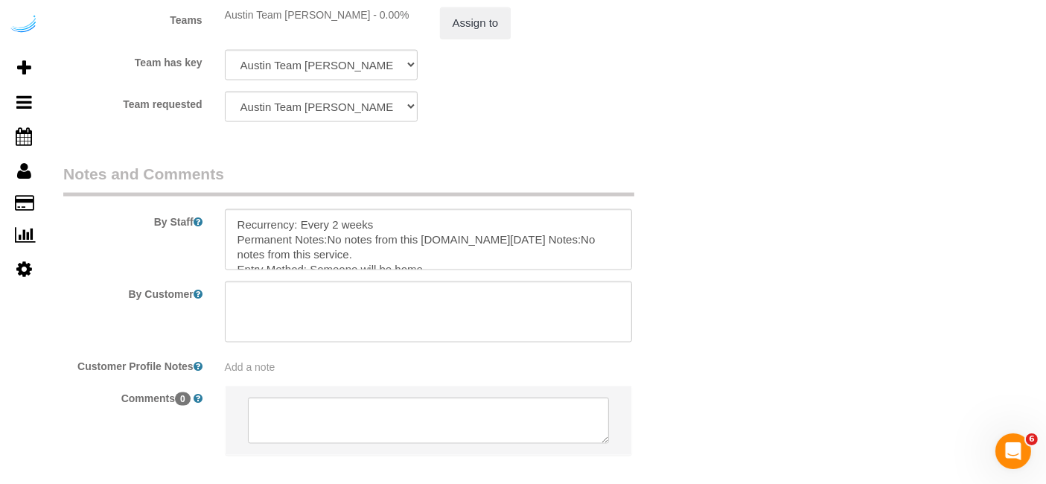
scroll to position [0, 0]
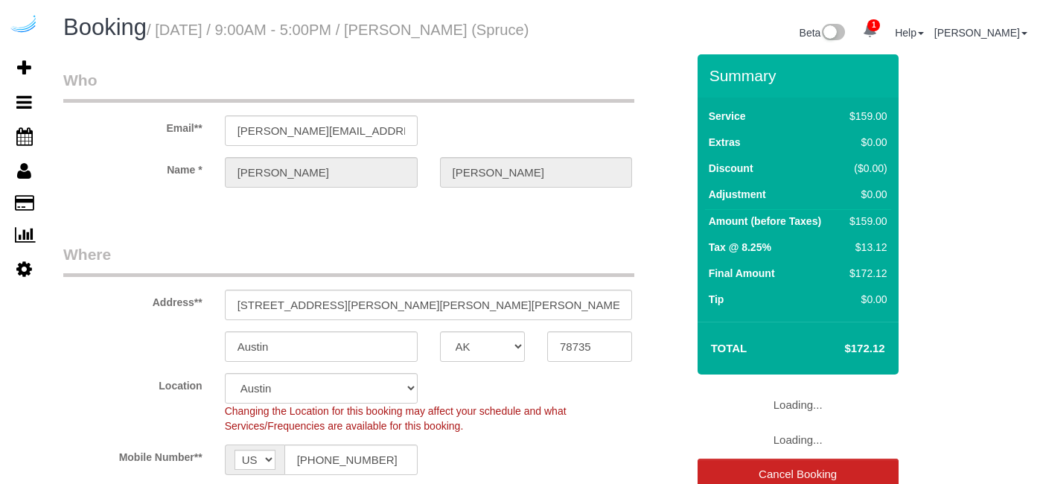
select select "[GEOGRAPHIC_DATA]"
select select "282"
select select "number:9"
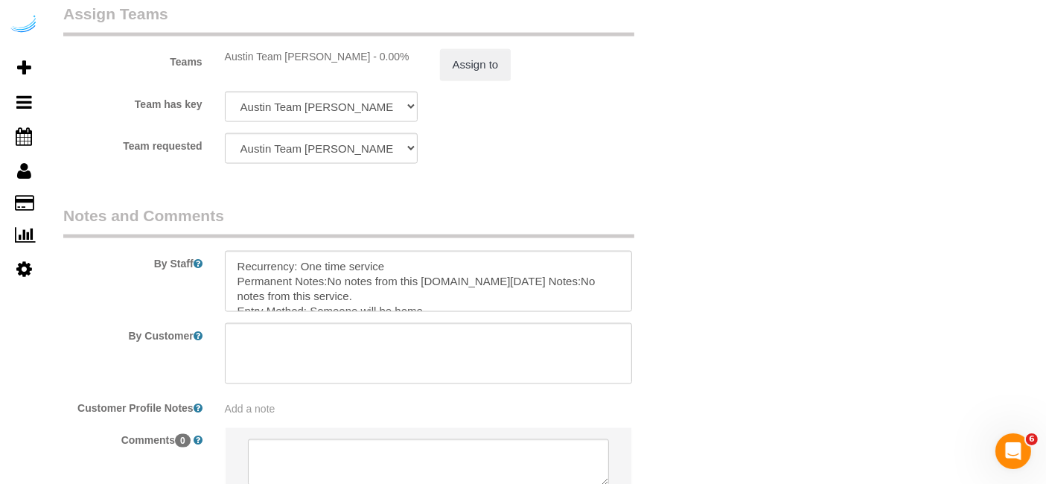
scroll to position [2409, 0]
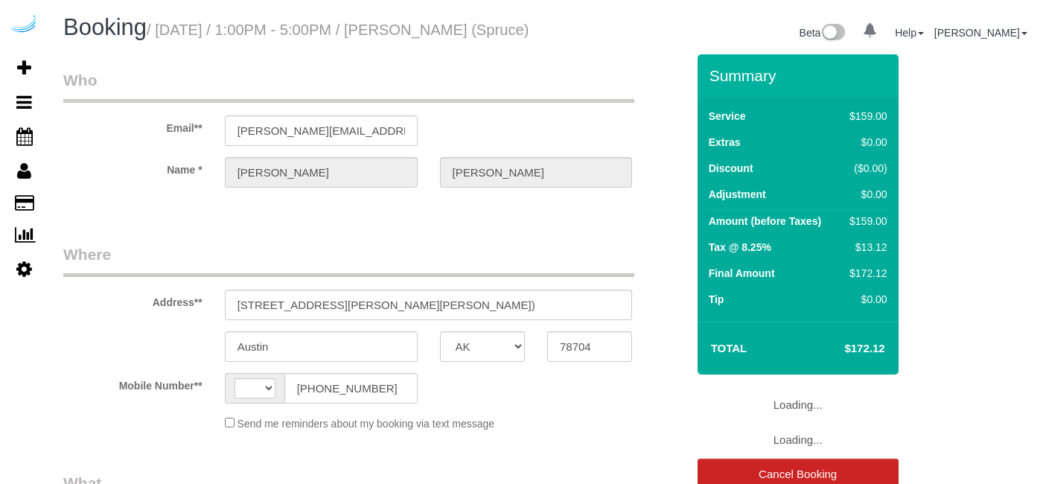
select select "[GEOGRAPHIC_DATA]"
select select "string:US"
select select "number:9"
select select "object:667"
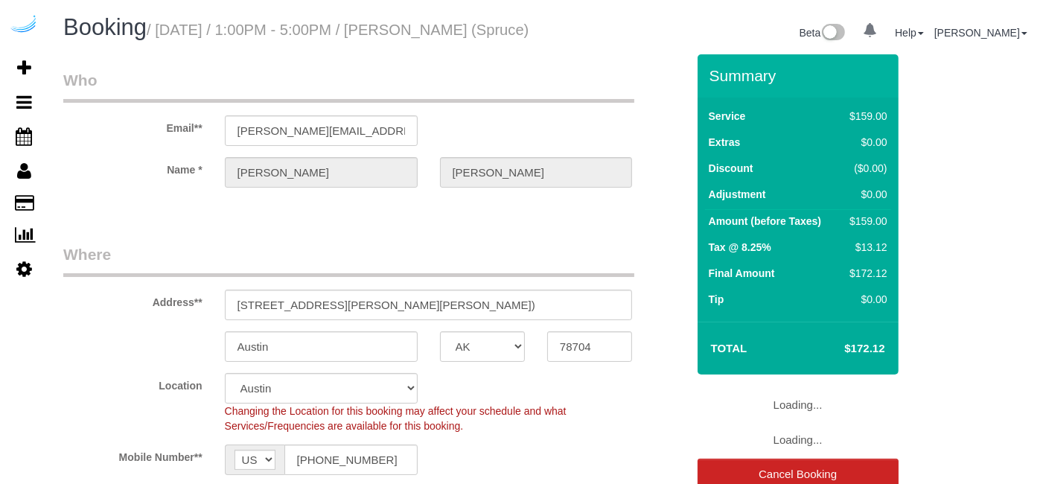
select select "282"
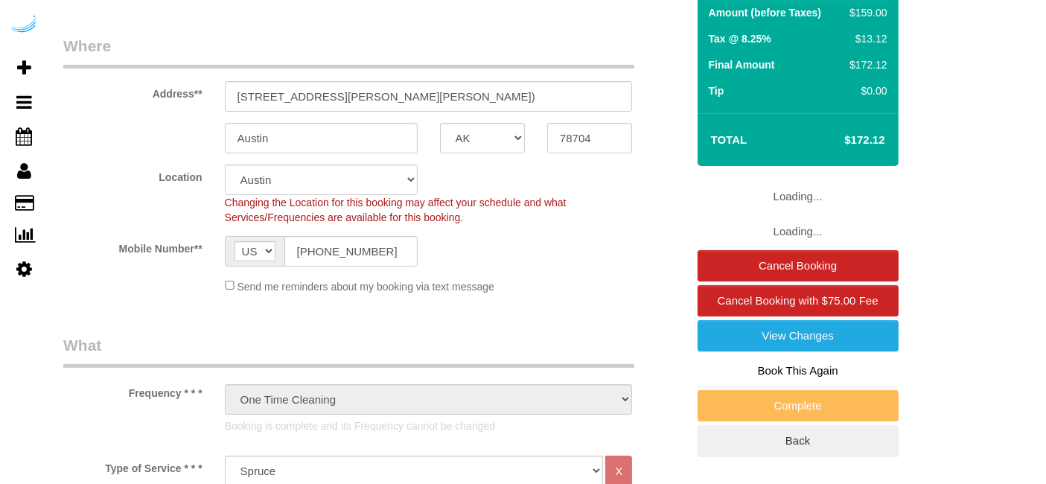
select select "object:810"
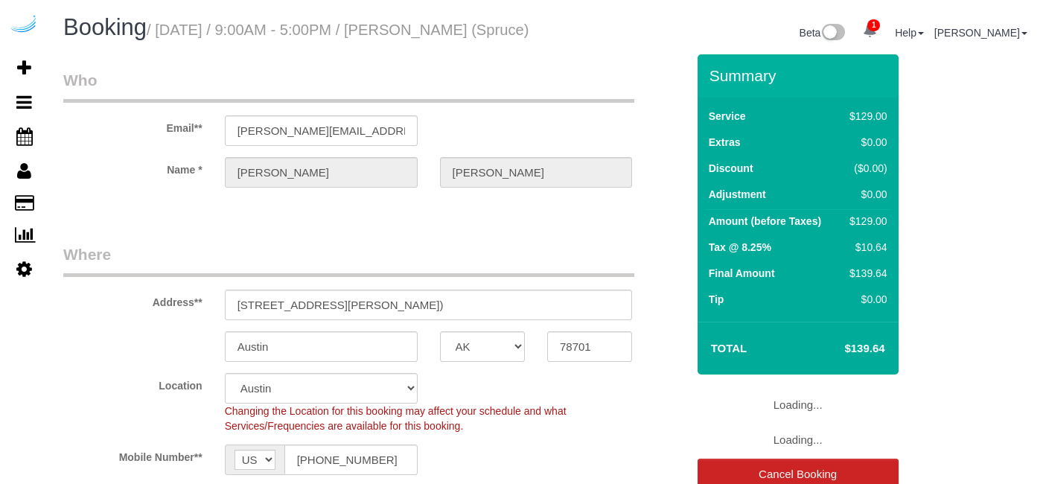
select select "[GEOGRAPHIC_DATA]"
select select "282"
select select "number:9"
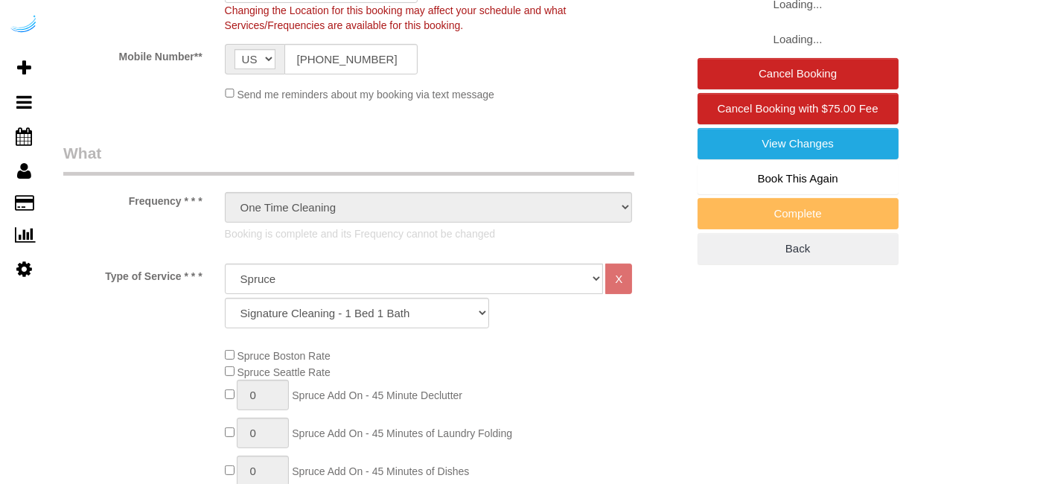
select select "object:810"
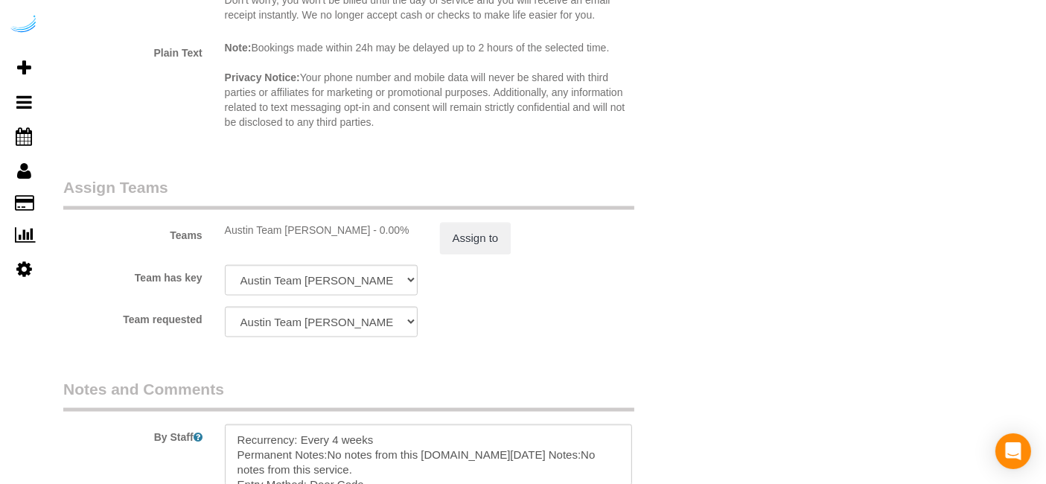
scroll to position [2398, 0]
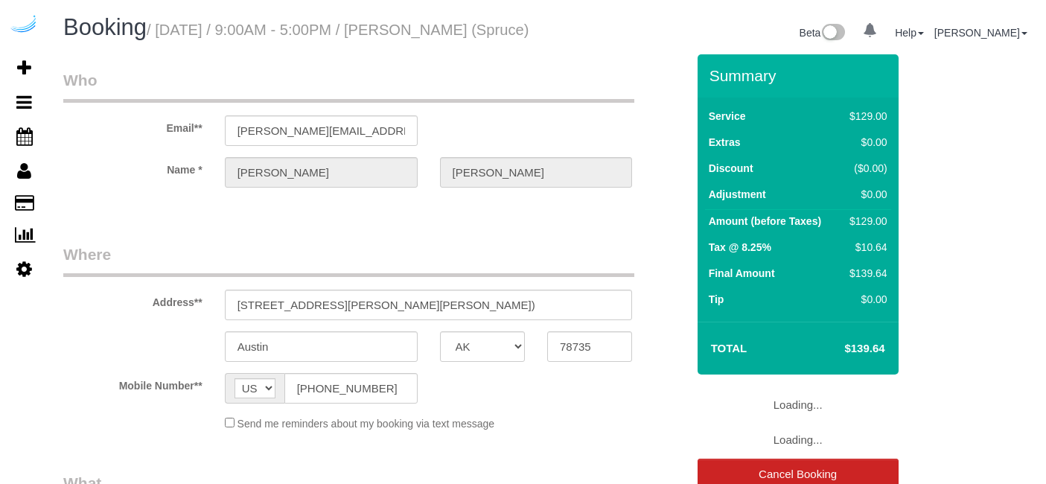
select select "[GEOGRAPHIC_DATA]"
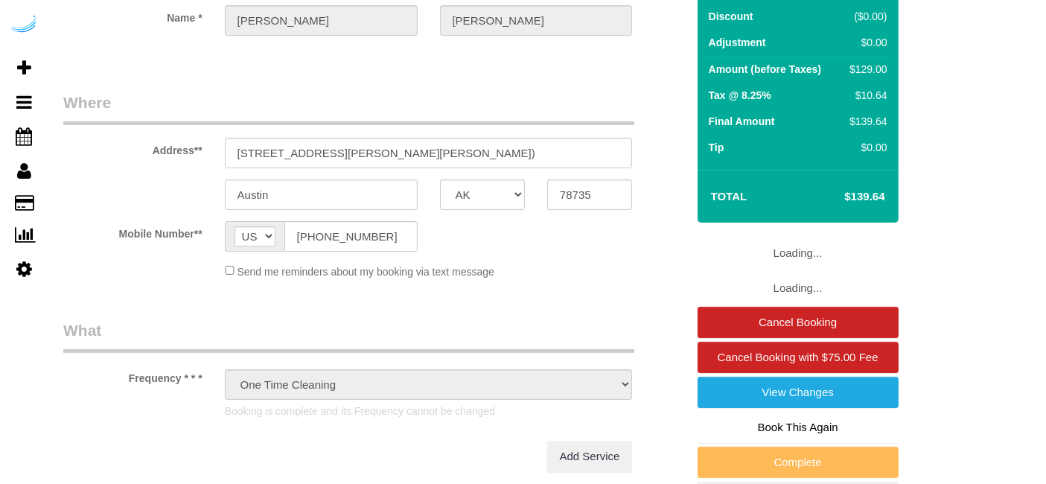
select select "number:9"
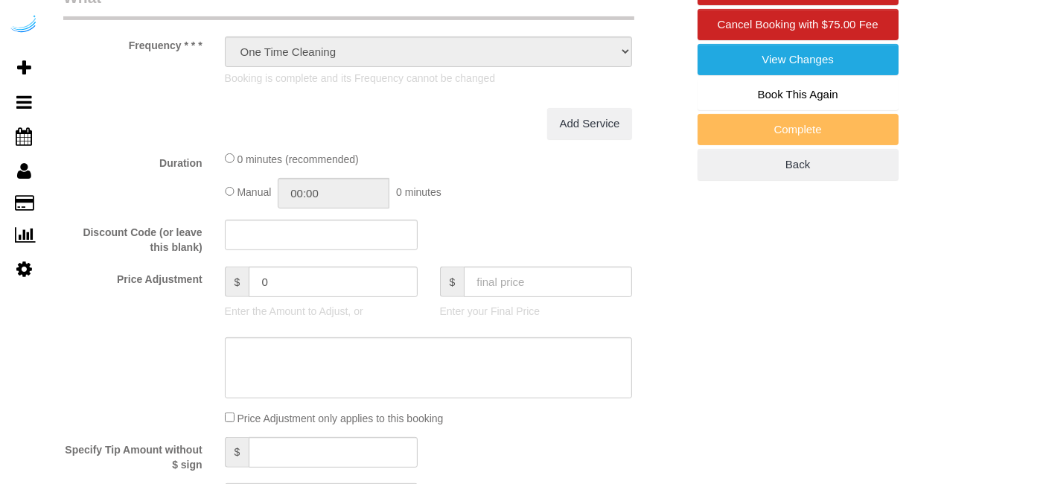
select select "282"
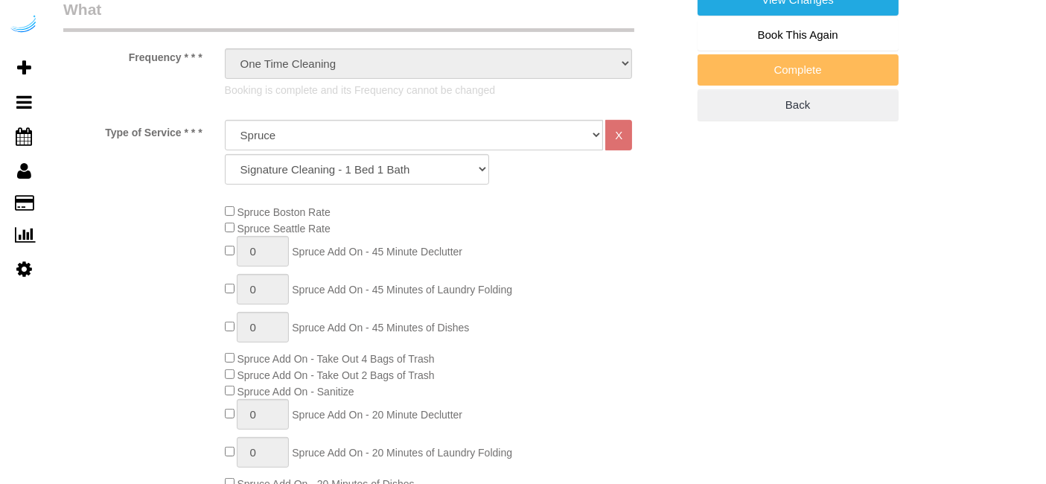
select select "object:813"
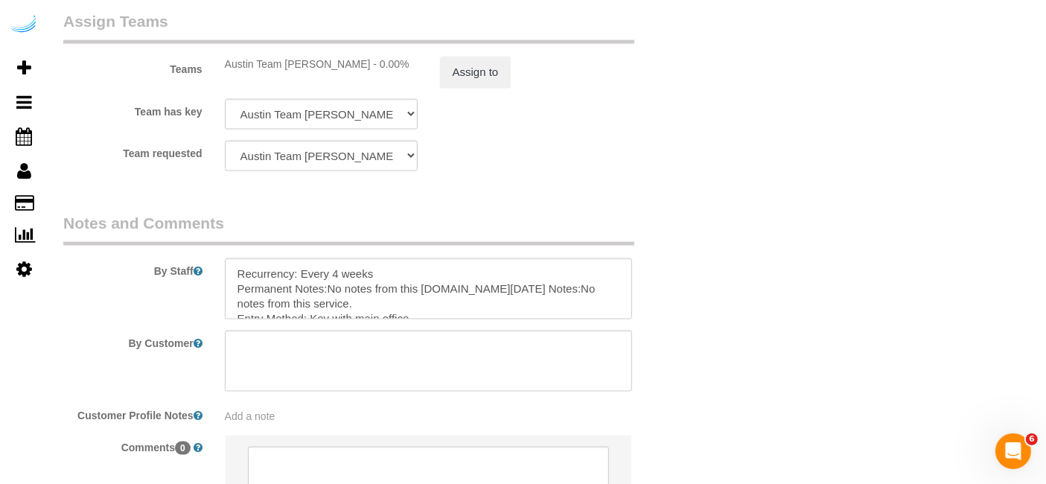
scroll to position [2409, 0]
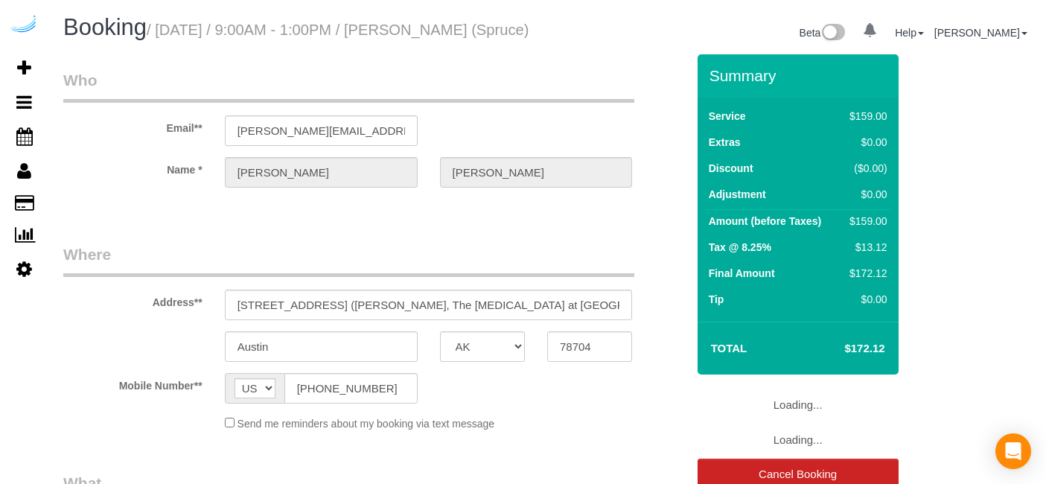
select select "[GEOGRAPHIC_DATA]"
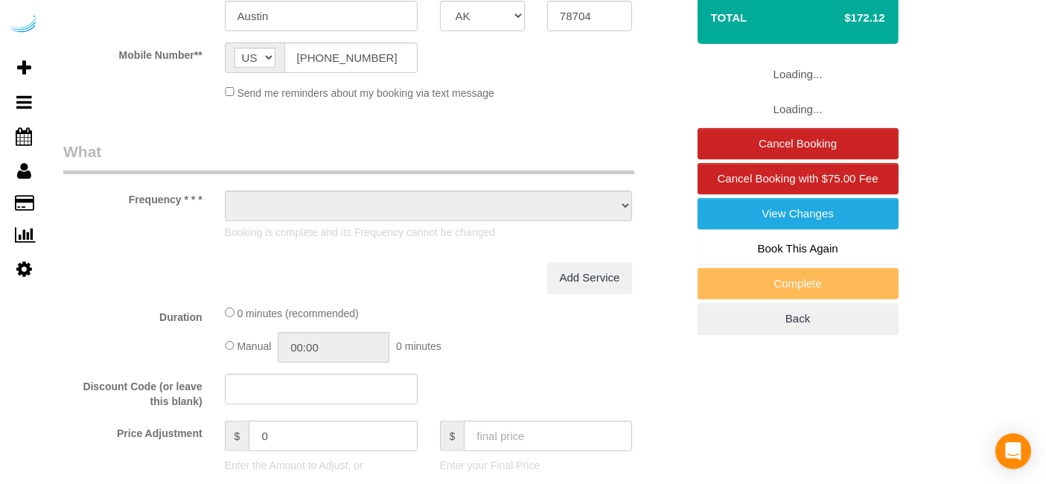
select select "object:624"
select select "number:9"
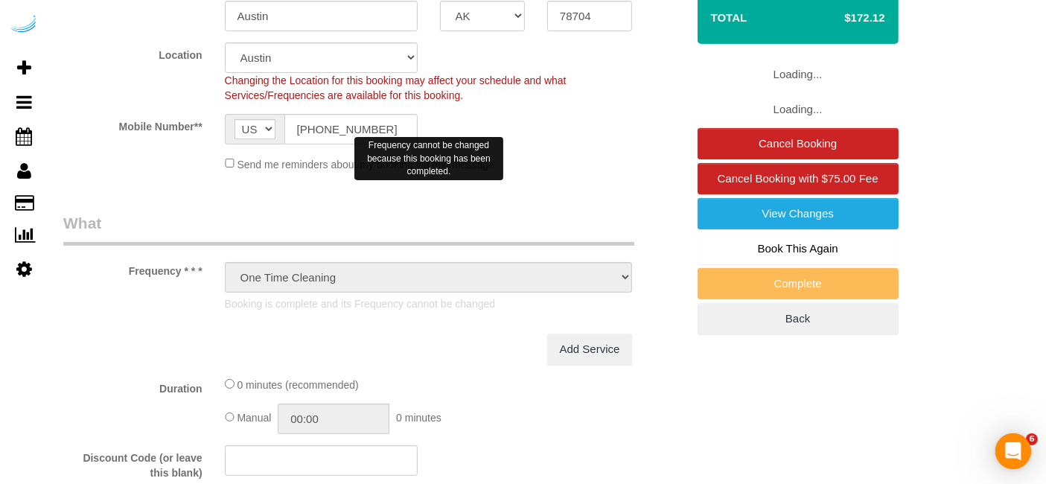
select select "282"
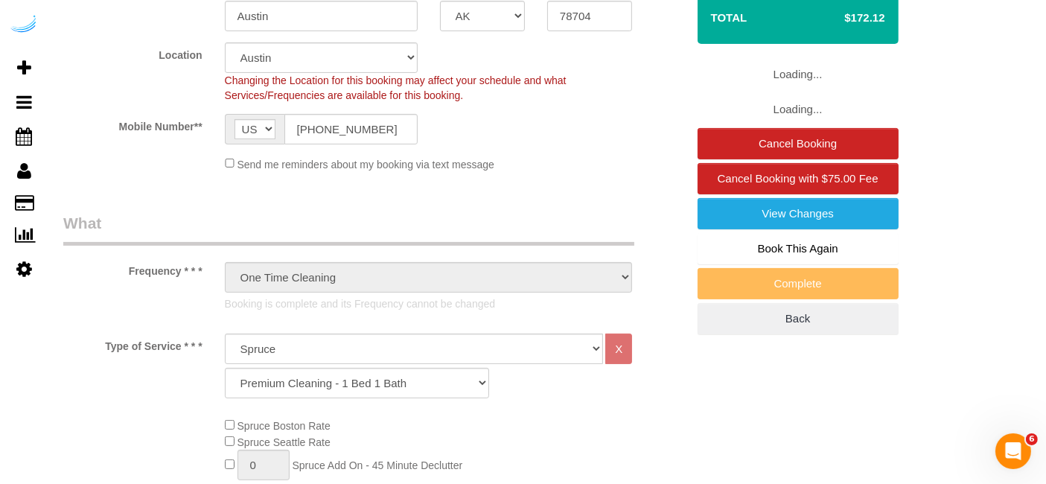
scroll to position [0, 0]
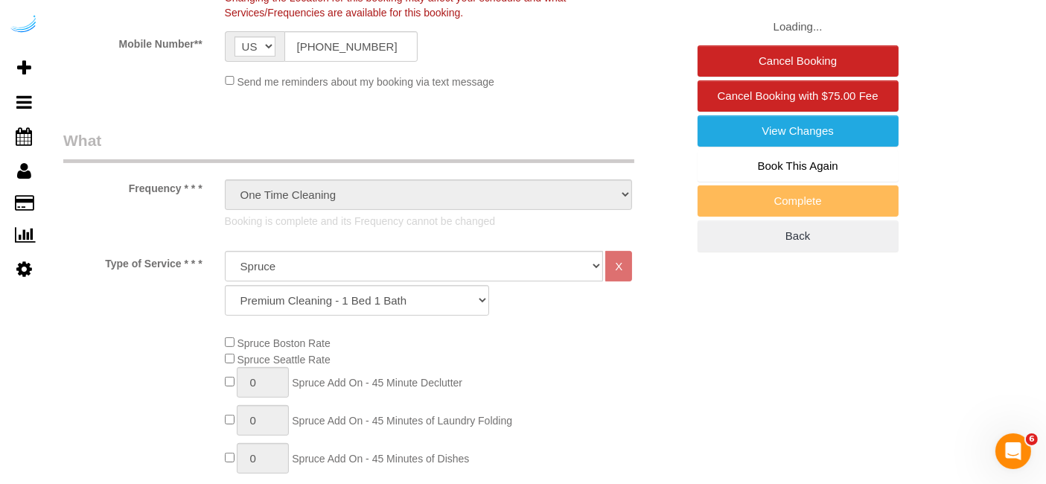
select select "object:816"
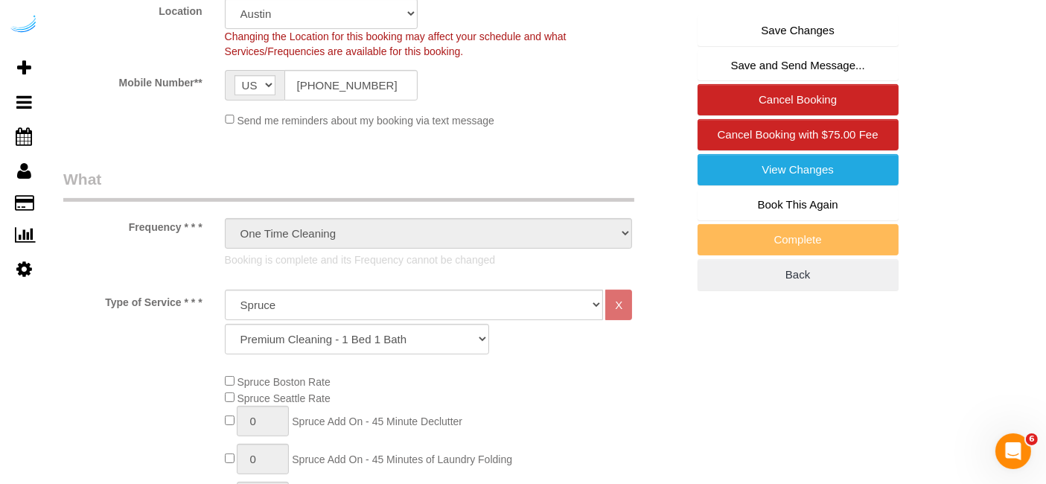
scroll to position [83, 0]
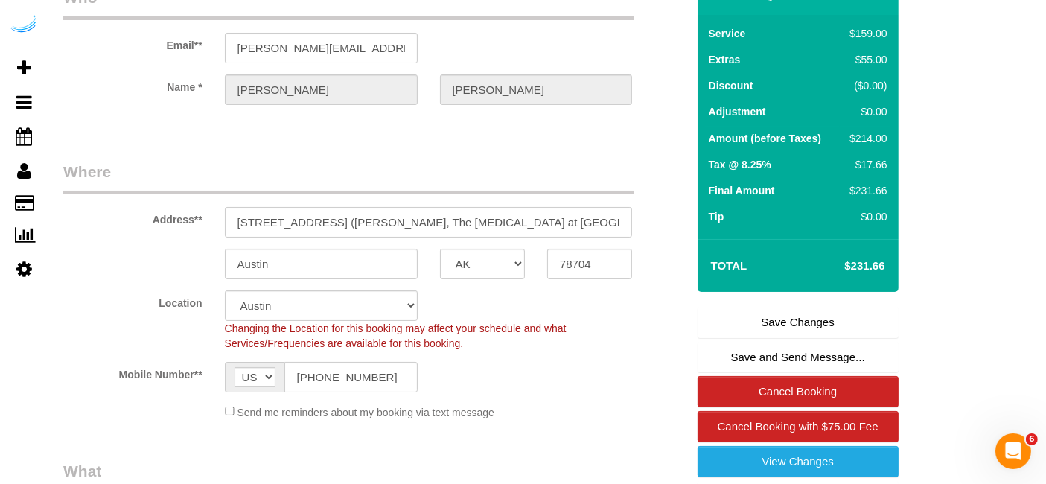
click at [785, 338] on link "Save Changes" at bounding box center [797, 322] width 201 height 31
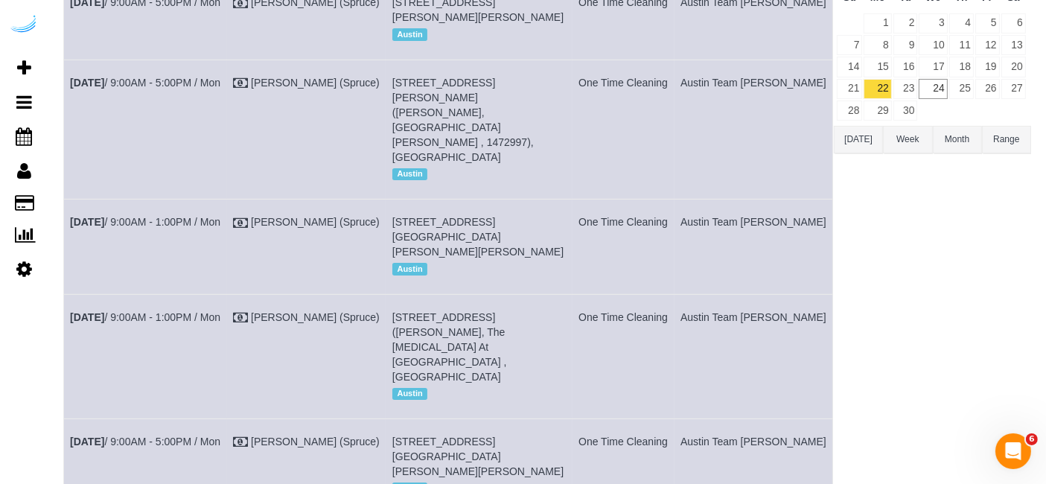
scroll to position [248, 0]
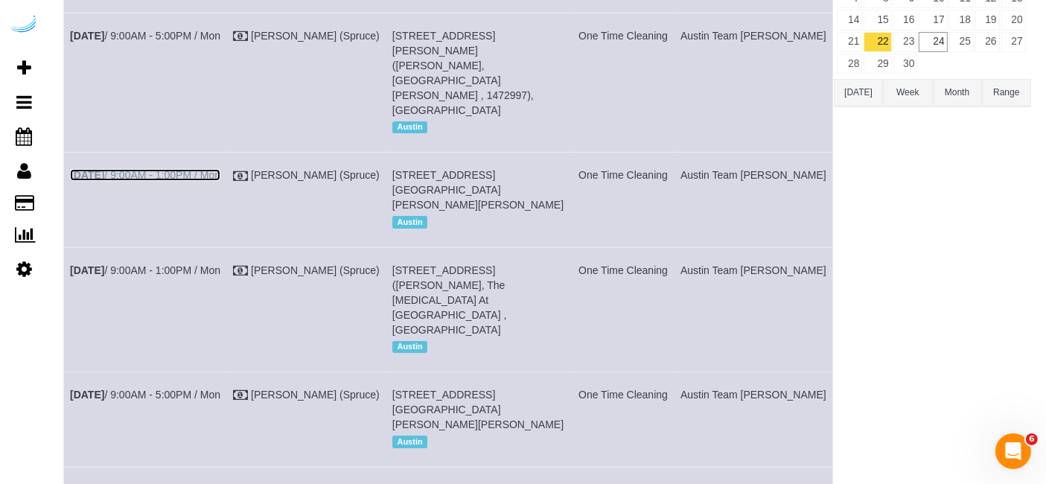
click at [159, 169] on link "Sep 22nd / 9:00AM - 1:00PM / Mon" at bounding box center [145, 175] width 150 height 12
click at [199, 42] on link "Sep 22nd / 9:00AM - 5:00PM / Mon" at bounding box center [145, 36] width 150 height 12
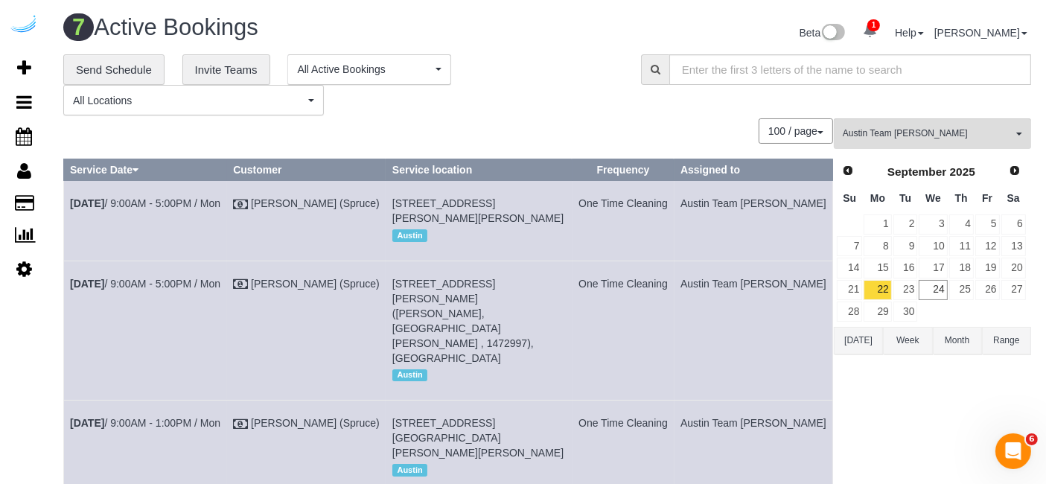
click at [210, 208] on td "Sep 22nd / 9:00AM - 5:00PM / Mon" at bounding box center [145, 221] width 163 height 80
click at [210, 202] on link "Sep 22nd / 9:00AM - 5:00PM / Mon" at bounding box center [145, 203] width 150 height 12
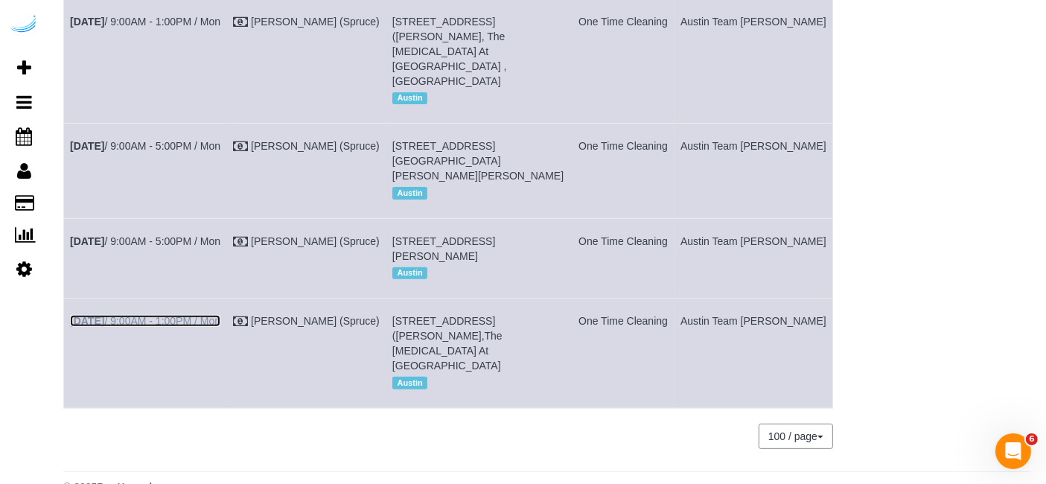
click at [220, 315] on link "Sep 22nd / 9:00AM - 1:00PM / Mon" at bounding box center [145, 321] width 150 height 12
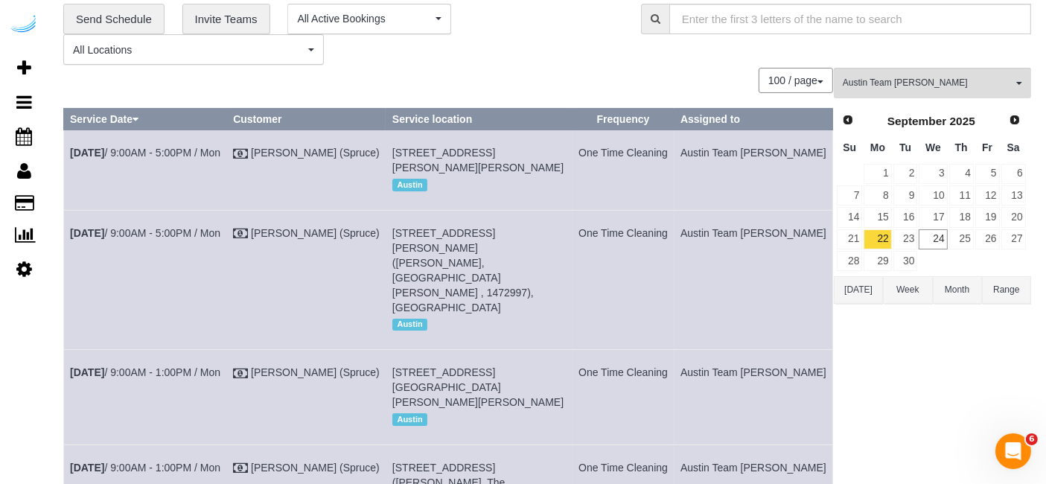
scroll to position [0, 0]
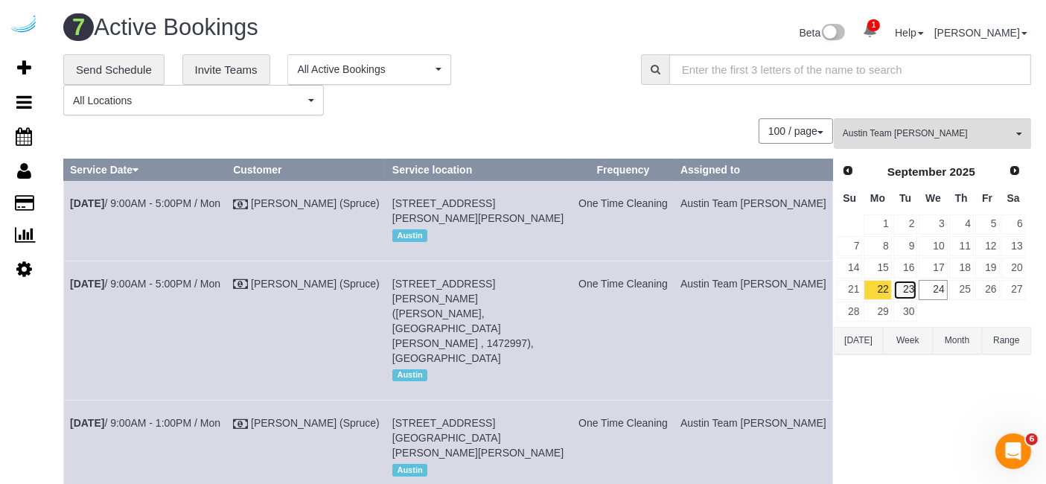
click at [907, 288] on link "23" at bounding box center [905, 290] width 25 height 20
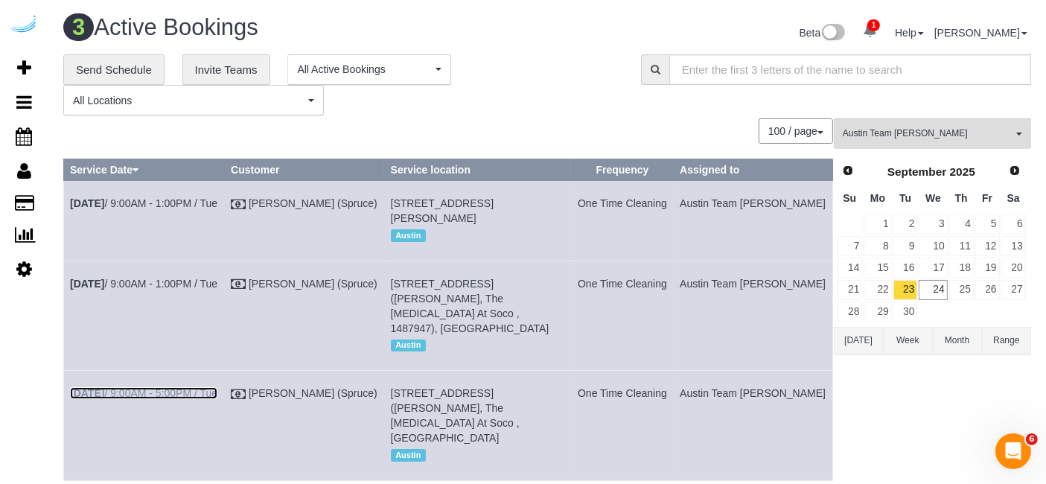
click at [212, 387] on link "Sep 23rd / 9:00AM - 5:00PM / Tue" at bounding box center [143, 393] width 147 height 12
click at [211, 198] on link "Sep 23rd / 9:00AM - 1:00PM / Tue" at bounding box center [143, 203] width 147 height 12
click at [208, 305] on td "Sep 23rd / 9:00AM - 1:00PM / Tue" at bounding box center [144, 315] width 161 height 109
click at [206, 290] on link "Sep 23rd / 9:00AM - 1:00PM / Tue" at bounding box center [143, 284] width 147 height 12
click at [925, 282] on link "24" at bounding box center [933, 290] width 28 height 20
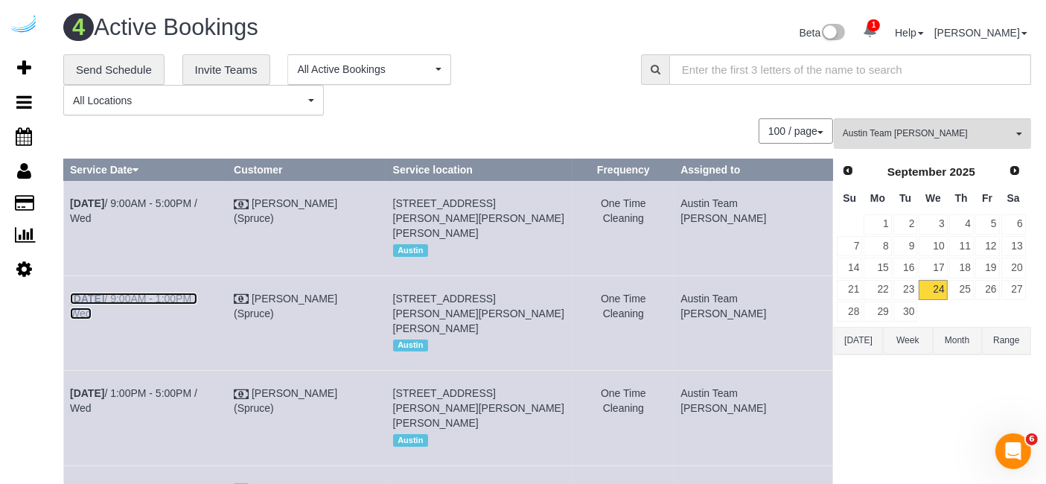
click at [197, 298] on link "Sep 24th / 9:00AM - 1:00PM / Wed" at bounding box center [133, 306] width 127 height 27
click at [172, 201] on link "Sep 24th / 9:00AM - 5:00PM / Wed" at bounding box center [133, 210] width 127 height 27
click at [193, 200] on link "Sep 24th / 9:00AM - 5:00PM / Wed" at bounding box center [133, 210] width 127 height 27
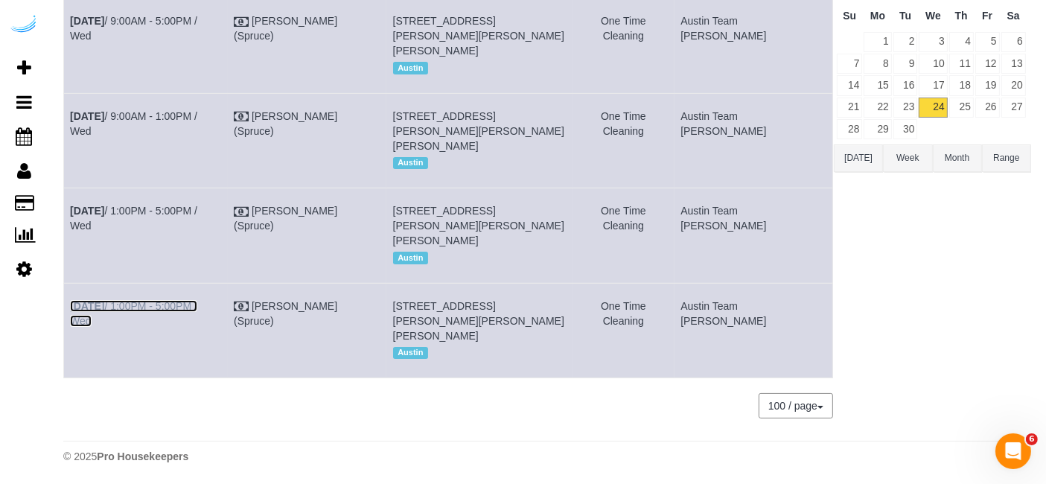
click at [183, 303] on link "Sep 24th / 1:00PM - 5:00PM / Wed" at bounding box center [133, 313] width 127 height 27
click at [194, 205] on link "Sep 24th / 1:00PM - 5:00PM / Wed" at bounding box center [133, 218] width 127 height 27
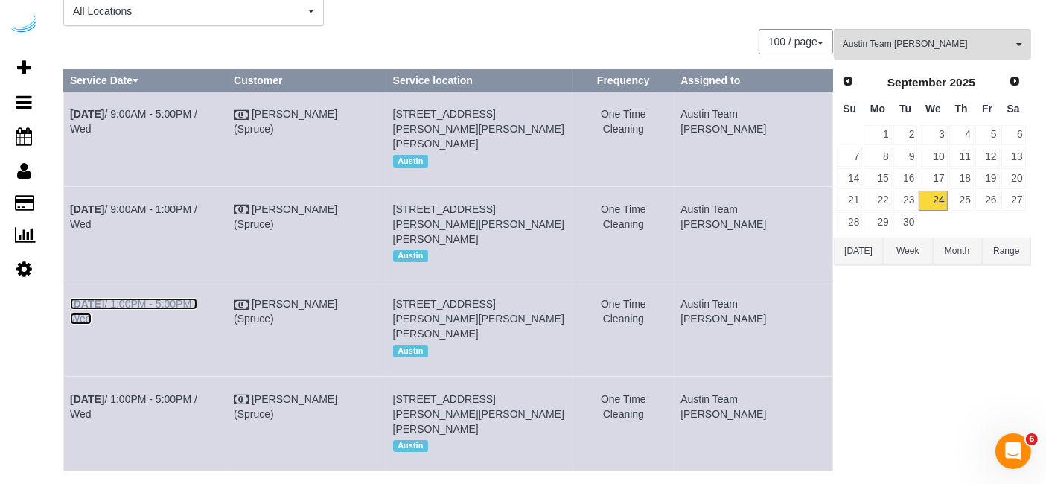
scroll to position [0, 0]
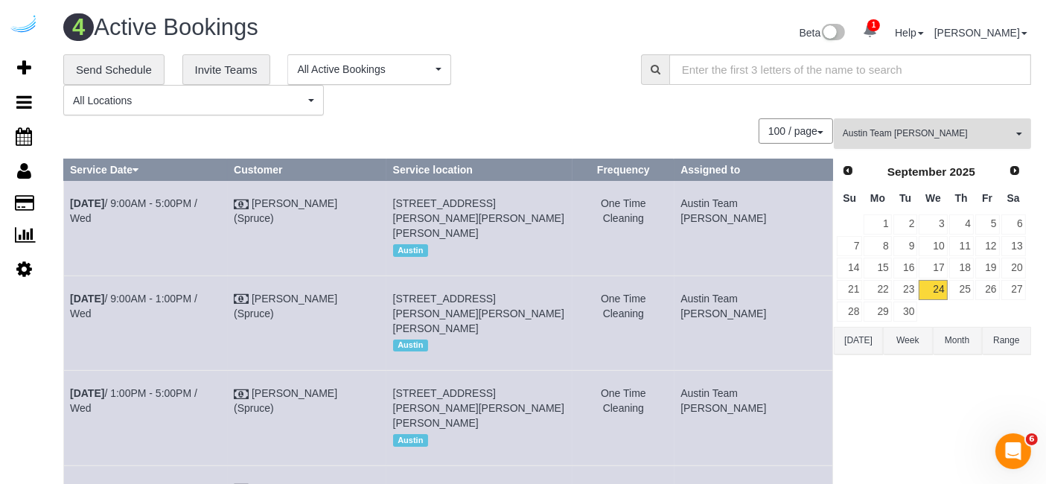
click at [942, 121] on button "Austin Team Isabel All Teams" at bounding box center [932, 133] width 197 height 31
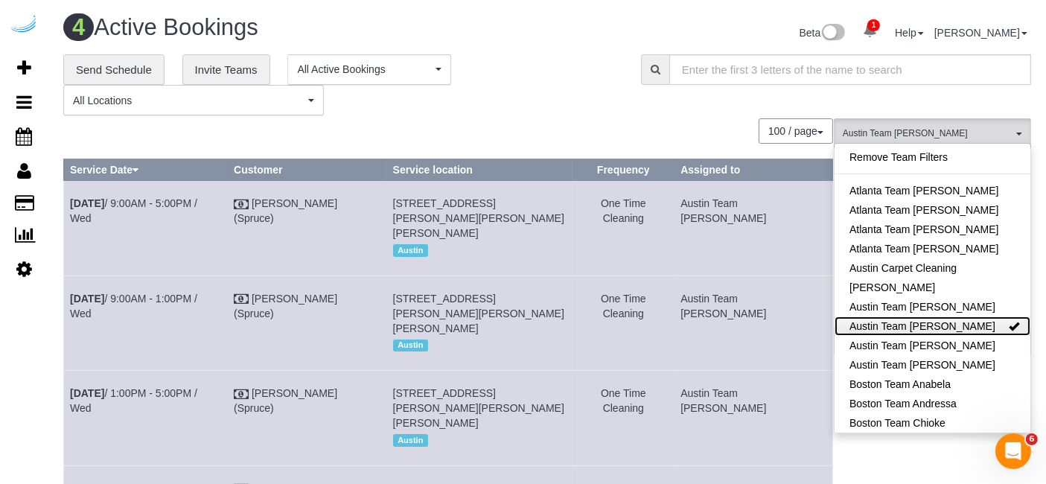
click at [944, 321] on link "Austin Team Isabel" at bounding box center [932, 325] width 196 height 19
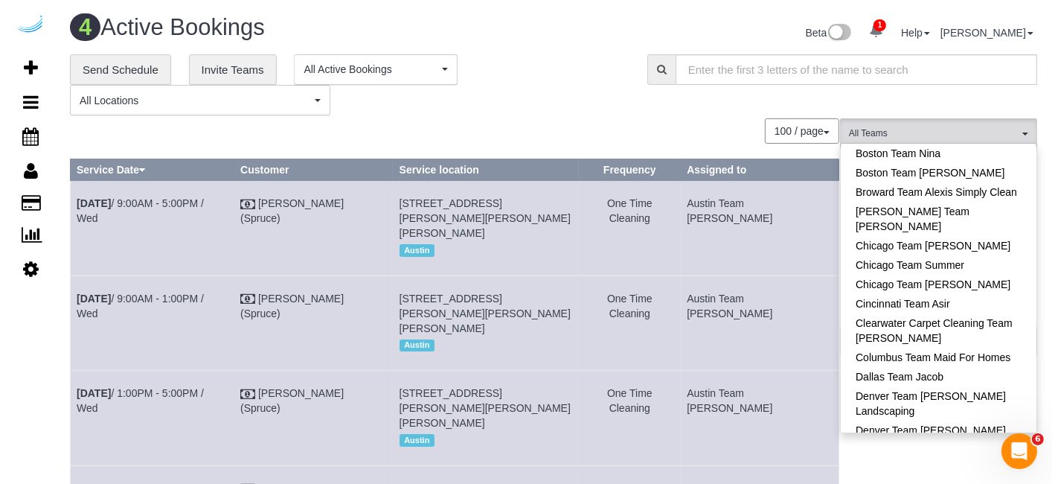
scroll to position [330, 0]
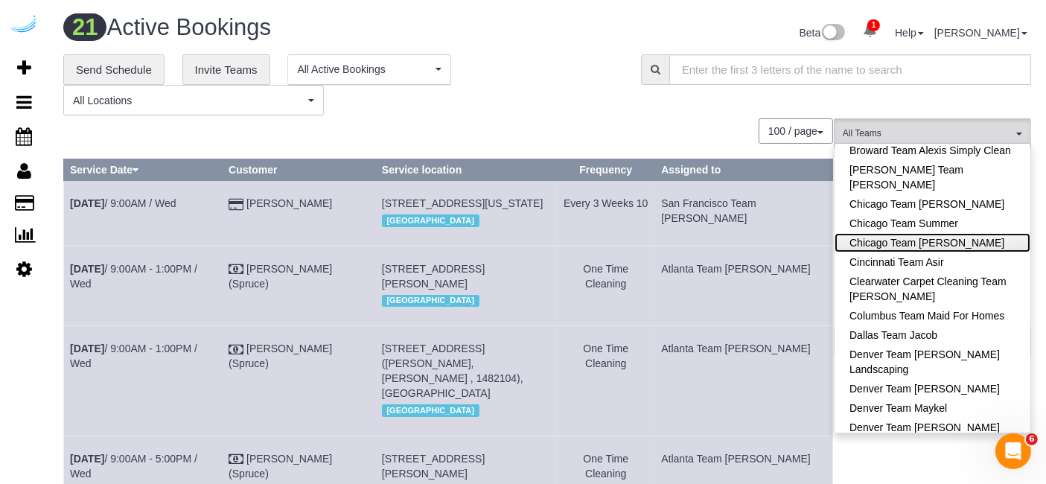
click at [948, 233] on link "Chicago Team [PERSON_NAME]" at bounding box center [932, 242] width 196 height 19
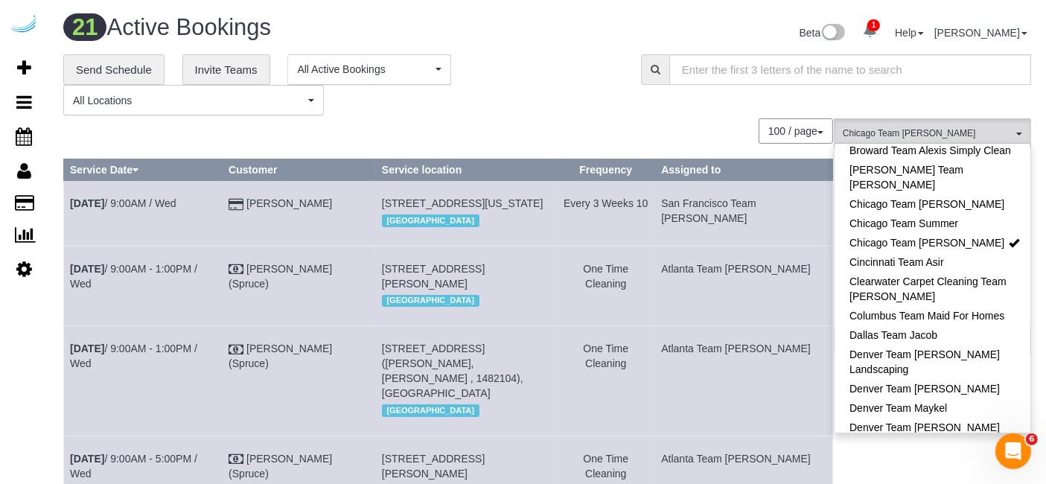
click at [638, 126] on div "100 / page 10 / page 20 / page 30 / page 40 / page 50 / page 100 / page" at bounding box center [448, 130] width 770 height 25
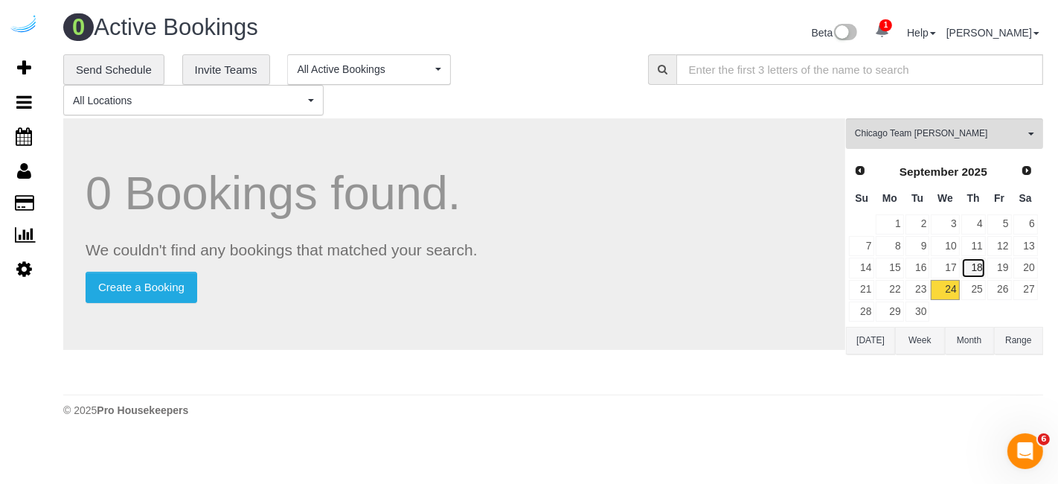
click at [977, 264] on link "18" at bounding box center [974, 268] width 25 height 20
click at [1000, 271] on link "19" at bounding box center [1000, 268] width 25 height 20
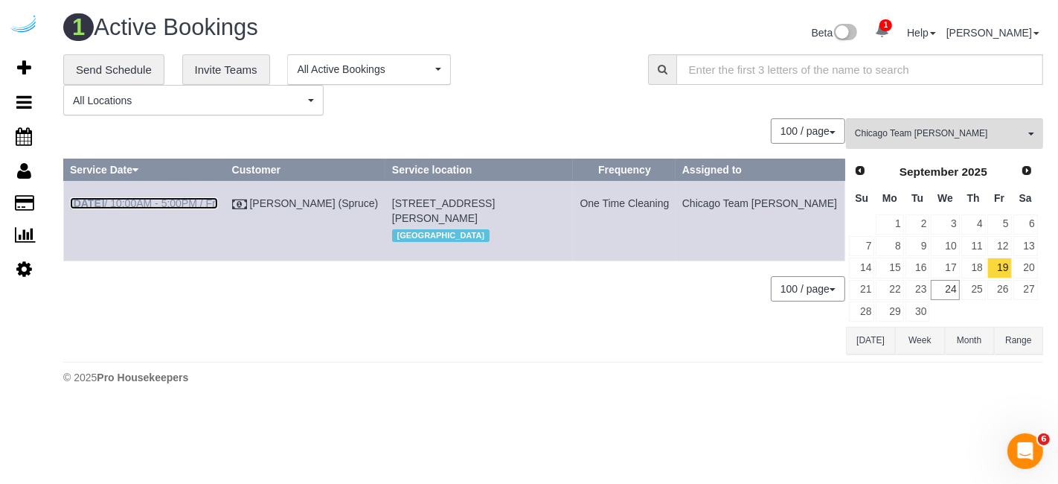
drag, startPoint x: 197, startPoint y: 202, endPoint x: 211, endPoint y: 162, distance: 42.6
click at [197, 202] on link "Sep 19th / 10:00AM - 5:00PM / Fri" at bounding box center [144, 203] width 148 height 12
click at [892, 284] on link "22" at bounding box center [890, 290] width 28 height 20
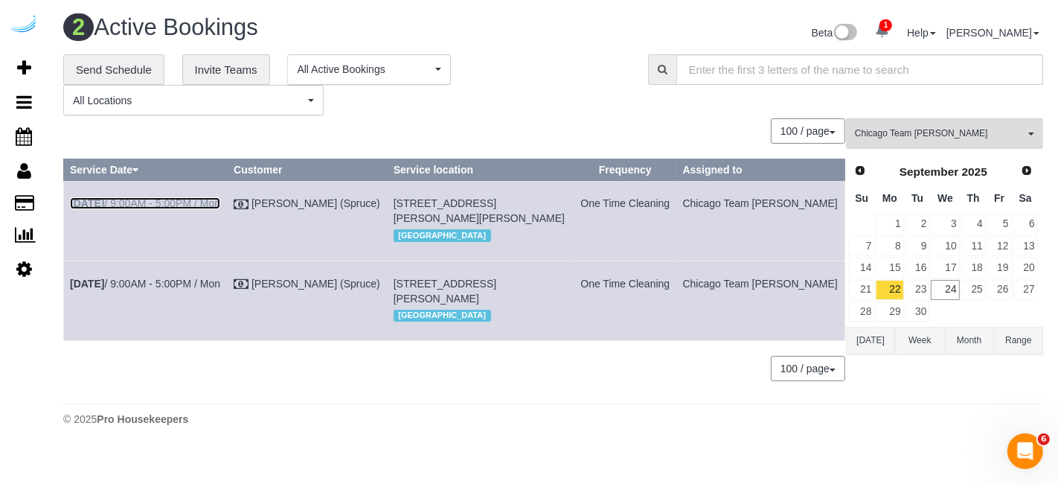
drag, startPoint x: 191, startPoint y: 199, endPoint x: 222, endPoint y: 168, distance: 44.2
click at [191, 199] on link "Sep 22nd / 9:00AM - 5:00PM / Mon" at bounding box center [145, 203] width 150 height 12
click at [193, 290] on link "Sep 22nd / 9:00AM - 5:00PM / Mon" at bounding box center [145, 284] width 150 height 12
click at [927, 284] on link "23" at bounding box center [918, 290] width 25 height 20
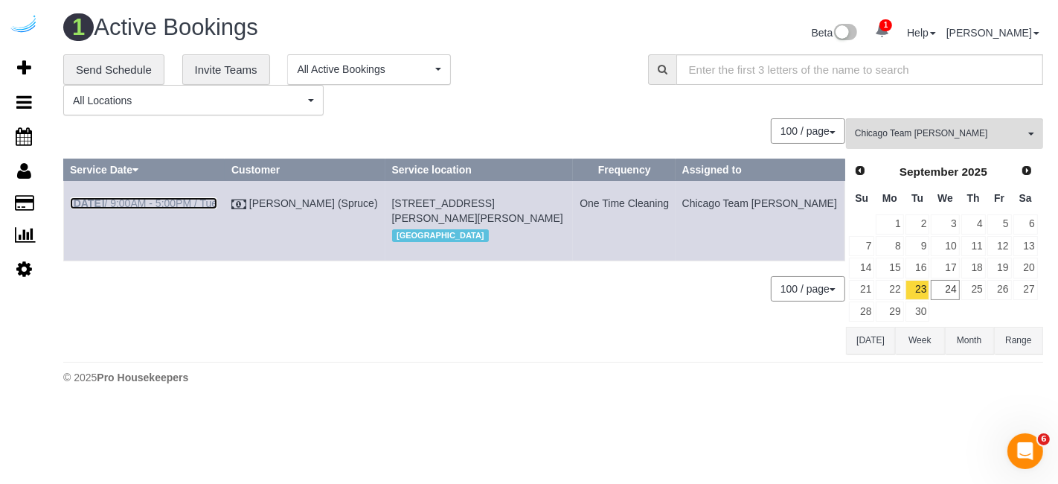
drag, startPoint x: 212, startPoint y: 198, endPoint x: 223, endPoint y: 171, distance: 29.0
click at [211, 198] on link "Sep 23rd / 9:00AM - 5:00PM / Tue" at bounding box center [143, 203] width 147 height 12
click at [961, 283] on td "25" at bounding box center [974, 290] width 26 height 22
click at [953, 284] on link "24" at bounding box center [945, 290] width 28 height 20
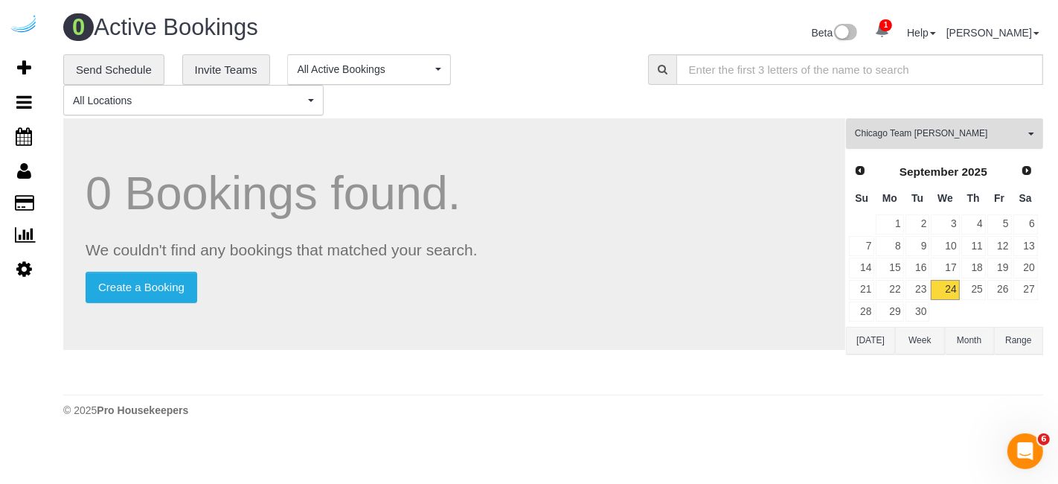
drag, startPoint x: 954, startPoint y: 140, endPoint x: 959, endPoint y: 118, distance: 22.0
click at [954, 132] on button "Chicago Team Wesley All Teams" at bounding box center [944, 133] width 197 height 31
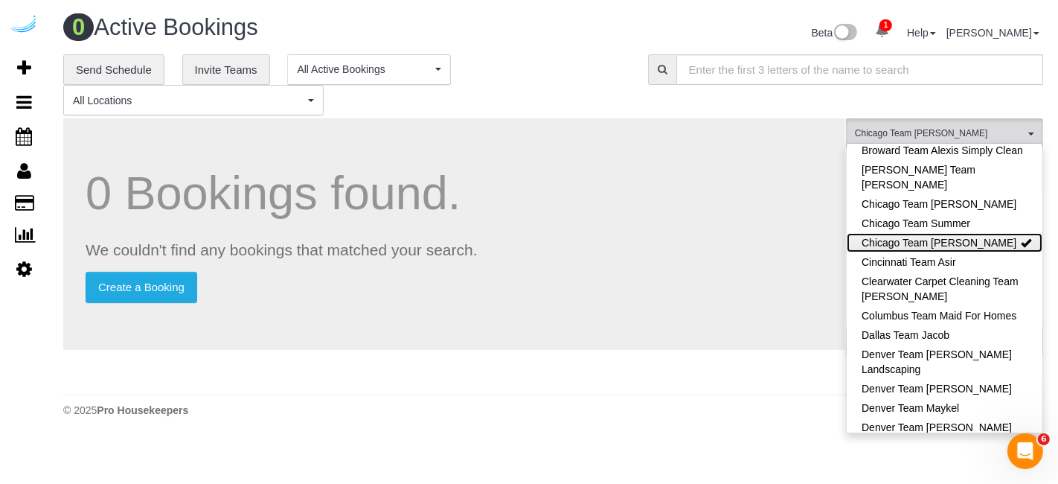
click at [987, 237] on link "Chicago Team Wesley" at bounding box center [945, 242] width 196 height 19
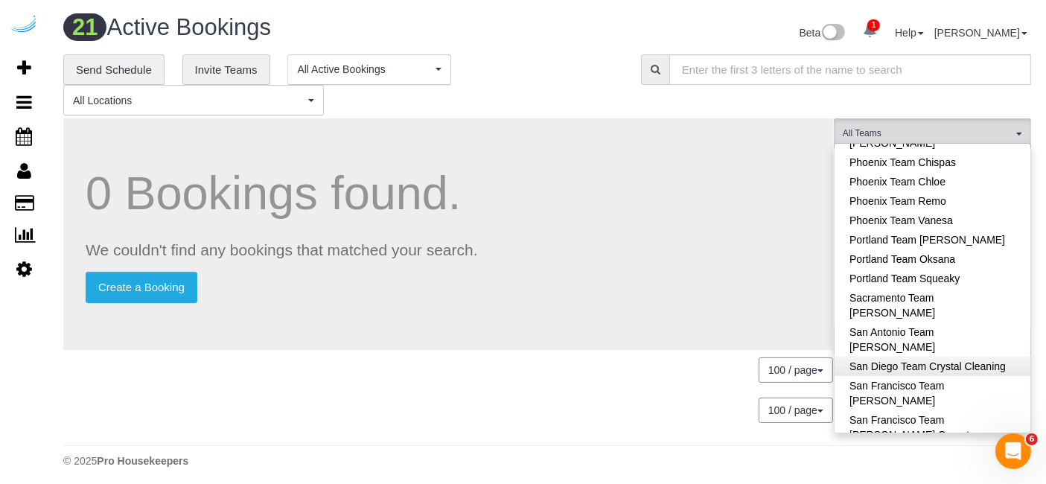
scroll to position [1323, 0]
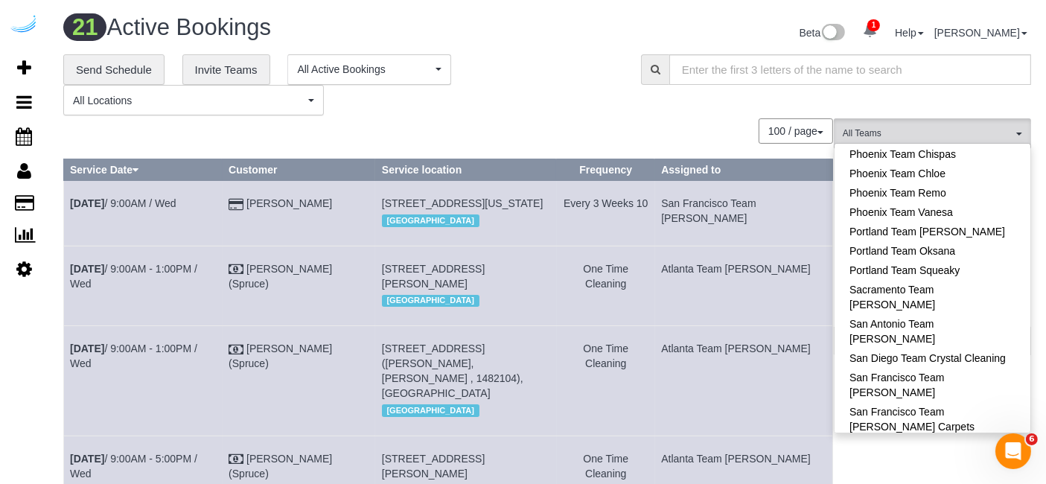
click at [984, 470] on link "Sarasota Team [PERSON_NAME]" at bounding box center [932, 479] width 196 height 19
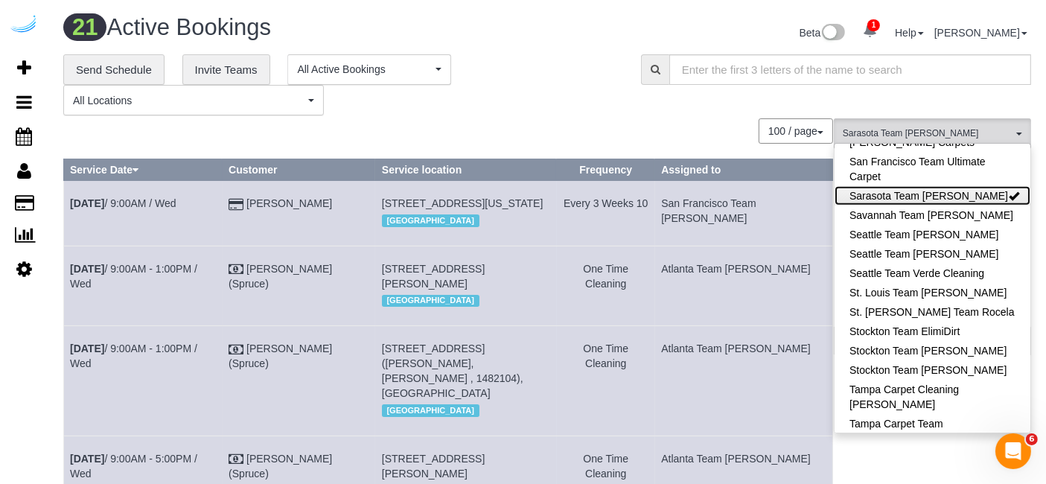
scroll to position [1608, 0]
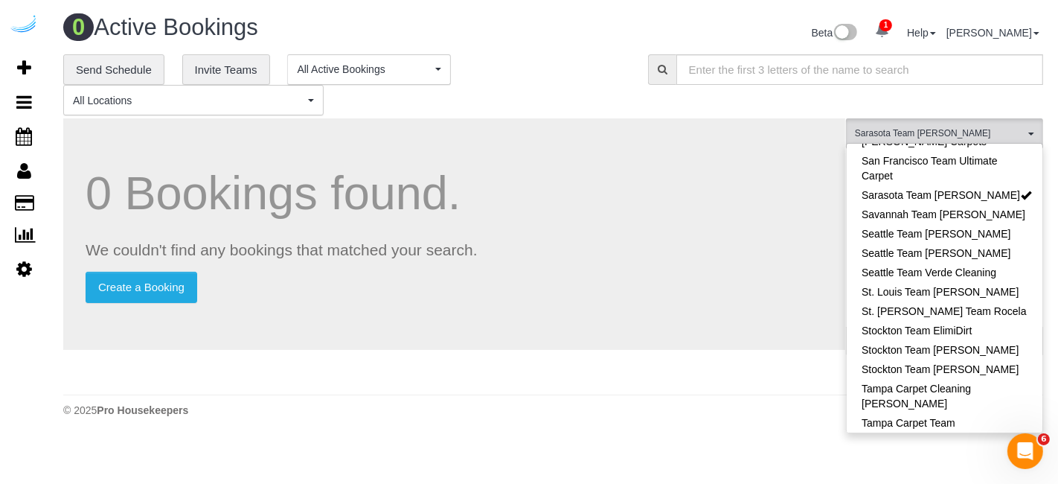
click at [986, 467] on link "Tampa Team Chryss" at bounding box center [945, 476] width 196 height 19
click at [984, 467] on link "Tampa Team Chryss" at bounding box center [945, 476] width 196 height 19
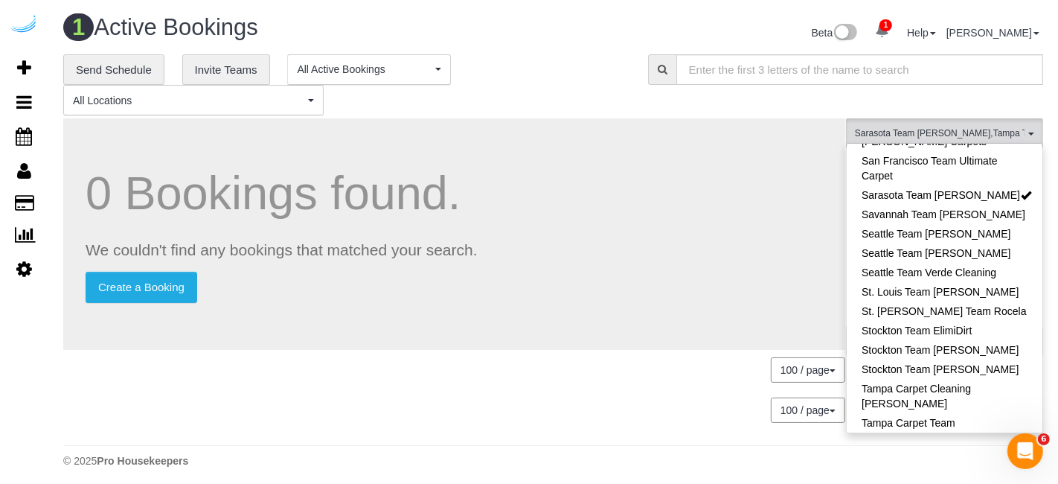
click at [497, 268] on div "0 Bookings found. We couldn't find any bookings that matched your search. Creat…" at bounding box center [454, 233] width 782 height 231
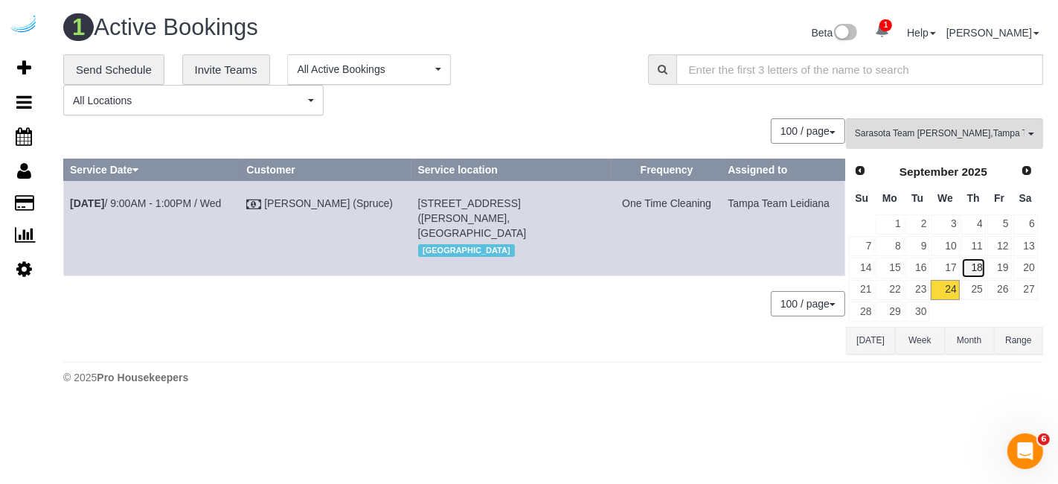
click at [973, 260] on link "18" at bounding box center [974, 268] width 25 height 20
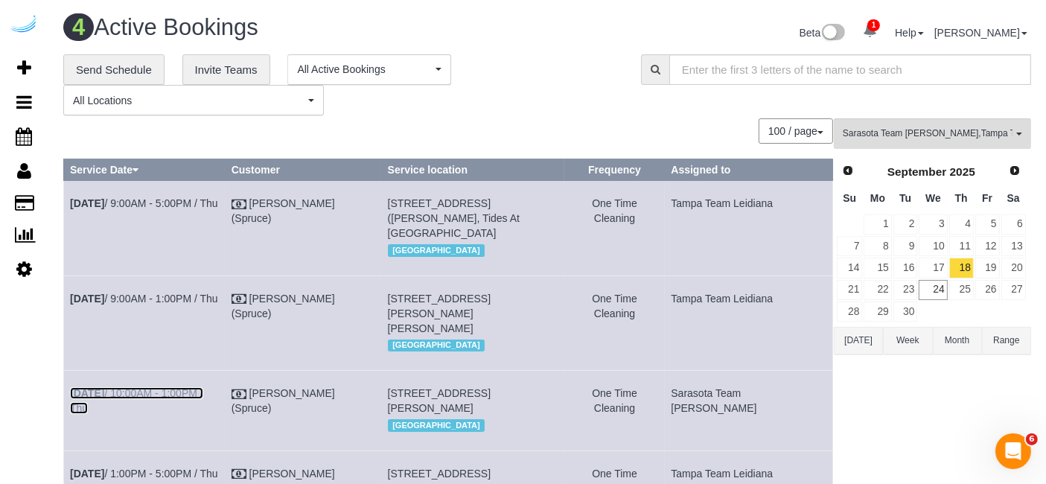
click at [185, 389] on link "Sep 18th / 10:00AM - 1:00PM / Thu" at bounding box center [136, 400] width 133 height 27
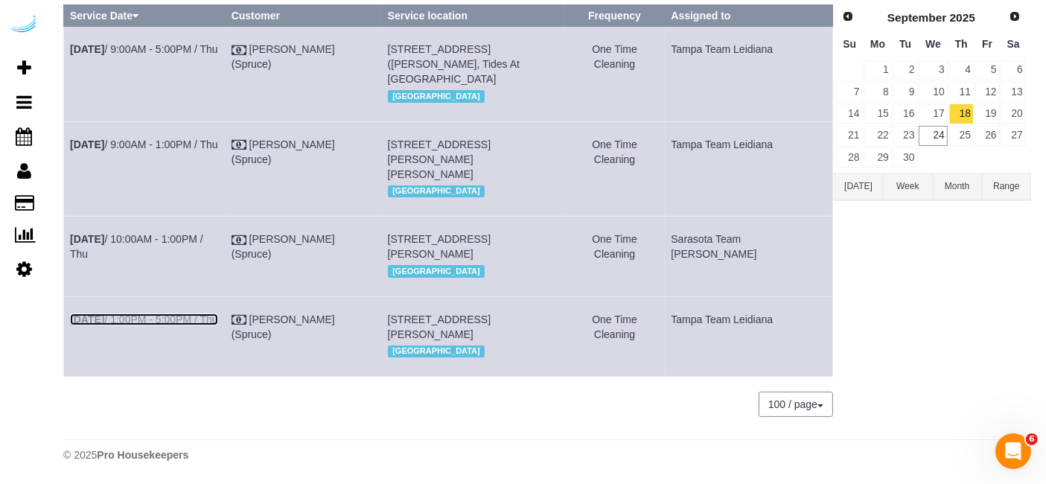
click at [185, 313] on link "Sep 18th / 1:00PM - 5:00PM / Thu" at bounding box center [144, 319] width 148 height 12
click at [171, 43] on link "Sep 18th / 9:00AM - 5:00PM / Thu" at bounding box center [144, 49] width 148 height 12
click at [214, 138] on link "Sep 18th / 9:00AM - 1:00PM / Thu" at bounding box center [144, 144] width 148 height 12
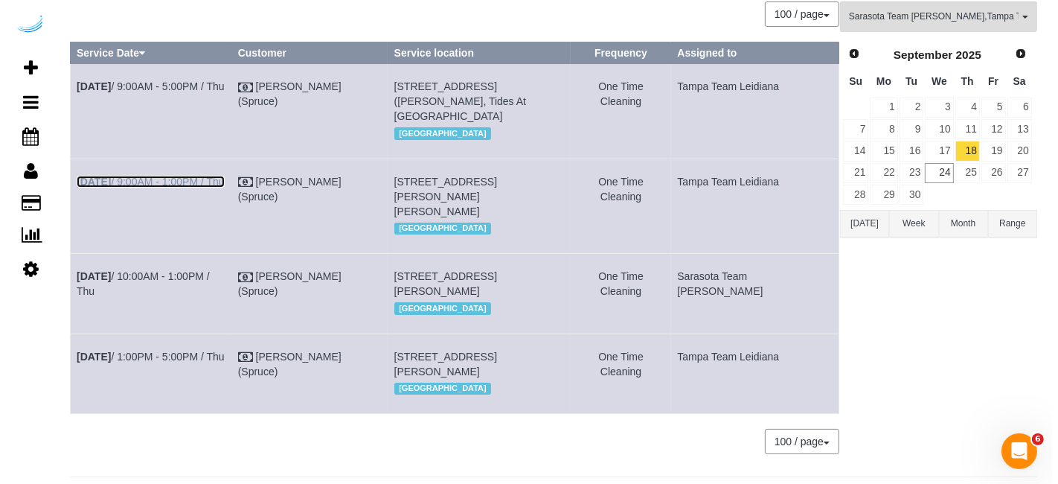
scroll to position [0, 0]
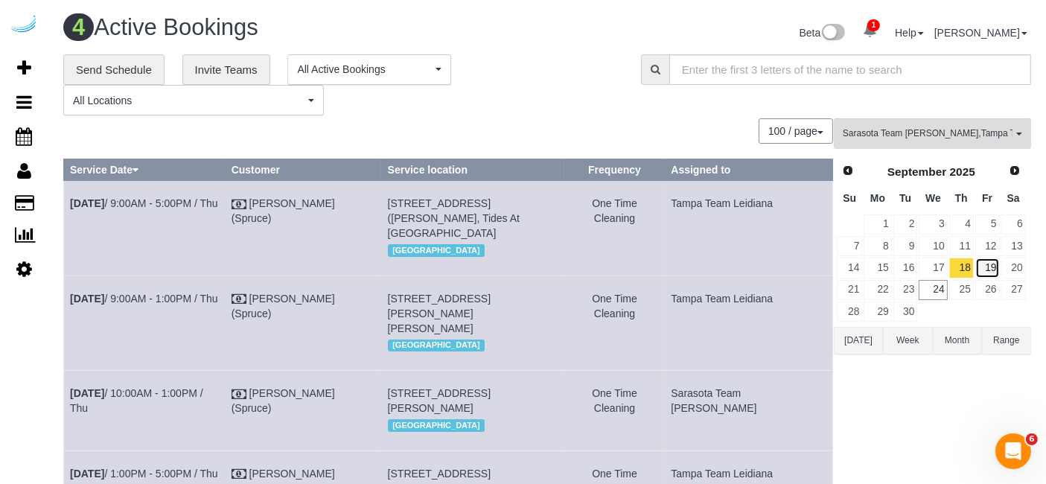
click at [983, 266] on link "19" at bounding box center [987, 268] width 25 height 20
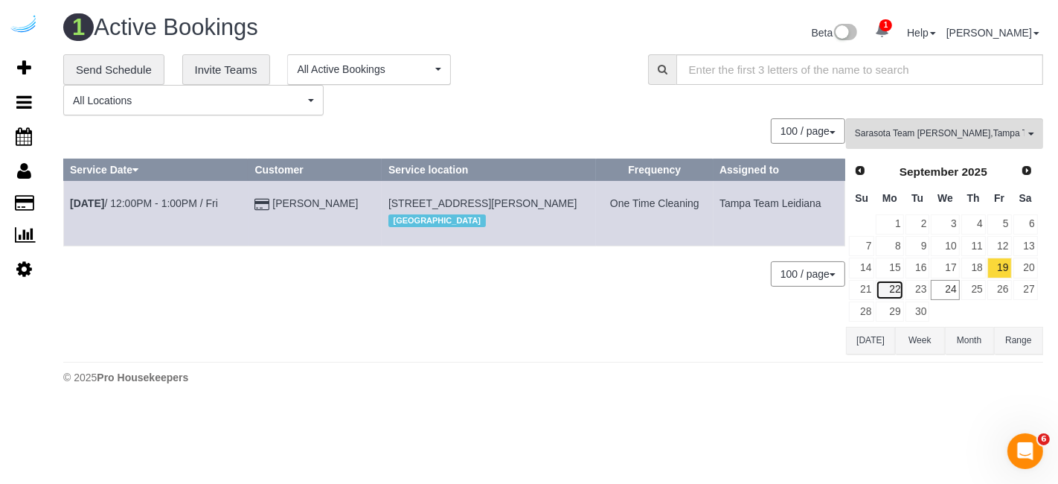
click at [889, 287] on link "22" at bounding box center [890, 290] width 28 height 20
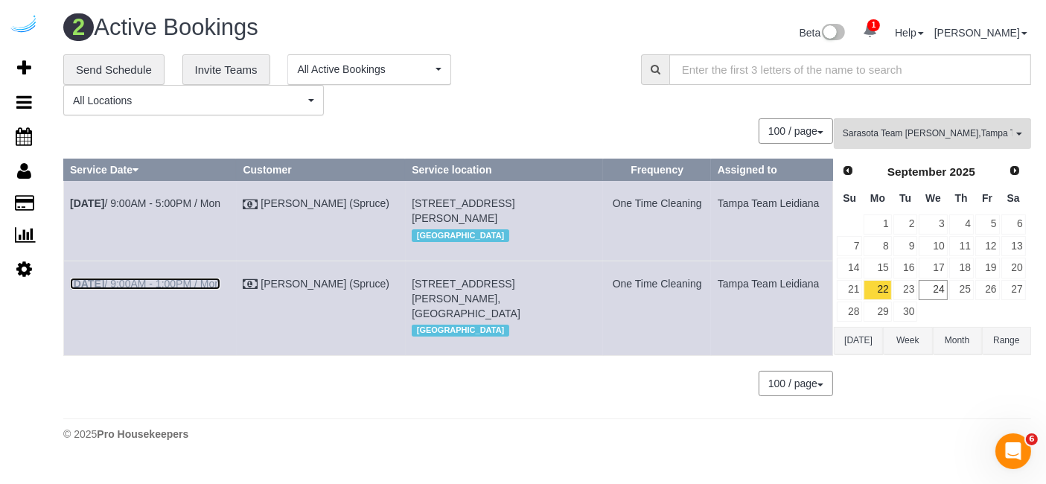
click at [148, 290] on link "Sep 22nd / 9:00AM - 1:00PM / Mon" at bounding box center [145, 284] width 150 height 12
click at [170, 201] on link "Sep 22nd / 9:00AM - 5:00PM / Mon" at bounding box center [145, 203] width 150 height 12
click at [915, 284] on link "23" at bounding box center [905, 290] width 25 height 20
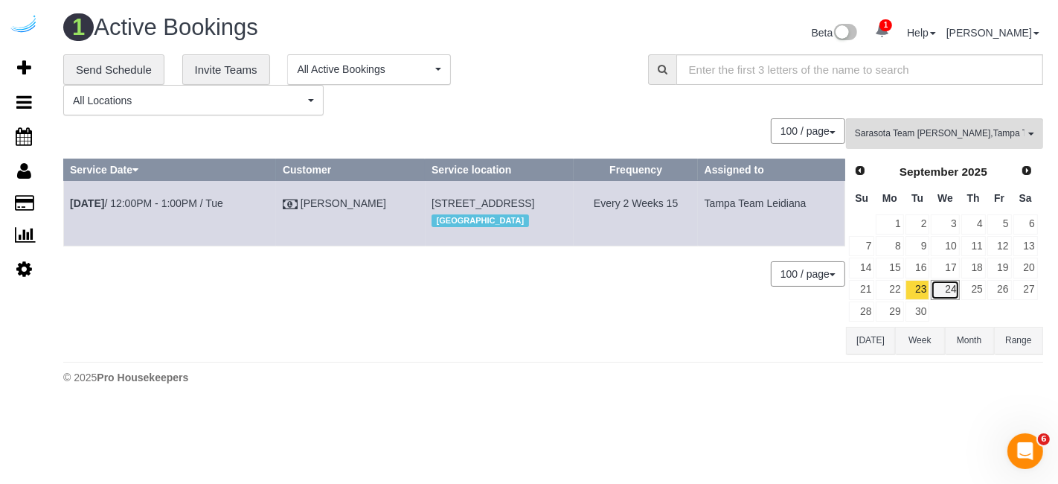
click at [951, 293] on link "24" at bounding box center [945, 290] width 28 height 20
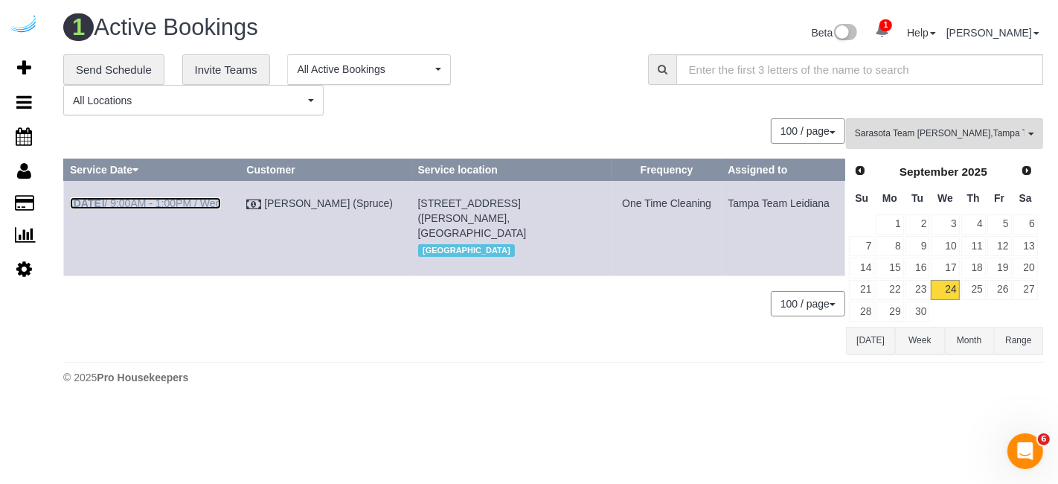
click at [194, 201] on link "Sep 24th / 9:00AM - 1:00PM / Wed" at bounding box center [145, 203] width 151 height 12
click at [957, 124] on button "Sarasota Team Juan , Tampa Team Leidiana All Teams" at bounding box center [944, 133] width 197 height 31
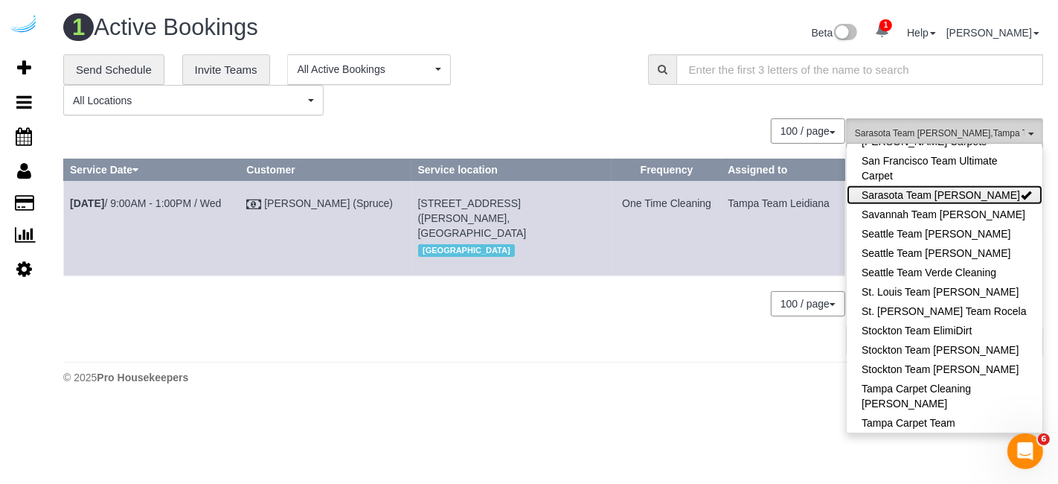
scroll to position [1410, 0]
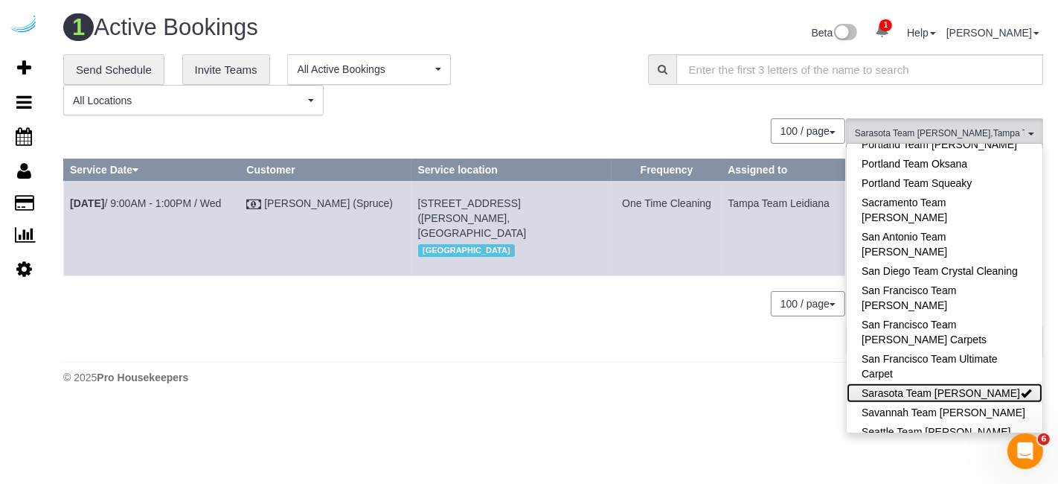
click at [949, 383] on link "Sarasota Team [PERSON_NAME]" at bounding box center [945, 392] width 196 height 19
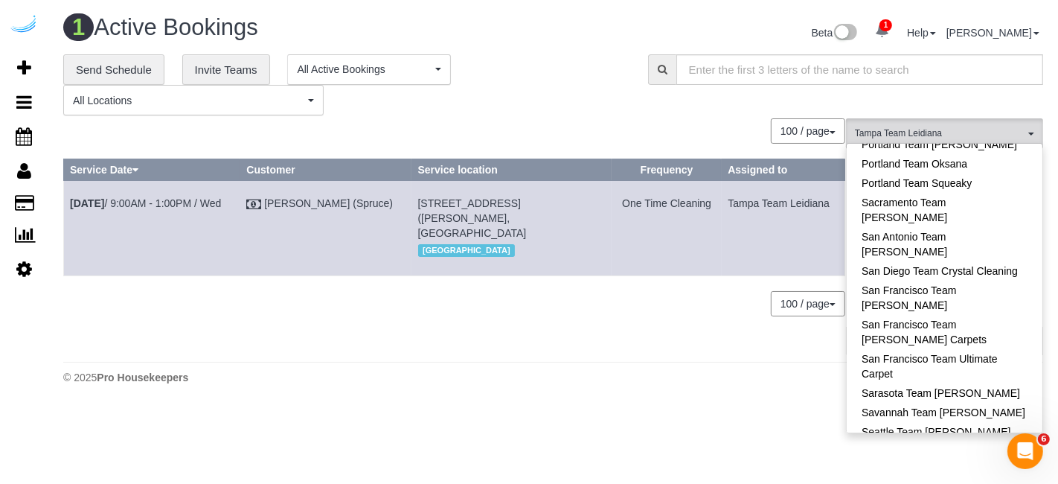
click at [976, 461] on link "Seattle Team Verde Cleaning" at bounding box center [945, 470] width 196 height 19
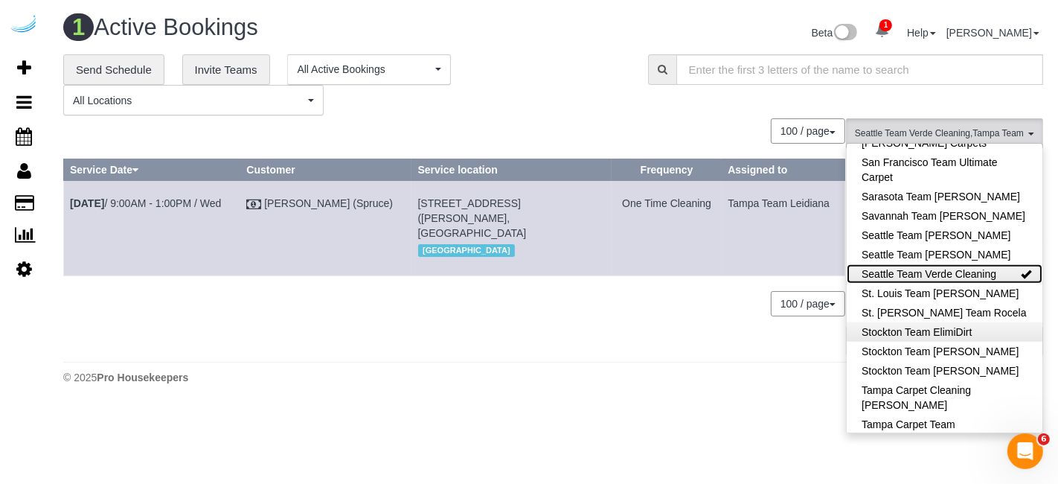
scroll to position [1608, 0]
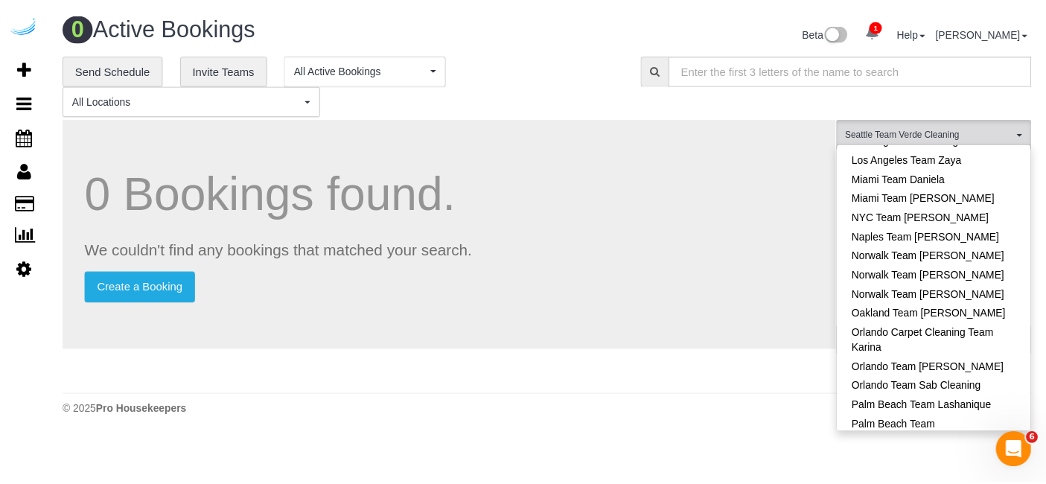
scroll to position [946, 0]
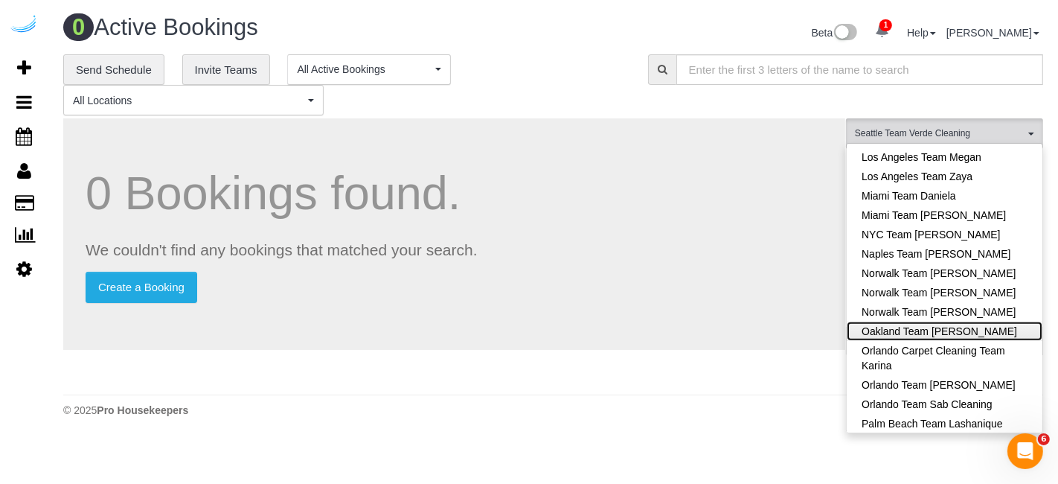
click at [982, 322] on link "Oakland Team Cristina" at bounding box center [945, 331] width 196 height 19
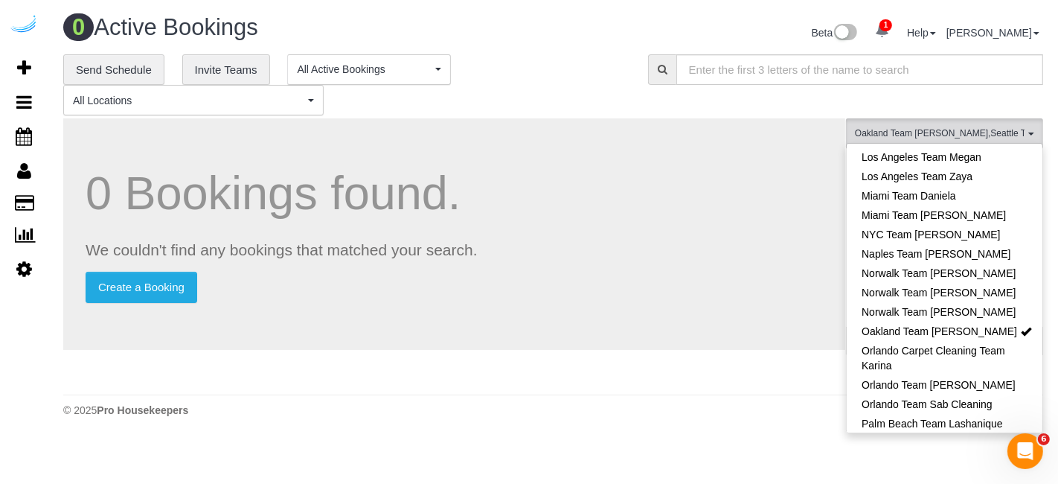
click at [742, 195] on h1 "0 Bookings found." at bounding box center [455, 192] width 738 height 51
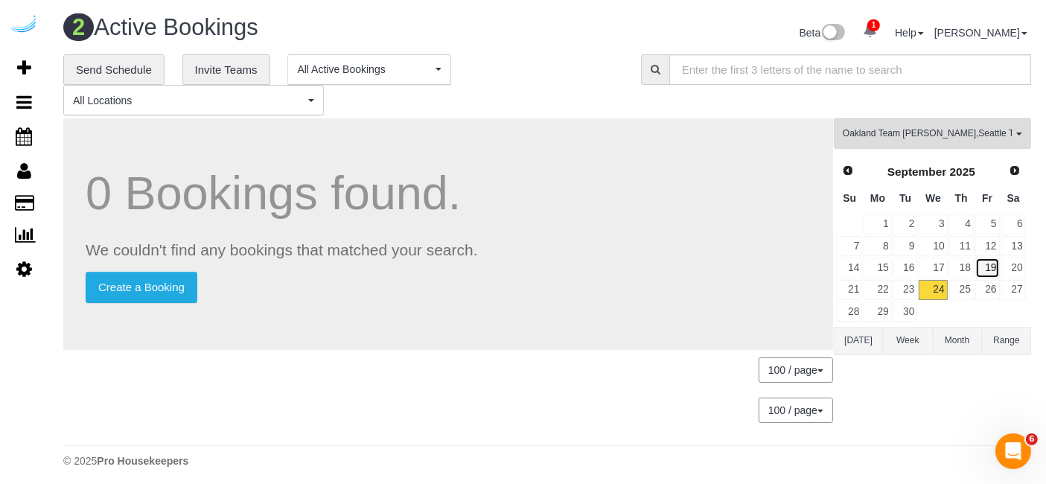
click at [982, 273] on link "19" at bounding box center [987, 268] width 25 height 20
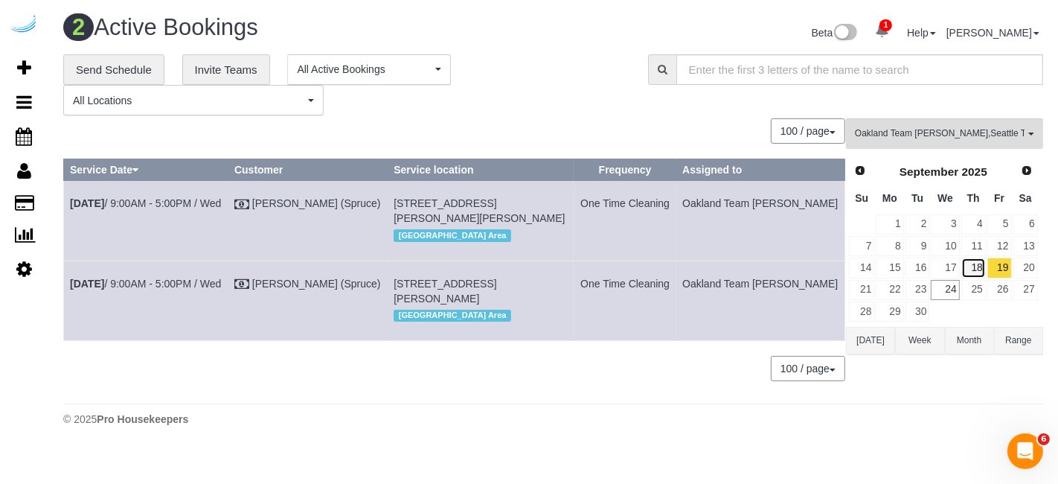
click at [974, 267] on link "18" at bounding box center [974, 268] width 25 height 20
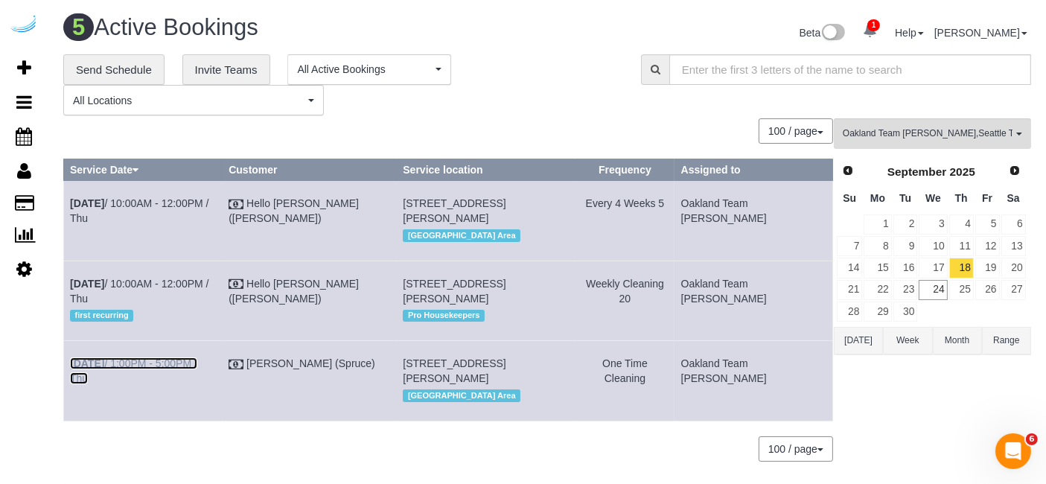
click at [173, 358] on link "Sep 18th / 1:00PM - 5:00PM / Thu" at bounding box center [133, 370] width 127 height 27
click at [992, 269] on link "19" at bounding box center [987, 268] width 25 height 20
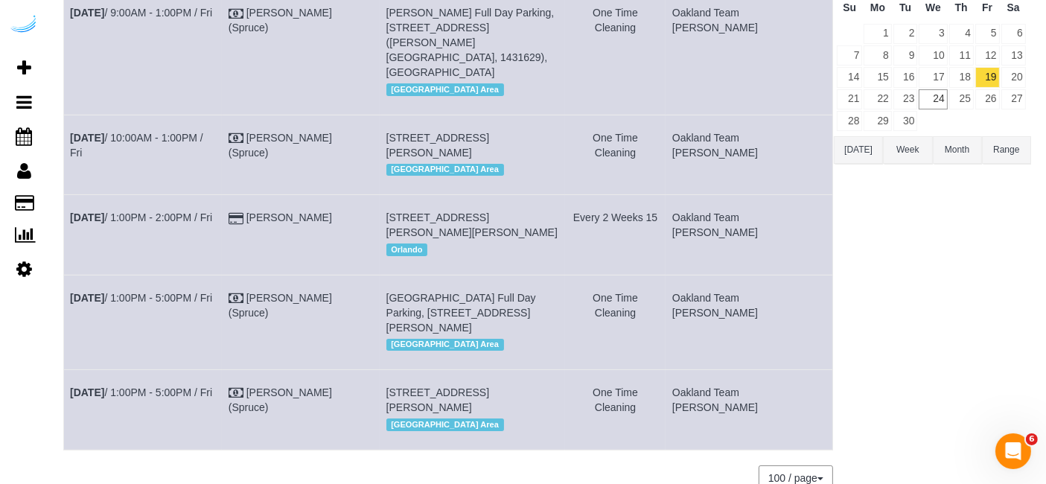
scroll to position [262, 0]
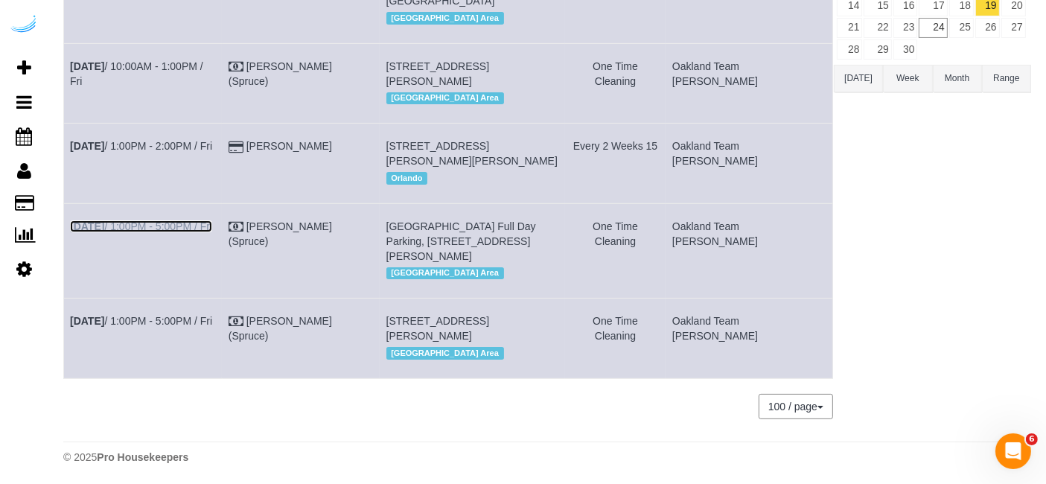
click at [212, 220] on link "[DATE] 1:00PM - 5:00PM / Fri" at bounding box center [141, 226] width 142 height 12
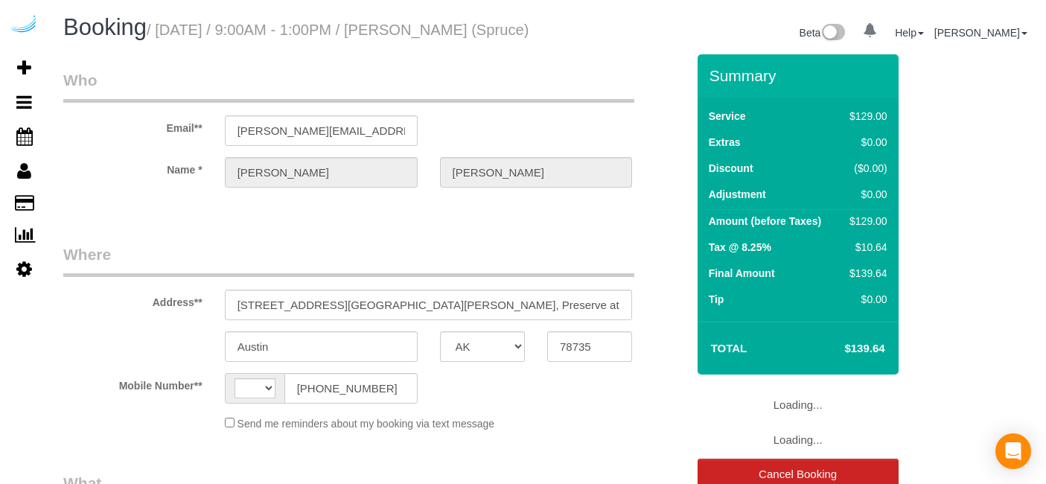
select select "[GEOGRAPHIC_DATA]"
select select "string:[GEOGRAPHIC_DATA]"
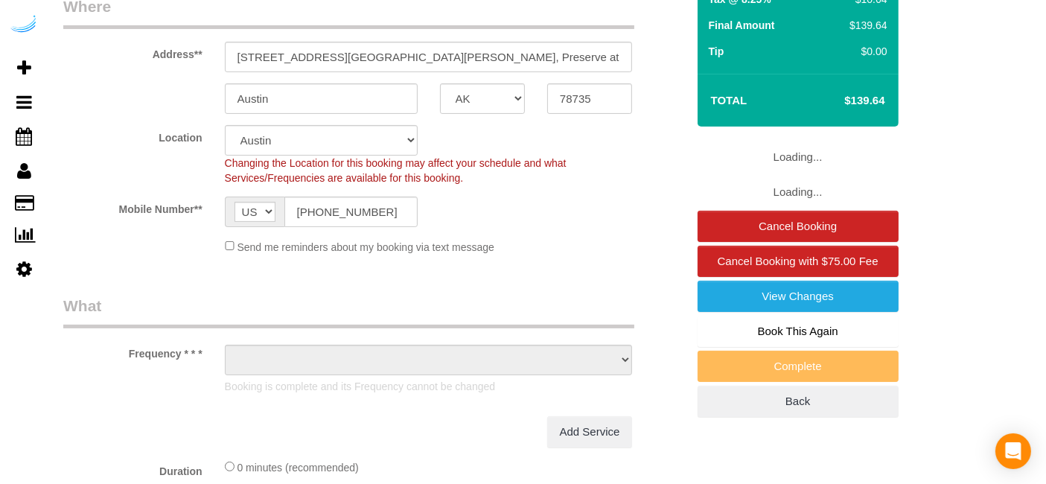
select select "object:685"
select select "282"
select select "number:9"
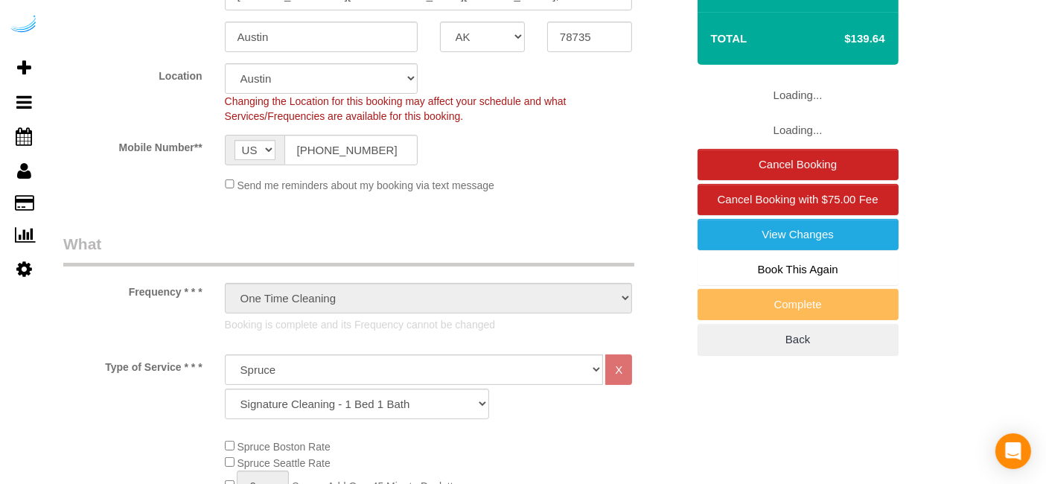
select select "object:810"
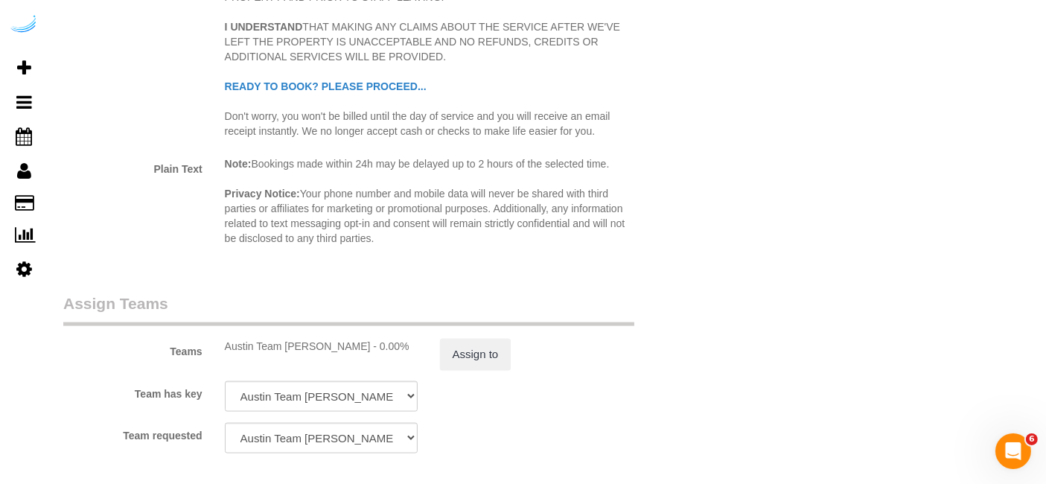
scroll to position [2409, 0]
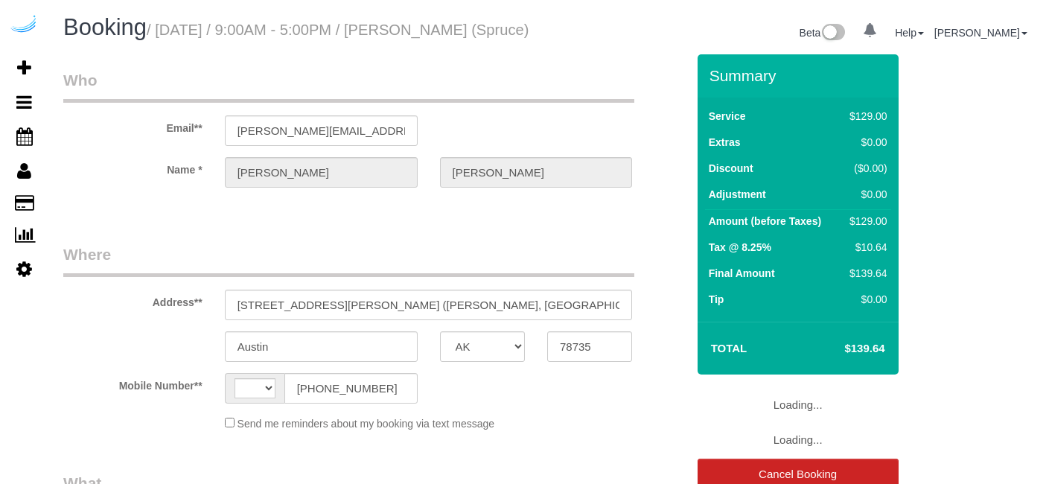
select select "[GEOGRAPHIC_DATA]"
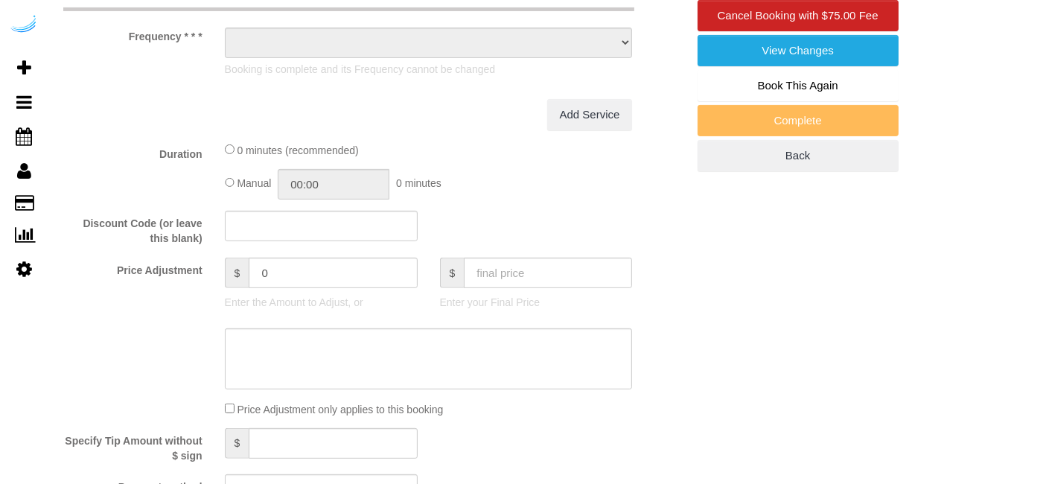
select select "string:[GEOGRAPHIC_DATA]"
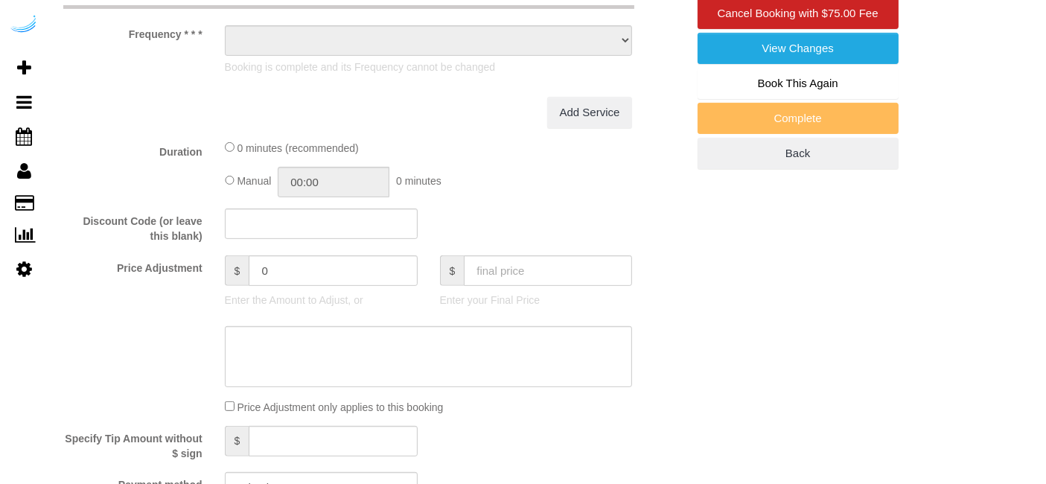
select select "object:762"
select select "282"
select select "number:9"
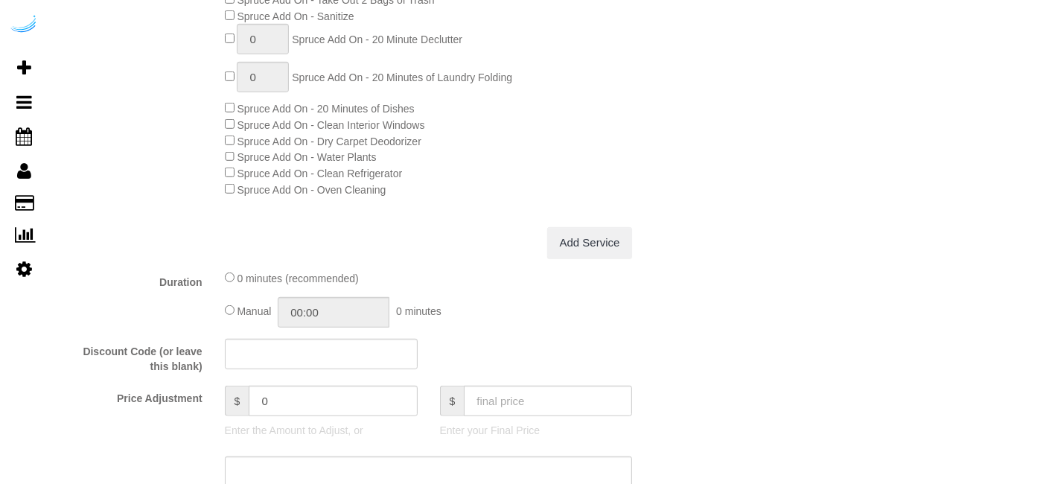
select select "object:810"
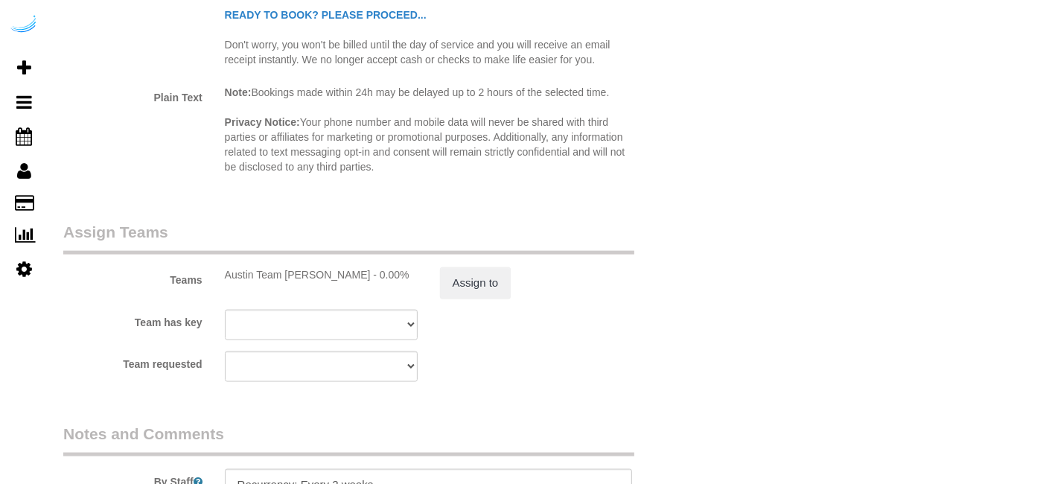
scroll to position [2409, 0]
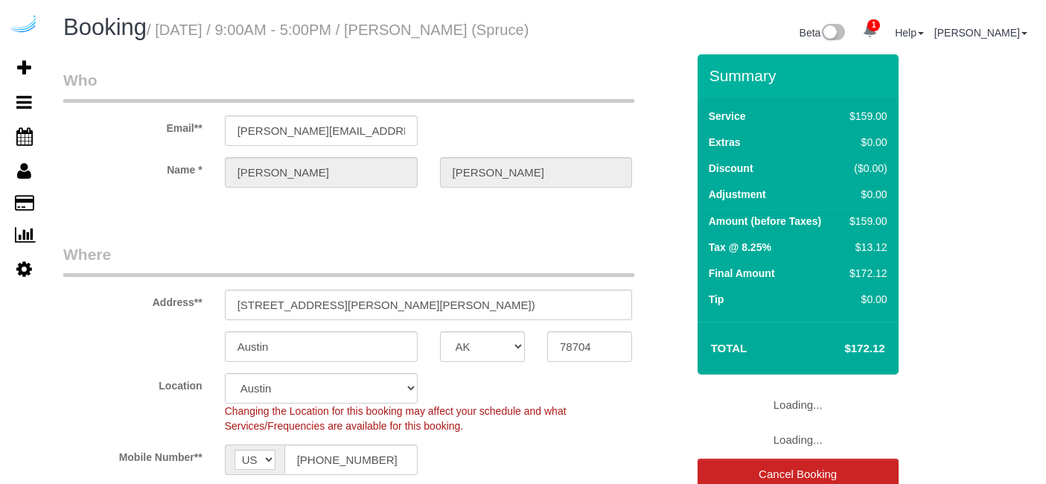
select select "[GEOGRAPHIC_DATA]"
select select "282"
select select "number:9"
select select "object:810"
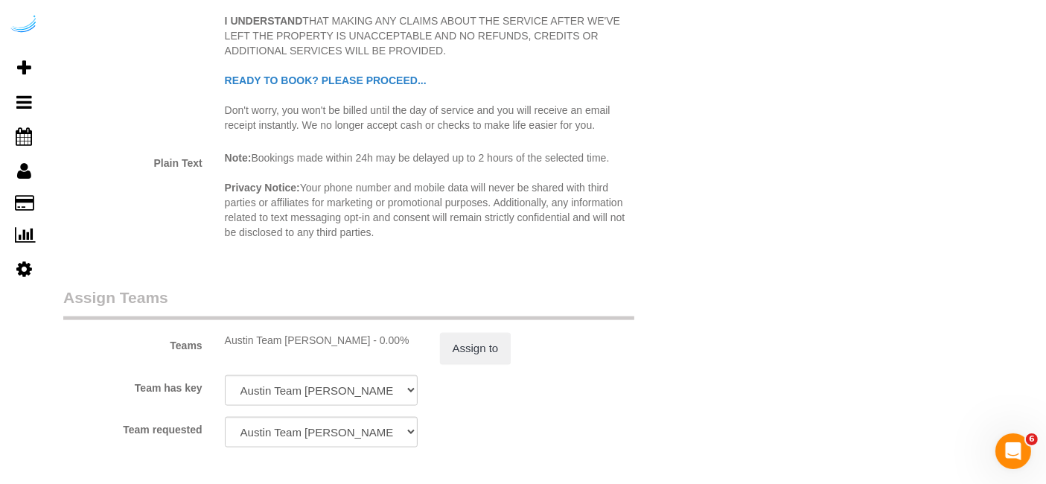
scroll to position [2398, 0]
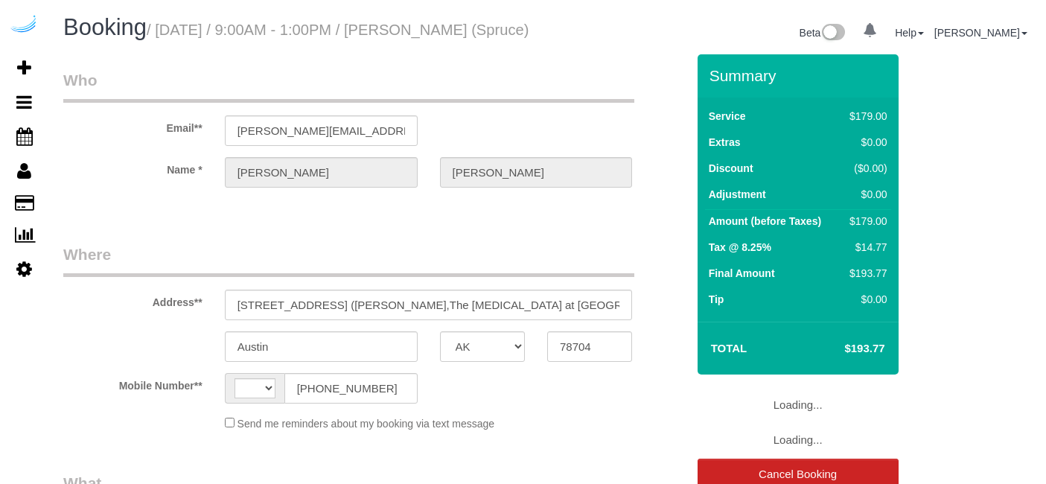
select select "[GEOGRAPHIC_DATA]"
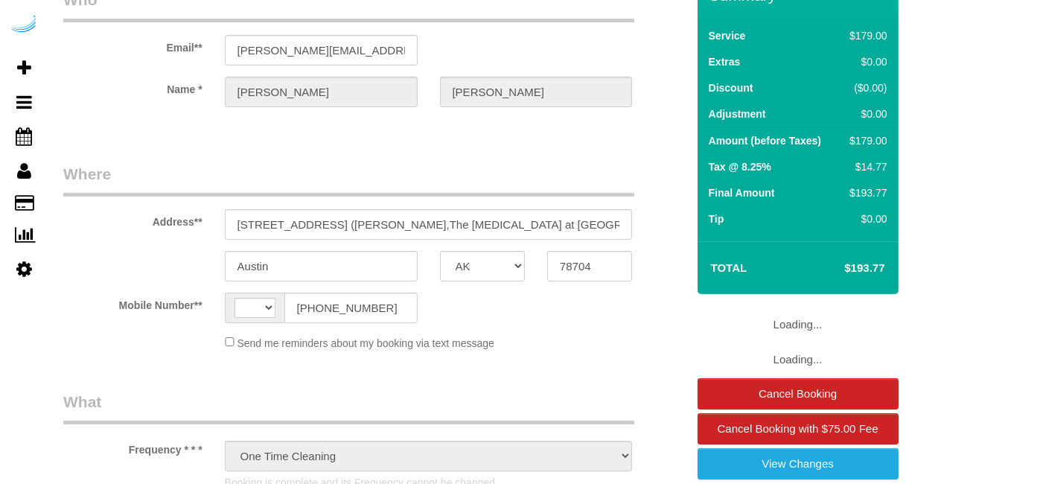
select select "string:[GEOGRAPHIC_DATA]"
select select "number:9"
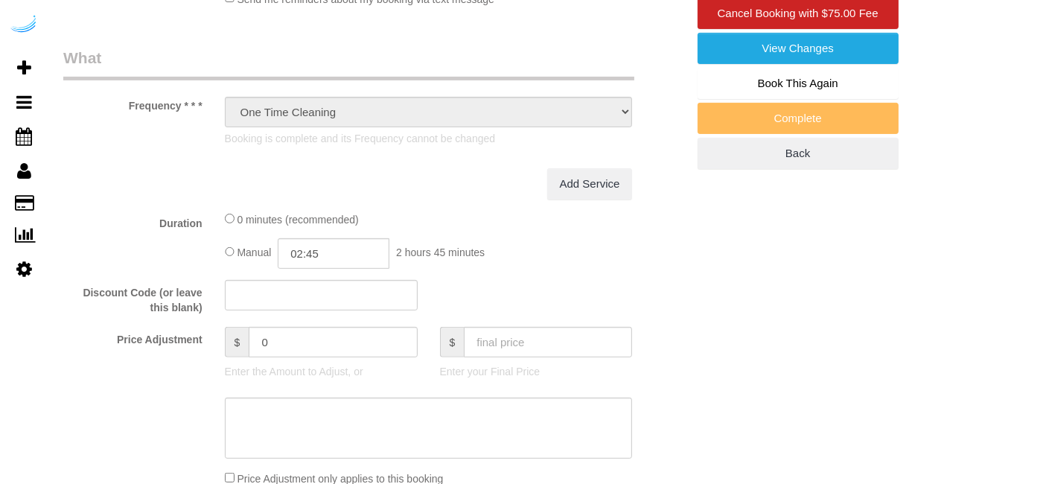
select select "282"
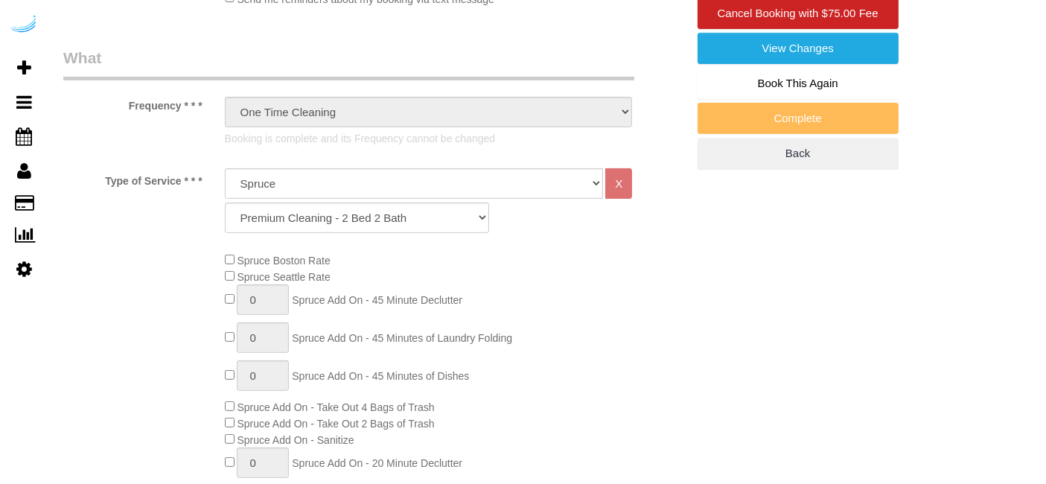
select select "object:813"
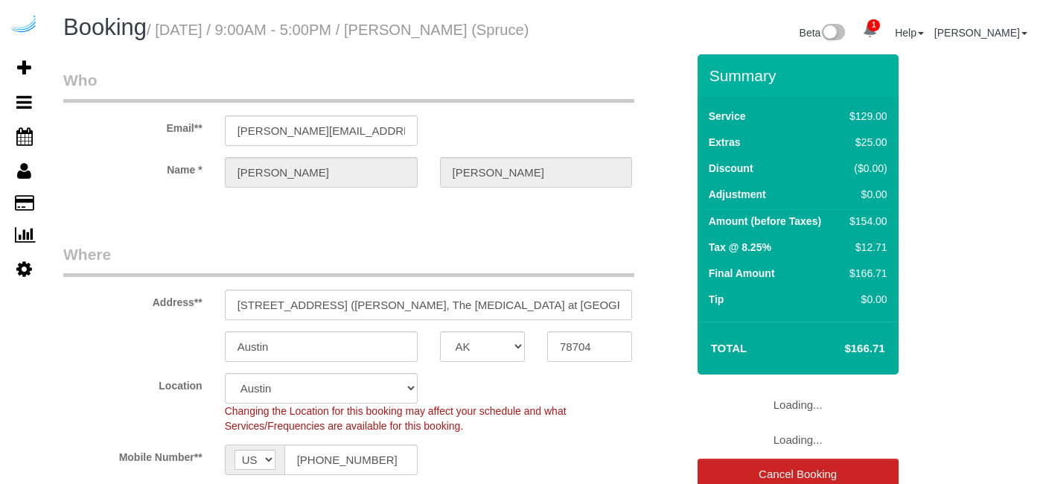
select select "[GEOGRAPHIC_DATA]"
select select "282"
select select "number:9"
select select "[GEOGRAPHIC_DATA]"
select select "number:9"
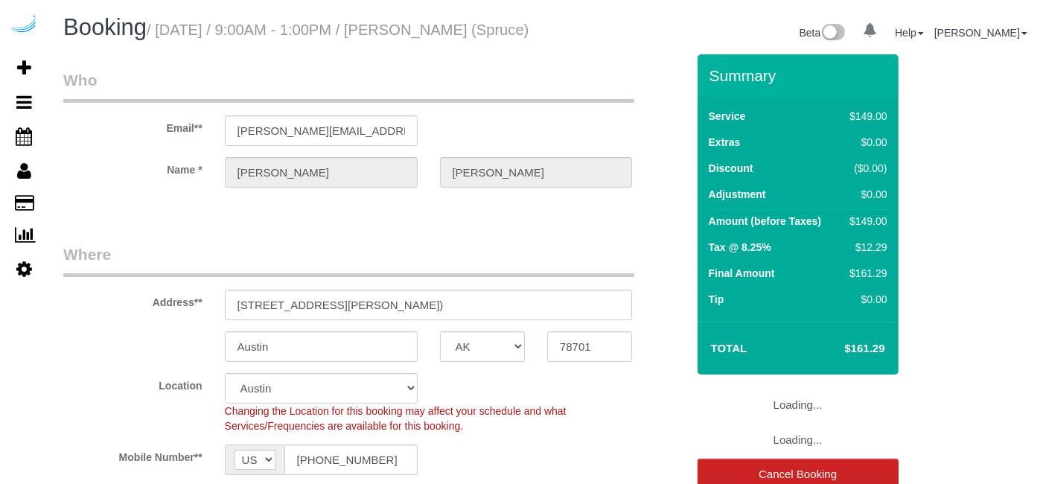
select select "282"
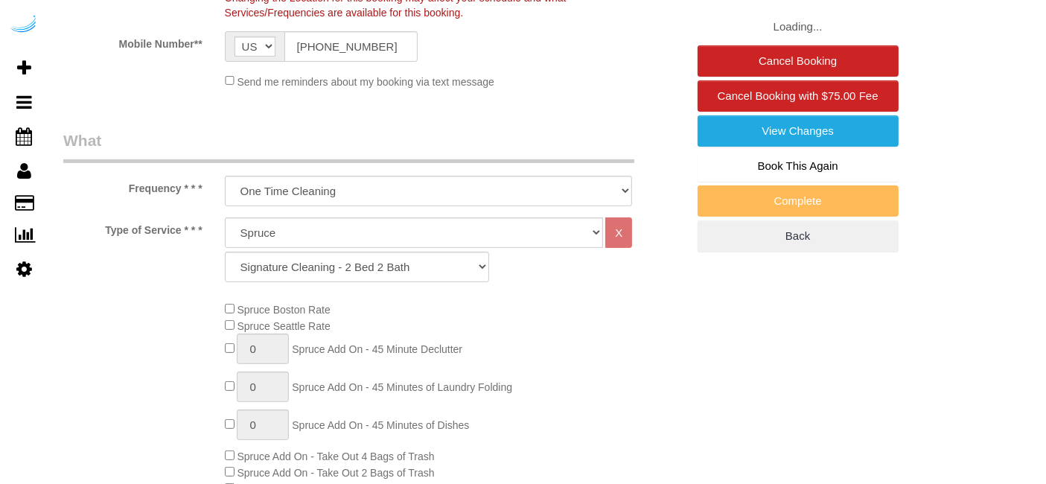
select select "object:803"
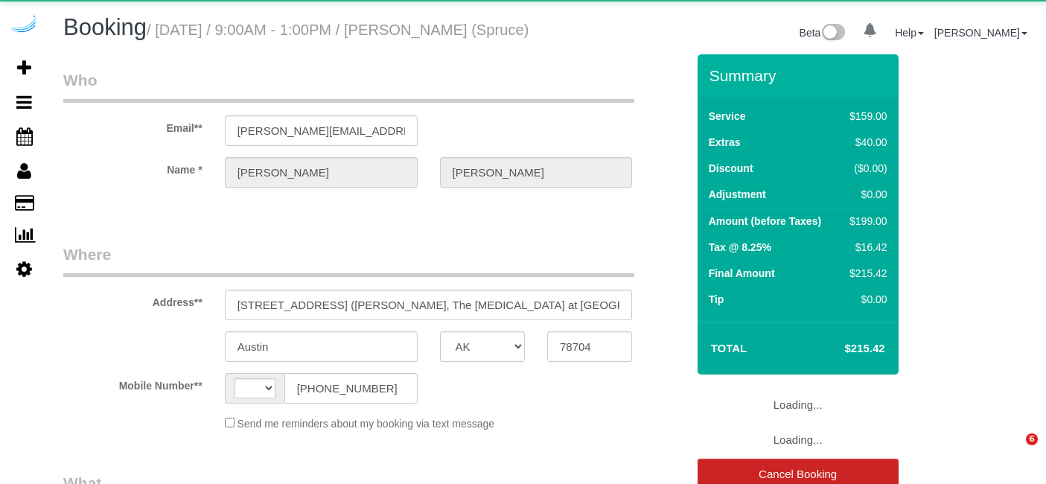
select select "[GEOGRAPHIC_DATA]"
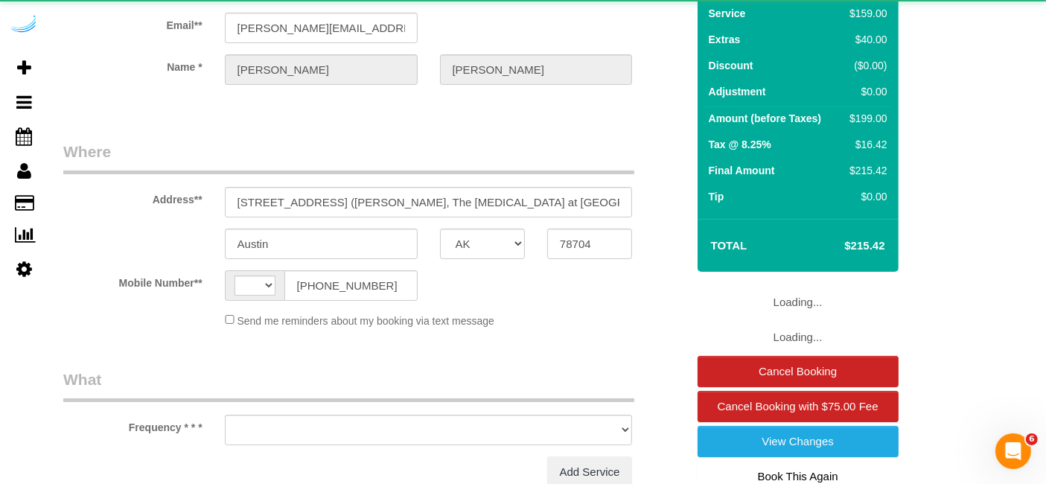
select select "string:[GEOGRAPHIC_DATA]"
select select "282"
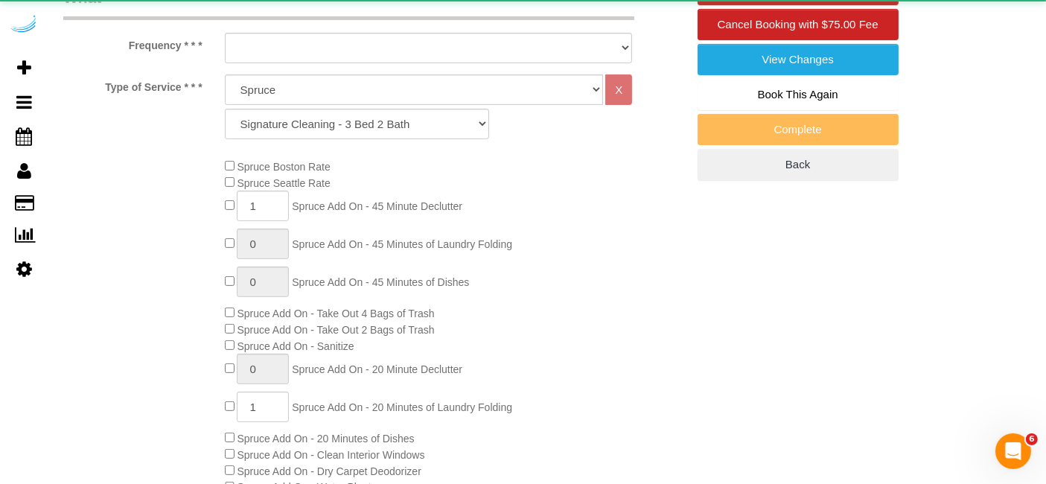
select select "object:741"
select select "number:9"
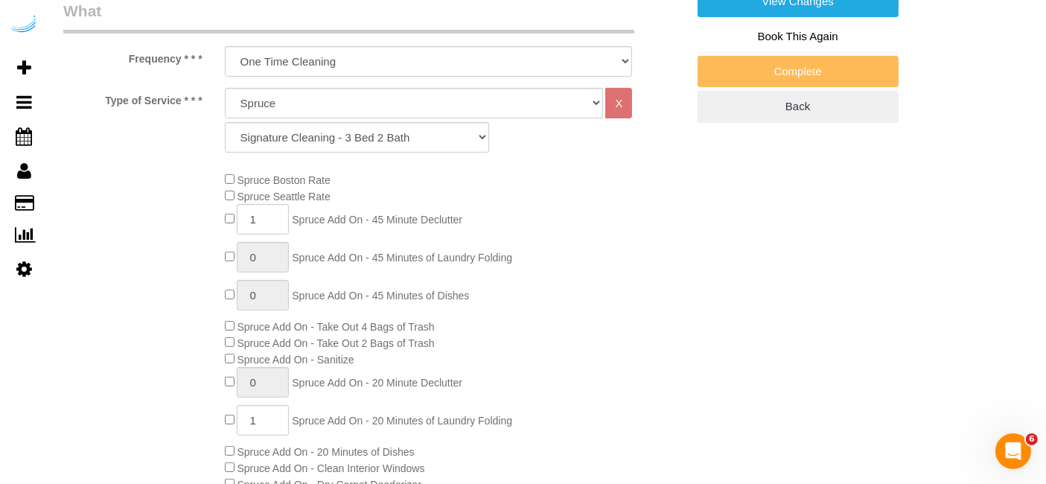
select select "object:803"
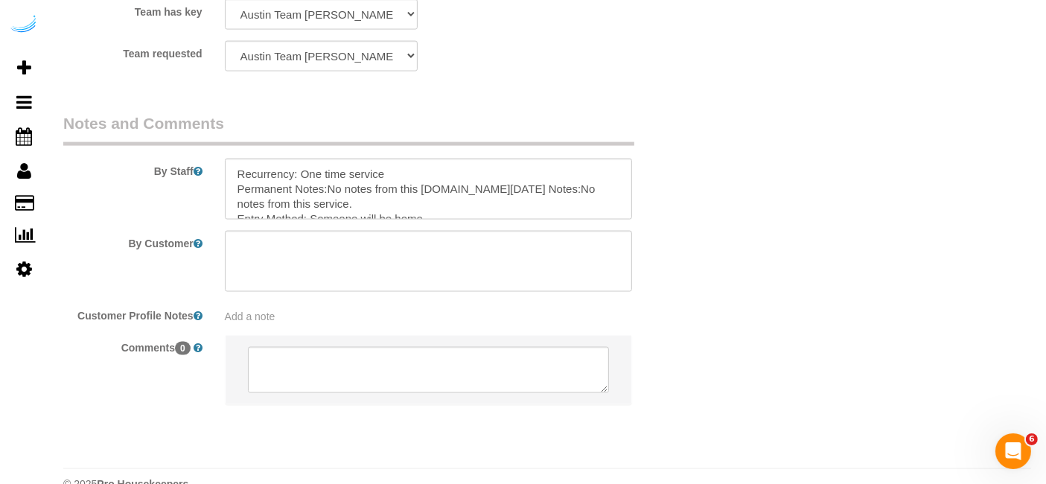
scroll to position [2349, 0]
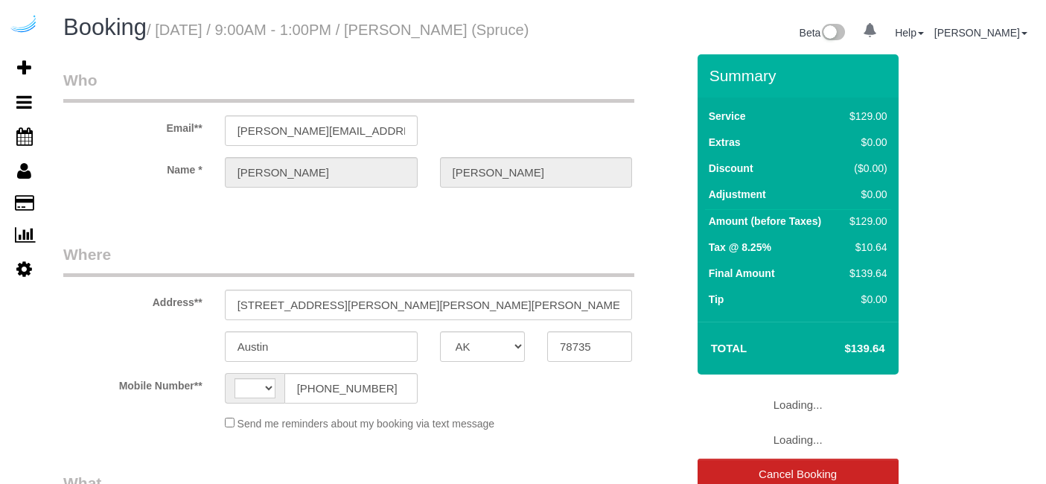
select select "[GEOGRAPHIC_DATA]"
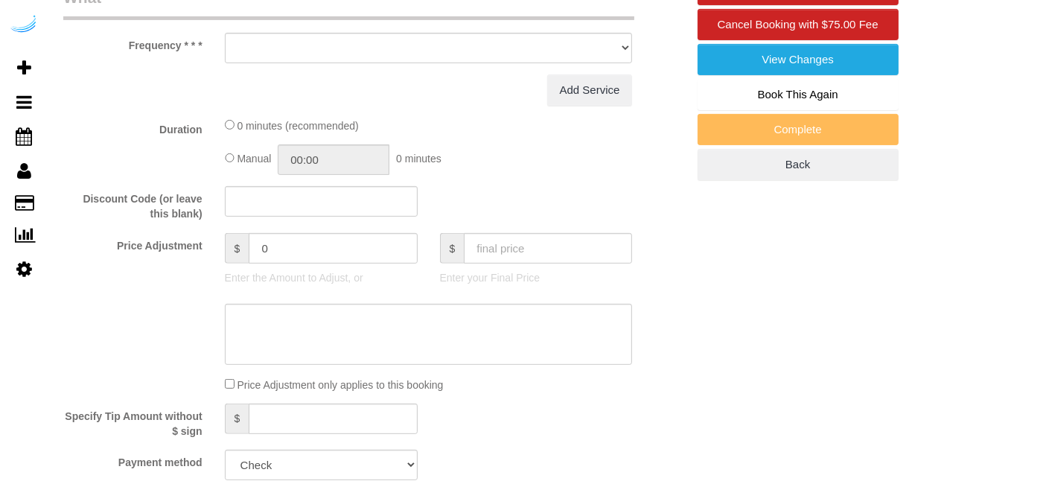
select select "string:[GEOGRAPHIC_DATA]"
select select "object:616"
select select "282"
select select "number:9"
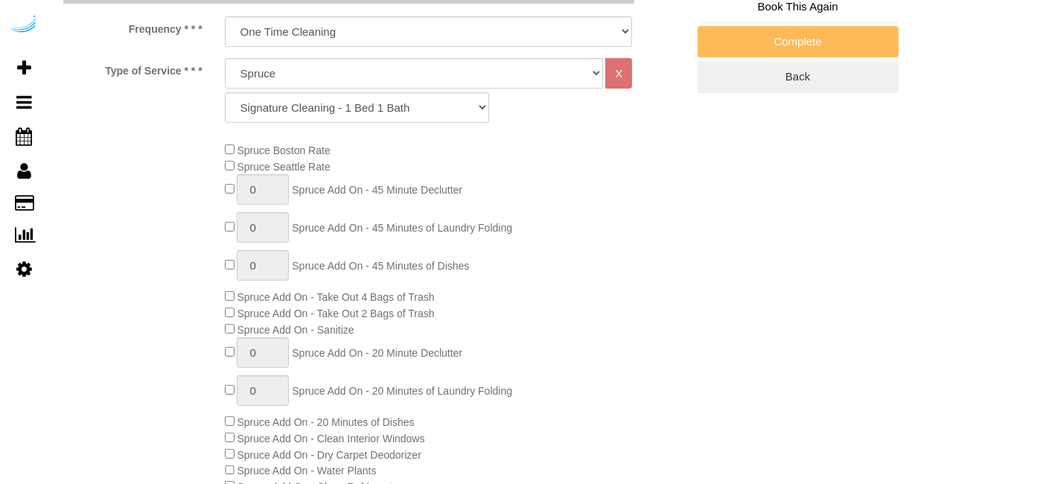
select select "object:803"
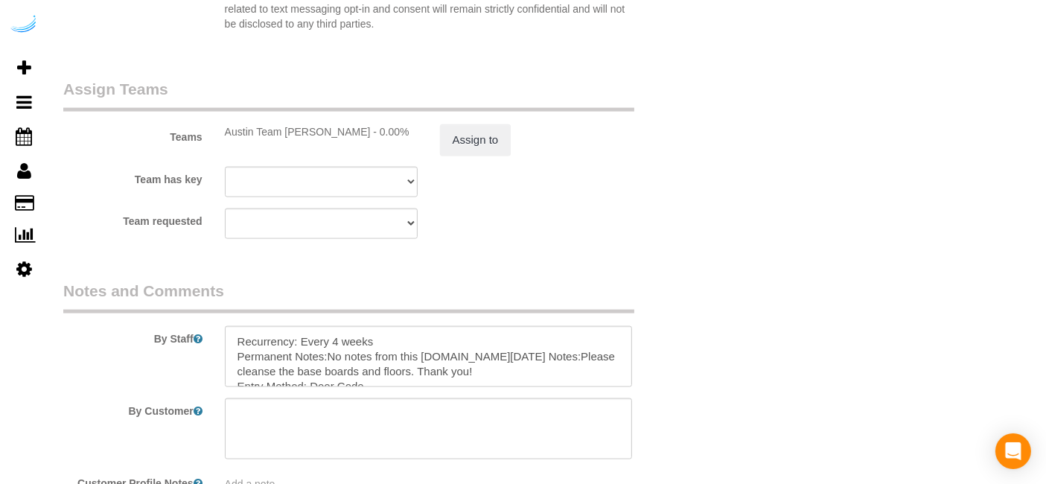
scroll to position [2349, 0]
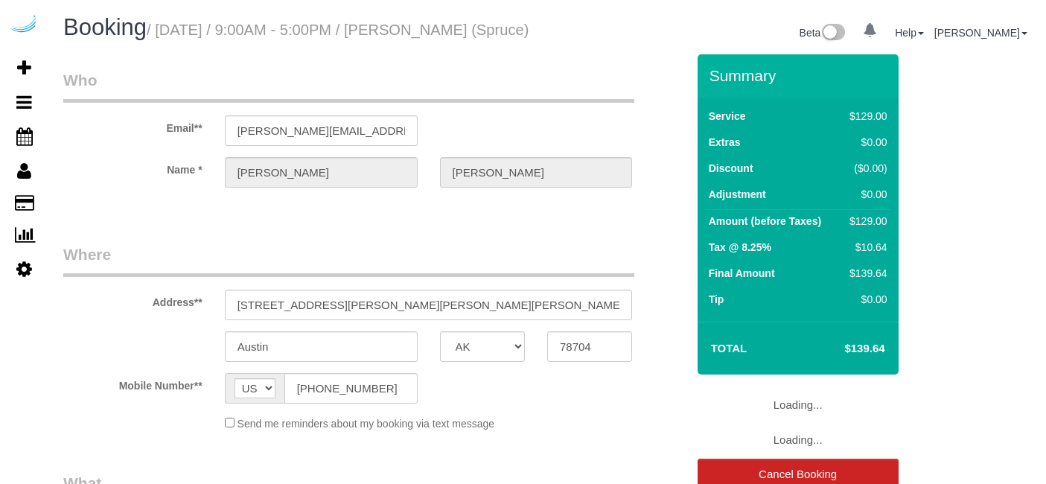
select select "[GEOGRAPHIC_DATA]"
select select "object:607"
select select "282"
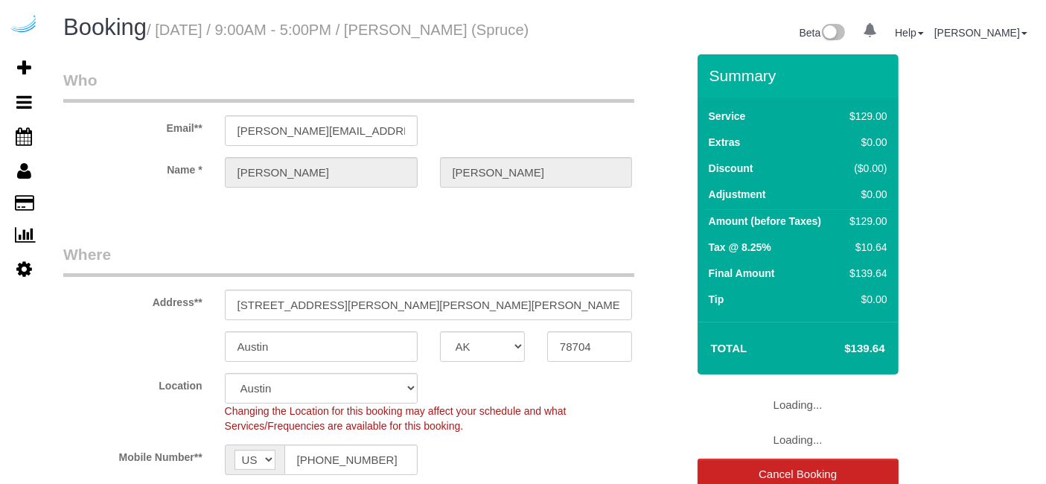
select select "number:9"
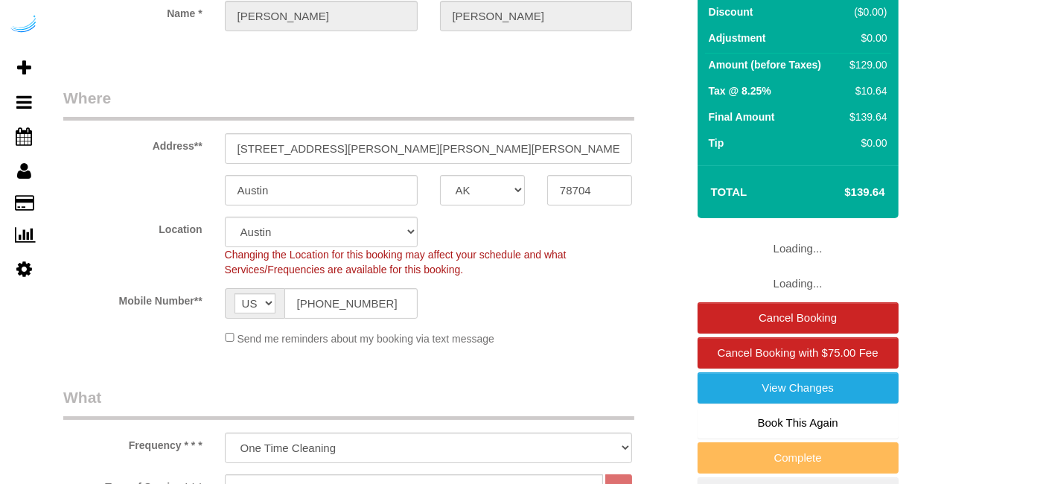
select select "object:803"
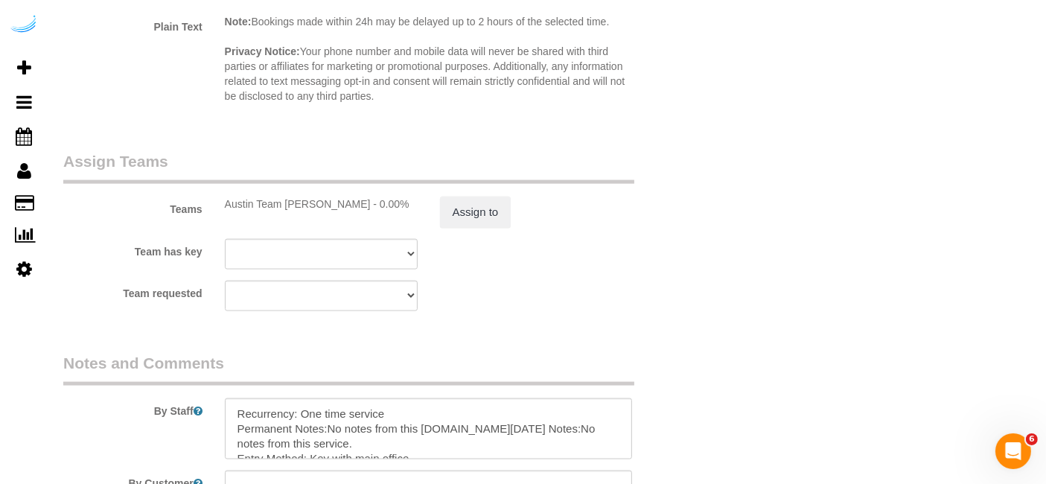
scroll to position [2349, 0]
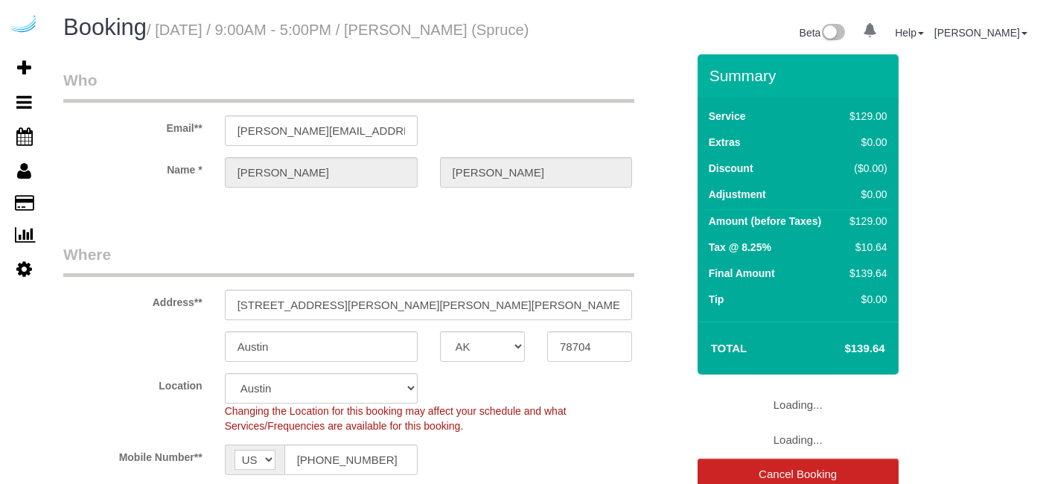
select select "[GEOGRAPHIC_DATA]"
select select "282"
select select "number:9"
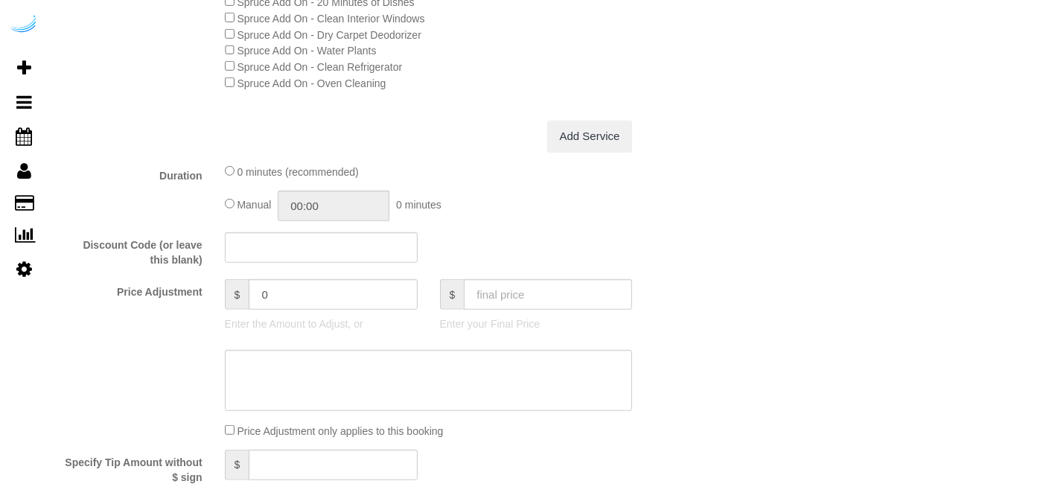
select select "object:803"
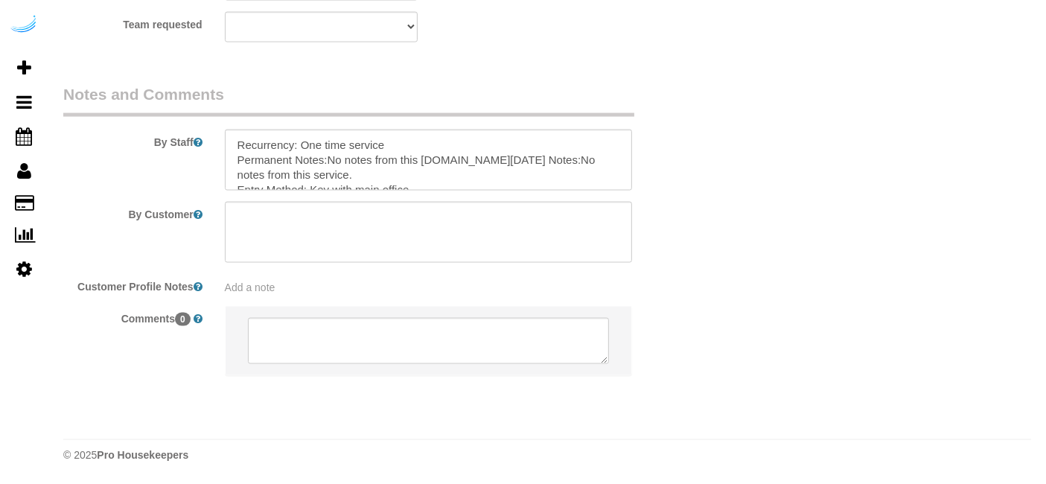
scroll to position [2349, 0]
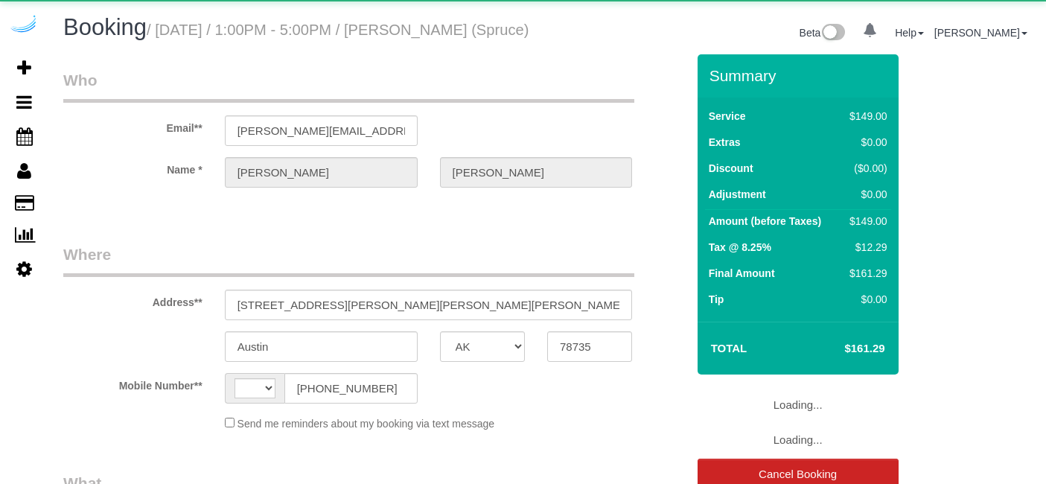
select select "[GEOGRAPHIC_DATA]"
select select "number:9"
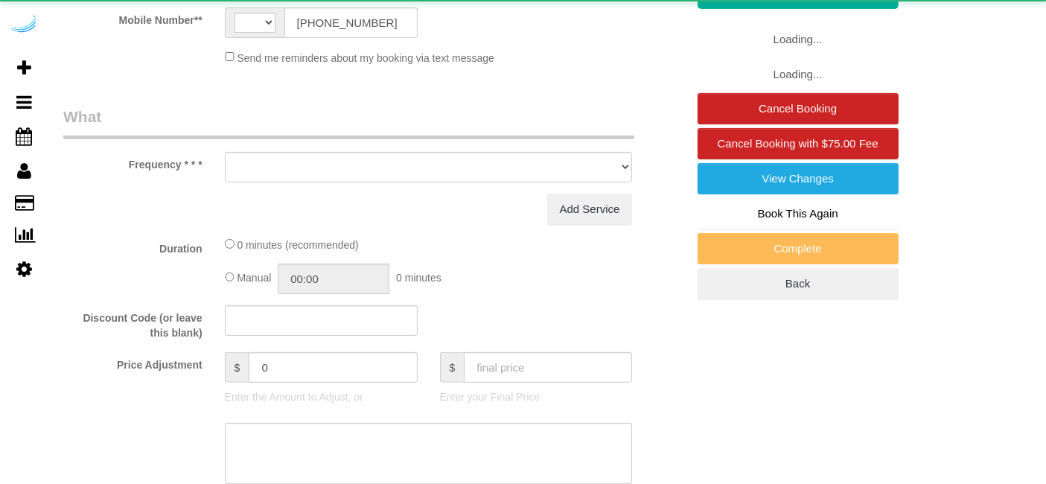
select select "string:[GEOGRAPHIC_DATA]"
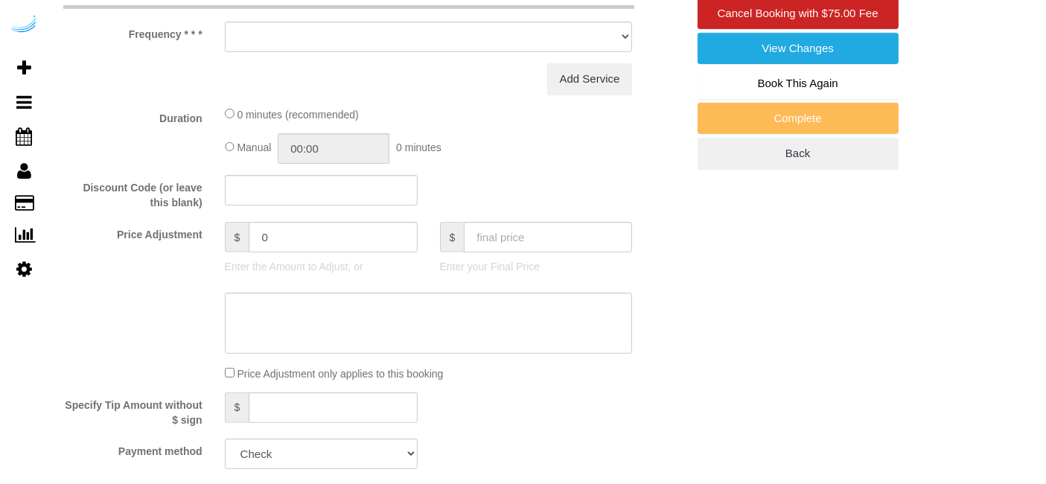
select select "object:676"
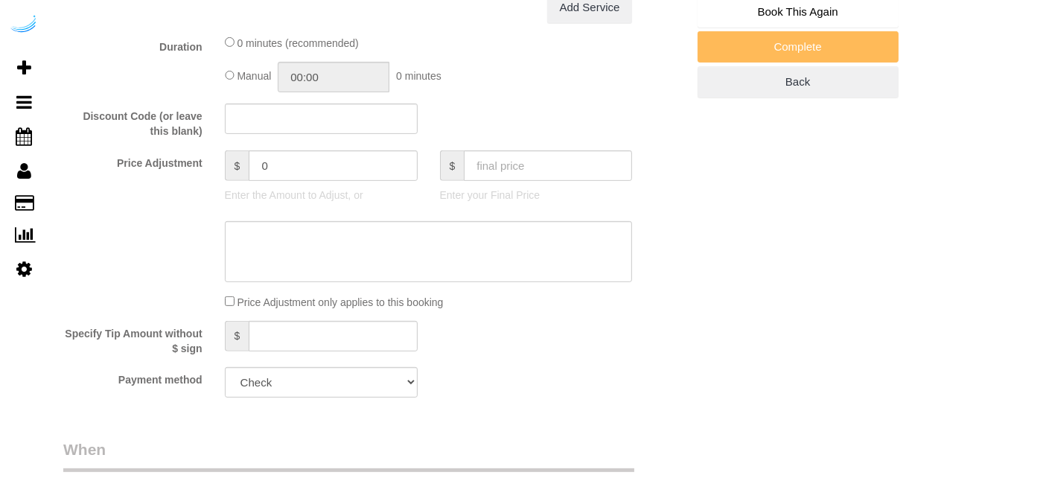
select select "282"
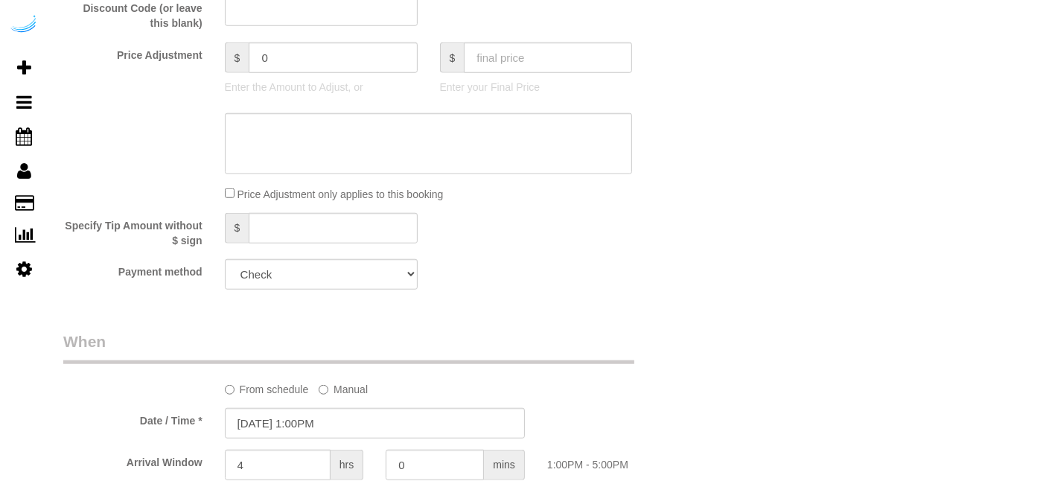
select select "object:803"
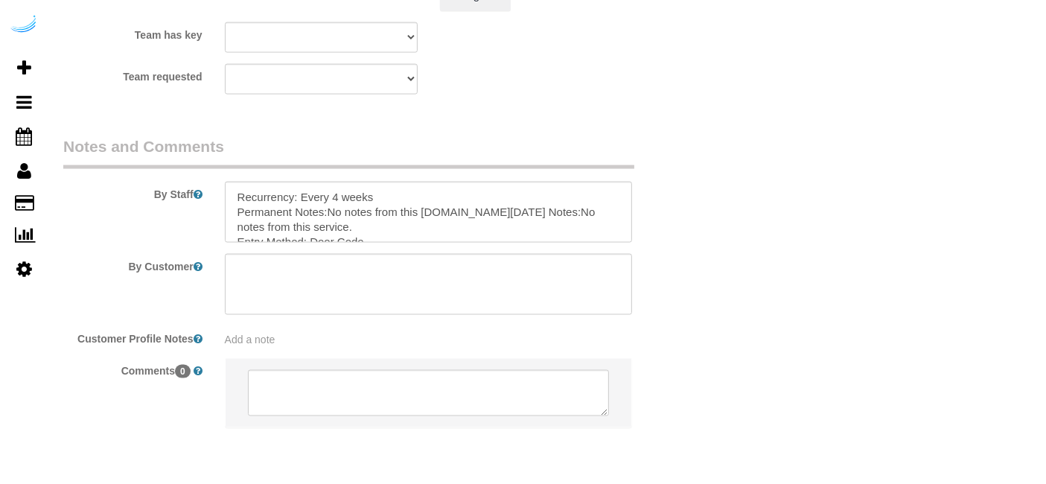
scroll to position [2349, 0]
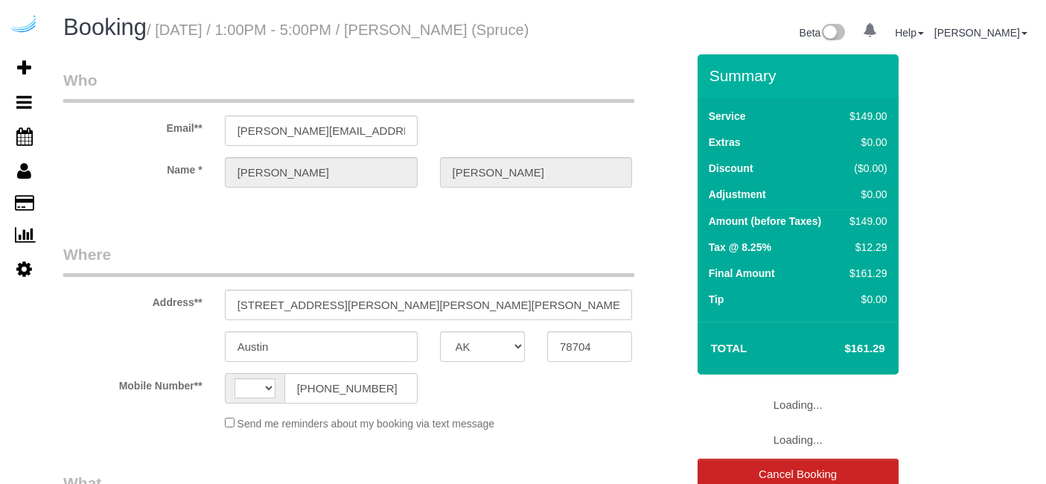
select select "[GEOGRAPHIC_DATA]"
select select "string:[GEOGRAPHIC_DATA]"
select select "object:664"
select select "282"
select select "number:9"
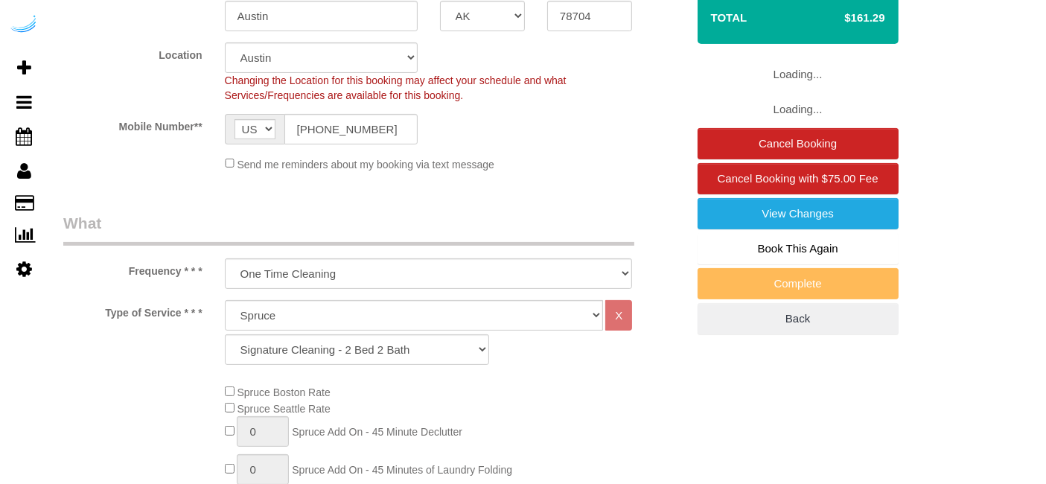
select select "object:803"
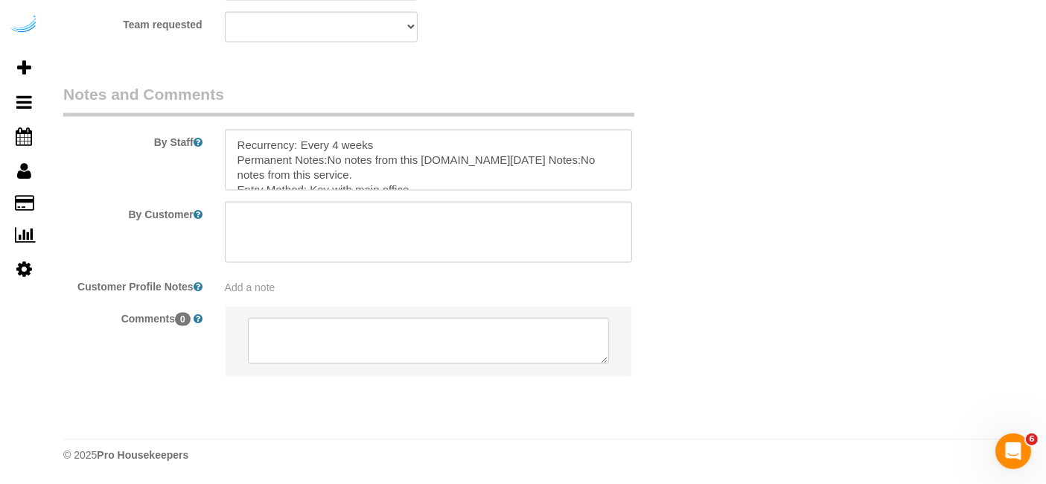
scroll to position [2349, 0]
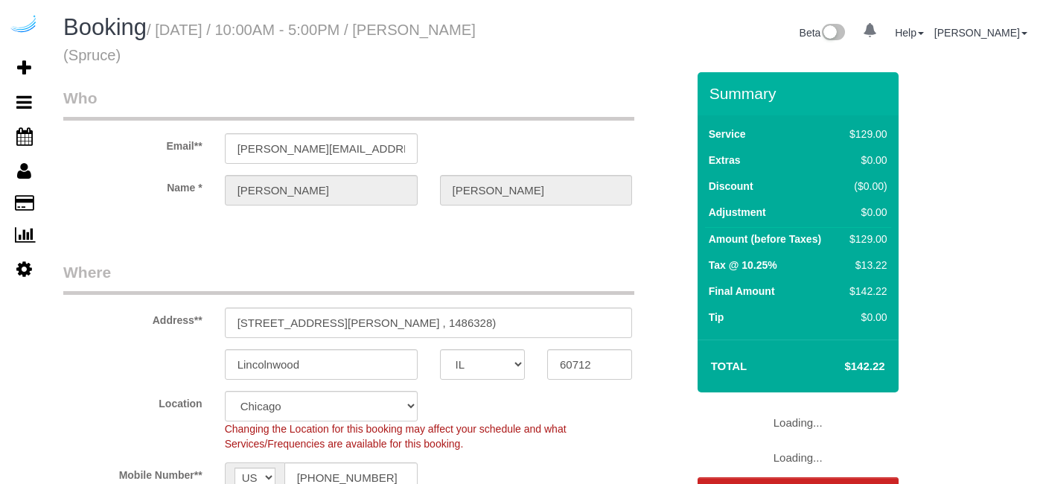
select select "IL"
select select "282"
select select "number:9"
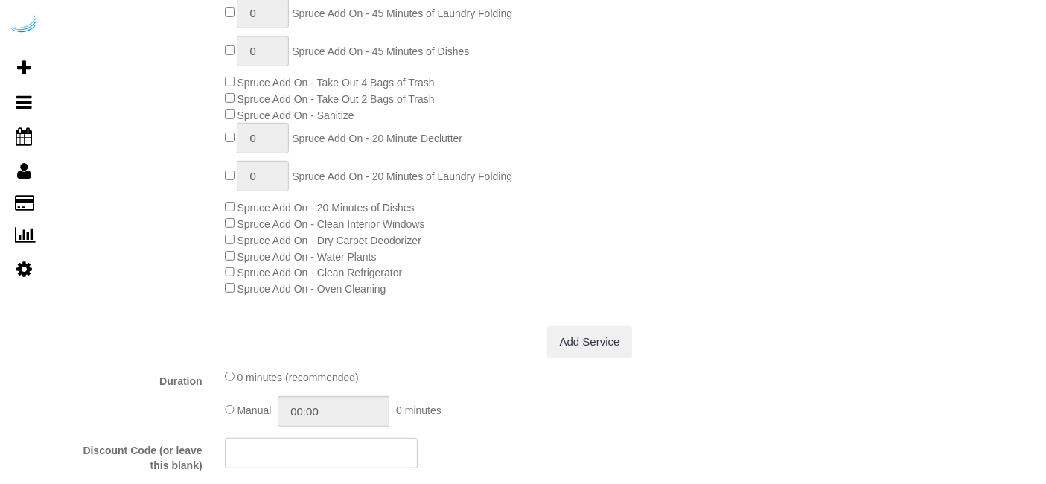
select select "object:793"
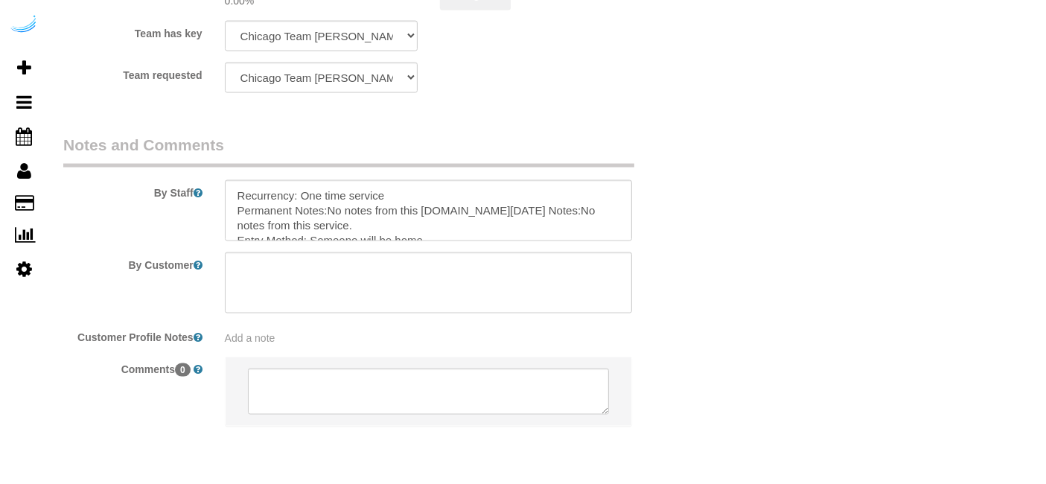
scroll to position [2409, 0]
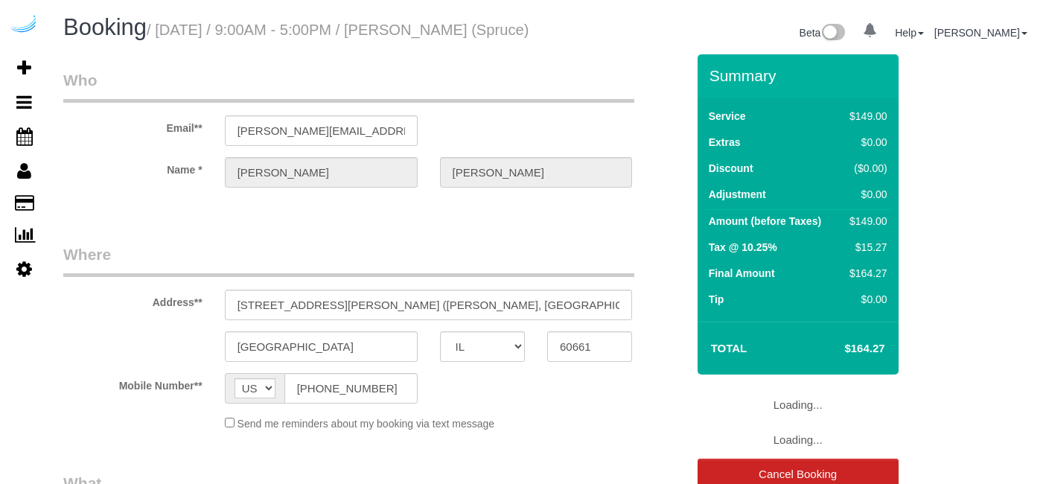
select select "IL"
select select "object:639"
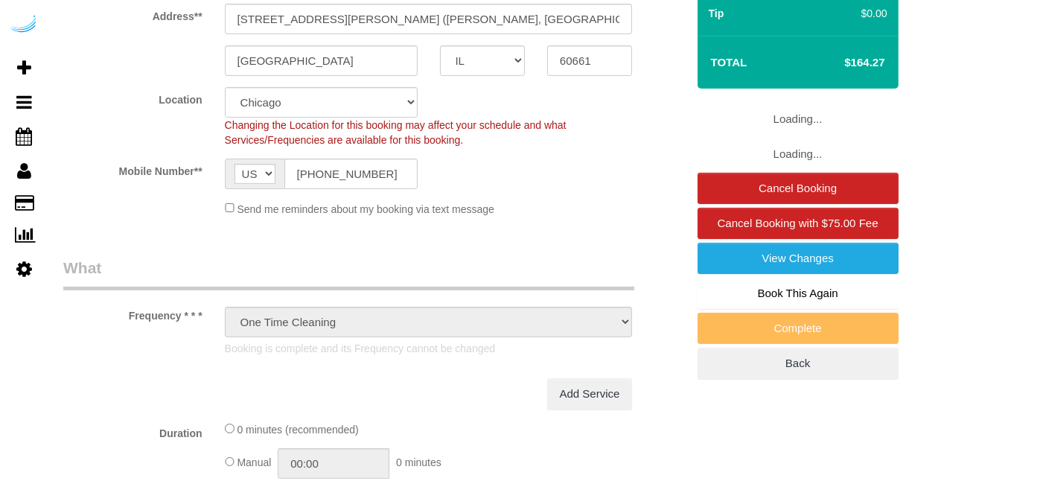
select select "282"
select select "number:9"
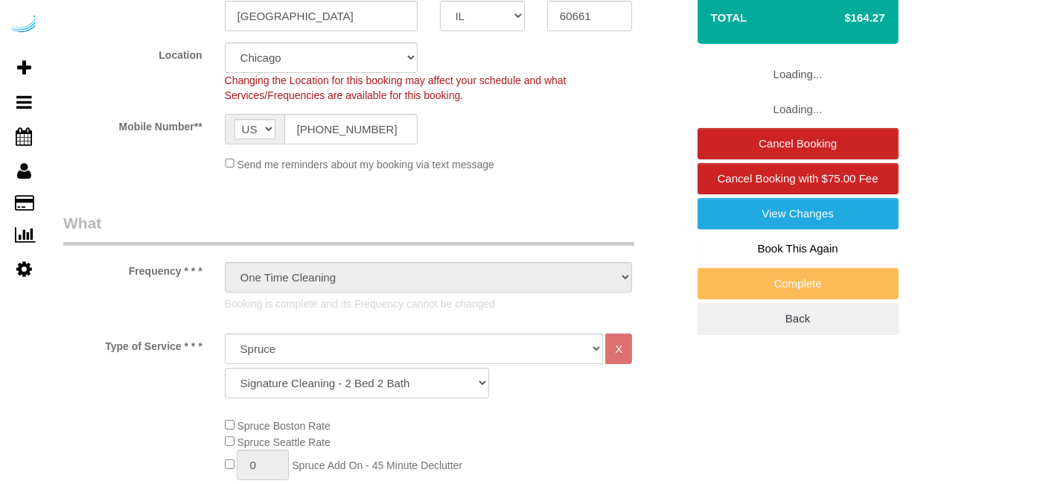
select select "object:790"
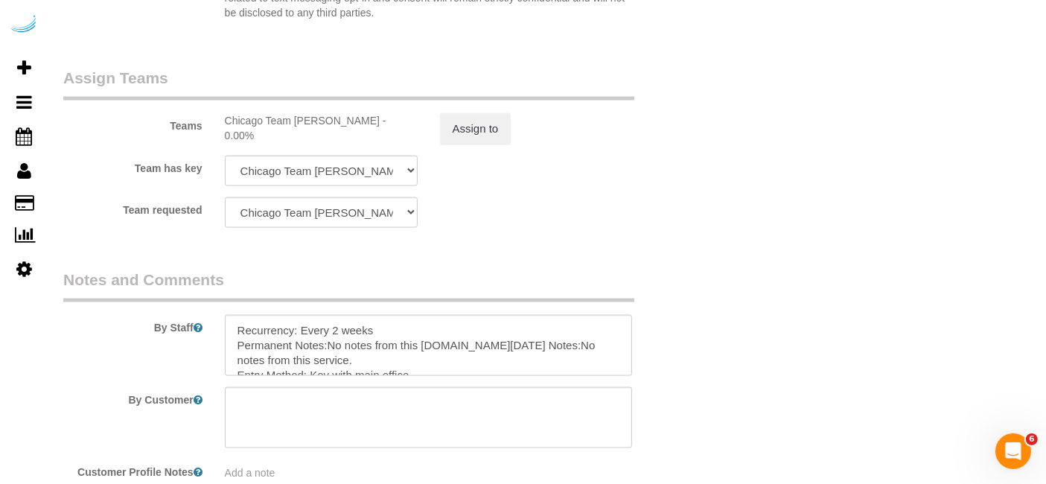
scroll to position [2409, 0]
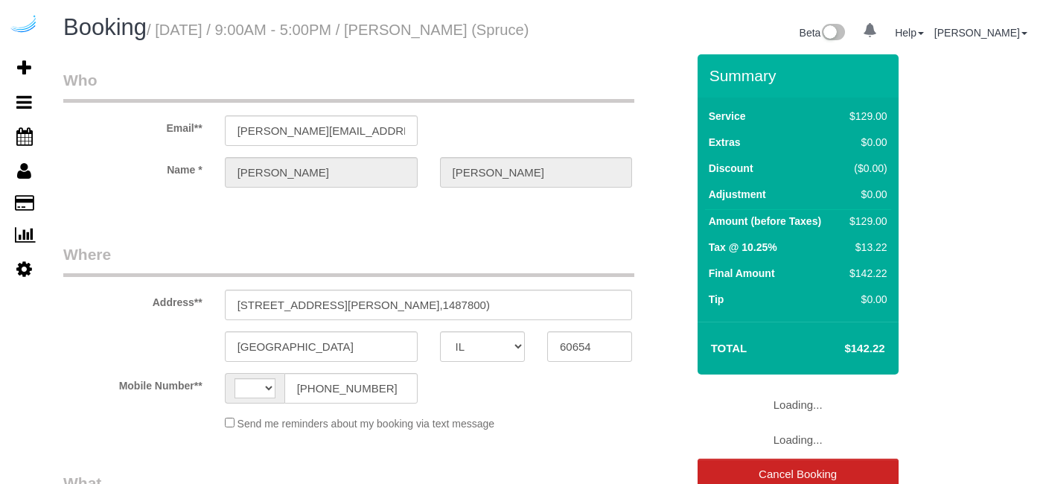
select select "IL"
select select "number:9"
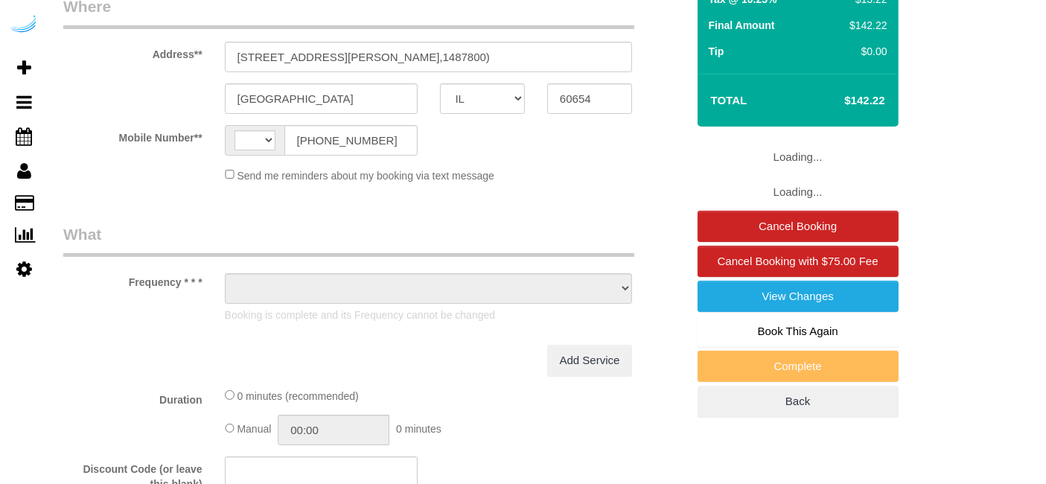
select select "string:[GEOGRAPHIC_DATA]"
select select "object:417"
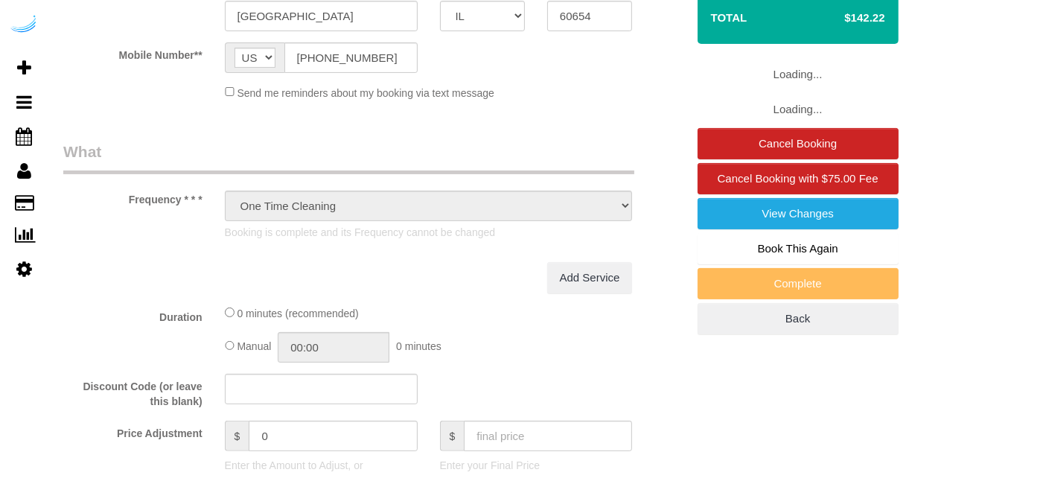
select select "282"
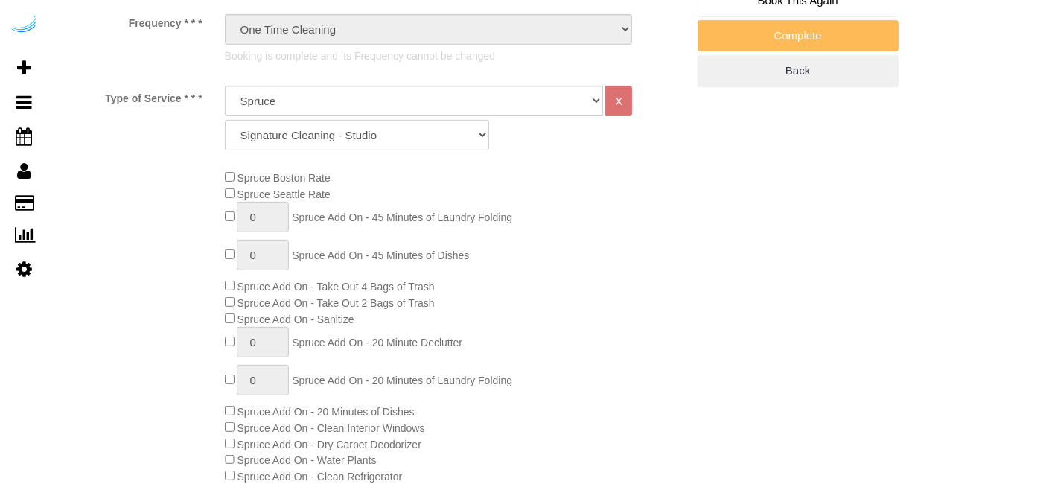
select select "object:788"
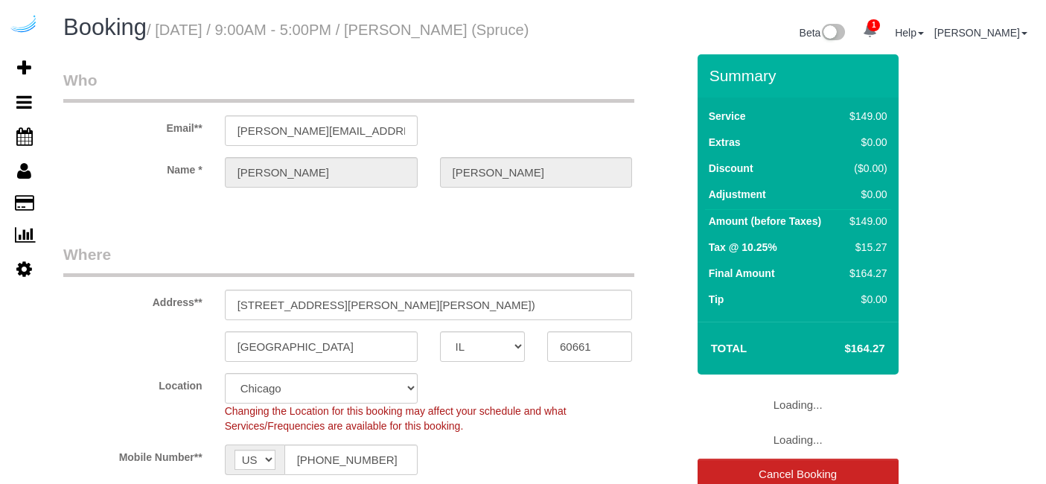
select select "IL"
select select "282"
select select "number:9"
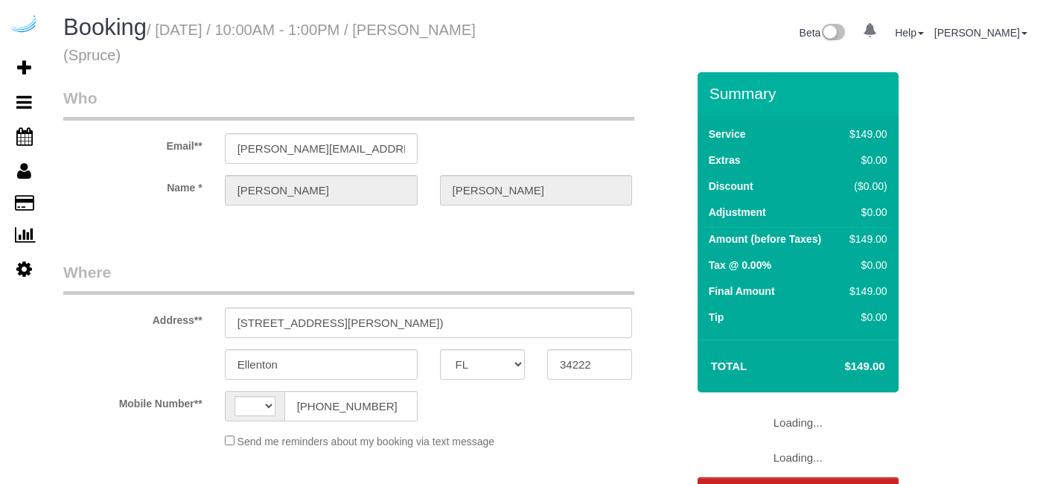
select select "FL"
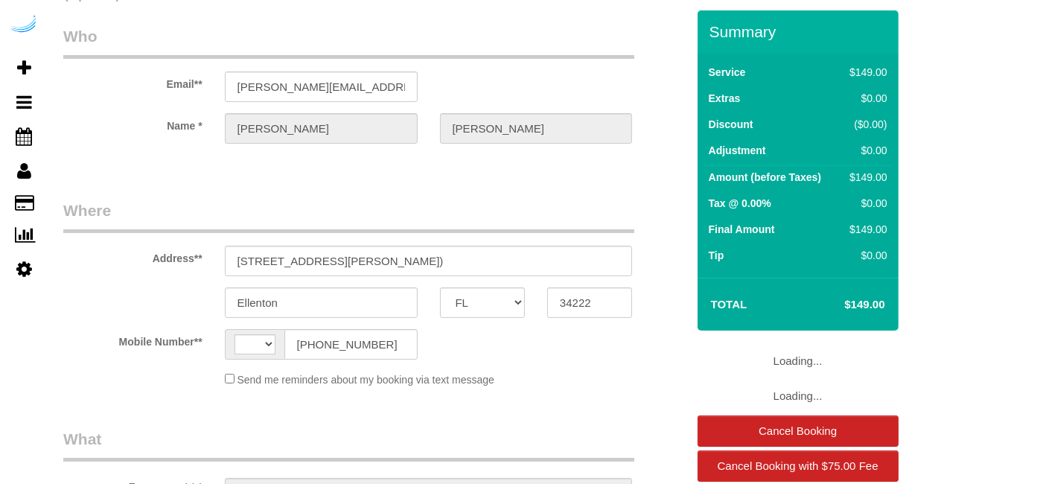
select select "object:374"
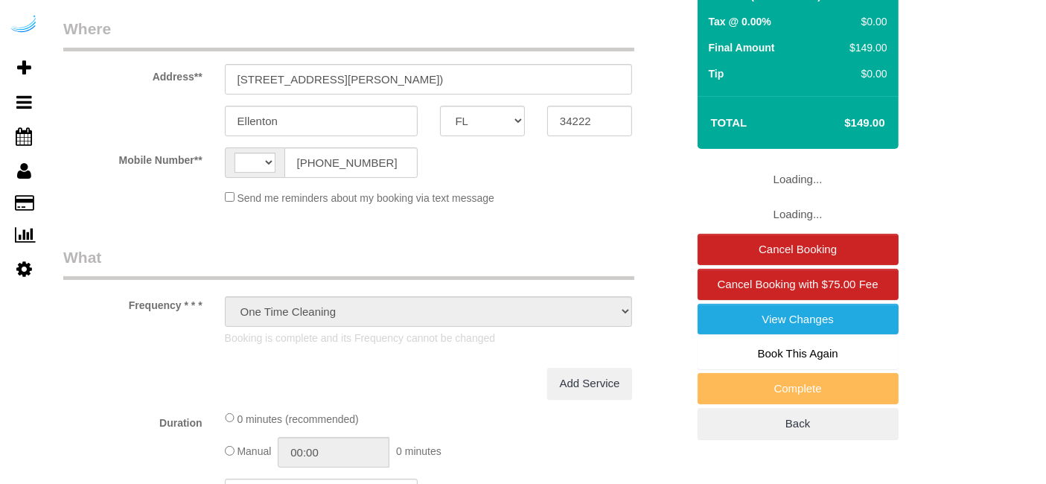
select select "number:9"
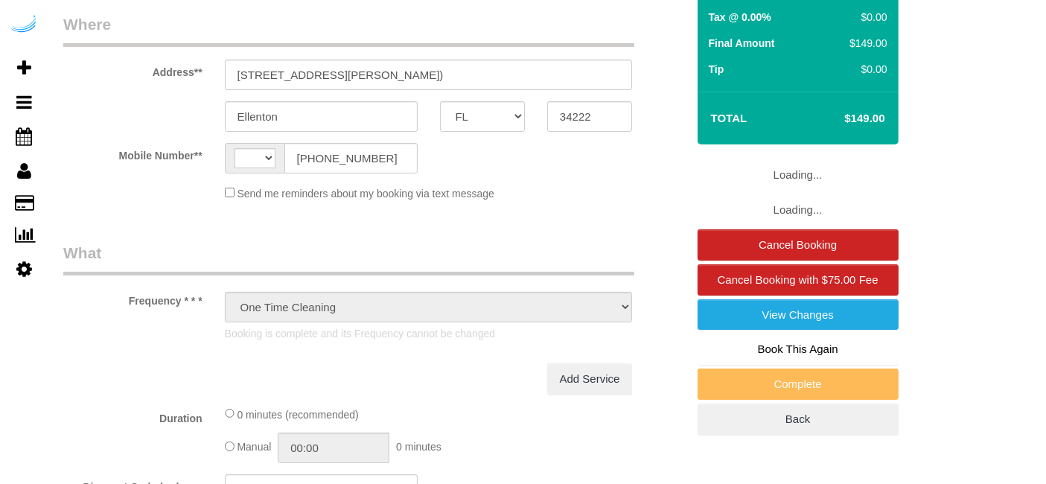
select select "string:US"
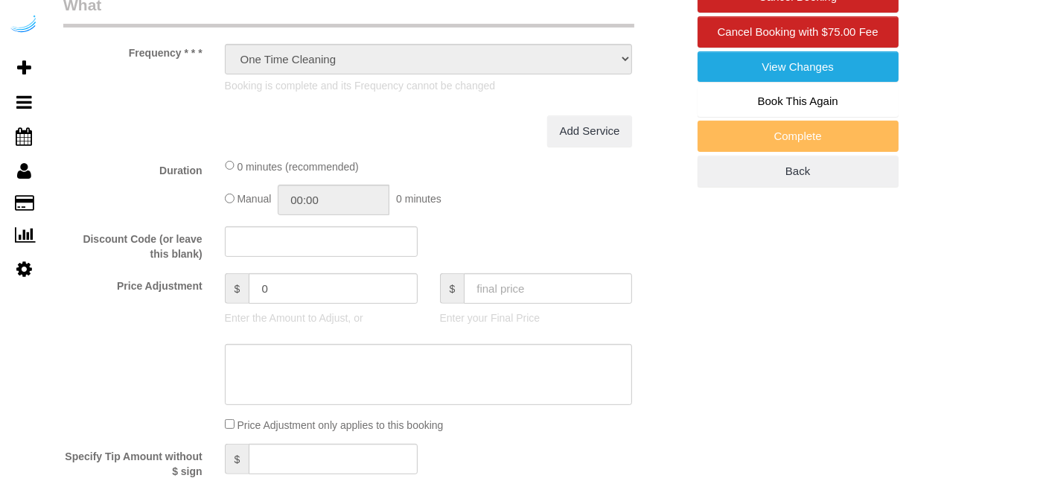
select select "282"
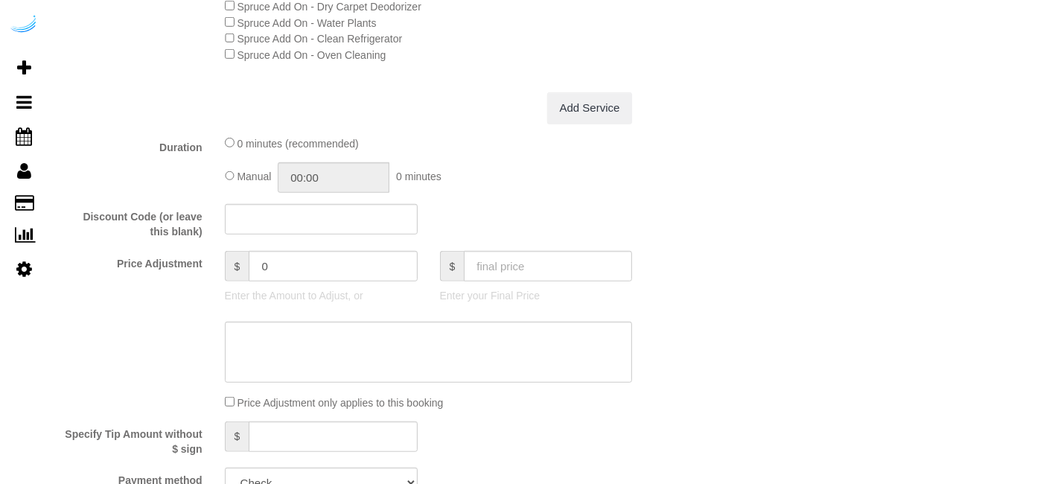
select select "object:793"
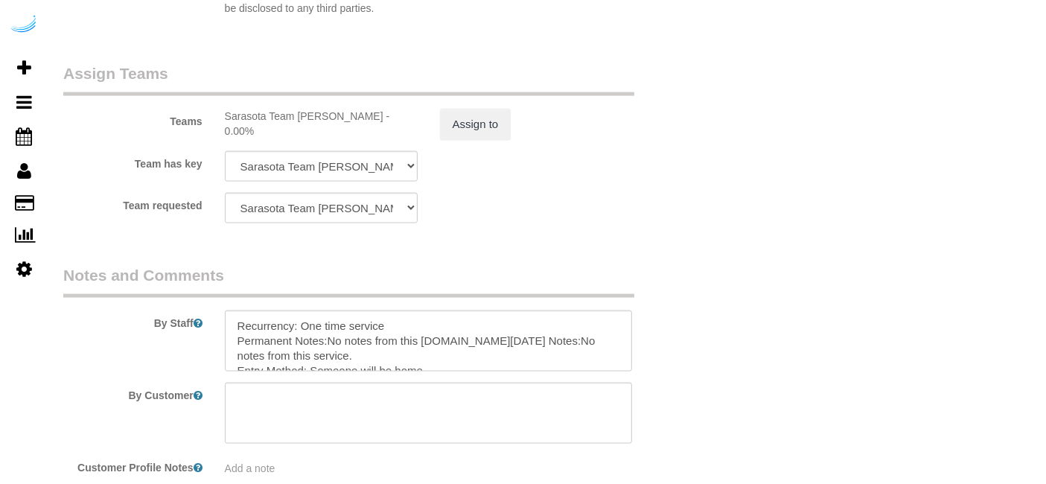
scroll to position [2233, 0]
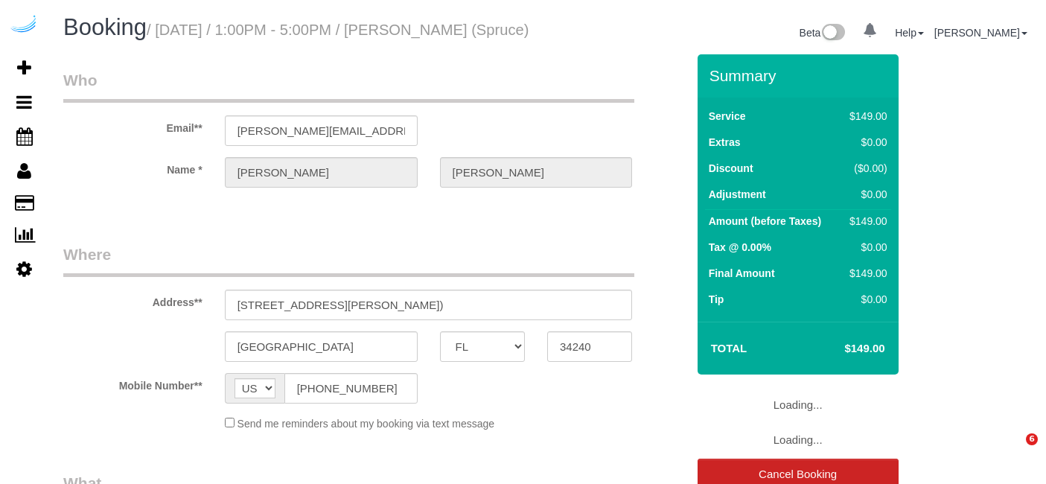
select select "FL"
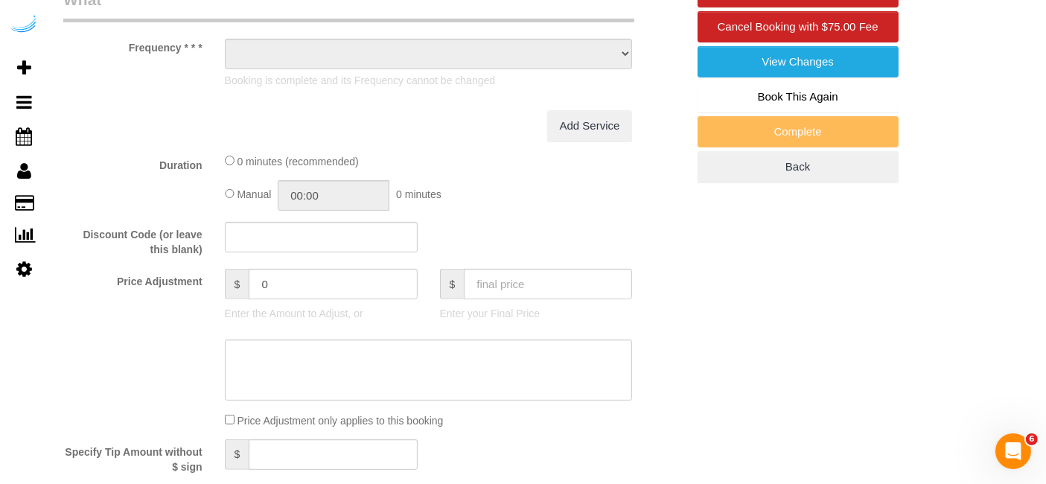
select select "object:624"
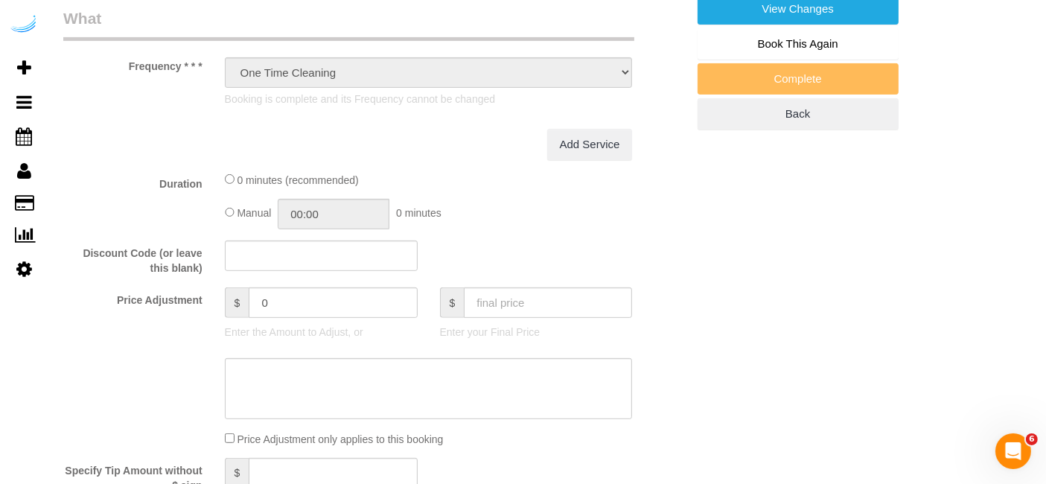
select select "282"
select select "number:9"
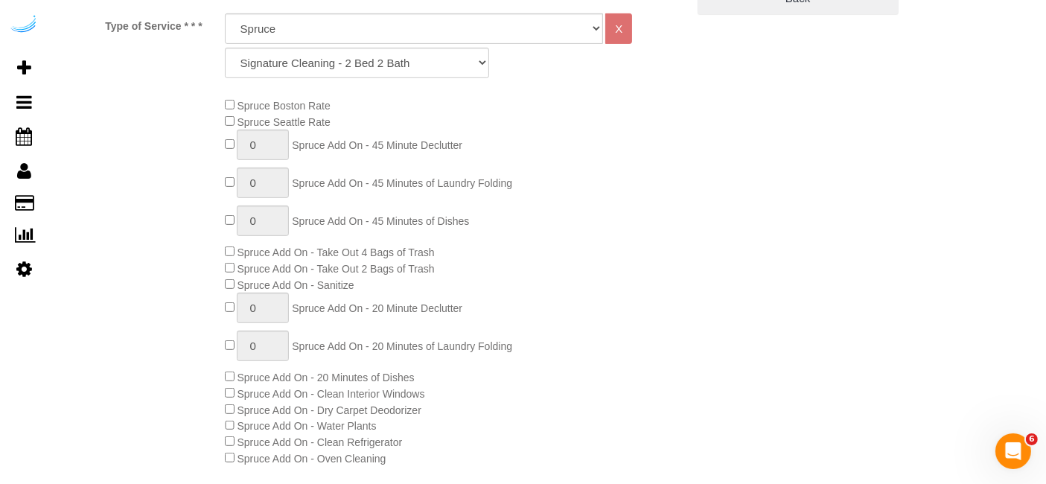
select select "object:793"
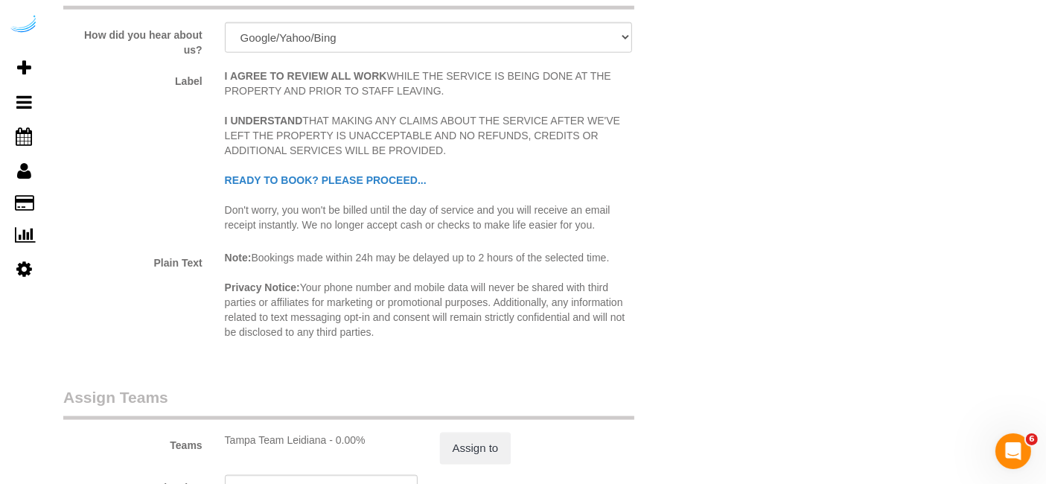
scroll to position [2387, 0]
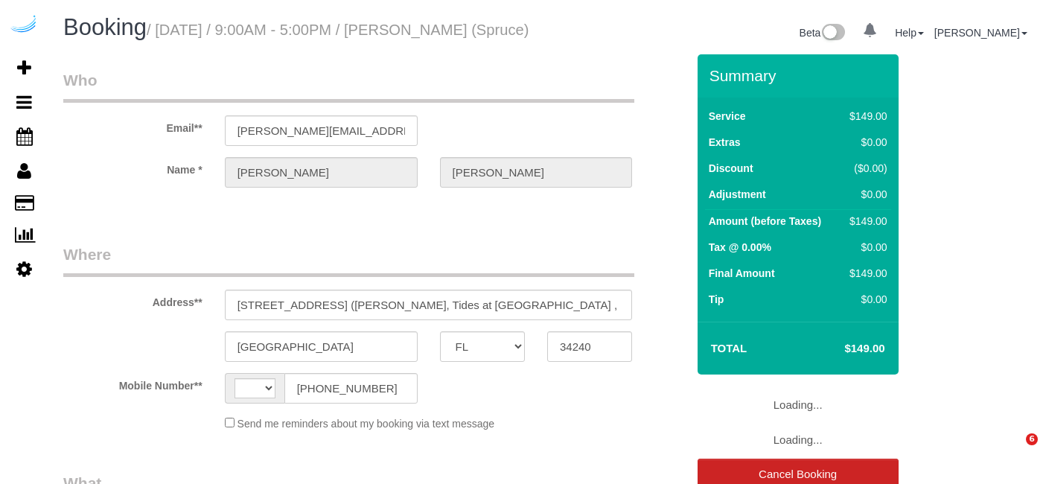
select select "FL"
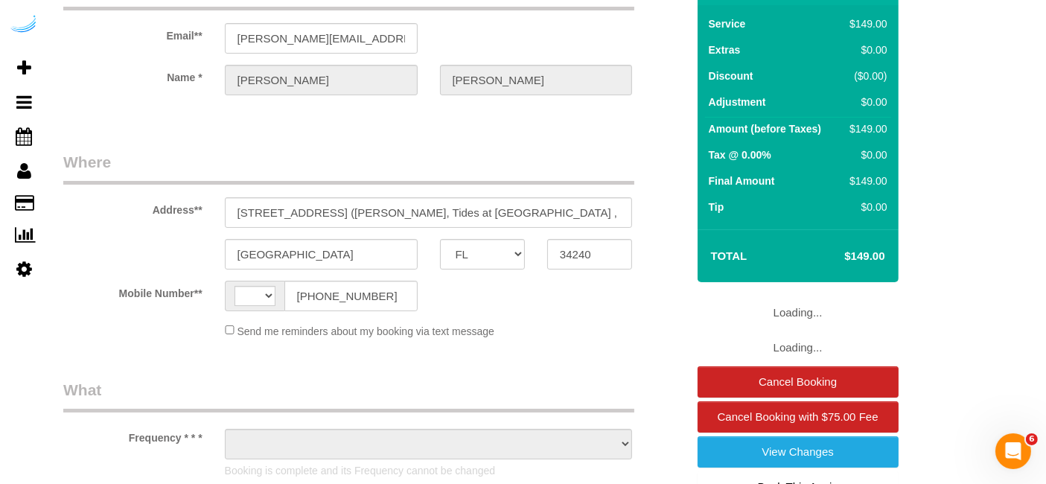
select select "string:[GEOGRAPHIC_DATA]"
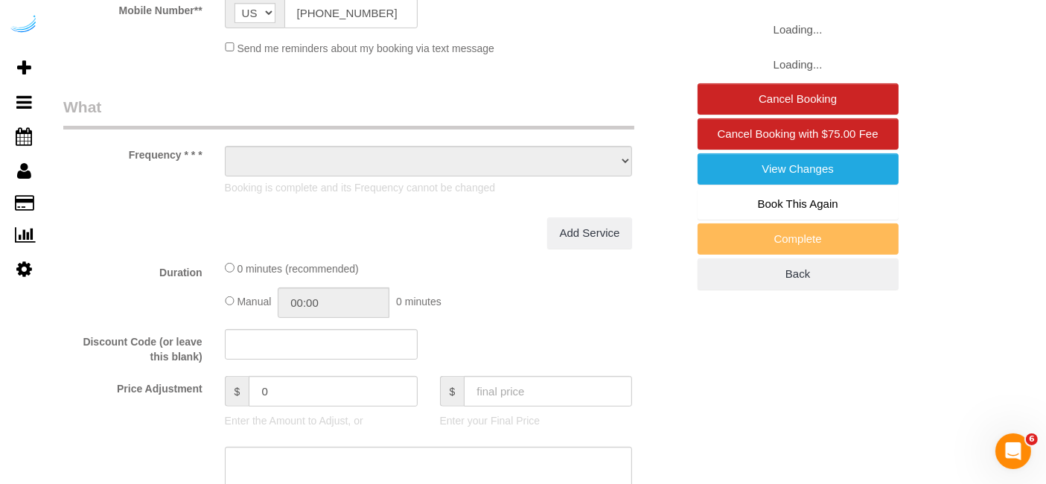
select select "object:626"
select select "282"
select select "number:9"
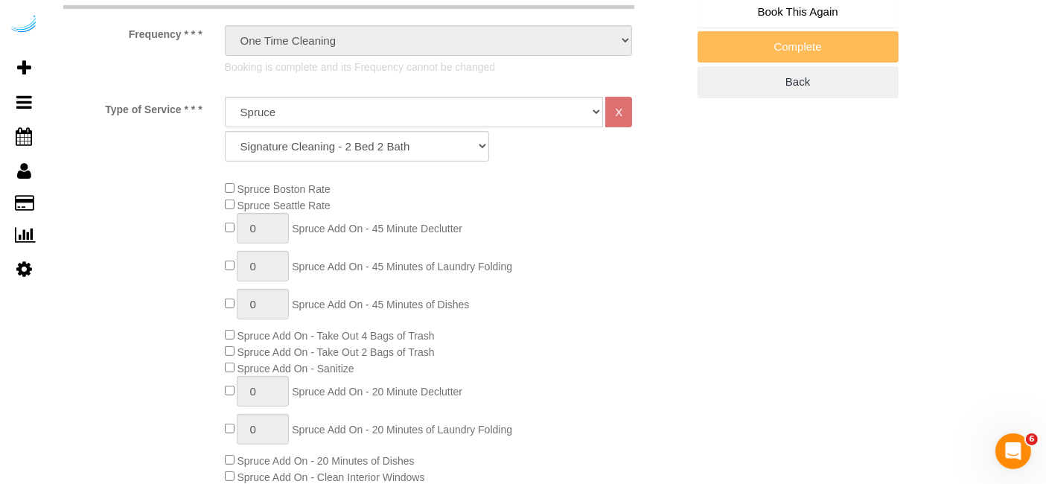
select select "object:793"
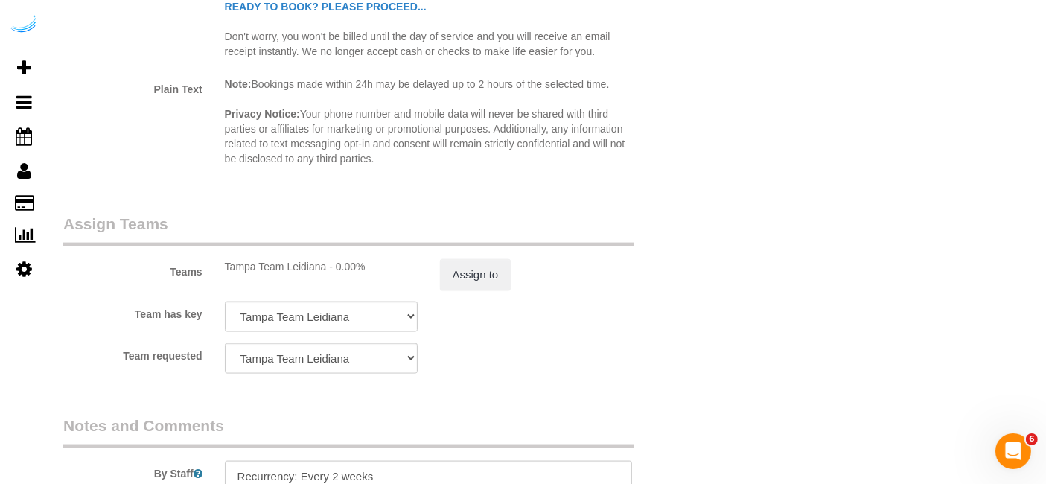
scroll to position [2222, 0]
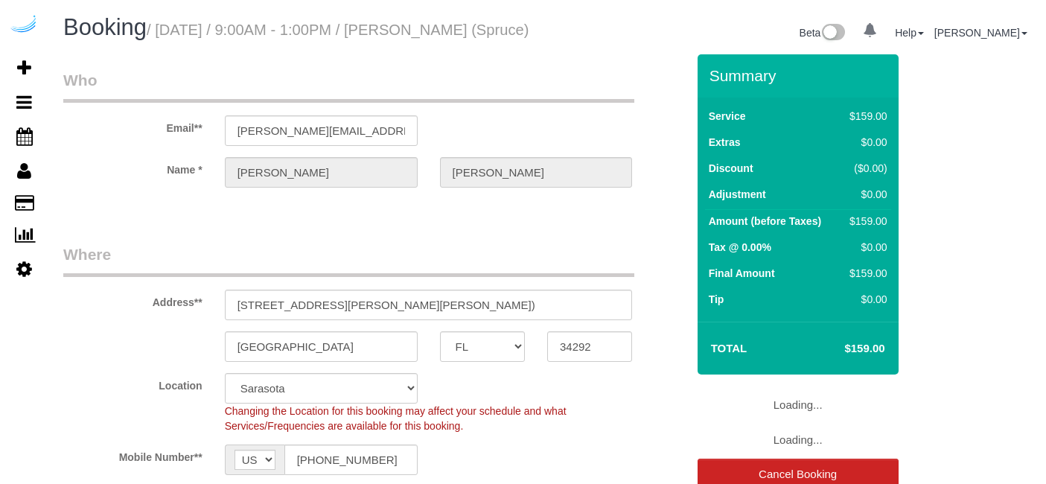
select select "FL"
select select "282"
select select "number:9"
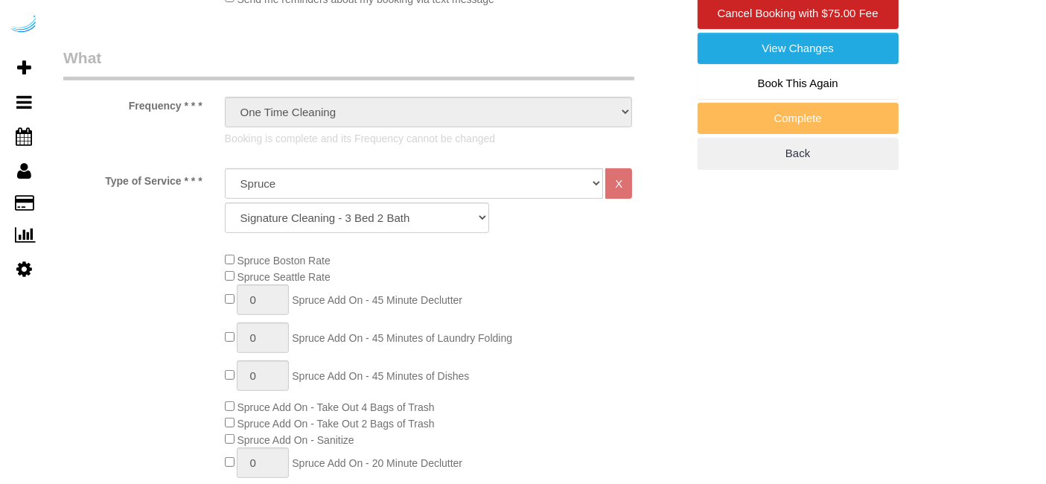
select select "object:790"
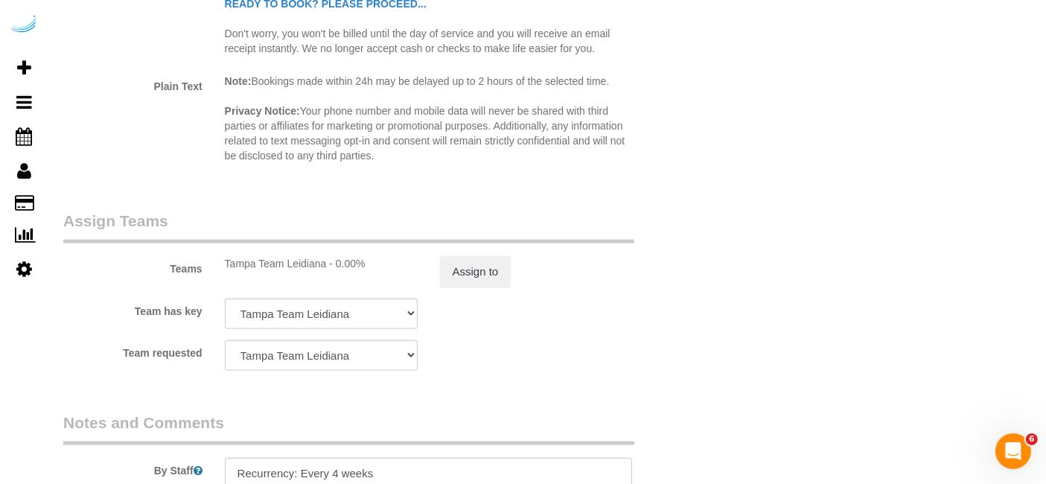
scroll to position [2409, 0]
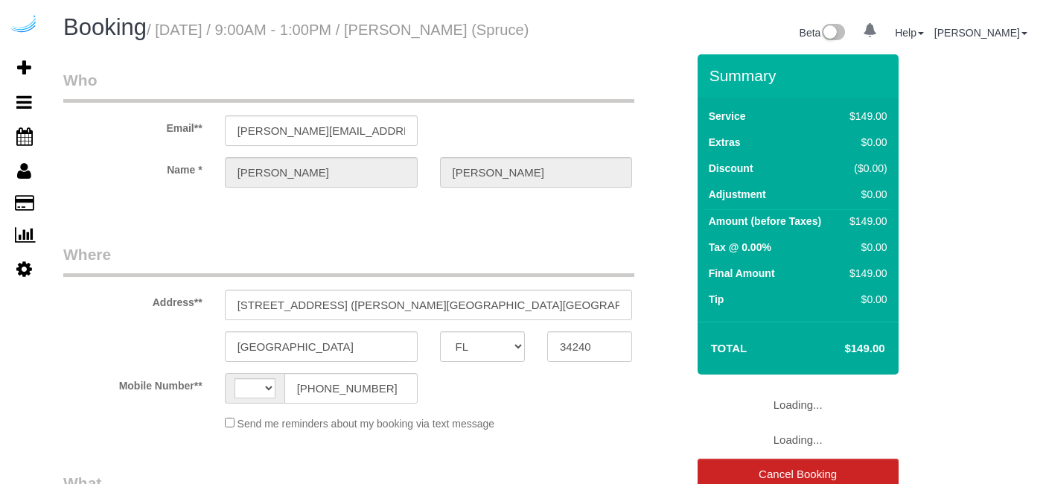
select select "FL"
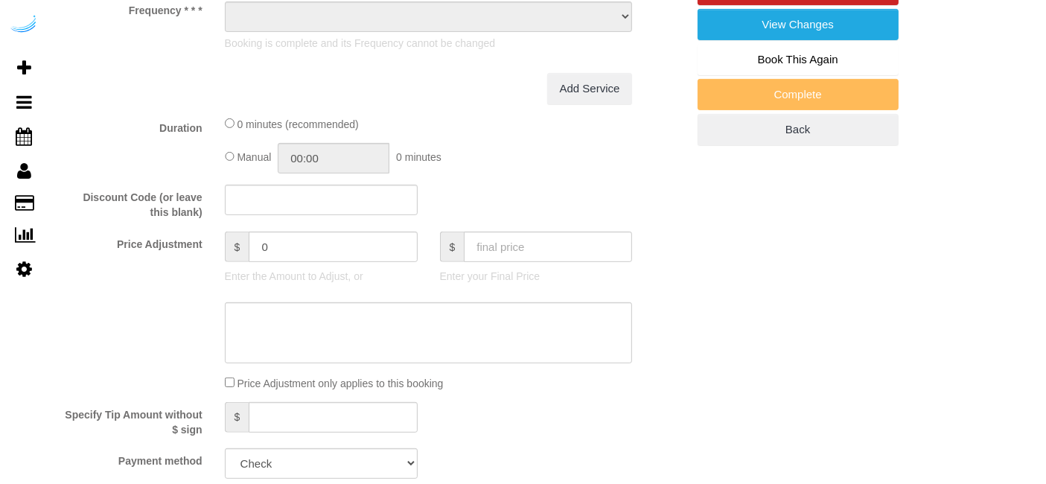
select select "string:[GEOGRAPHIC_DATA]"
select select "object:693"
select select "282"
select select "number:9"
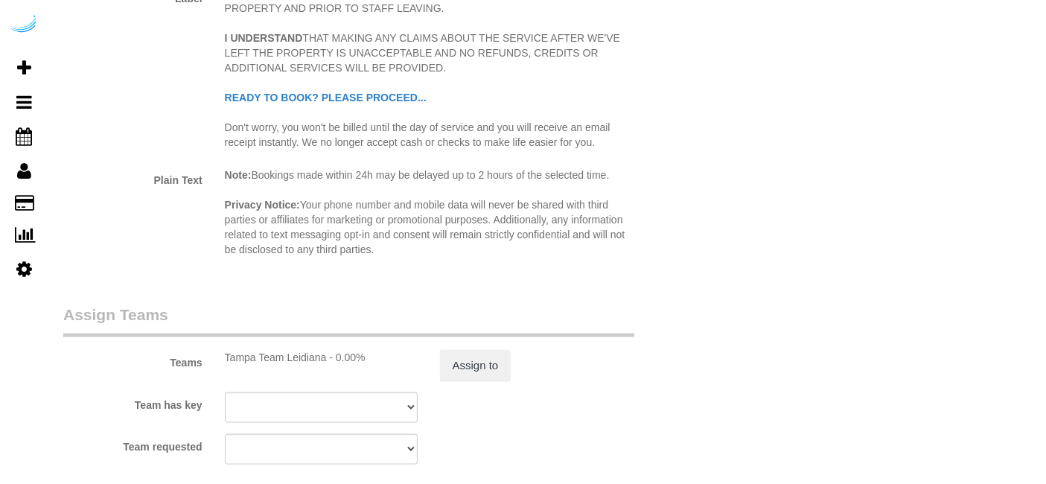
select select "object:793"
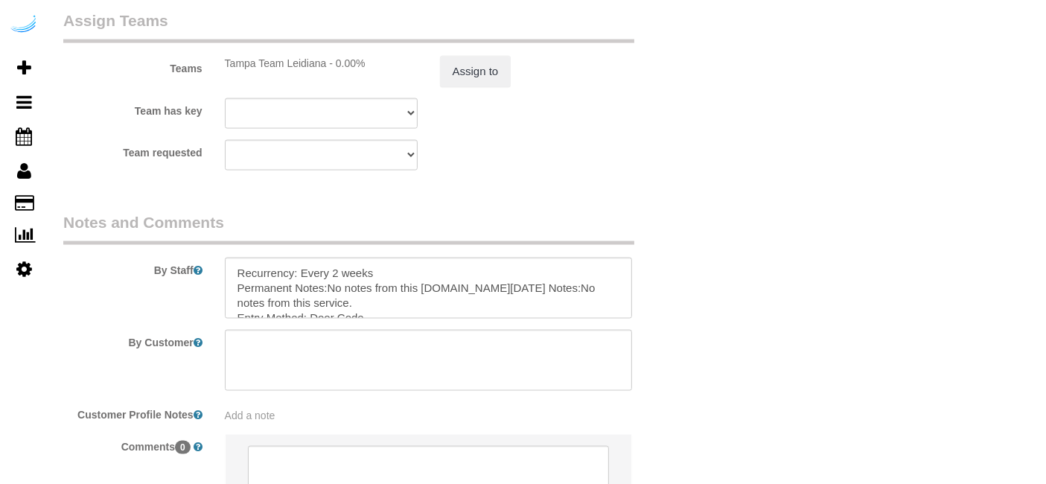
scroll to position [2387, 0]
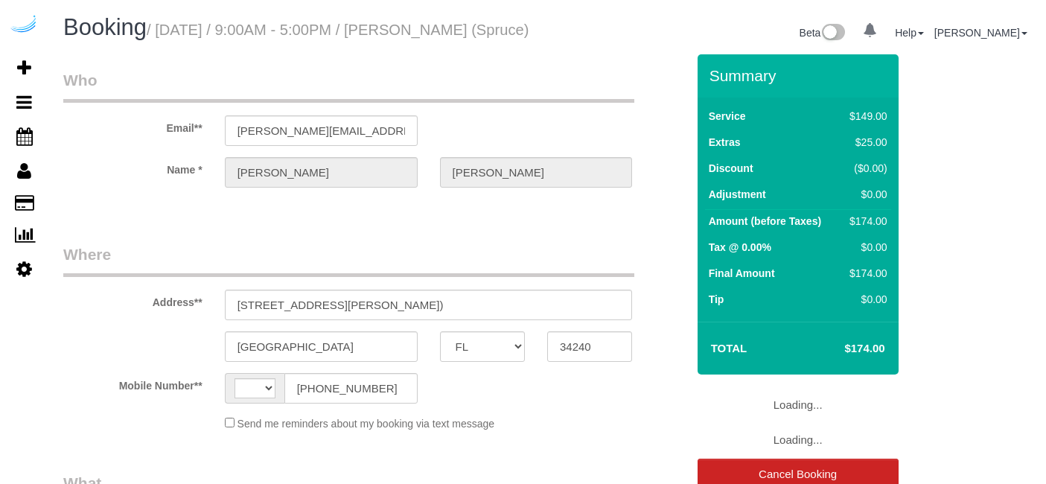
select select "FL"
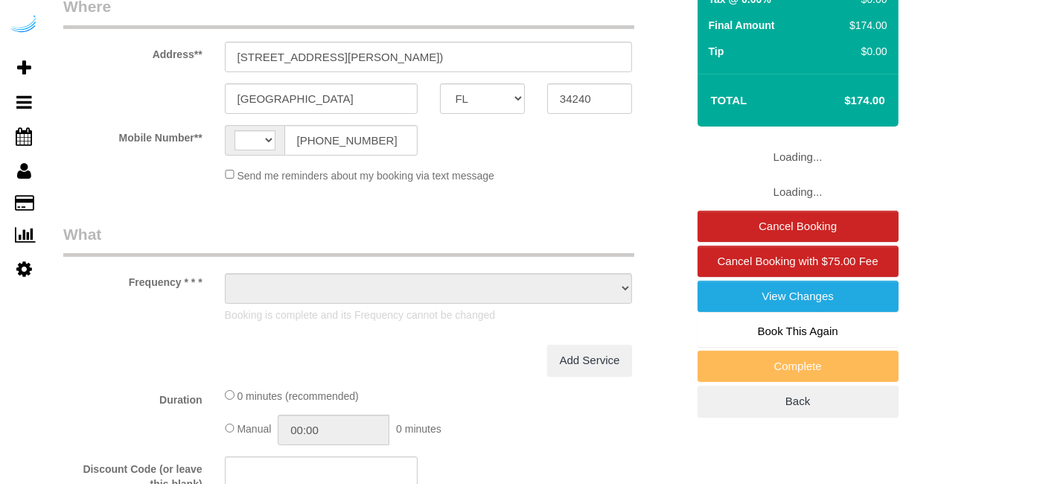
select select "string:US"
select select "object:690"
select select "number:9"
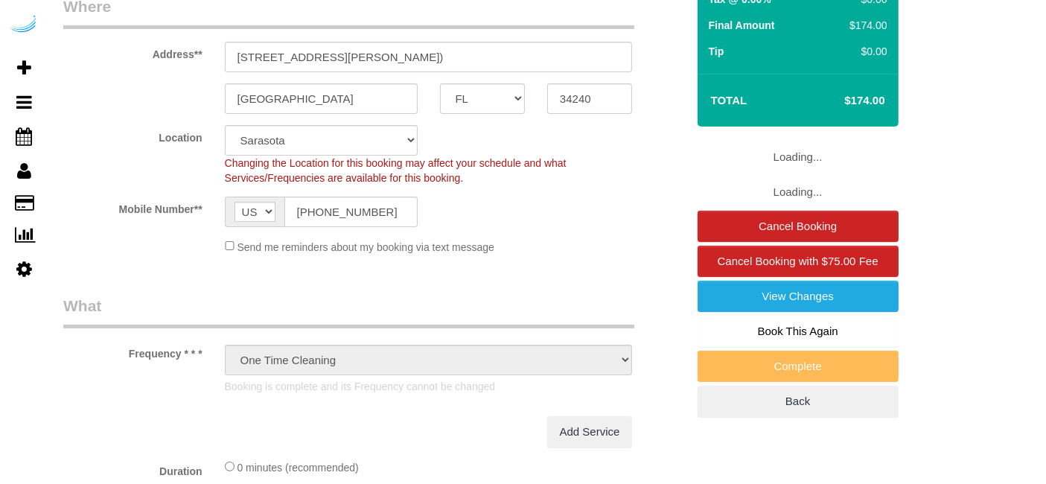
select select "282"
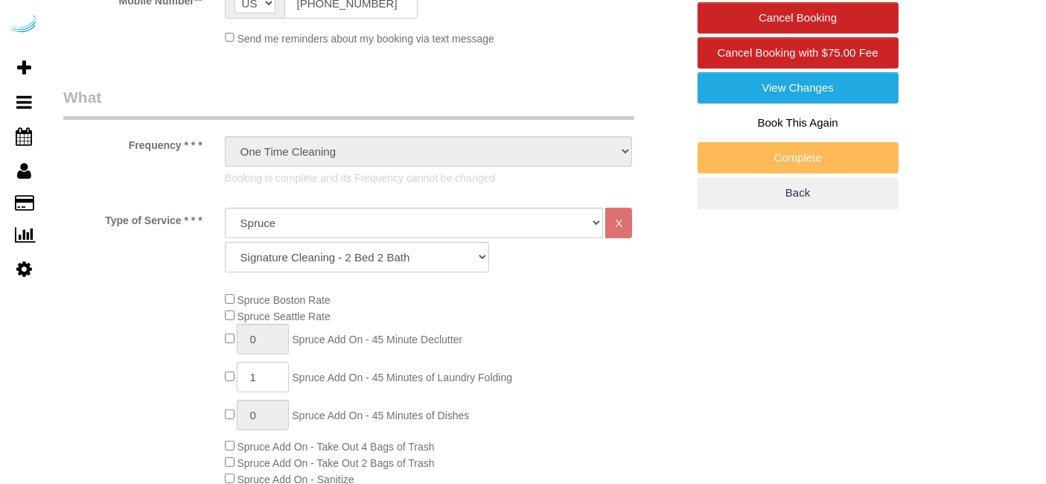
select select "object:790"
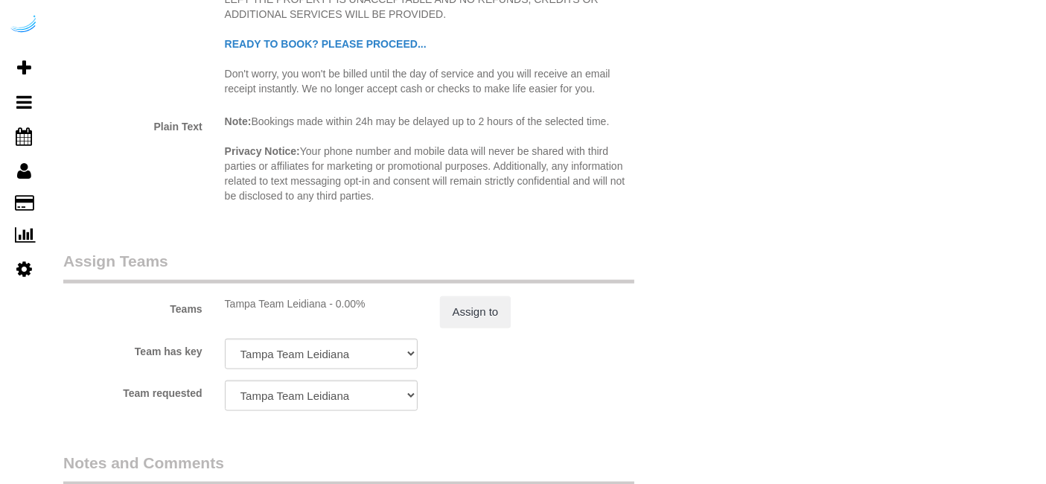
scroll to position [2150, 0]
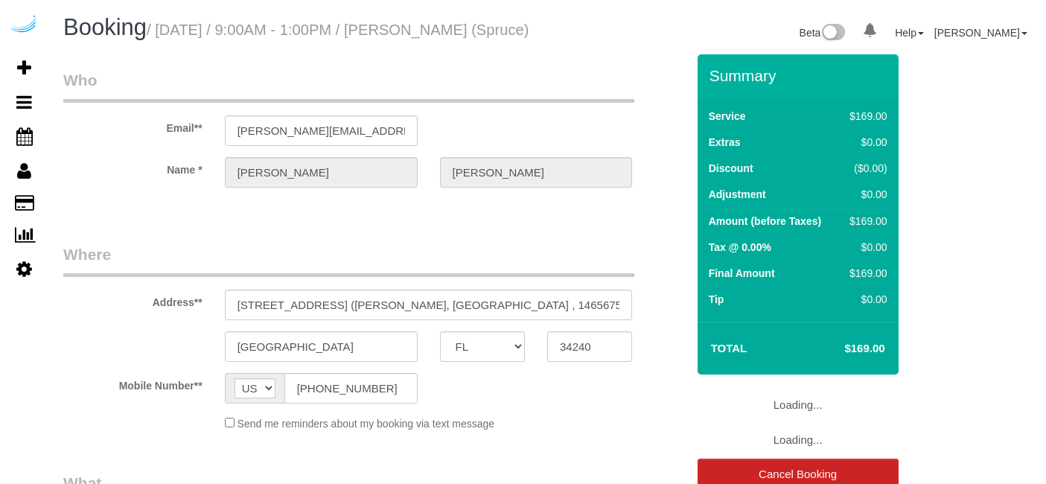
select select "FL"
select select "282"
select select "number:9"
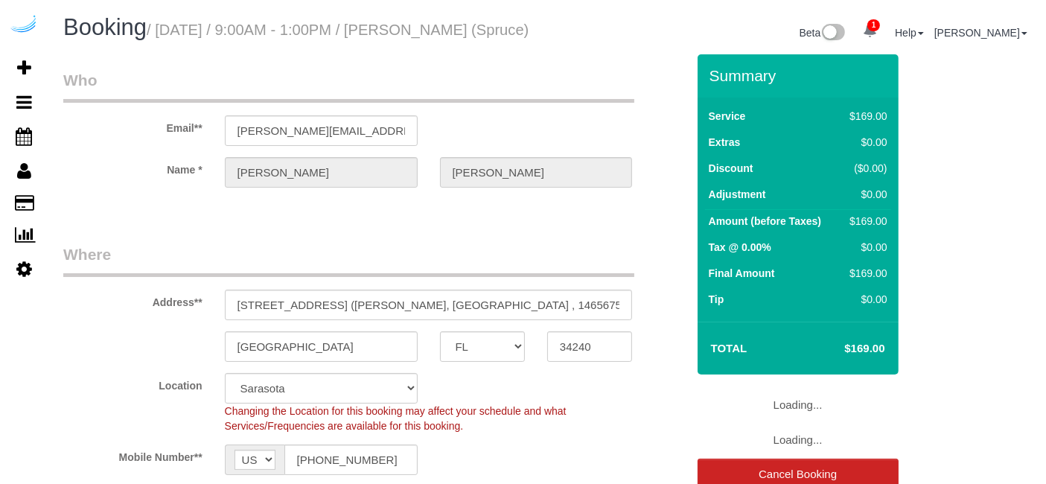
select select "object:783"
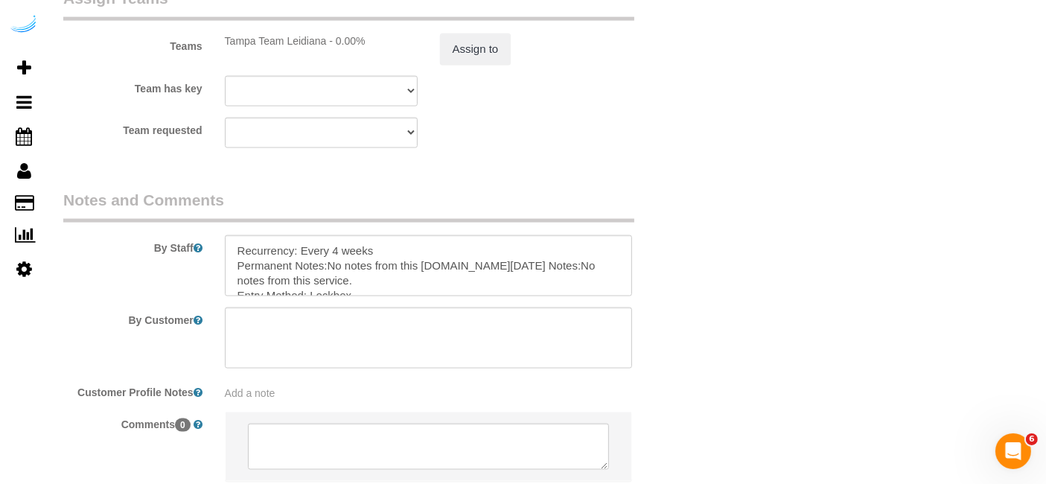
scroll to position [2233, 0]
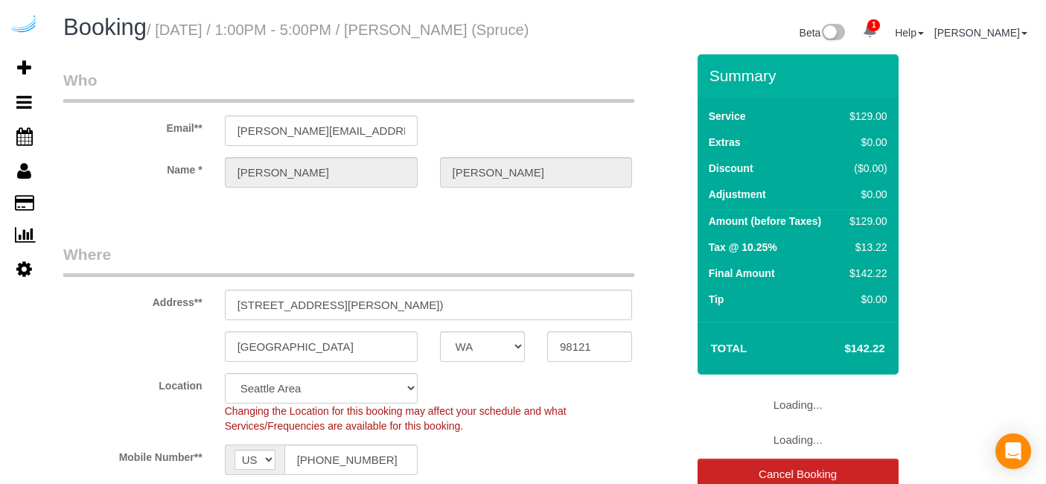
select select "WA"
select select "282"
select select "number:9"
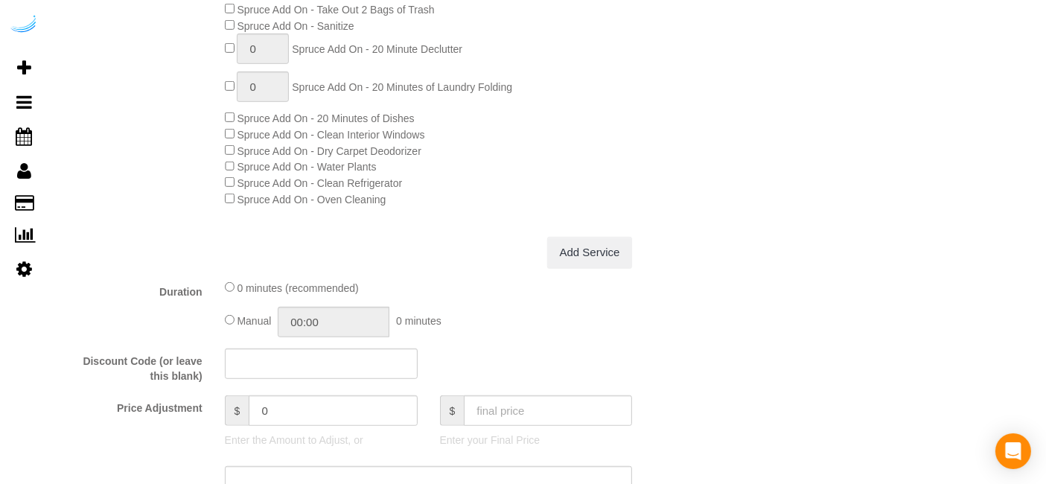
select select "object:790"
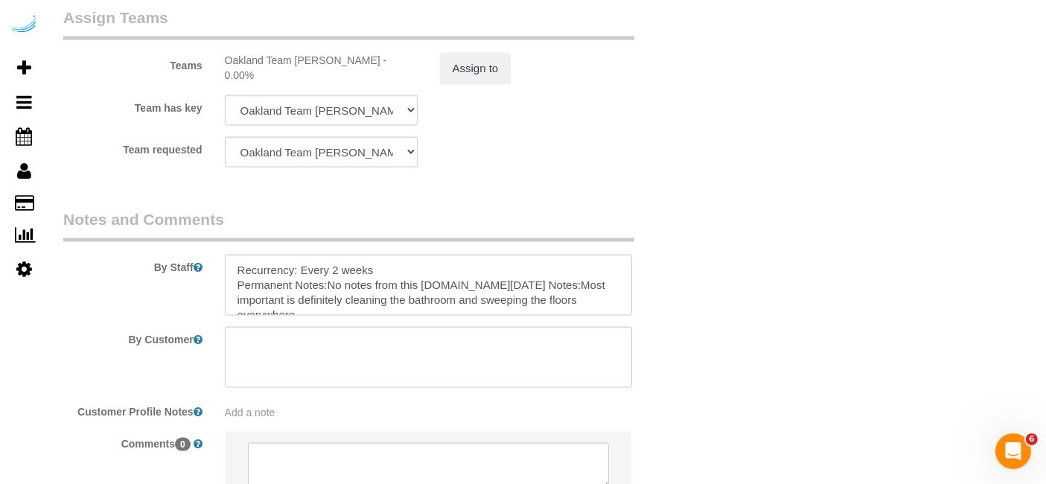
scroll to position [2409, 0]
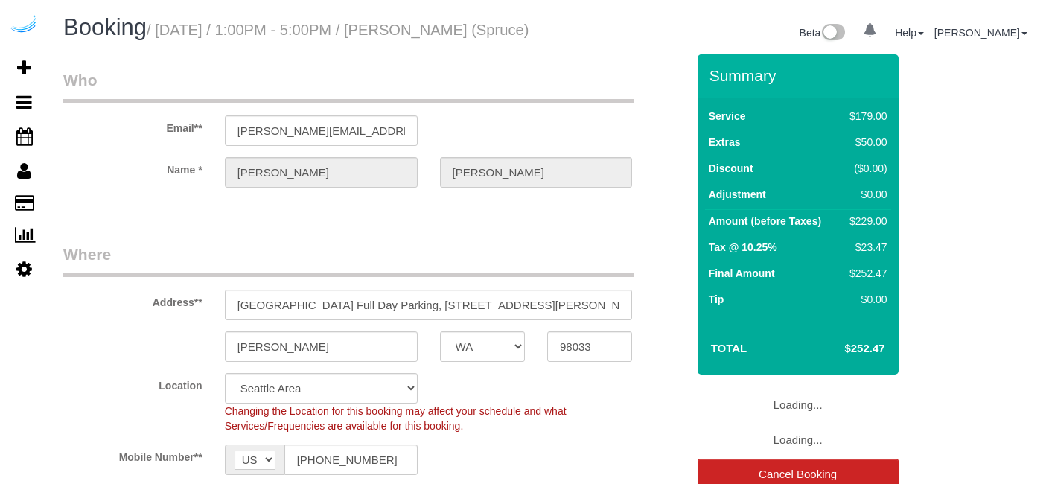
select select "WA"
select select "282"
select select "number:9"
select select "object:790"
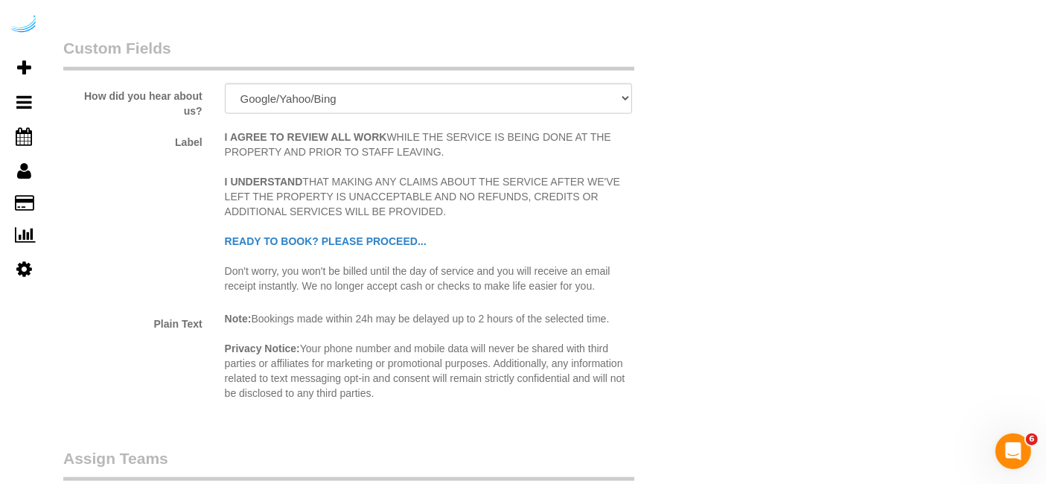
scroll to position [2326, 0]
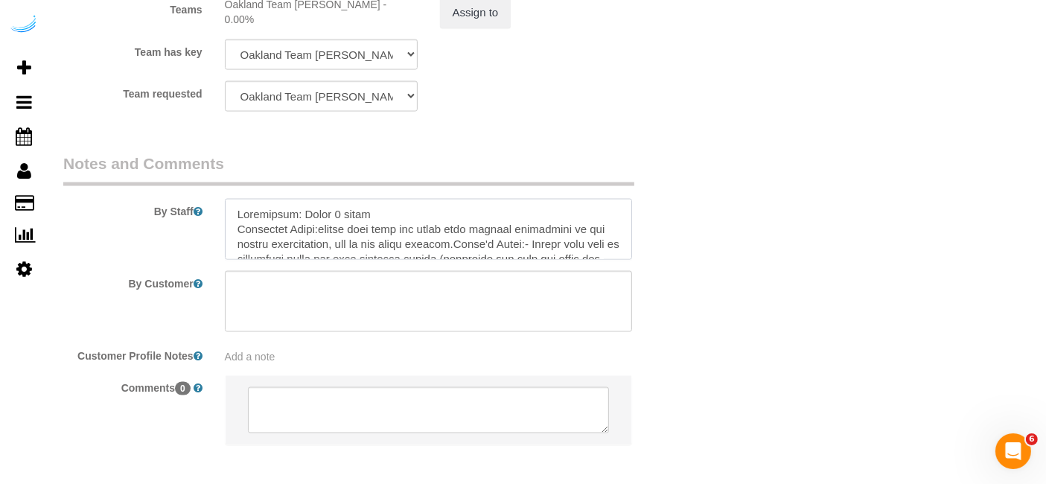
drag, startPoint x: 410, startPoint y: 226, endPoint x: 303, endPoint y: 234, distance: 107.4
click at [303, 234] on textarea at bounding box center [429, 229] width 408 height 61
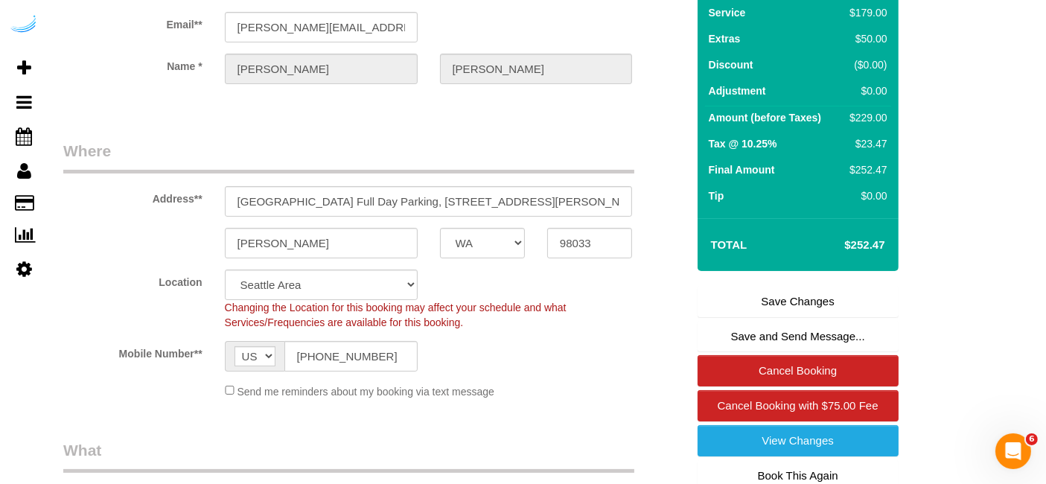
scroll to position [0, 0]
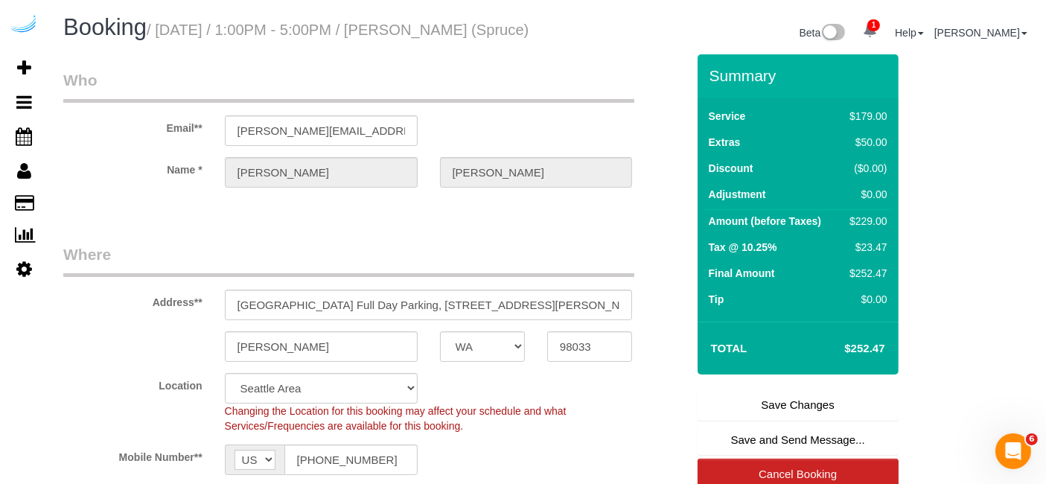
type textarea "Recurrency: One time service Permanent Notes:please make sure the grout gets cl…"
click at [821, 414] on link "Save Changes" at bounding box center [797, 404] width 201 height 31
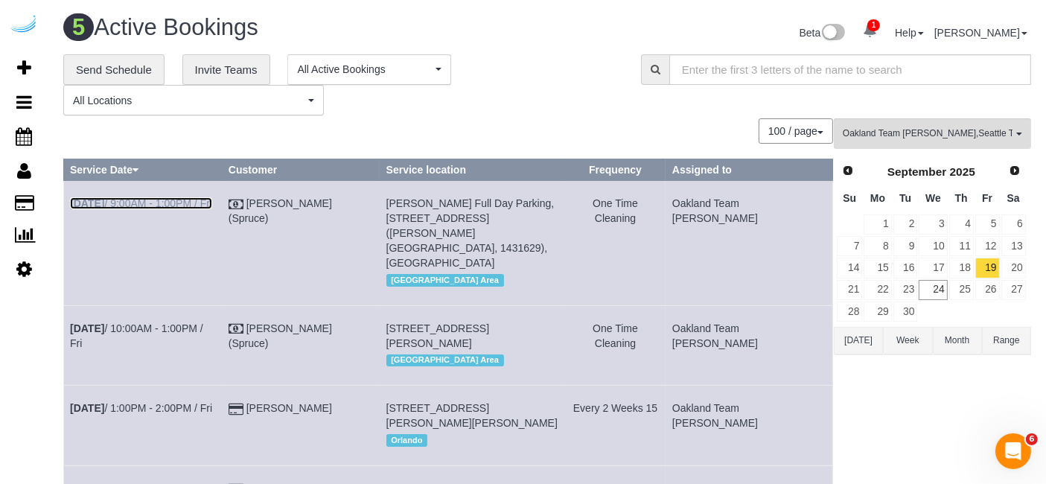
click at [201, 202] on link "Sep 19th / 9:00AM - 1:00PM / Fri" at bounding box center [141, 203] width 142 height 12
click at [187, 305] on td "Sep 19th / 10:00AM - 1:00PM / Fri" at bounding box center [143, 345] width 159 height 80
click at [187, 322] on link "Sep 19th / 10:00AM - 1:00PM / Fri" at bounding box center [136, 335] width 133 height 27
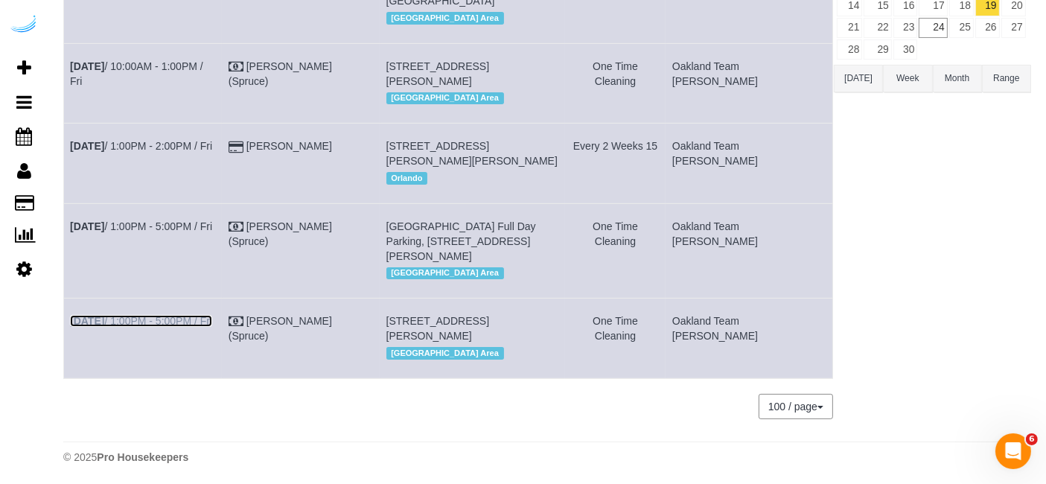
click at [162, 315] on link "Sep 19th / 1:00PM - 5:00PM / Fri" at bounding box center [141, 321] width 142 height 12
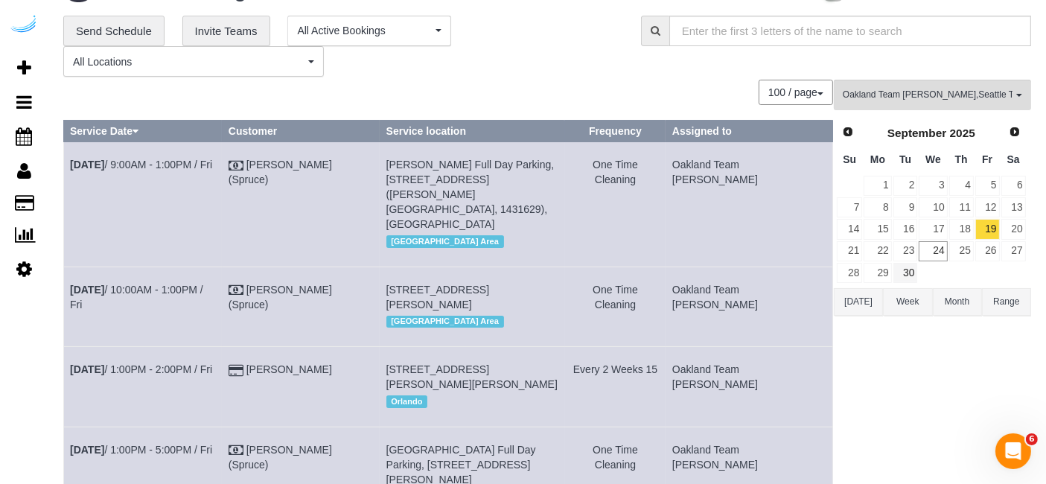
scroll to position [0, 0]
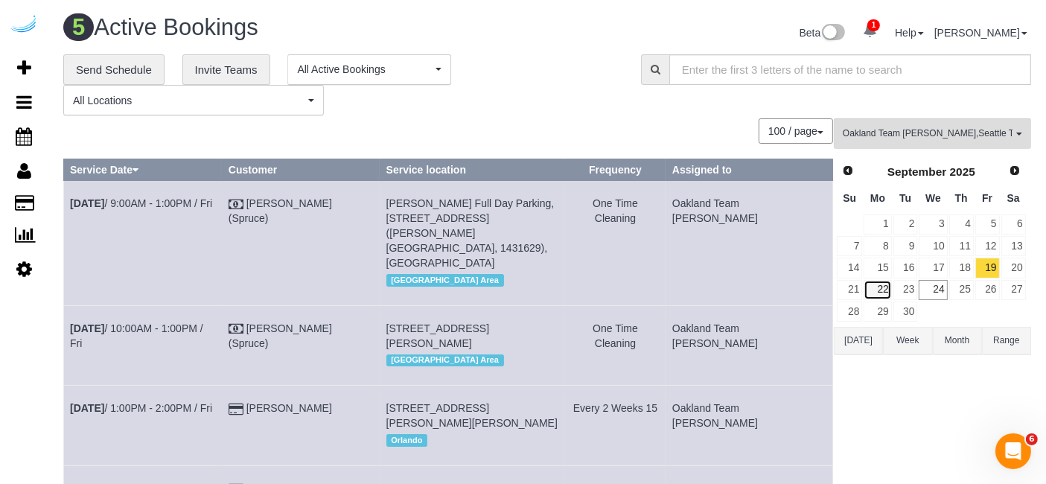
click at [889, 294] on link "22" at bounding box center [877, 290] width 28 height 20
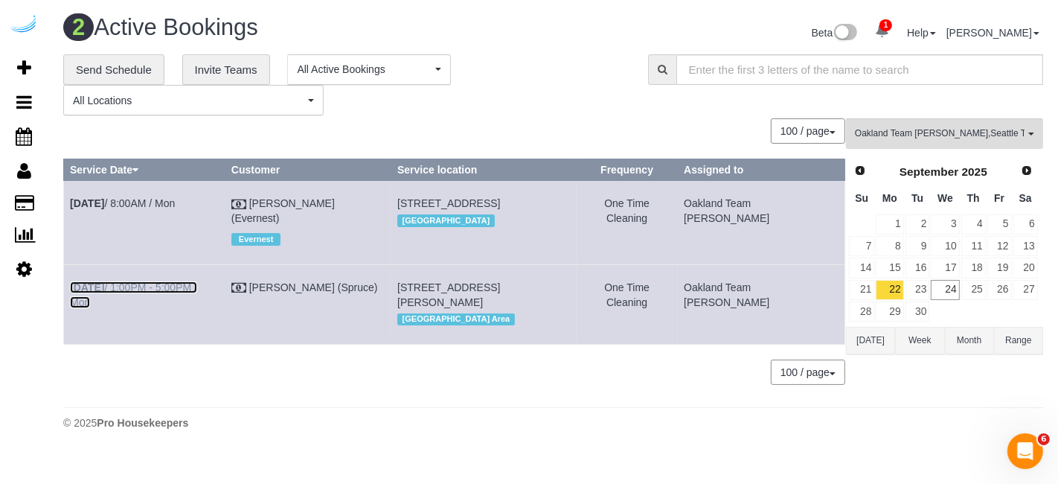
click at [168, 282] on link "Sep 22nd / 1:00PM - 5:00PM / Mon" at bounding box center [133, 294] width 127 height 27
click at [914, 285] on link "23" at bounding box center [918, 290] width 25 height 20
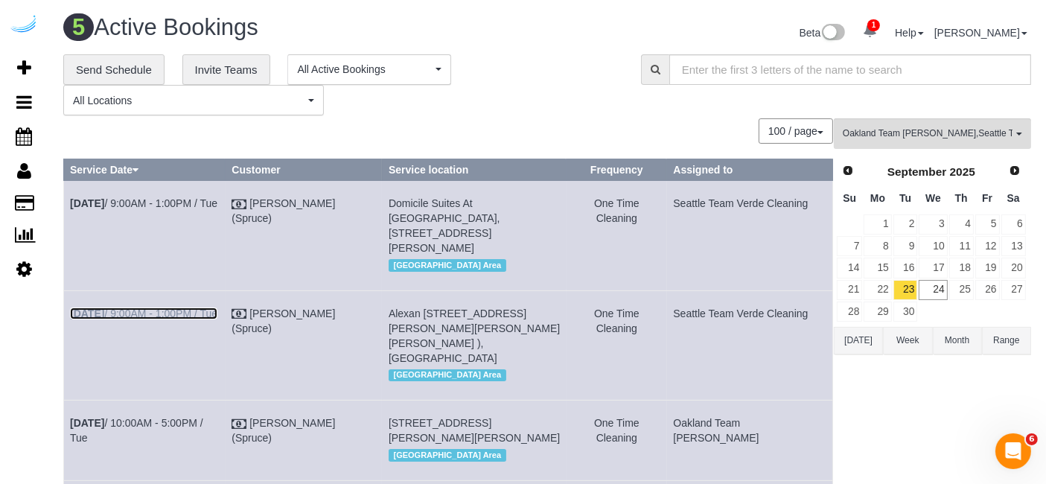
click at [150, 313] on link "Sep 23rd / 9:00AM - 1:00PM / Tue" at bounding box center [143, 313] width 147 height 12
drag, startPoint x: 193, startPoint y: 200, endPoint x: 211, endPoint y: 176, distance: 30.2
click at [193, 200] on link "Sep 23rd / 9:00AM - 1:00PM / Tue" at bounding box center [143, 203] width 147 height 12
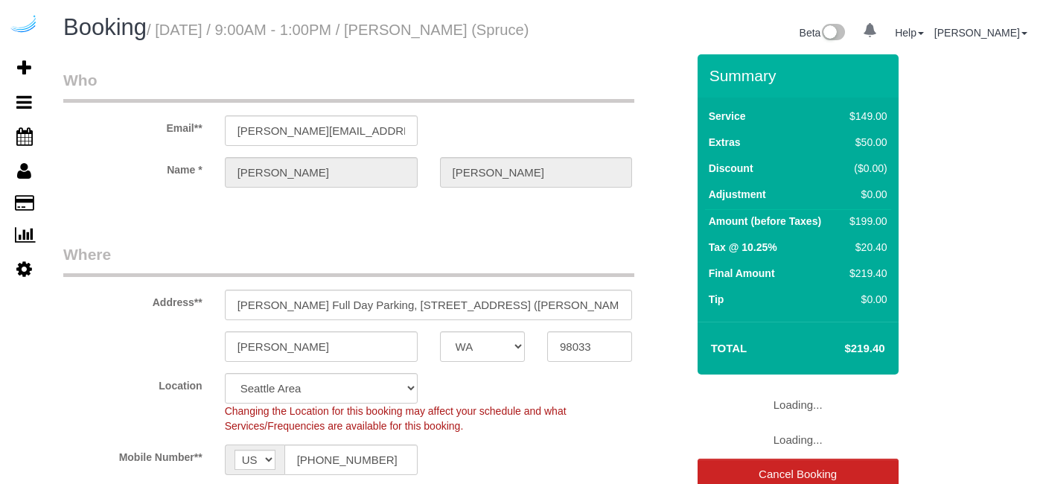
select select "WA"
select select "282"
select select "number:9"
select select "object:790"
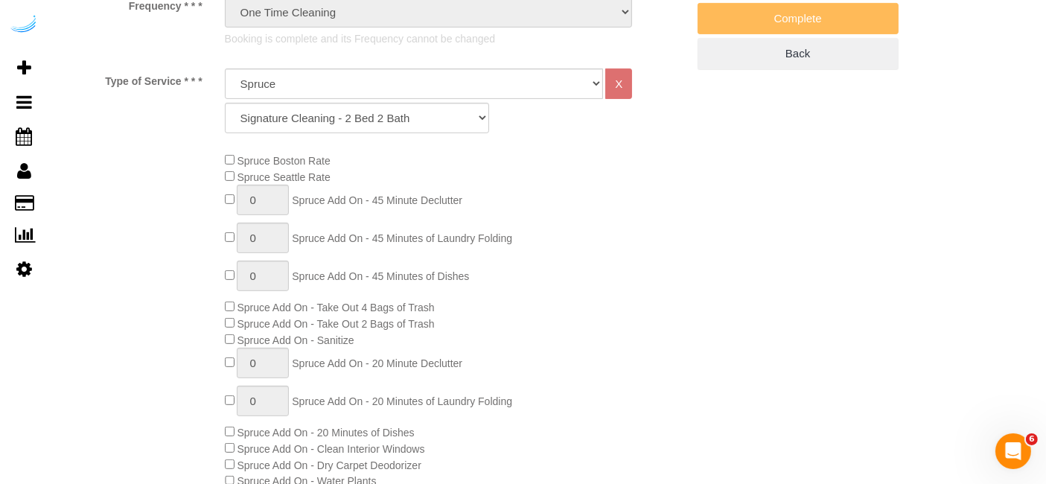
scroll to position [496, 0]
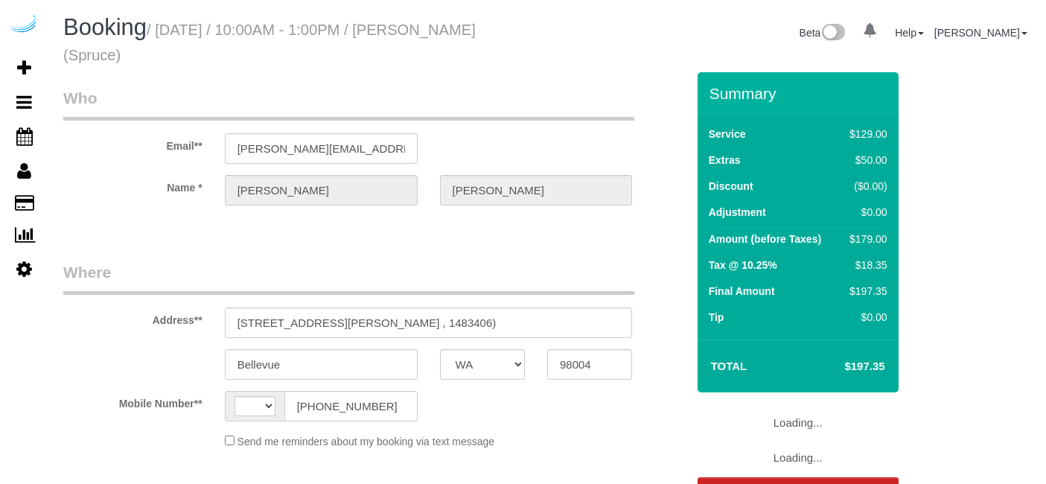
select select "WA"
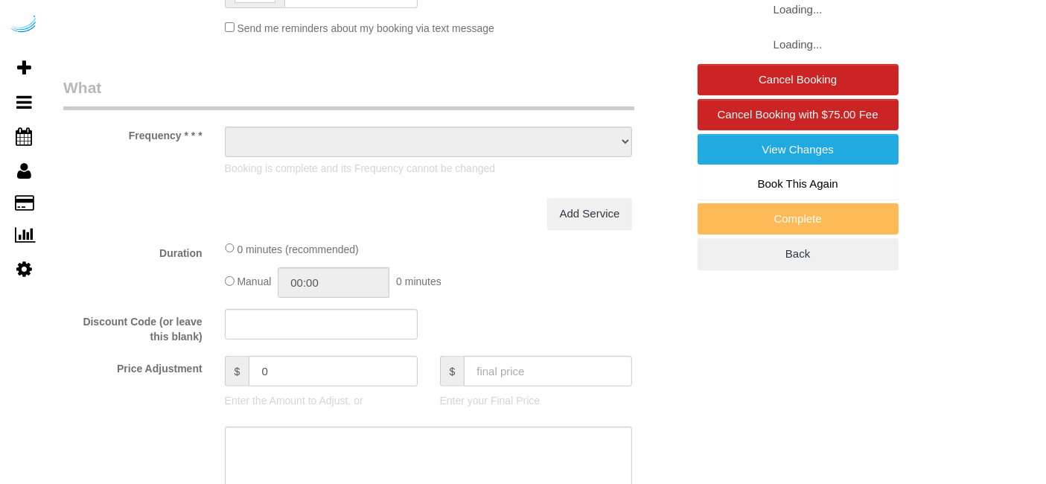
select select "object:377"
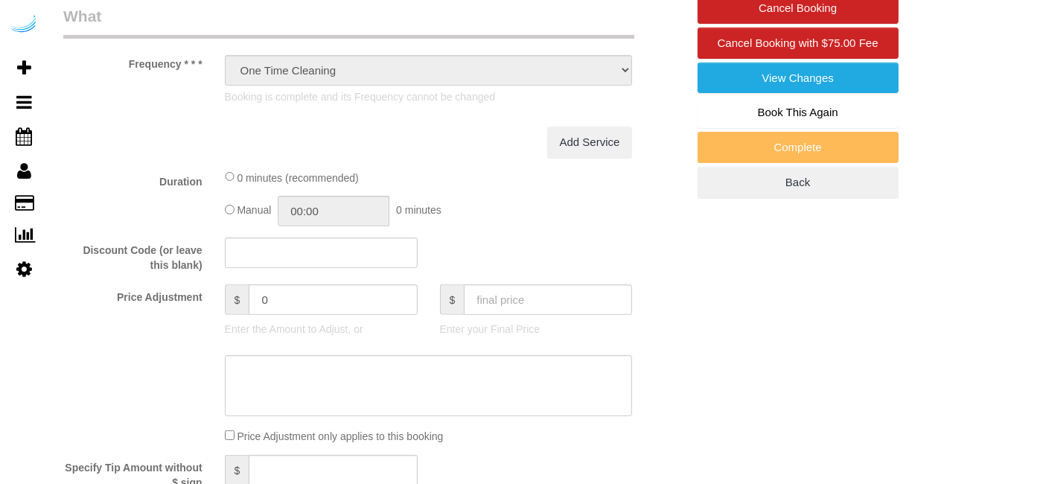
select select "string:[GEOGRAPHIC_DATA]"
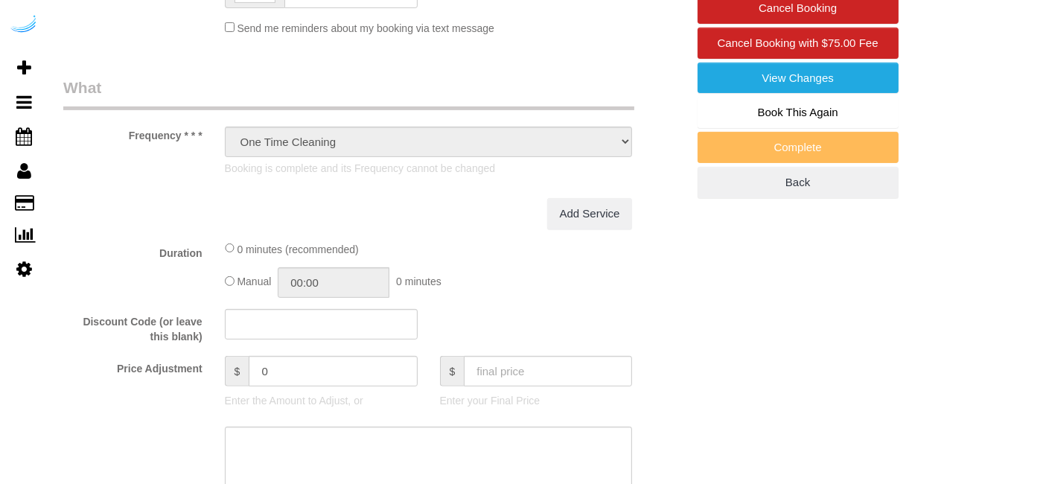
select select "282"
select select "number:9"
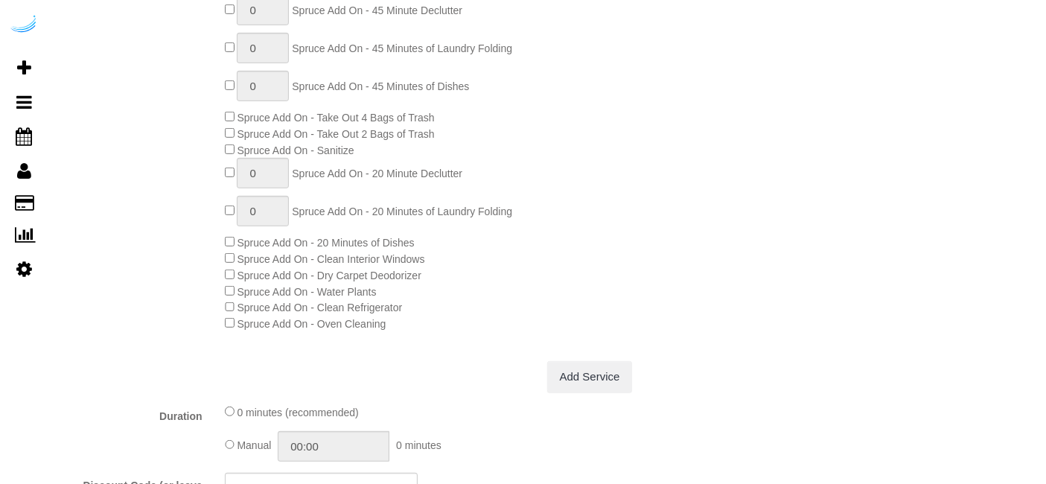
select select "object:793"
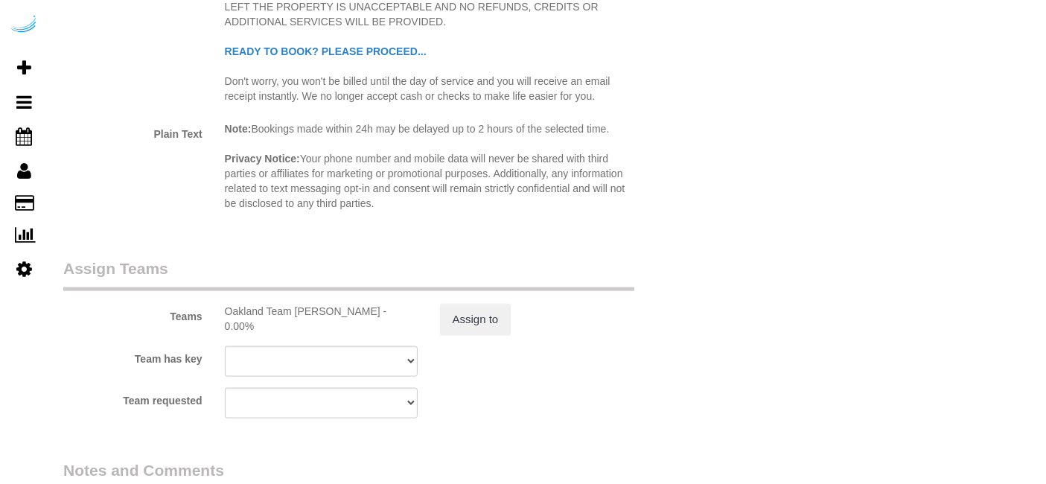
scroll to position [2222, 0]
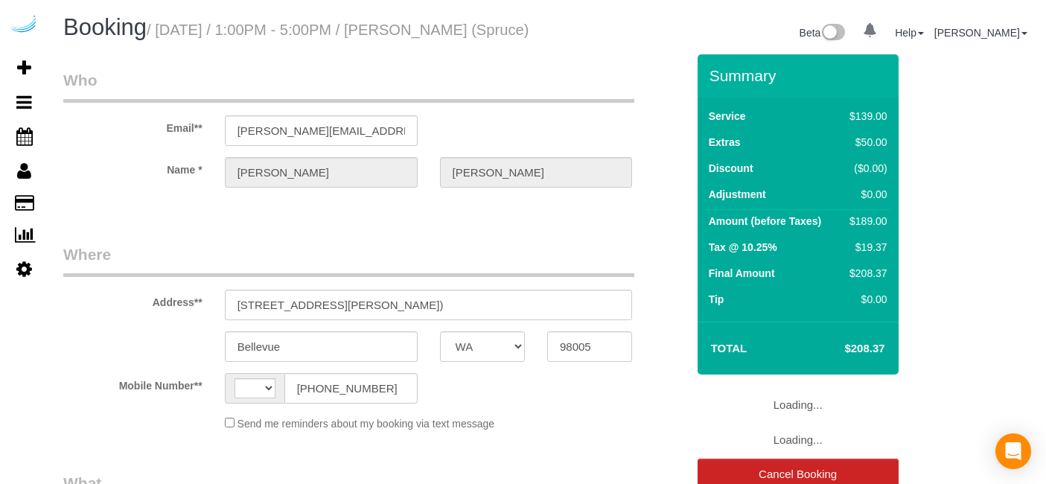
select select "WA"
select select "282"
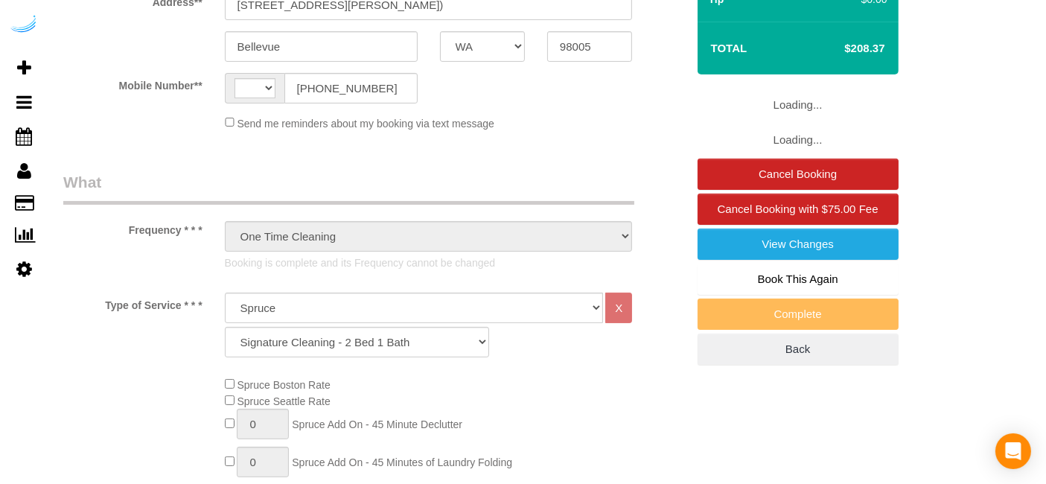
select select "string:US"
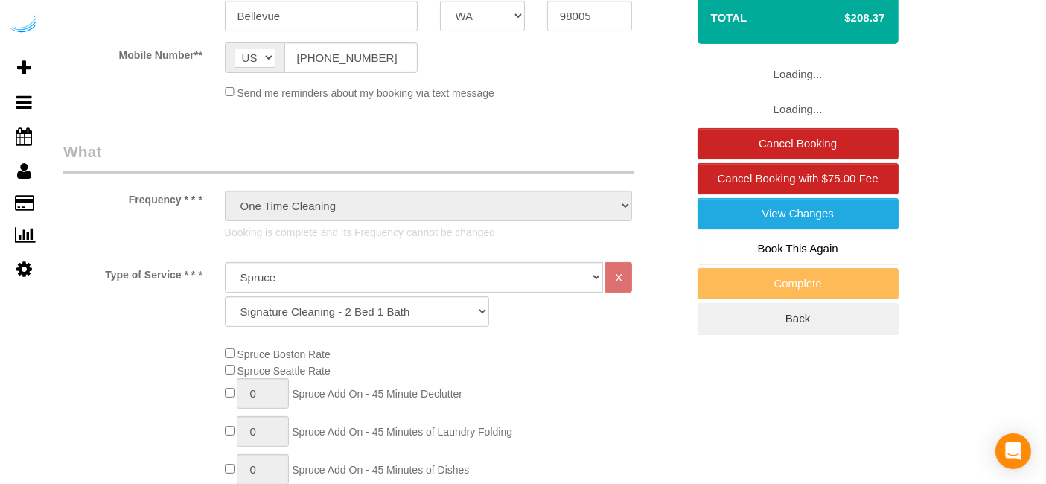
select select "number:9"
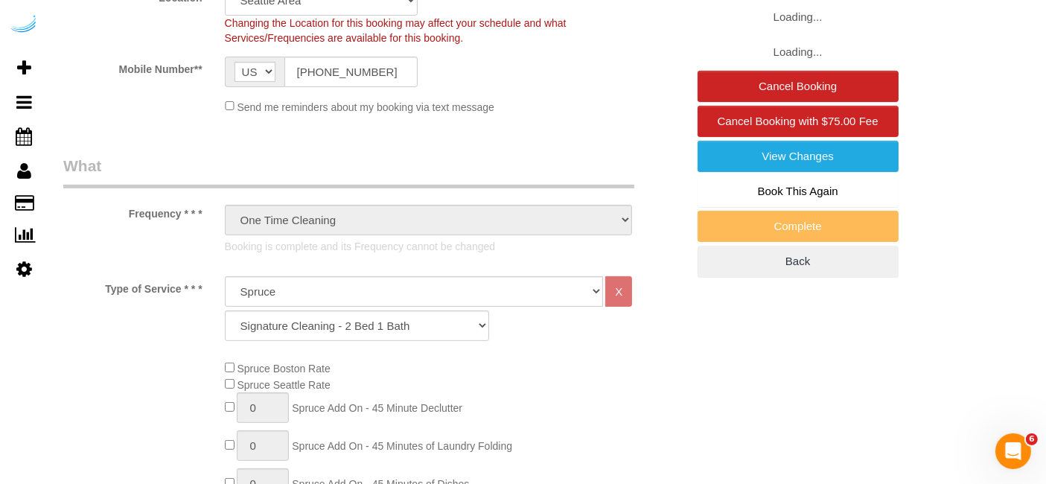
scroll to position [413, 0]
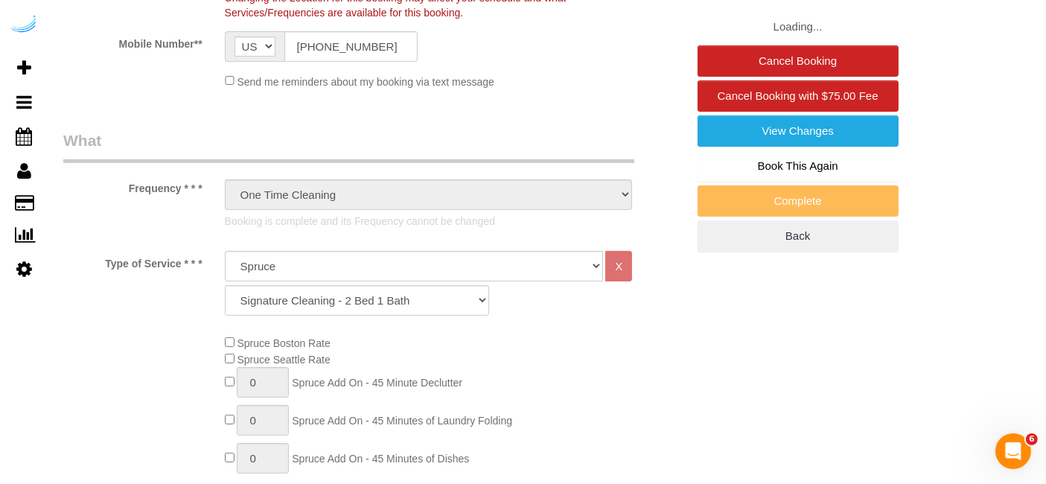
select select "object:790"
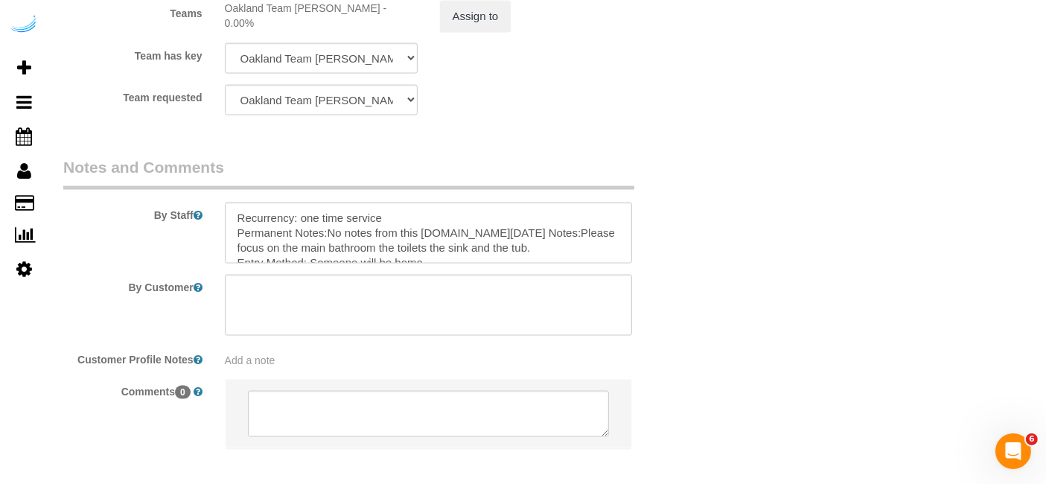
scroll to position [2398, 0]
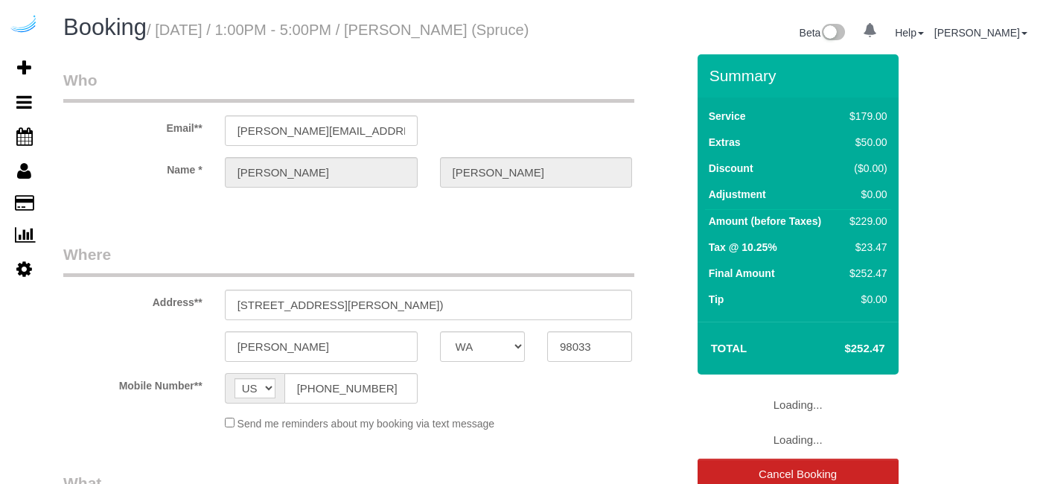
select select "WA"
select select "object:618"
select select "282"
select select "number:9"
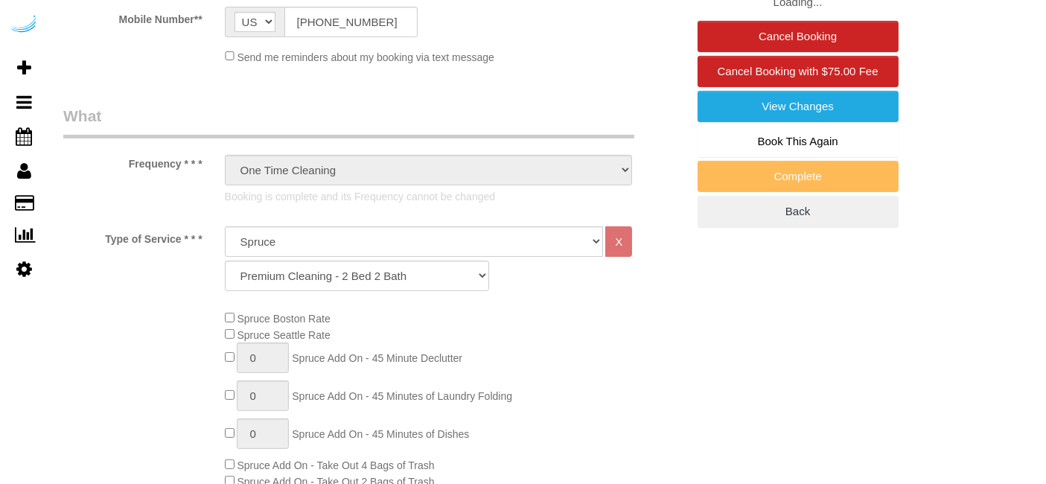
scroll to position [496, 0]
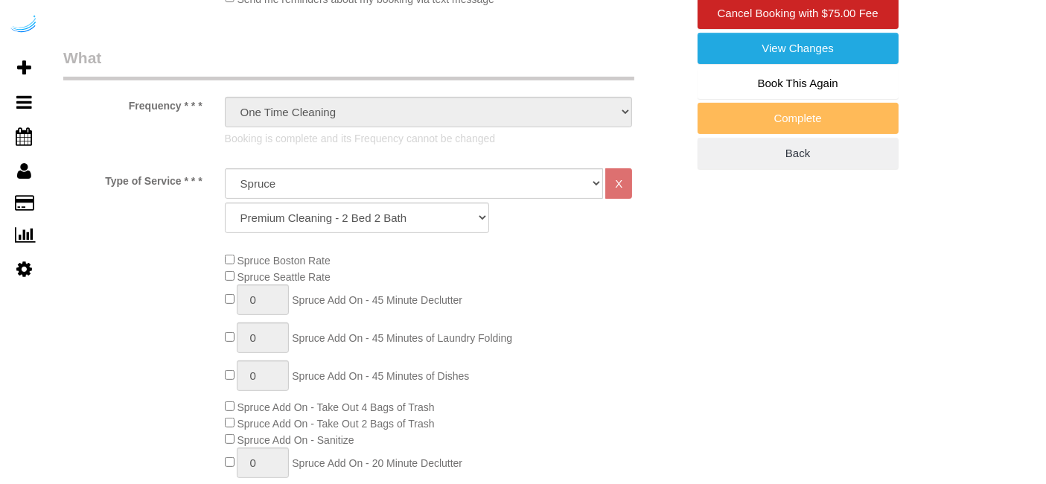
select select "object:790"
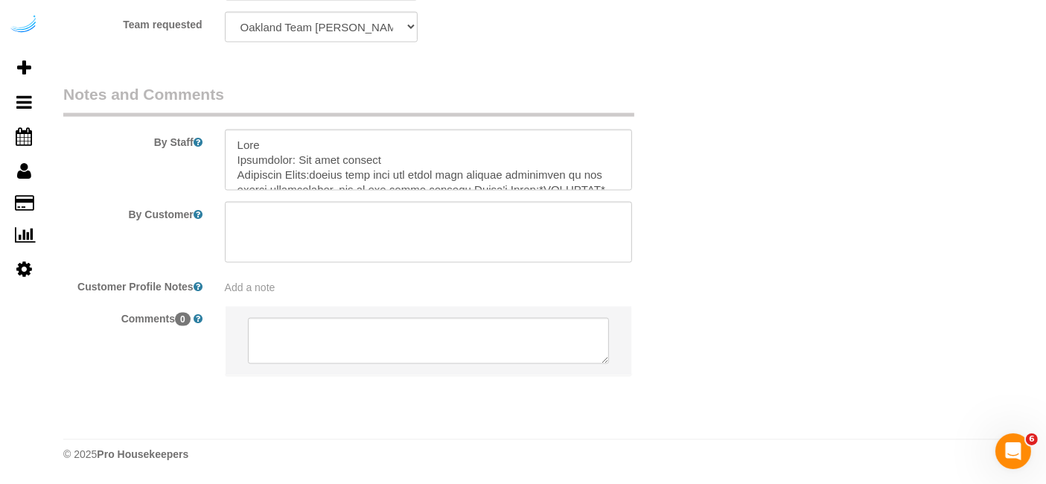
scroll to position [0, 0]
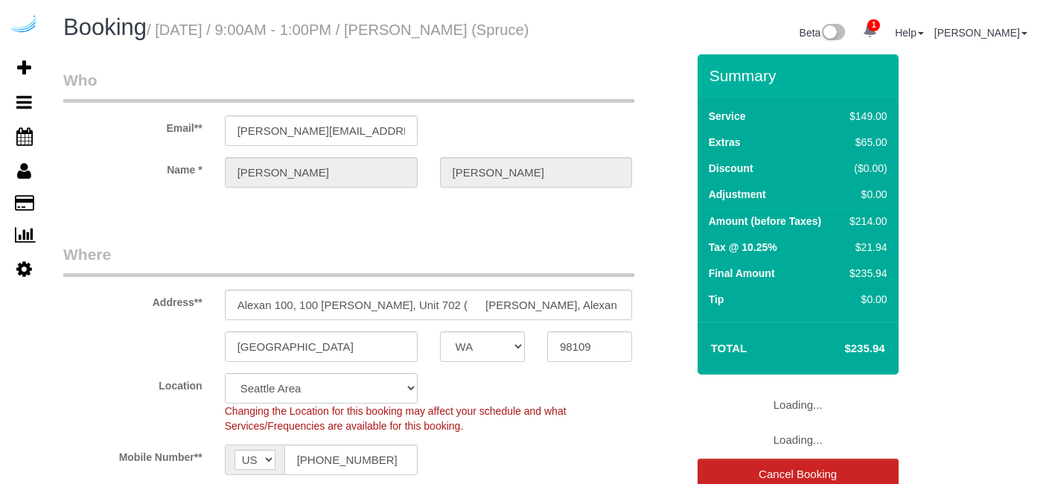
select select "WA"
select select "282"
select select "number:9"
select select "object:783"
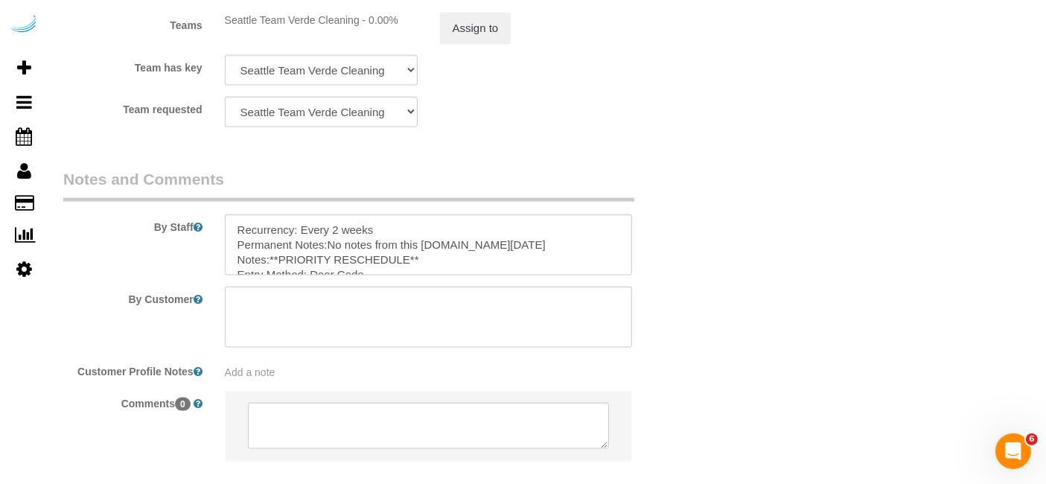
scroll to position [2267, 0]
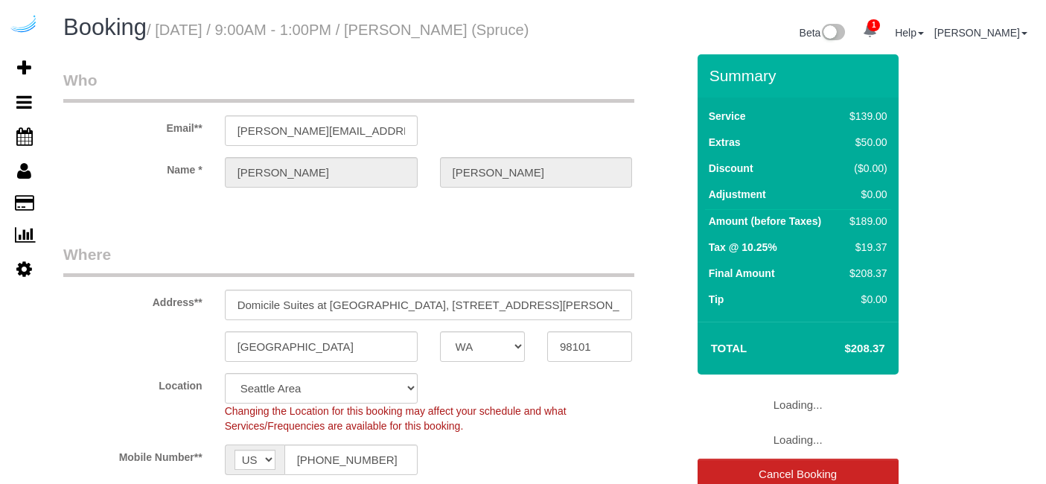
select select "WA"
select select "282"
select select "number:9"
select select "object:783"
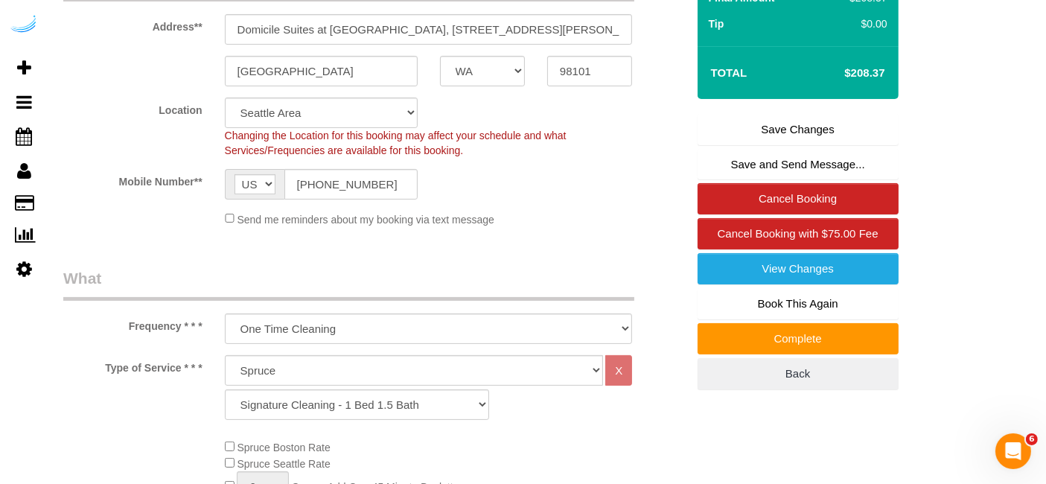
scroll to position [413, 0]
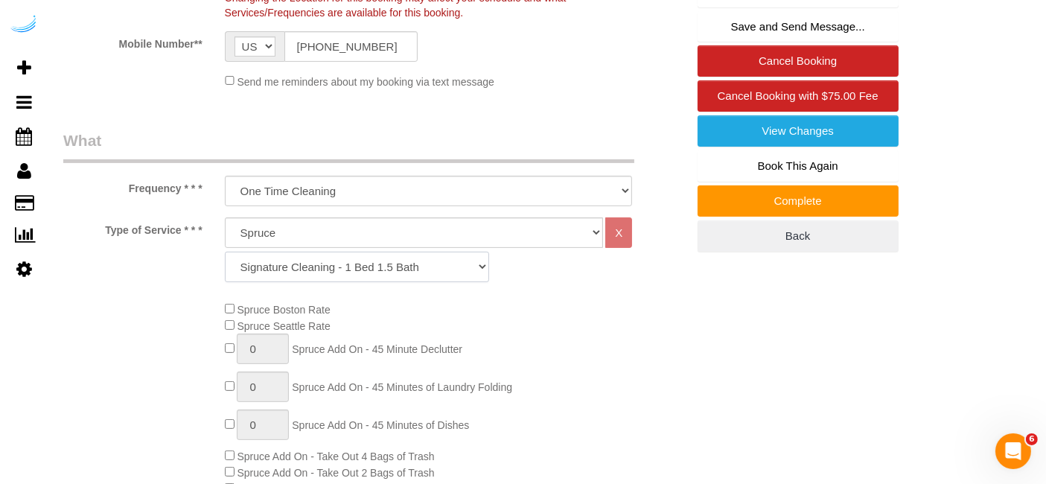
click at [372, 282] on select "Signature Cleaning - Studio Signature Cleaning - 1 Bed 1 Bath Signature Cleanin…" at bounding box center [357, 267] width 264 height 31
select select "309"
click at [225, 268] on select "Signature Cleaning - Studio Signature Cleaning - 1 Bed 1 Bath Signature Cleanin…" at bounding box center [357, 267] width 264 height 31
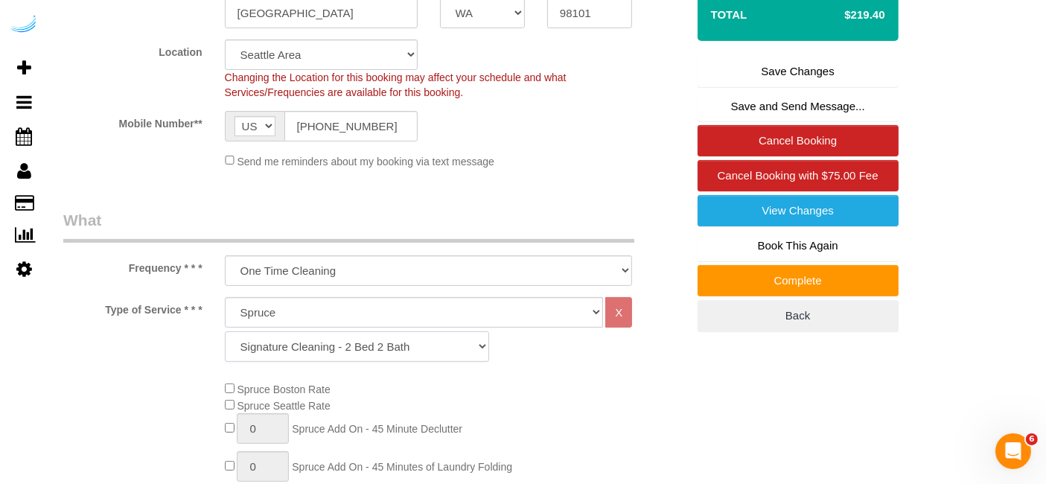
scroll to position [281, 0]
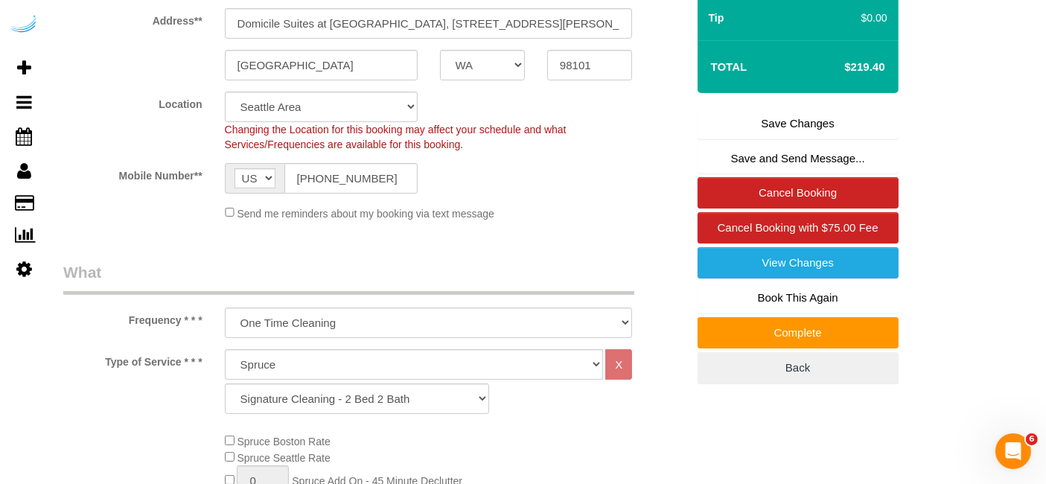
click at [793, 137] on link "Save Changes" at bounding box center [797, 123] width 201 height 31
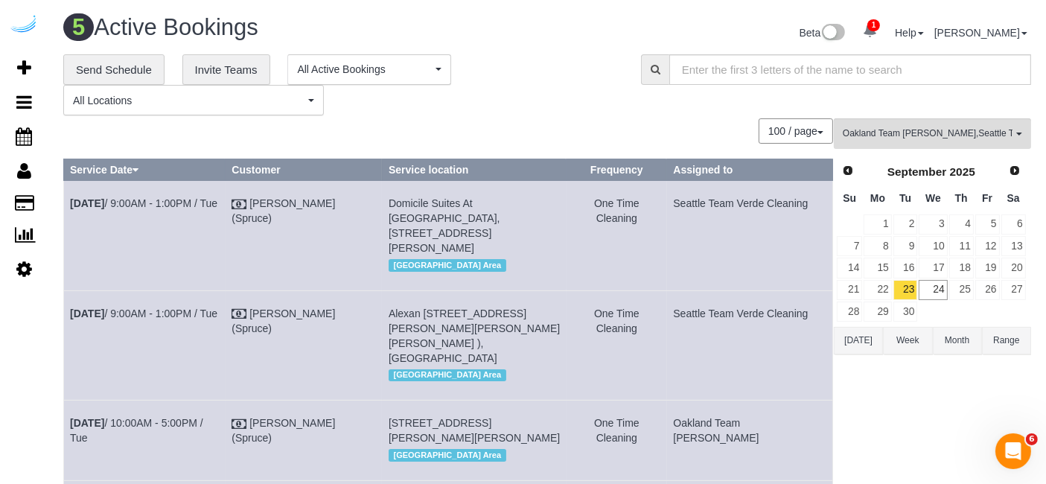
scroll to position [289, 0]
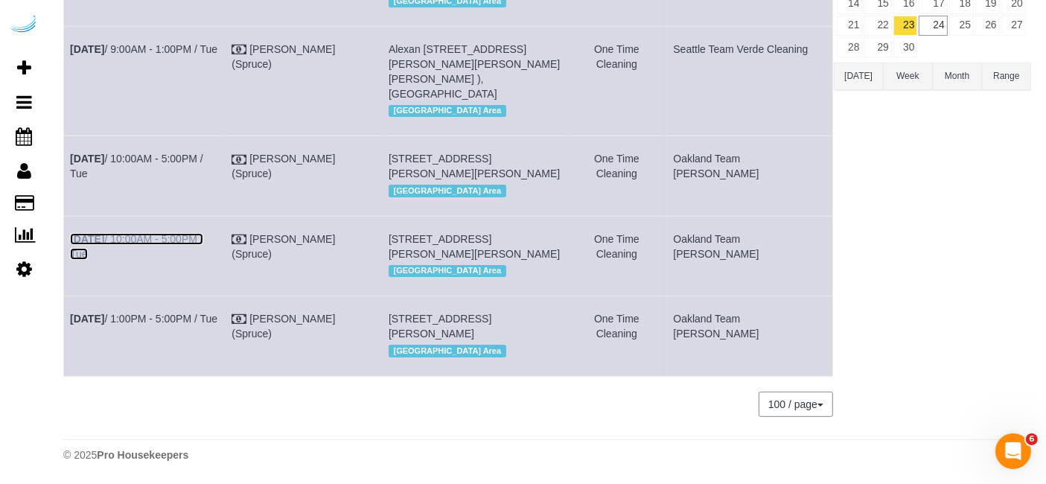
click at [203, 233] on link "Sep 23rd / 10:00AM - 5:00PM / Tue" at bounding box center [136, 246] width 133 height 27
click at [203, 153] on link "Sep 23rd / 10:00AM - 5:00PM / Tue" at bounding box center [136, 166] width 133 height 27
click at [180, 313] on link "Sep 23rd / 1:00PM - 5:00PM / Tue" at bounding box center [143, 319] width 147 height 12
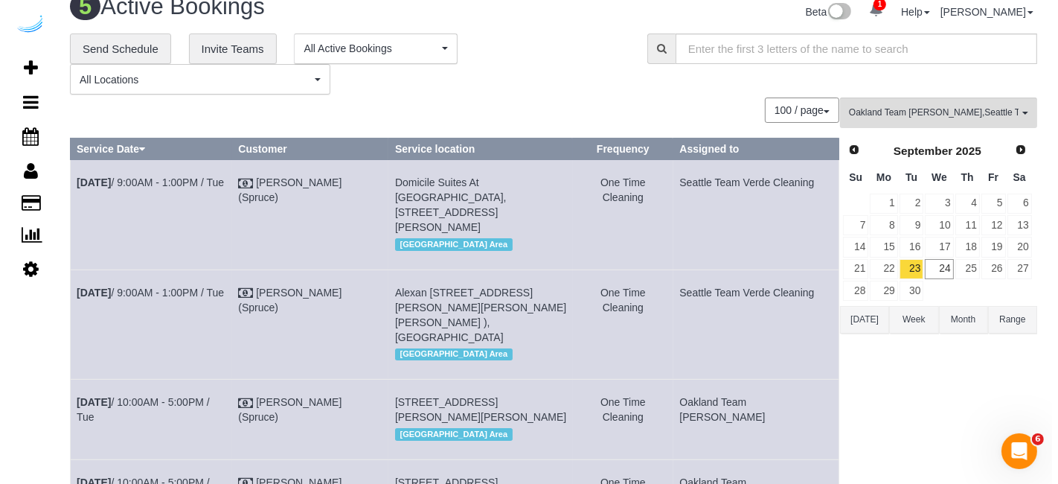
scroll to position [0, 0]
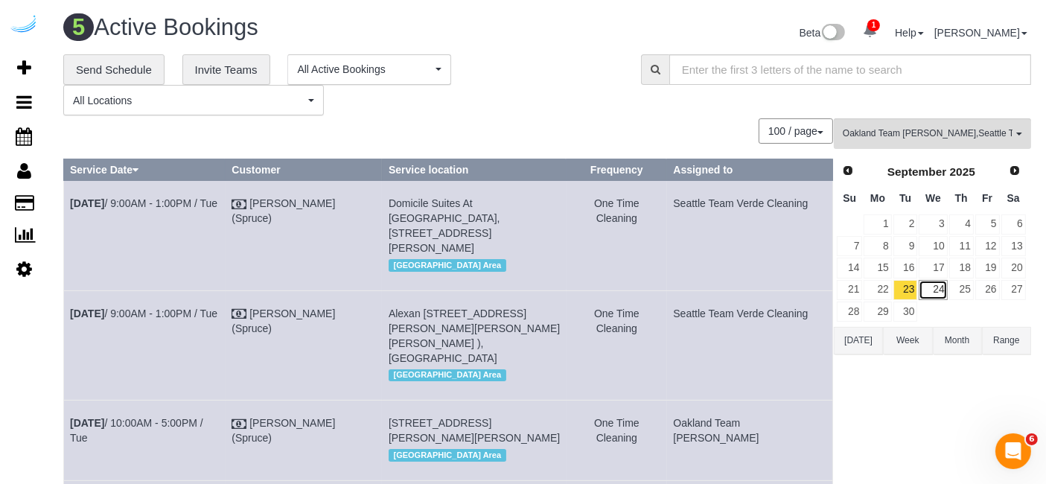
click at [931, 281] on link "24" at bounding box center [933, 290] width 28 height 20
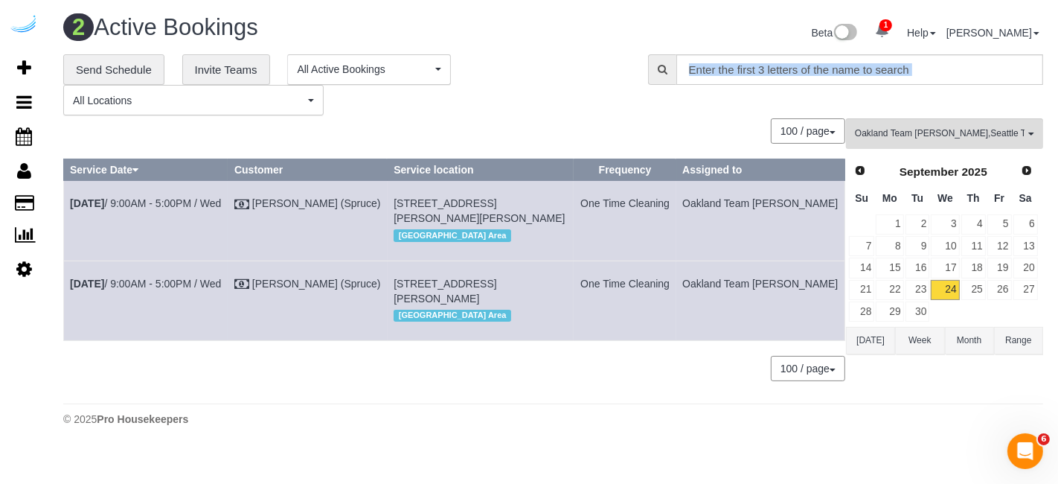
drag, startPoint x: 336, startPoint y: 125, endPoint x: 261, endPoint y: 148, distance: 78.6
click at [269, 146] on div "**********" at bounding box center [553, 225] width 980 height 342
drag, startPoint x: 418, startPoint y: 103, endPoint x: 454, endPoint y: 98, distance: 36.7
click at [418, 103] on div "**********" at bounding box center [344, 85] width 563 height 62
click at [565, 28] on div "Beta 1 Your Notifications You have 0 alerts × You have 24 to charge for 09/22/2…" at bounding box center [805, 34] width 502 height 39
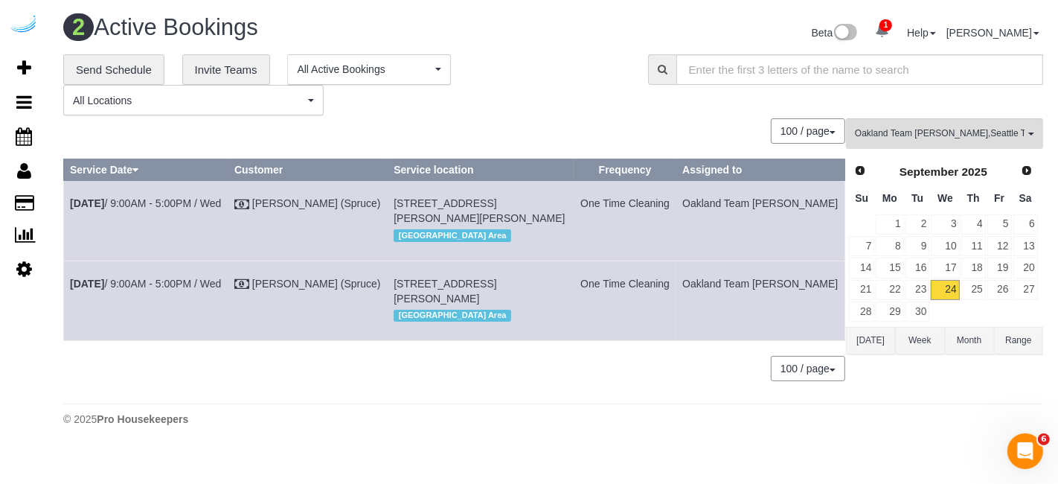
click at [565, 28] on div "Beta 1 Your Notifications You have 0 alerts × You have 24 to charge for 09/22/2…" at bounding box center [805, 34] width 502 height 39
drag, startPoint x: 565, startPoint y: 28, endPoint x: 576, endPoint y: 29, distance: 11.3
click at [575, 29] on div "Beta 1 Your Notifications You have 0 alerts × You have 24 to charge for 09/22/2…" at bounding box center [805, 34] width 502 height 39
click at [206, 290] on link "Sep 24th / 9:00AM - 5:00PM / Wed" at bounding box center [145, 284] width 151 height 12
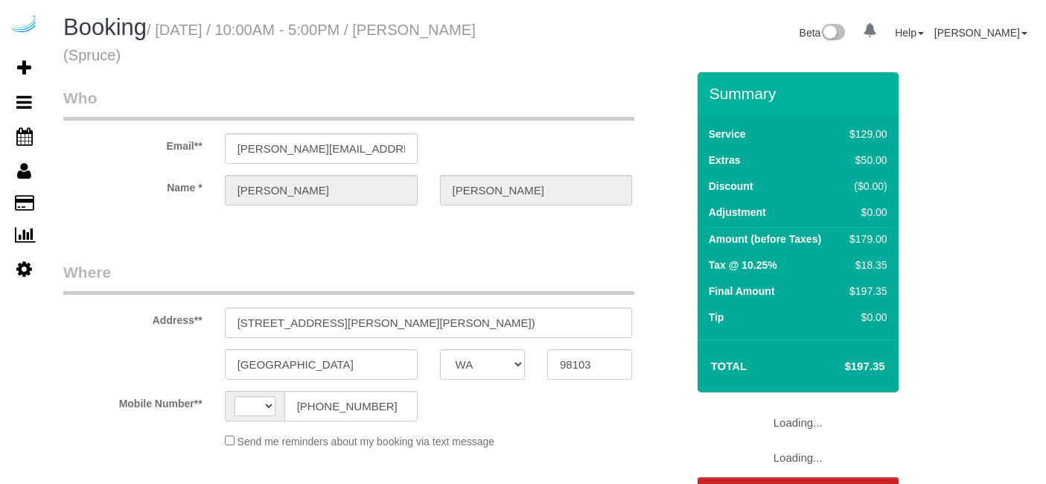
select select "WA"
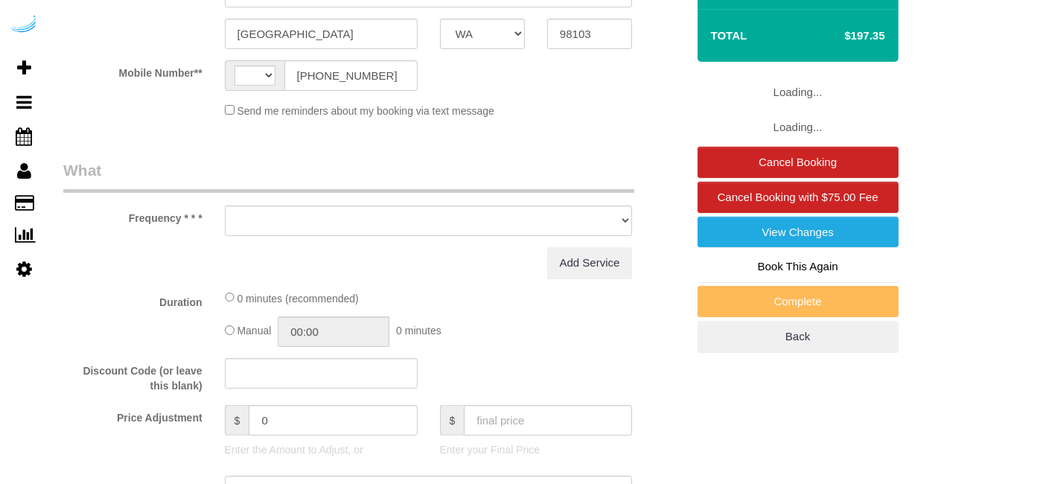
select select "string:[GEOGRAPHIC_DATA]"
select select "object:616"
select select "number:9"
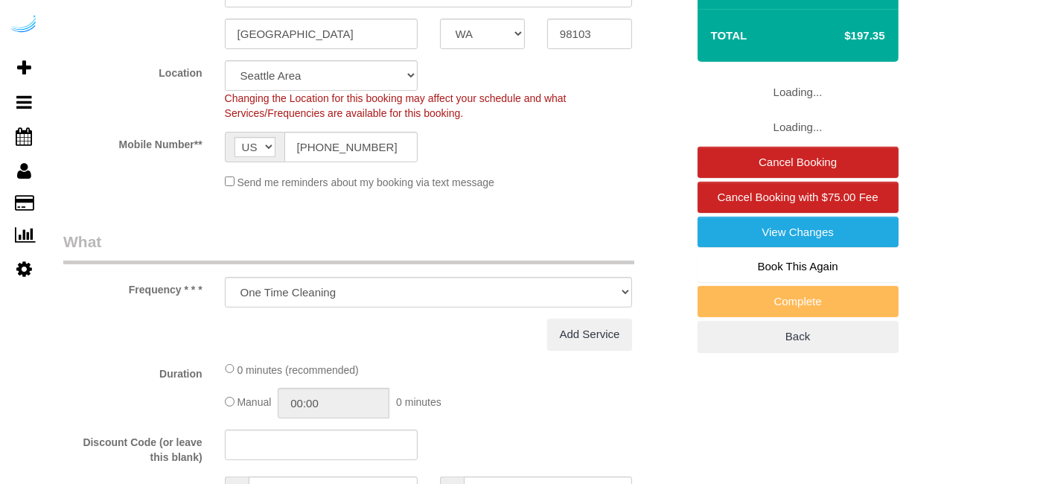
select select "282"
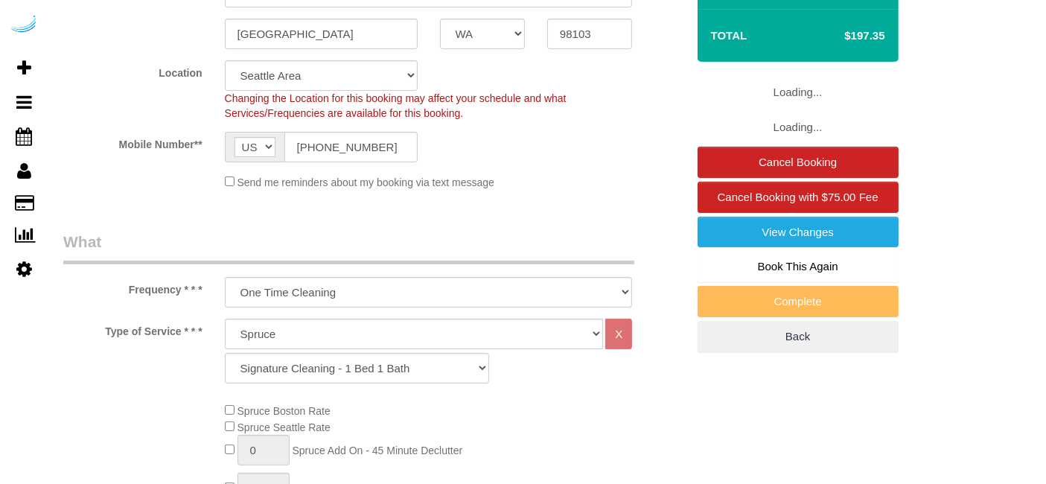
select select "object:783"
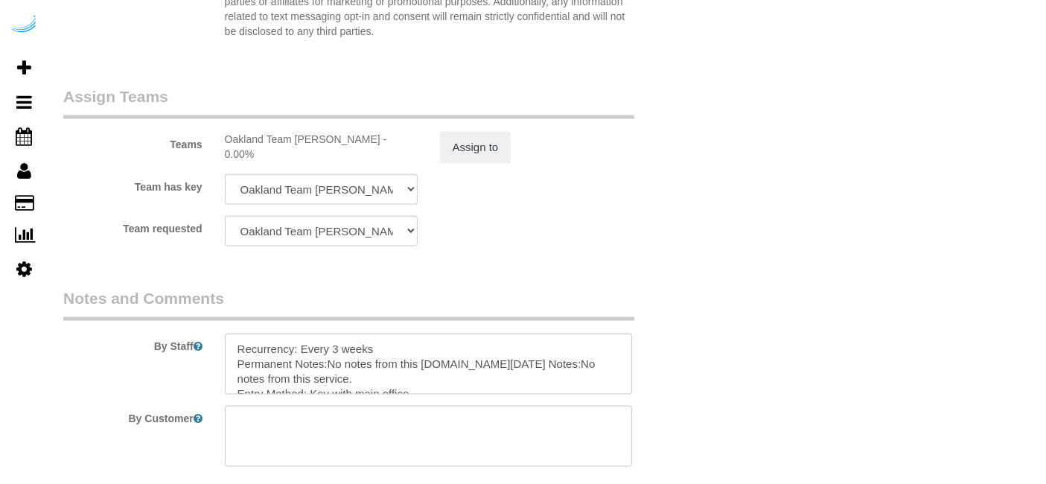
scroll to position [2349, 0]
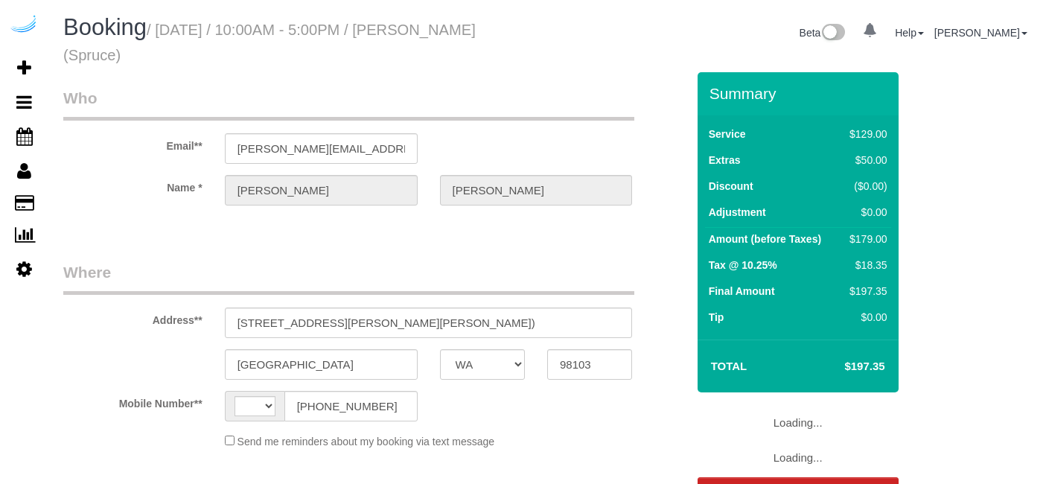
select select "WA"
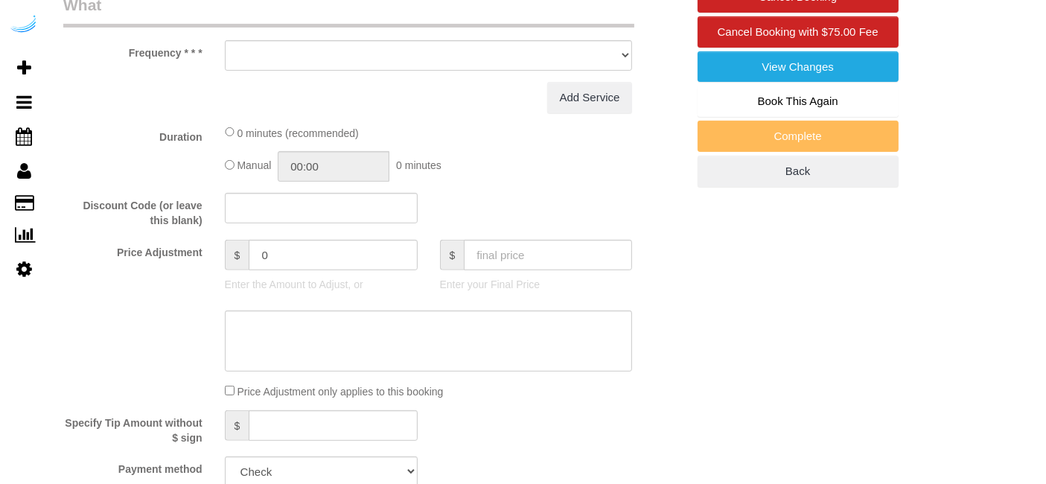
select select "string:[GEOGRAPHIC_DATA]"
select select "object:624"
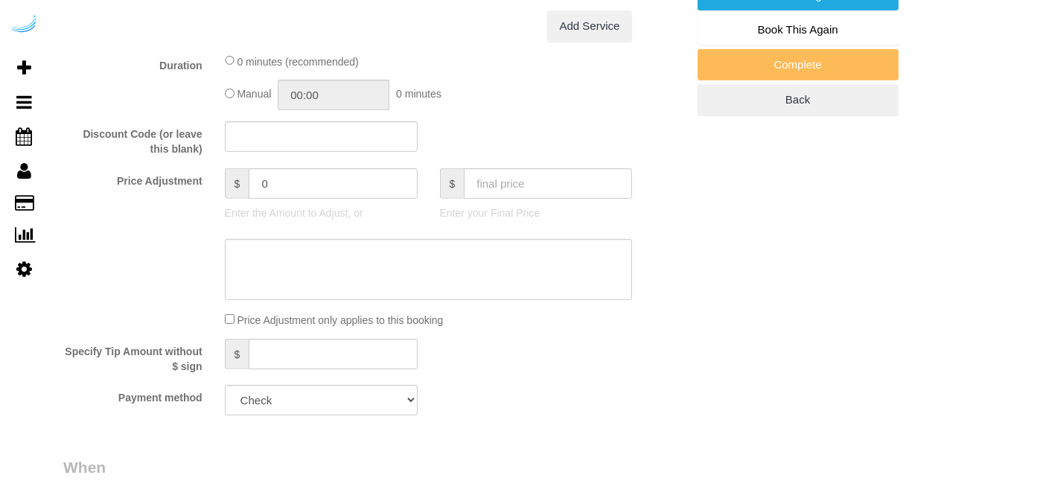
select select "number:9"
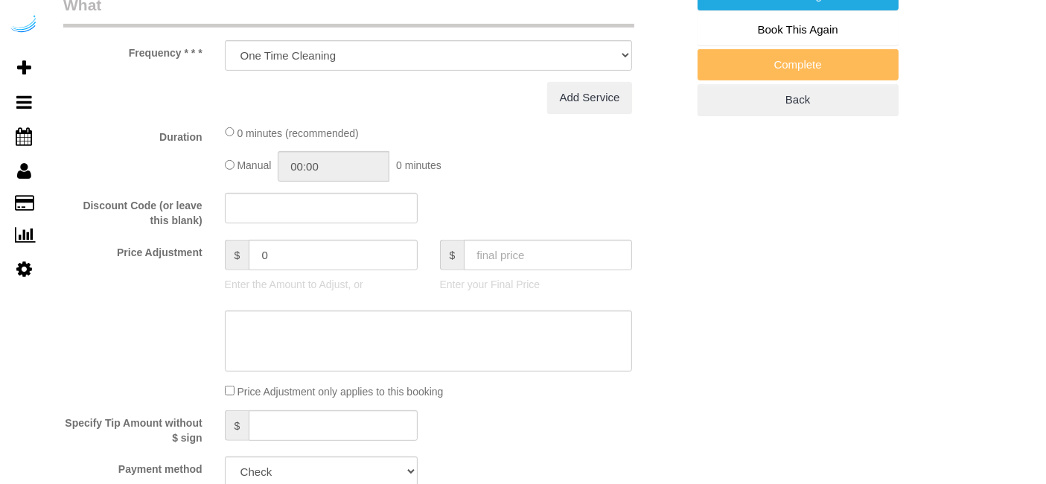
select select "282"
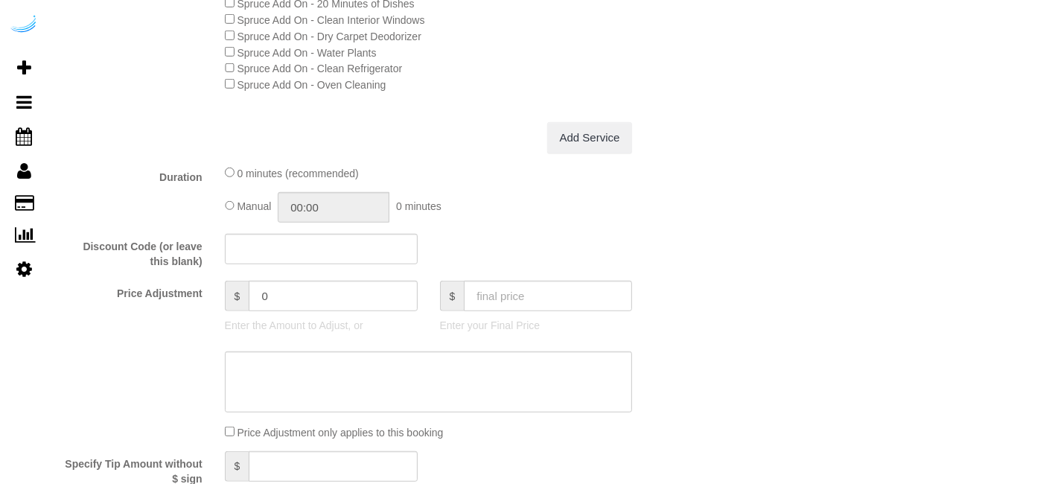
select select "object:783"
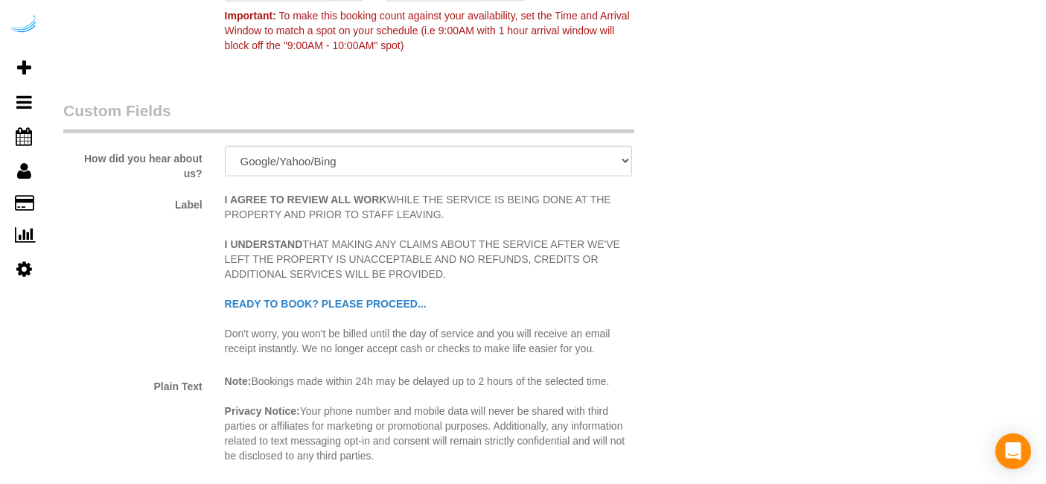
scroll to position [2304, 0]
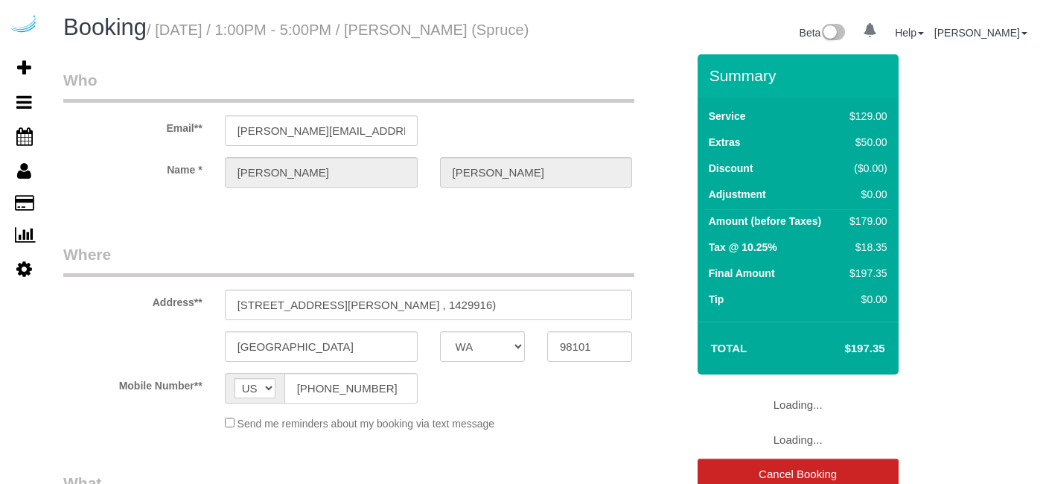
select select "WA"
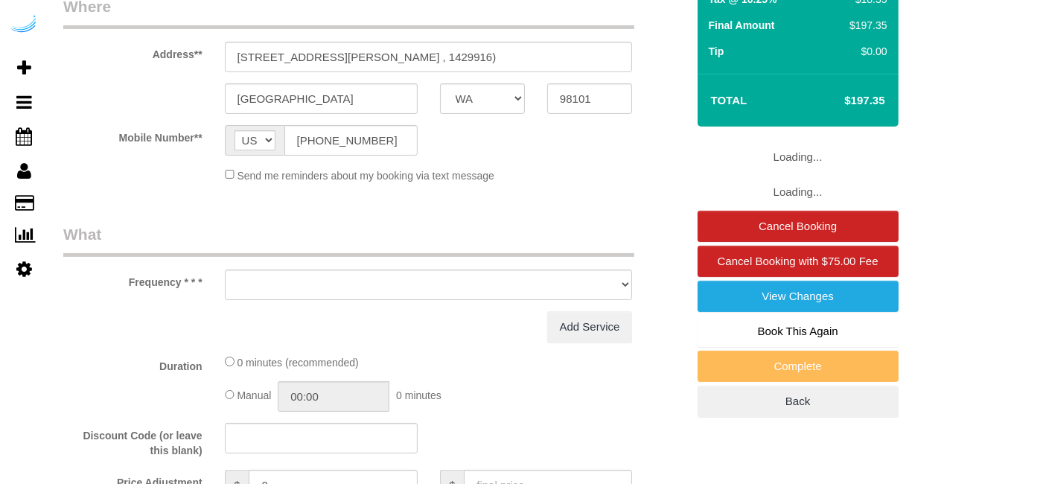
scroll to position [248, 0]
select select "object:616"
select select "number:9"
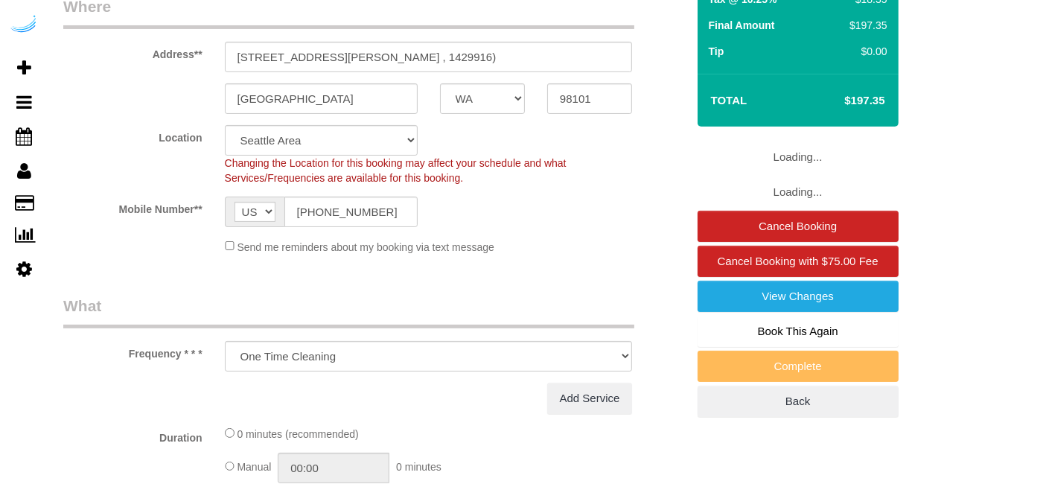
select select "282"
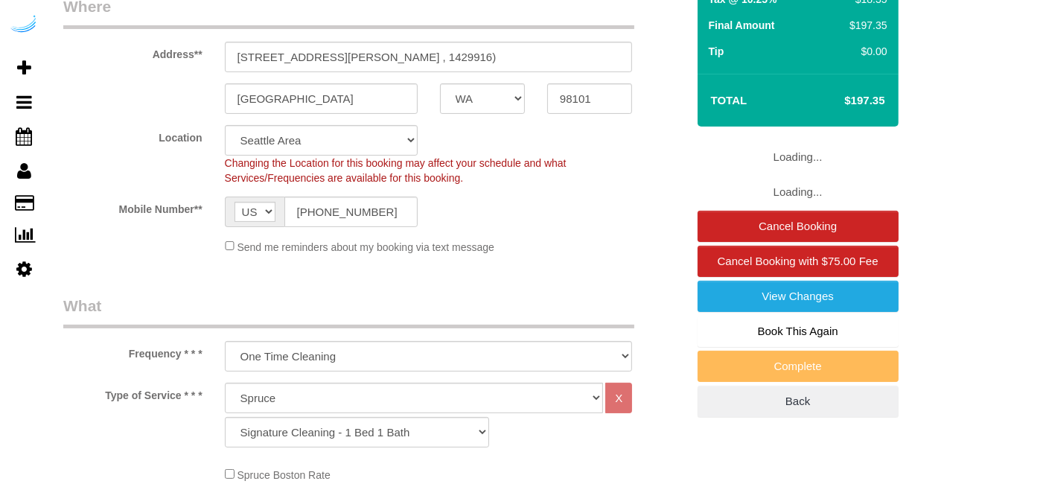
select select "object:783"
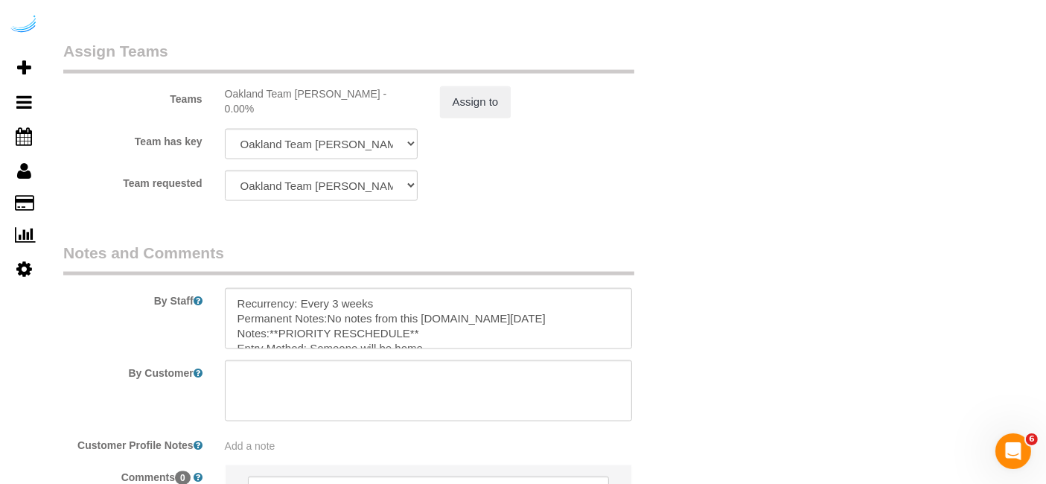
scroll to position [2349, 0]
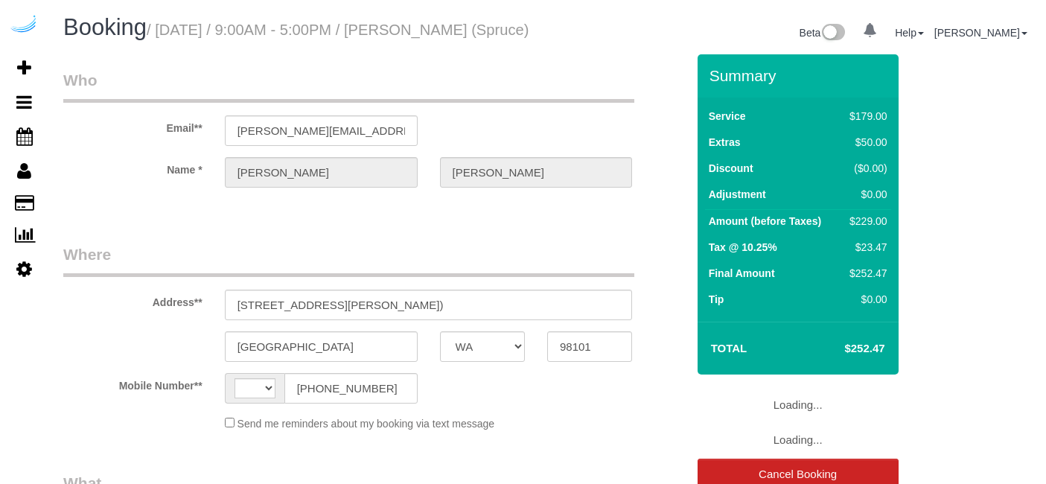
select select "WA"
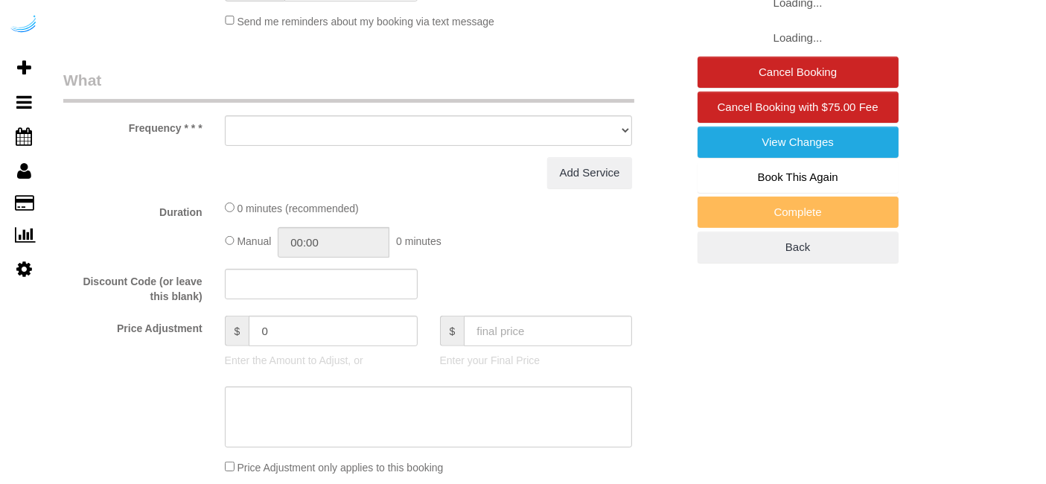
select select "string:[GEOGRAPHIC_DATA]"
select select "object:647"
select select "282"
select select "number:9"
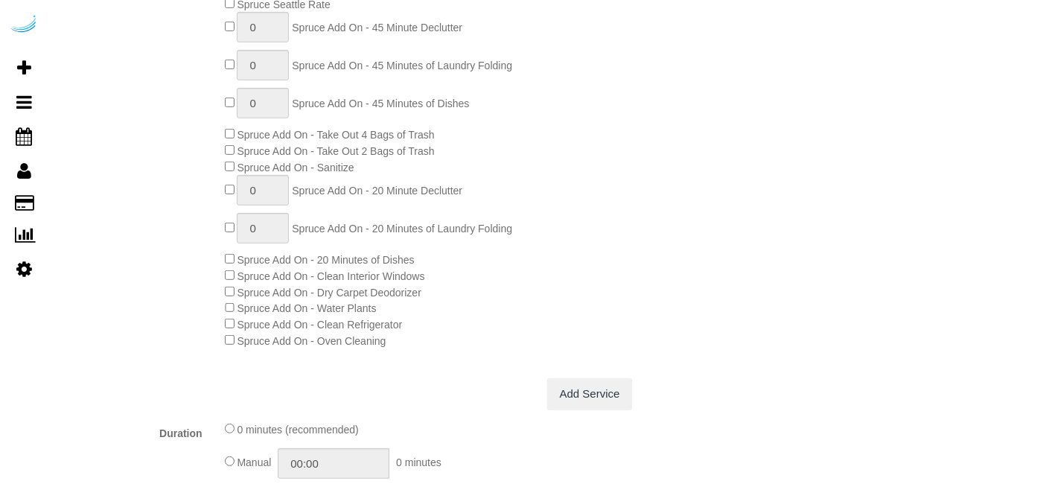
select select "object:783"
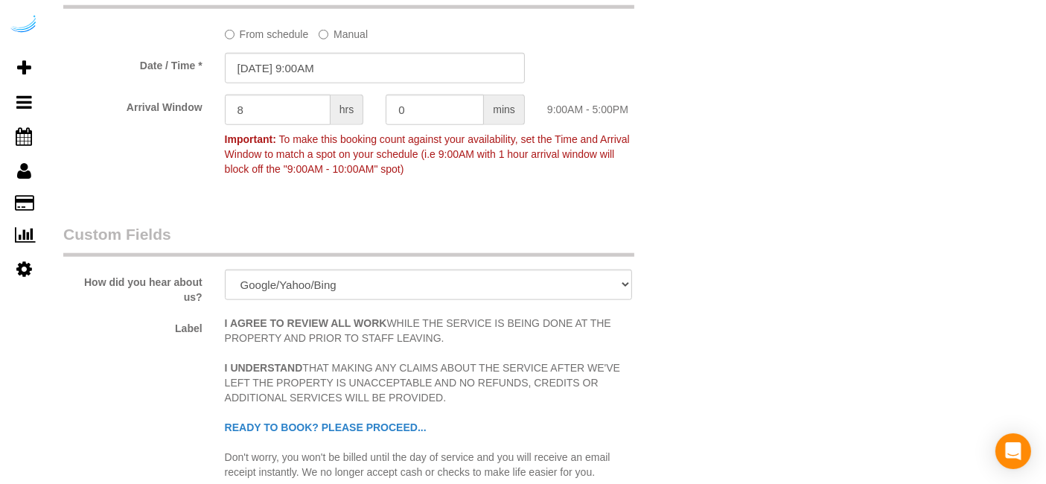
scroll to position [1394, 0]
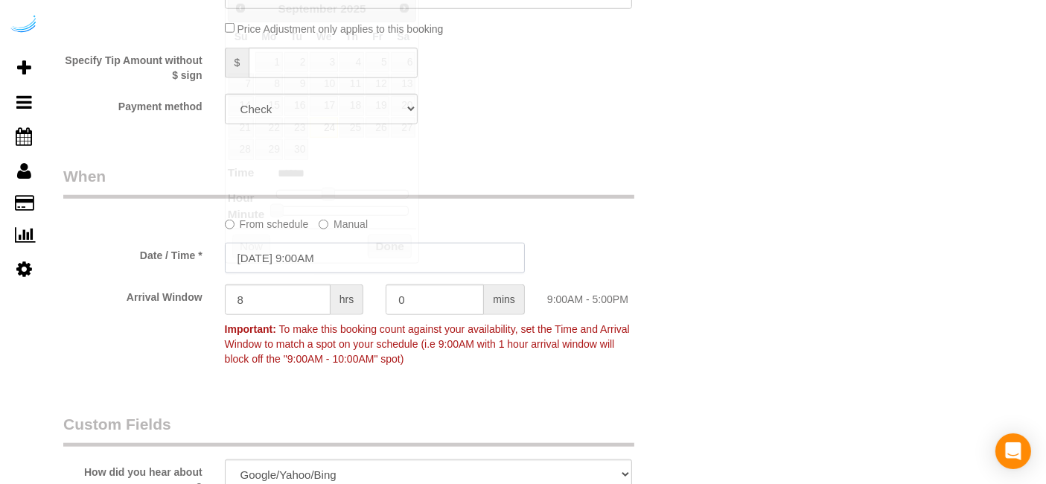
click at [305, 266] on input "[DATE] 9:00AM" at bounding box center [375, 258] width 300 height 31
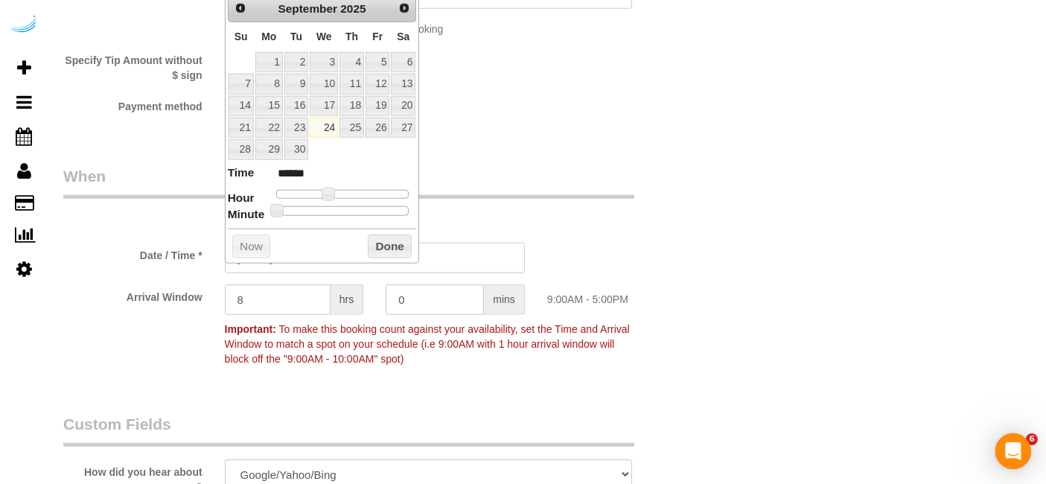
scroll to position [0, 0]
click at [276, 311] on input "8" at bounding box center [278, 299] width 106 height 31
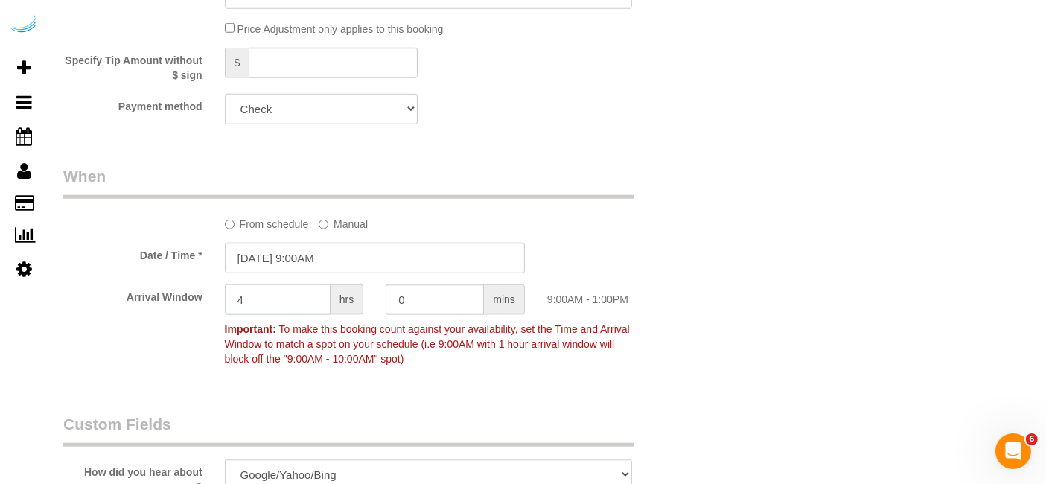
type input "4"
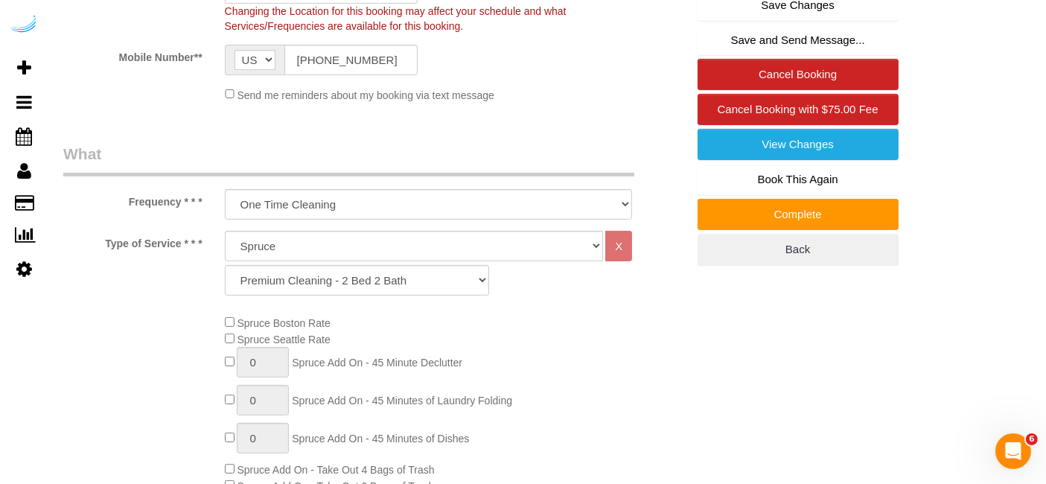
scroll to position [199, 0]
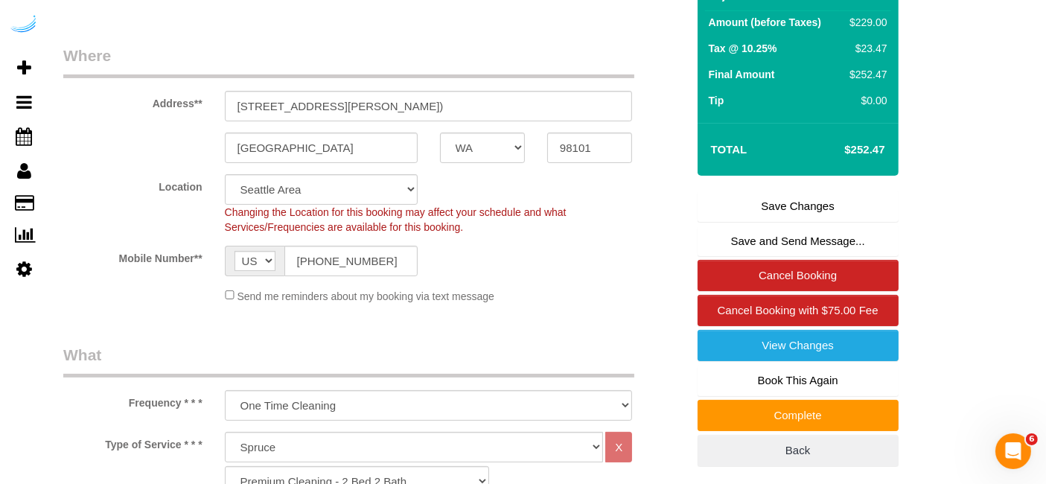
click at [759, 219] on link "Save Changes" at bounding box center [797, 206] width 201 height 31
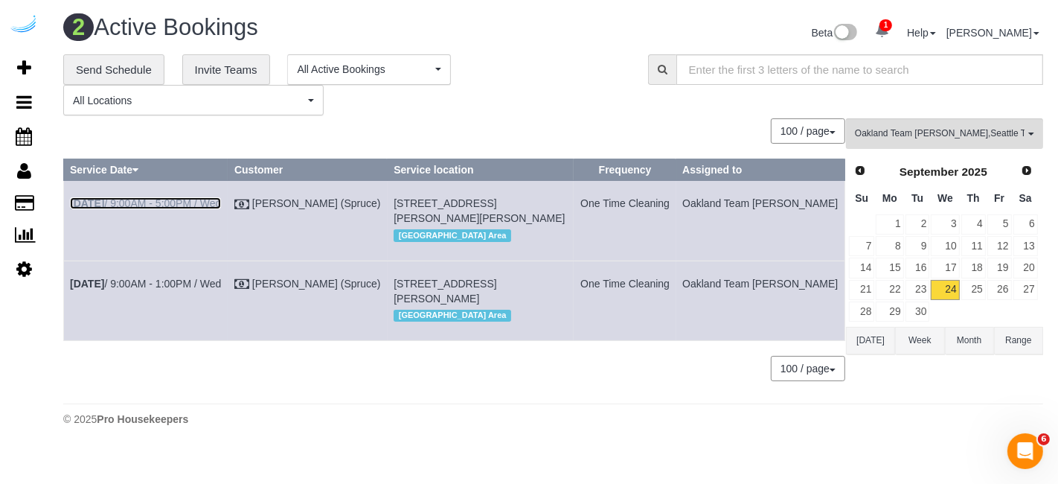
click at [214, 207] on link "Sep 24th / 9:00AM - 5:00PM / Wed" at bounding box center [145, 203] width 151 height 12
drag, startPoint x: 672, startPoint y: 435, endPoint x: 814, endPoint y: 208, distance: 267.2
click at [686, 415] on div "2 Active Bookings Beta 1 Your Notifications You have 0 alerts × You have 24 to …" at bounding box center [553, 224] width 1010 height 448
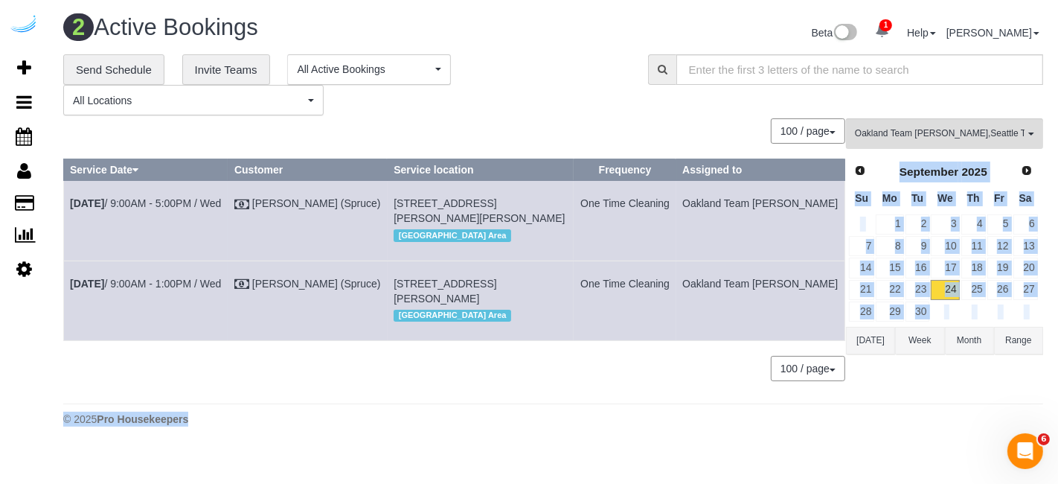
click at [977, 383] on div "Oakland Team Cristina , Seattle Team Verde Cleaning All Teams Remove Team Filte…" at bounding box center [944, 257] width 197 height 278
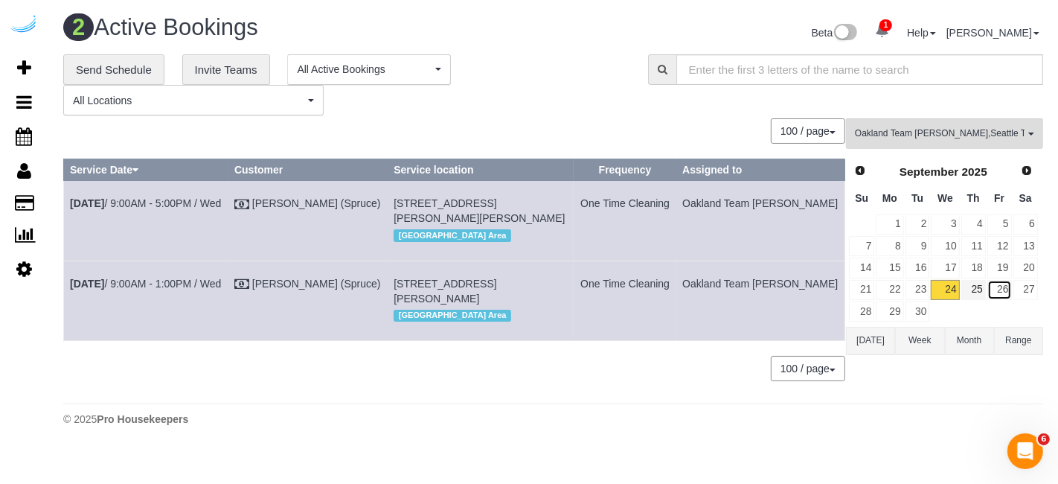
click at [988, 292] on link "26" at bounding box center [1000, 290] width 25 height 20
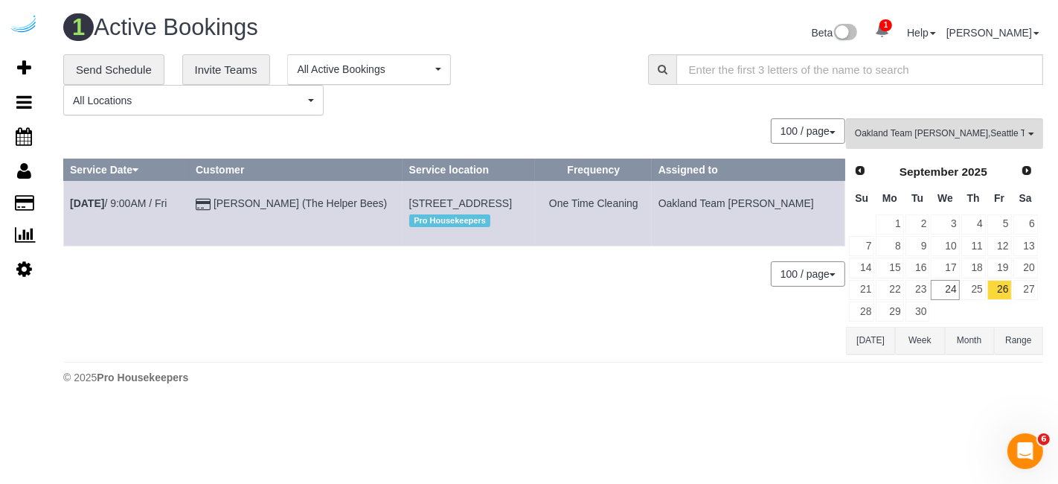
click at [519, 346] on div "0 Bookings found. We couldn't find any bookings that matched your search. Creat…" at bounding box center [454, 235] width 783 height 235
click at [683, 313] on div "0 Bookings found. We couldn't find any bookings that matched your search. Creat…" at bounding box center [454, 235] width 783 height 235
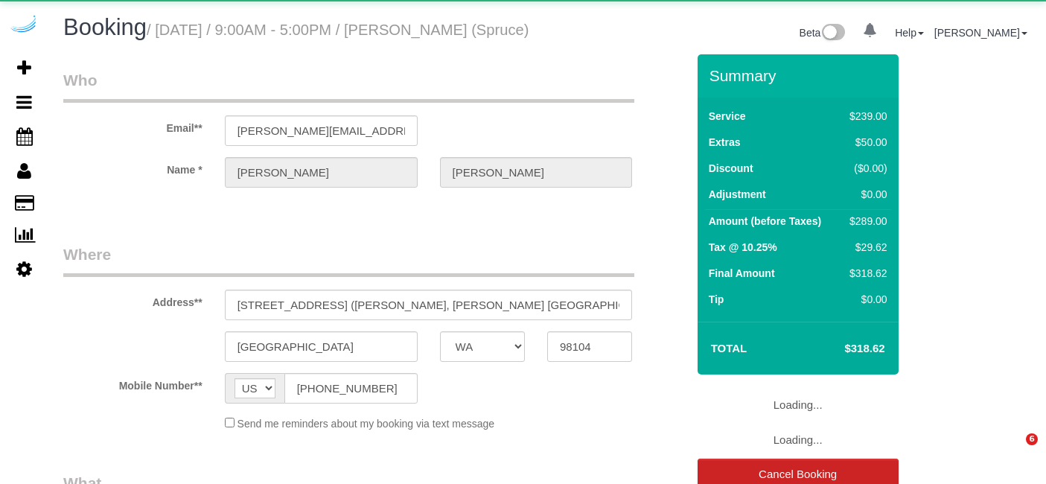
select select "WA"
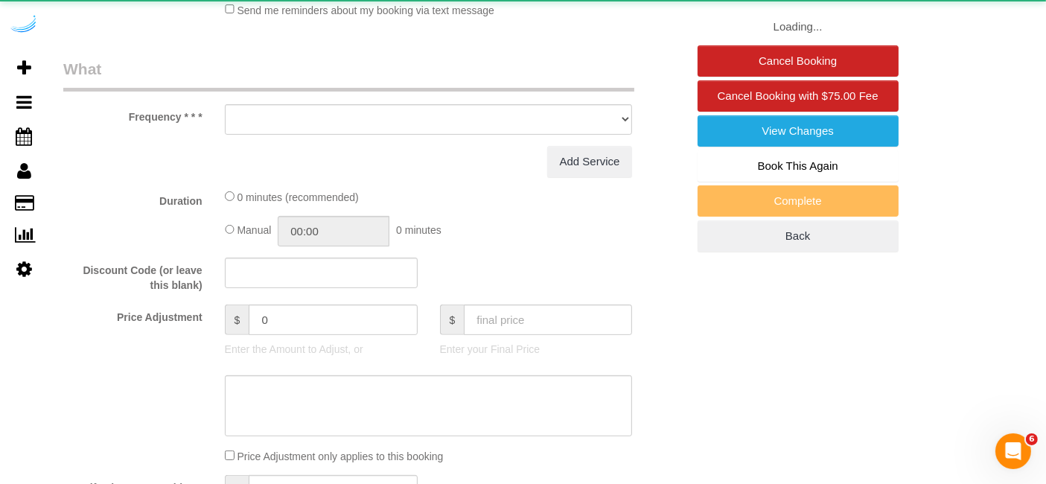
select select "object:616"
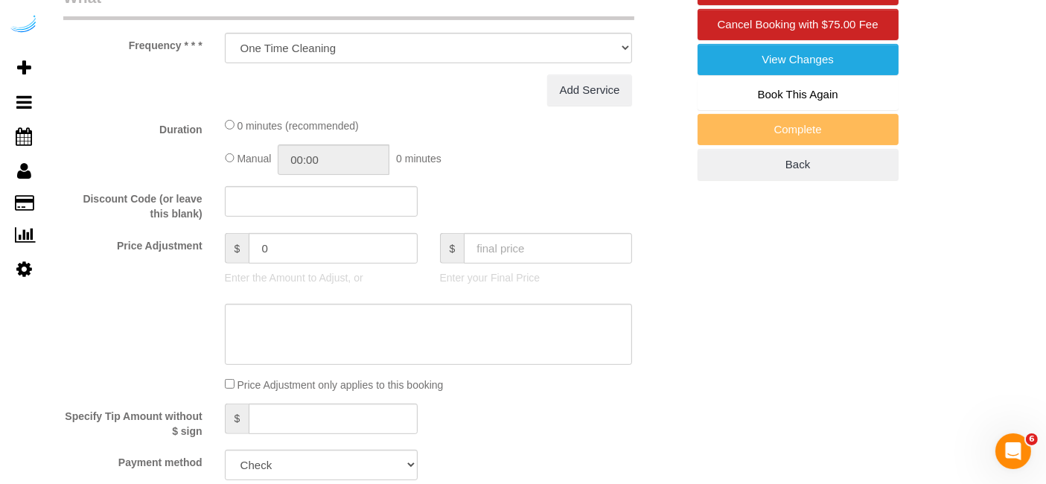
select select "282"
select select "number:9"
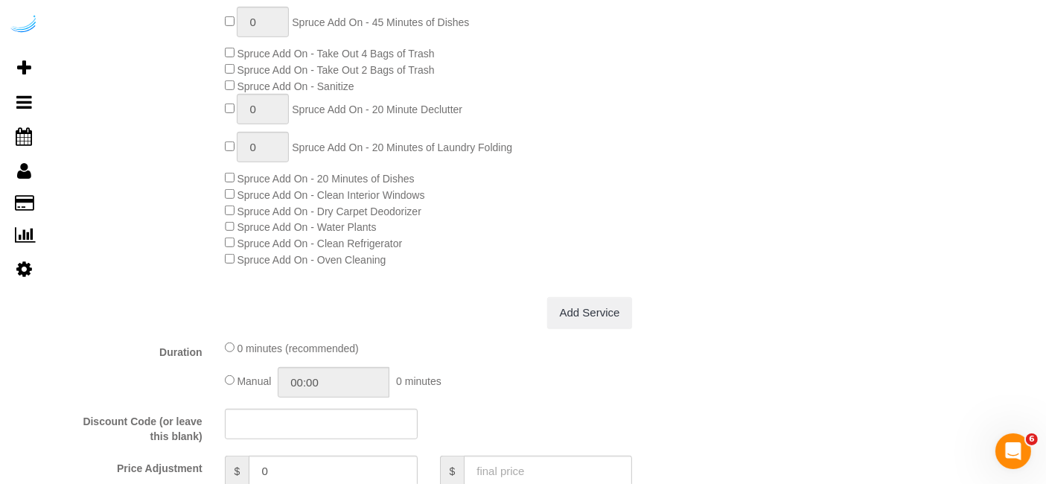
select select "object:783"
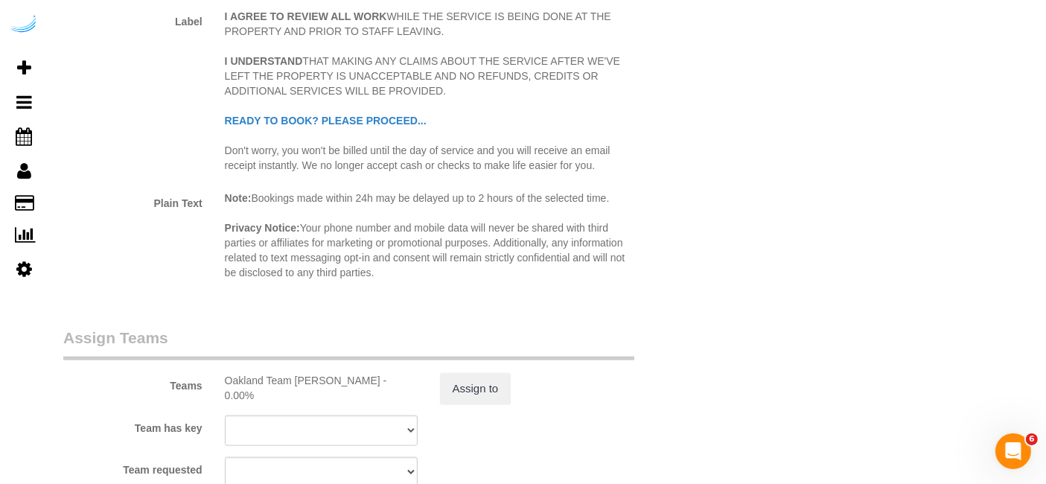
scroll to position [2349, 0]
